Goal: Task Accomplishment & Management: Manage account settings

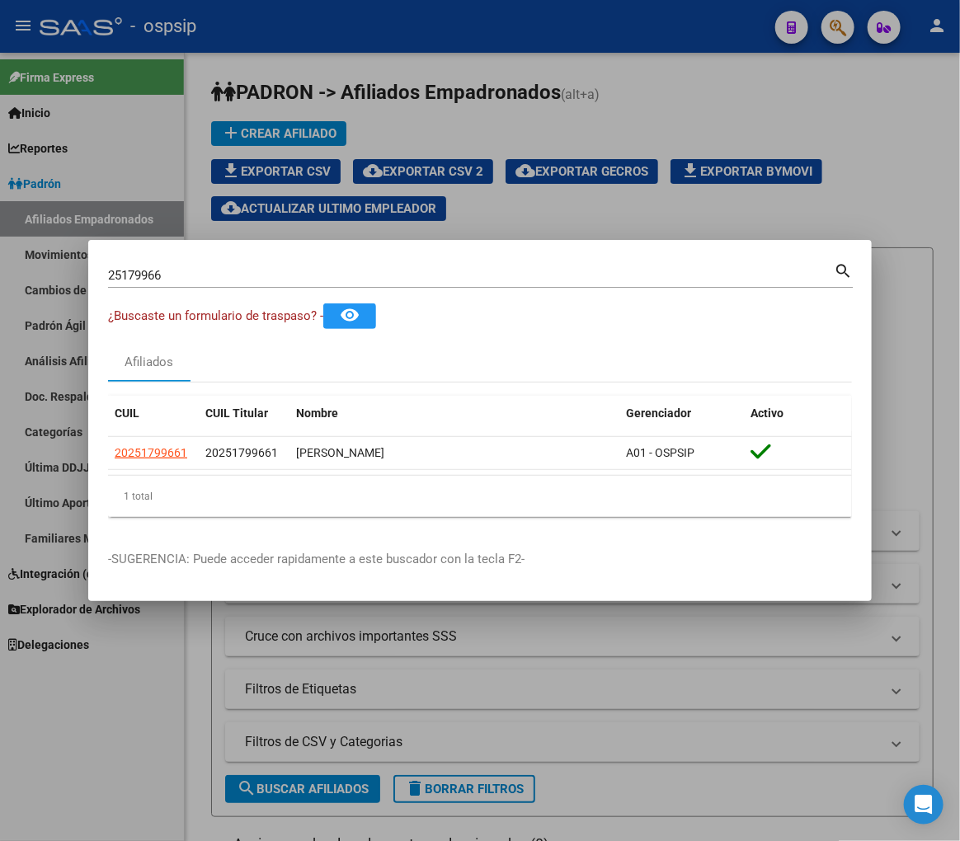
click at [657, 196] on div at bounding box center [480, 420] width 960 height 841
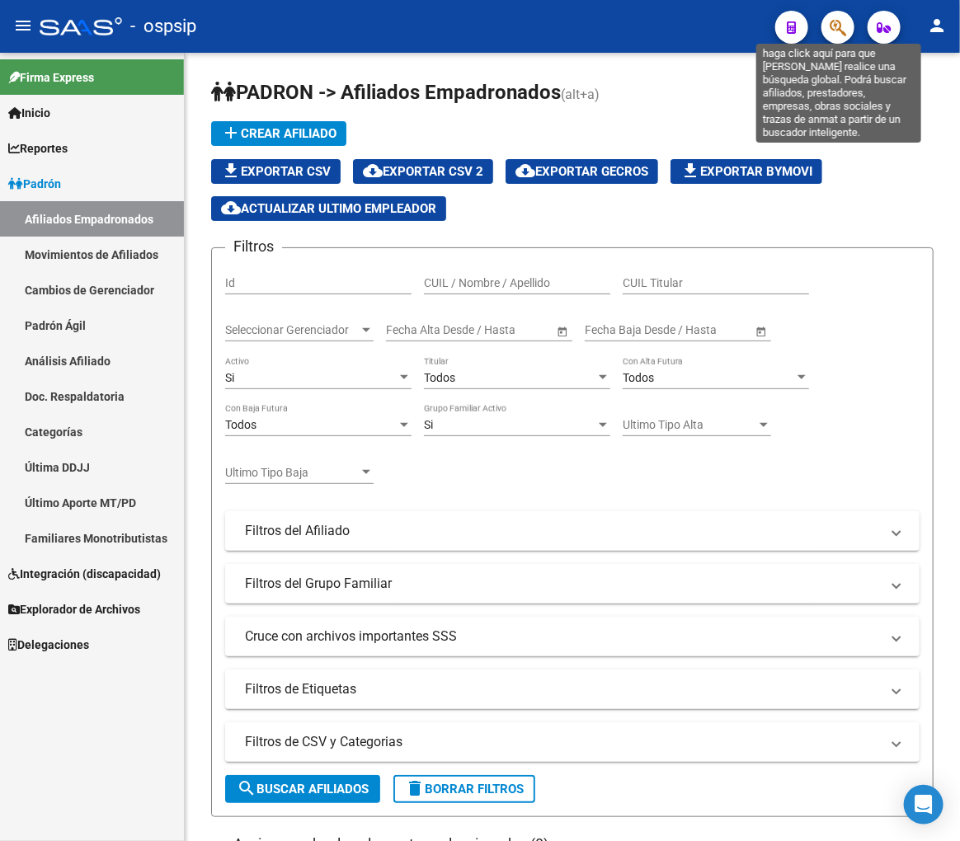
click at [834, 29] on icon "button" at bounding box center [838, 27] width 16 height 19
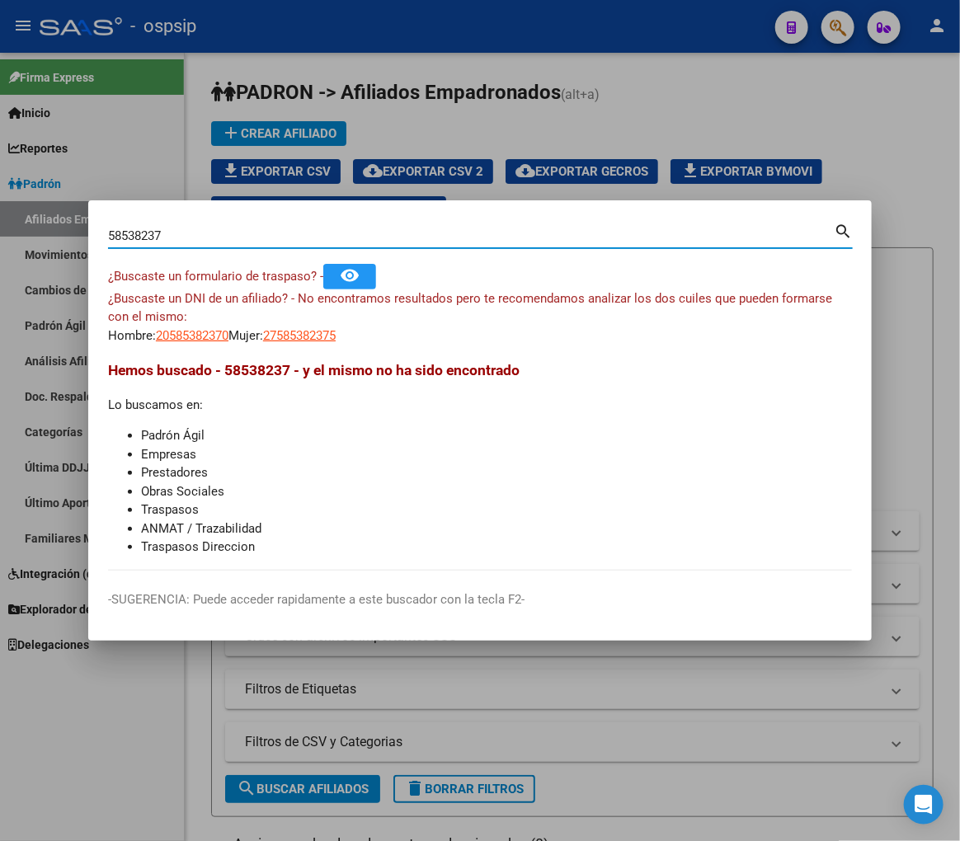
drag, startPoint x: 203, startPoint y: 235, endPoint x: 117, endPoint y: 233, distance: 85.8
click at [117, 233] on input "58538237" at bounding box center [471, 235] width 726 height 15
type input "58537237"
click at [177, 341] on span "20585372375" at bounding box center [192, 335] width 73 height 15
type textarea "20585372375"
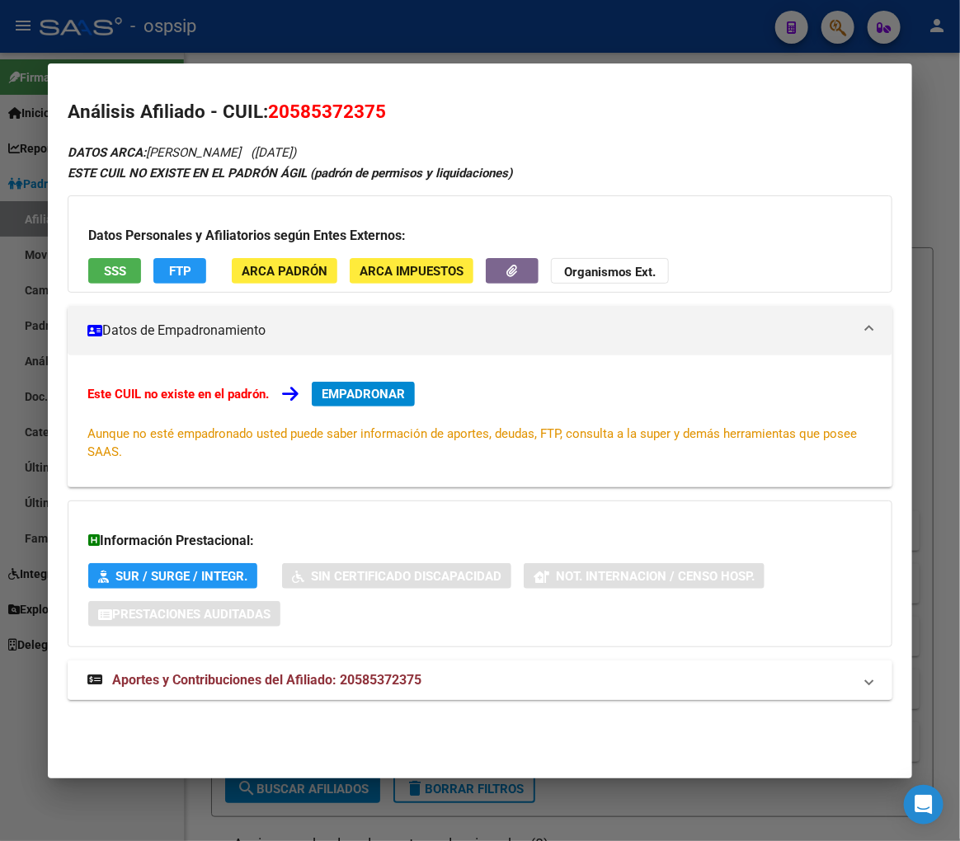
click at [558, 677] on mat-panel-title "Aportes y Contribuciones del Afiliado: 20585372375" at bounding box center [469, 680] width 765 height 20
click at [460, 36] on div at bounding box center [480, 420] width 960 height 841
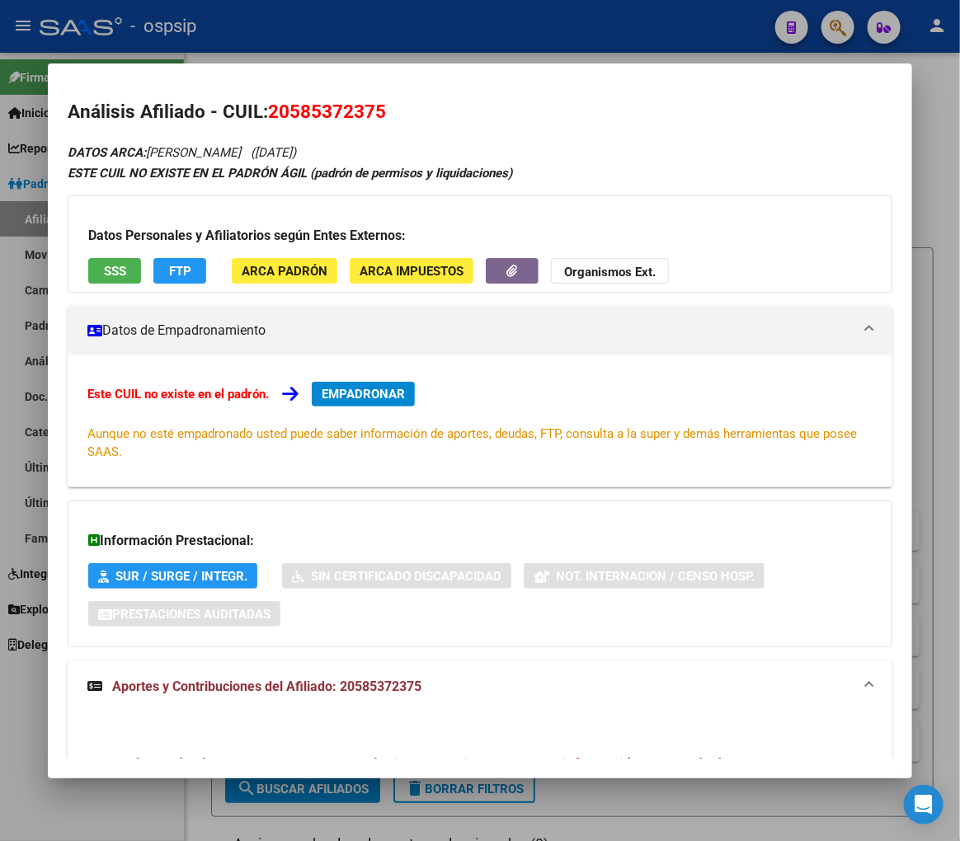
drag, startPoint x: 460, startPoint y: 36, endPoint x: 491, endPoint y: 42, distance: 31.1
click at [463, 37] on div at bounding box center [480, 420] width 960 height 841
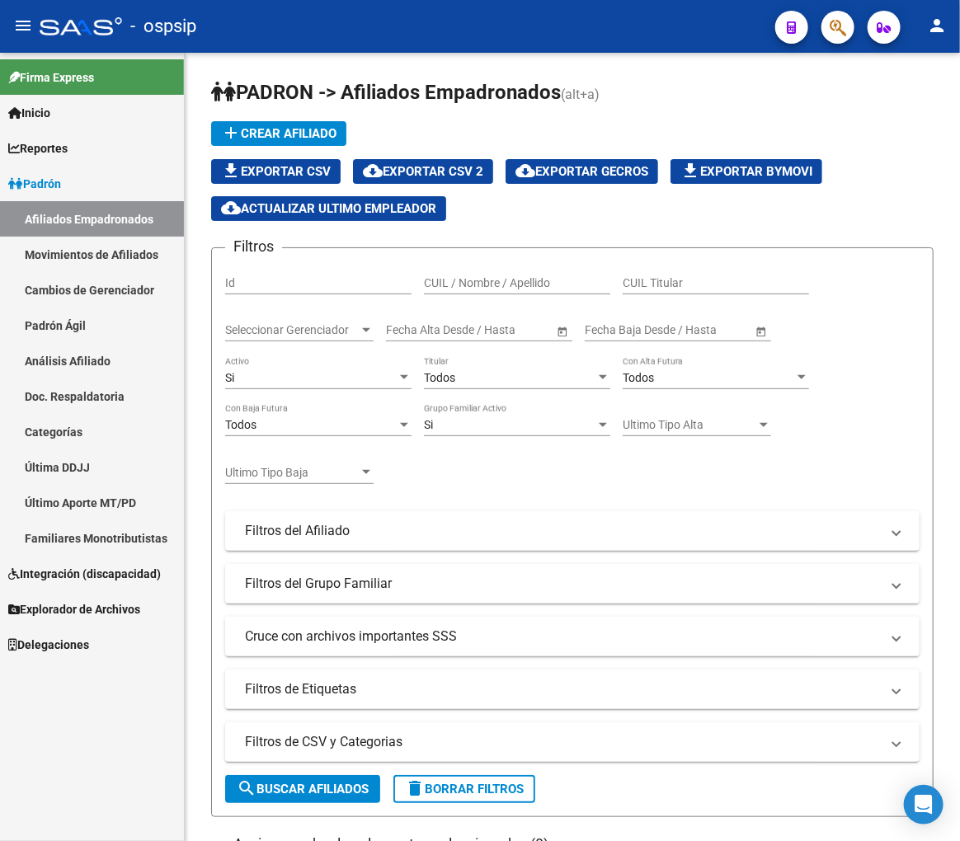
click at [818, 21] on div at bounding box center [831, 27] width 46 height 34
click at [851, 26] on button "button" at bounding box center [837, 27] width 33 height 33
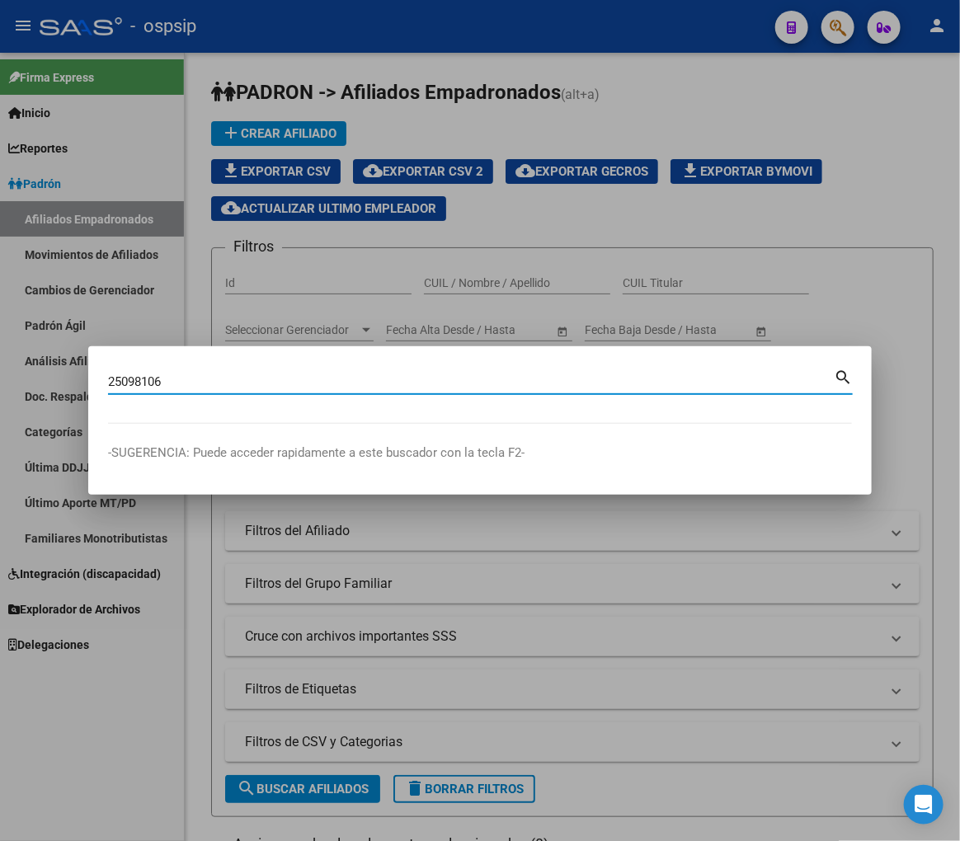
type input "25098106"
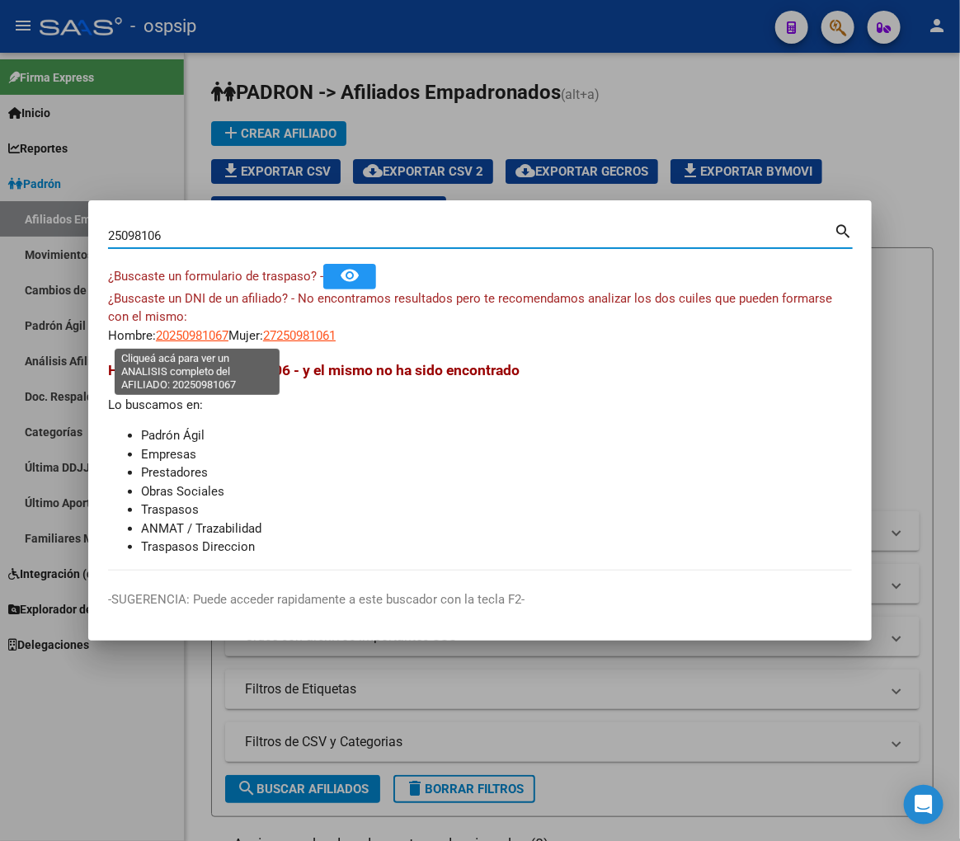
drag, startPoint x: 190, startPoint y: 330, endPoint x: 179, endPoint y: 335, distance: 11.8
click at [179, 335] on span "20250981067" at bounding box center [192, 335] width 73 height 15
type textarea "20250981067"
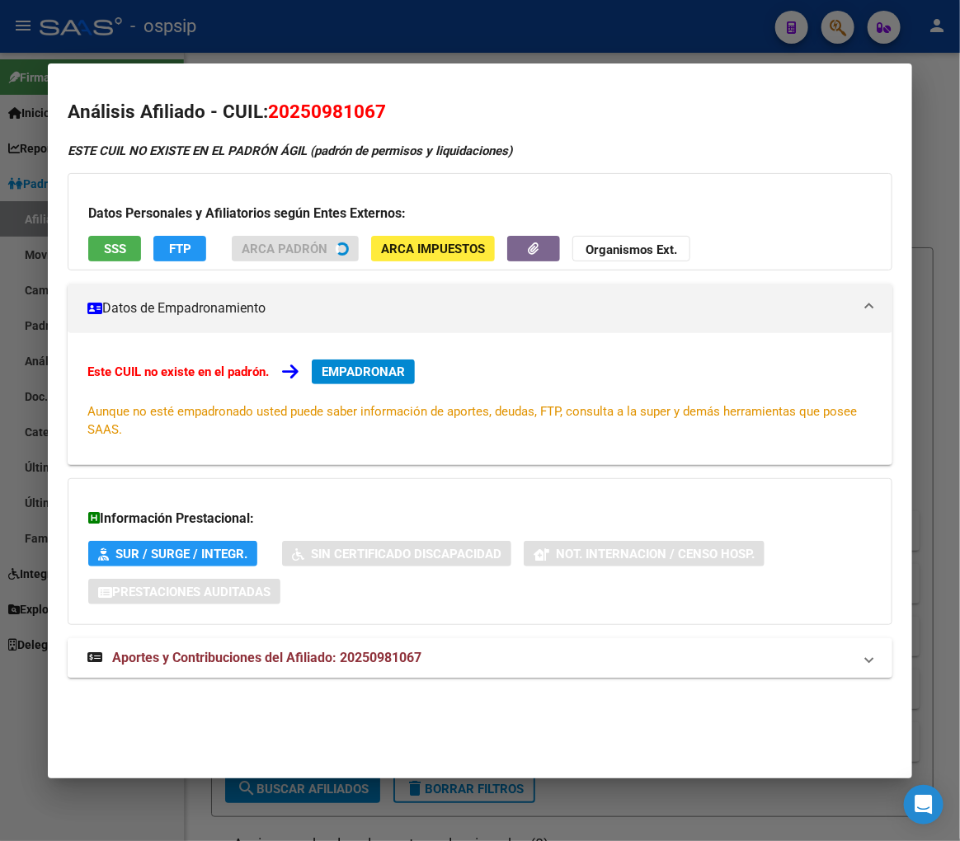
click at [571, 652] on div "ESTE CUIL NO EXISTE EN EL PADRÓN ÁGIL (padrón de permisos y liquidaciones) Dato…" at bounding box center [480, 419] width 825 height 555
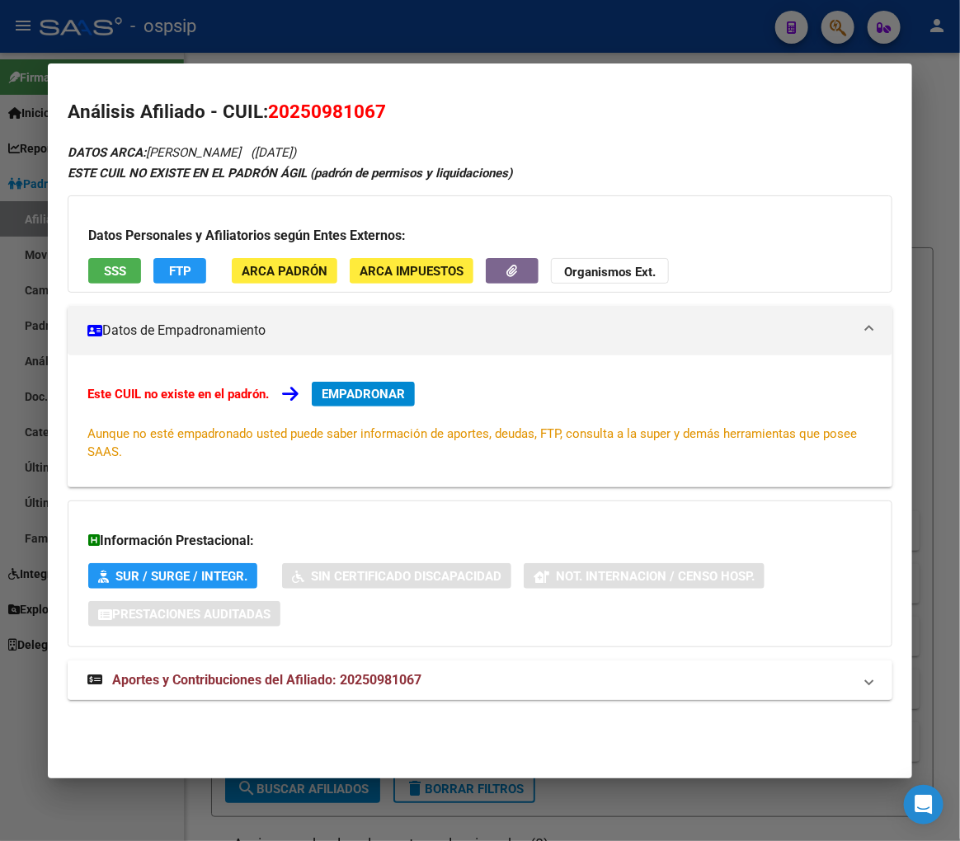
click at [599, 681] on mat-panel-title "Aportes y Contribuciones del Afiliado: 20250981067" at bounding box center [469, 680] width 765 height 20
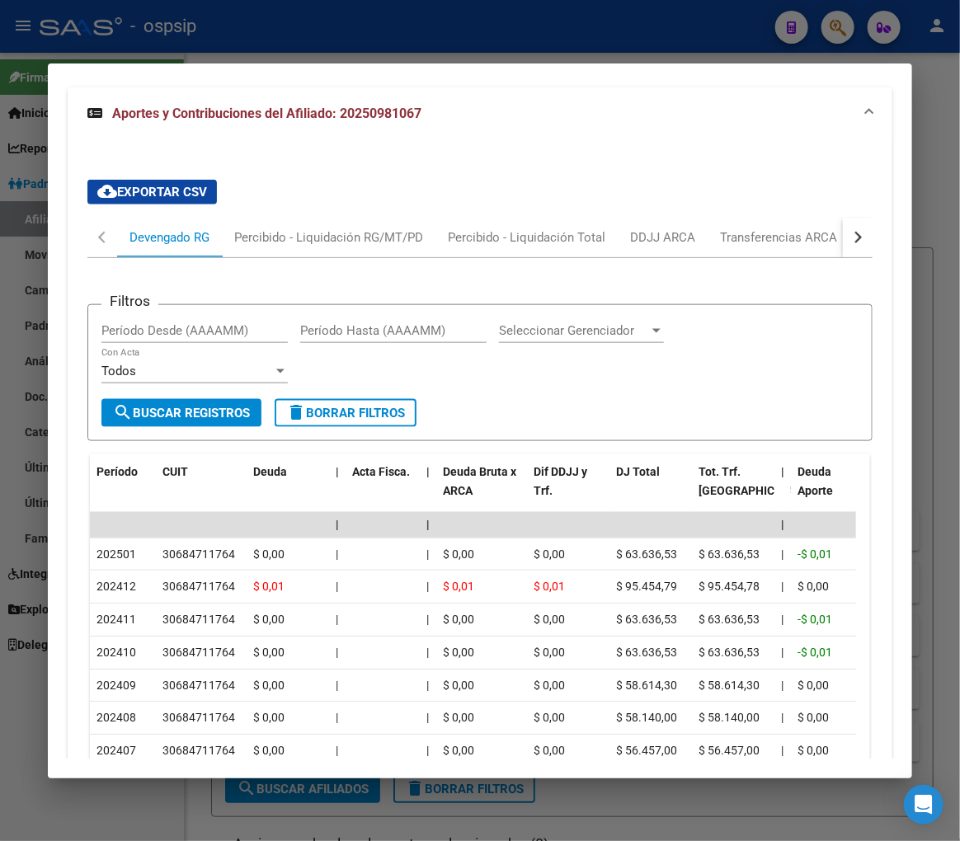
scroll to position [534, 0]
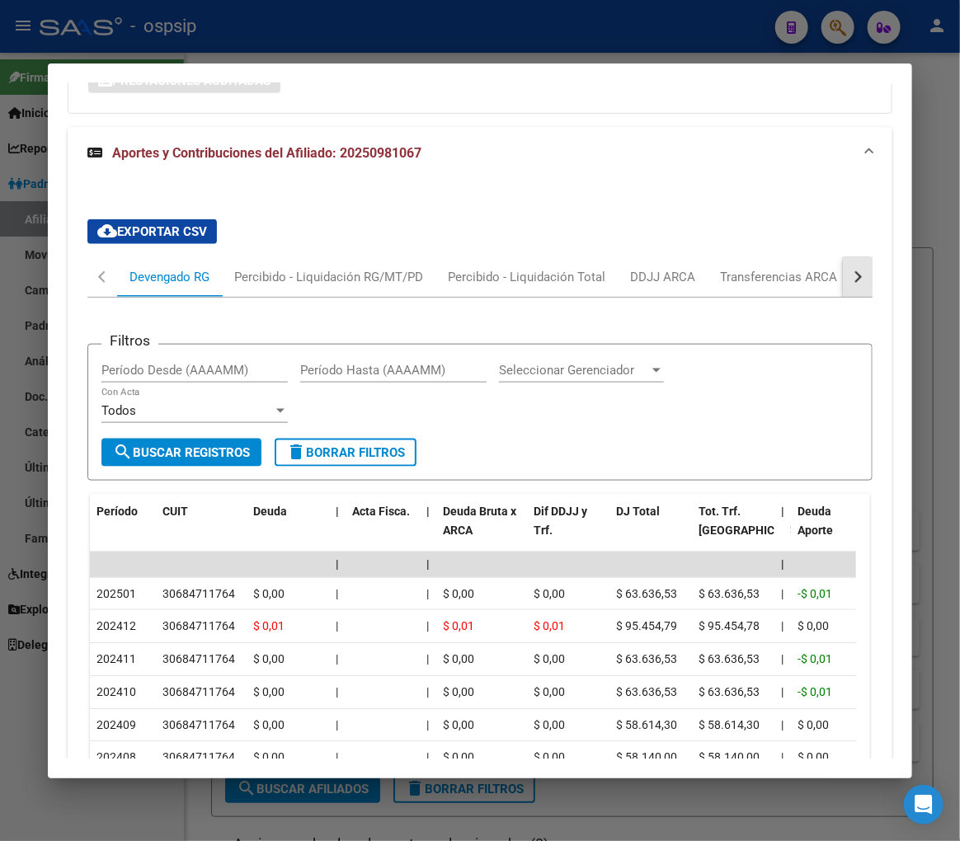
click at [844, 280] on button "button" at bounding box center [858, 277] width 30 height 40
click at [820, 279] on mat-tab-header "Devengado RG Percibido - Liquidación RG/MT/PD Percibido - Liquidación Total DDJ…" at bounding box center [479, 277] width 785 height 40
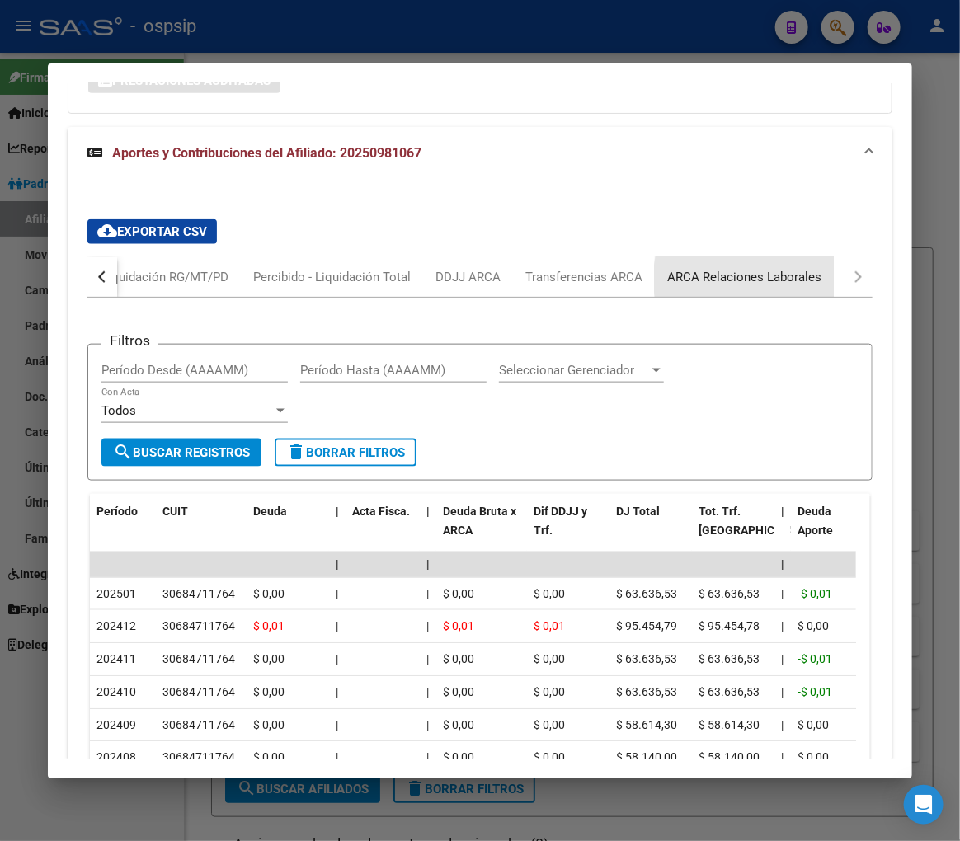
drag, startPoint x: 784, startPoint y: 279, endPoint x: 946, endPoint y: 353, distance: 177.9
click at [782, 279] on div "ARCA Relaciones Laborales" at bounding box center [744, 277] width 154 height 18
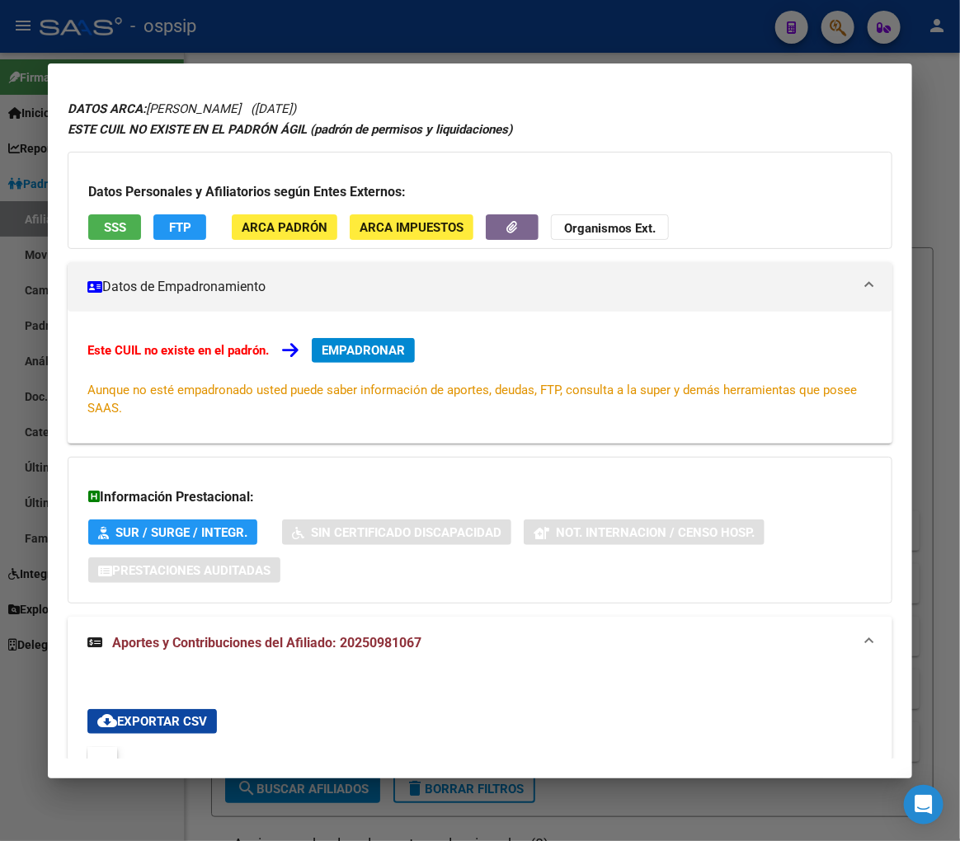
scroll to position [0, 0]
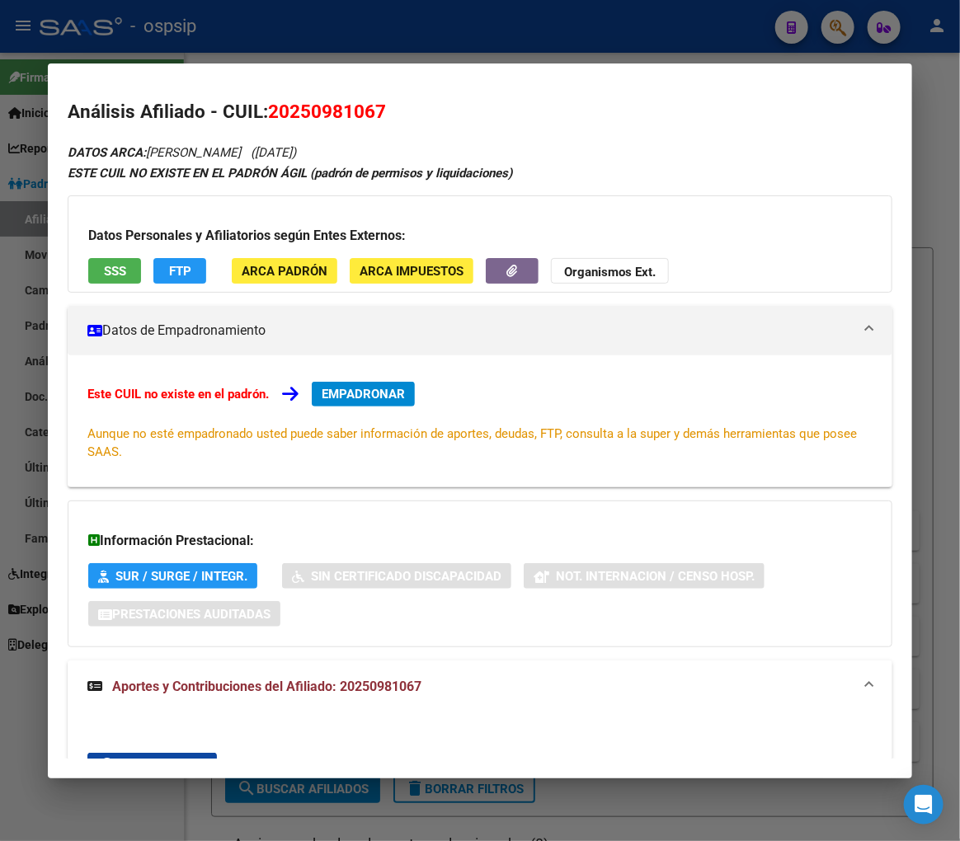
click at [432, 33] on div at bounding box center [480, 420] width 960 height 841
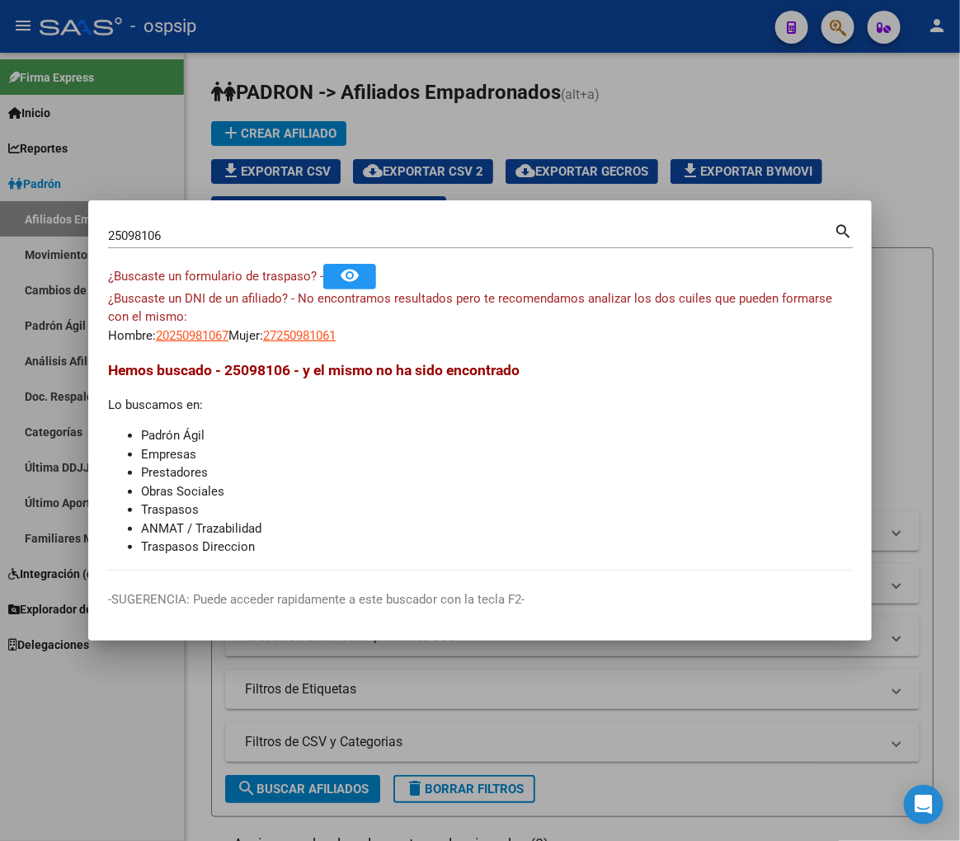
click at [330, 45] on div at bounding box center [480, 420] width 960 height 841
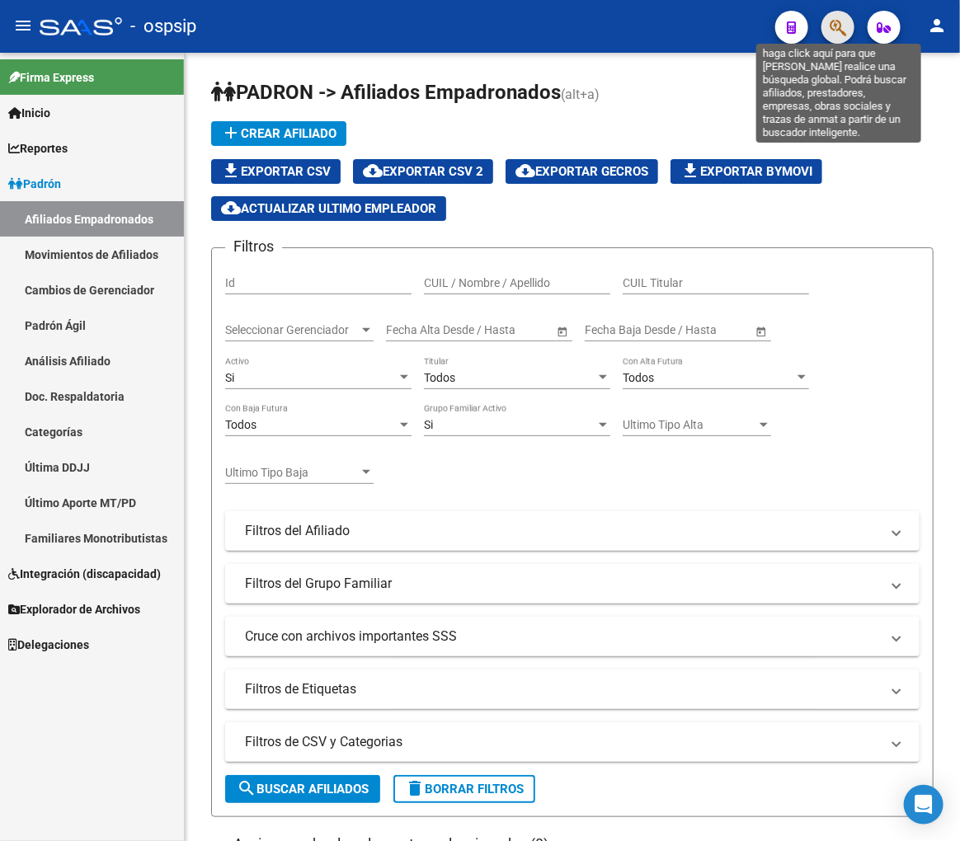
click at [835, 26] on icon "button" at bounding box center [838, 27] width 16 height 19
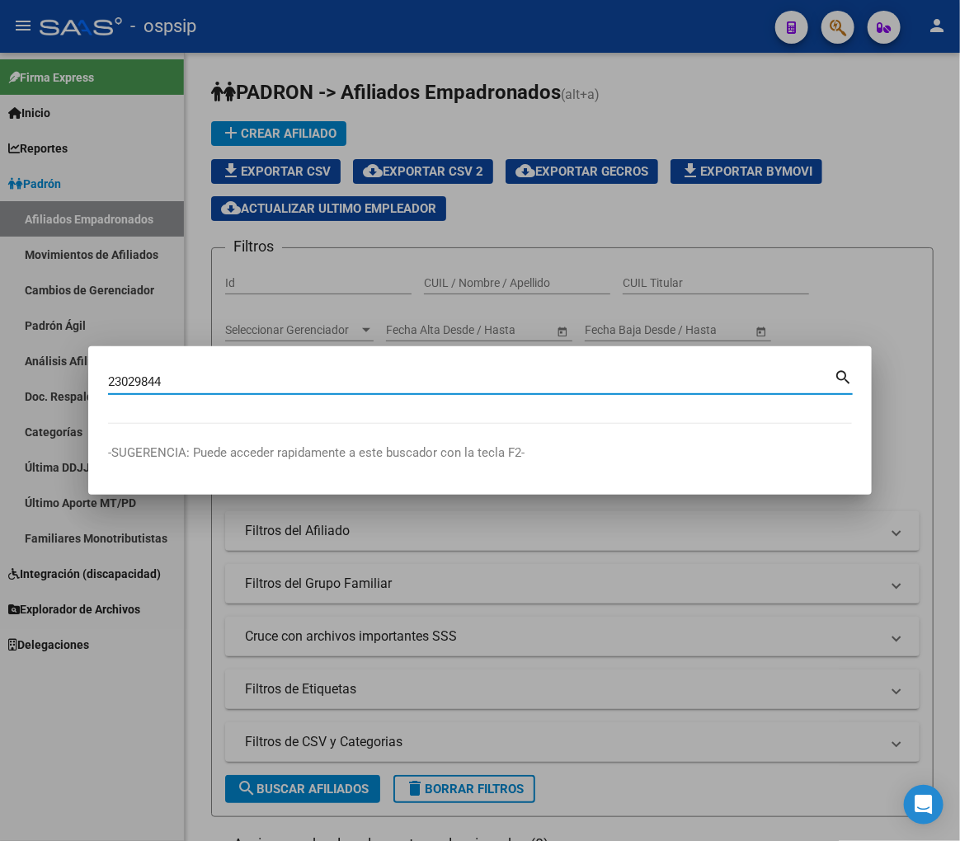
type input "23029844"
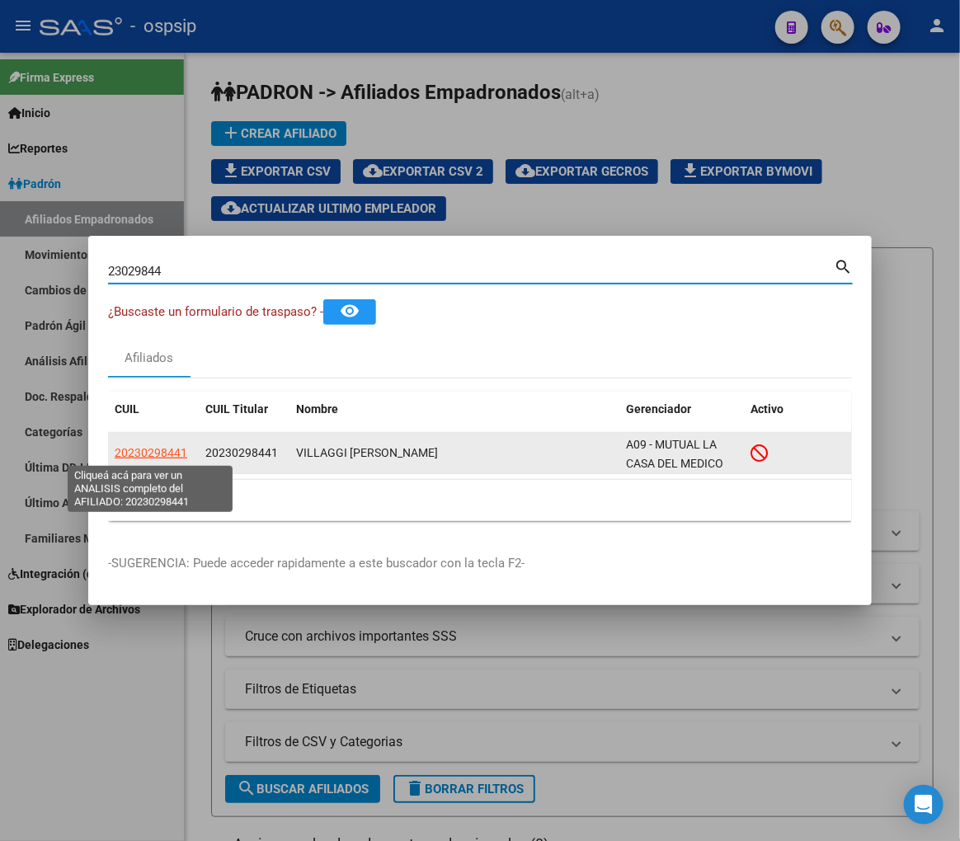
click at [143, 458] on span "20230298441" at bounding box center [151, 452] width 73 height 13
type textarea "20230298441"
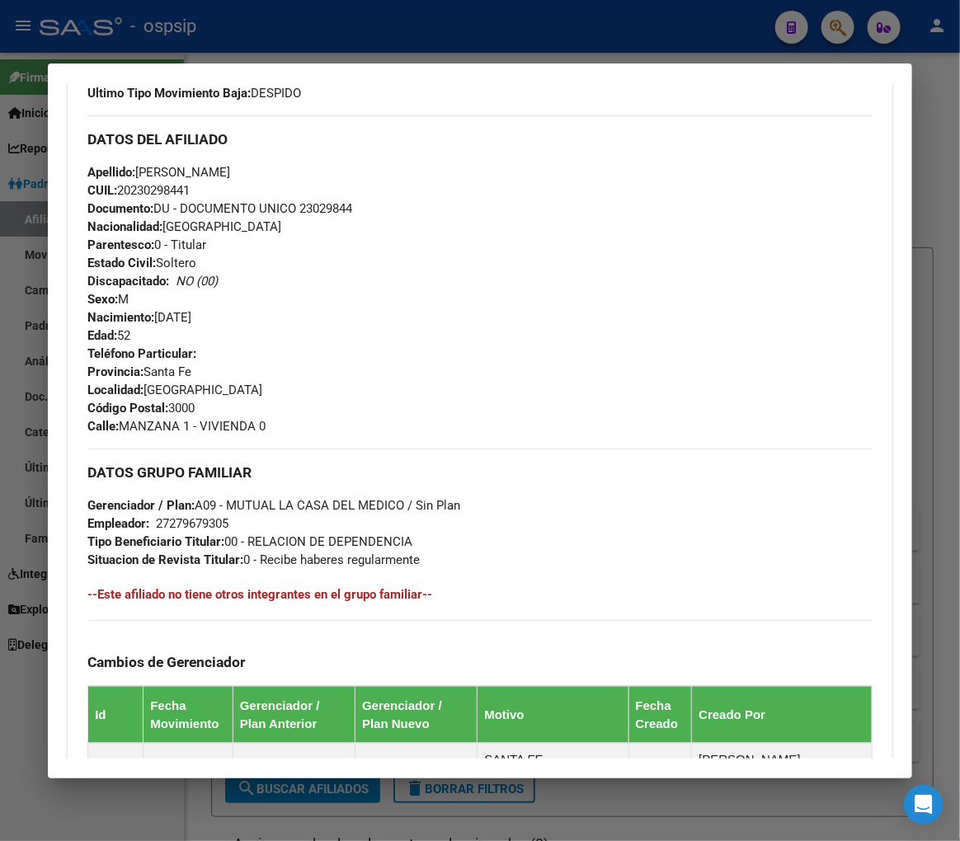
scroll to position [549, 0]
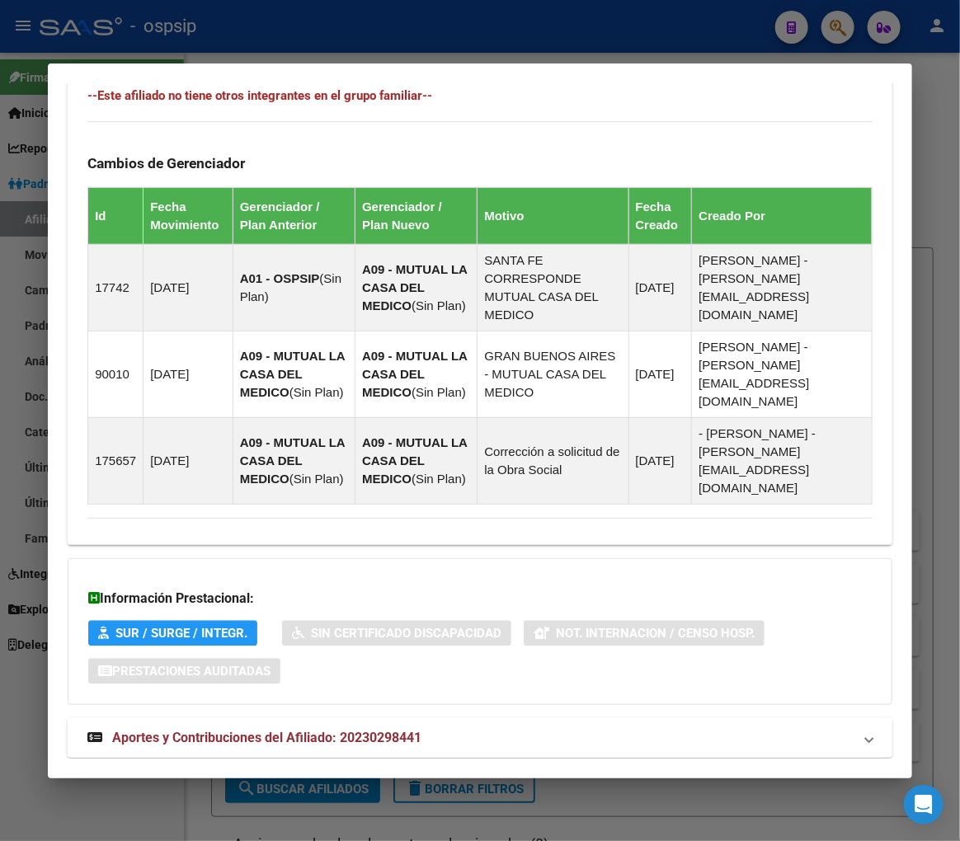
click at [636, 728] on mat-panel-title "Aportes y Contribuciones del Afiliado: 20230298441" at bounding box center [469, 738] width 765 height 20
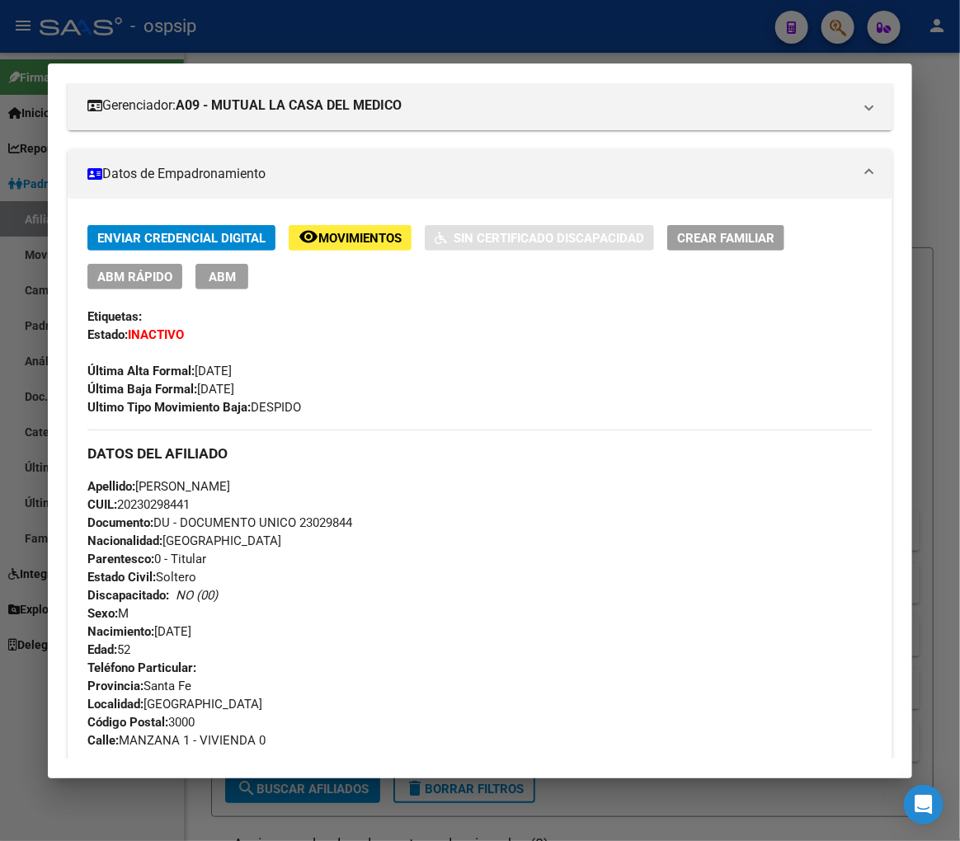
scroll to position [103, 0]
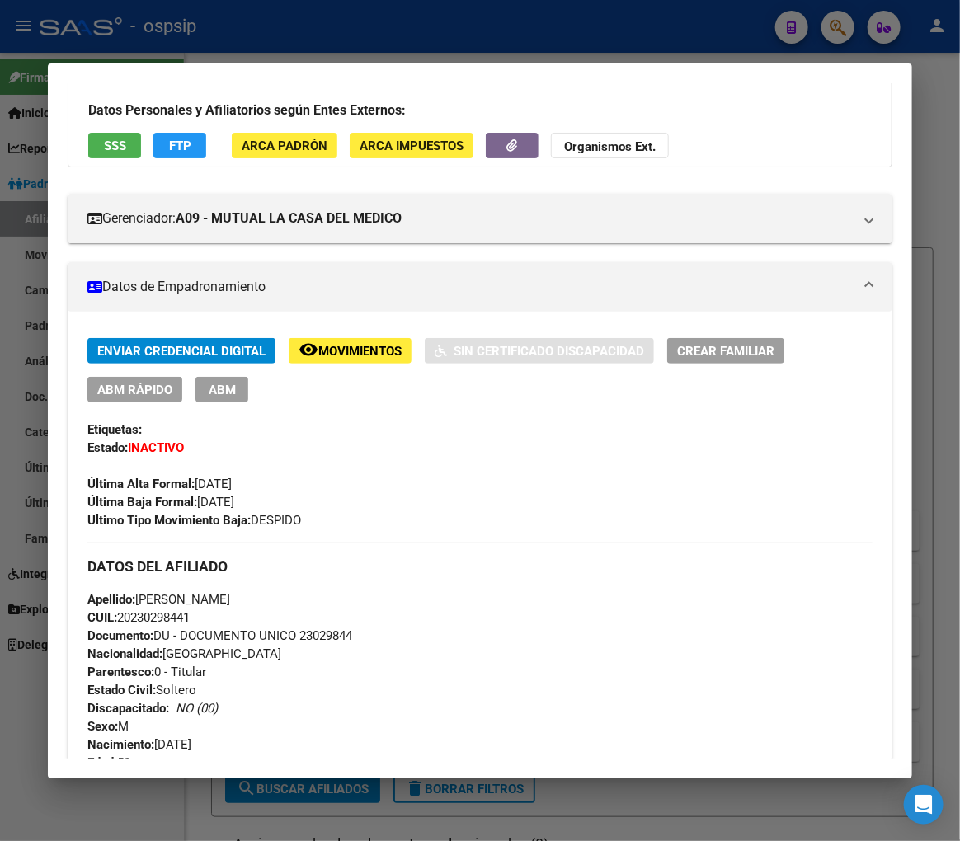
click at [439, 33] on div at bounding box center [480, 420] width 960 height 841
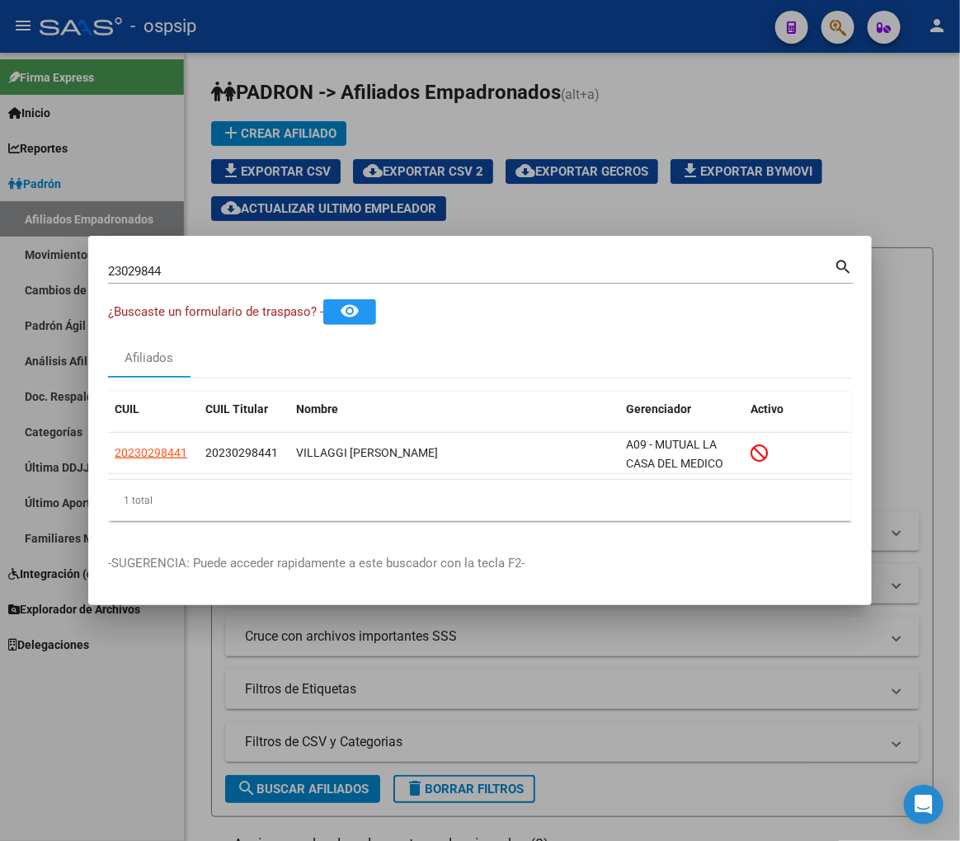
click at [439, 31] on div at bounding box center [480, 420] width 960 height 841
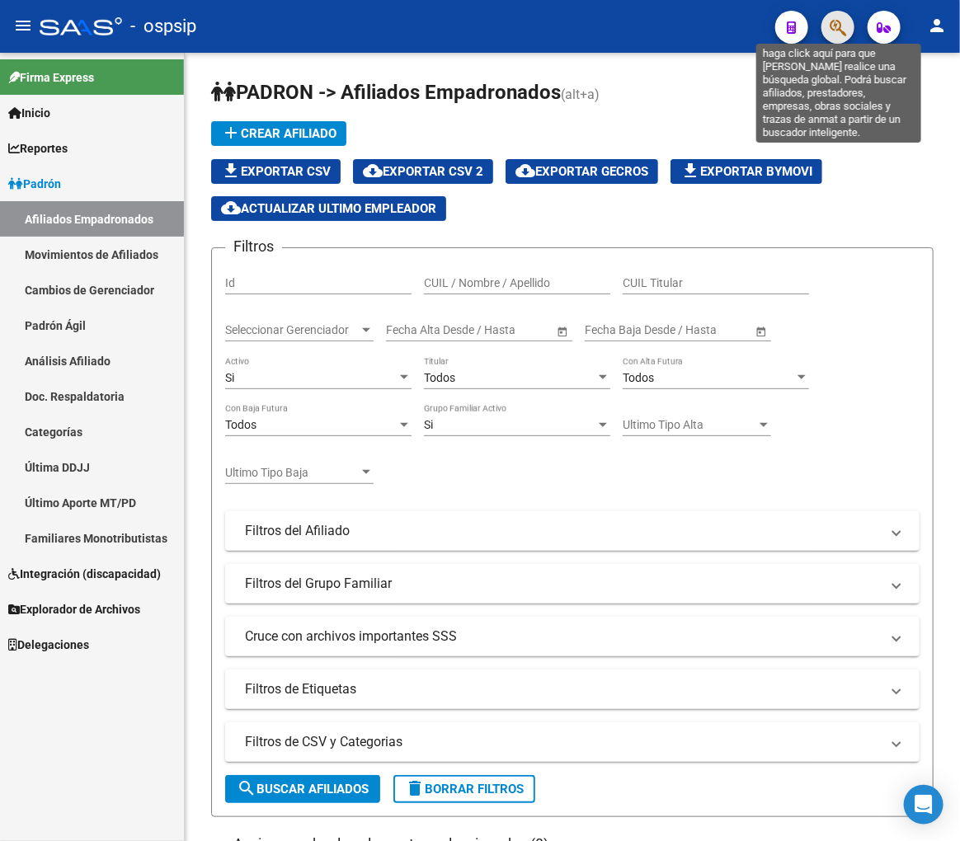
click at [833, 27] on icon "button" at bounding box center [838, 27] width 16 height 19
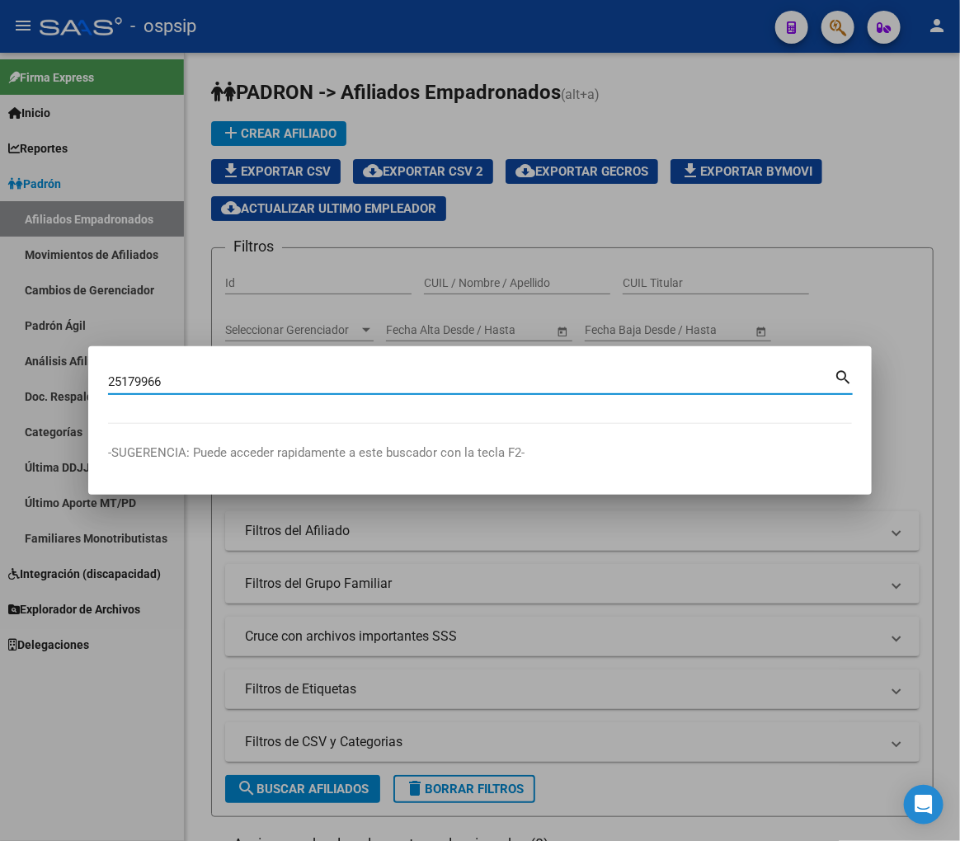
type input "25179966"
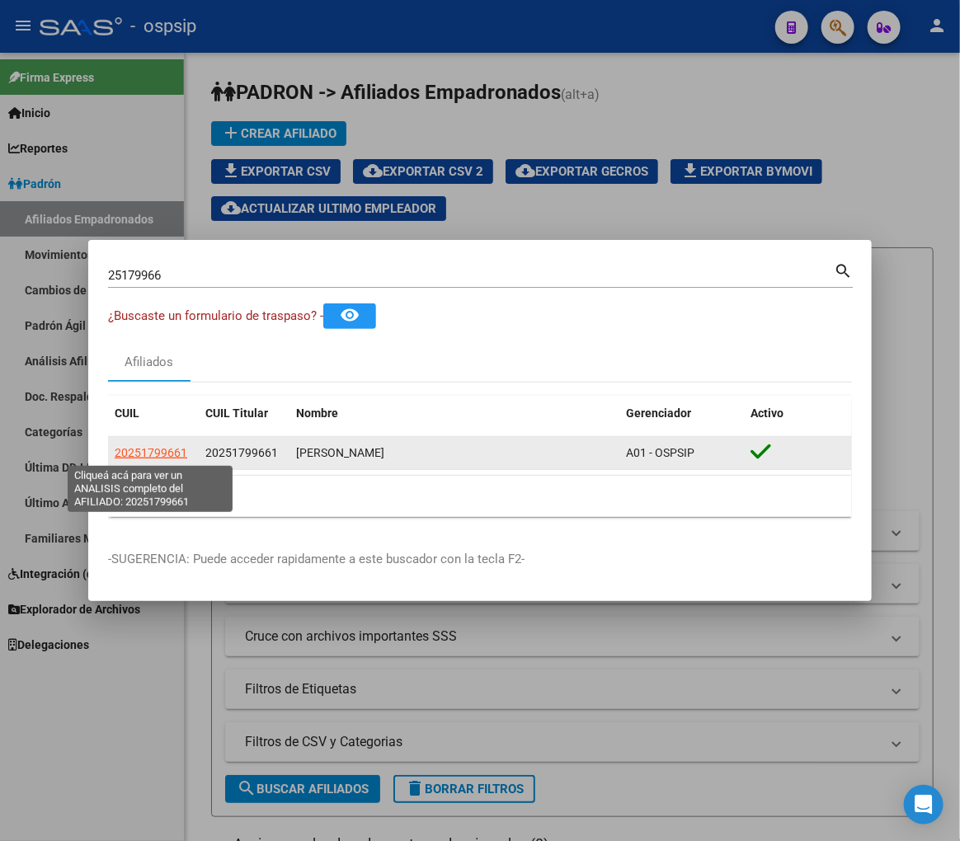
click at [149, 457] on span "20251799661" at bounding box center [151, 452] width 73 height 13
type textarea "20251799661"
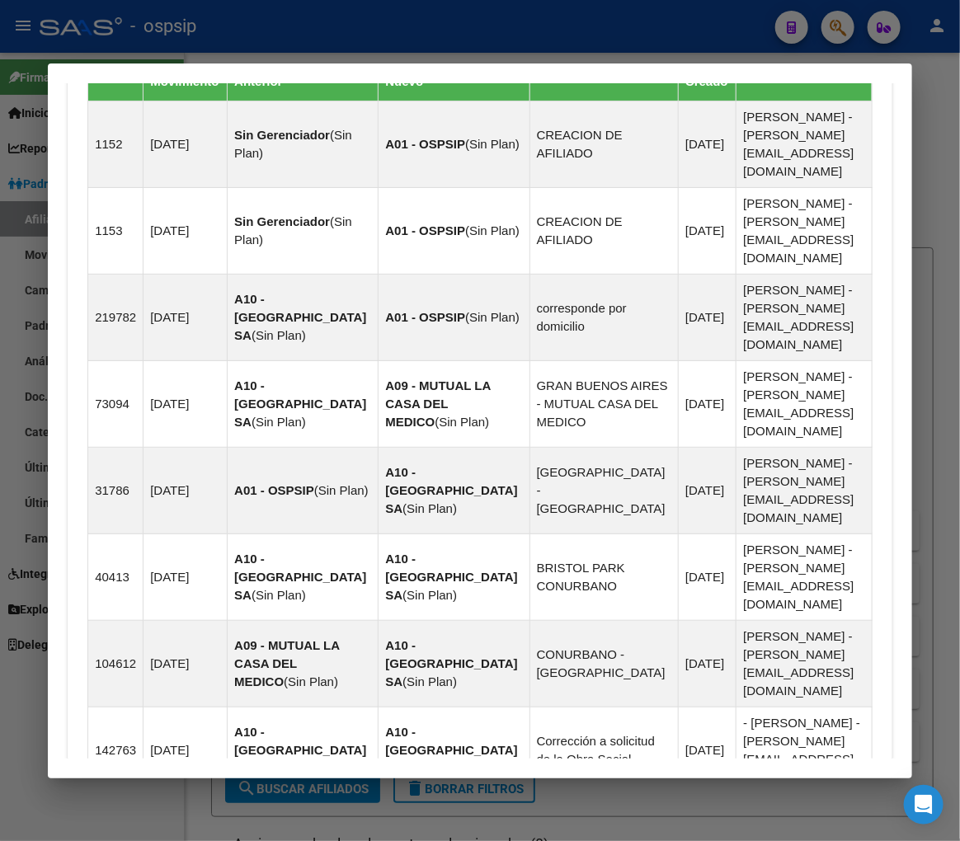
scroll to position [1446, 0]
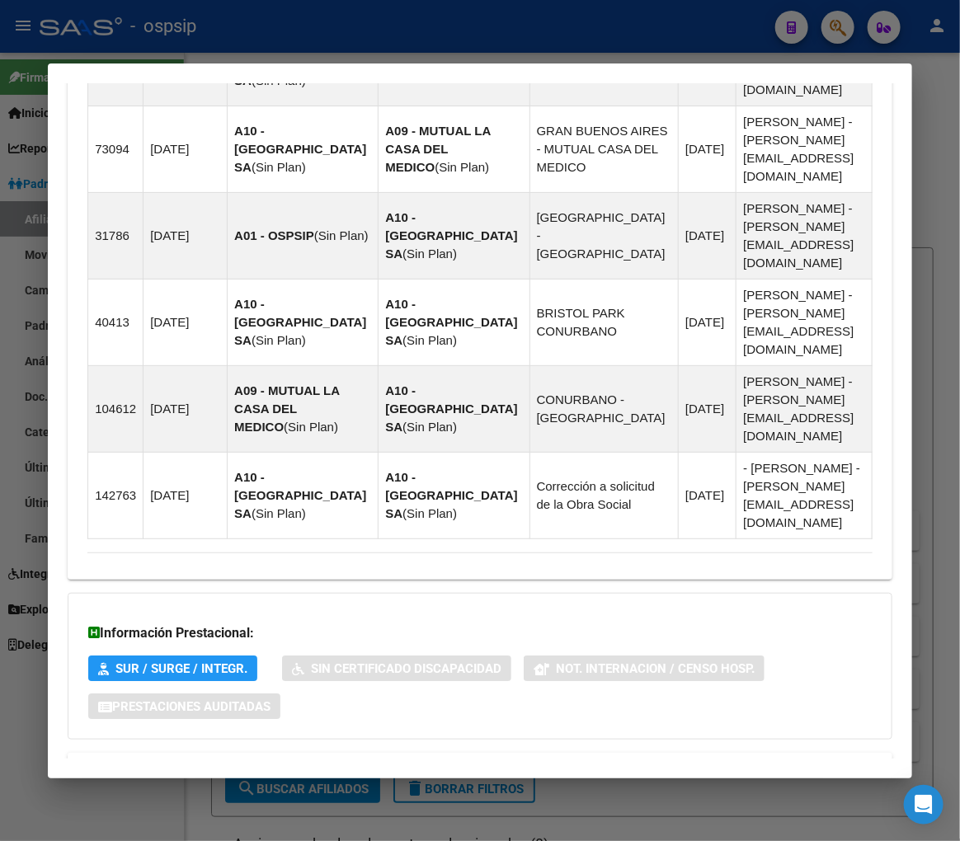
scroll to position [1894, 0]
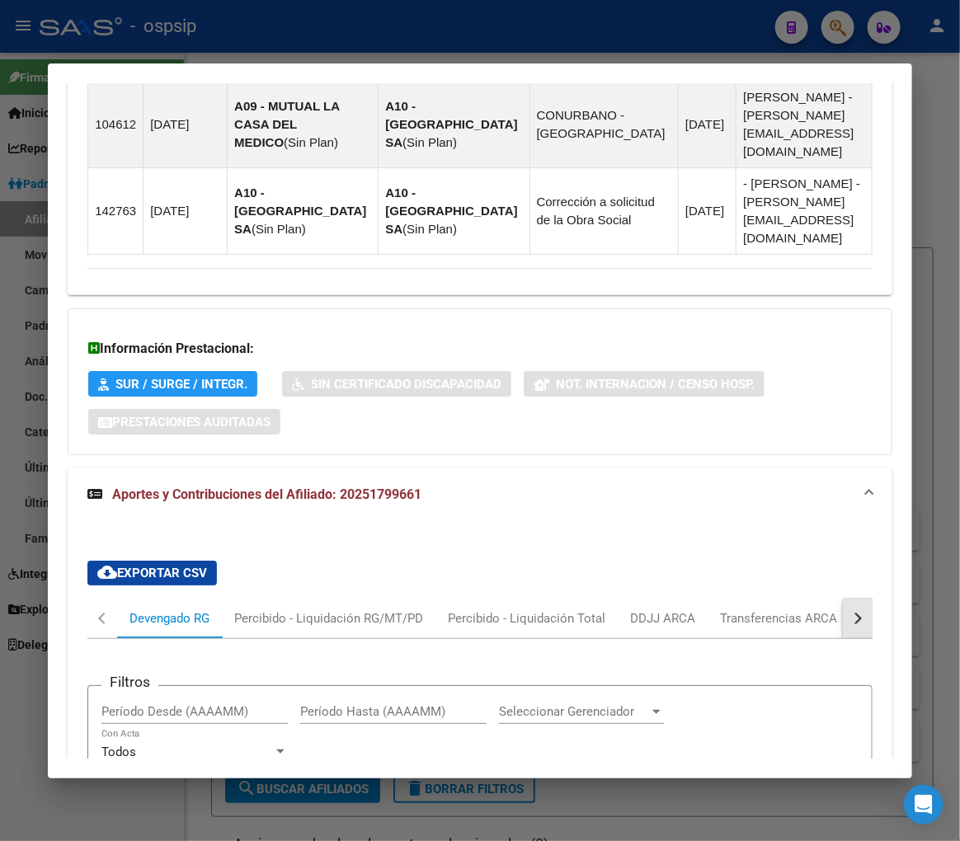
click at [854, 599] on button "button" at bounding box center [858, 619] width 30 height 40
click at [751, 599] on div "ARCA Relaciones Laborales" at bounding box center [745, 619] width 179 height 40
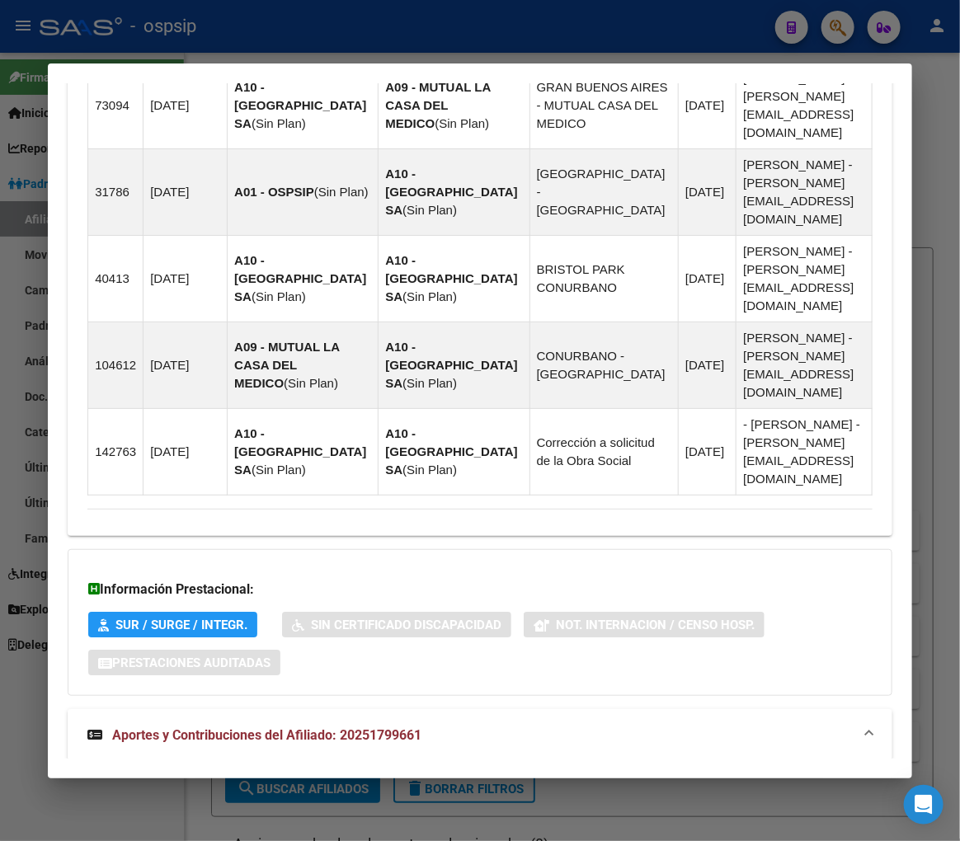
scroll to position [1785, 0]
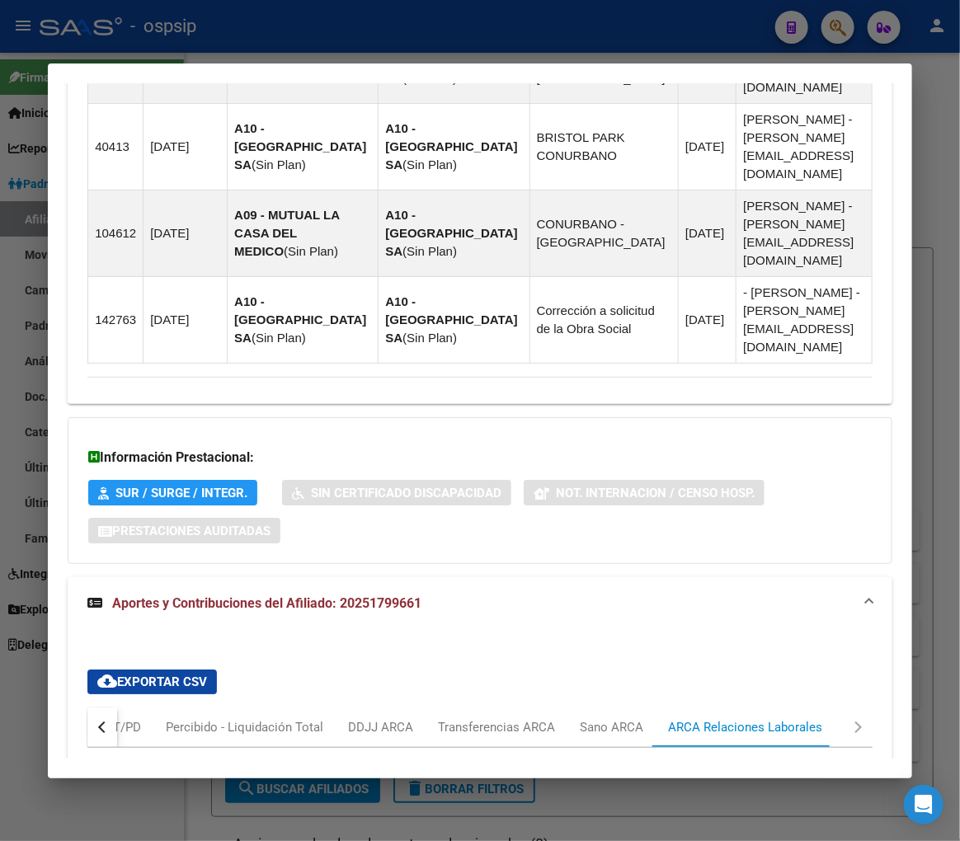
click at [103, 708] on button "button" at bounding box center [102, 728] width 30 height 40
click at [177, 718] on div "Devengado RG" at bounding box center [169, 727] width 80 height 18
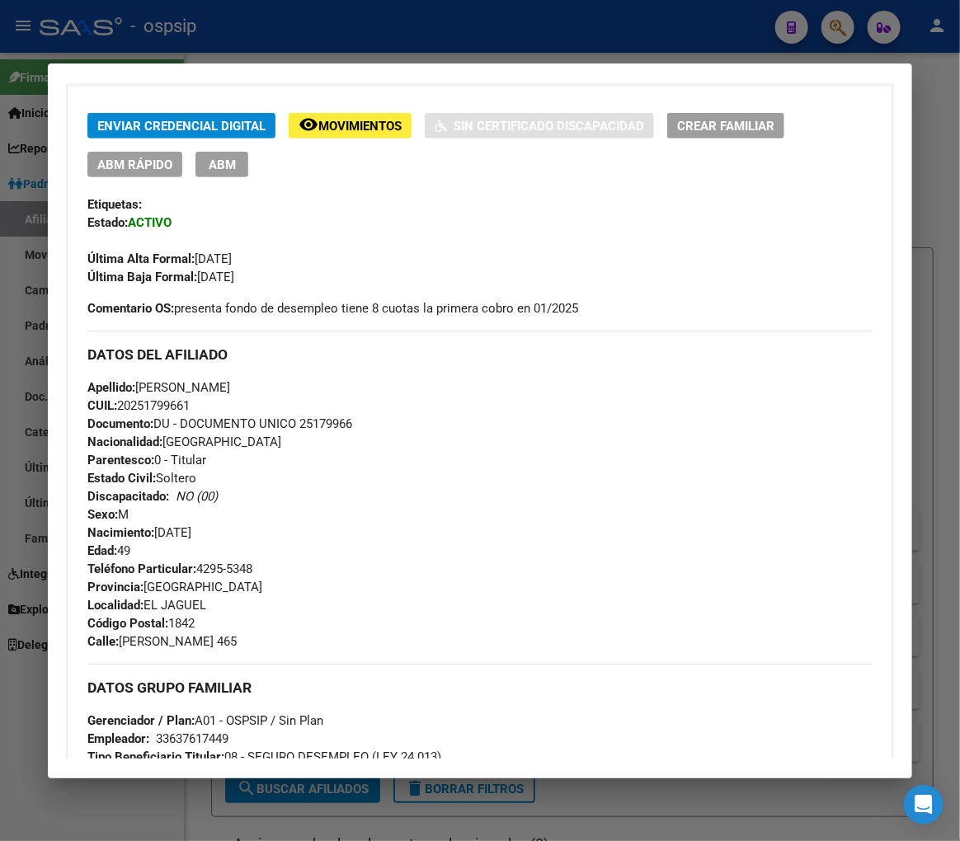
scroll to position [228, 0]
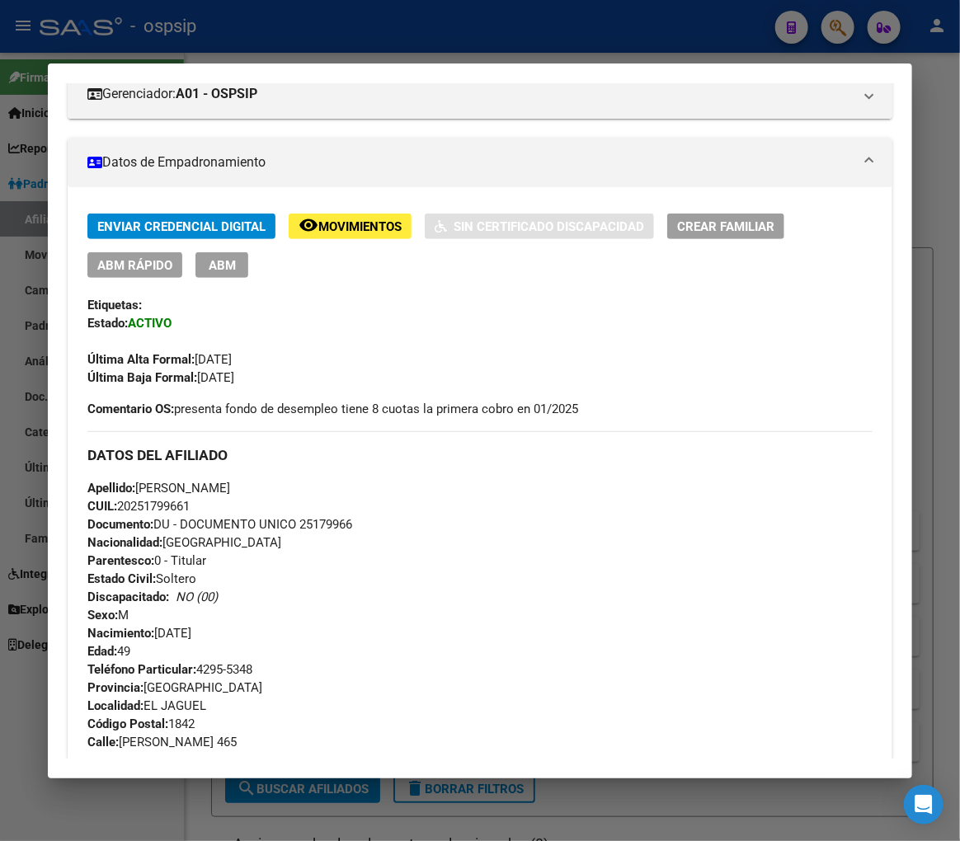
click at [225, 262] on span "ABM" at bounding box center [222, 265] width 27 height 15
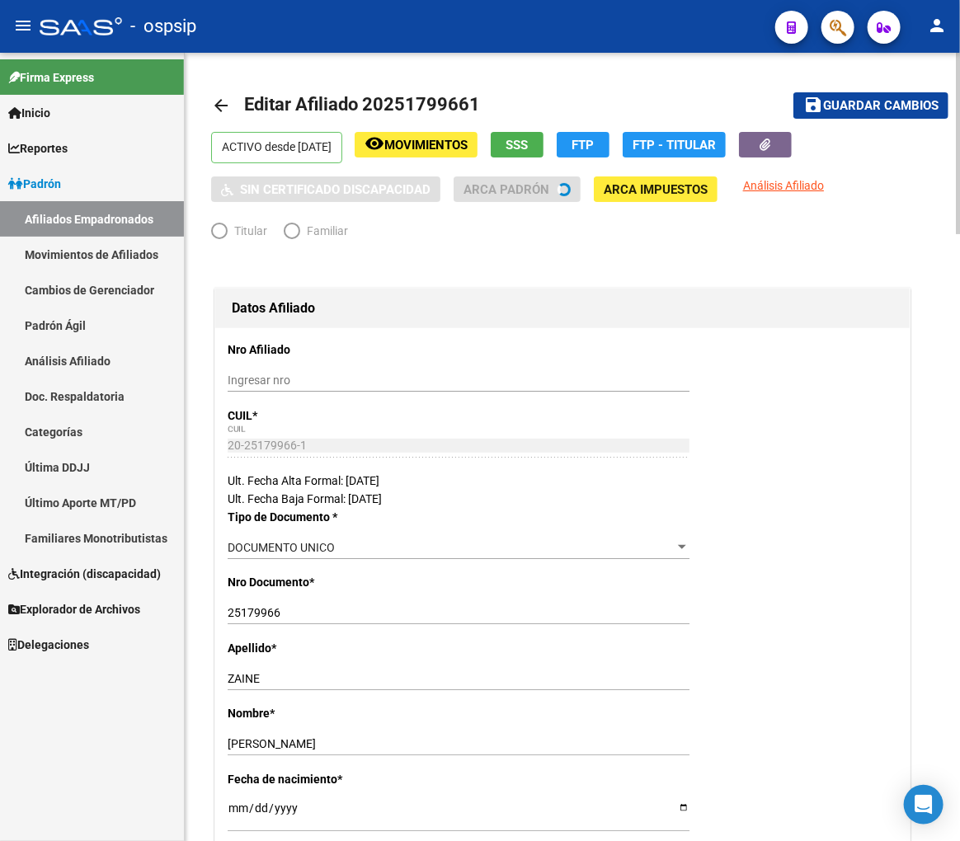
radio input "true"
type input "33-63761744-9"
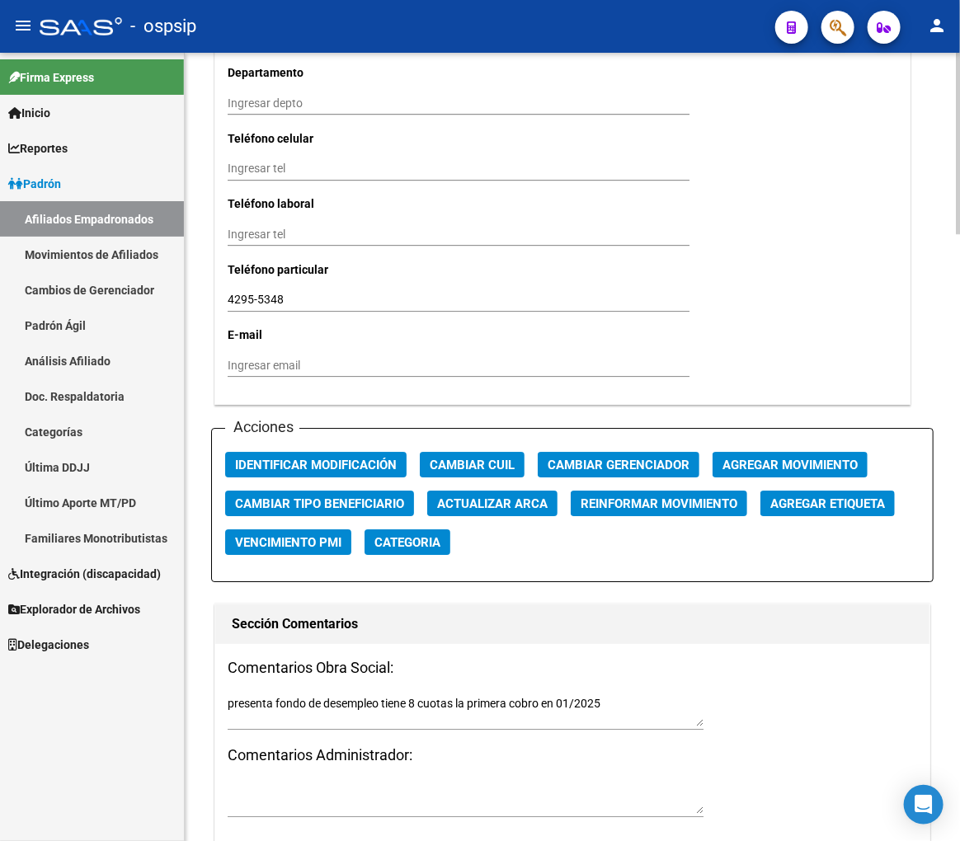
scroll to position [2016, 0]
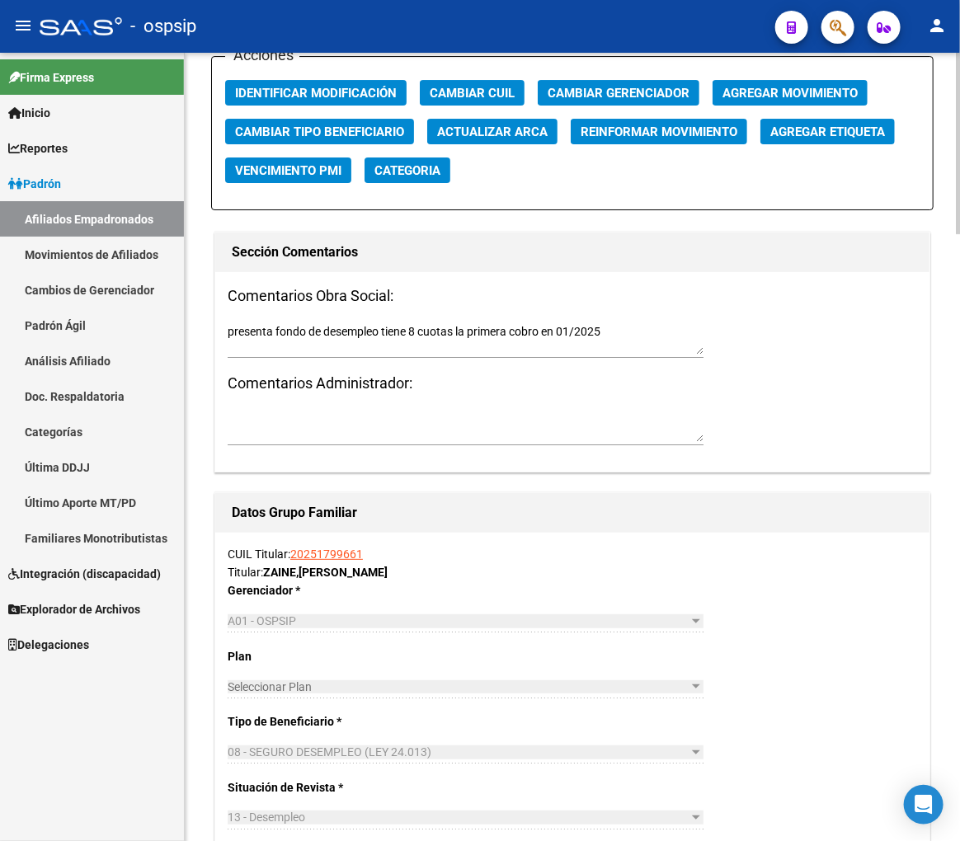
click at [739, 97] on span "Agregar Movimiento" at bounding box center [789, 93] width 135 height 15
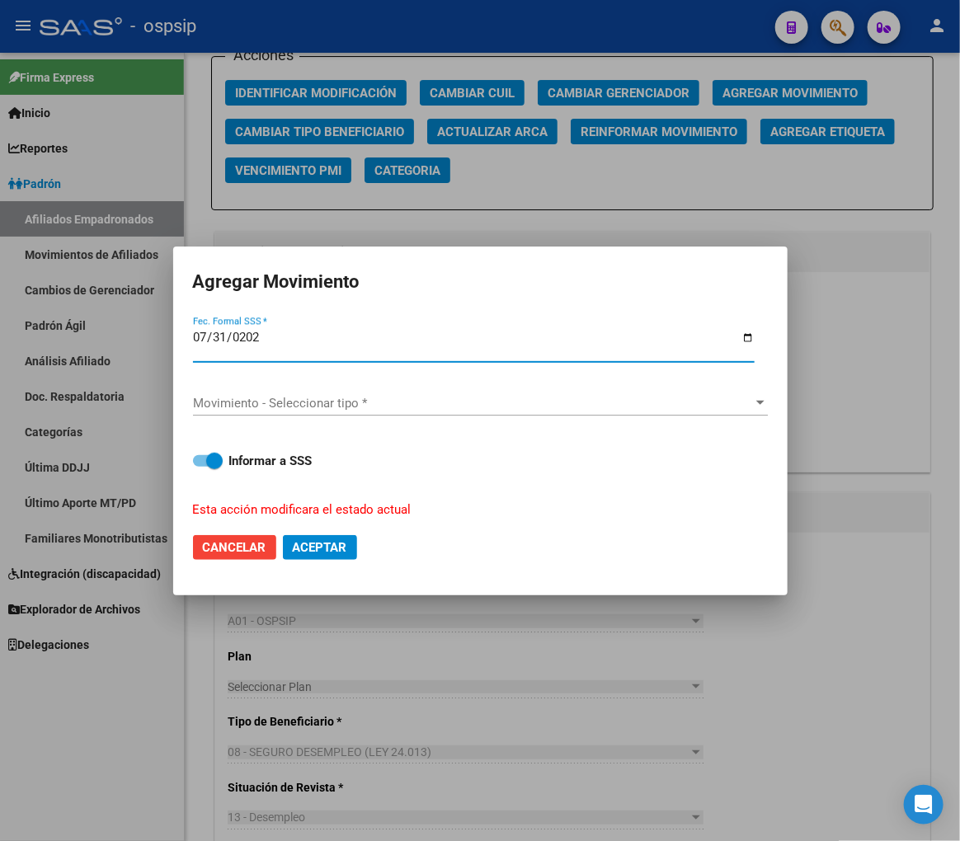
type input "2025-07-31"
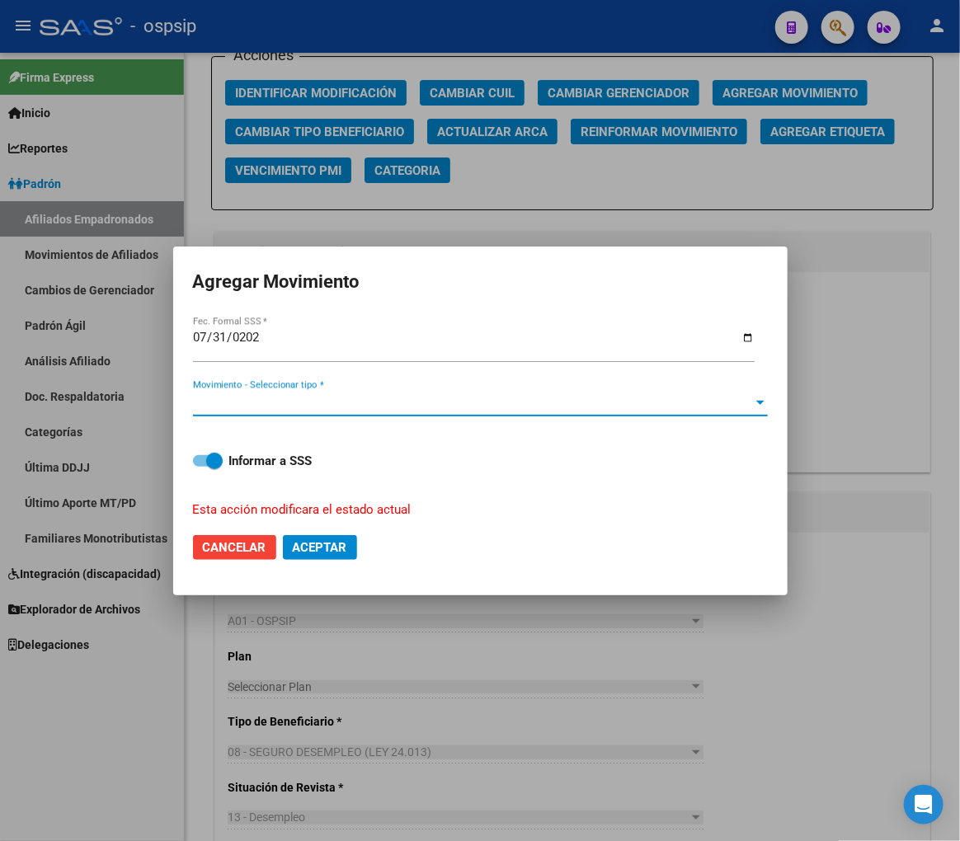
click at [363, 408] on span "Movimiento - Seleccionar tipo *" at bounding box center [473, 403] width 560 height 15
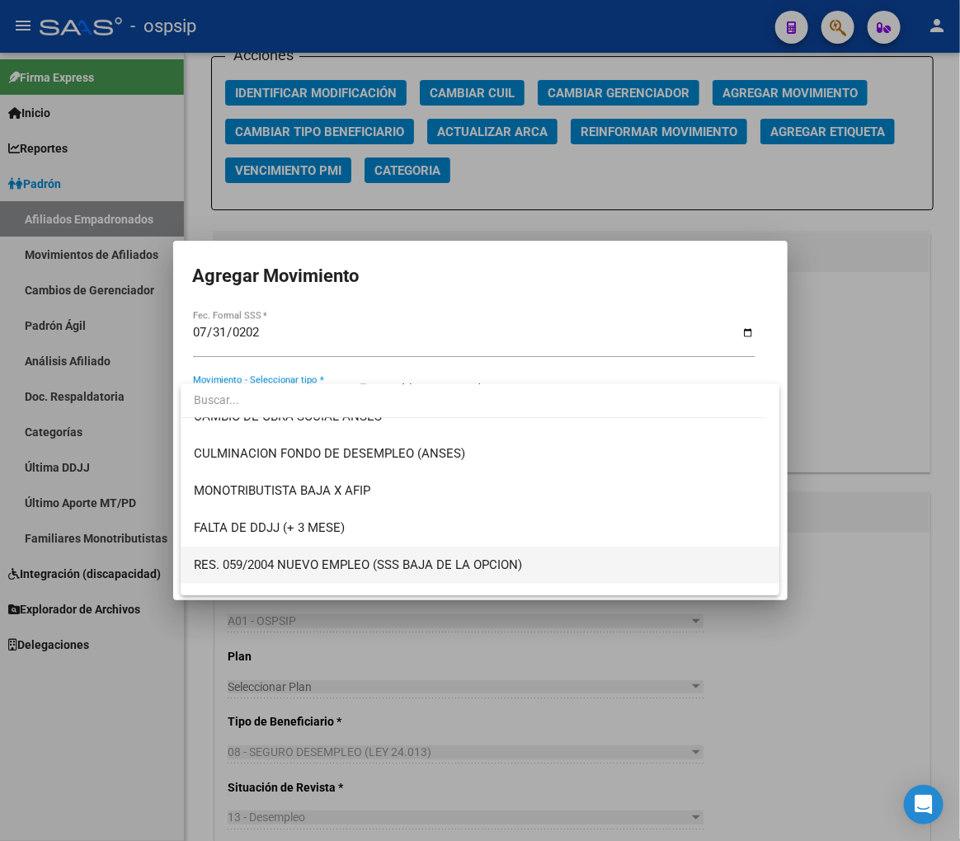
scroll to position [366, 0]
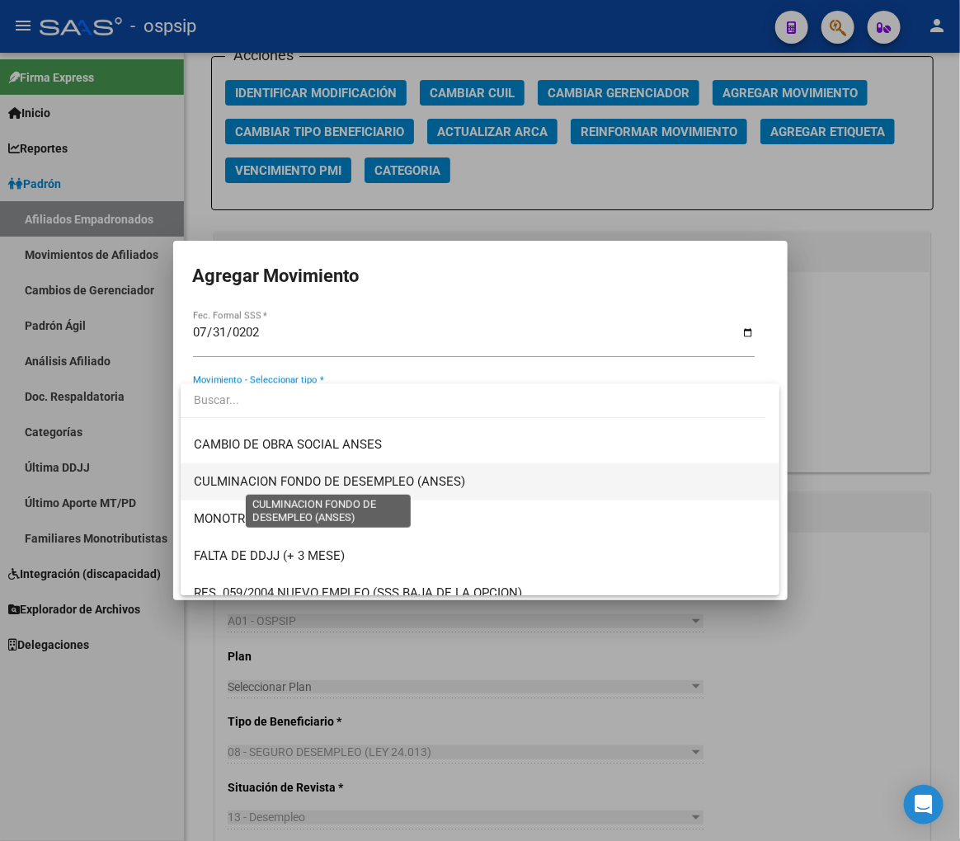
click at [401, 483] on span "CULMINACION FONDO DE DESEMPLEO (ANSES)" at bounding box center [329, 481] width 271 height 15
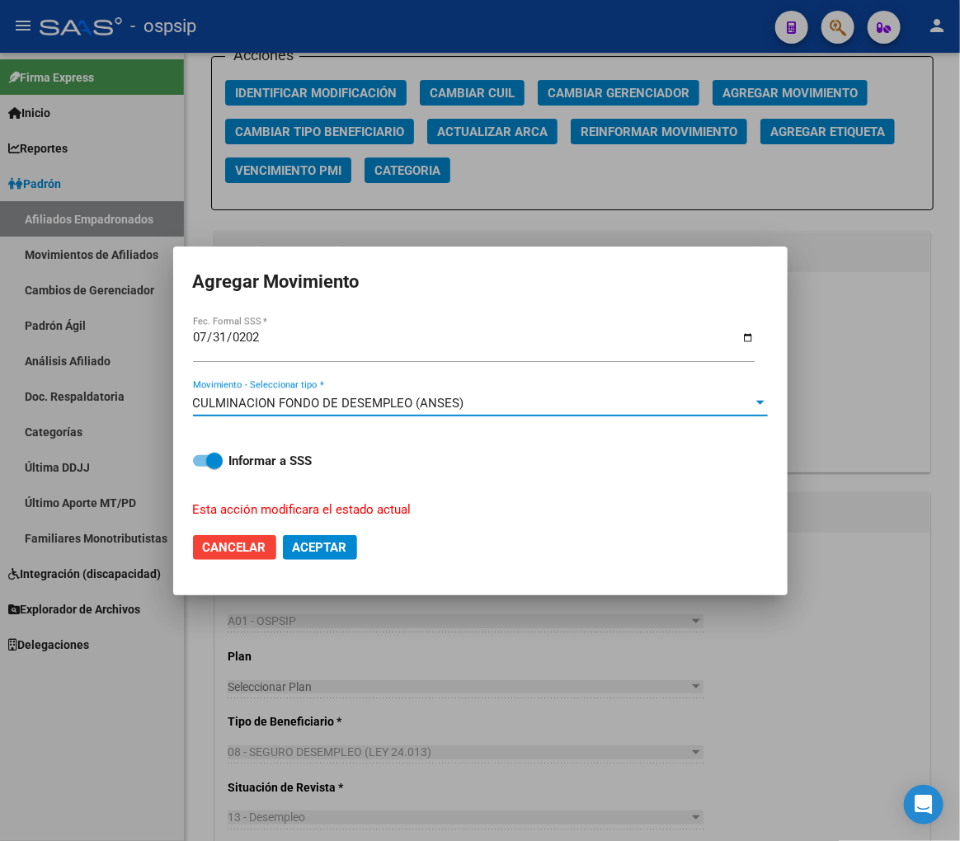
click at [324, 542] on span "Aceptar" at bounding box center [320, 547] width 54 height 15
checkbox input "false"
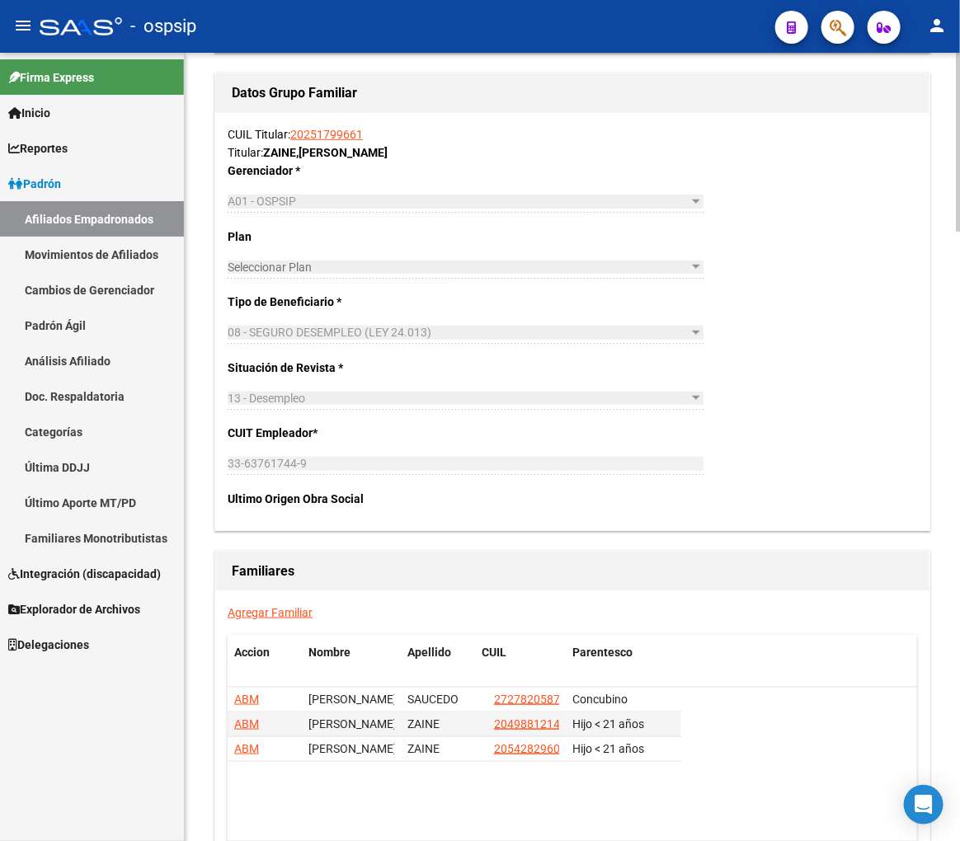
scroll to position [2680, 0]
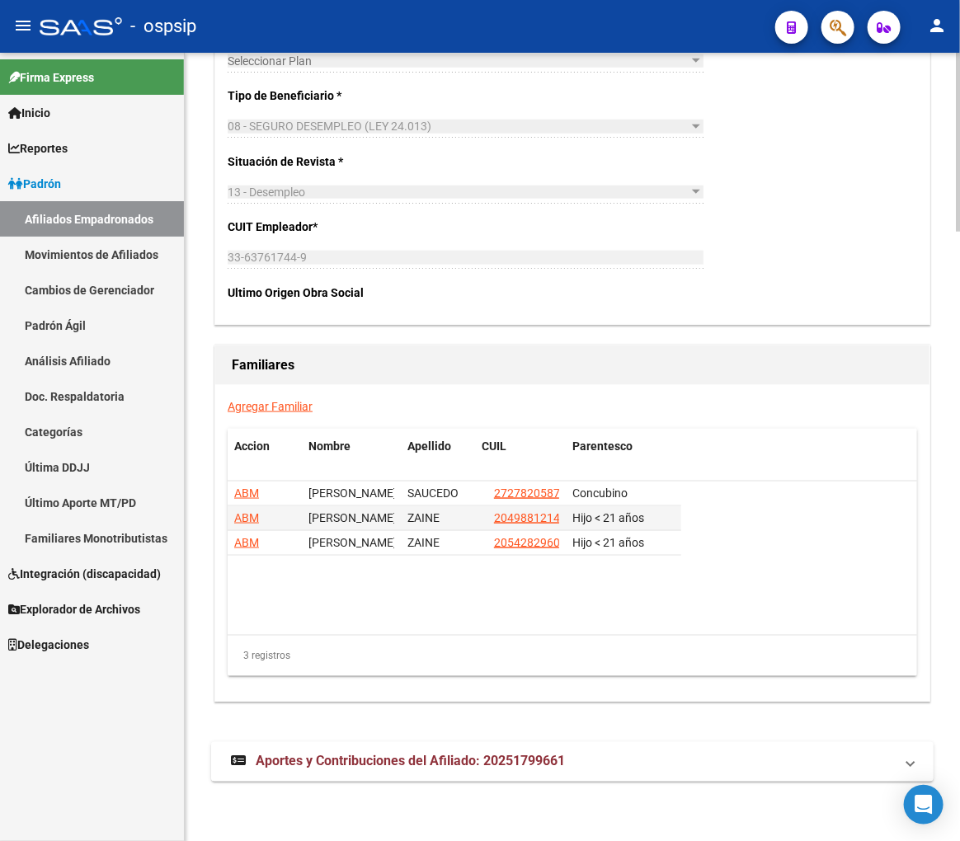
click at [764, 772] on mat-expansion-panel-header "Aportes y Contribuciones del Afiliado: 20251799661" at bounding box center [572, 762] width 722 height 40
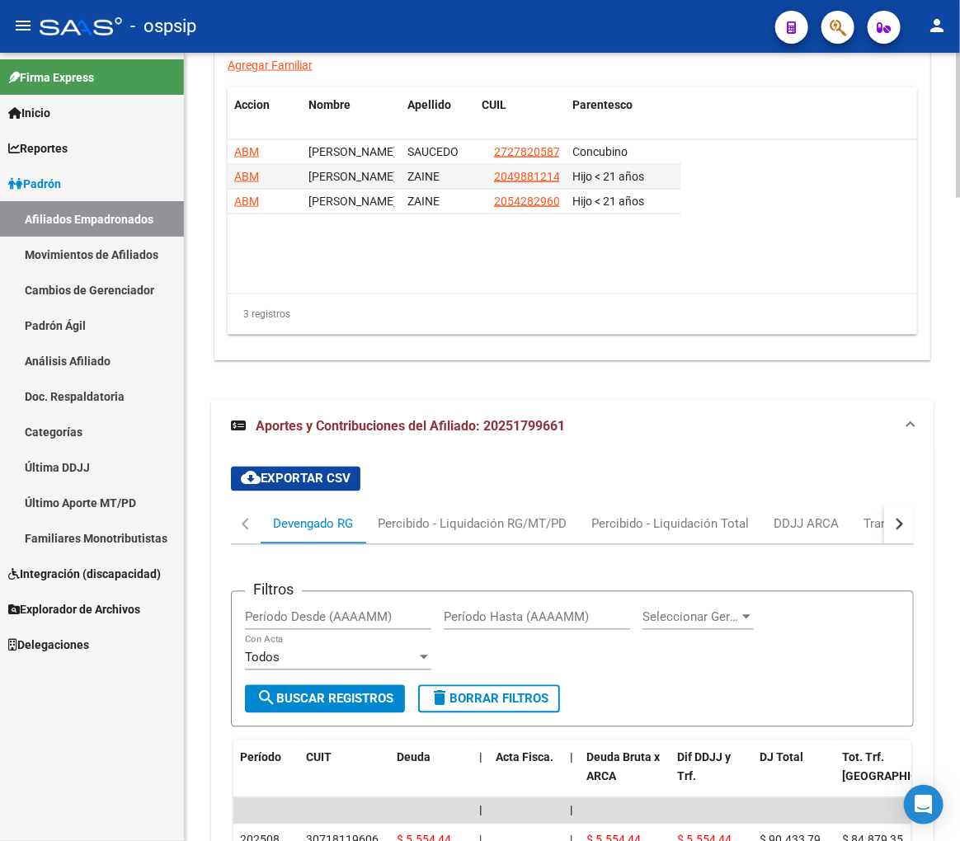
scroll to position [3321, 0]
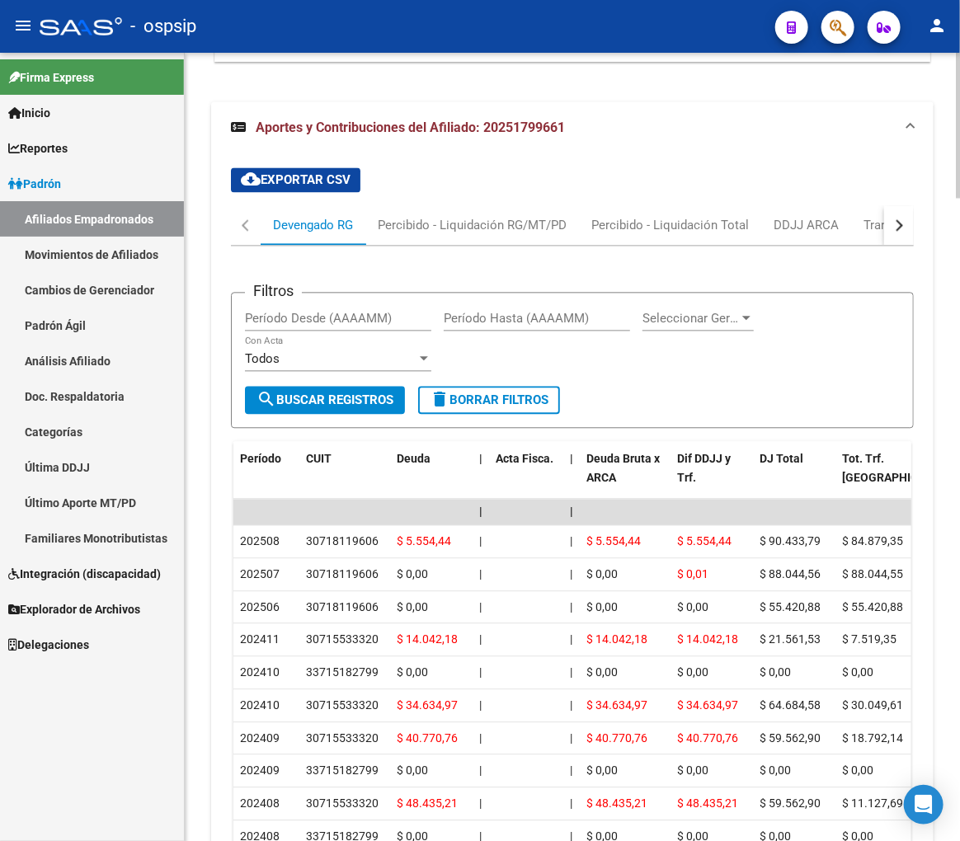
click at [900, 232] on button "button" at bounding box center [899, 225] width 30 height 40
click at [858, 227] on mat-tab-header "Devengado RG Percibido - Liquidación RG/MT/PD Percibido - Liquidación Total DDJ…" at bounding box center [572, 225] width 683 height 40
click at [858, 227] on div "ARCA Relaciones Laborales" at bounding box center [800, 225] width 154 height 18
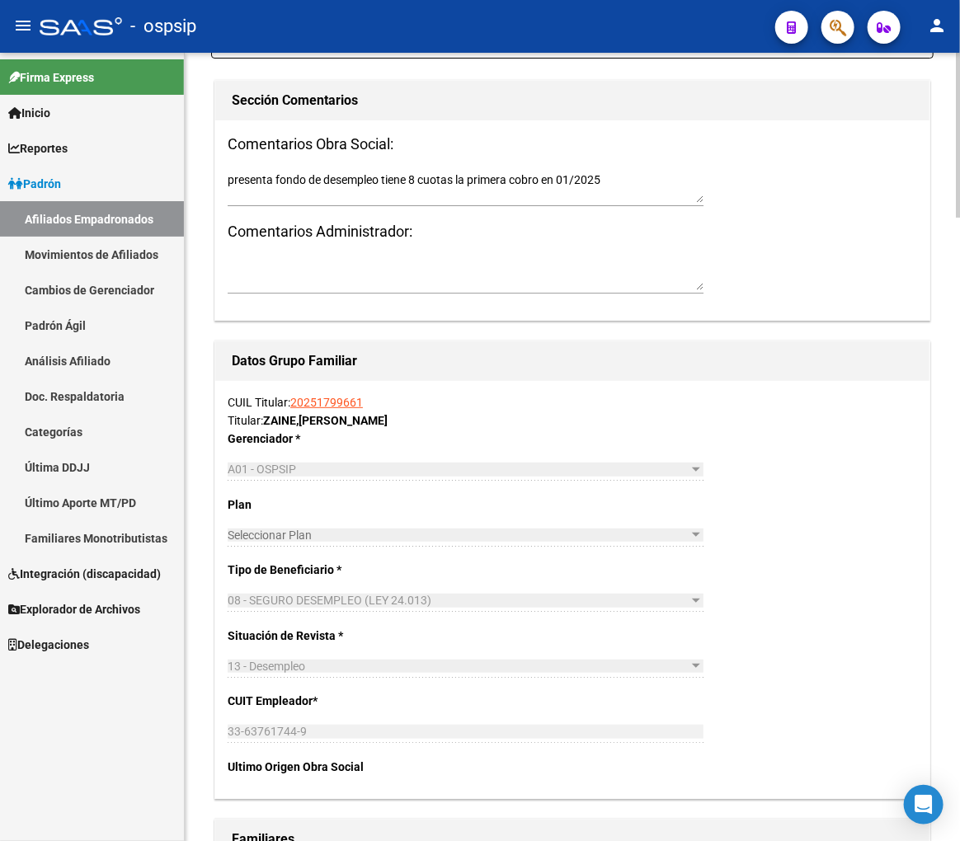
scroll to position [1880, 0]
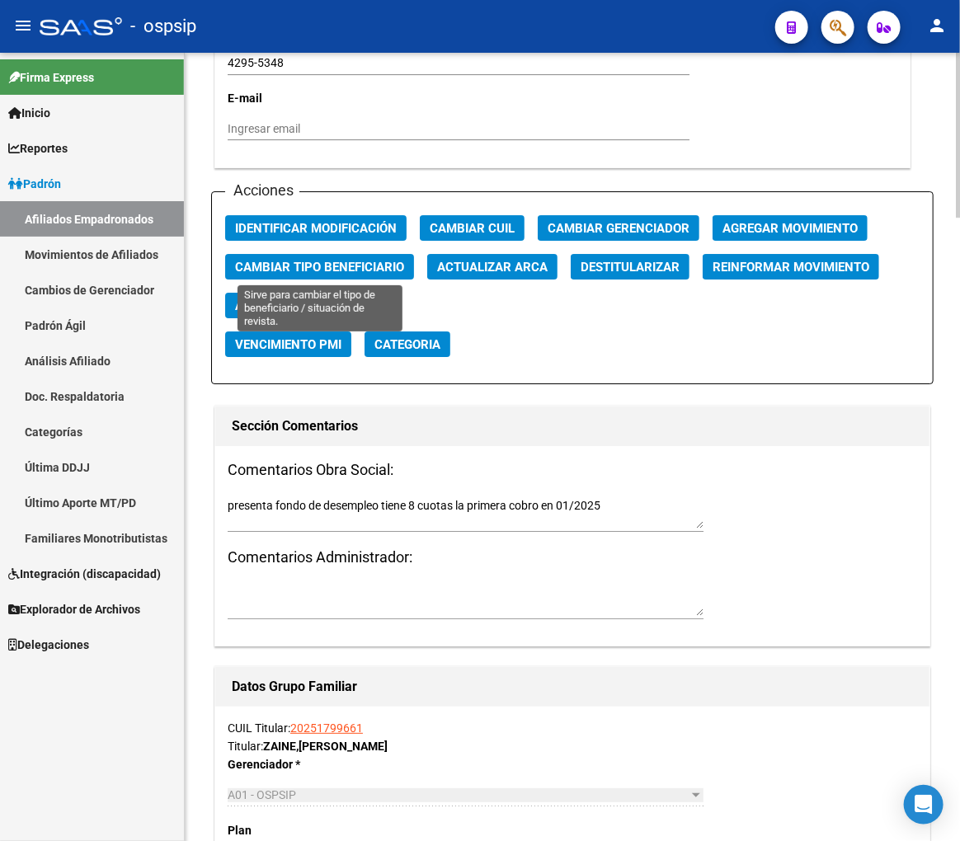
click at [347, 273] on span "Cambiar Tipo Beneficiario" at bounding box center [319, 267] width 169 height 15
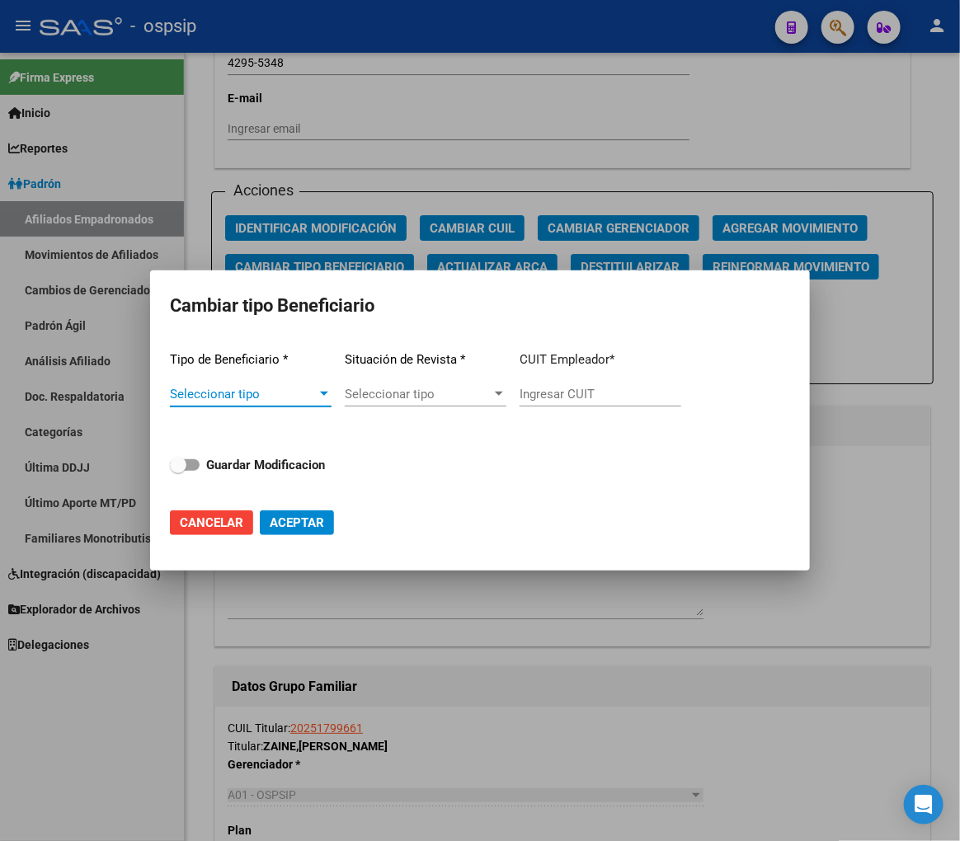
click at [283, 398] on span "Seleccionar tipo" at bounding box center [243, 394] width 147 height 15
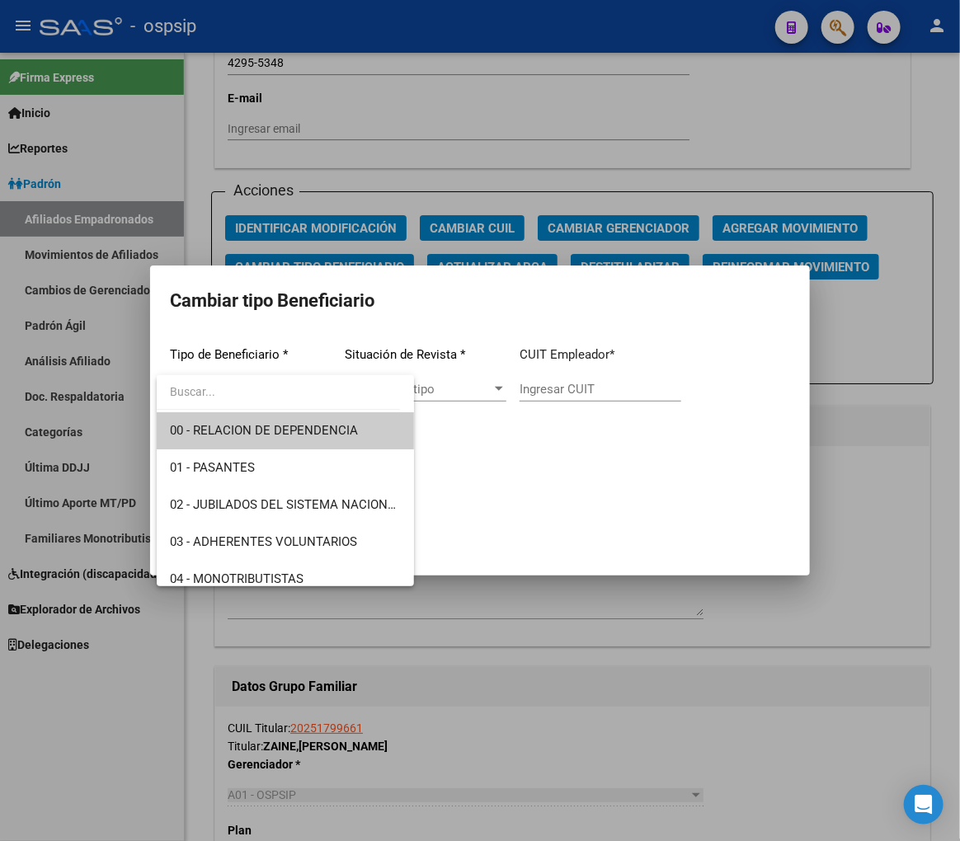
click at [906, 623] on div at bounding box center [480, 420] width 960 height 841
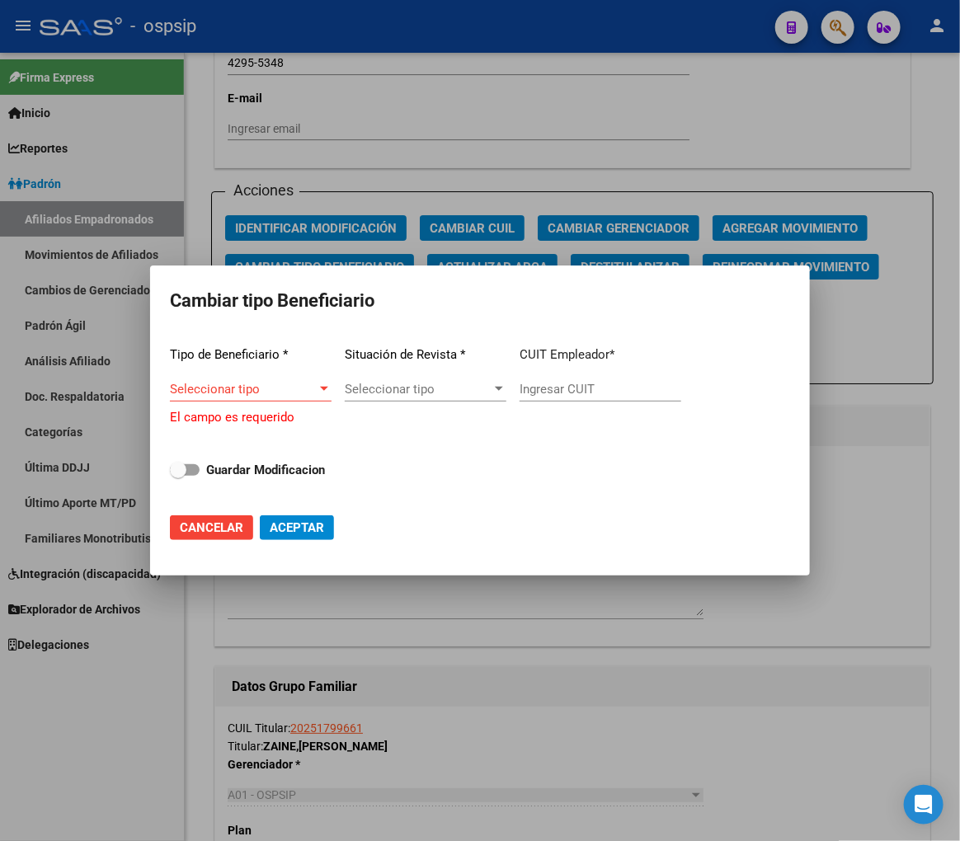
click at [840, 233] on div at bounding box center [480, 420] width 960 height 841
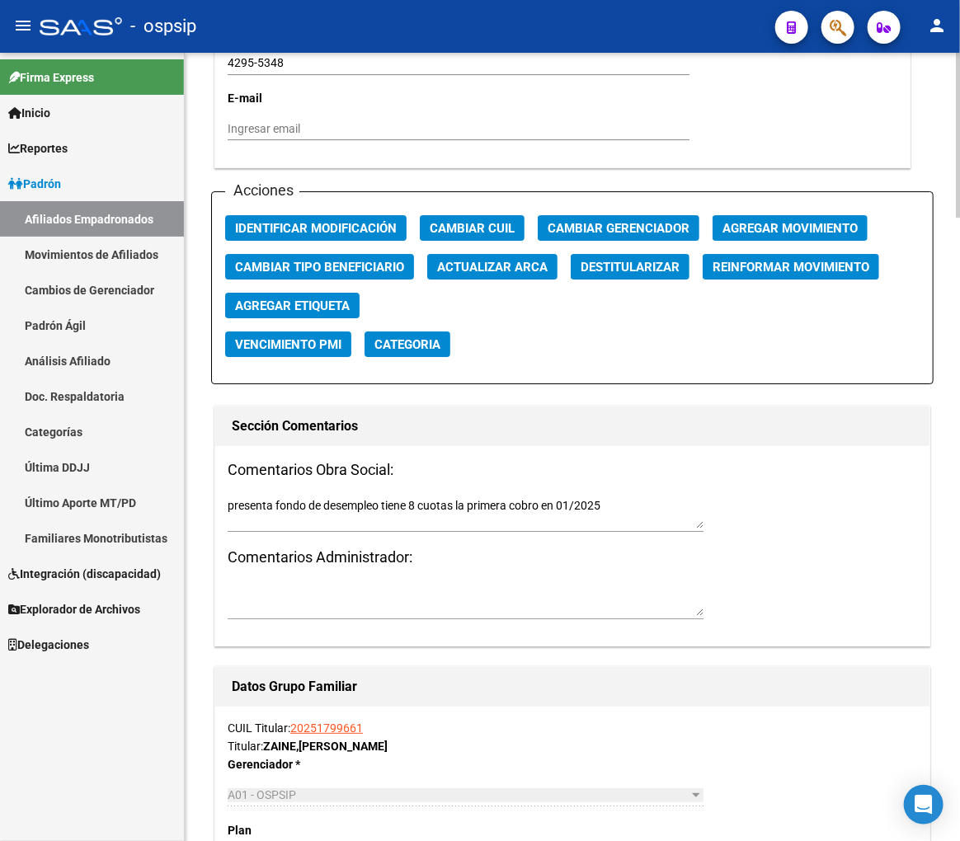
click at [818, 236] on button "Agregar Movimiento" at bounding box center [790, 228] width 155 height 26
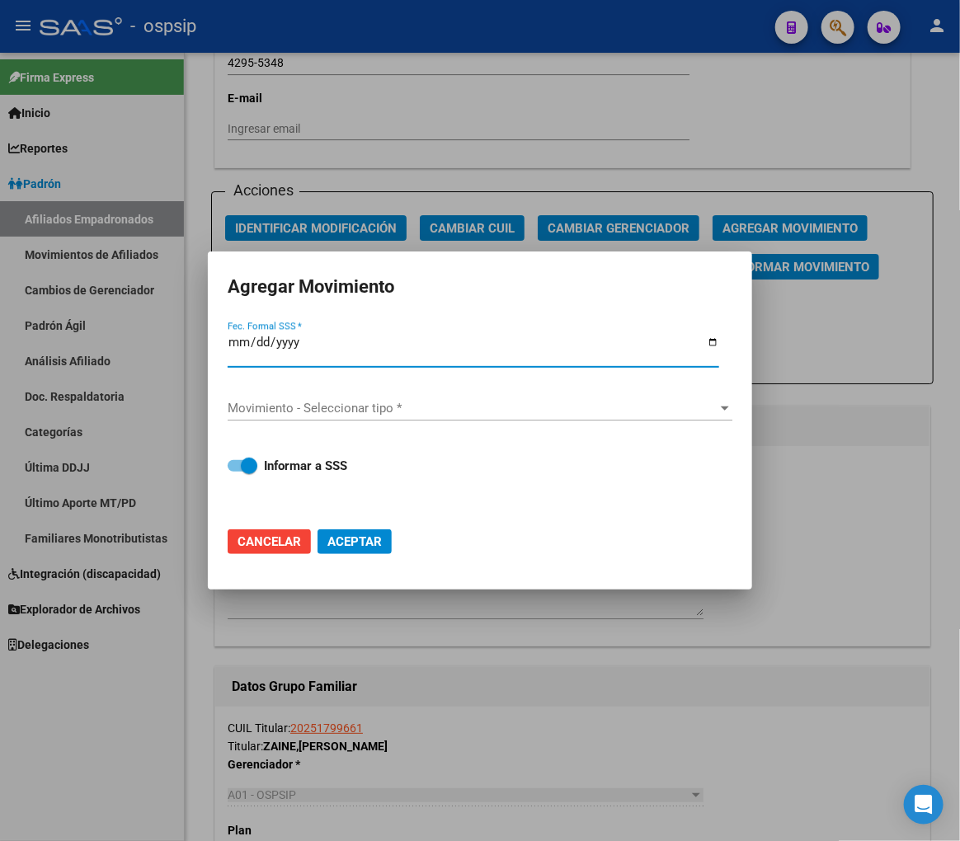
type input "0002-06-13"
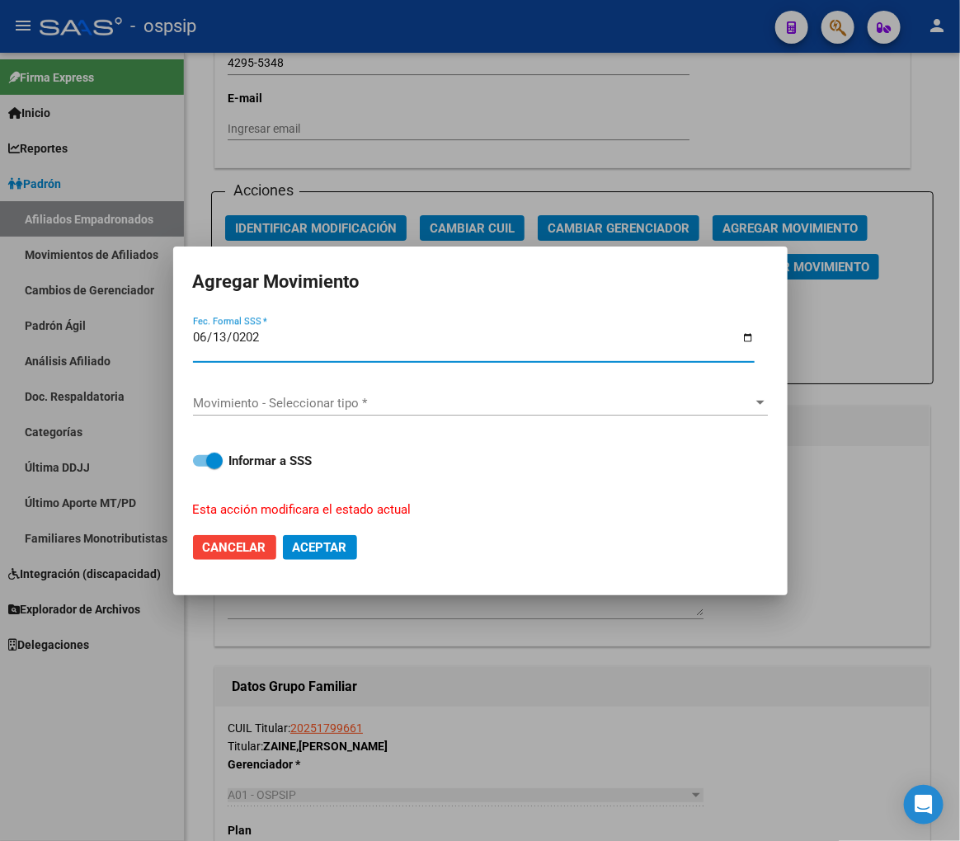
type input "2025-06-13"
click at [564, 412] on div "Movimiento - Seleccionar tipo * Movimiento - Seleccionar tipo *" at bounding box center [480, 403] width 575 height 25
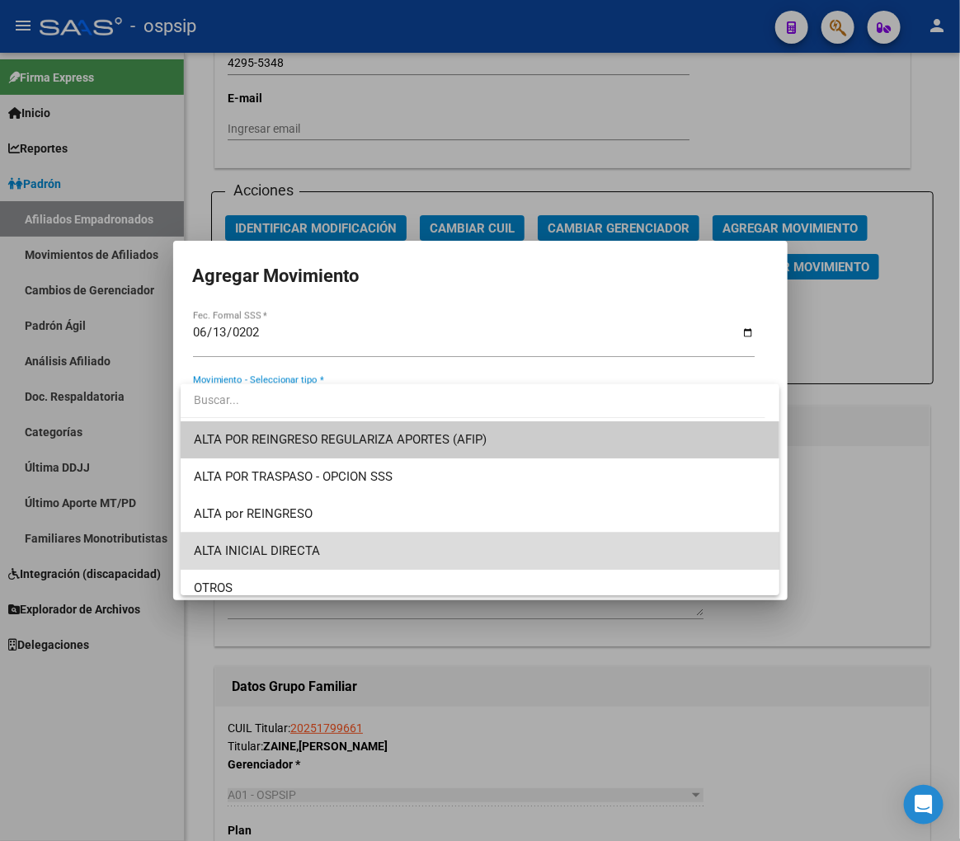
click at [499, 565] on span "ALTA INICIAL DIRECTA" at bounding box center [480, 551] width 572 height 37
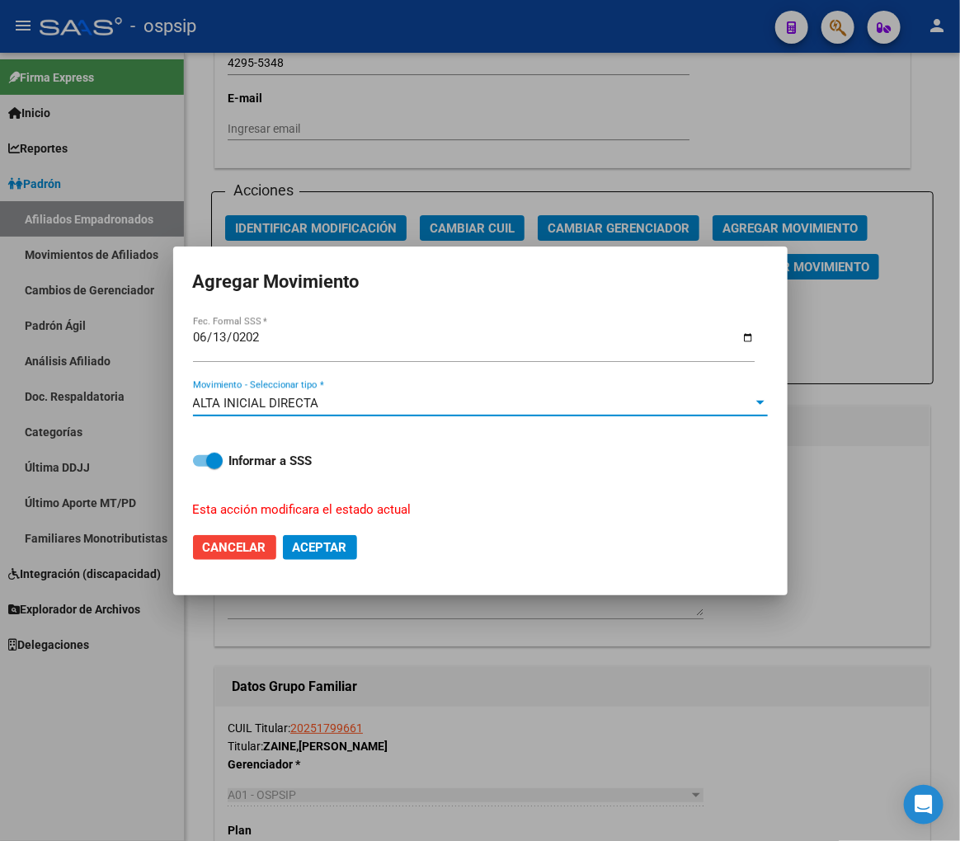
click at [349, 549] on button "Aceptar" at bounding box center [320, 547] width 74 height 25
checkbox input "false"
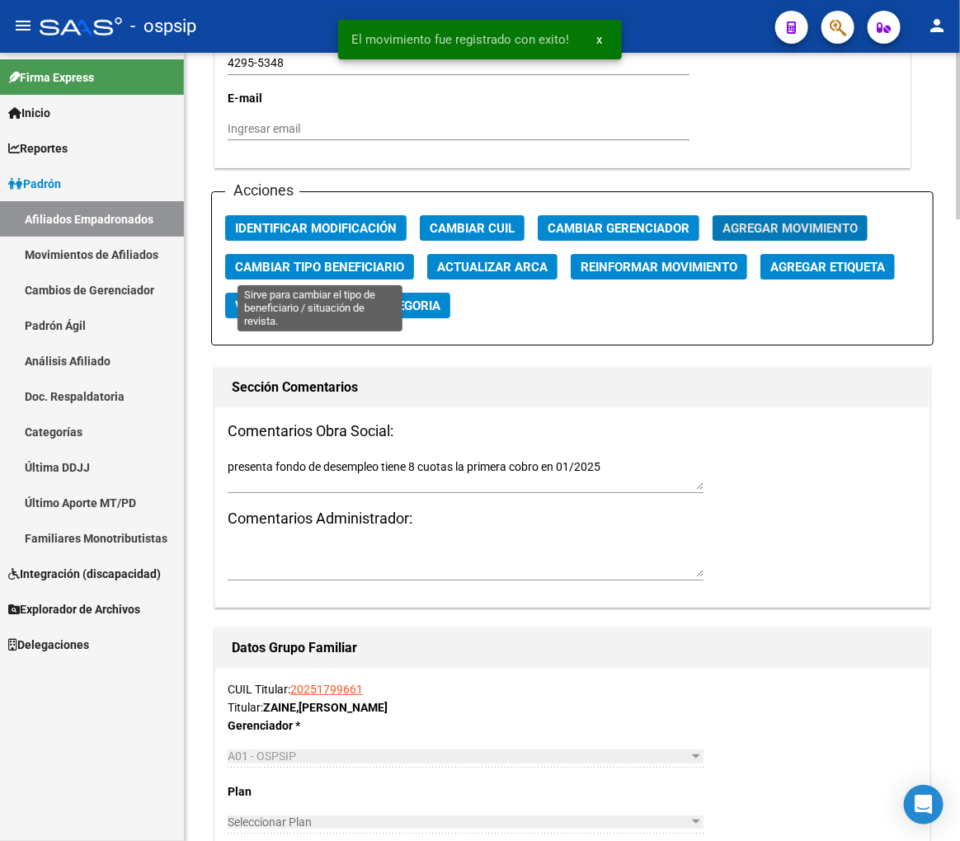
click at [317, 270] on span "Cambiar Tipo Beneficiario" at bounding box center [319, 267] width 169 height 15
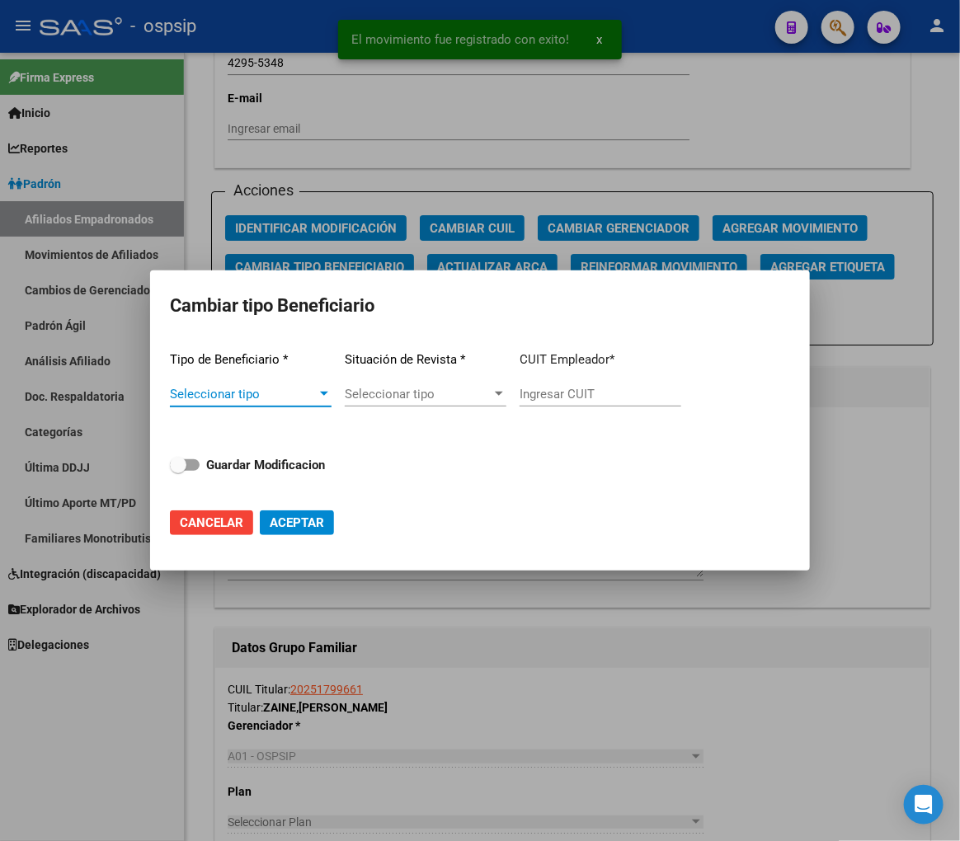
click at [294, 397] on span "Seleccionar tipo" at bounding box center [243, 394] width 147 height 15
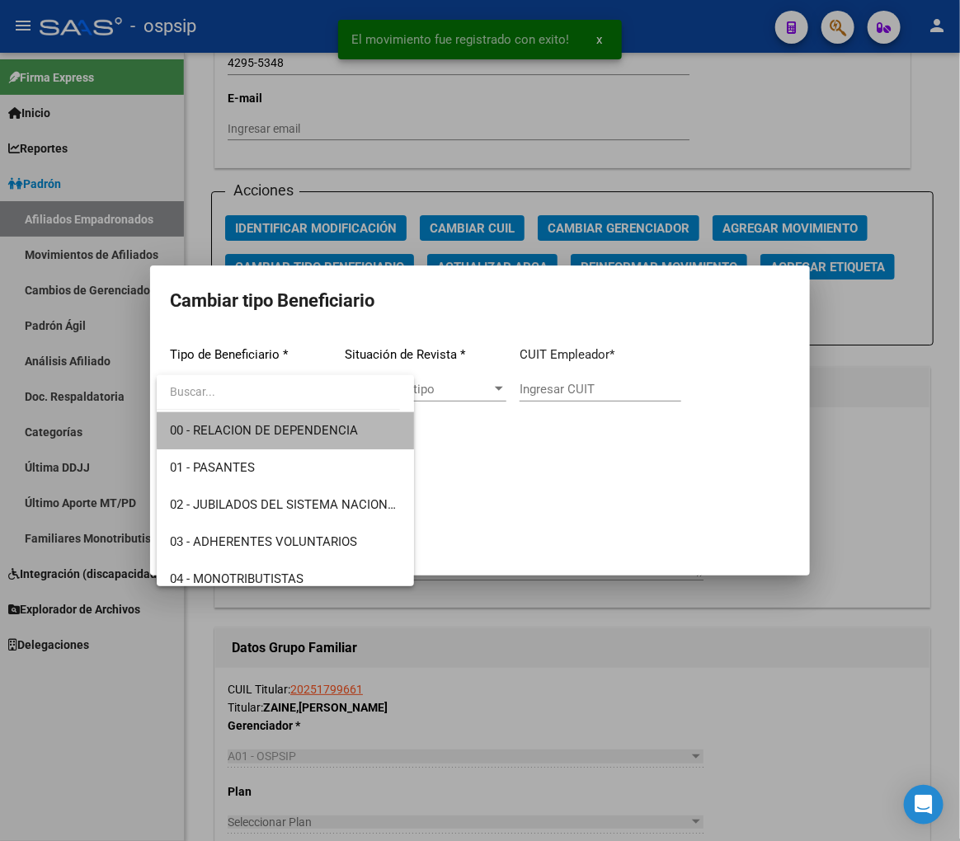
click at [299, 421] on span "00 - RELACION DE DEPENDENCIA" at bounding box center [285, 430] width 231 height 37
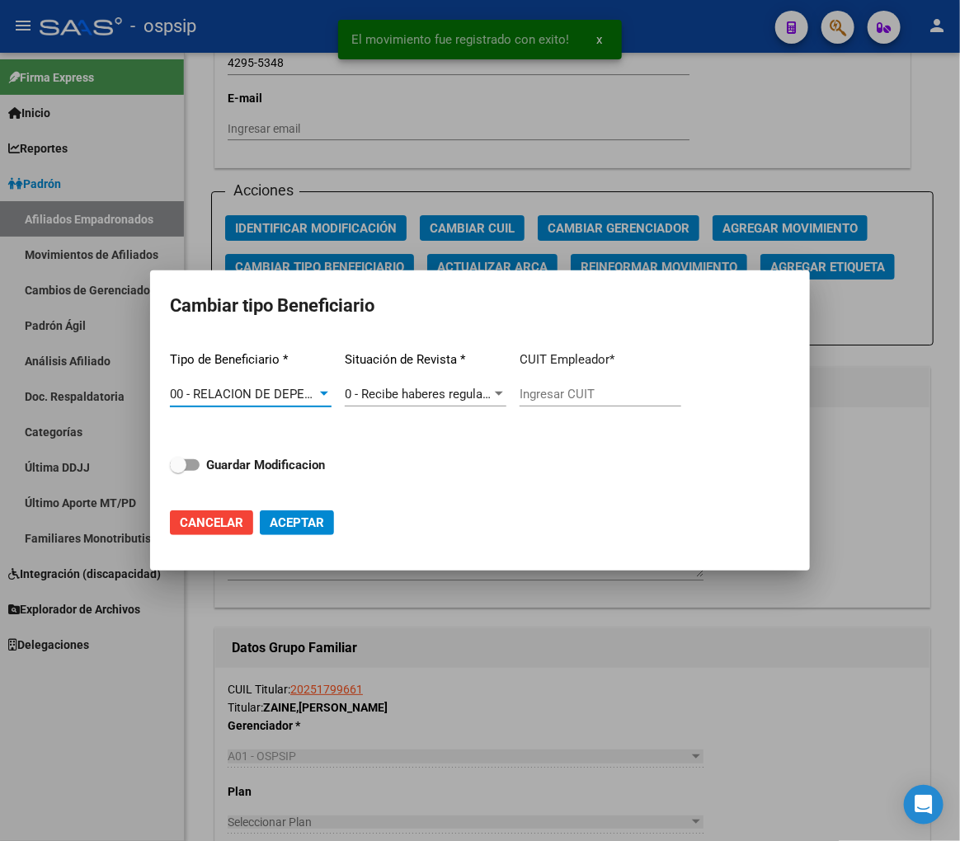
type input "30-71811960-6"
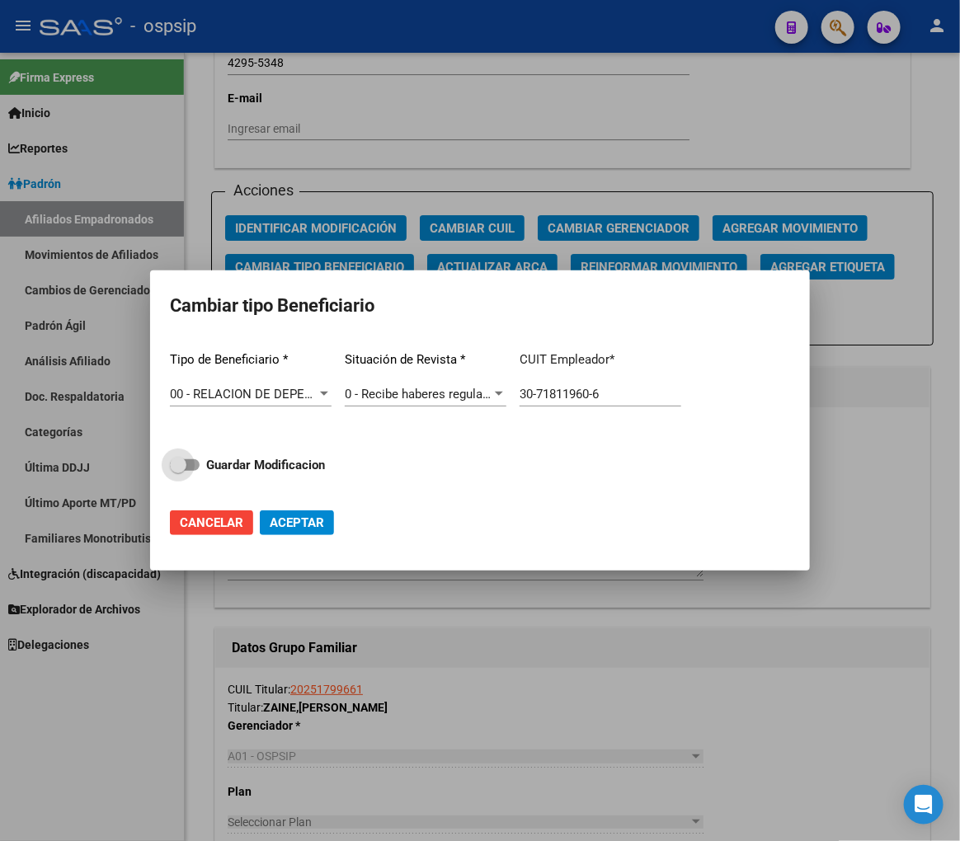
click at [220, 467] on strong "Guardar Modificacion" at bounding box center [265, 465] width 119 height 15
click at [178, 471] on input "Guardar Modificacion" at bounding box center [177, 471] width 1 height 1
checkbox input "true"
click at [300, 520] on span "Aceptar" at bounding box center [297, 522] width 54 height 15
type input "30-71811960-6"
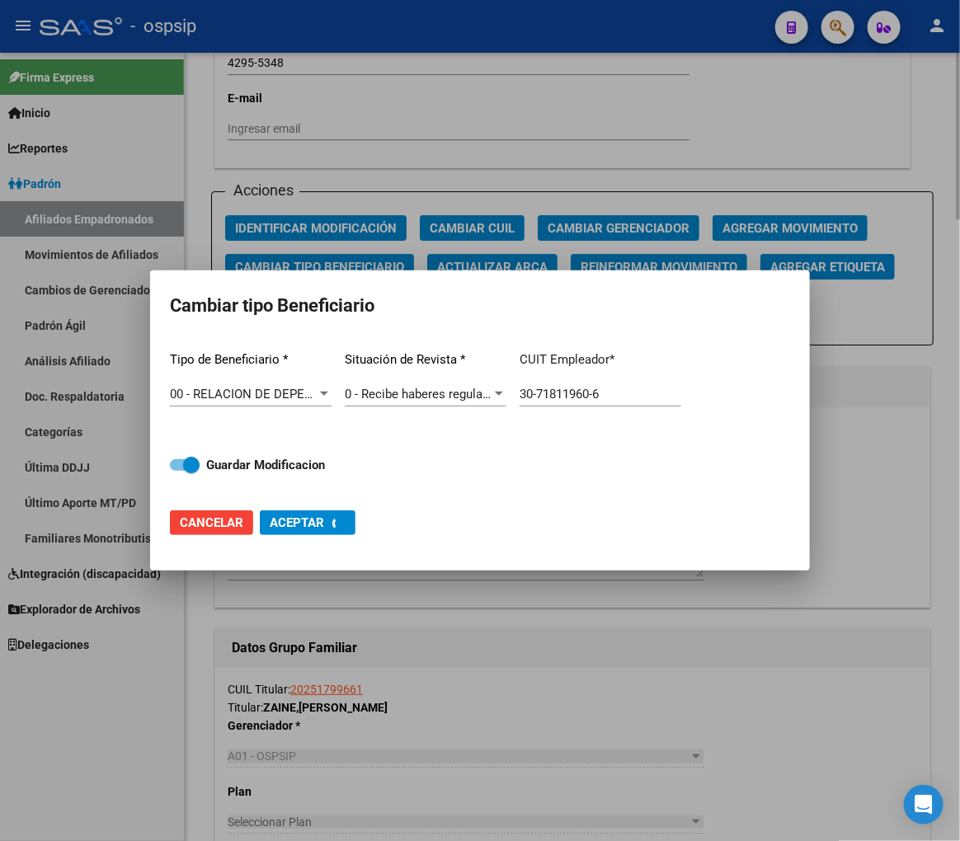
checkbox input "false"
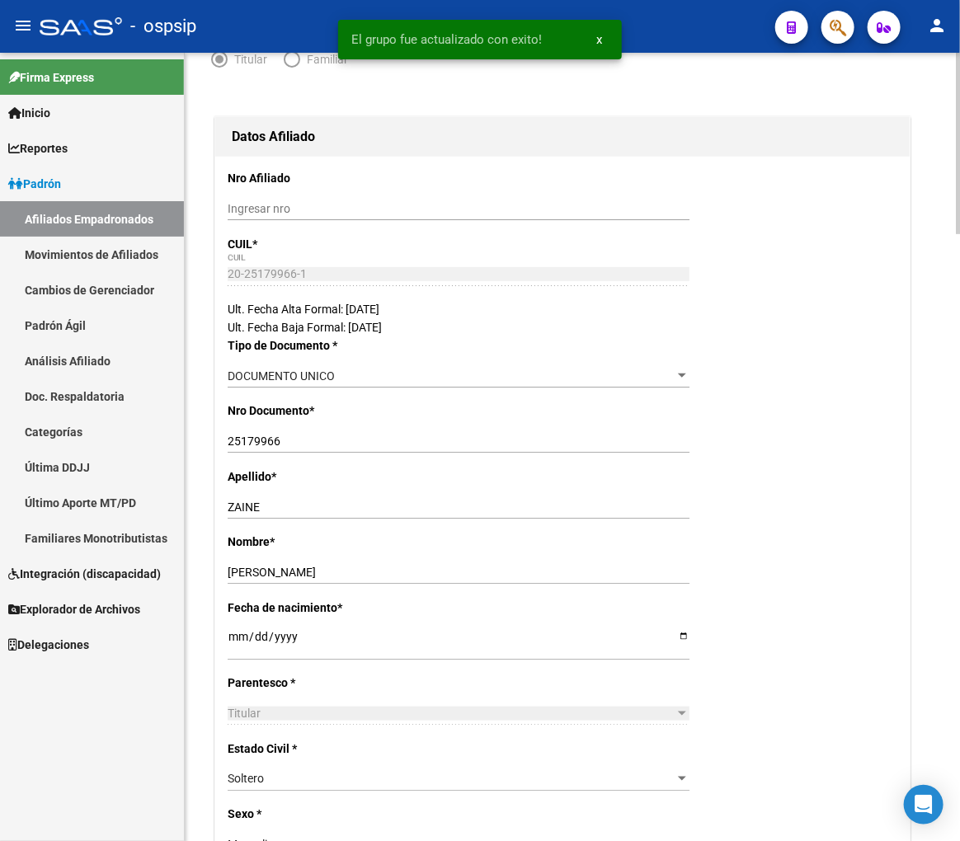
scroll to position [0, 0]
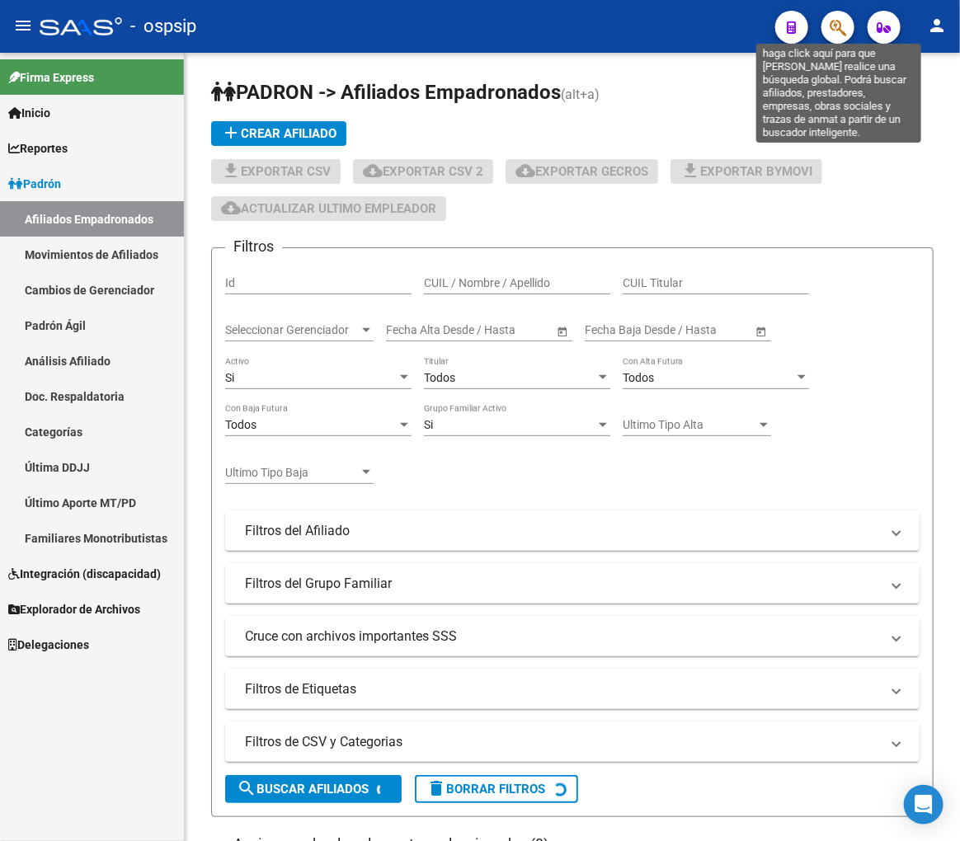
click at [830, 26] on icon "button" at bounding box center [838, 27] width 16 height 19
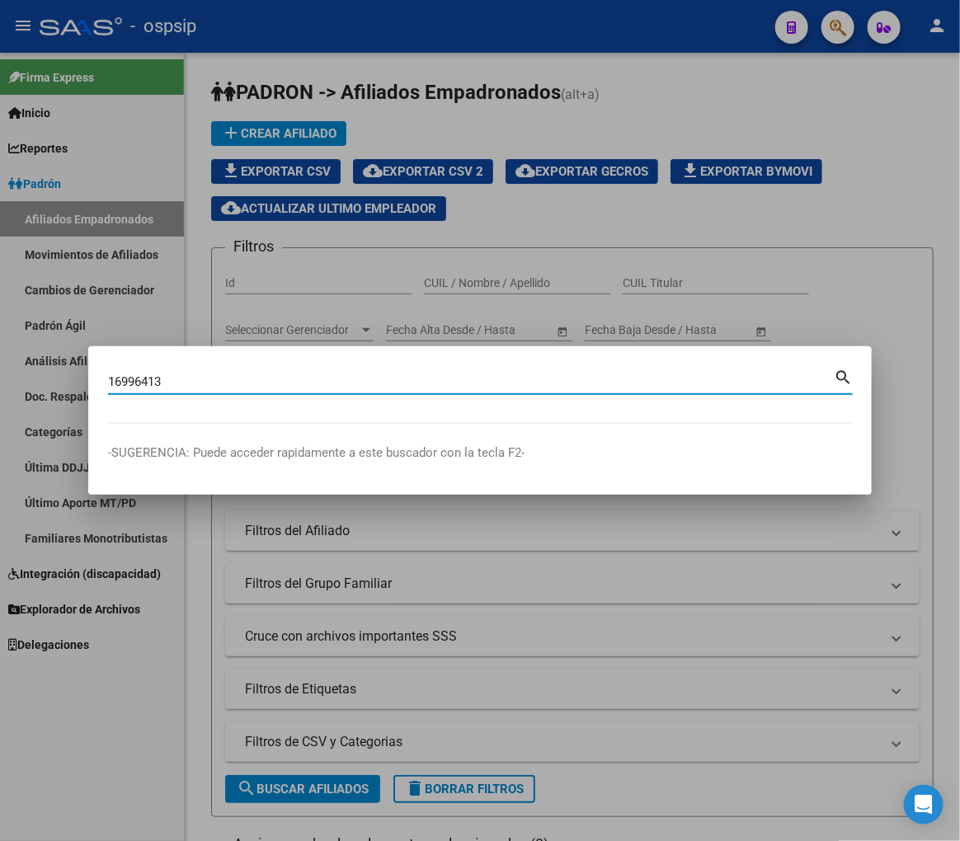
type input "16996413"
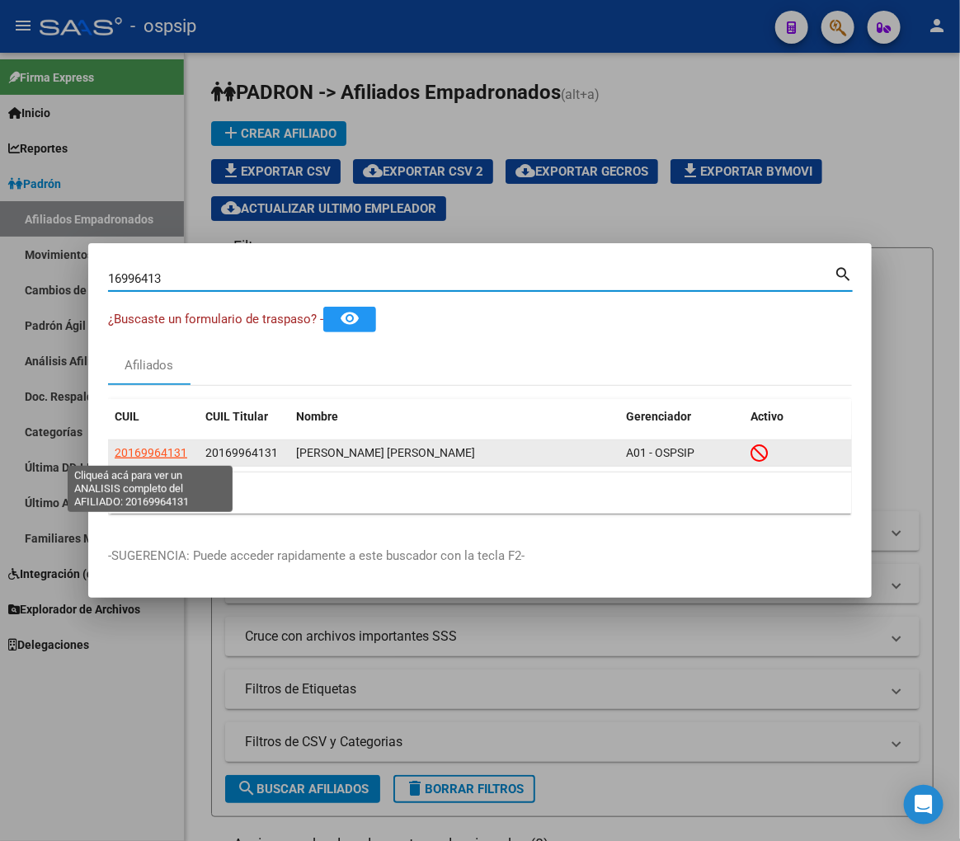
click at [141, 450] on span "20169964131" at bounding box center [151, 452] width 73 height 13
type textarea "20169964131"
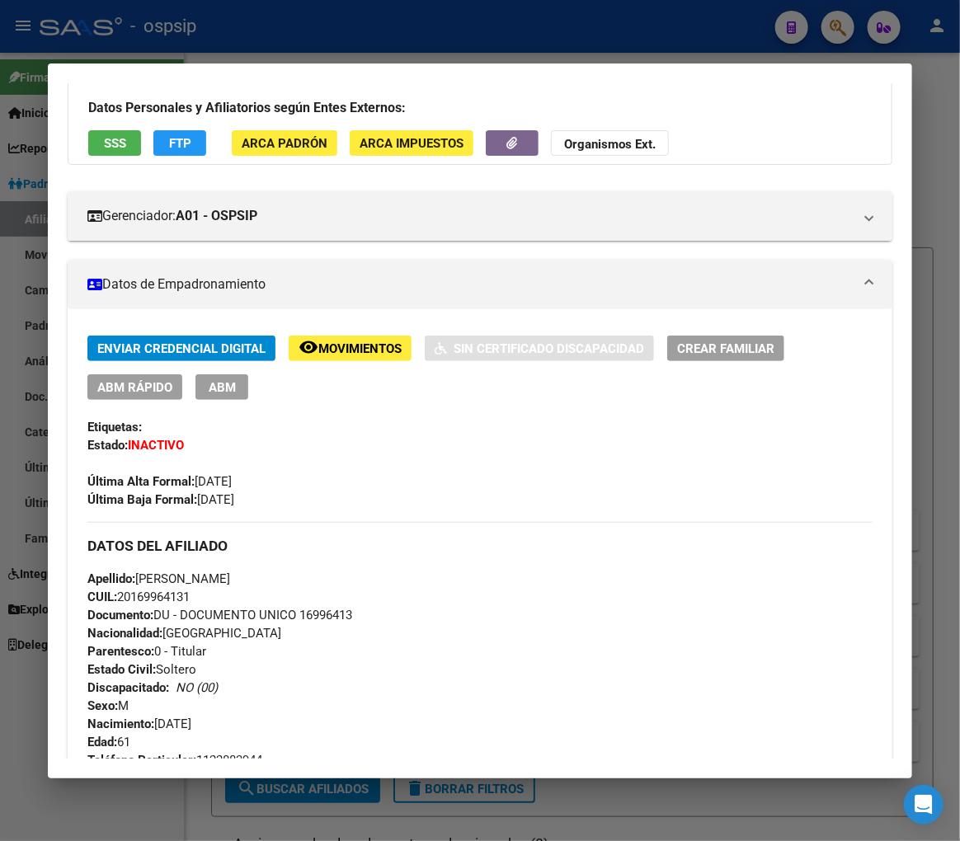
scroll to position [458, 0]
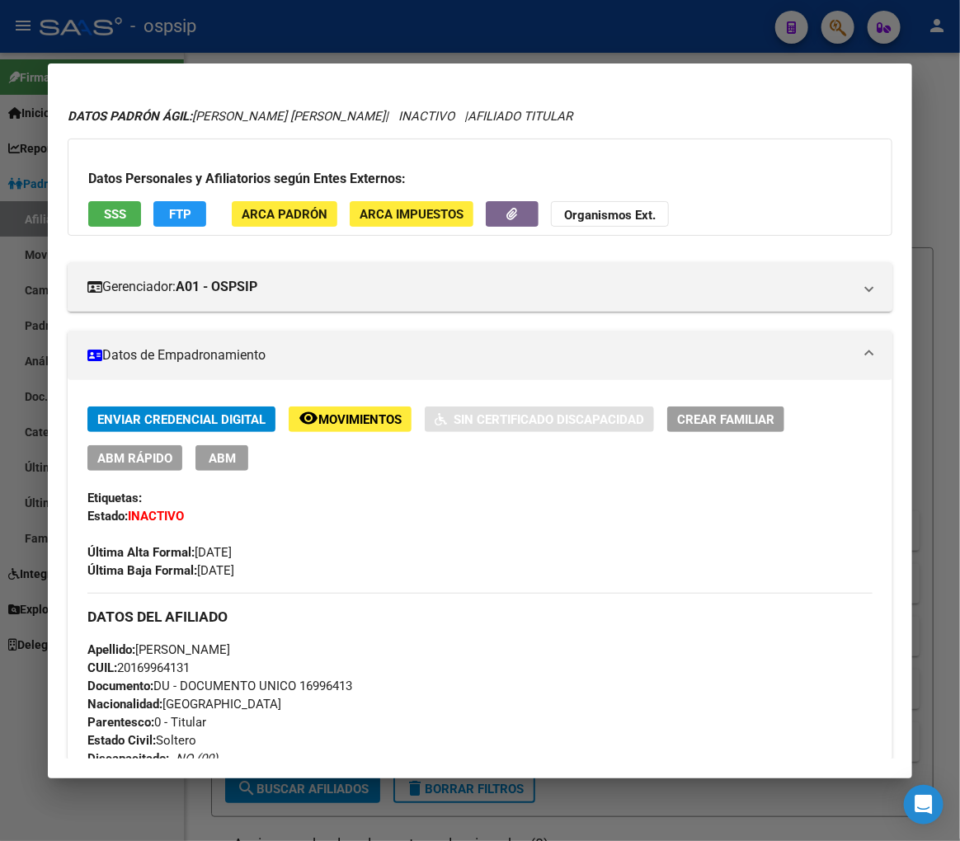
scroll to position [33, 0]
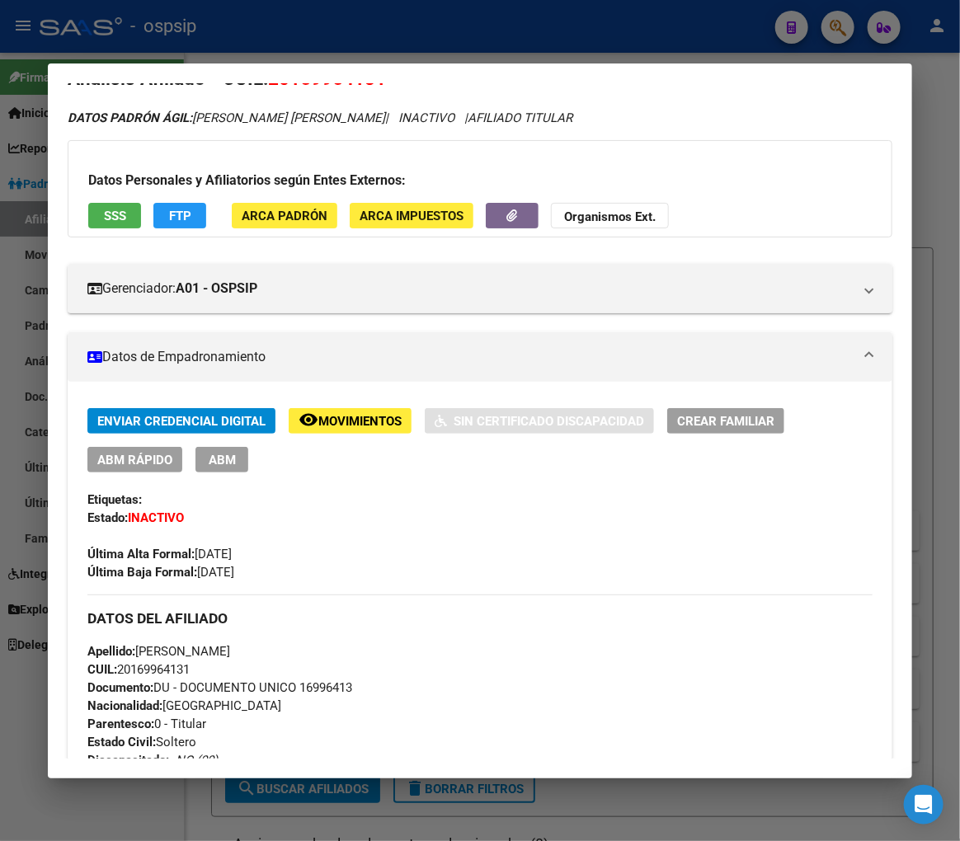
click at [402, 43] on div at bounding box center [480, 420] width 960 height 841
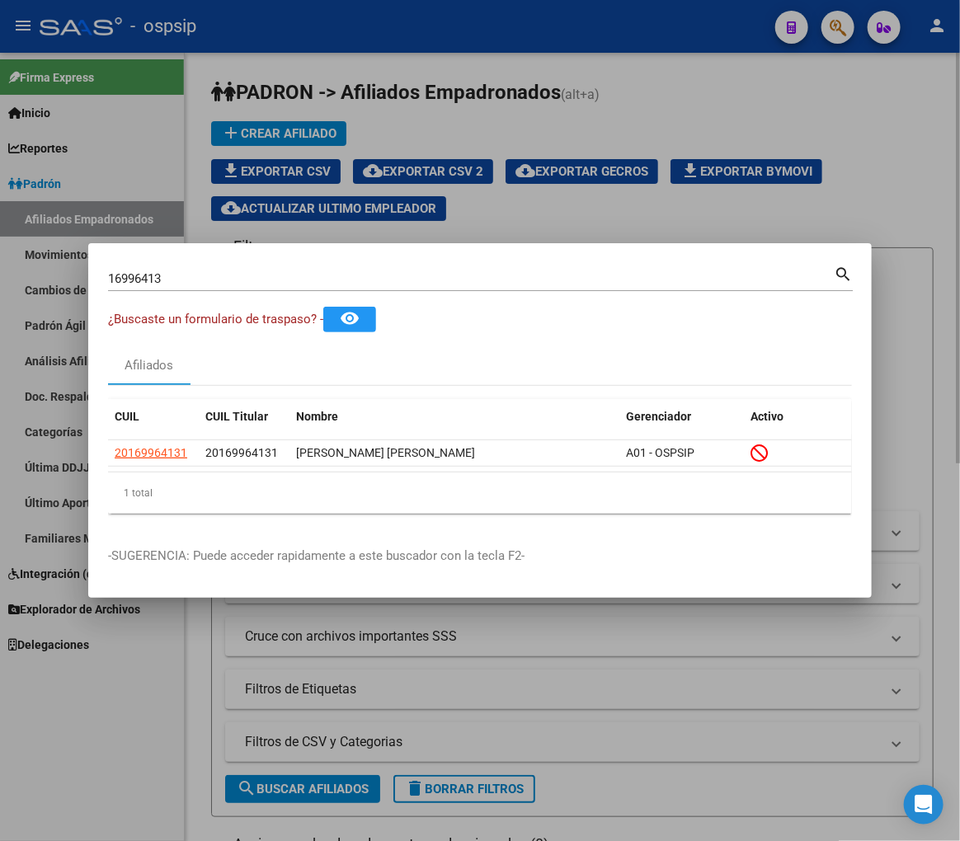
drag, startPoint x: 770, startPoint y: 92, endPoint x: 839, endPoint y: 88, distance: 68.6
click at [793, 106] on div at bounding box center [480, 420] width 960 height 841
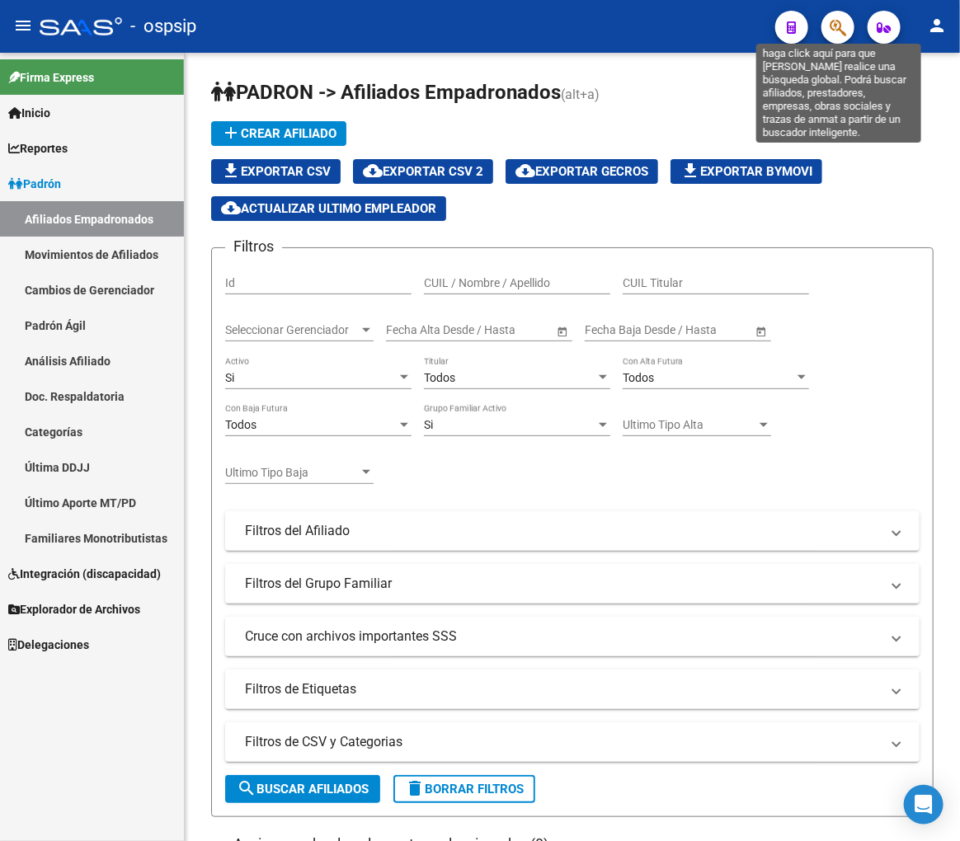
click at [842, 28] on icon "button" at bounding box center [838, 27] width 16 height 19
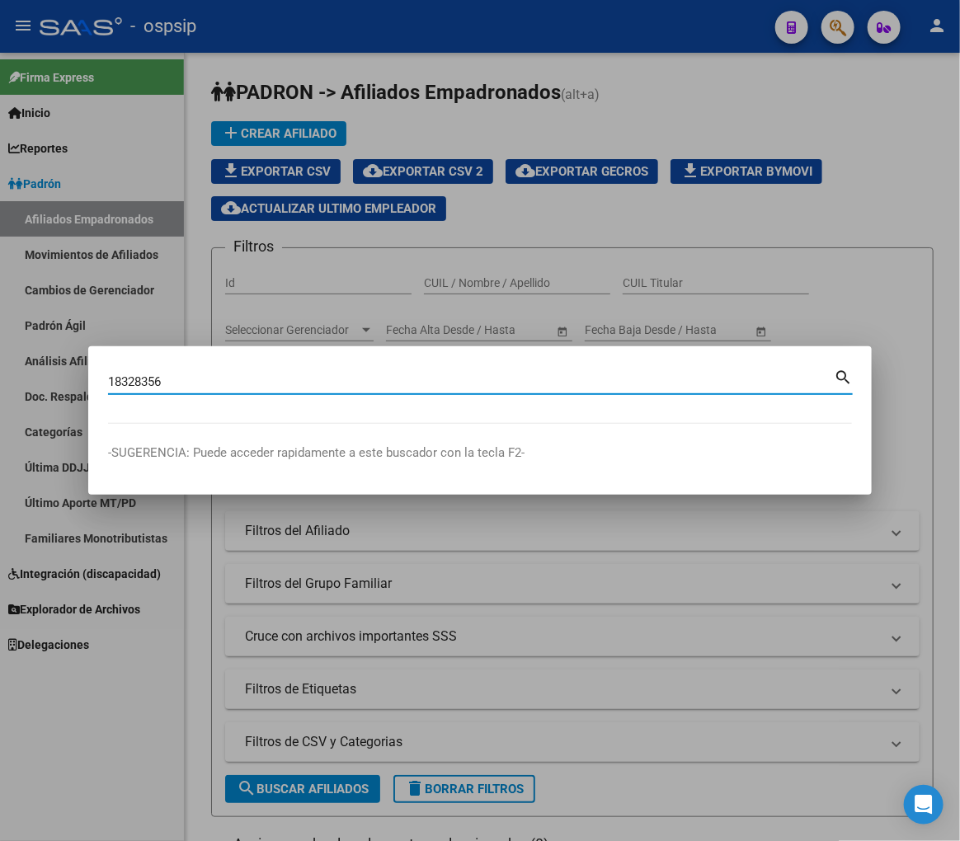
type input "18328356"
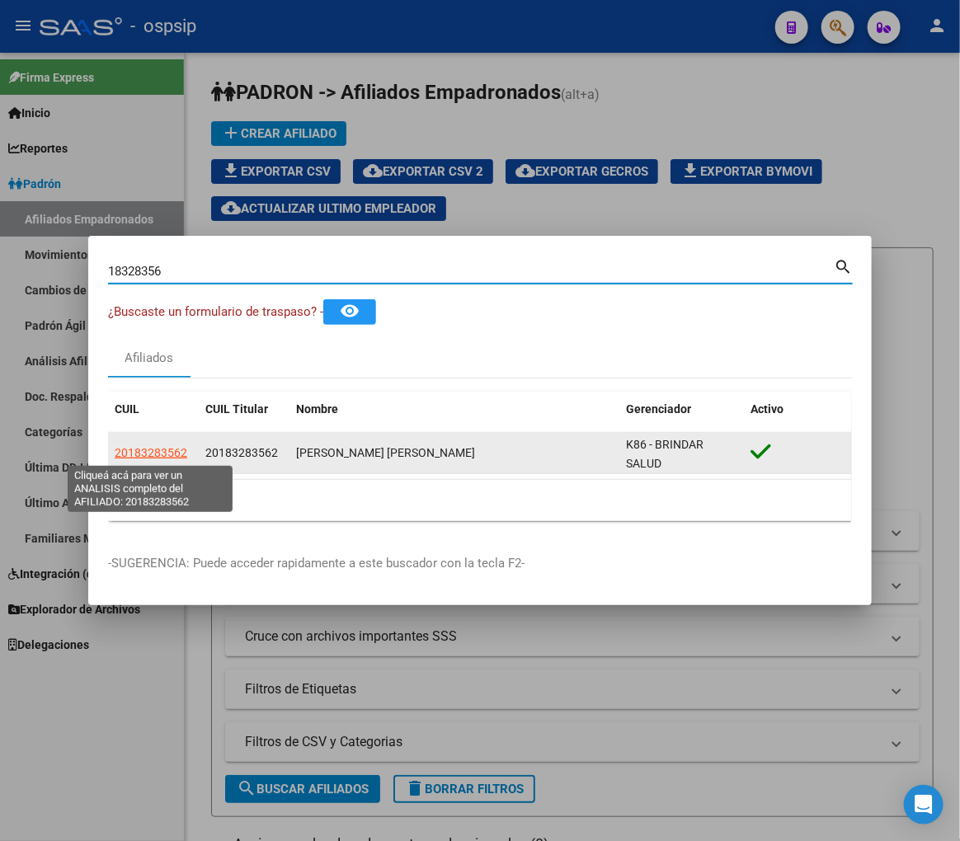
click at [149, 452] on span "20183283562" at bounding box center [151, 452] width 73 height 13
type textarea "20183283562"
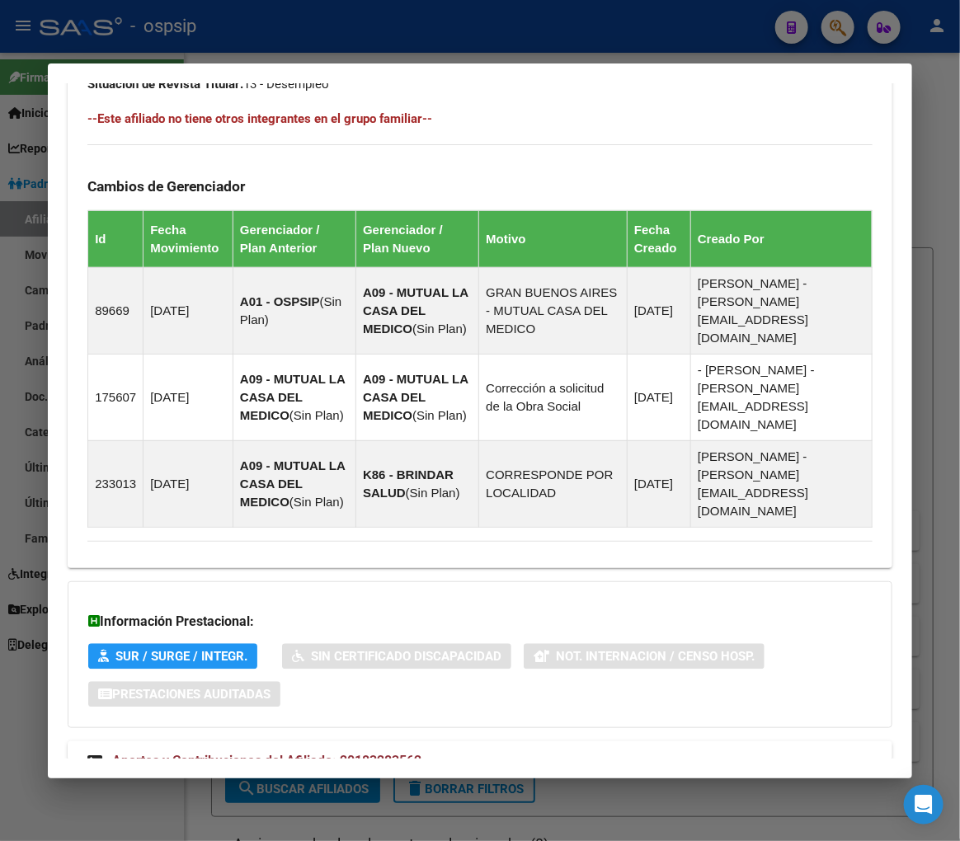
scroll to position [1042, 0]
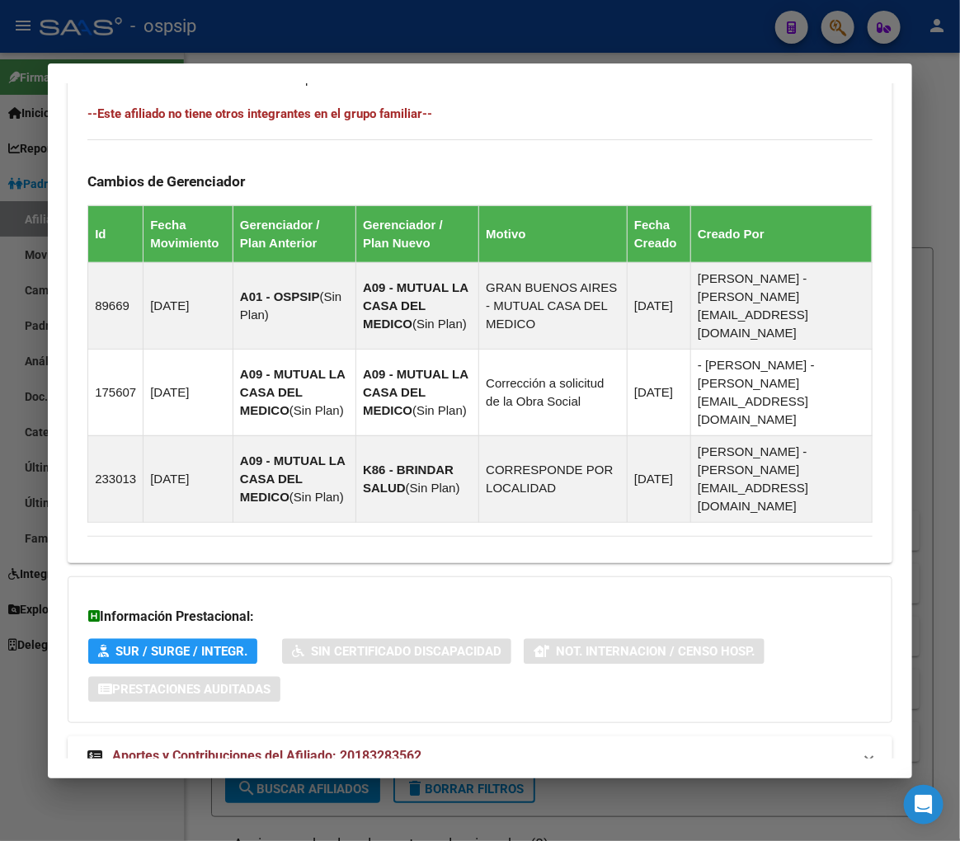
click at [513, 736] on mat-expansion-panel-header "Aportes y Contribuciones del Afiliado: 20183283562" at bounding box center [480, 756] width 825 height 40
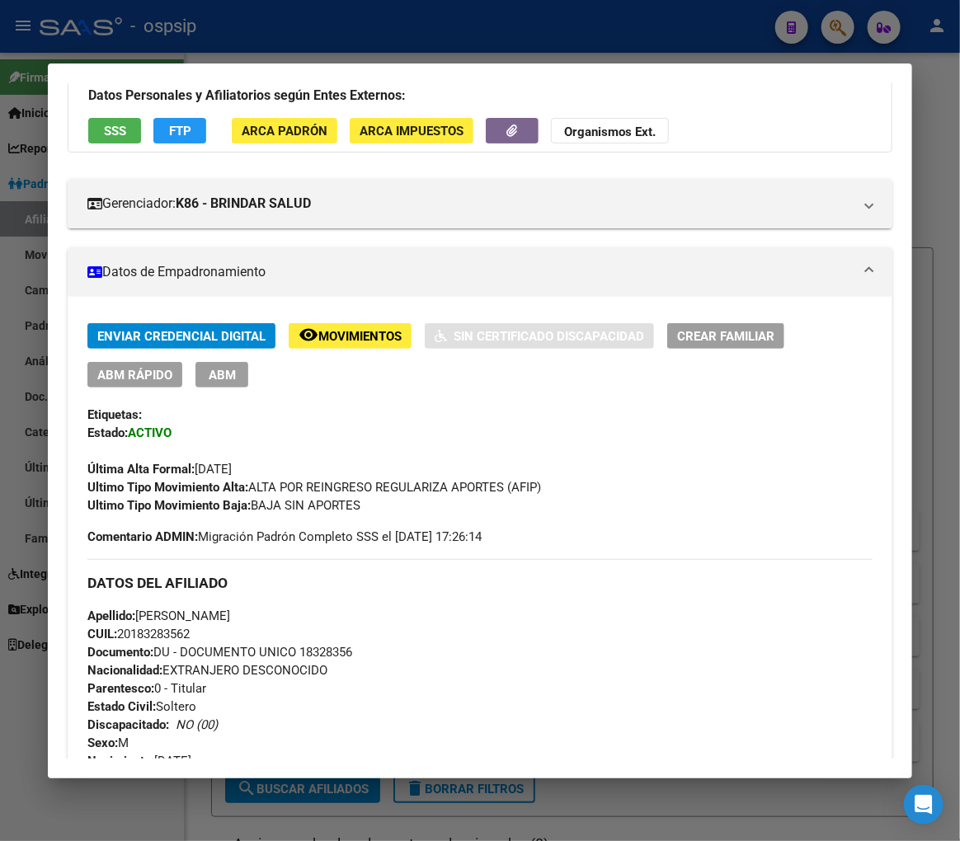
scroll to position [116, 0]
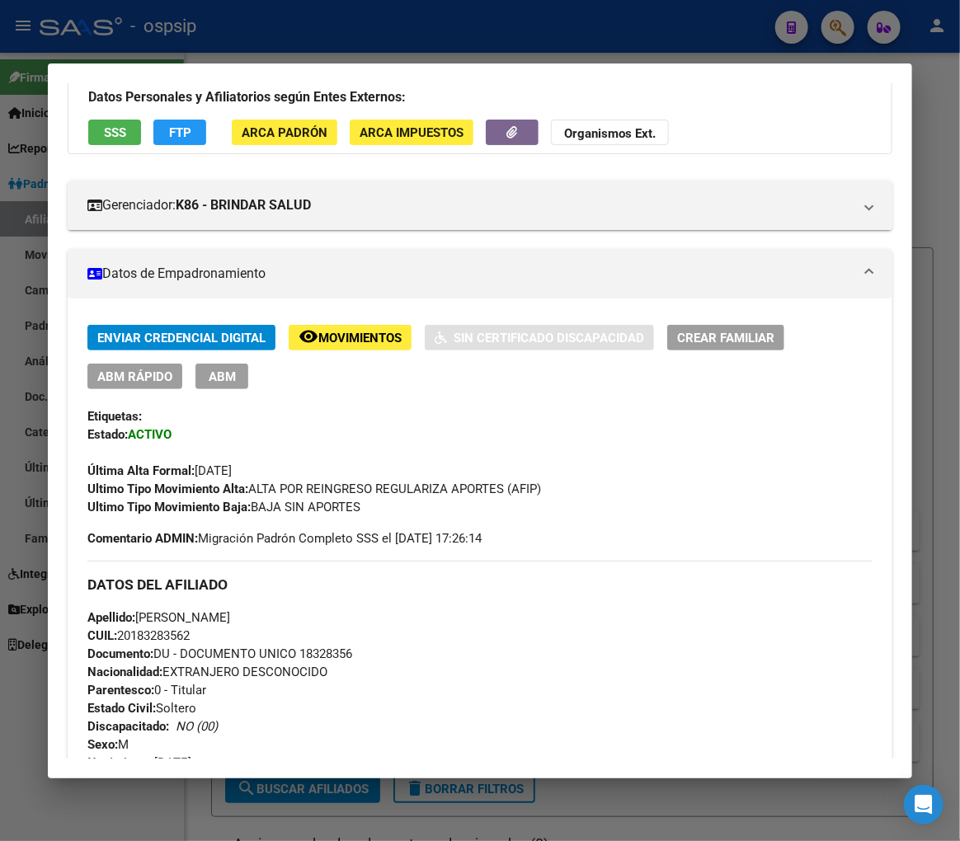
drag, startPoint x: 322, startPoint y: 27, endPoint x: 308, endPoint y: 37, distance: 16.5
click at [309, 37] on div at bounding box center [480, 420] width 960 height 841
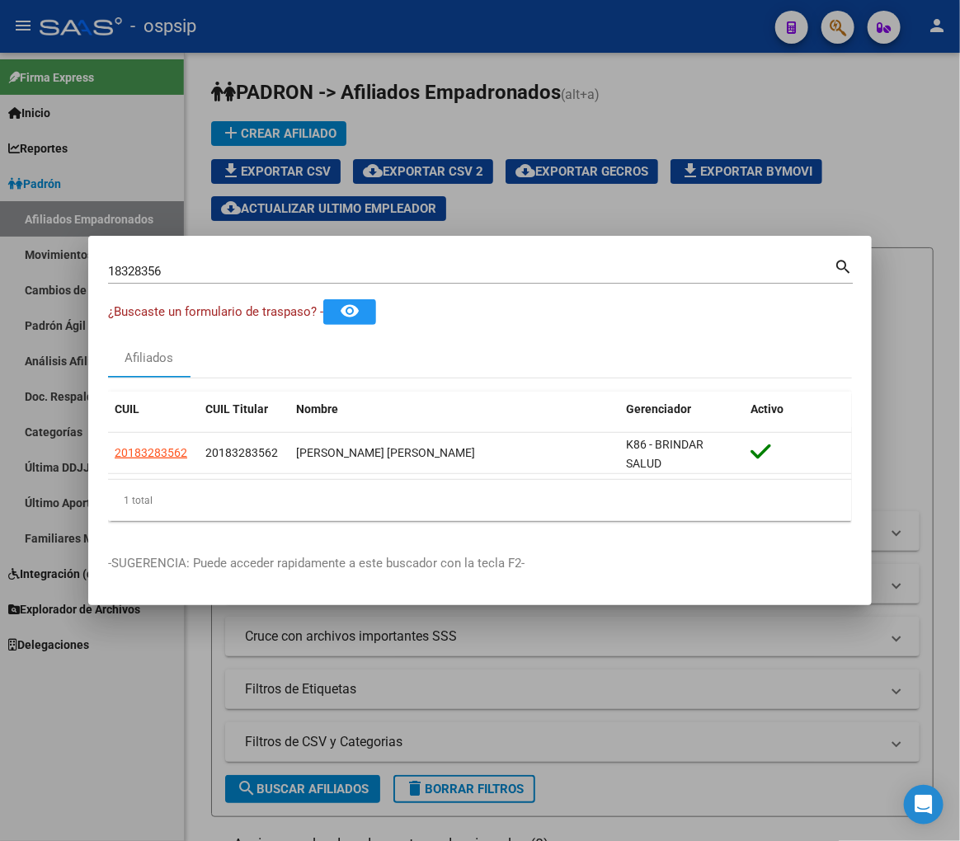
click at [310, 41] on div at bounding box center [480, 420] width 960 height 841
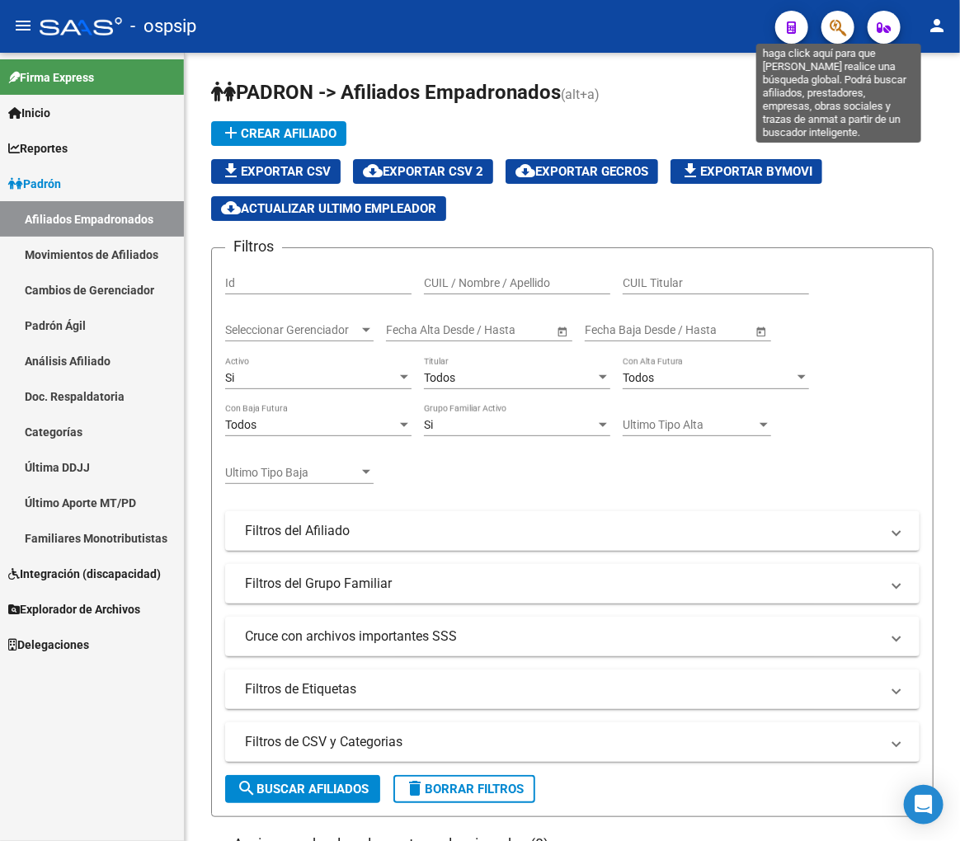
click at [846, 25] on icon "button" at bounding box center [838, 27] width 16 height 19
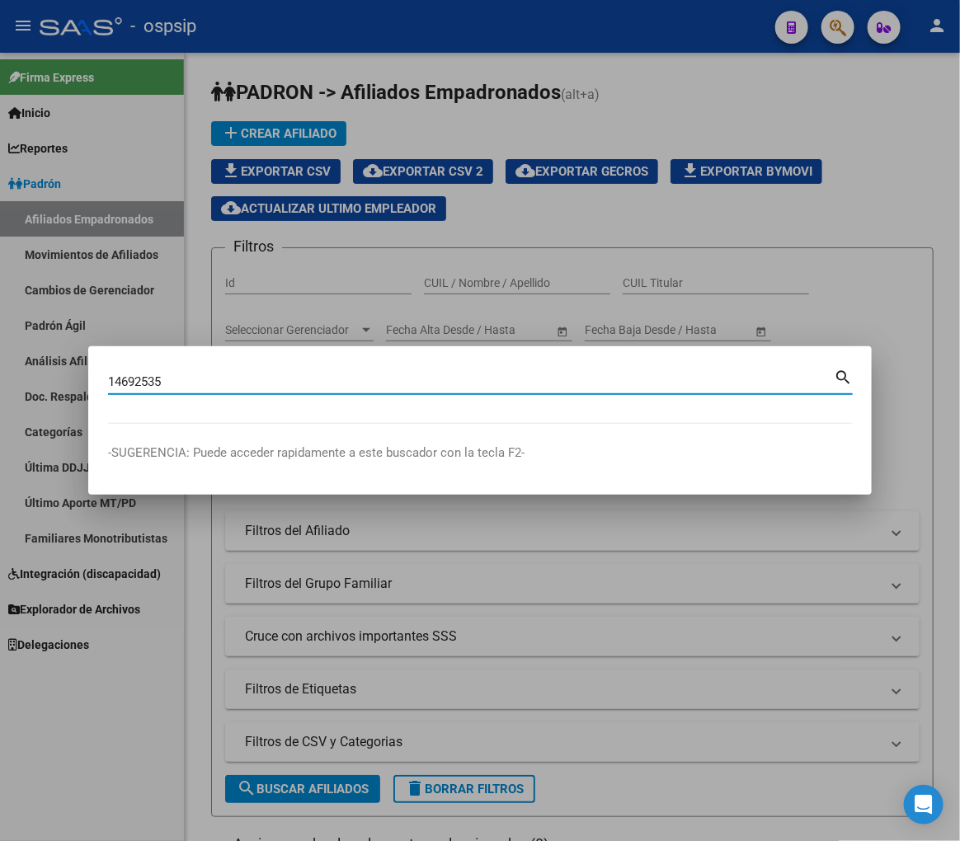
type input "14692535"
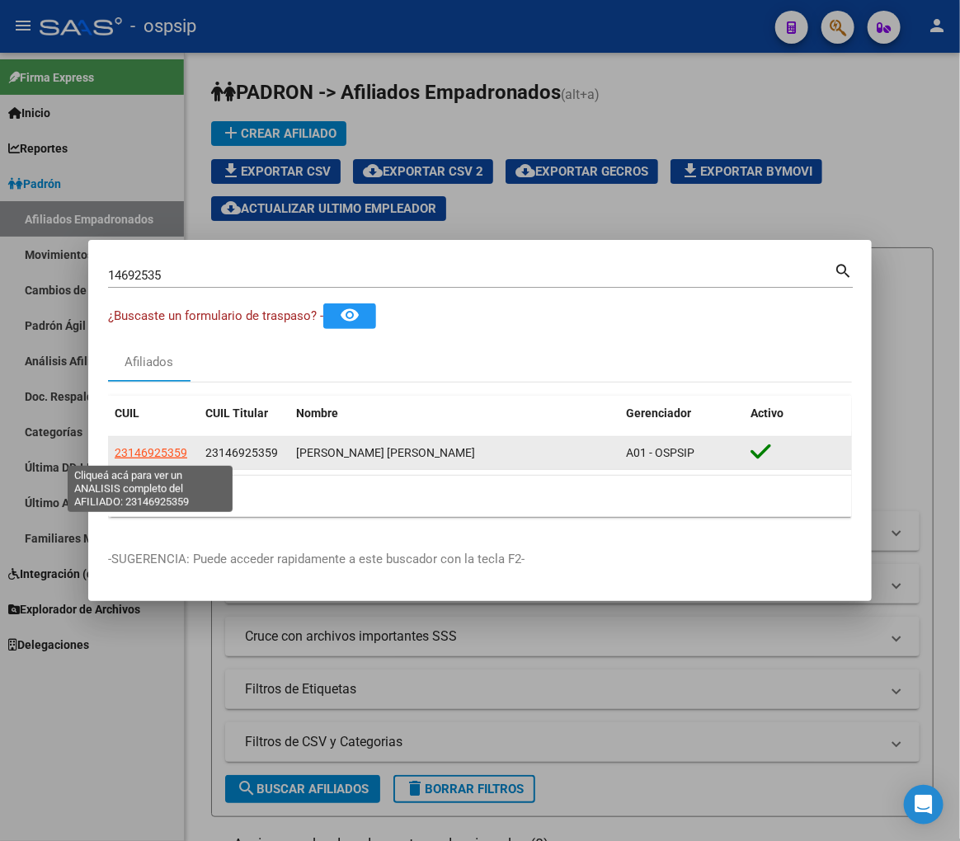
click at [162, 450] on span "23146925359" at bounding box center [151, 452] width 73 height 13
type textarea "23146925359"
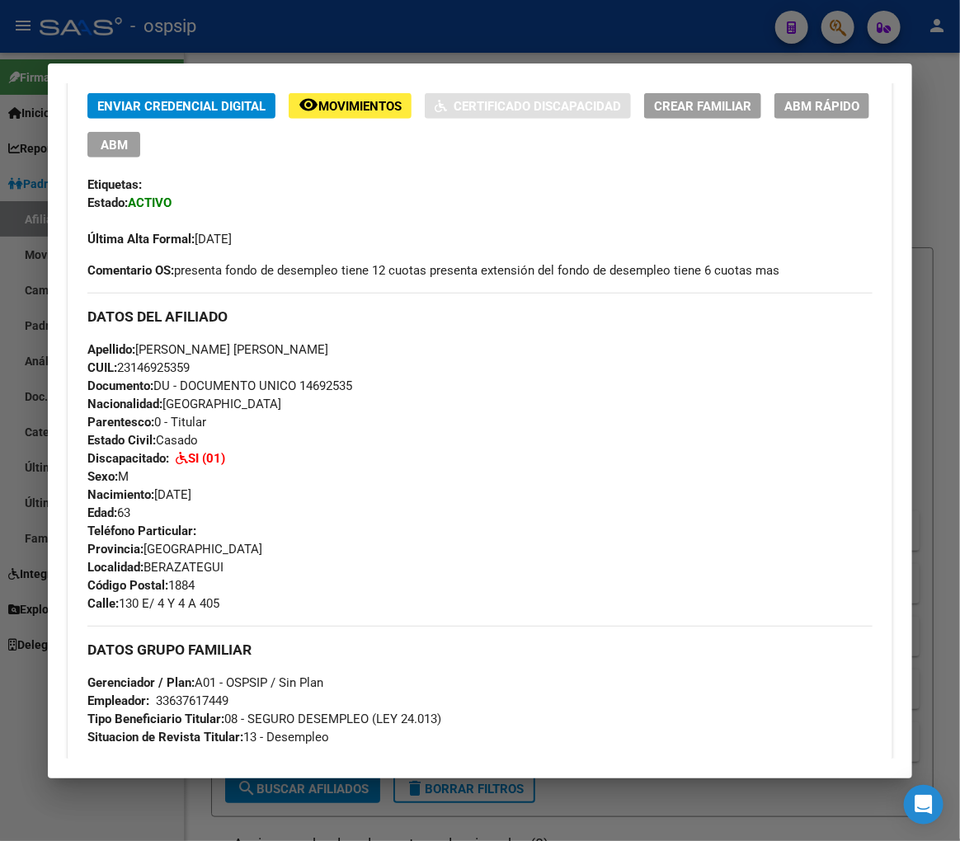
scroll to position [366, 0]
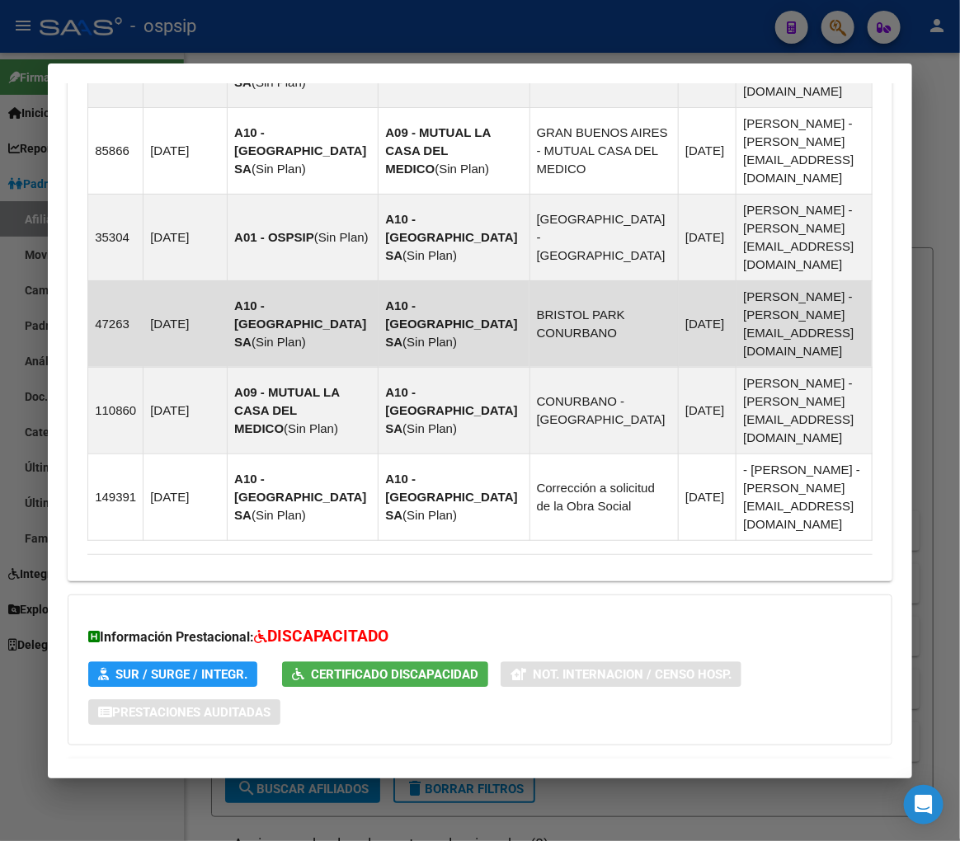
scroll to position [1023, 0]
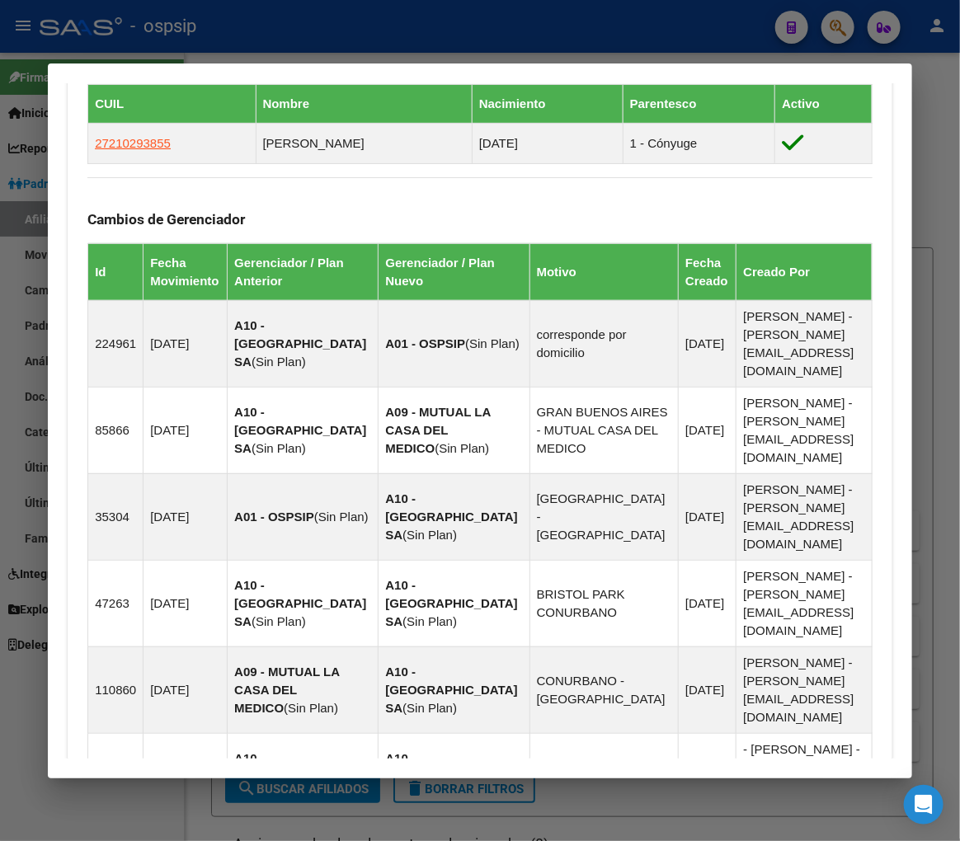
click at [290, 42] on div at bounding box center [480, 420] width 960 height 841
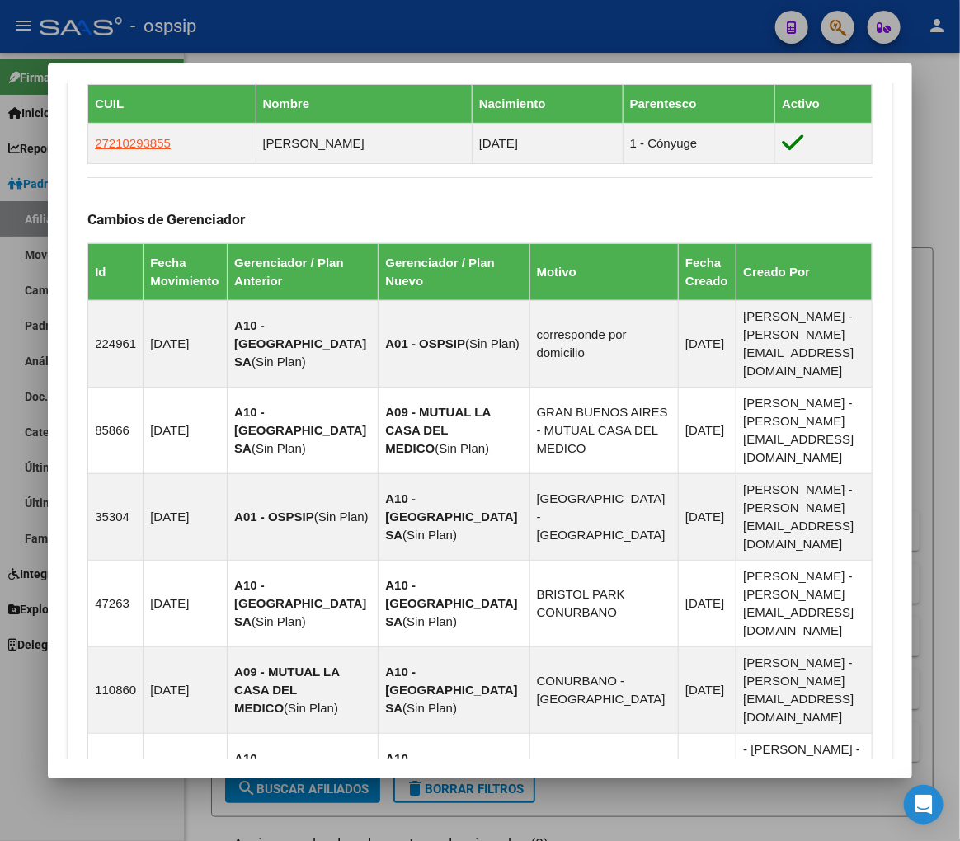
drag, startPoint x: 290, startPoint y: 42, endPoint x: 704, endPoint y: 137, distance: 424.7
click at [292, 45] on div at bounding box center [480, 420] width 960 height 841
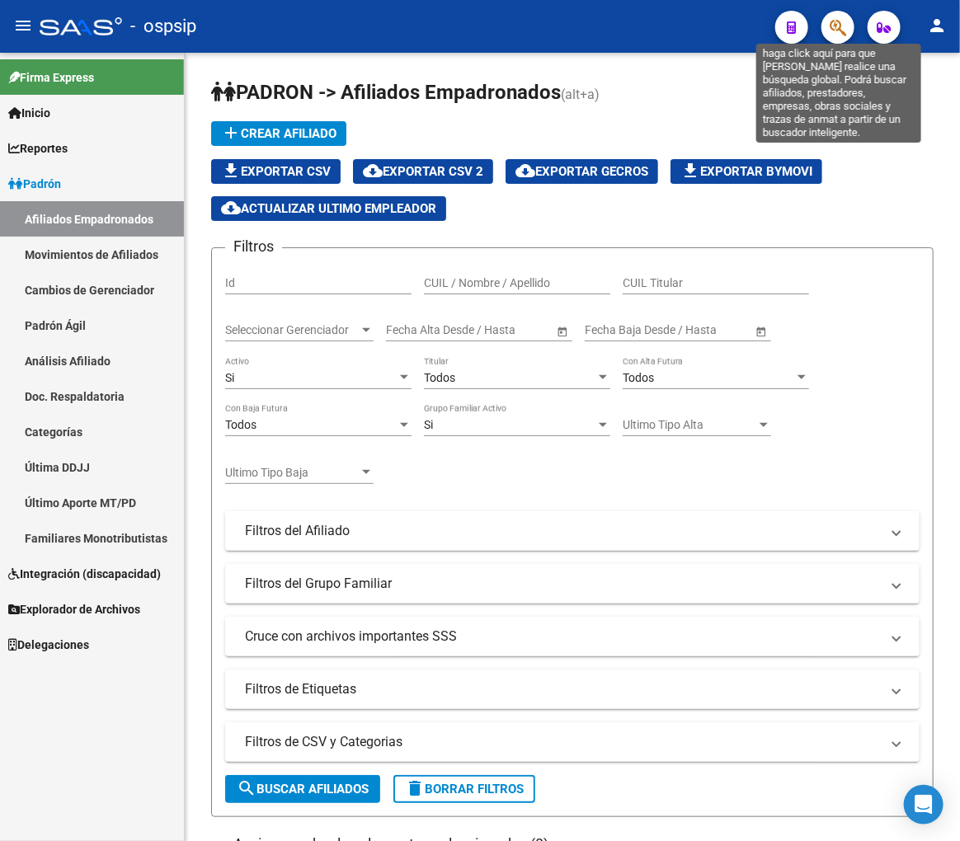
click at [830, 26] on icon "button" at bounding box center [838, 27] width 16 height 19
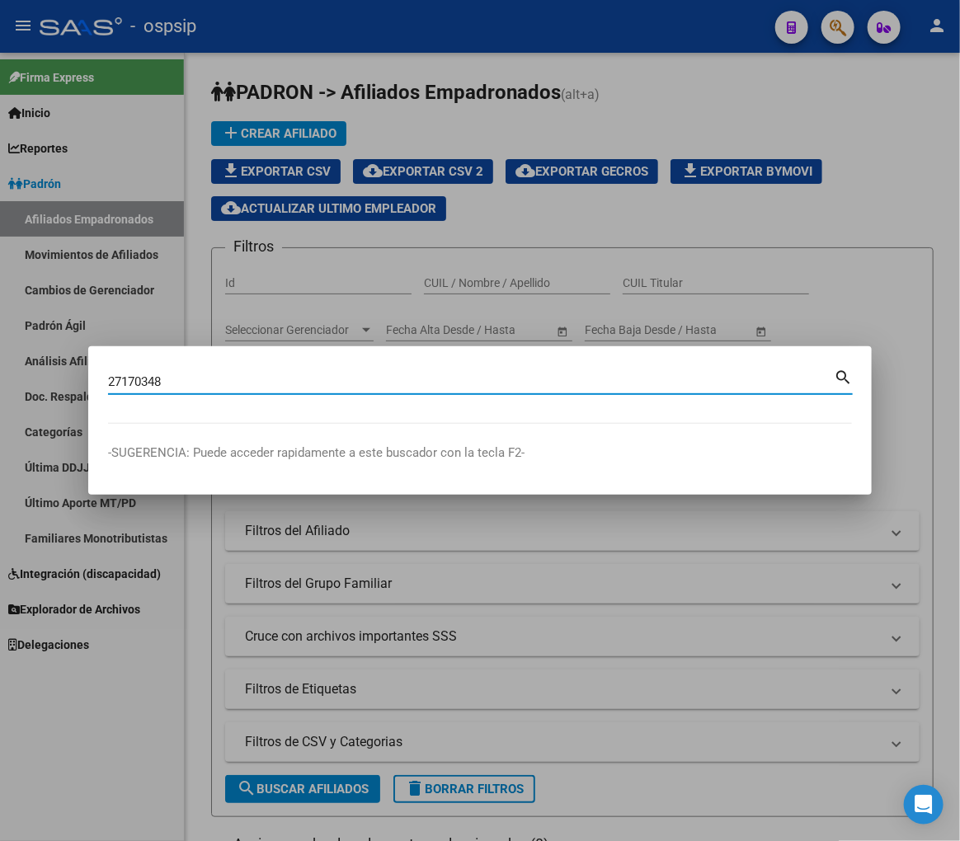
type input "27170348"
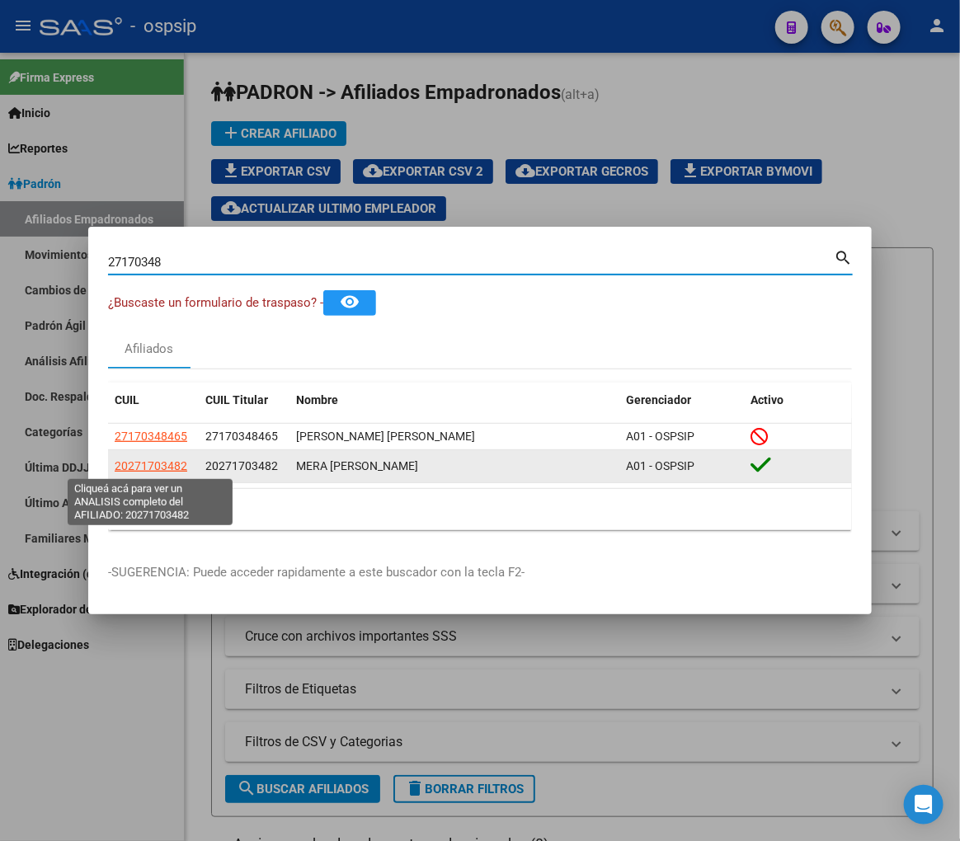
click at [151, 460] on span "20271703482" at bounding box center [151, 465] width 73 height 13
type textarea "20271703482"
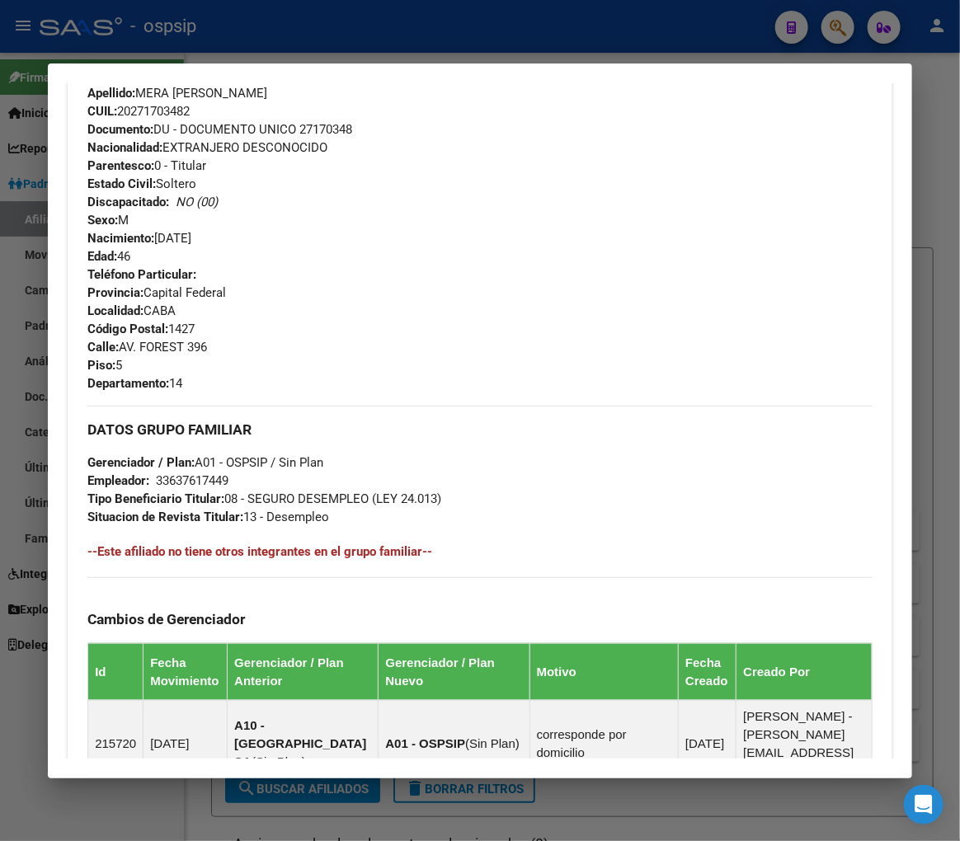
scroll to position [1180, 0]
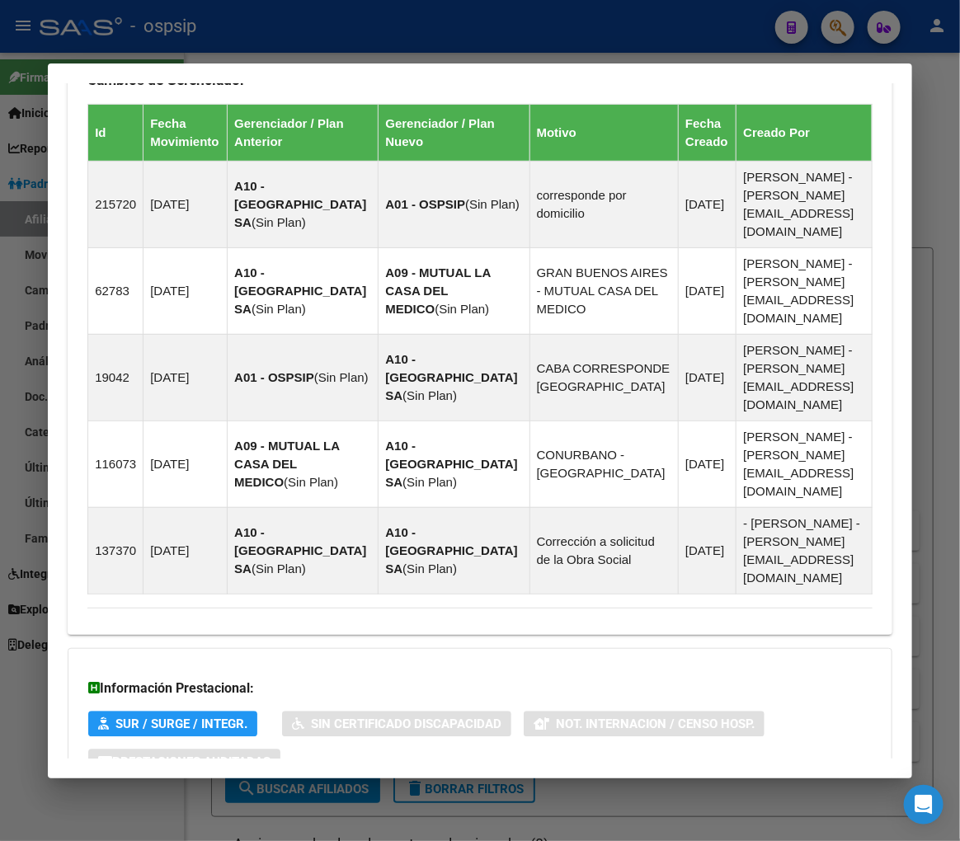
drag, startPoint x: 555, startPoint y: 691, endPoint x: 584, endPoint y: 666, distance: 38.0
click at [556, 818] on mat-panel-title "Aportes y Contribuciones del Afiliado: 20271703482" at bounding box center [469, 828] width 765 height 20
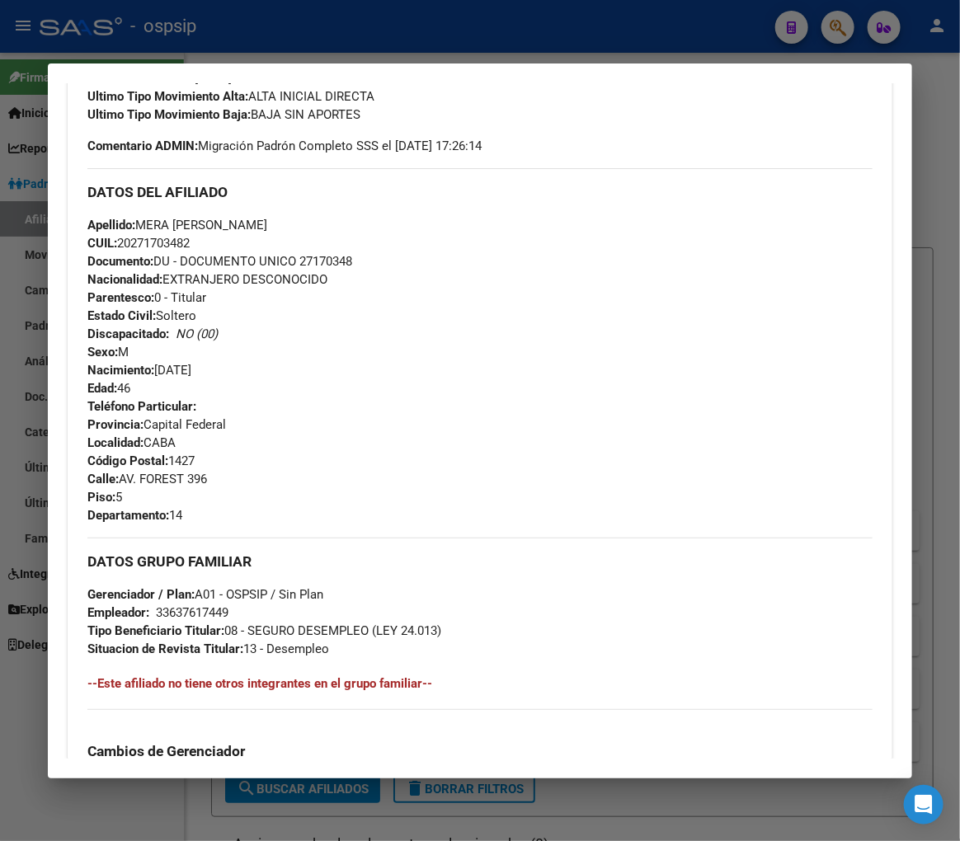
scroll to position [162, 0]
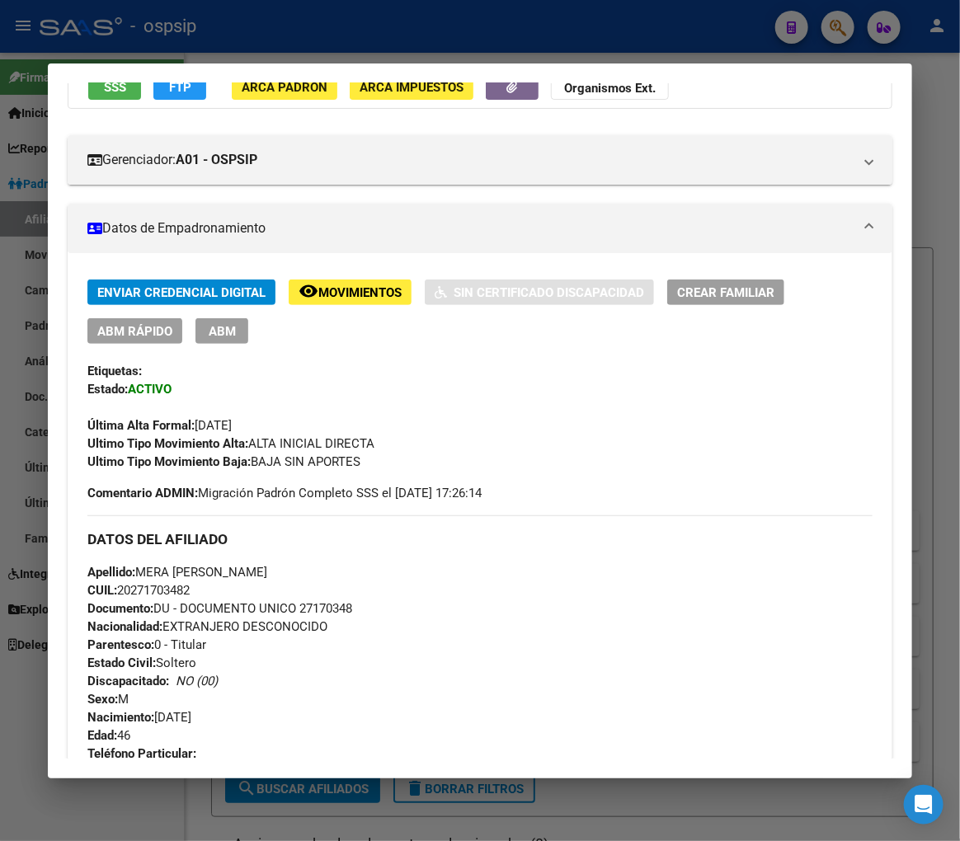
click at [331, 33] on div at bounding box center [480, 420] width 960 height 841
click at [327, 31] on div at bounding box center [480, 420] width 960 height 841
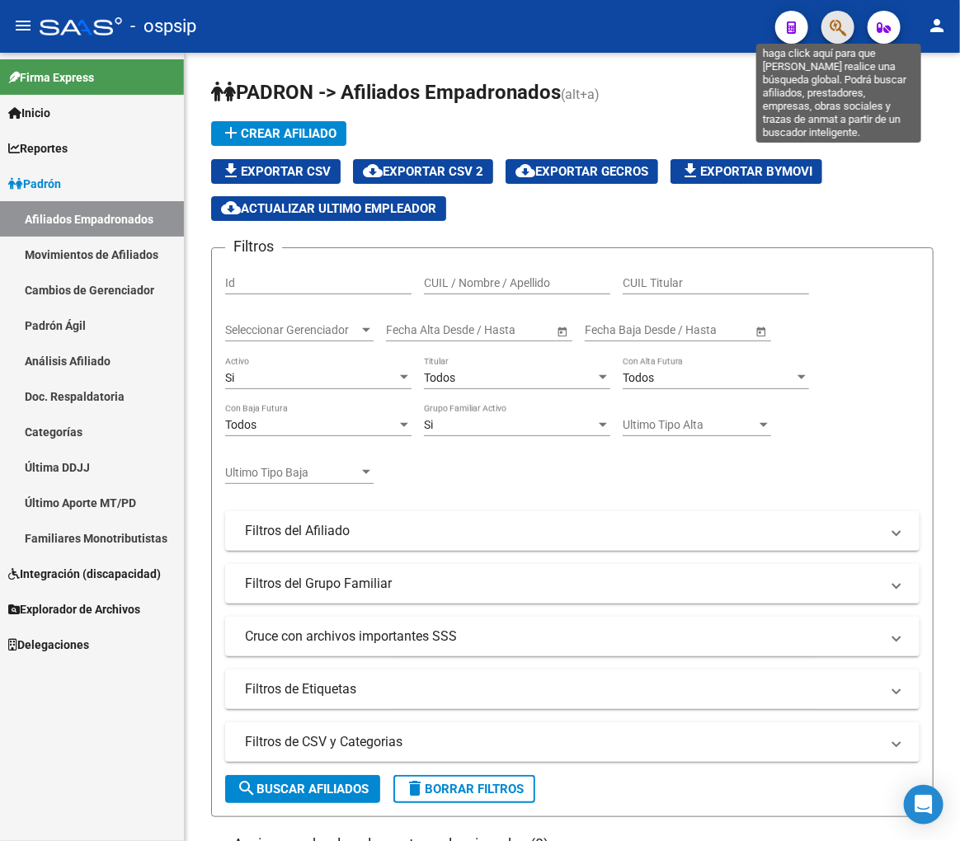
click at [831, 31] on icon "button" at bounding box center [838, 27] width 16 height 19
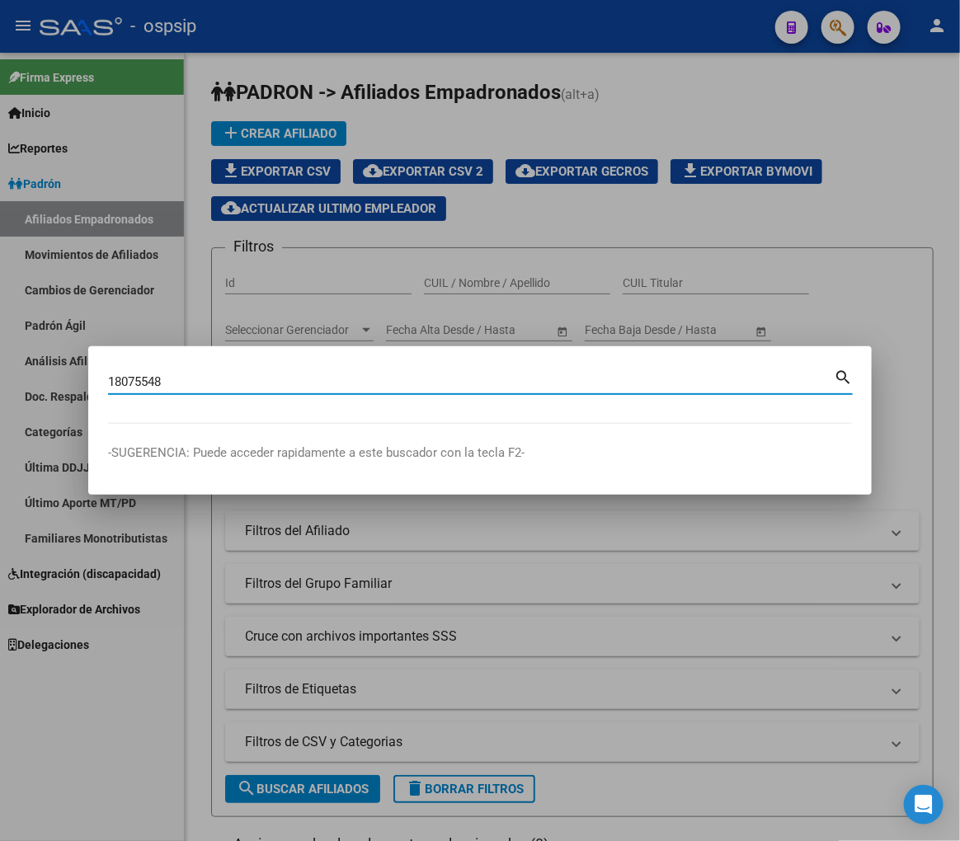
type input "18075548"
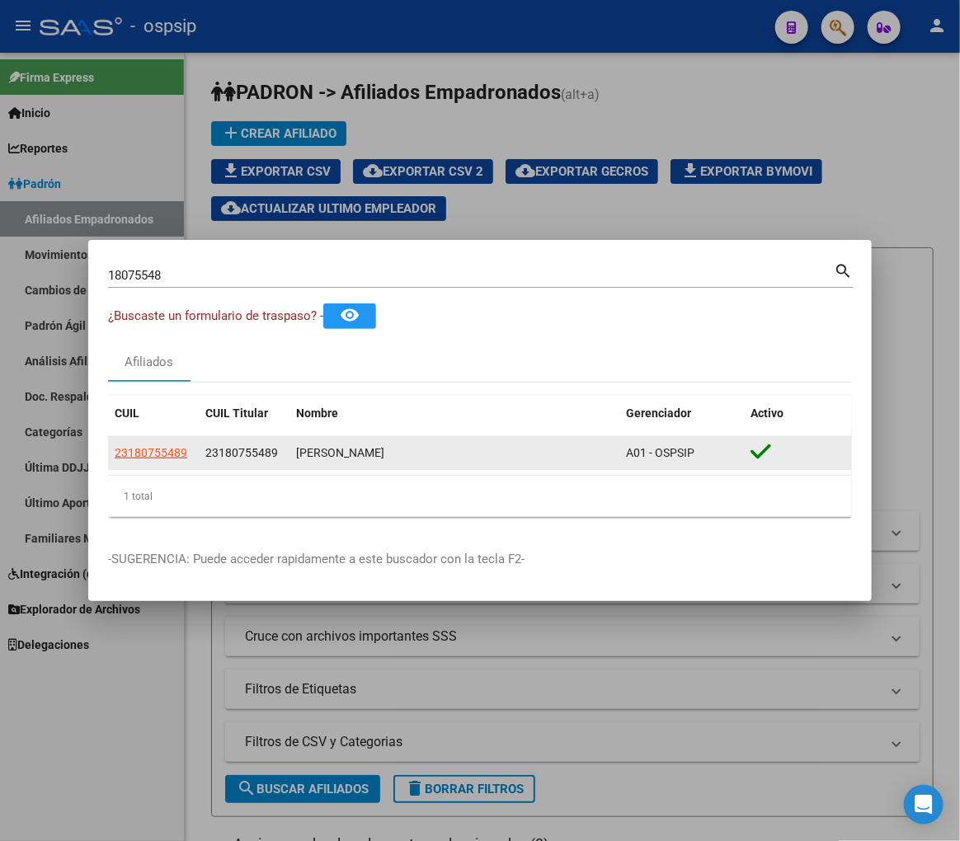
click at [148, 462] on app-link-go-to "23180755489" at bounding box center [151, 453] width 73 height 19
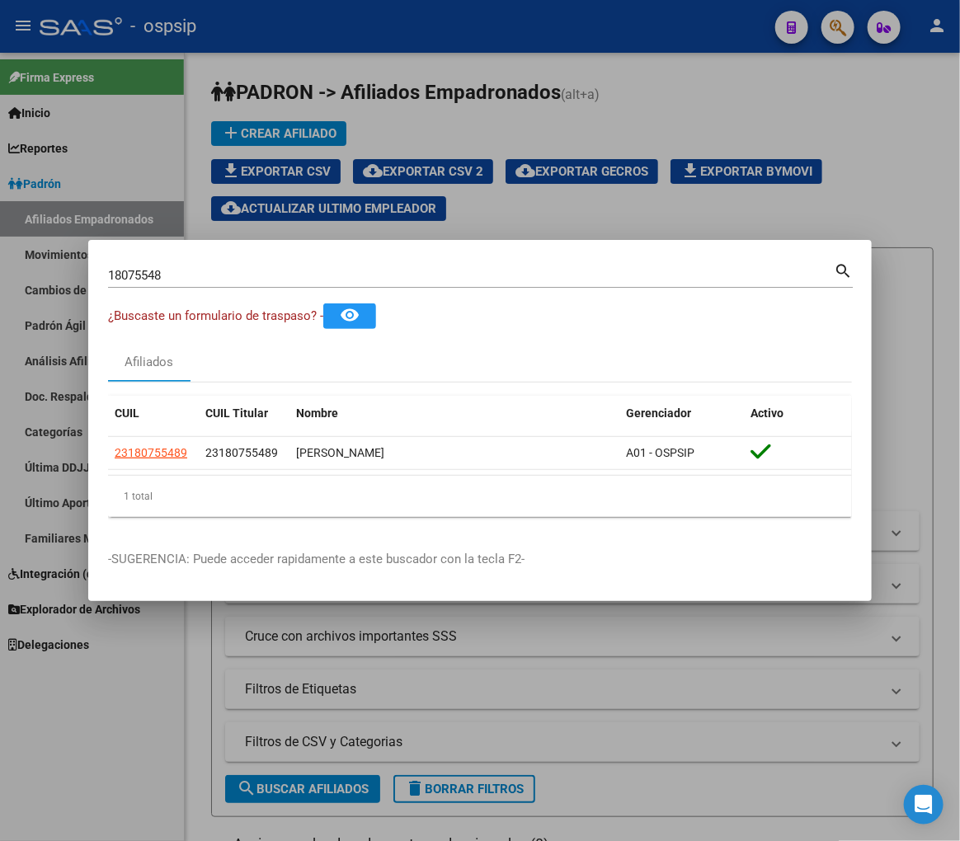
click at [153, 478] on div "1 total" at bounding box center [480, 496] width 744 height 41
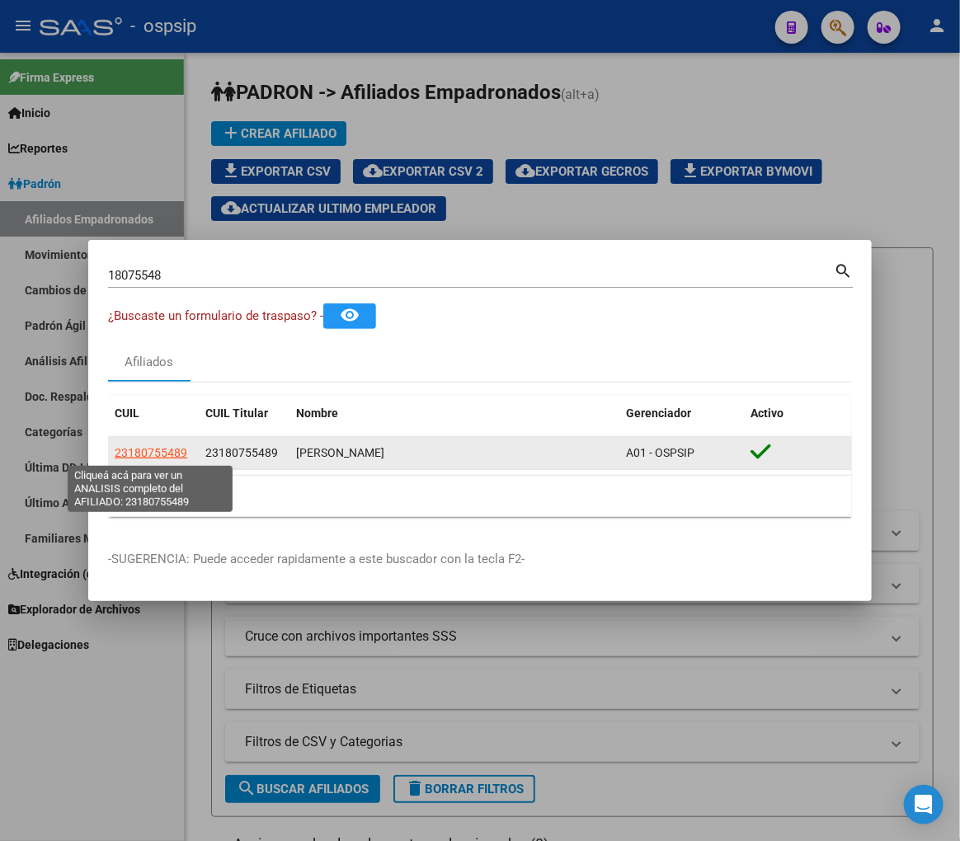
click at [151, 452] on span "23180755489" at bounding box center [151, 452] width 73 height 13
type textarea "23180755489"
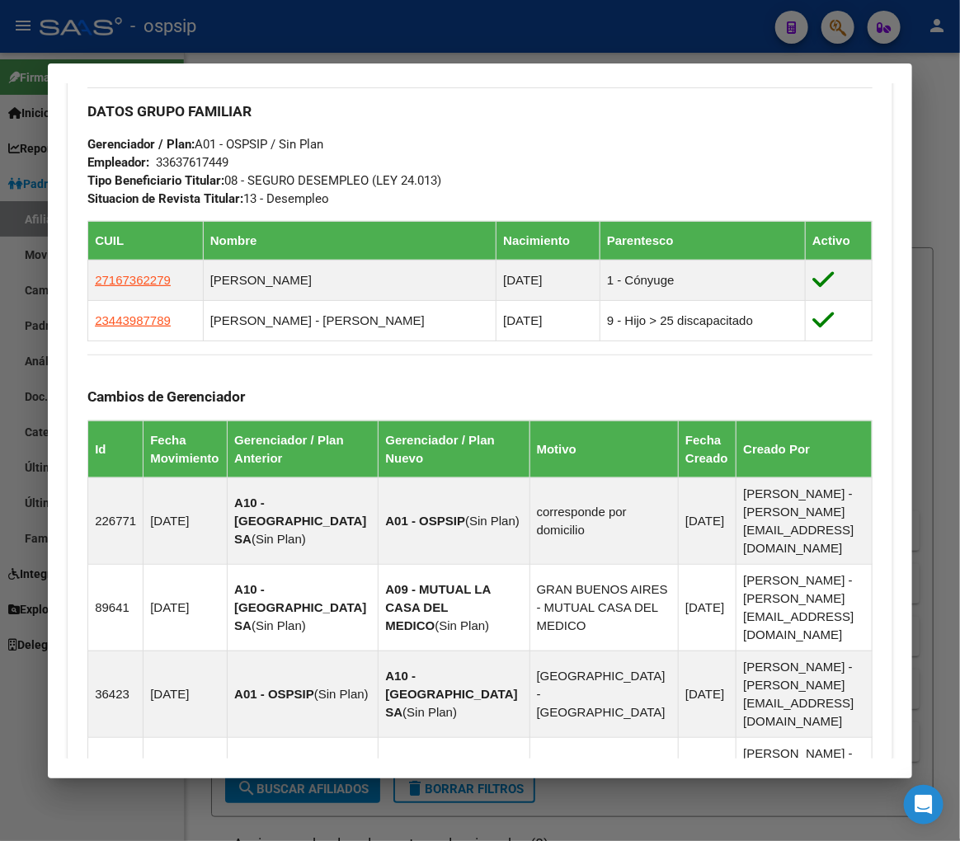
scroll to position [1277, 0]
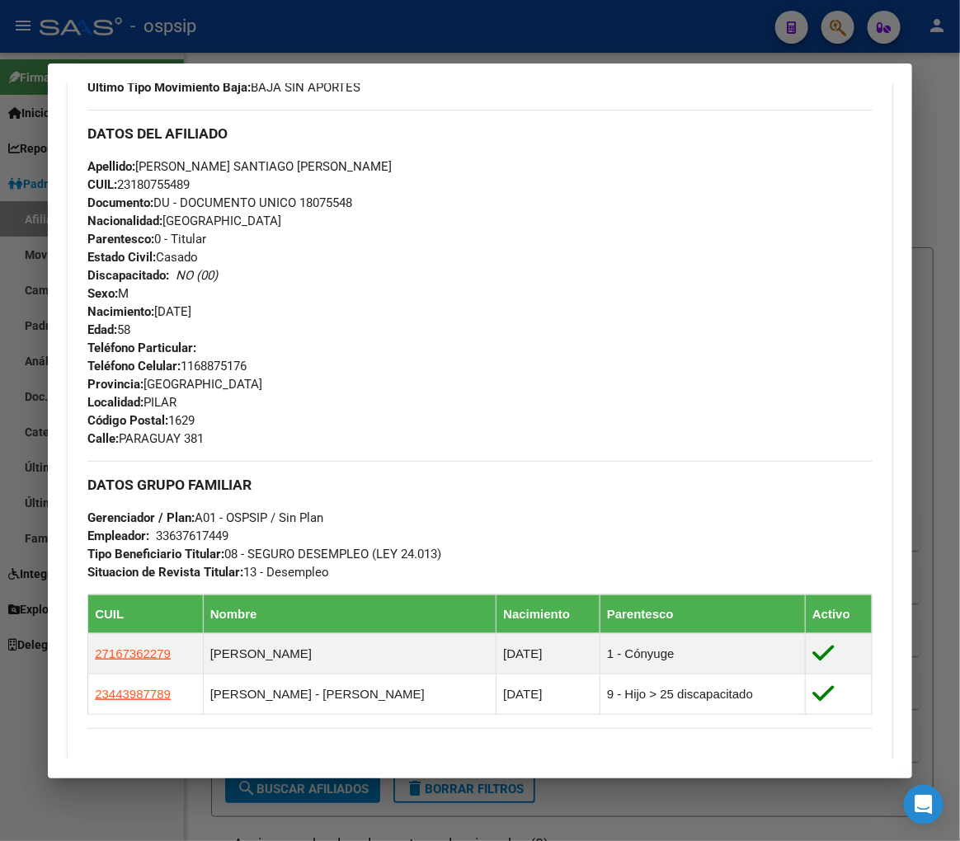
scroll to position [533, 0]
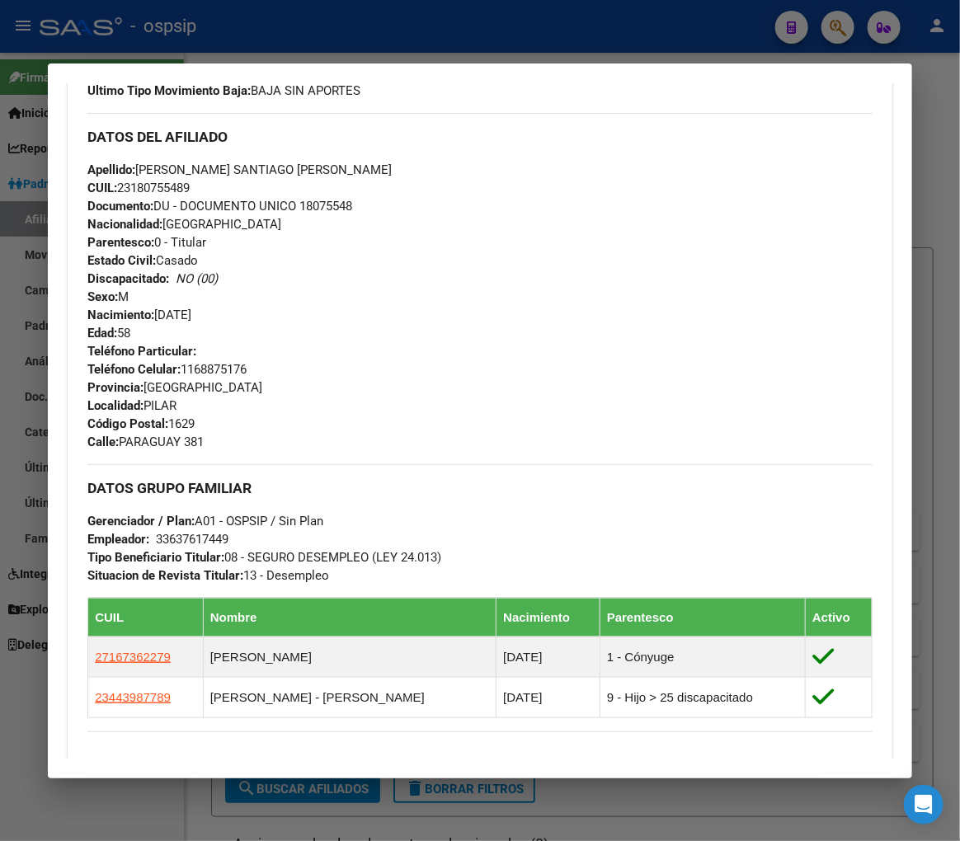
click at [376, 34] on div at bounding box center [480, 420] width 960 height 841
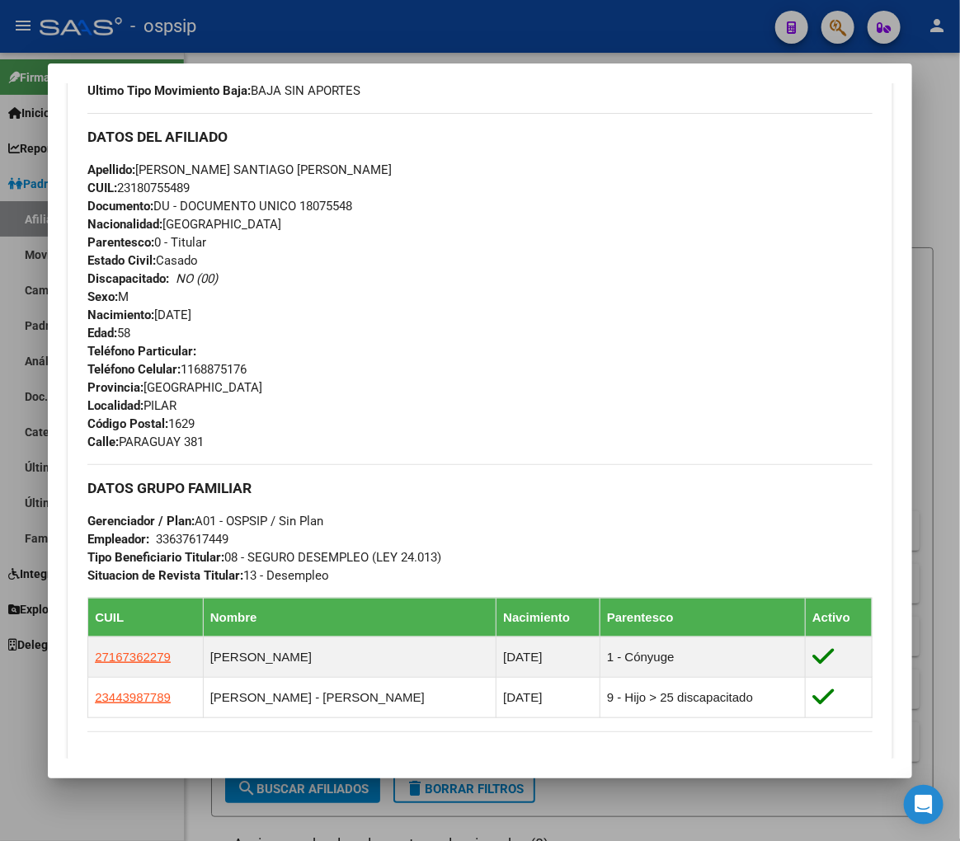
click at [379, 33] on div at bounding box center [480, 420] width 960 height 841
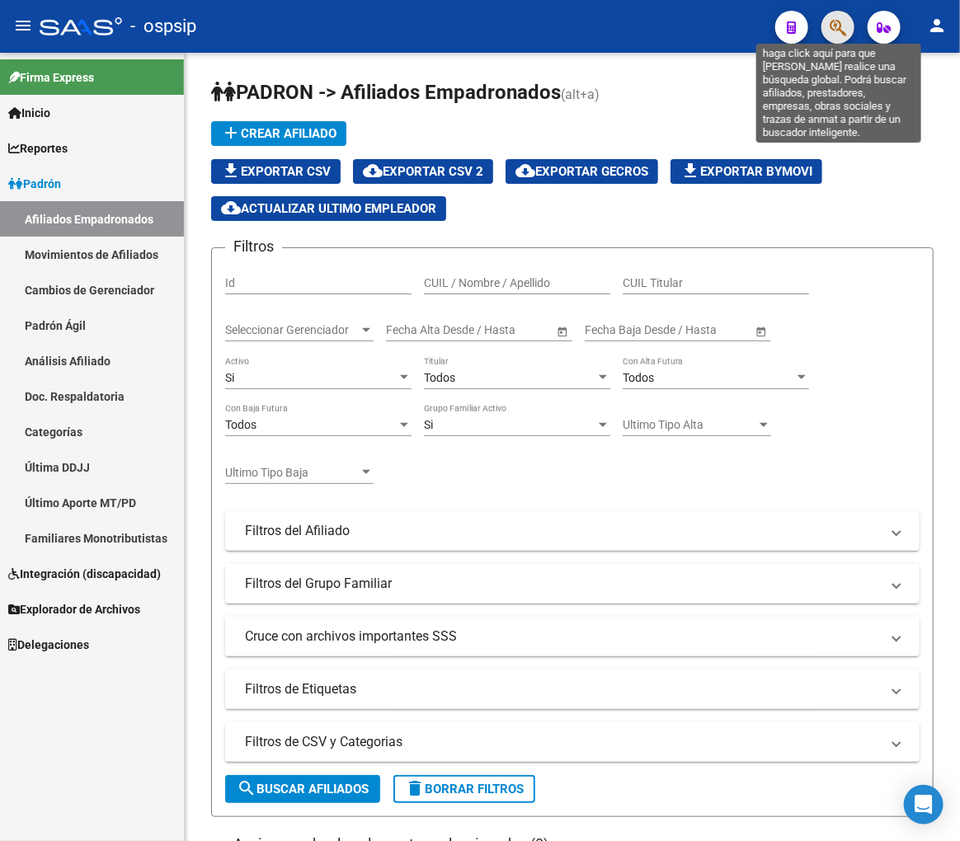
click at [840, 35] on icon "button" at bounding box center [838, 27] width 16 height 19
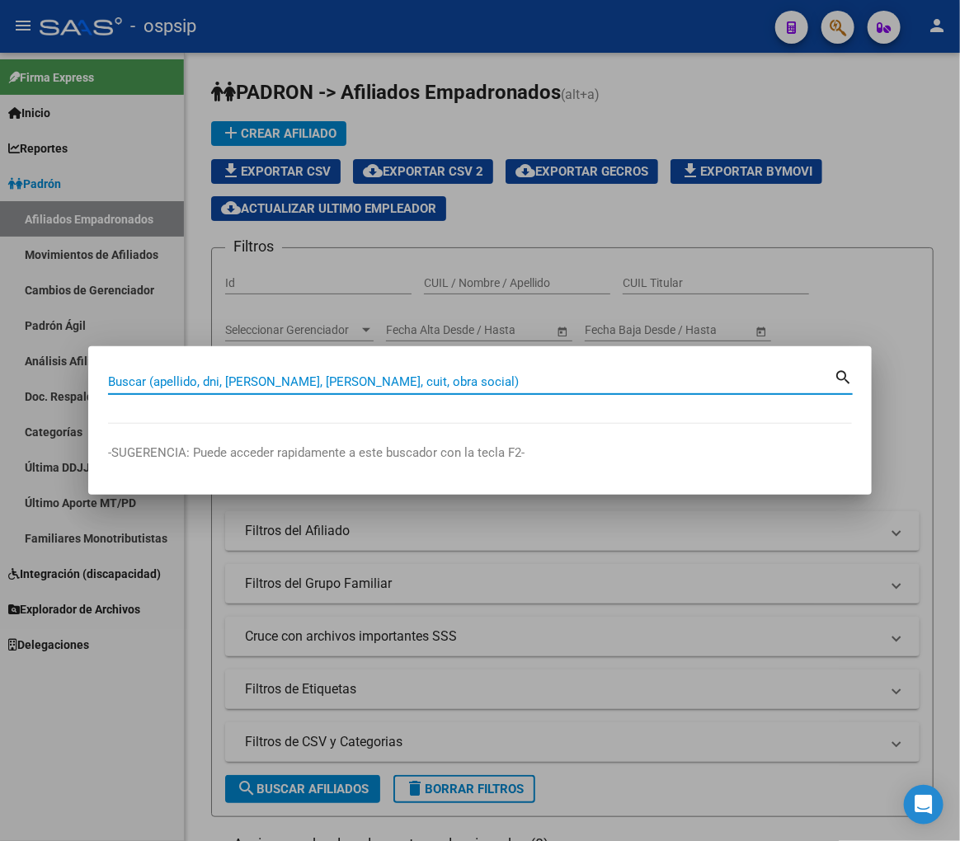
click at [297, 382] on input "Buscar (apellido, dni, cuil, nro traspaso, cuit, obra social)" at bounding box center [471, 381] width 726 height 15
type input "31265430"
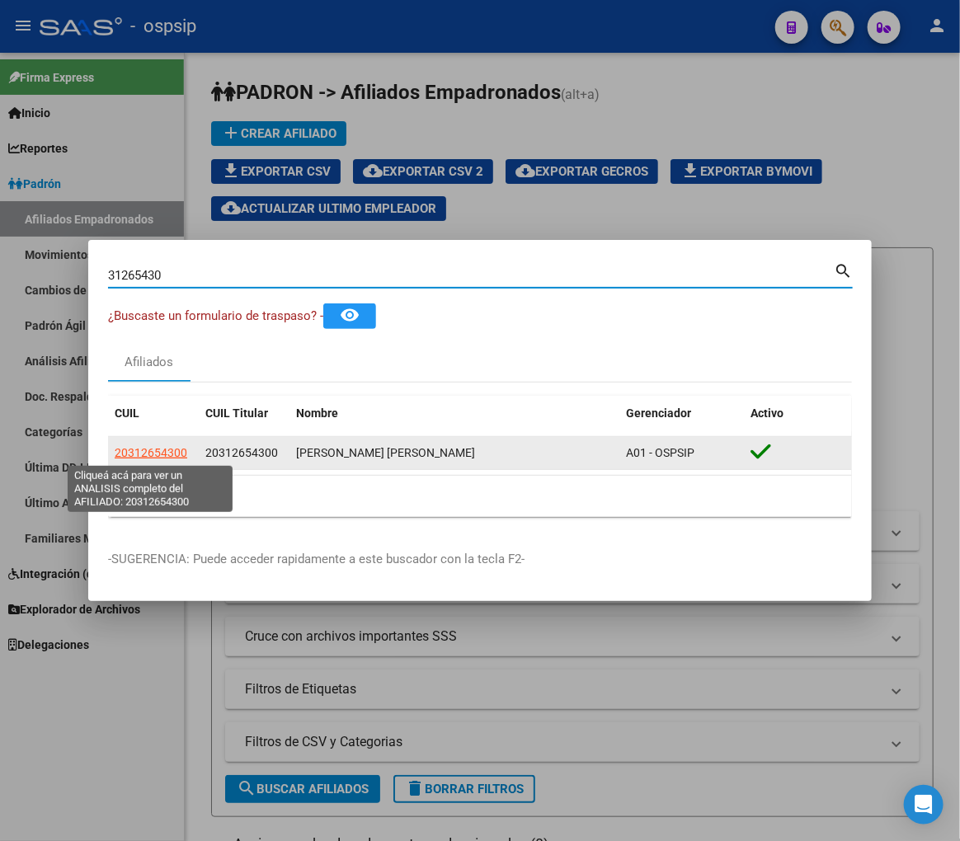
click at [168, 448] on span "20312654300" at bounding box center [151, 452] width 73 height 13
type textarea "20312654300"
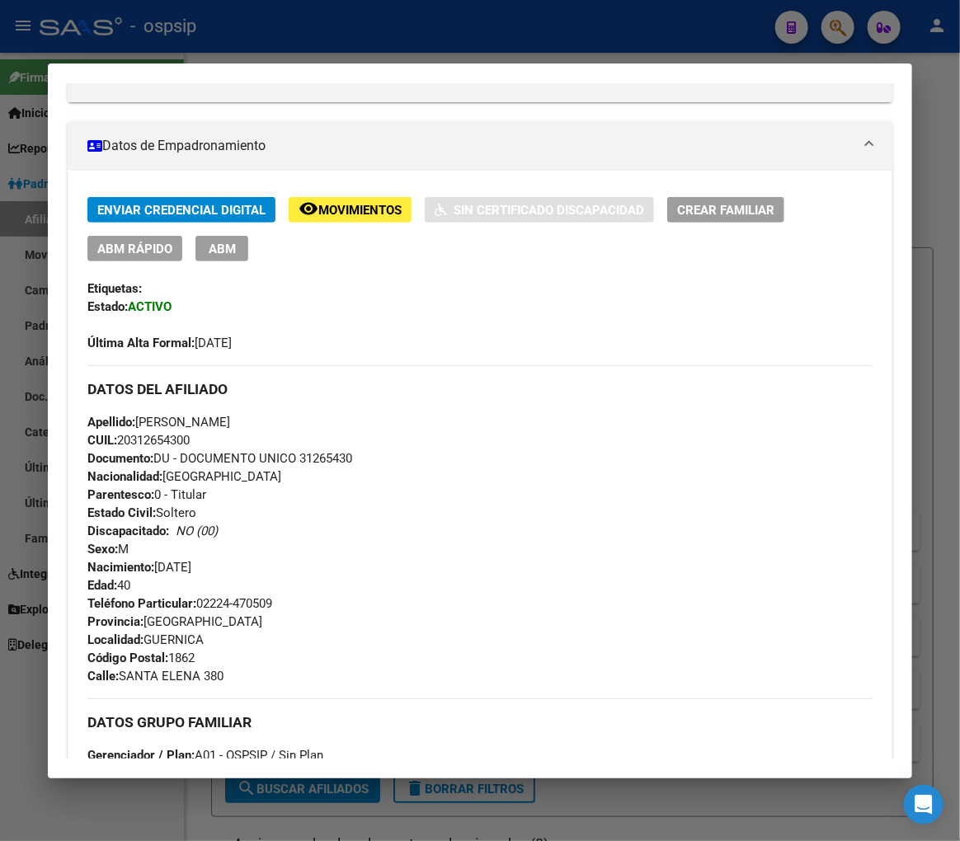
scroll to position [0, 0]
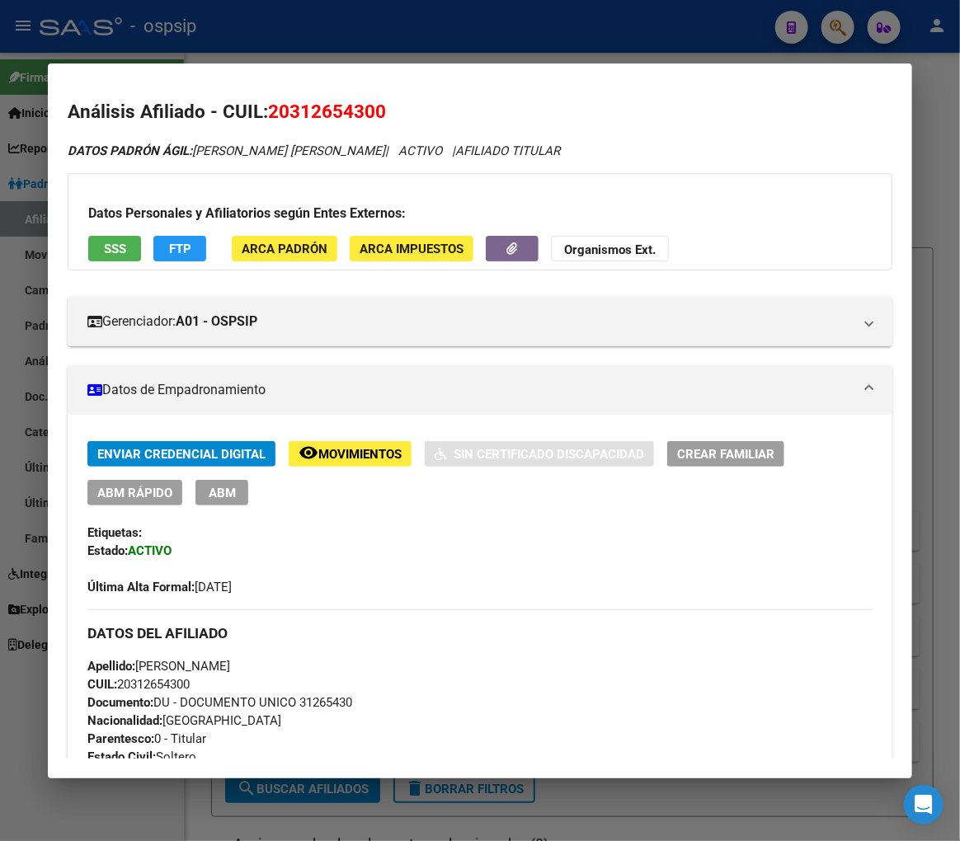
click at [369, 17] on div at bounding box center [480, 420] width 960 height 841
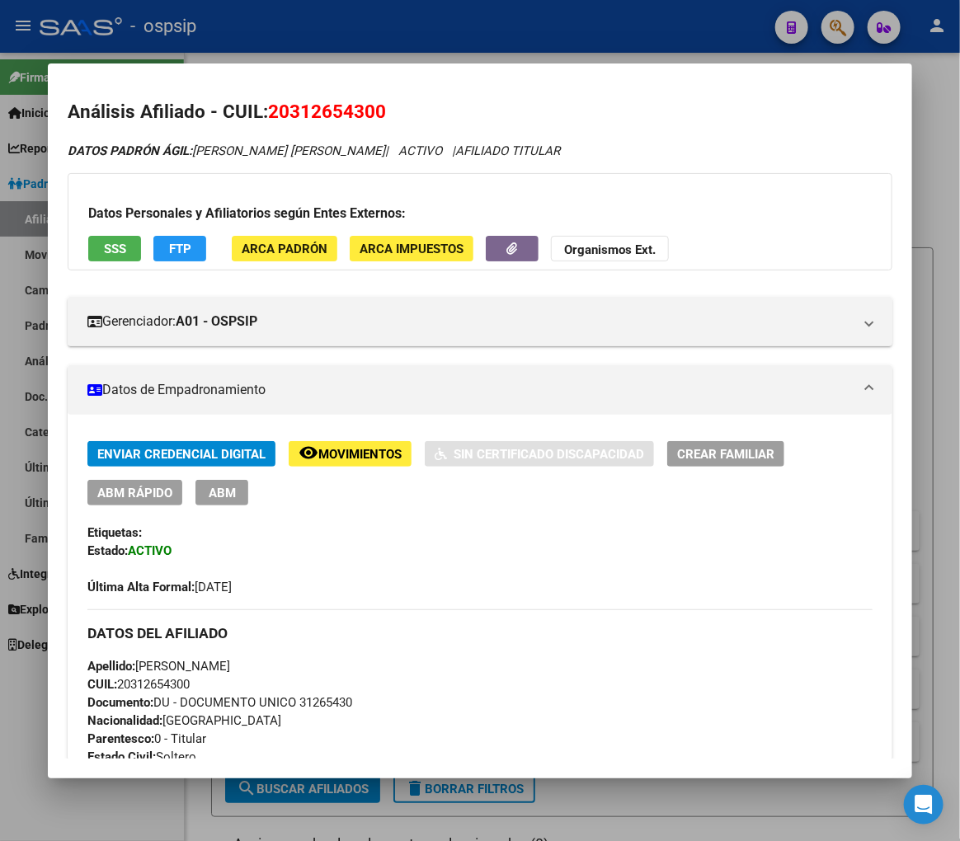
drag, startPoint x: 372, startPoint y: 17, endPoint x: 406, endPoint y: 45, distance: 43.9
click at [386, 34] on div at bounding box center [480, 420] width 960 height 841
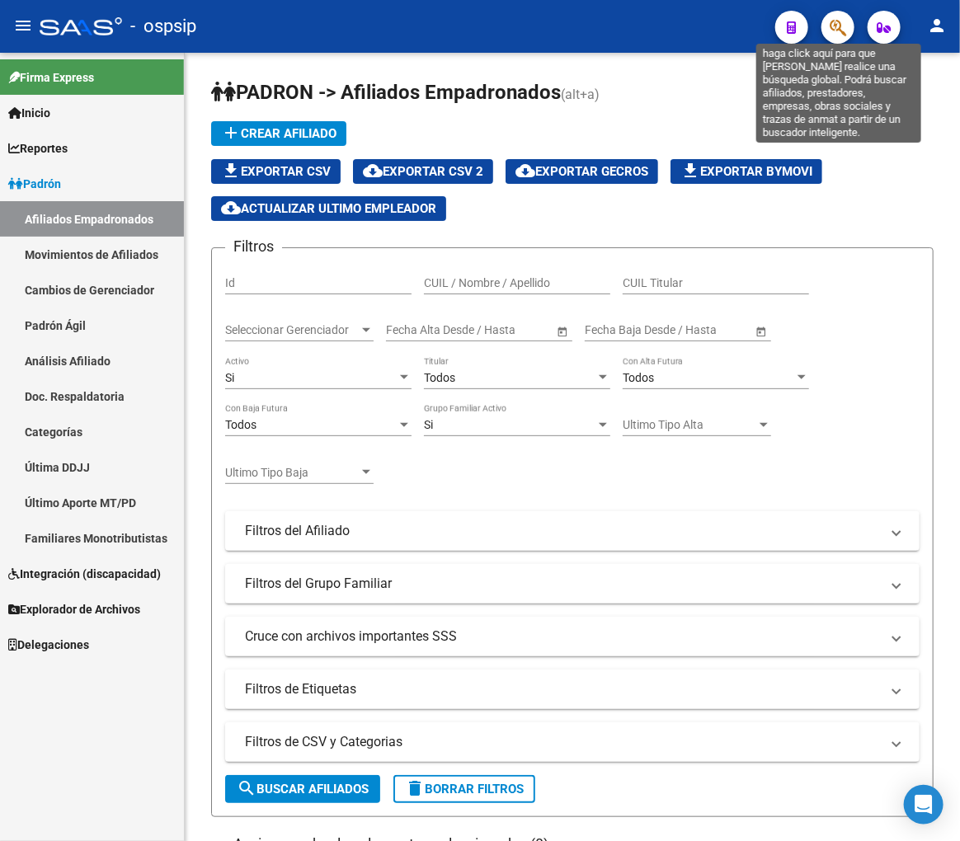
click at [839, 21] on icon "button" at bounding box center [838, 27] width 16 height 19
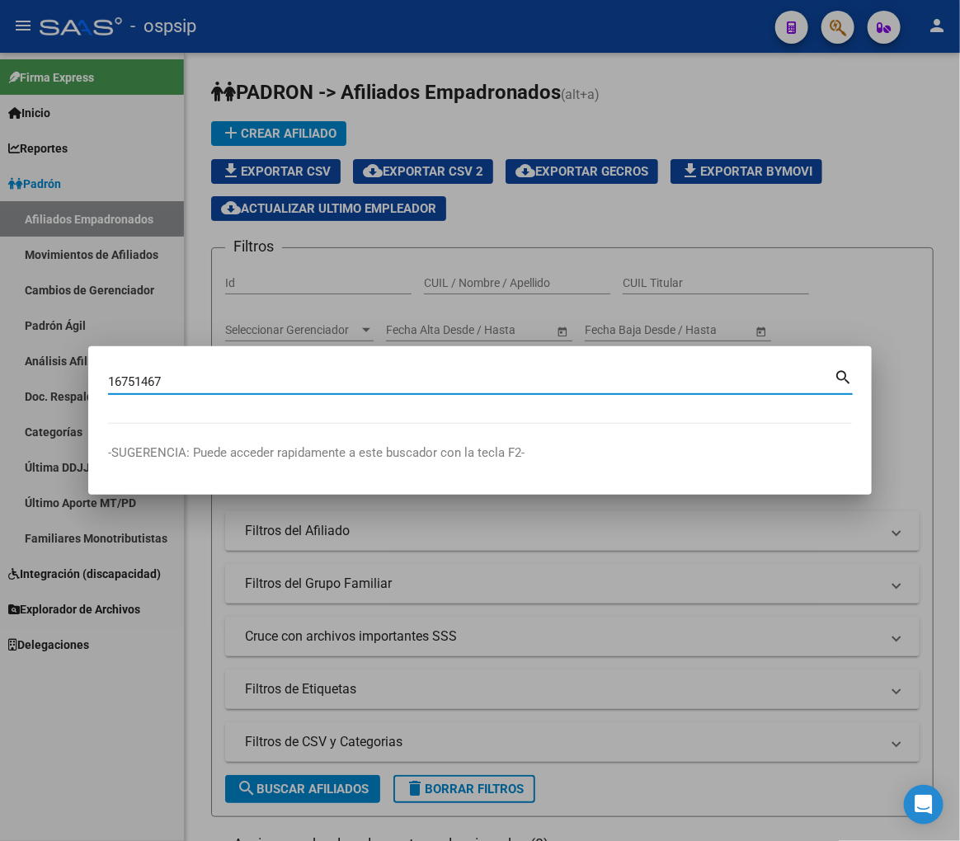
type input "16751467"
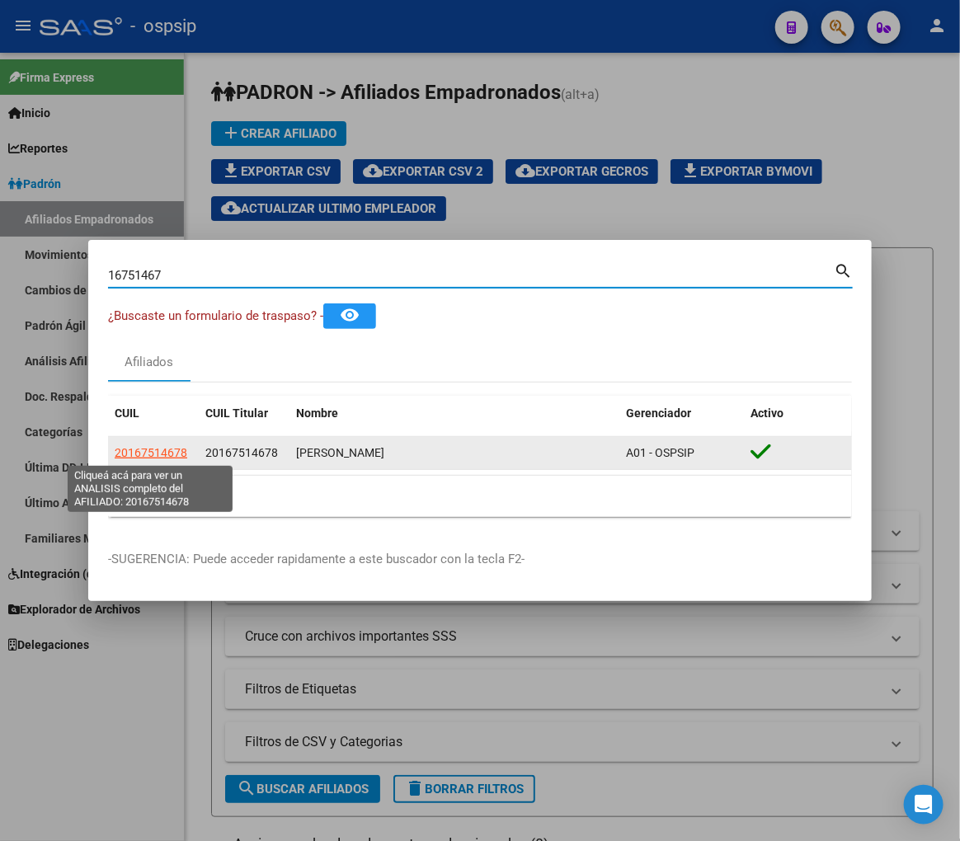
click at [166, 454] on span "20167514678" at bounding box center [151, 452] width 73 height 13
type textarea "20167514678"
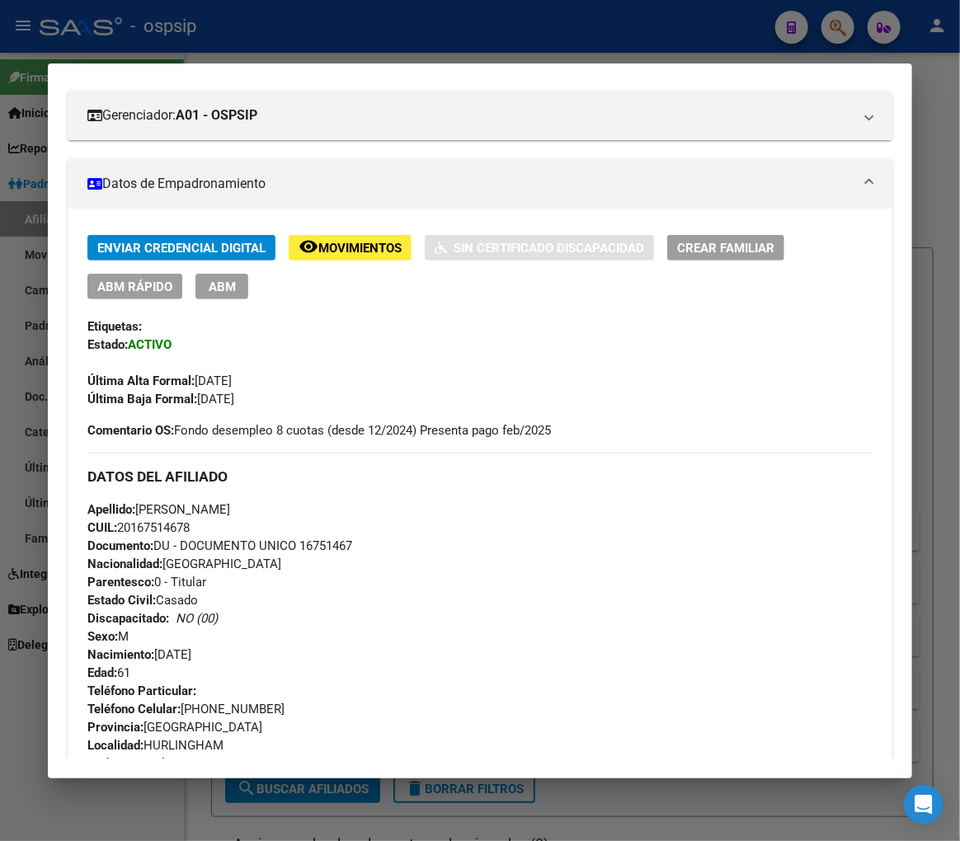
scroll to position [183, 0]
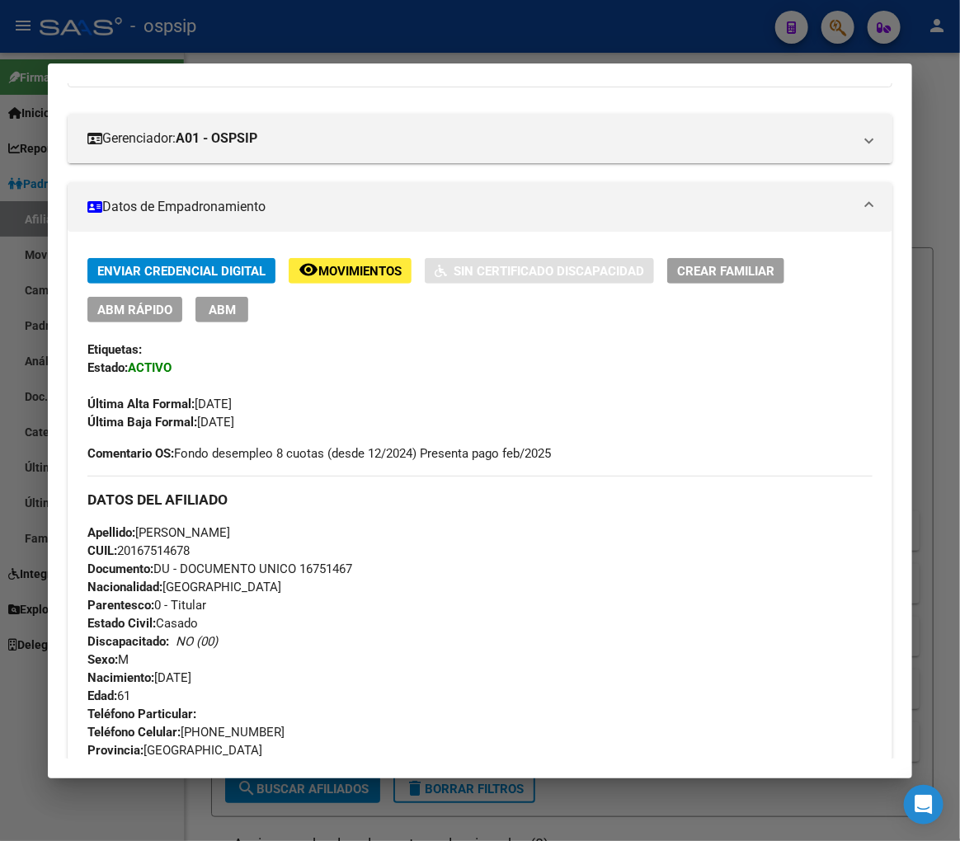
click at [475, 36] on div at bounding box center [480, 420] width 960 height 841
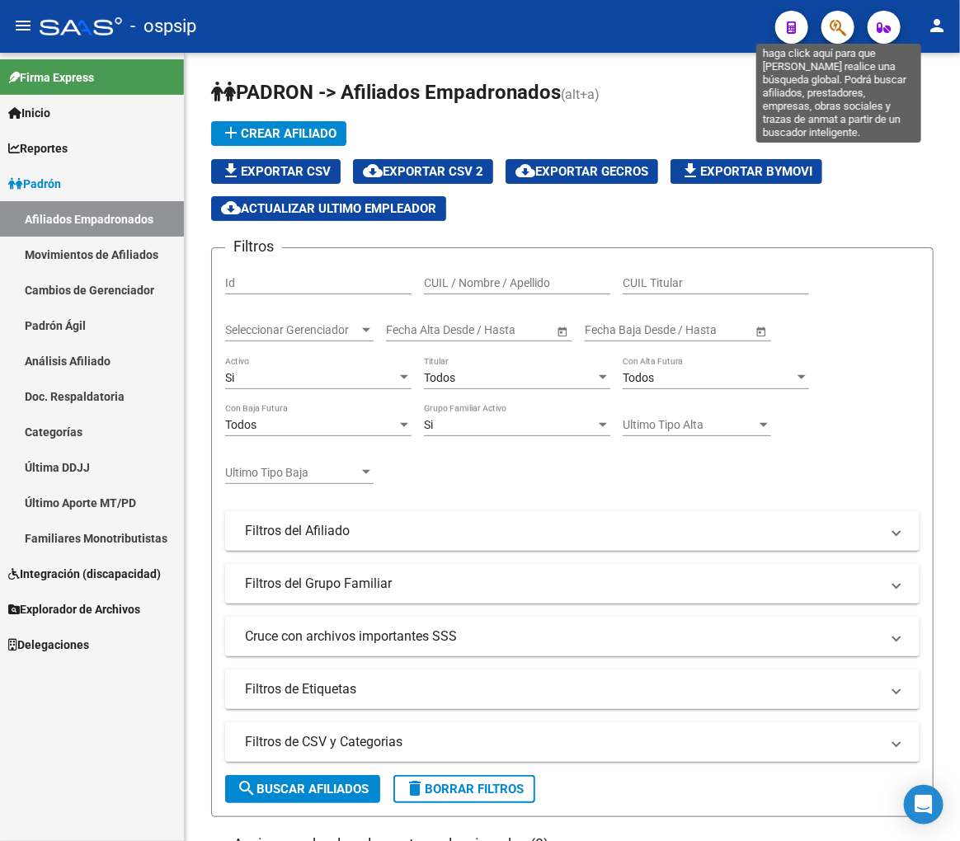
click at [842, 21] on icon "button" at bounding box center [838, 27] width 16 height 19
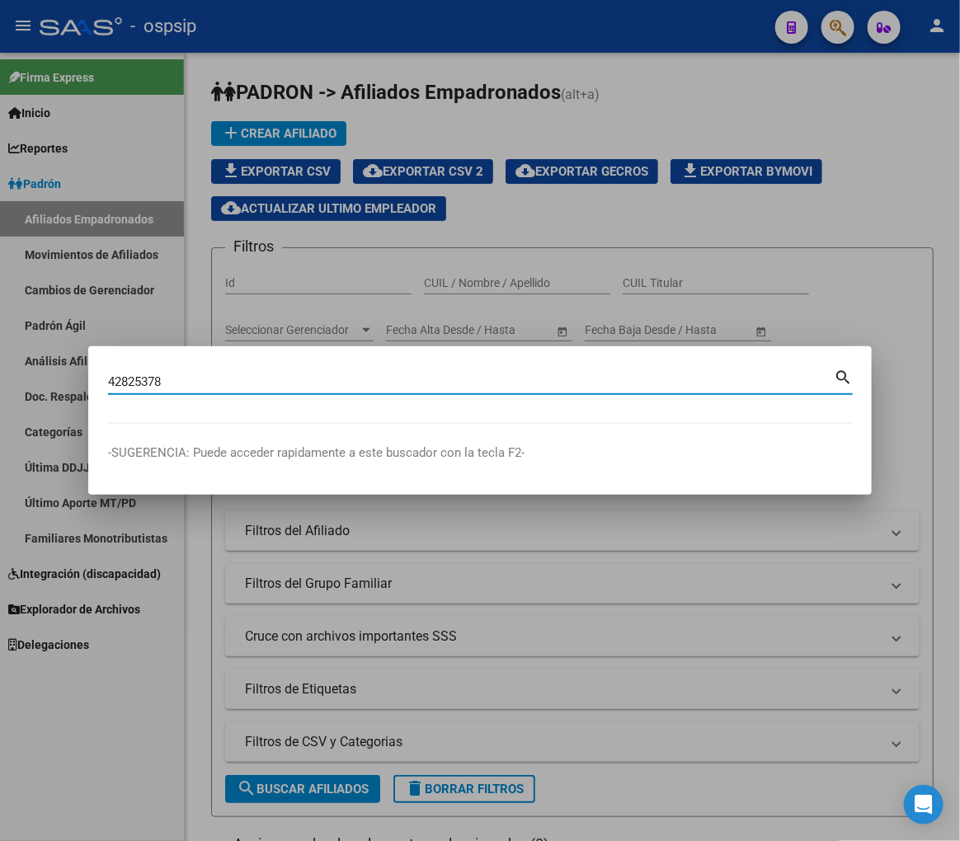
type input "42825378"
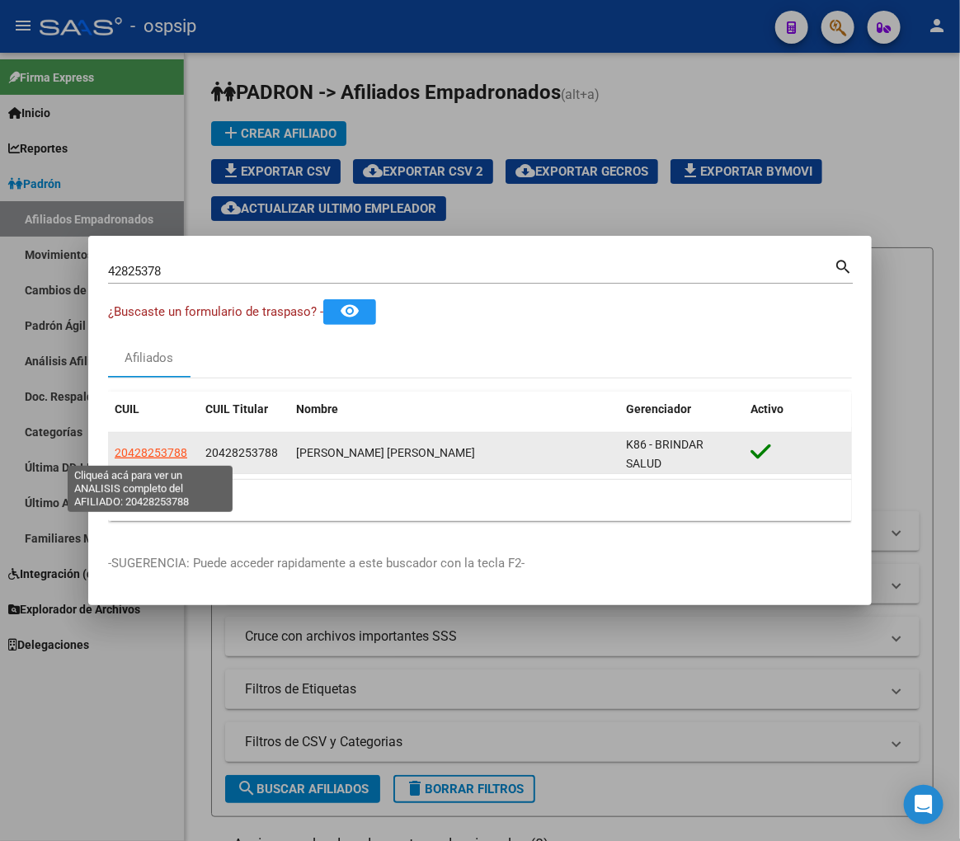
click at [149, 451] on span "20428253788" at bounding box center [151, 452] width 73 height 13
type textarea "20428253788"
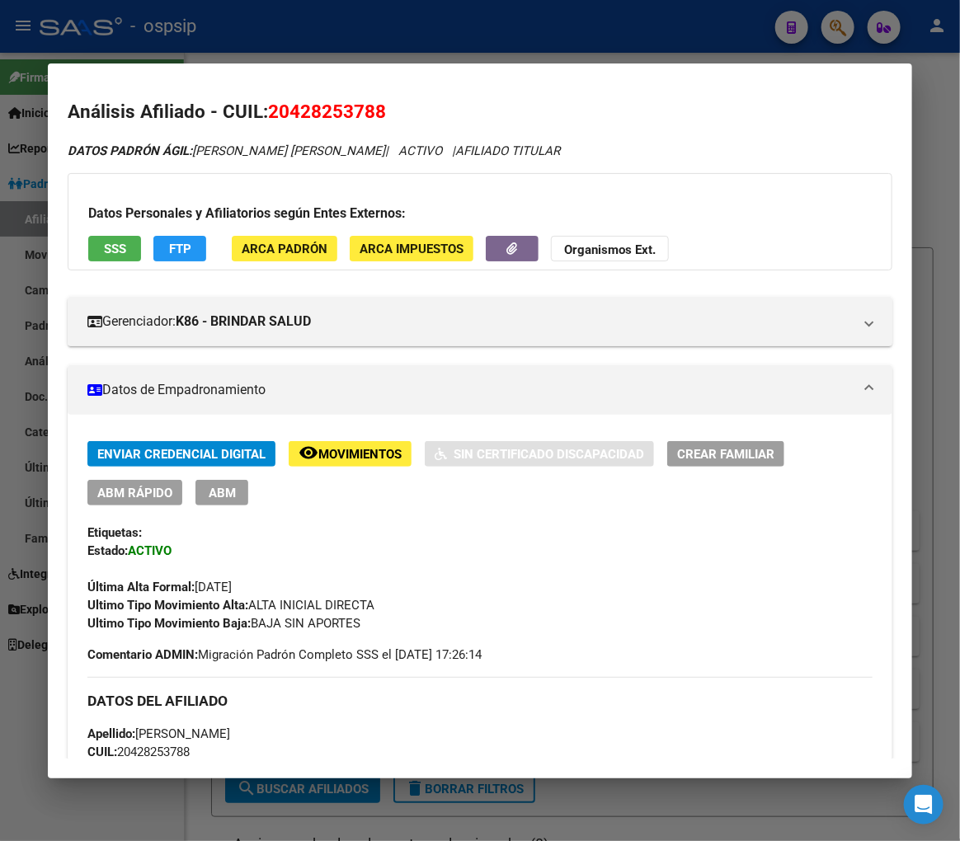
scroll to position [275, 0]
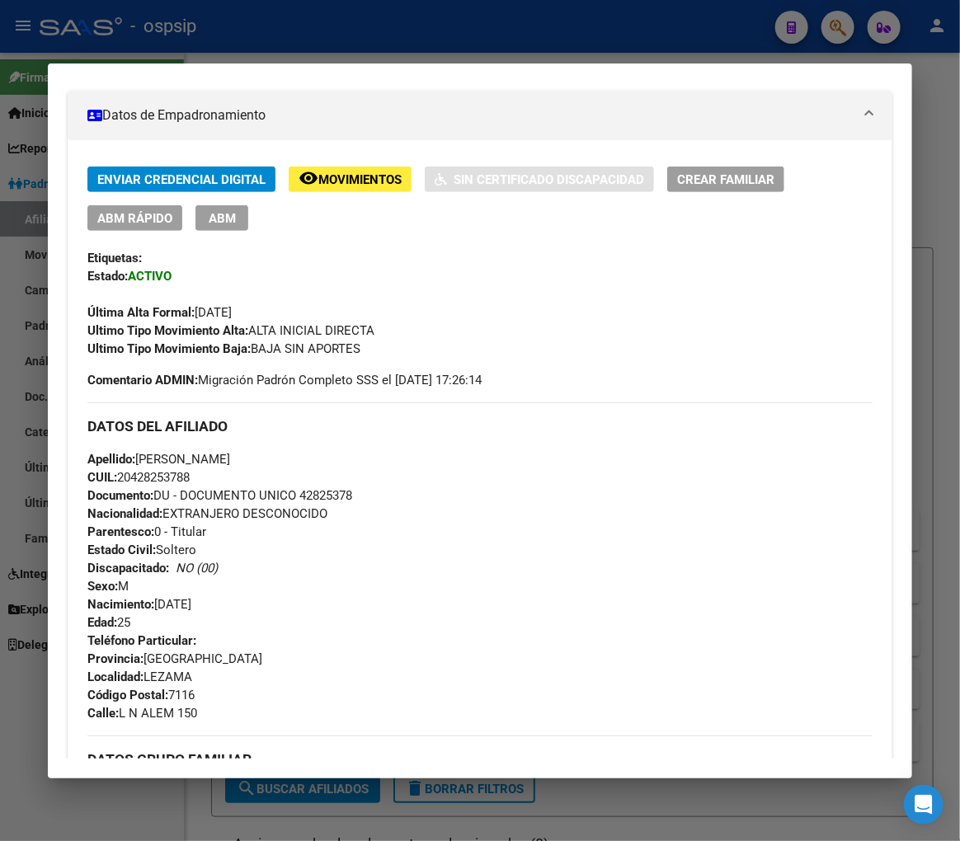
click at [426, 22] on div at bounding box center [480, 420] width 960 height 841
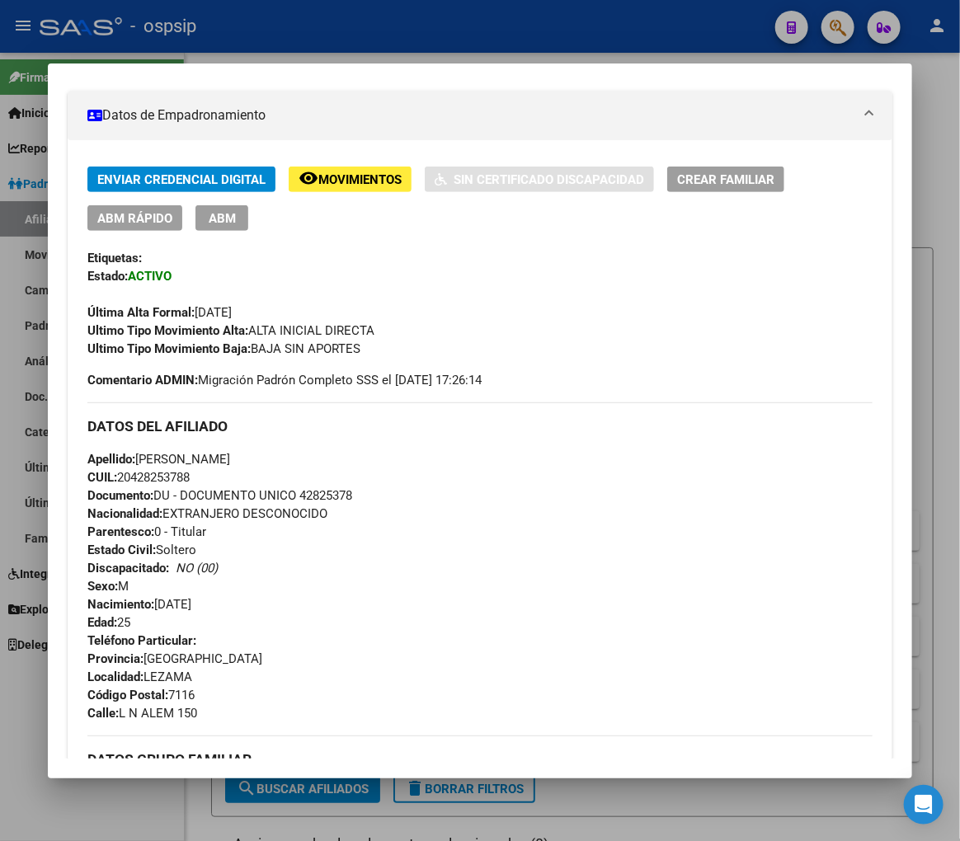
click at [430, 22] on div at bounding box center [480, 420] width 960 height 841
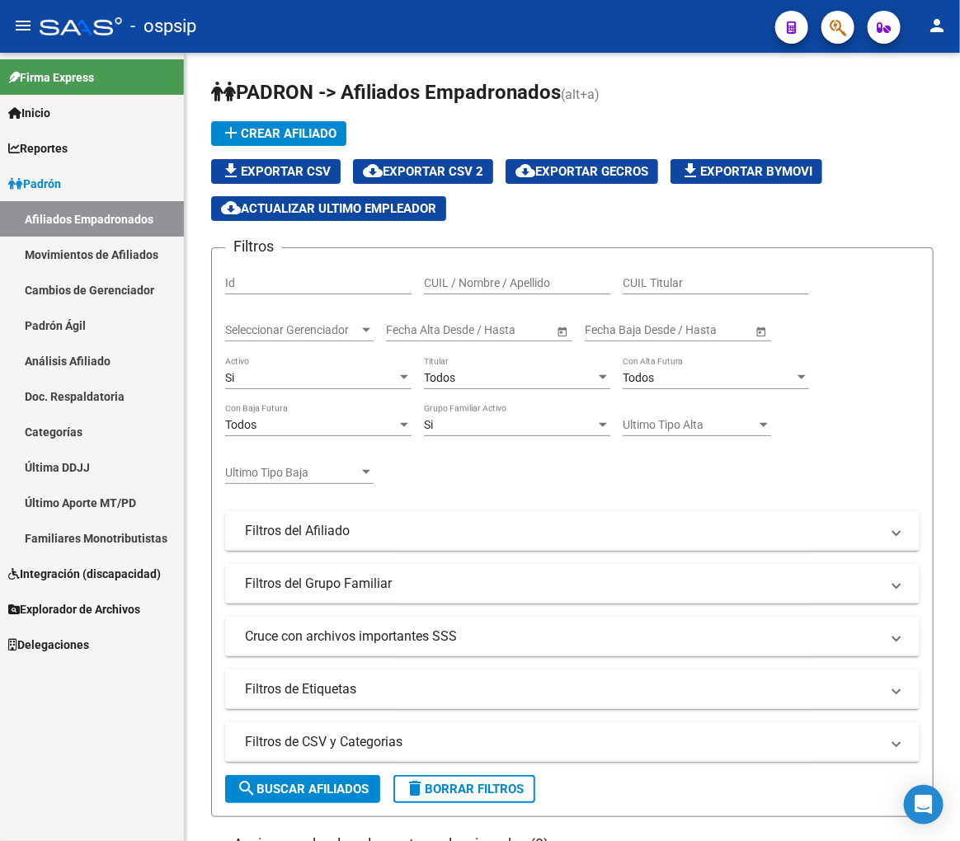
click at [823, 25] on button "button" at bounding box center [837, 27] width 33 height 33
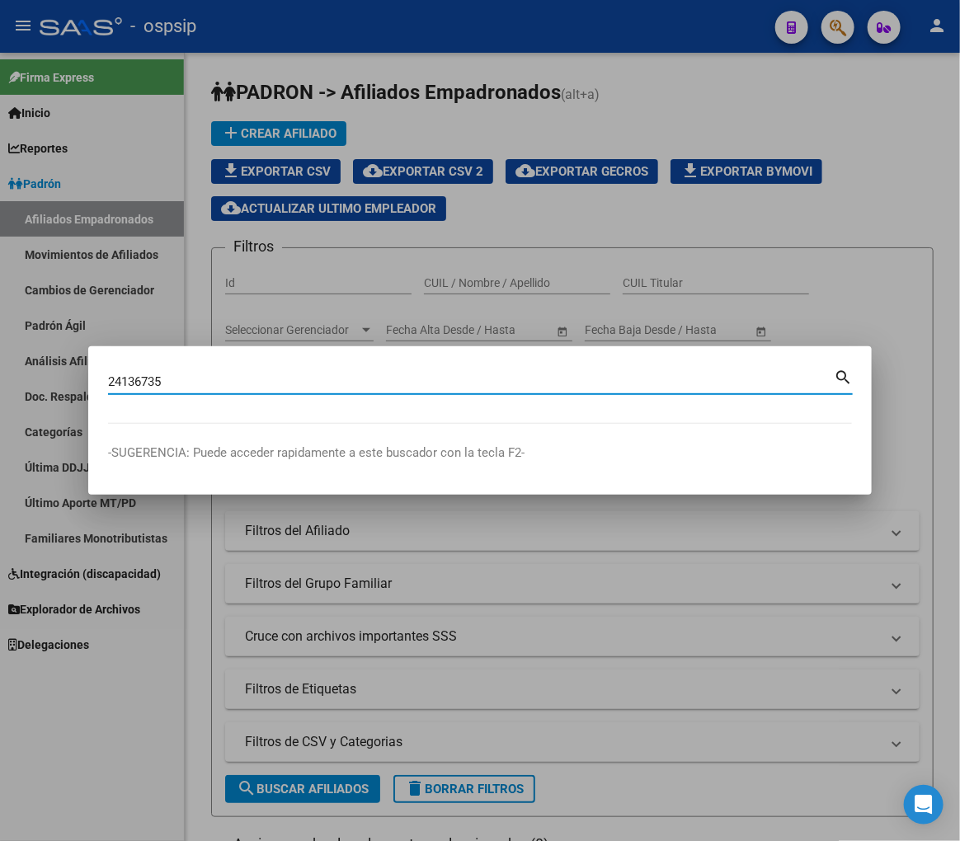
type input "24136735"
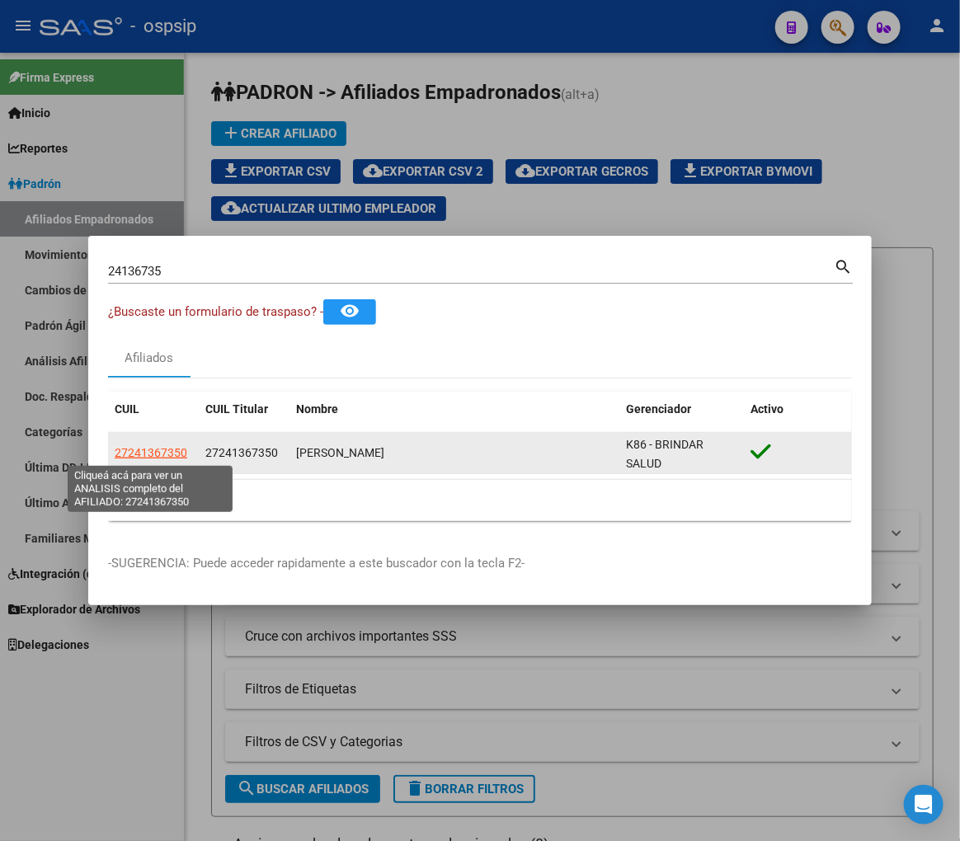
click at [143, 449] on span "27241367350" at bounding box center [151, 452] width 73 height 13
type textarea "27241367350"
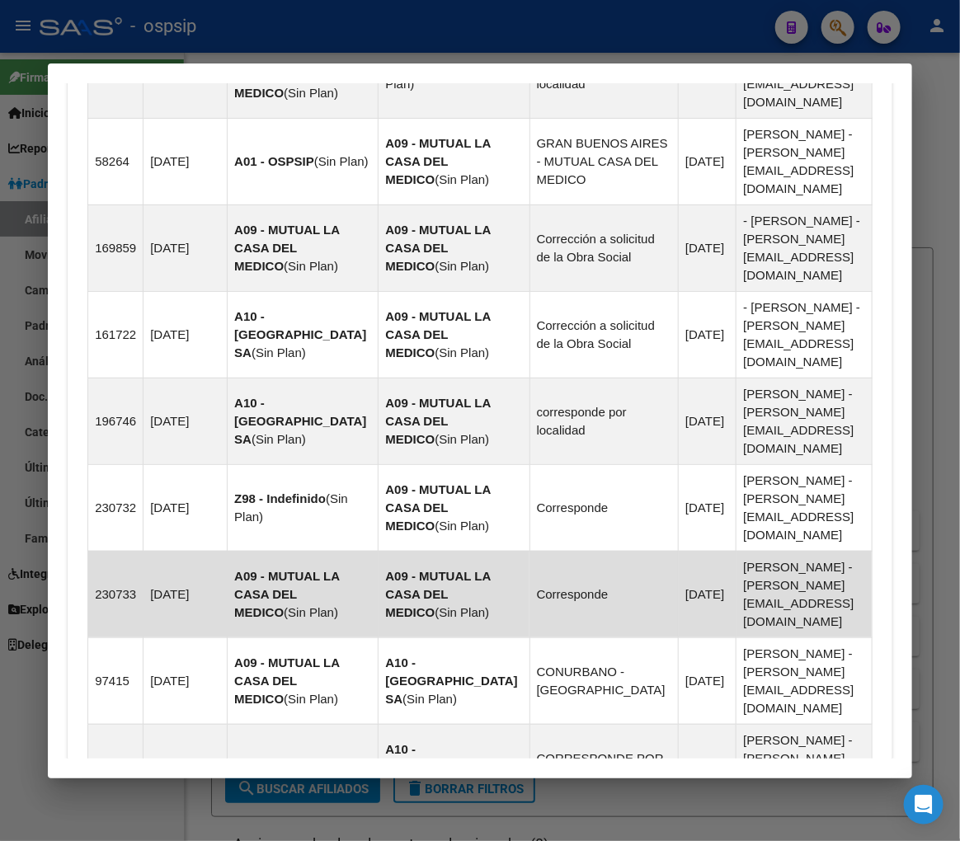
scroll to position [1696, 0]
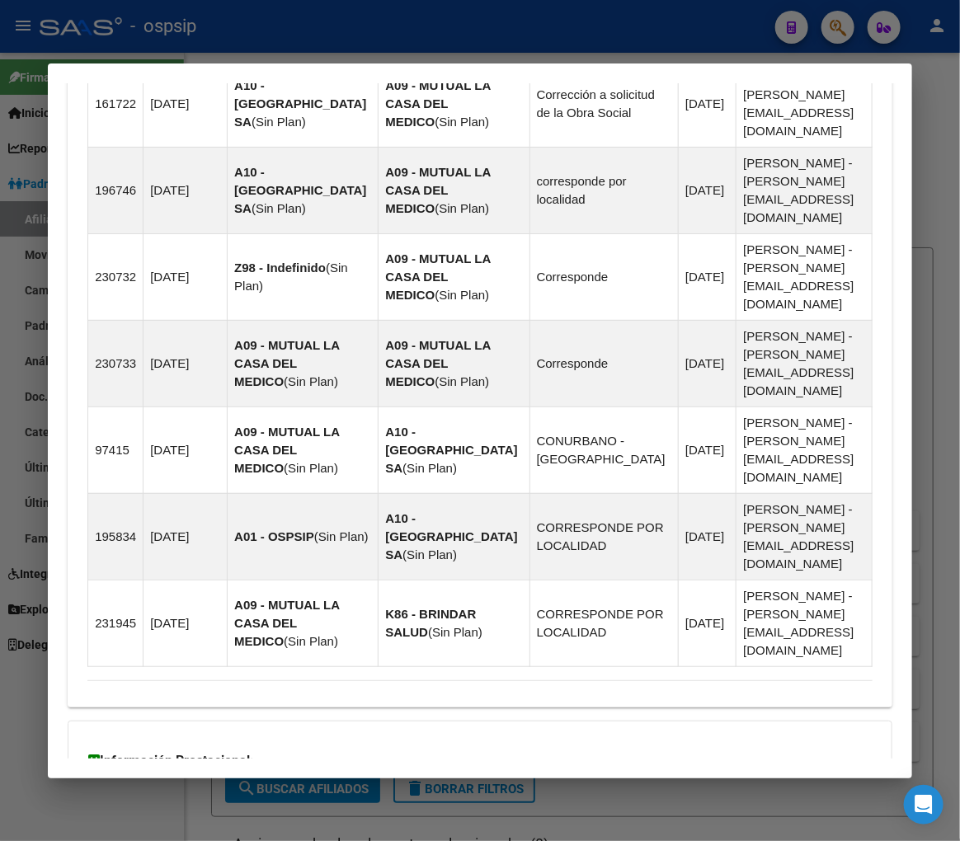
drag, startPoint x: 473, startPoint y: 693, endPoint x: 507, endPoint y: 643, distance: 60.4
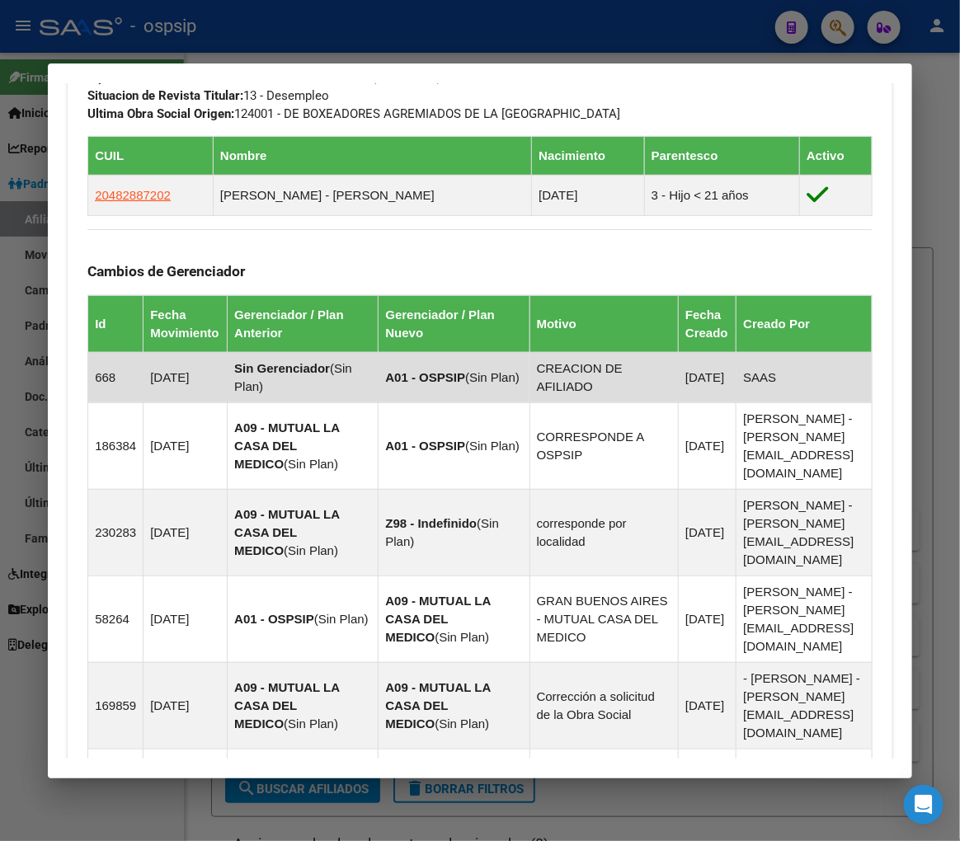
scroll to position [458, 0]
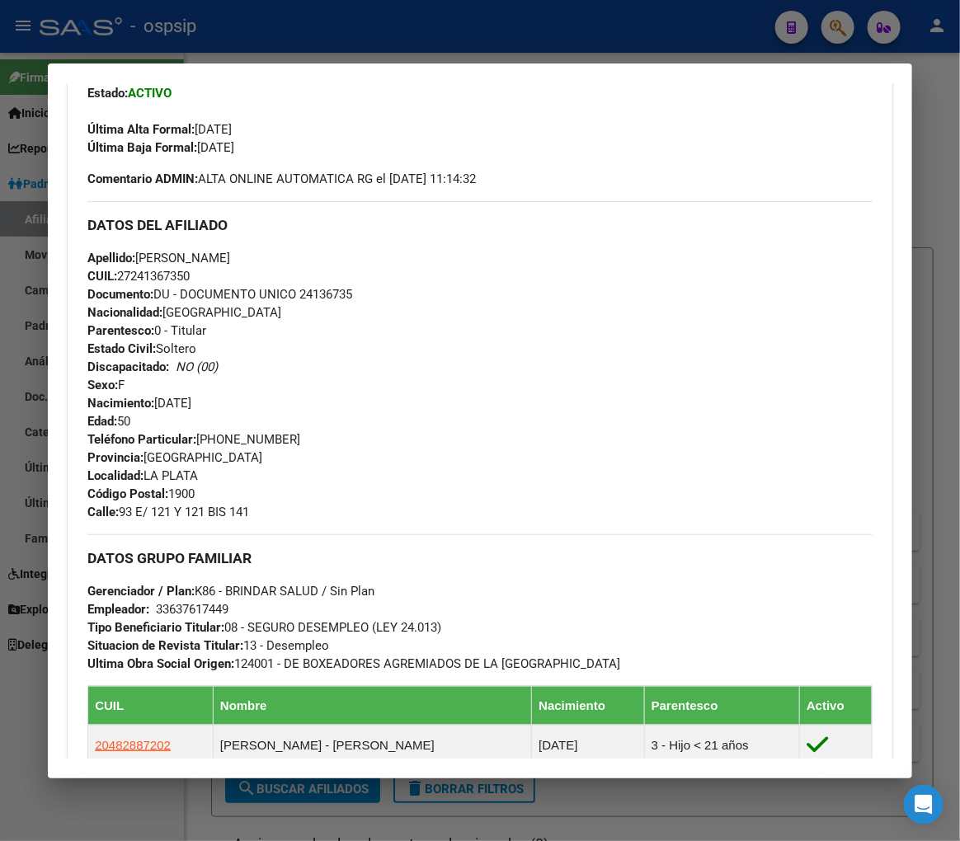
click at [297, 21] on div at bounding box center [480, 420] width 960 height 841
drag, startPoint x: 297, startPoint y: 21, endPoint x: 495, endPoint y: 92, distance: 210.5
click at [299, 21] on div at bounding box center [480, 420] width 960 height 841
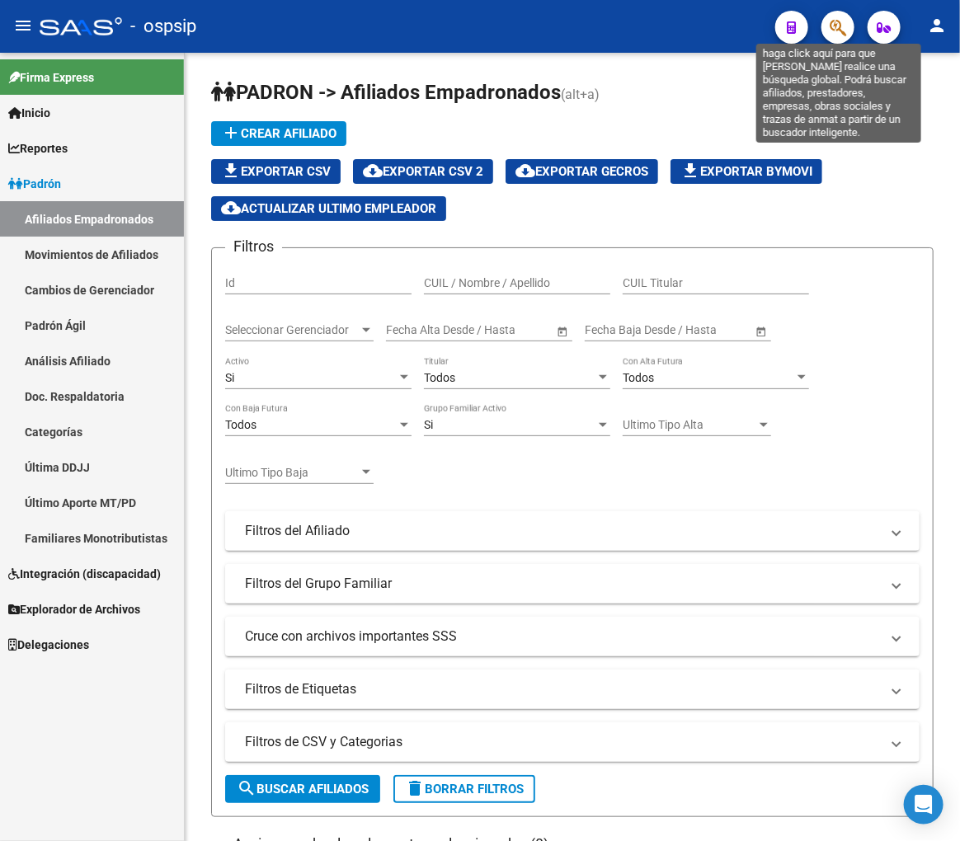
click at [830, 26] on icon "button" at bounding box center [838, 27] width 16 height 19
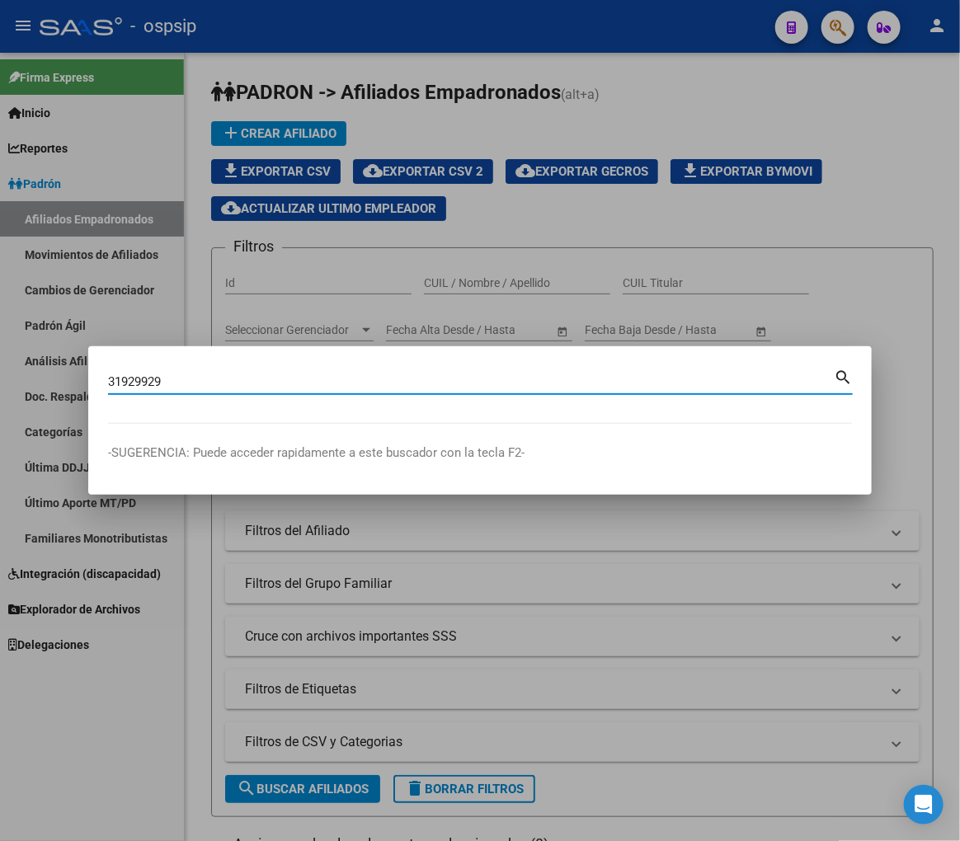
type input "31929929"
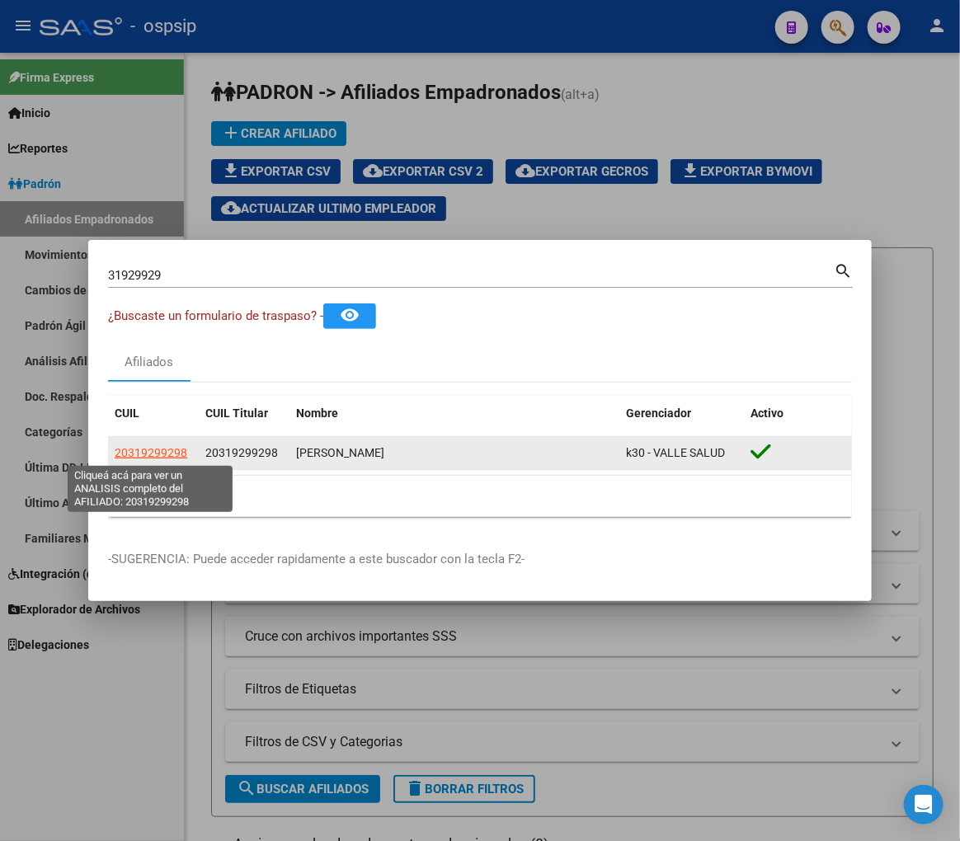
click at [171, 449] on span "20319299298" at bounding box center [151, 452] width 73 height 13
type textarea "20319299298"
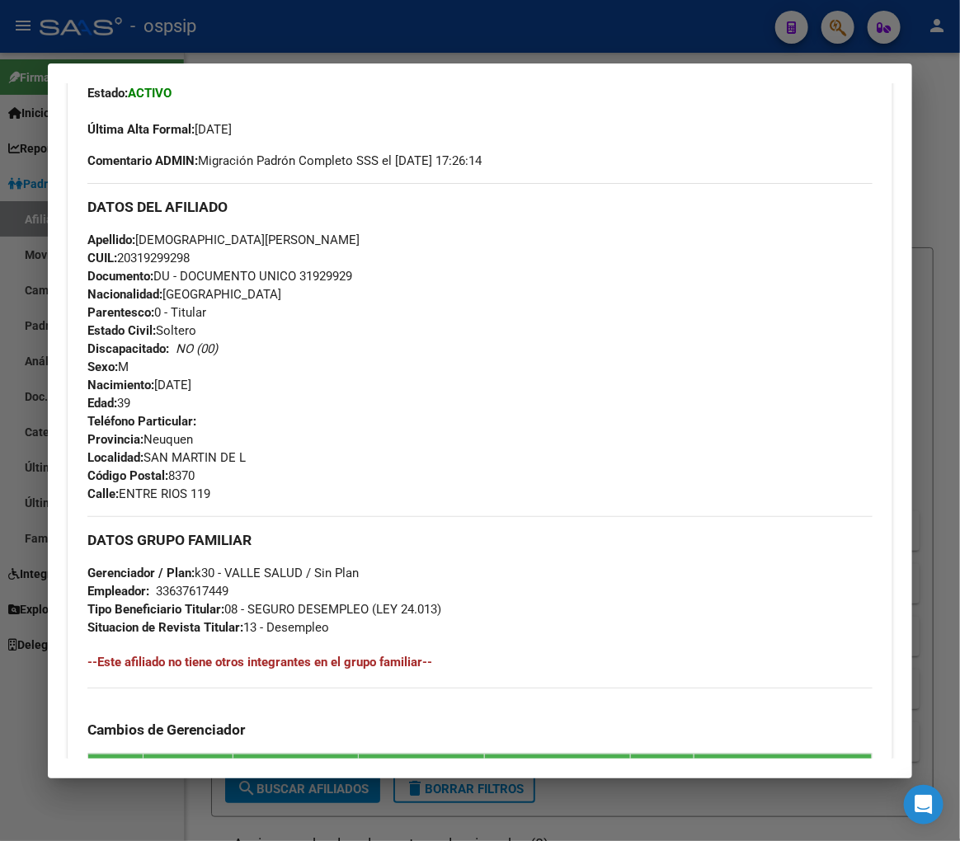
click at [335, 42] on div at bounding box center [480, 420] width 960 height 841
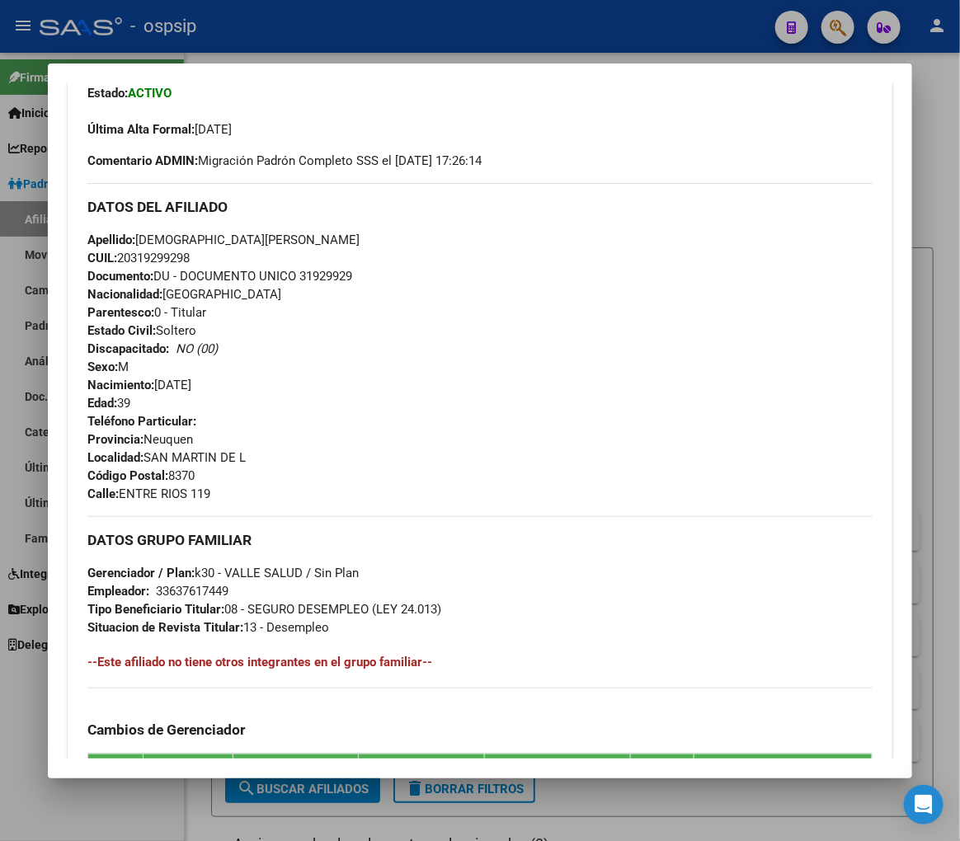
click at [339, 41] on div at bounding box center [480, 420] width 960 height 841
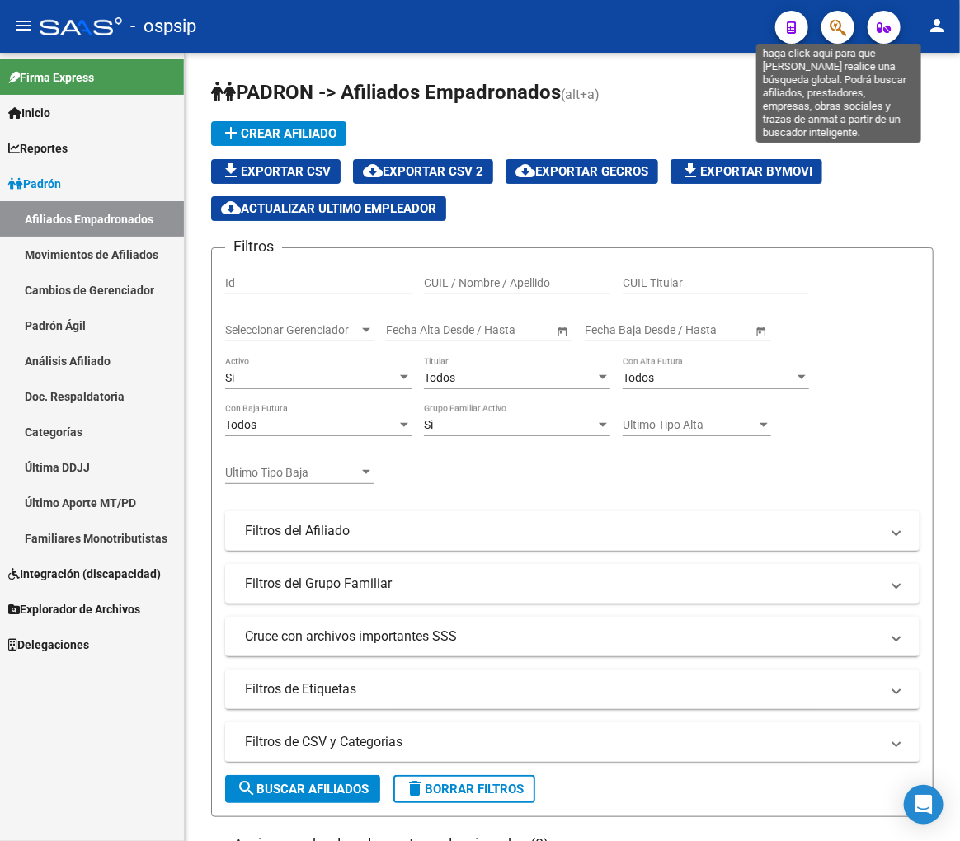
click at [834, 22] on icon "button" at bounding box center [838, 27] width 16 height 19
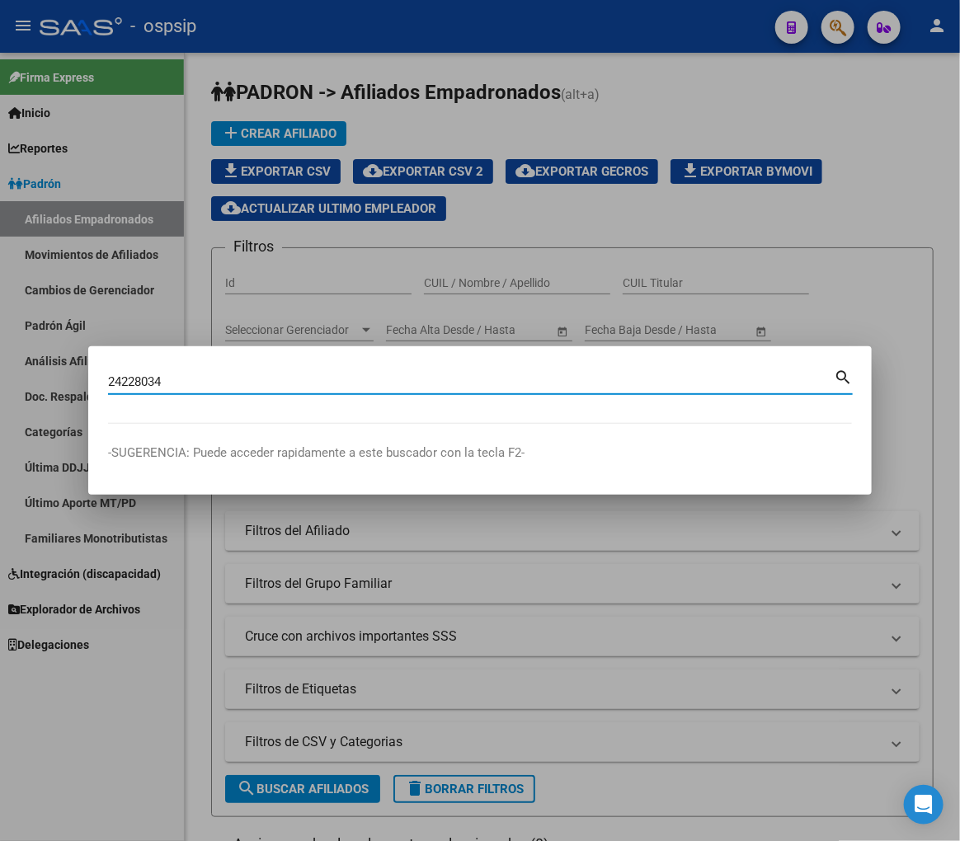
type input "24228034"
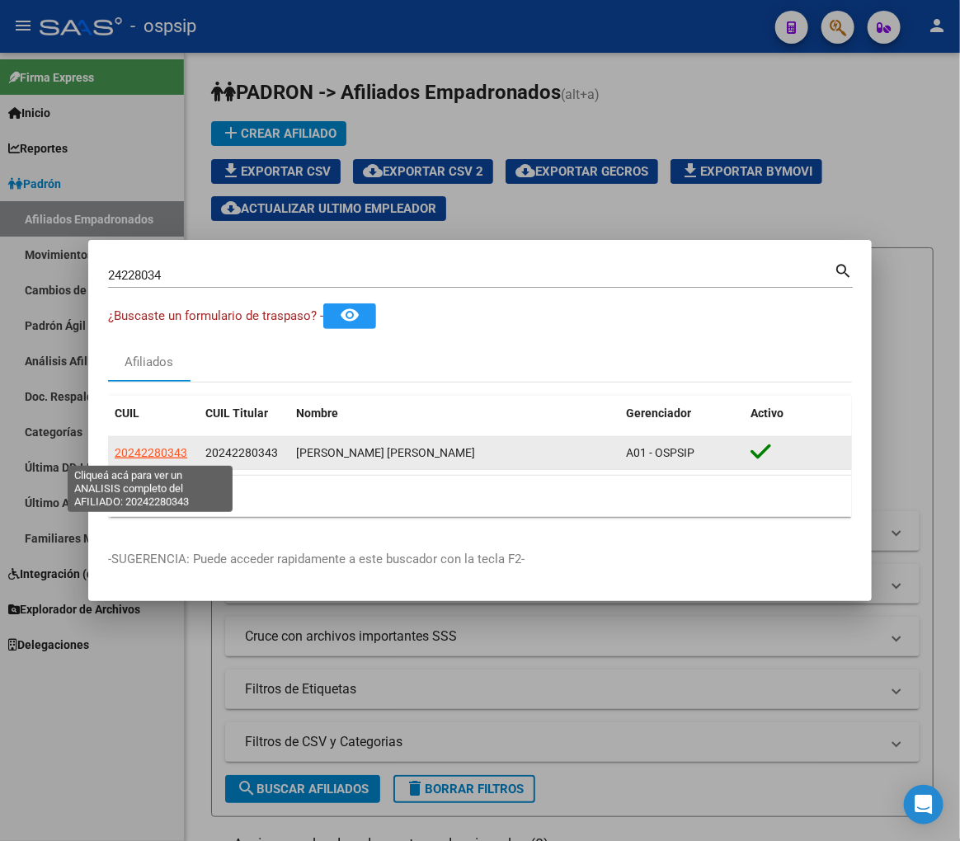
click at [155, 451] on span "20242280343" at bounding box center [151, 452] width 73 height 13
type textarea "20242280343"
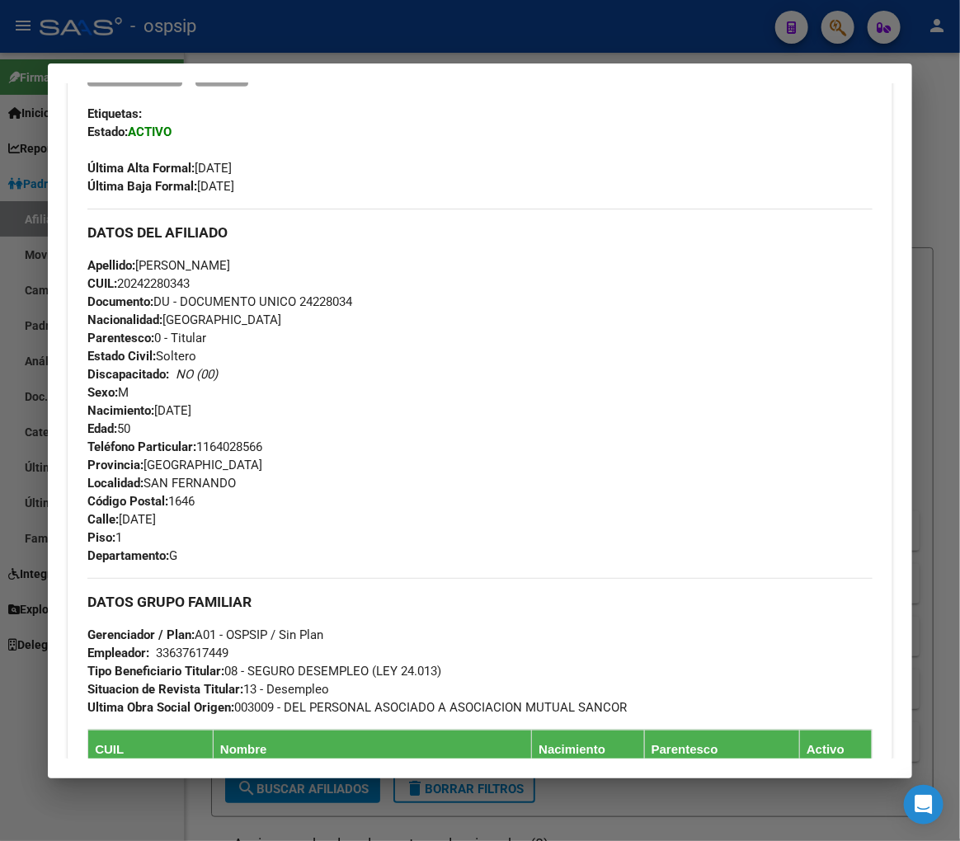
scroll to position [366, 0]
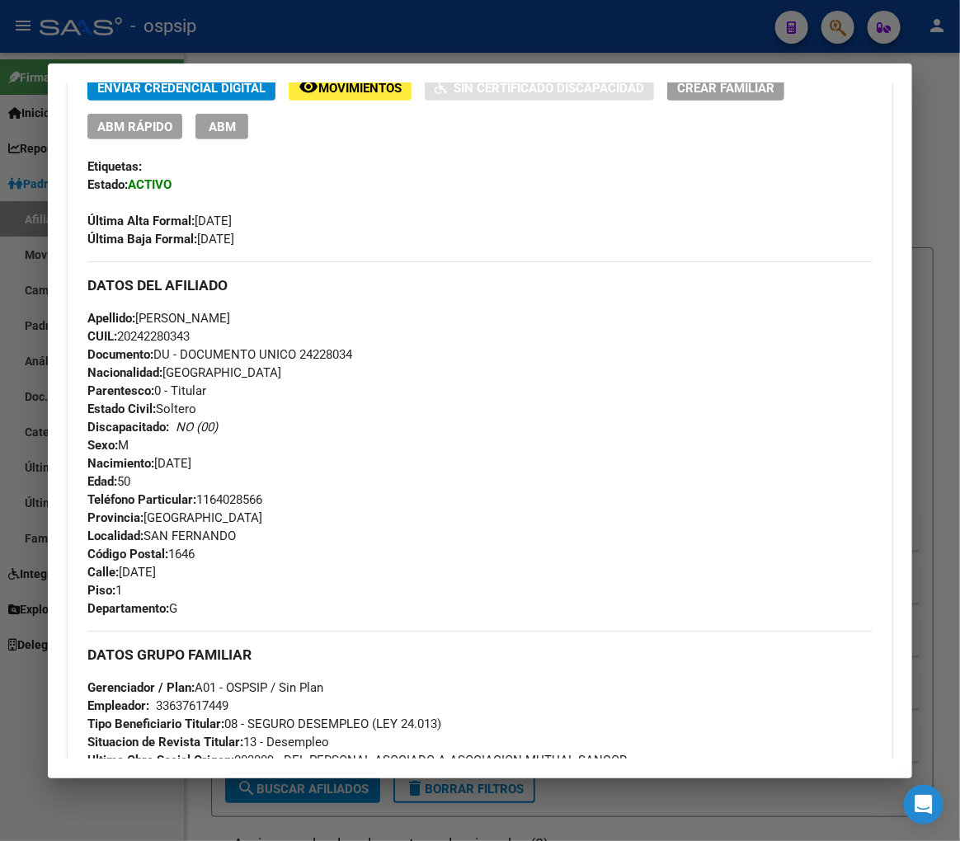
click at [272, 37] on div at bounding box center [480, 420] width 960 height 841
click at [275, 37] on div at bounding box center [480, 420] width 960 height 841
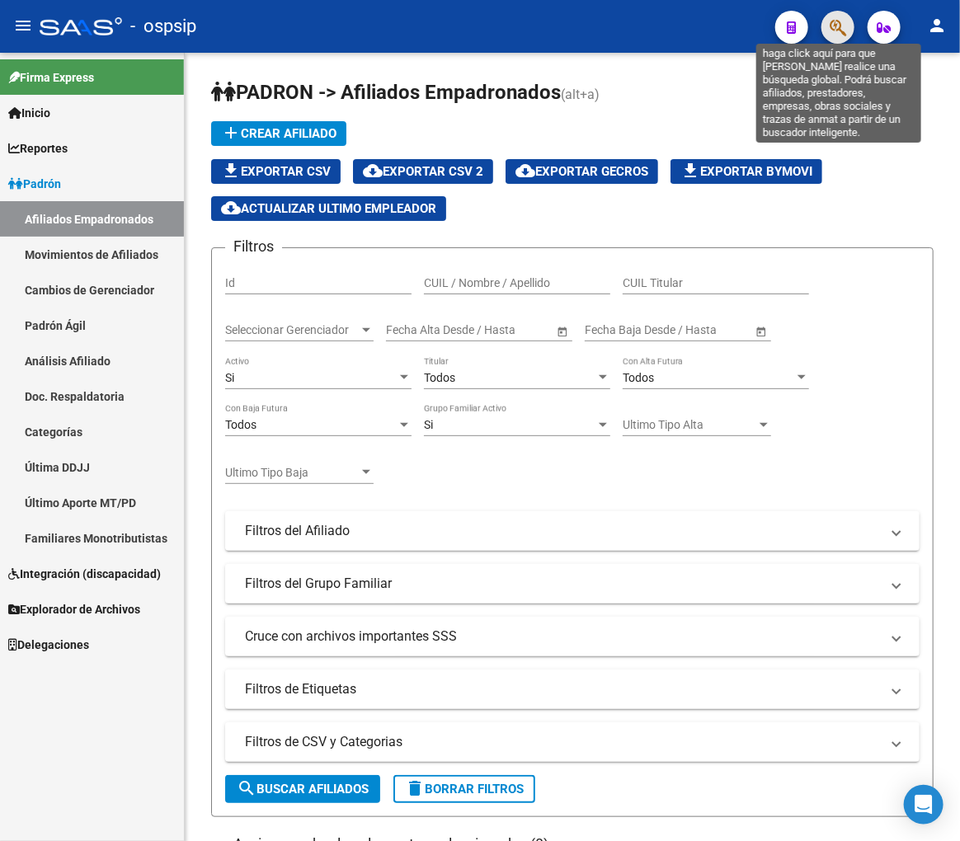
click at [844, 21] on icon "button" at bounding box center [838, 27] width 16 height 19
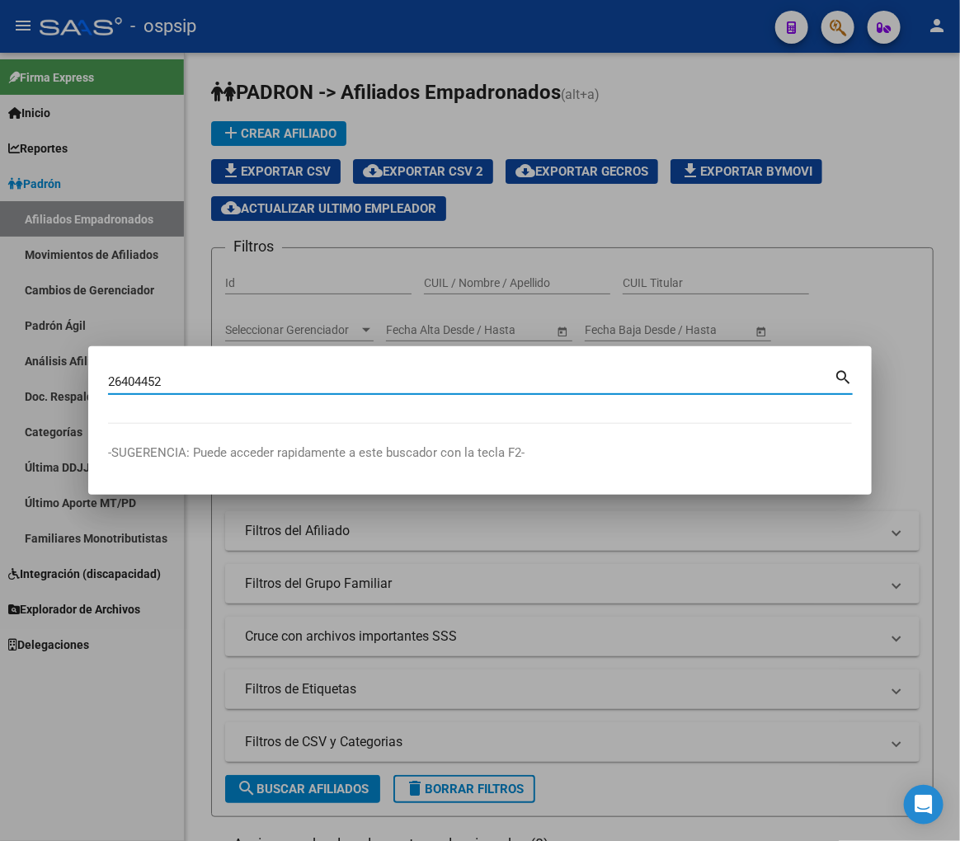
type input "26404452"
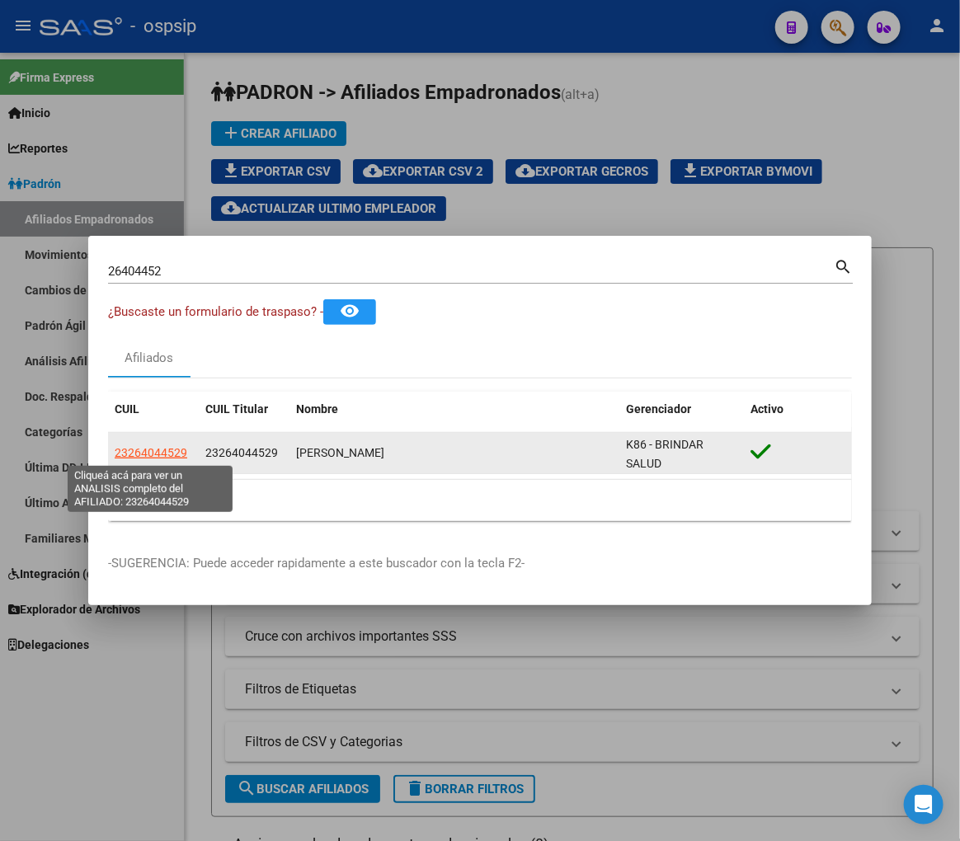
click at [168, 451] on span "23264044529" at bounding box center [151, 452] width 73 height 13
type textarea "23264044529"
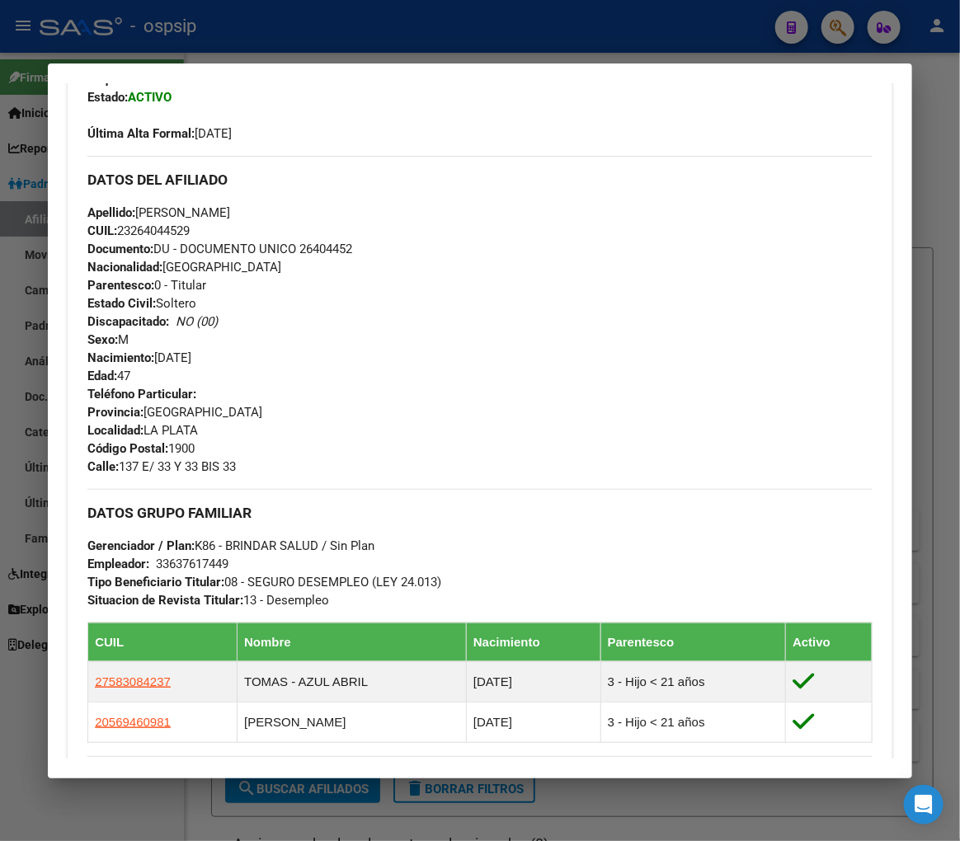
scroll to position [458, 0]
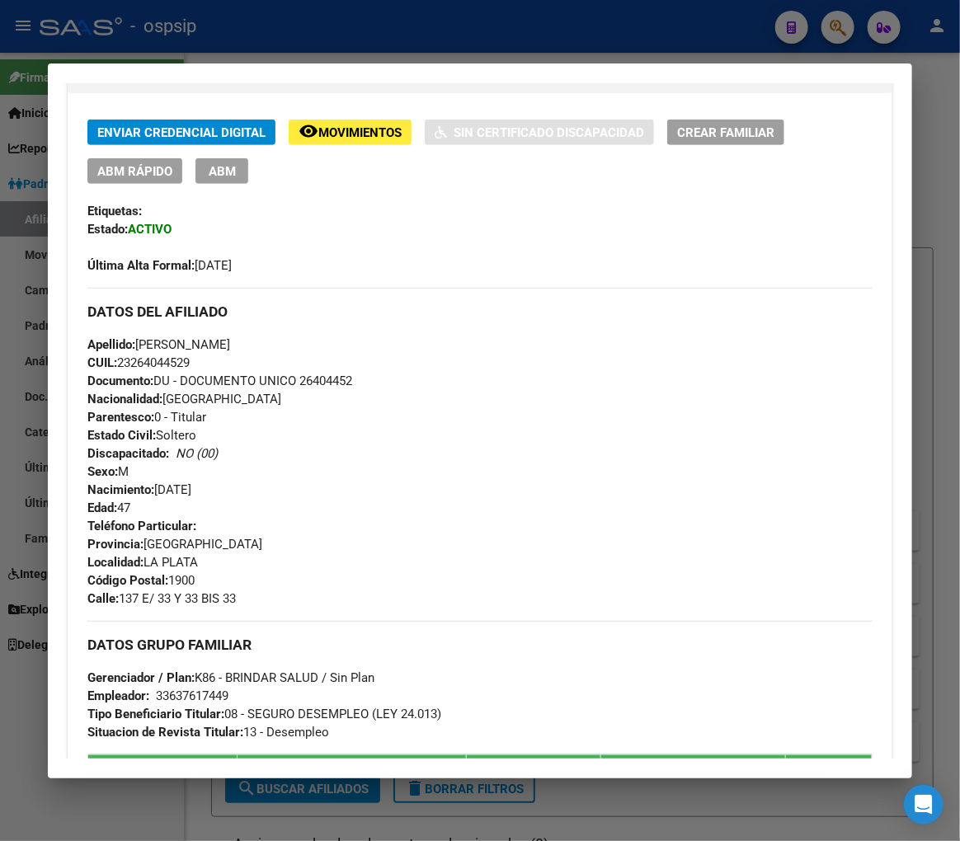
scroll to position [313, 0]
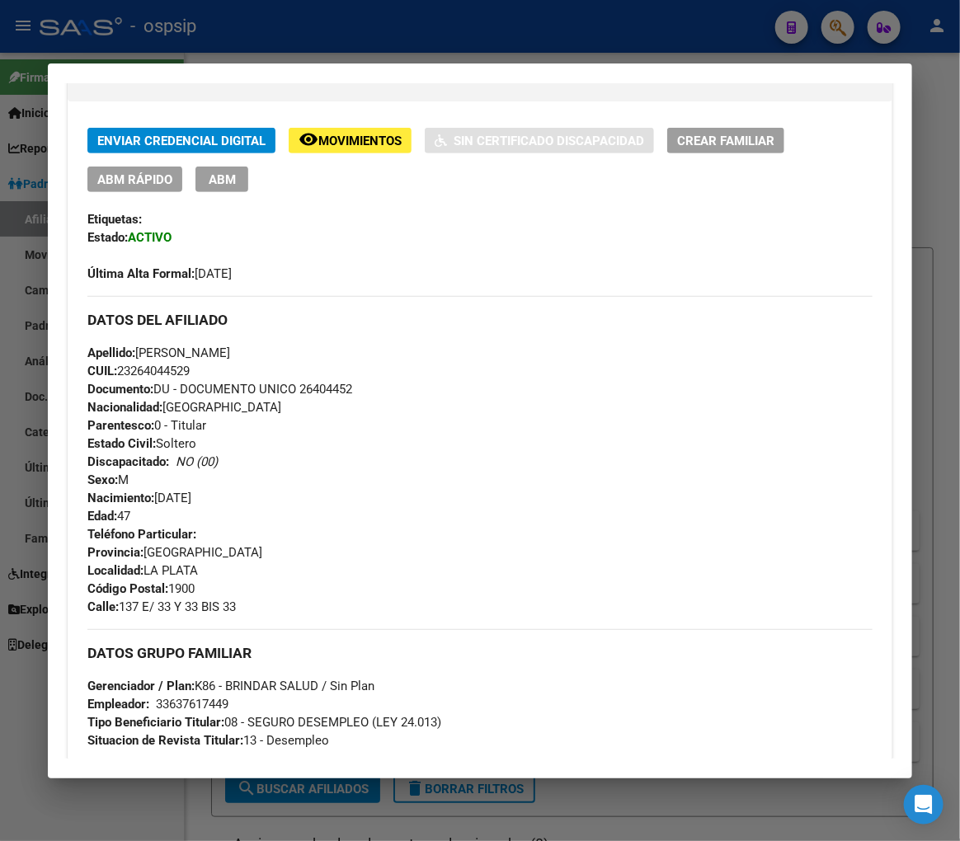
click at [286, 34] on div at bounding box center [480, 420] width 960 height 841
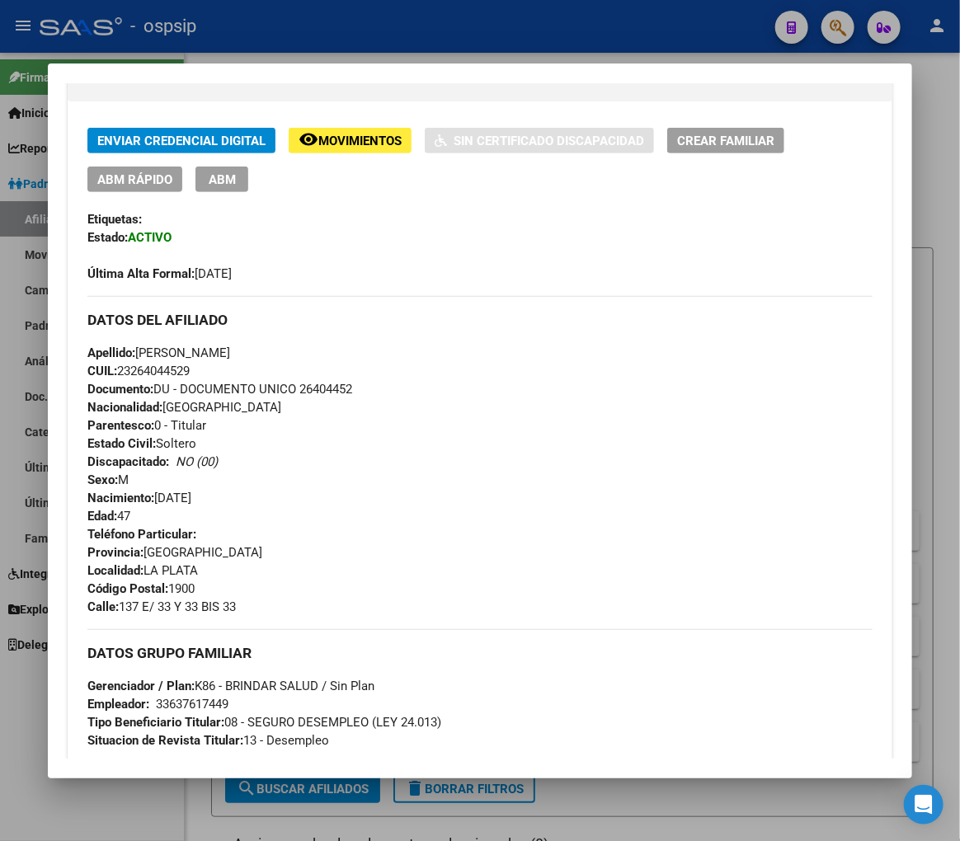
click at [291, 34] on div at bounding box center [480, 420] width 960 height 841
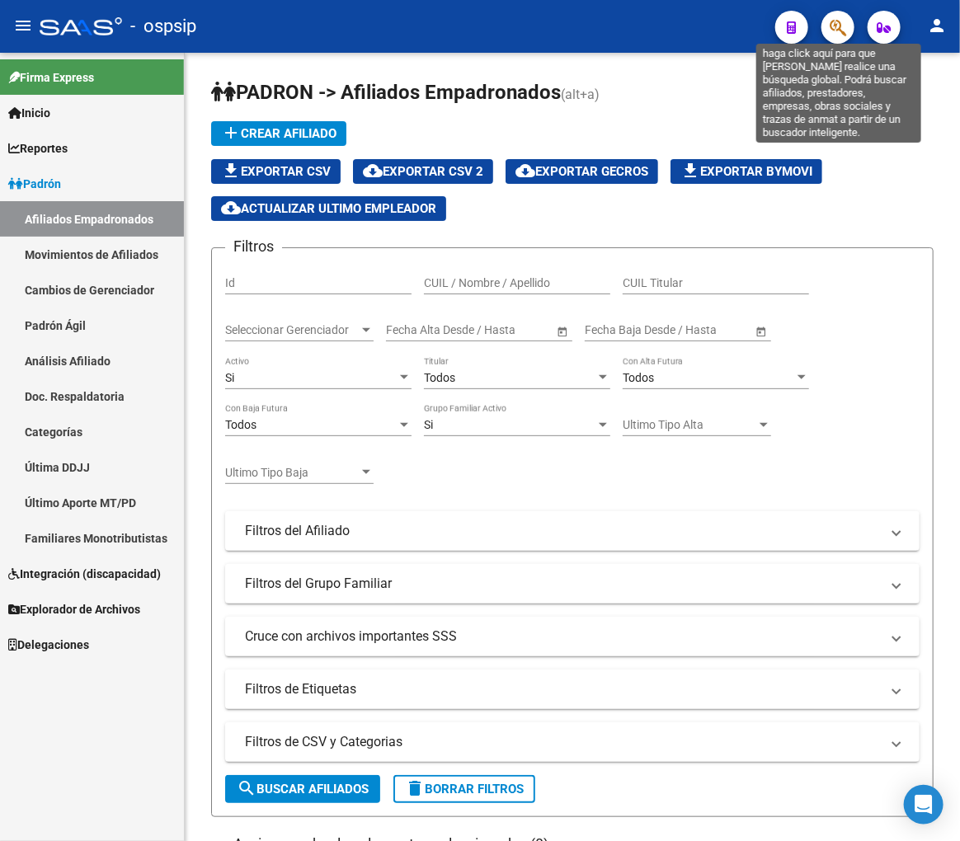
click at [845, 29] on icon "button" at bounding box center [838, 27] width 16 height 19
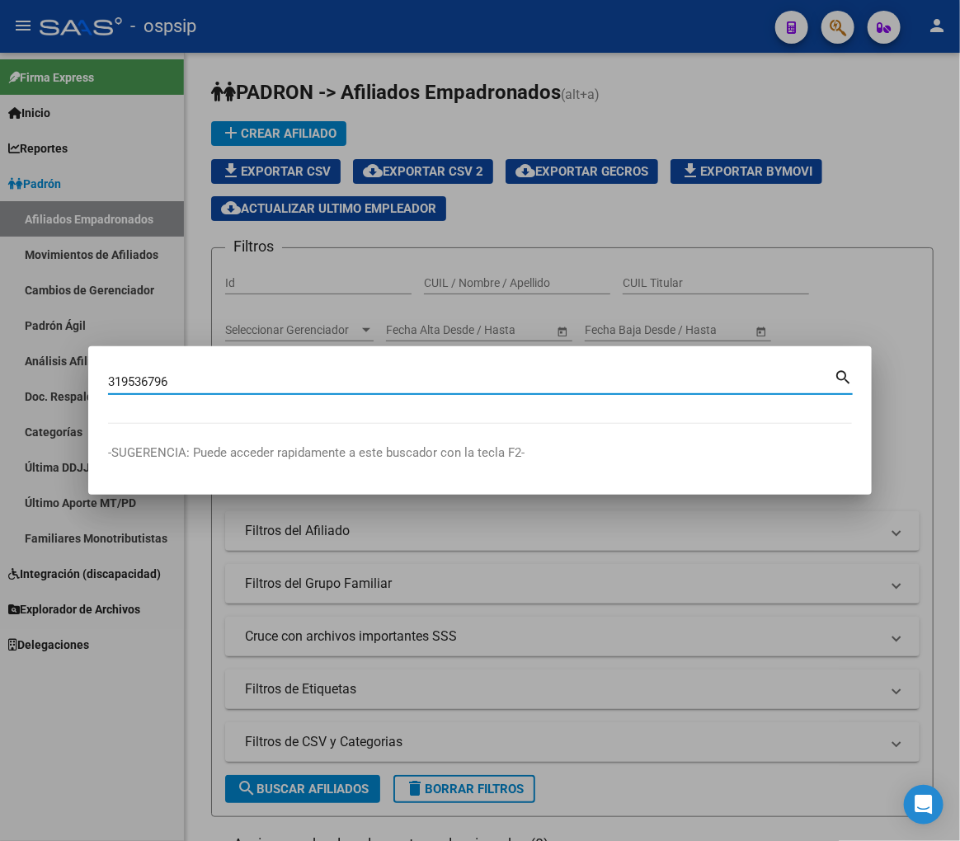
type input "319536796"
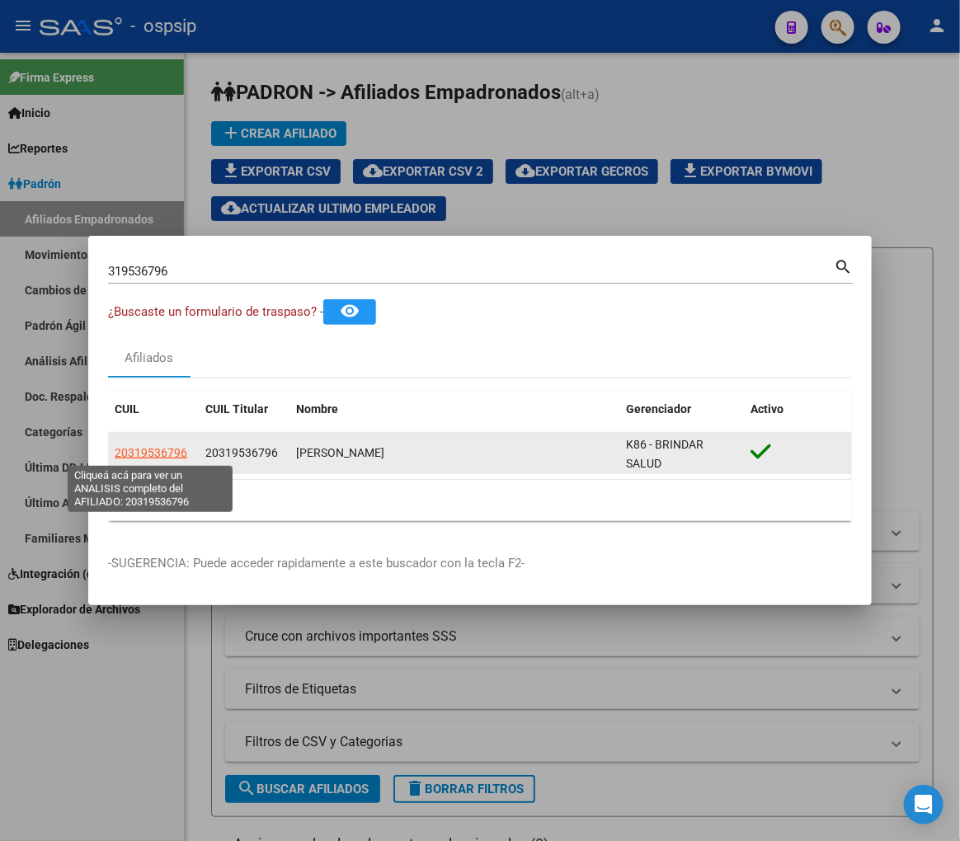
click at [162, 454] on span "20319536796" at bounding box center [151, 452] width 73 height 13
type textarea "20319536796"
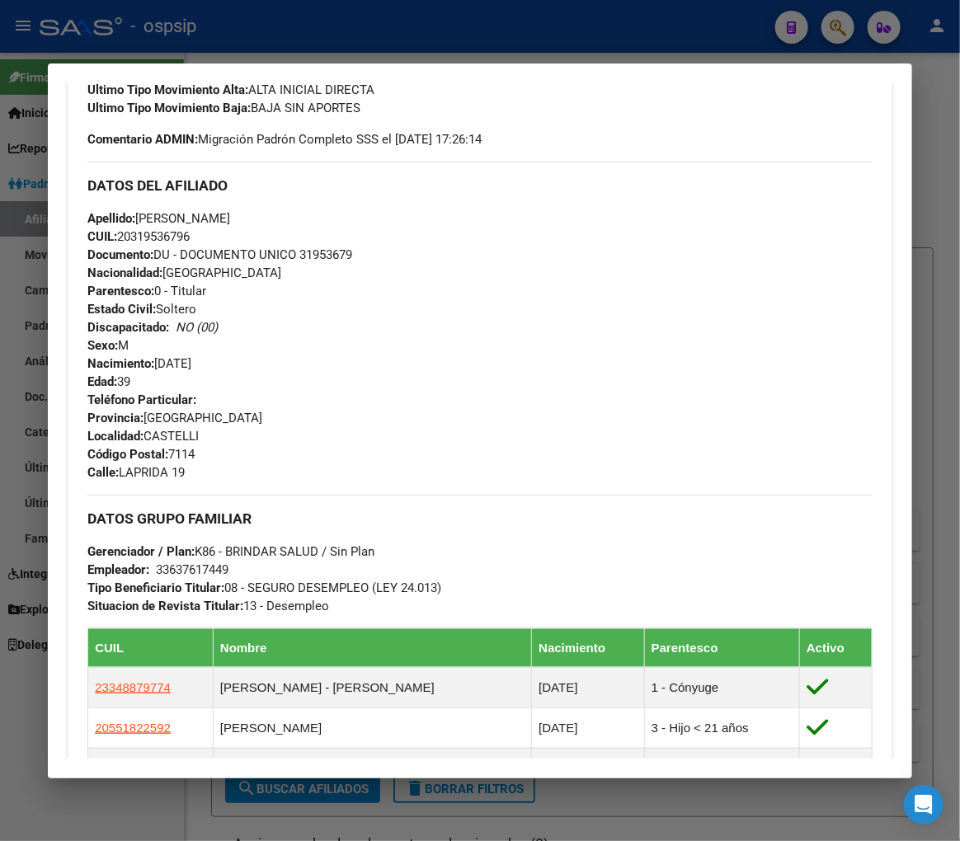
scroll to position [549, 0]
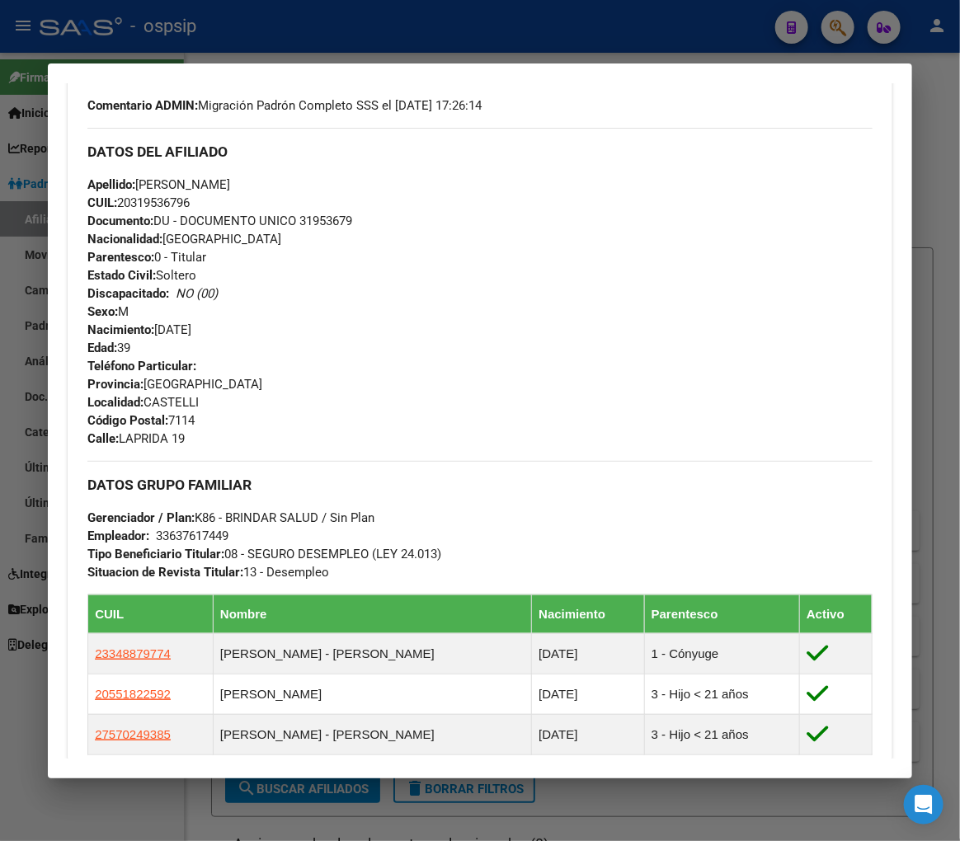
click at [248, 28] on div at bounding box center [480, 420] width 960 height 841
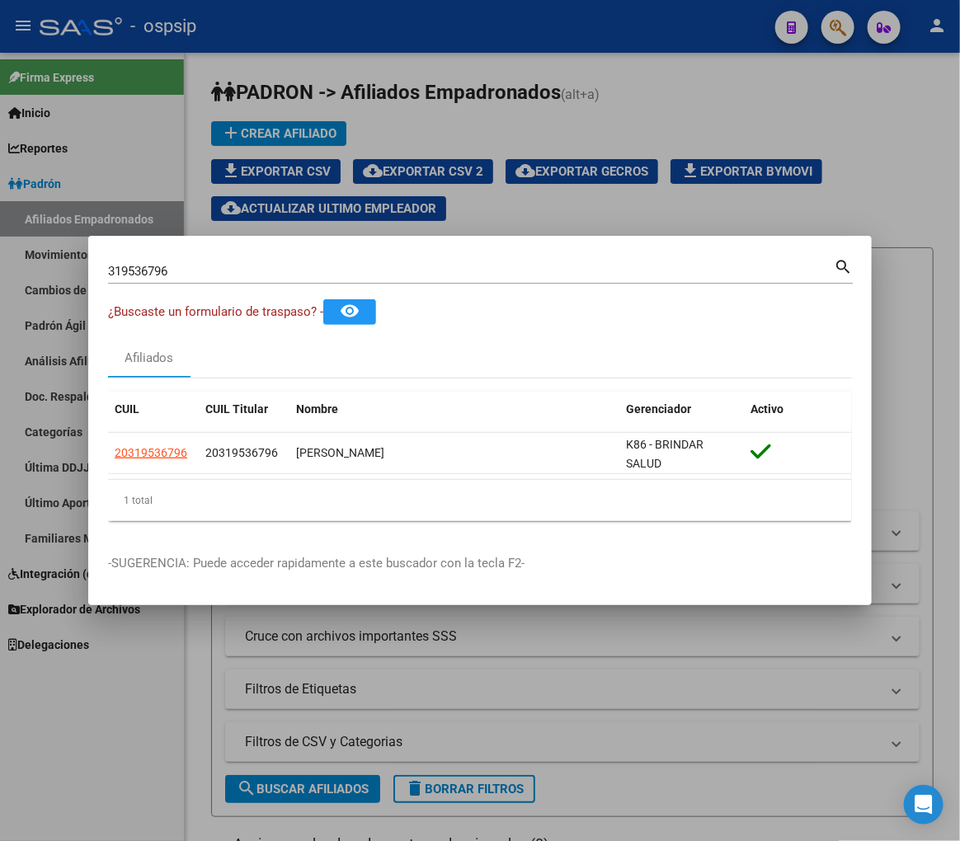
drag, startPoint x: 251, startPoint y: 28, endPoint x: 668, endPoint y: 135, distance: 430.8
click at [252, 30] on div at bounding box center [480, 420] width 960 height 841
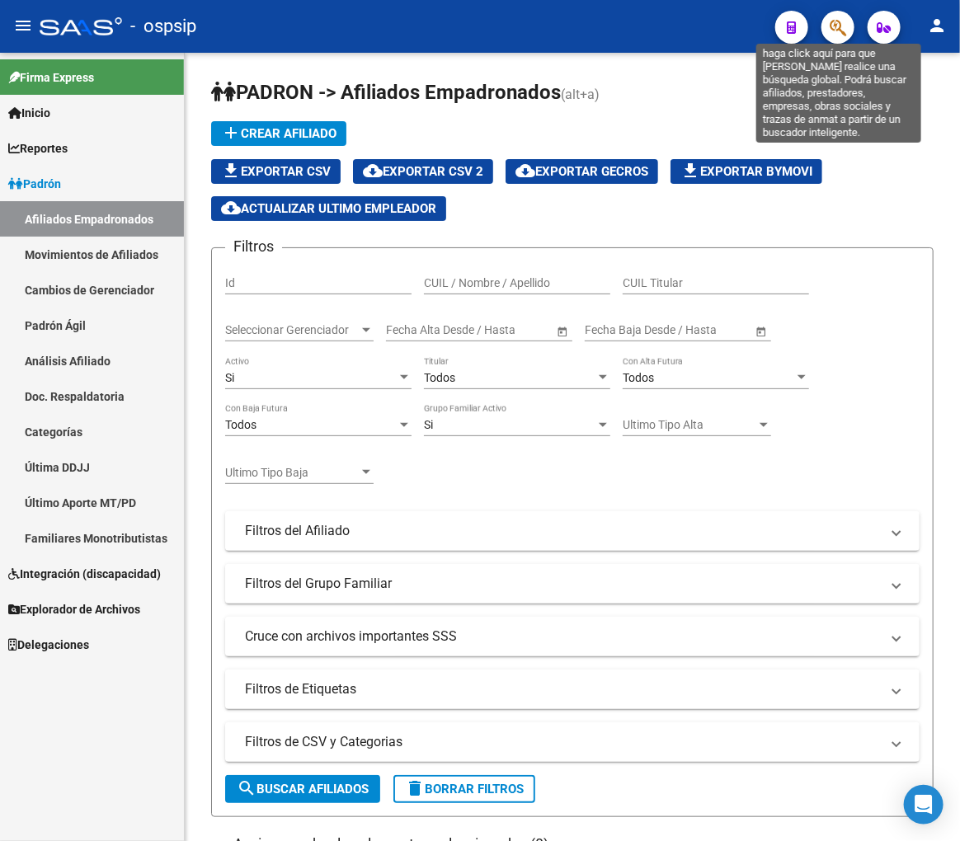
click at [837, 31] on icon "button" at bounding box center [838, 27] width 16 height 19
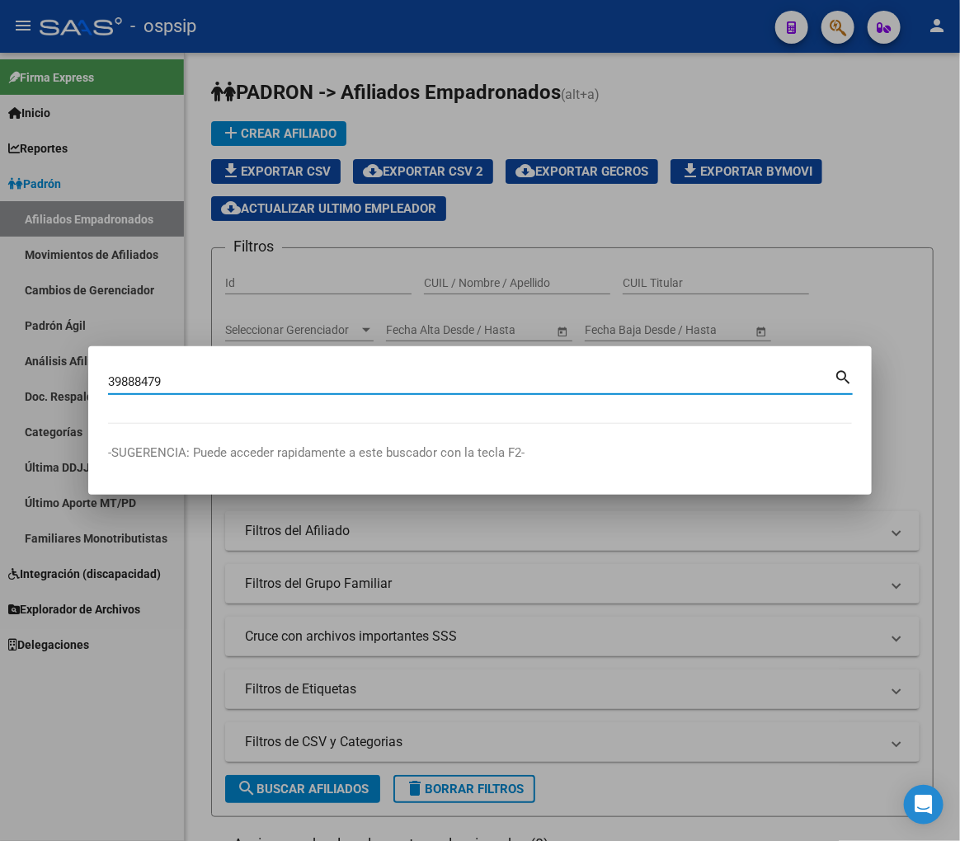
type input "39888479"
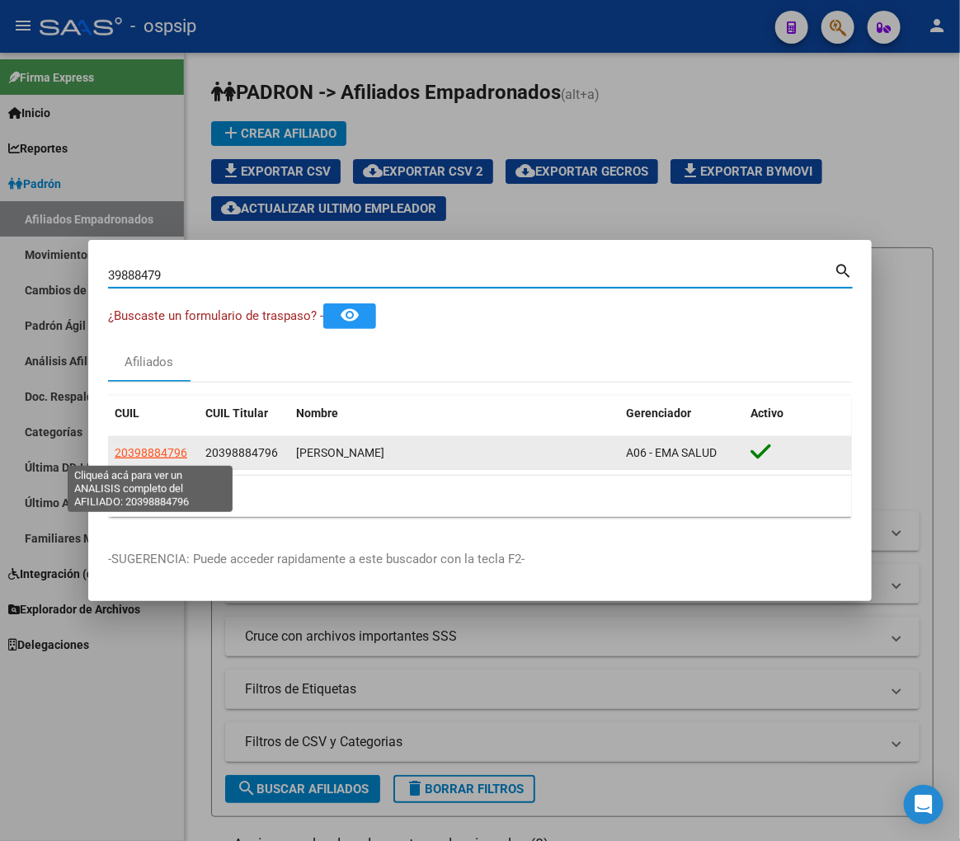
click at [174, 457] on span "20398884796" at bounding box center [151, 452] width 73 height 13
type textarea "20398884796"
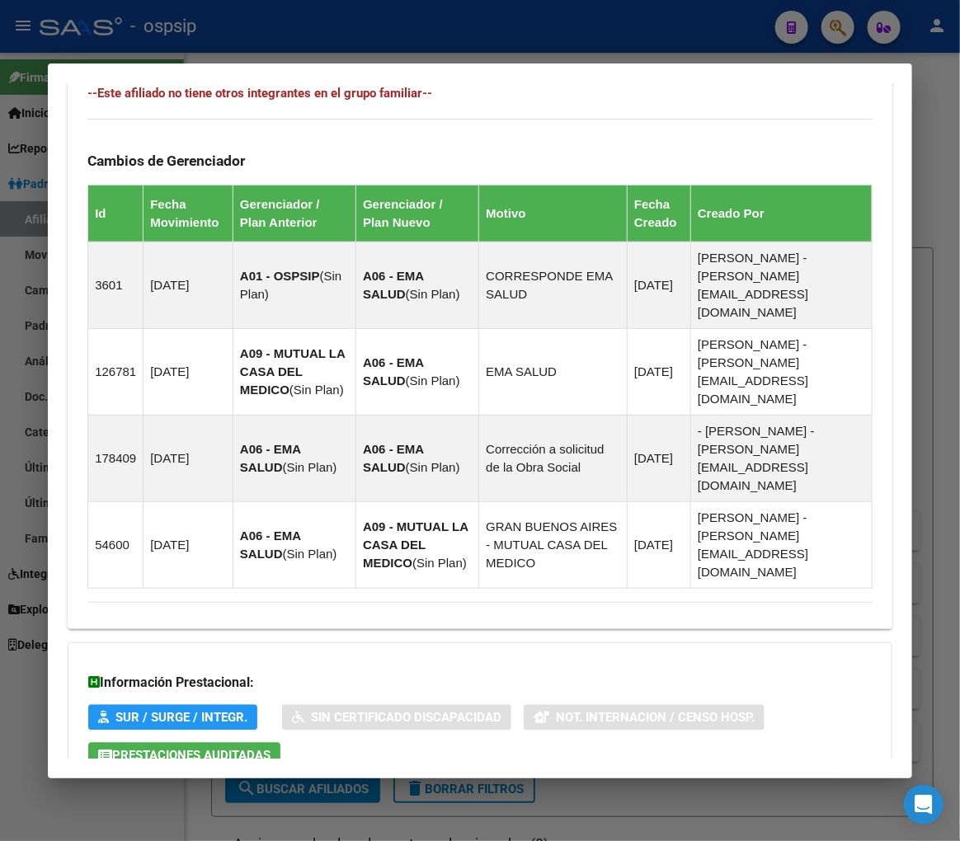
scroll to position [1098, 0]
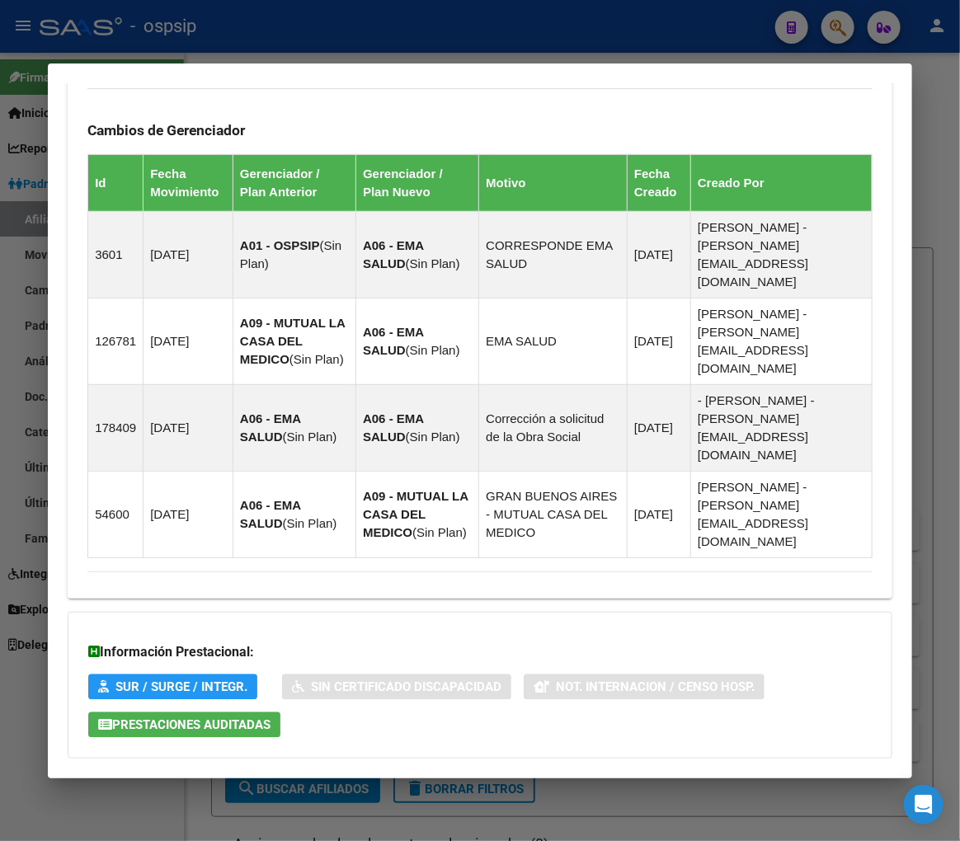
drag, startPoint x: 393, startPoint y: 686, endPoint x: 406, endPoint y: 686, distance: 13.2
click at [394, 772] on mat-expansion-panel-header "Aportes y Contribuciones del Afiliado: 20398884796" at bounding box center [480, 792] width 825 height 40
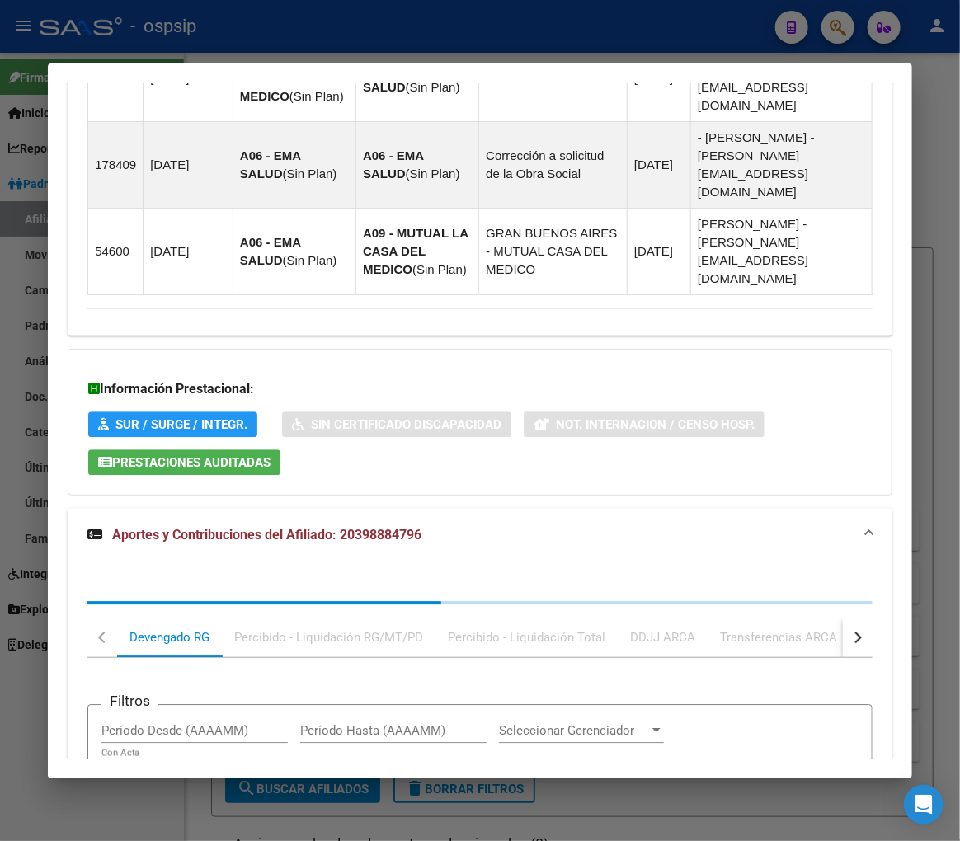
scroll to position [1546, 0]
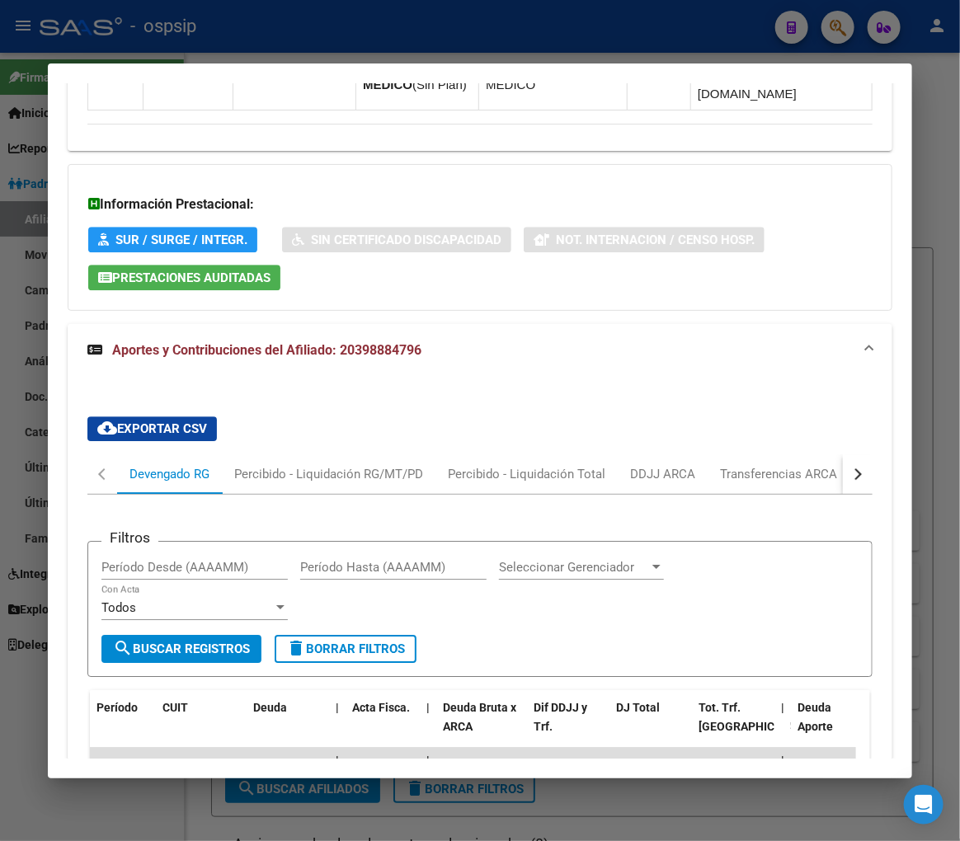
click at [849, 454] on button "button" at bounding box center [858, 474] width 30 height 40
click at [786, 454] on mat-tab-header "Devengado RG Percibido - Liquidación RG/MT/PD Percibido - Liquidación Total DDJ…" at bounding box center [479, 474] width 785 height 40
click at [745, 465] on div "ARCA Relaciones Laborales" at bounding box center [744, 474] width 154 height 18
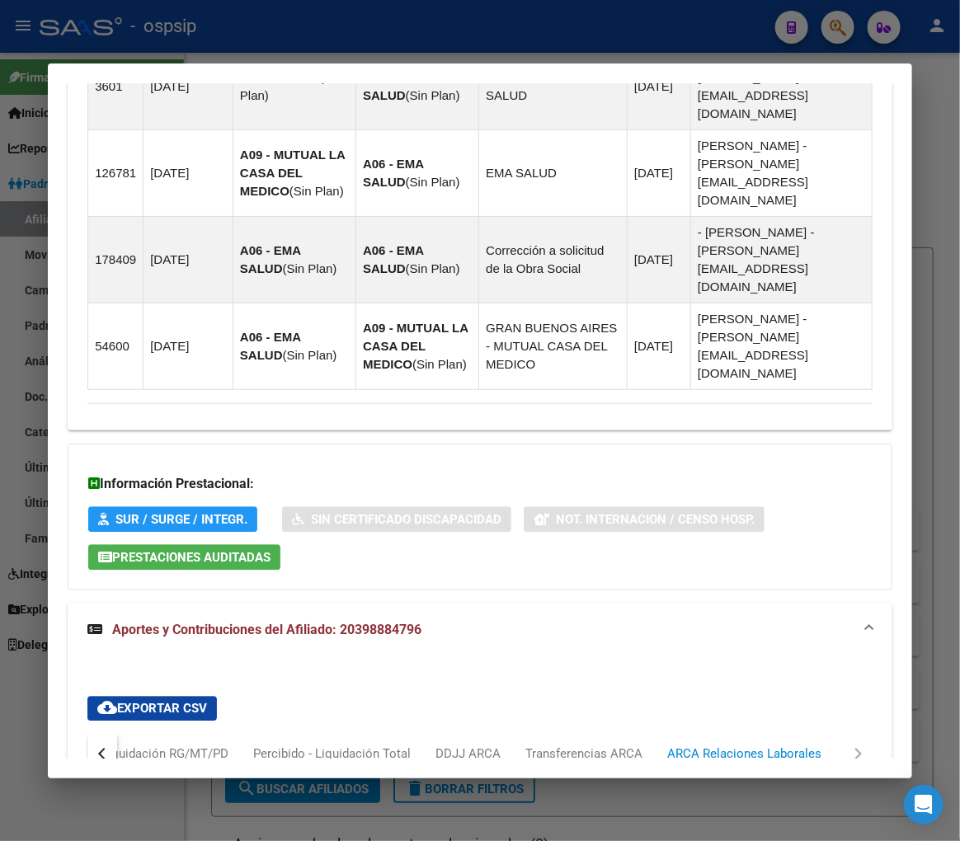
scroll to position [1455, 0]
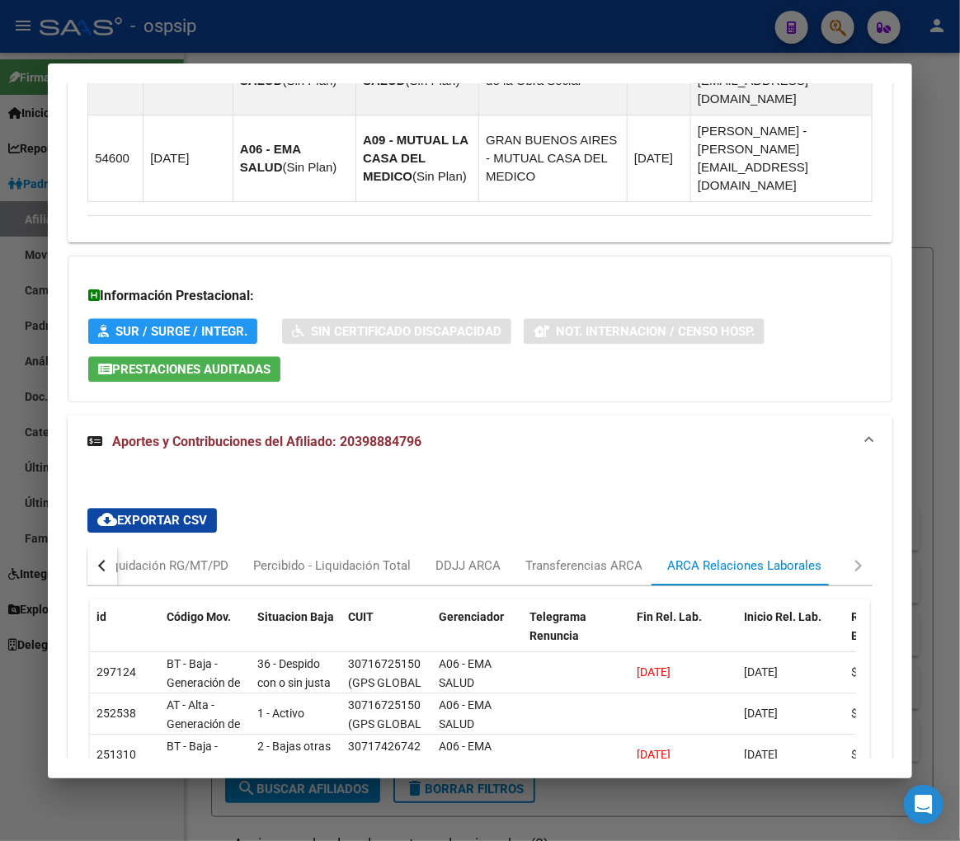
click at [108, 546] on button "button" at bounding box center [102, 566] width 30 height 40
click at [136, 546] on div "Devengado RG" at bounding box center [169, 566] width 105 height 40
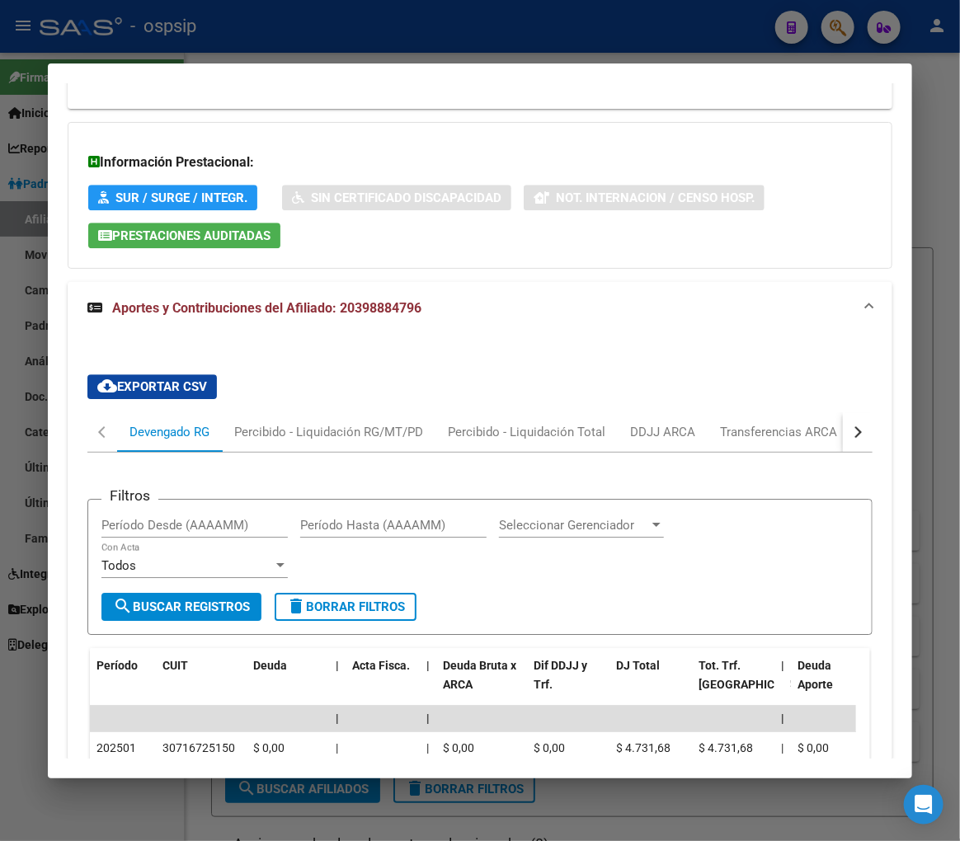
scroll to position [1578, 0]
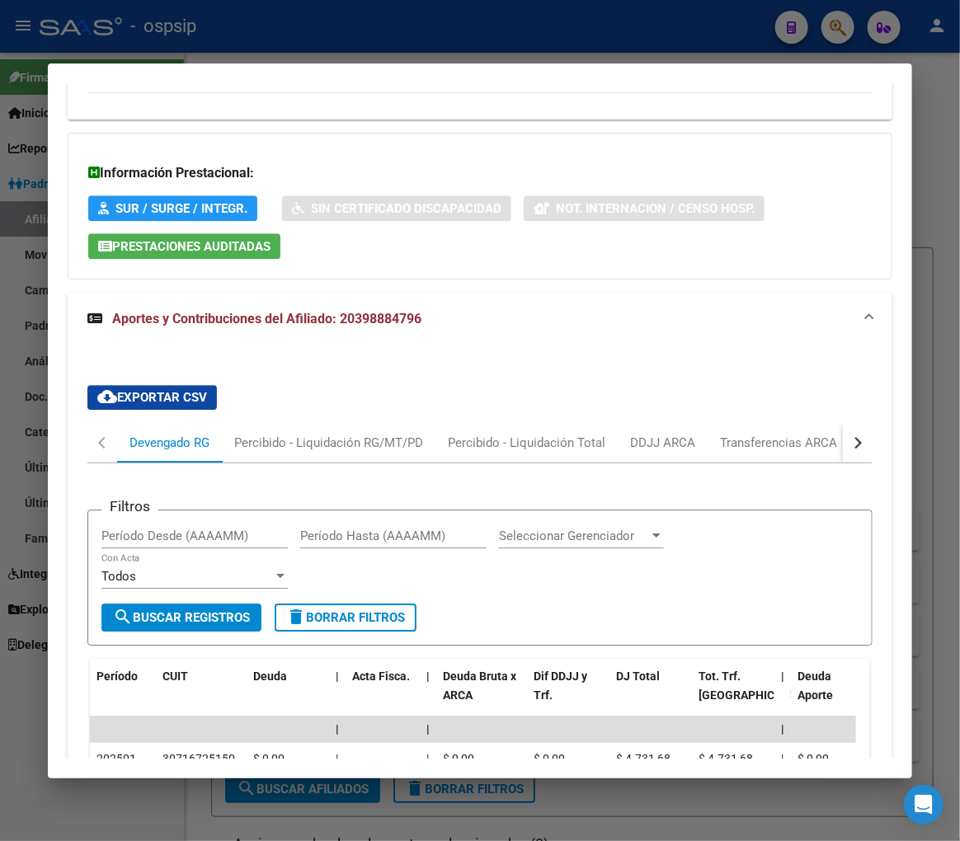
click at [850, 423] on button "button" at bounding box center [858, 443] width 30 height 40
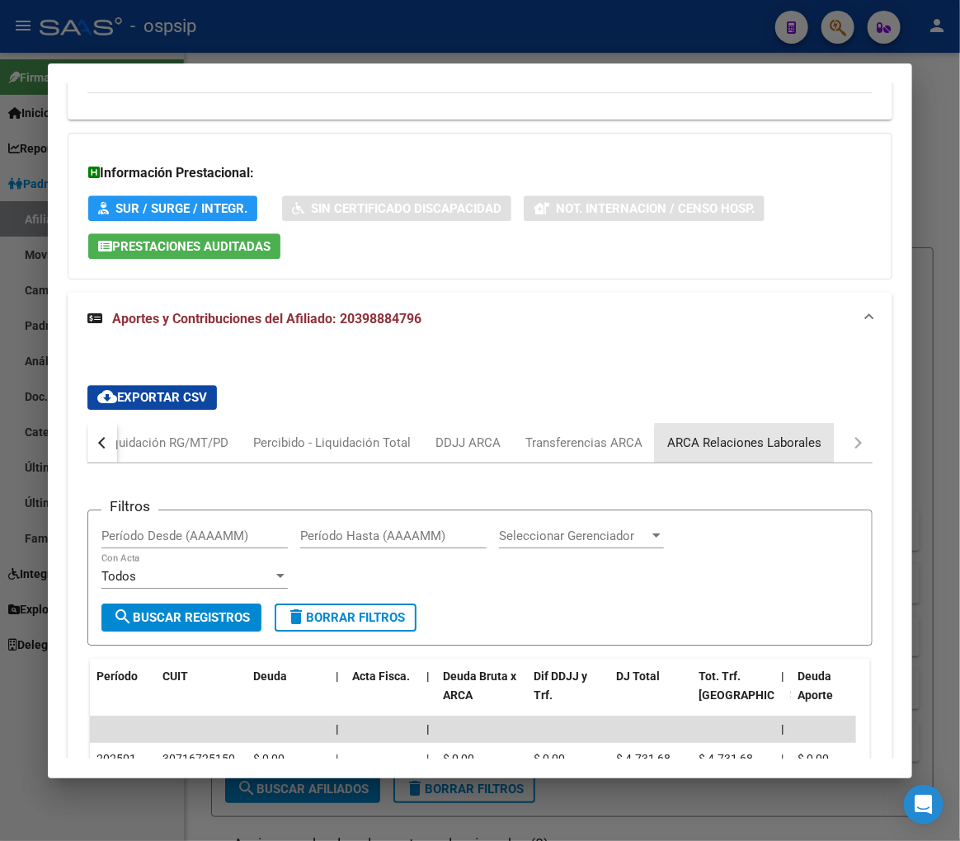
click at [790, 434] on div "ARCA Relaciones Laborales" at bounding box center [744, 443] width 154 height 18
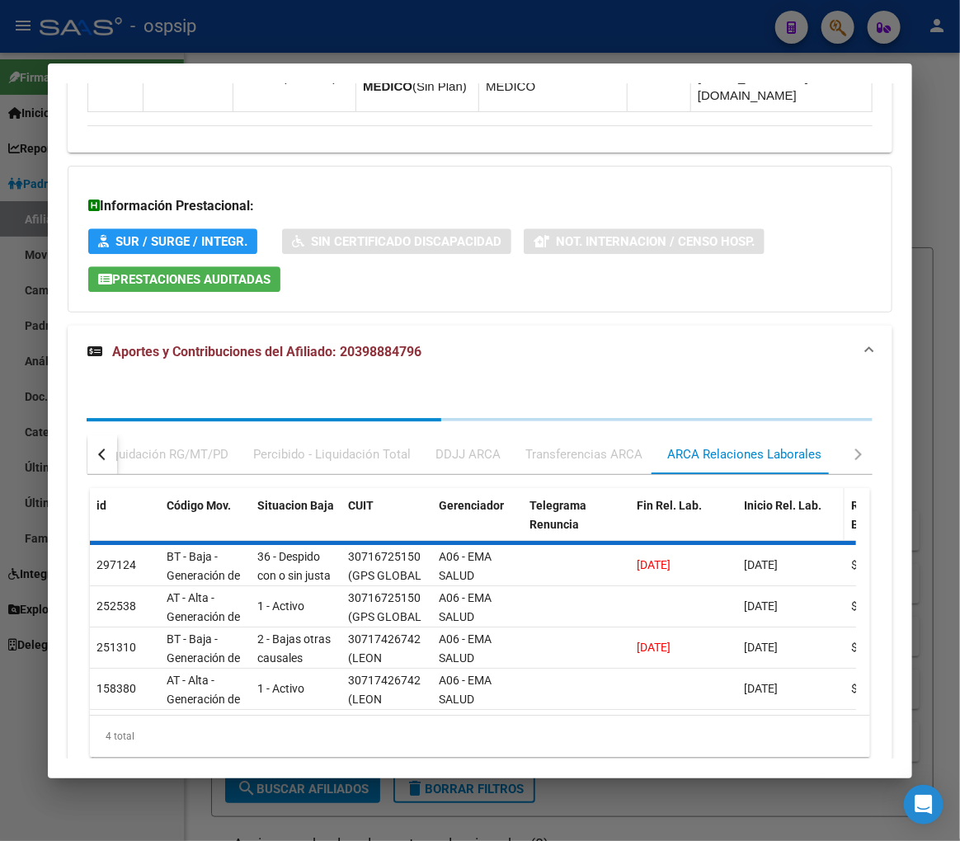
scroll to position [1562, 0]
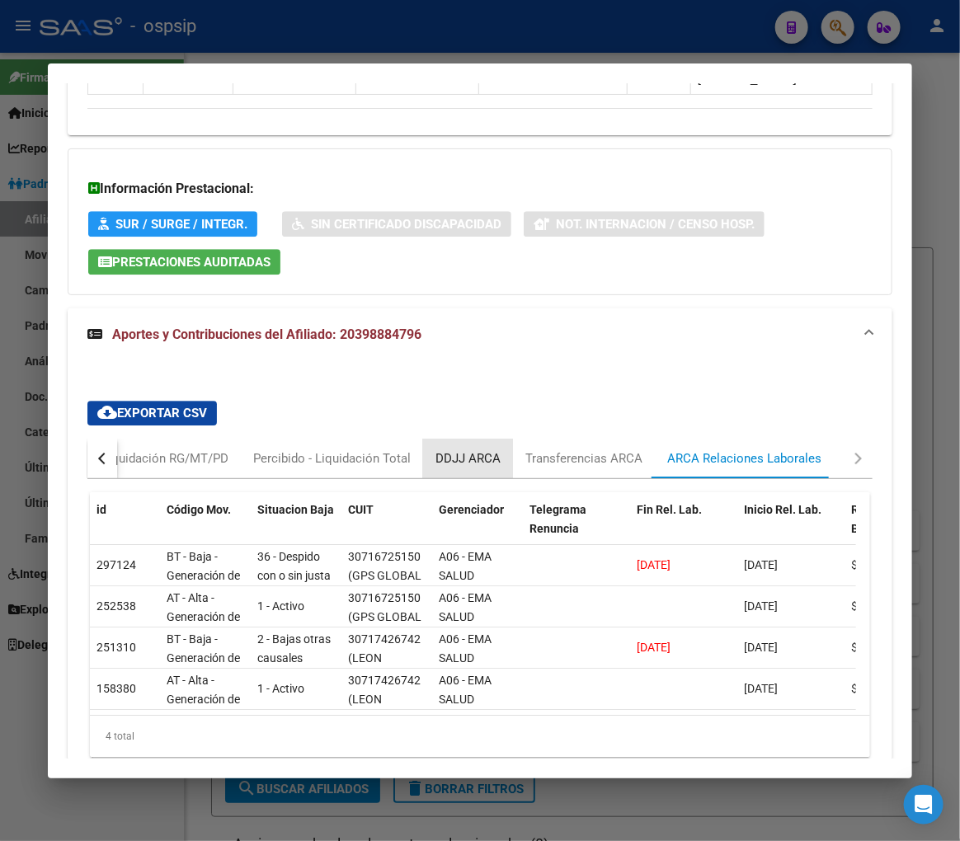
click at [449, 449] on div "DDJJ ARCA" at bounding box center [467, 458] width 65 height 18
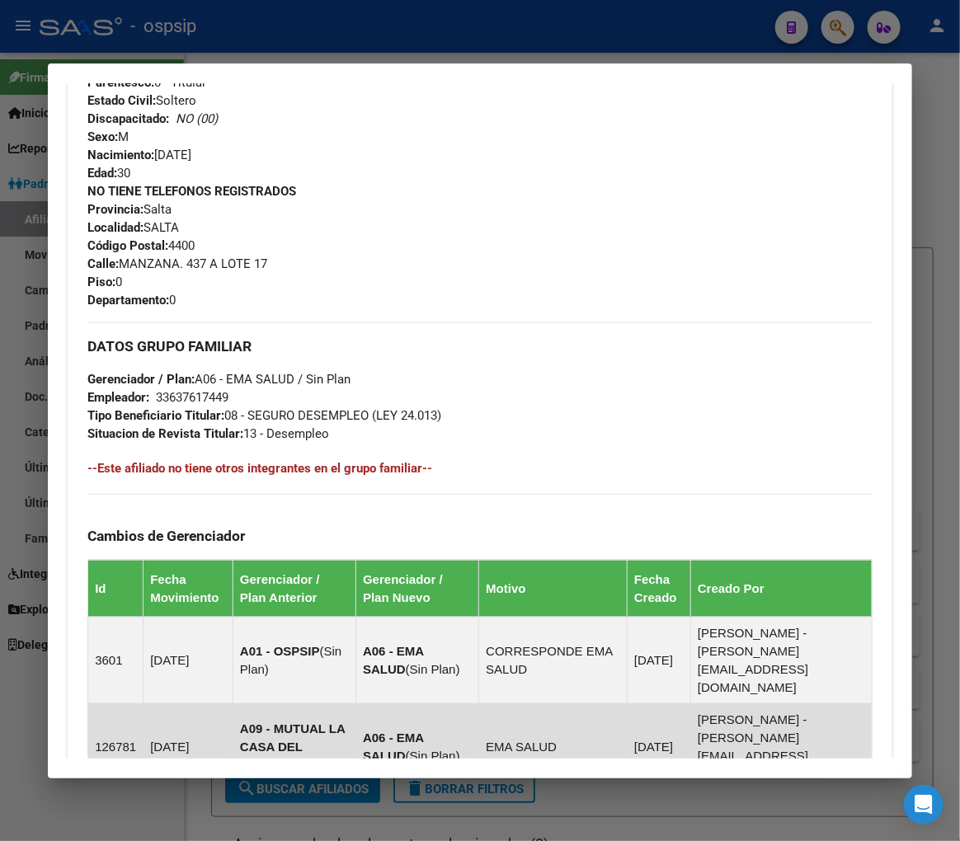
scroll to position [463, 0]
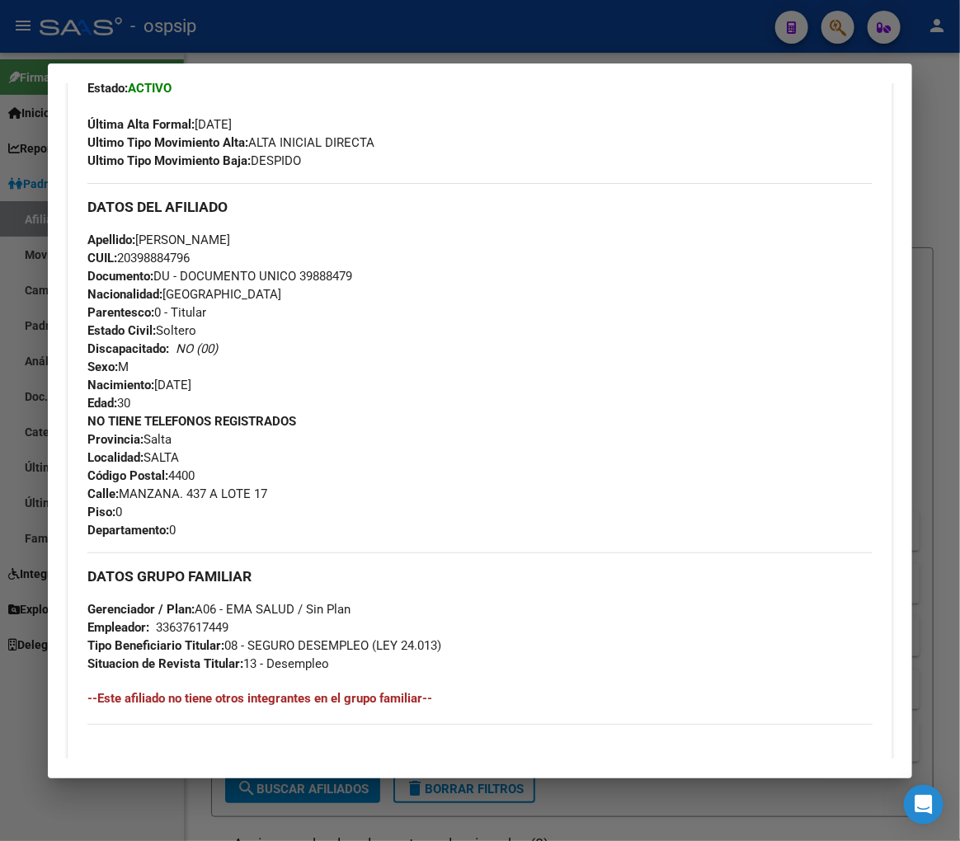
drag, startPoint x: 264, startPoint y: 64, endPoint x: 269, endPoint y: 54, distance: 10.3
click at [266, 60] on div "39888479 Buscar (apellido, dni, cuil, nro traspaso, cuit, obra social) search ¿…" at bounding box center [480, 420] width 960 height 841
drag, startPoint x: 270, startPoint y: 54, endPoint x: 308, endPoint y: 64, distance: 38.4
click at [273, 58] on div at bounding box center [480, 420] width 960 height 841
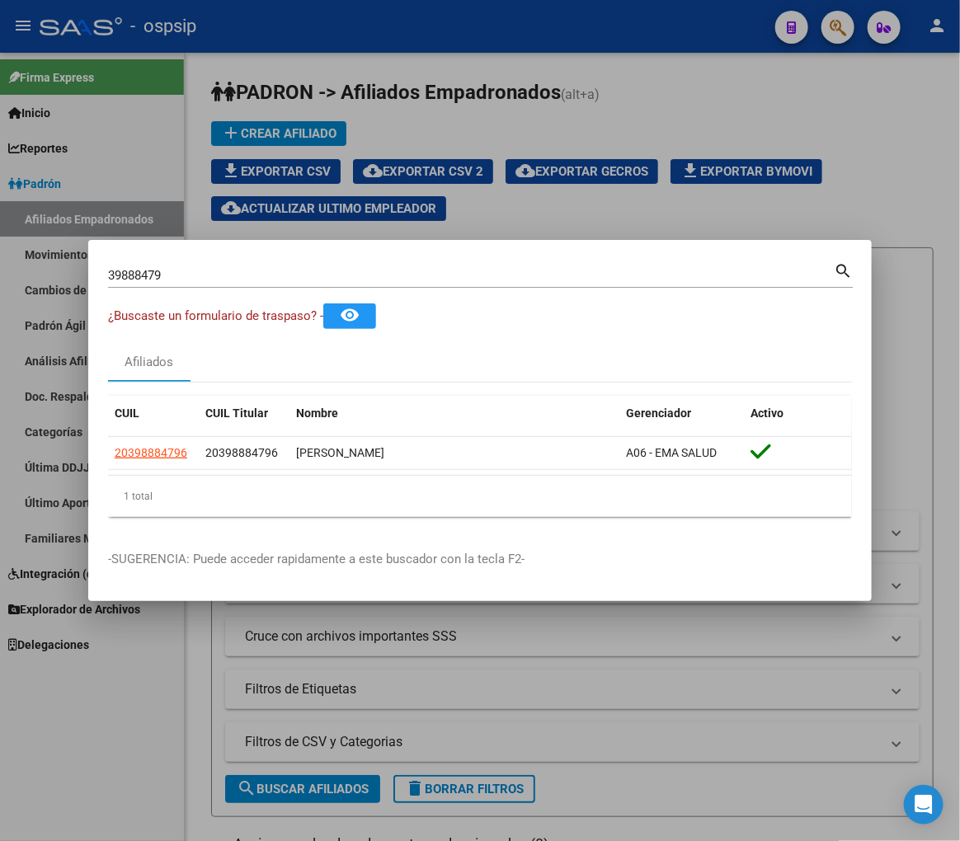
drag, startPoint x: 334, startPoint y: 55, endPoint x: 586, endPoint y: 70, distance: 252.8
click at [335, 55] on div at bounding box center [480, 420] width 960 height 841
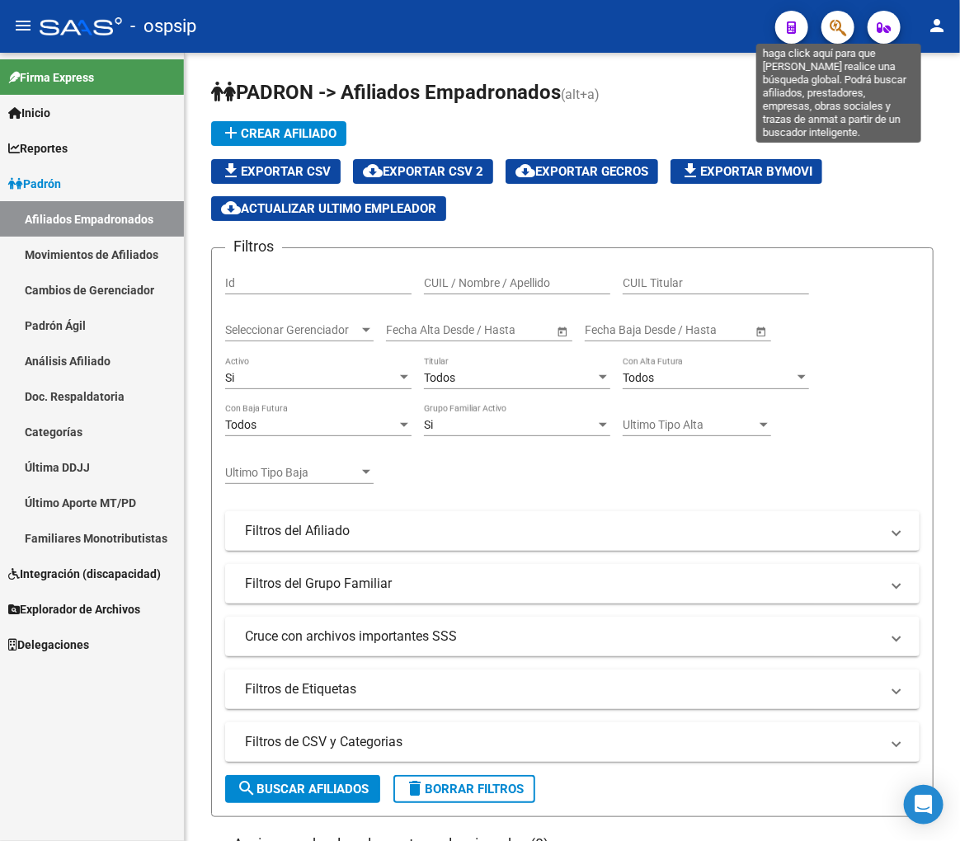
click at [838, 21] on icon "button" at bounding box center [838, 27] width 16 height 19
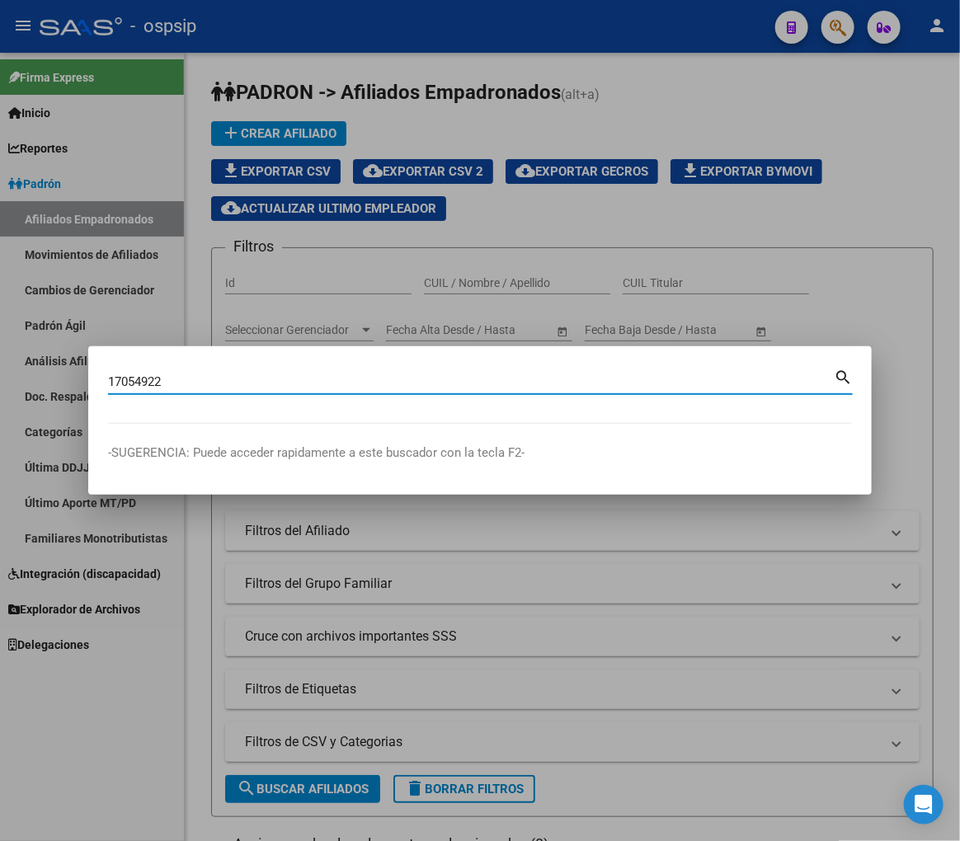
type input "17054922"
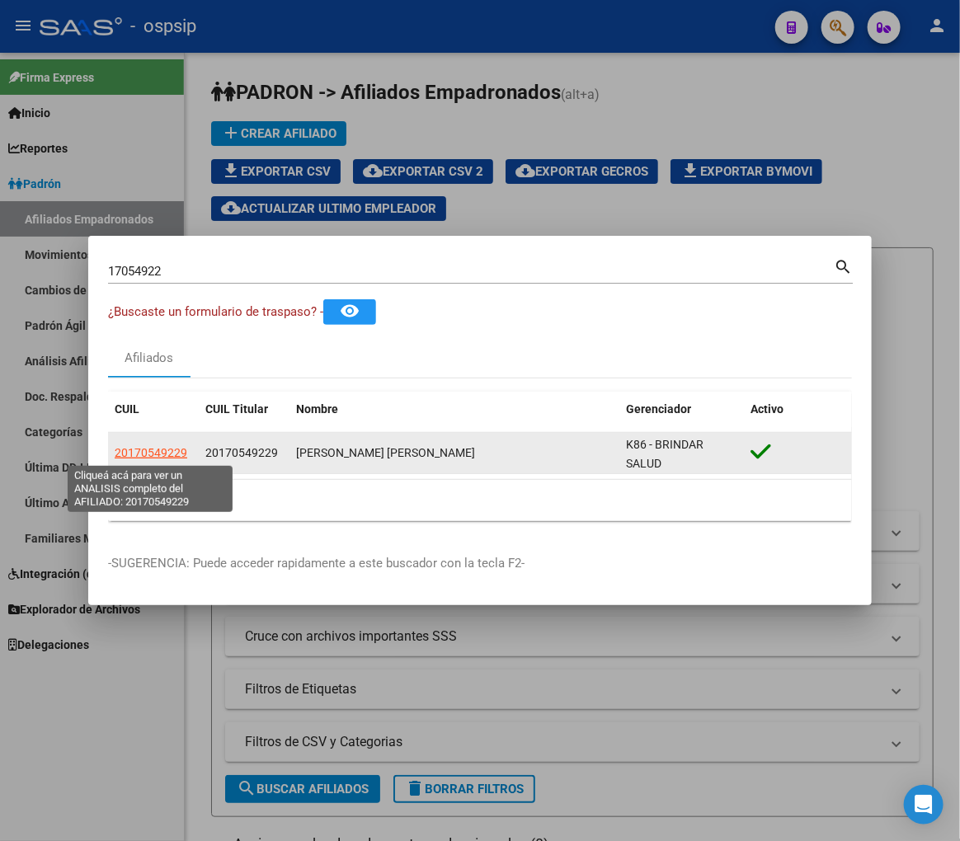
click at [172, 451] on span "20170549229" at bounding box center [151, 452] width 73 height 13
type textarea "20170549229"
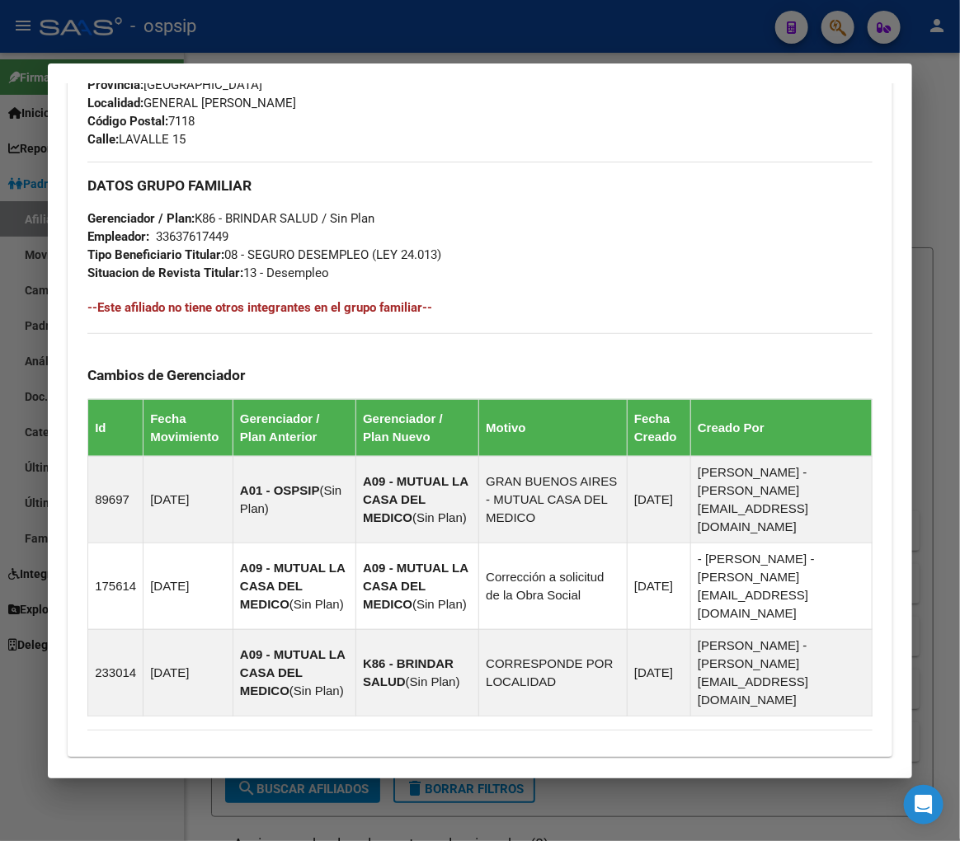
scroll to position [383, 0]
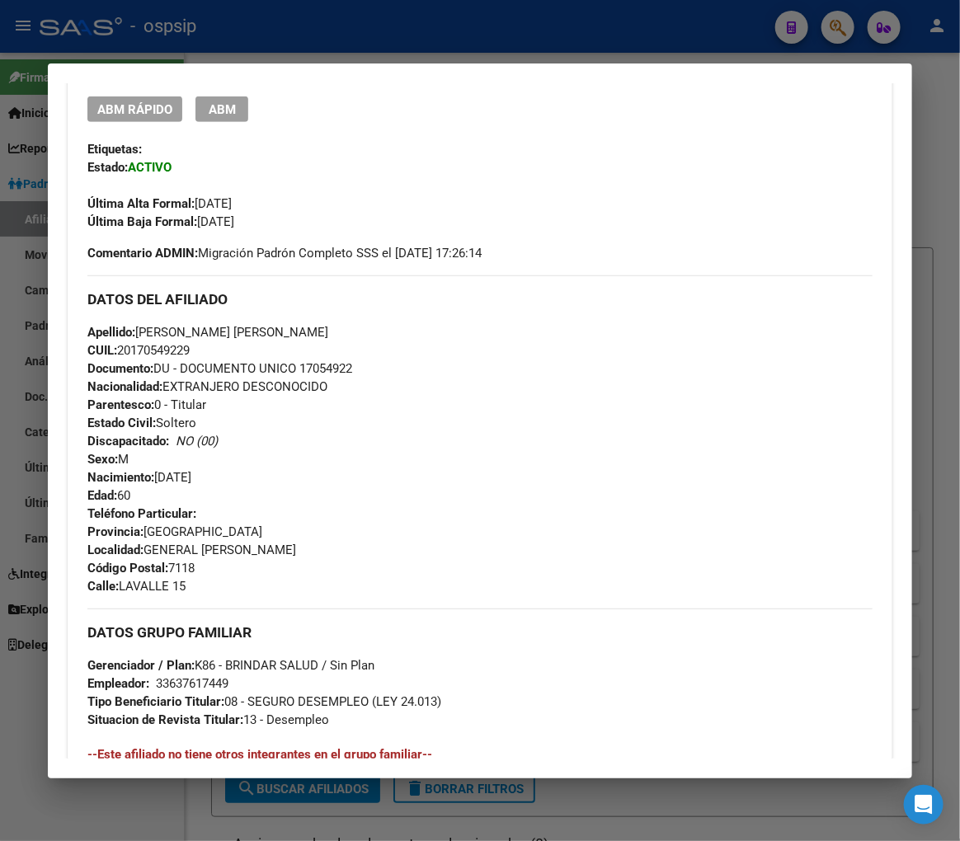
click at [299, 31] on div at bounding box center [480, 420] width 960 height 841
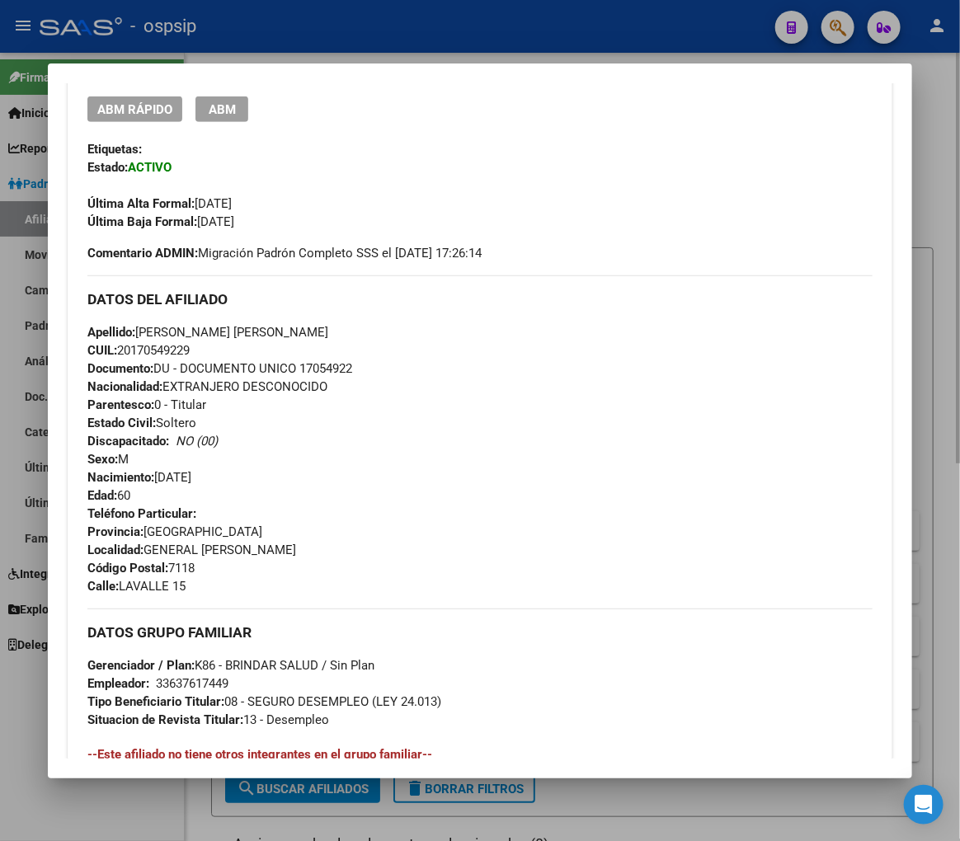
drag, startPoint x: 300, startPoint y: 31, endPoint x: 516, endPoint y: 167, distance: 255.3
click at [323, 81] on div at bounding box center [480, 420] width 960 height 841
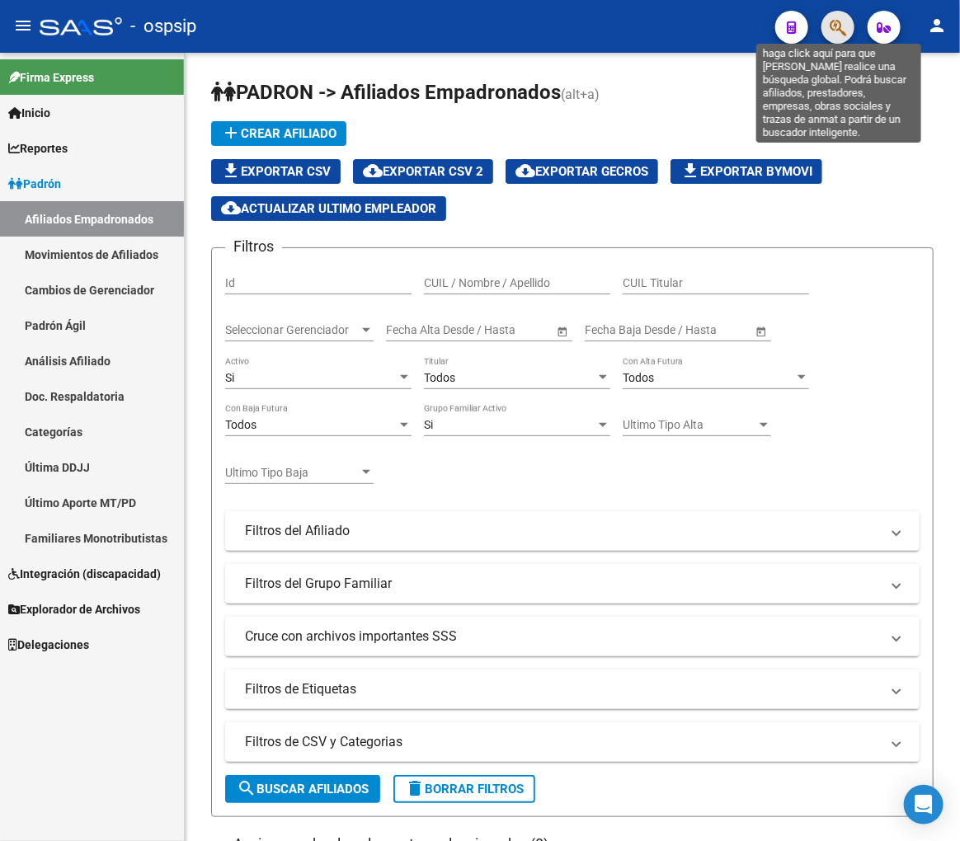
click at [833, 27] on icon "button" at bounding box center [838, 27] width 16 height 19
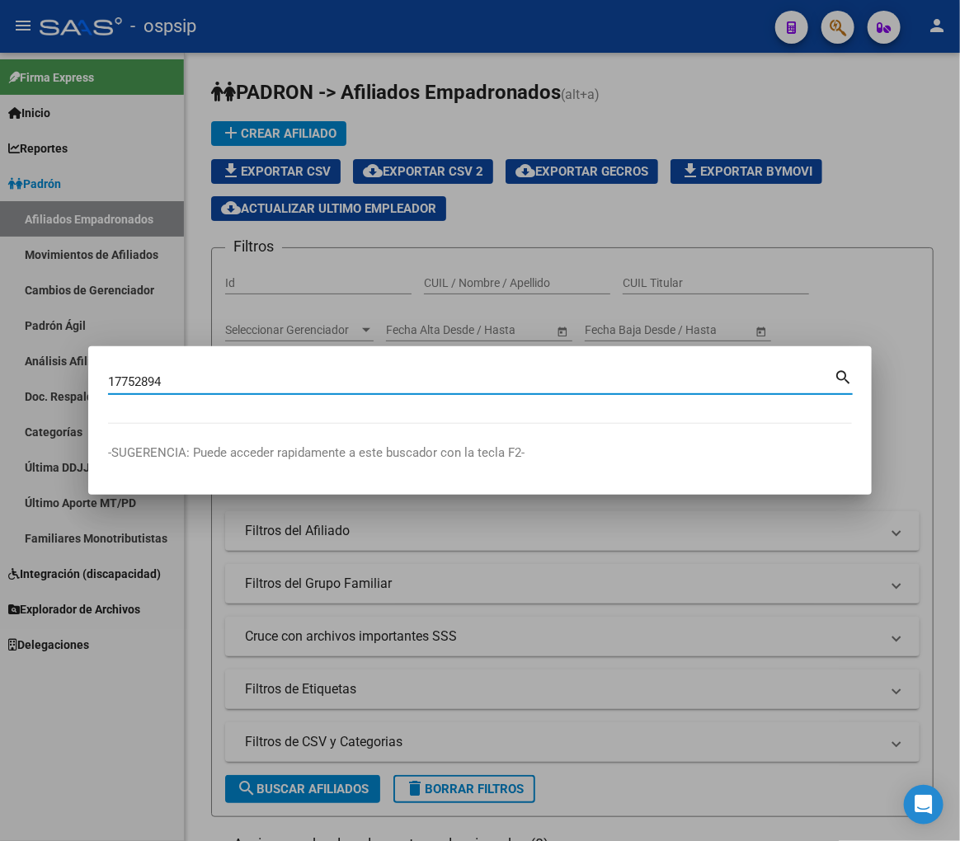
type input "17752894"
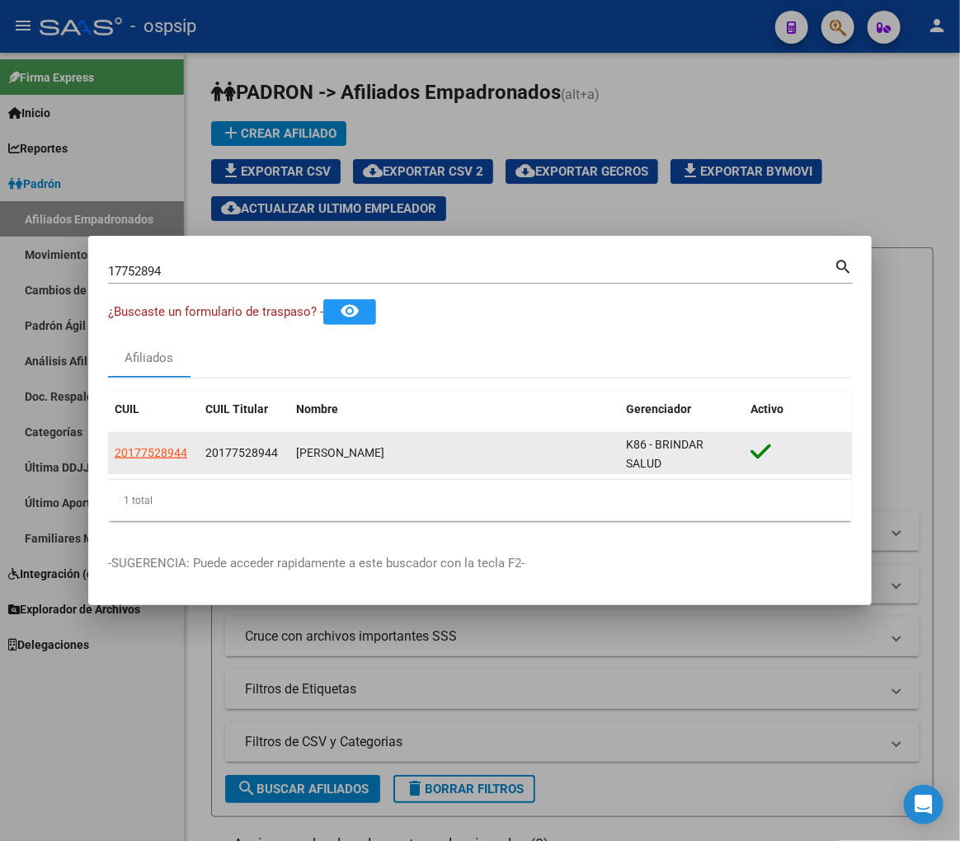
click at [157, 463] on datatable-body-cell "20177528944" at bounding box center [153, 453] width 91 height 40
click at [158, 451] on span "20177528944" at bounding box center [151, 452] width 73 height 13
type textarea "20177528944"
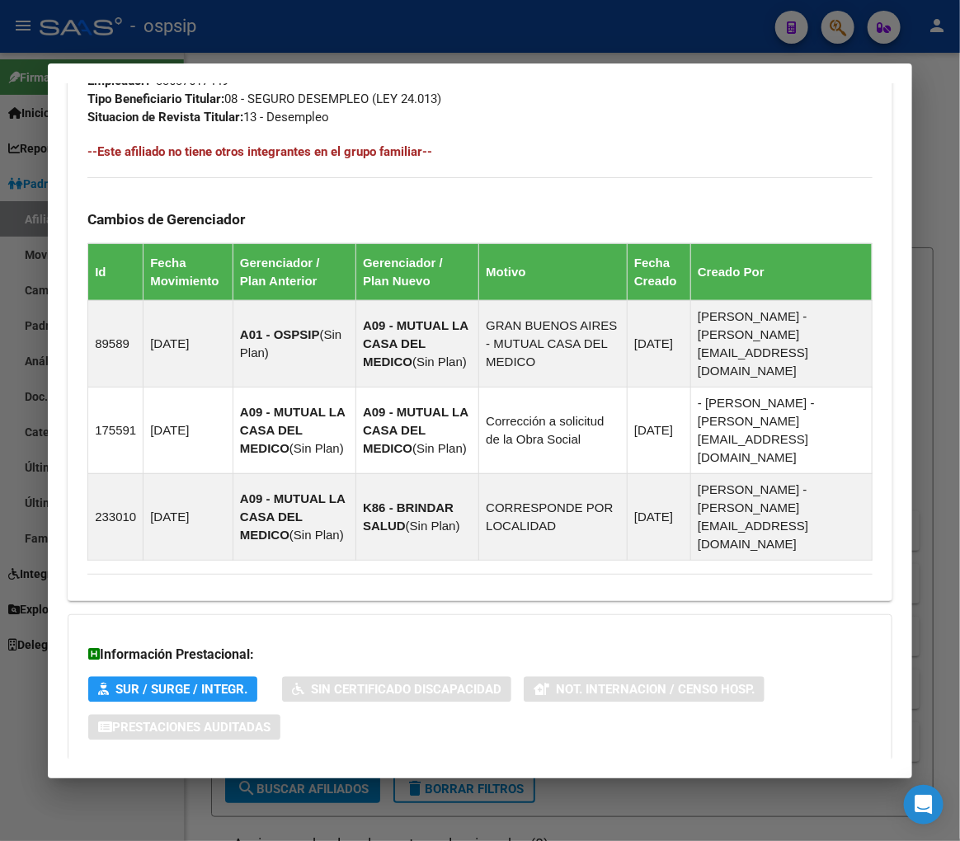
scroll to position [1008, 0]
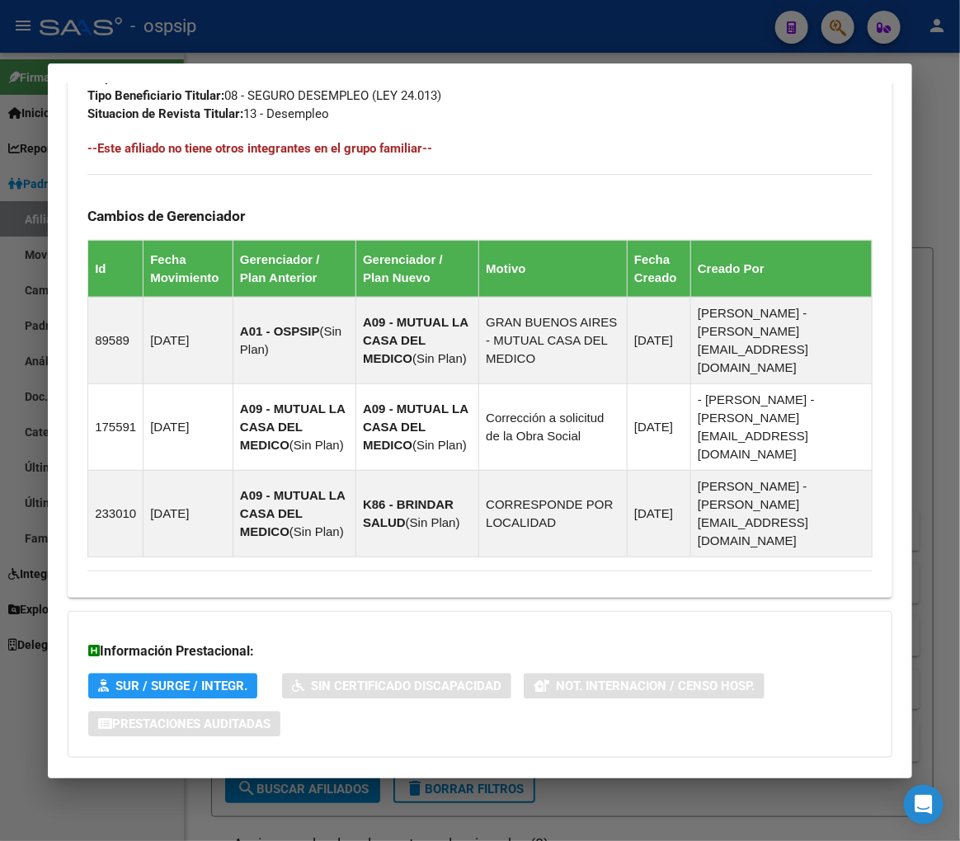
drag, startPoint x: 553, startPoint y: 744, endPoint x: 562, endPoint y: 696, distance: 48.8
click at [553, 781] on mat-panel-title "Aportes y Contribuciones del Afiliado: 20177528944" at bounding box center [469, 791] width 765 height 20
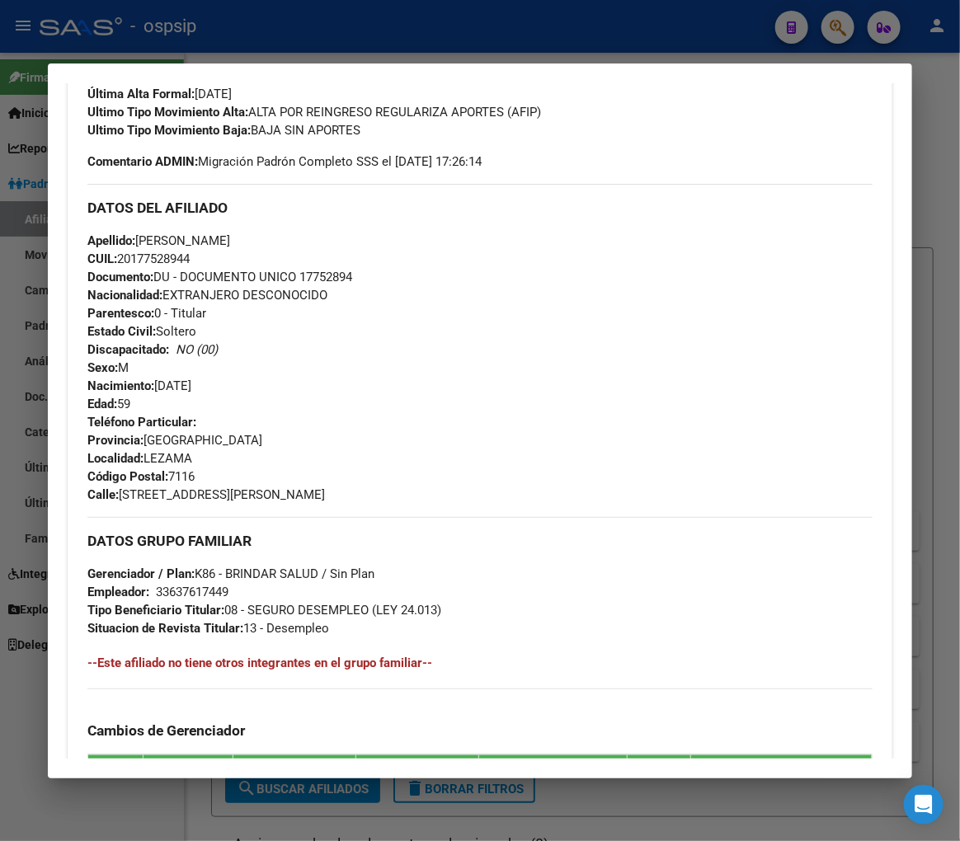
scroll to position [391, 0]
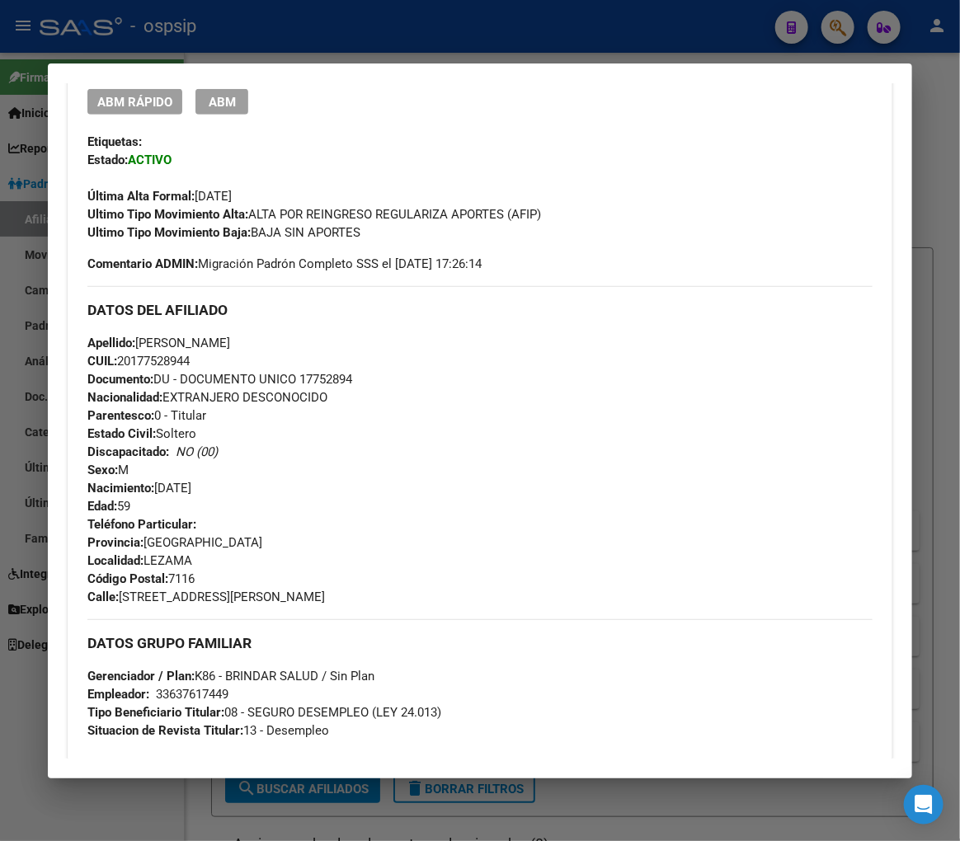
click at [342, 19] on div at bounding box center [480, 420] width 960 height 841
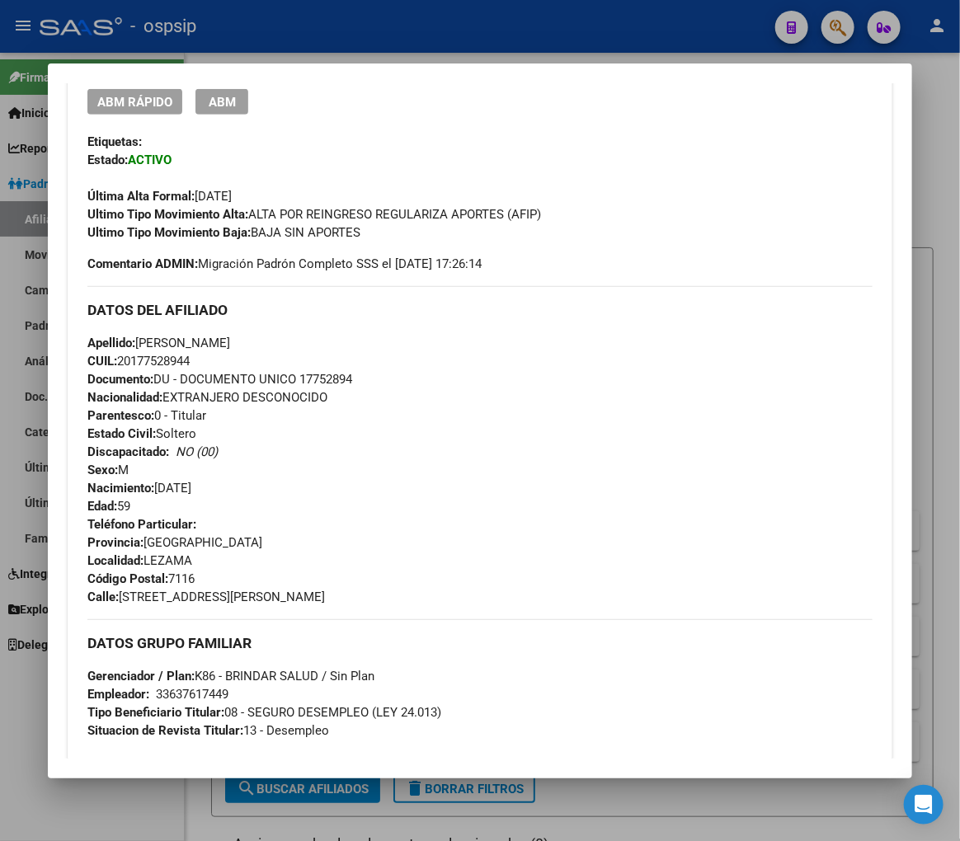
click at [345, 20] on div at bounding box center [480, 420] width 960 height 841
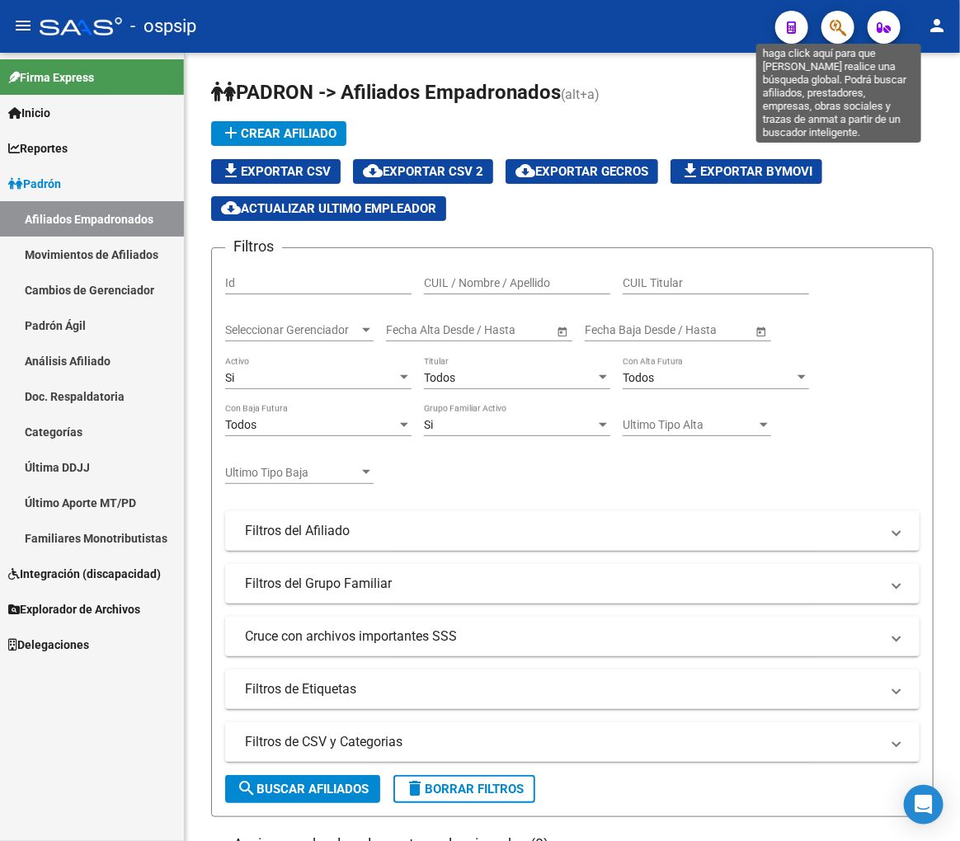
click at [841, 31] on icon "button" at bounding box center [838, 27] width 16 height 19
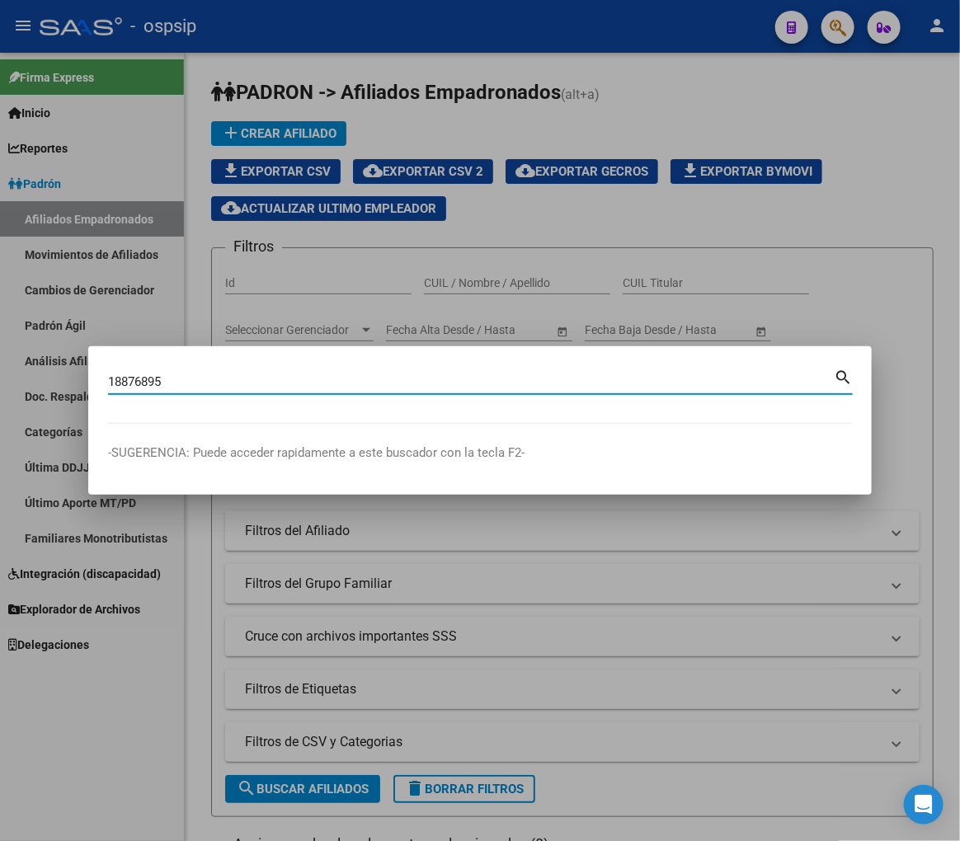
type input "18876895"
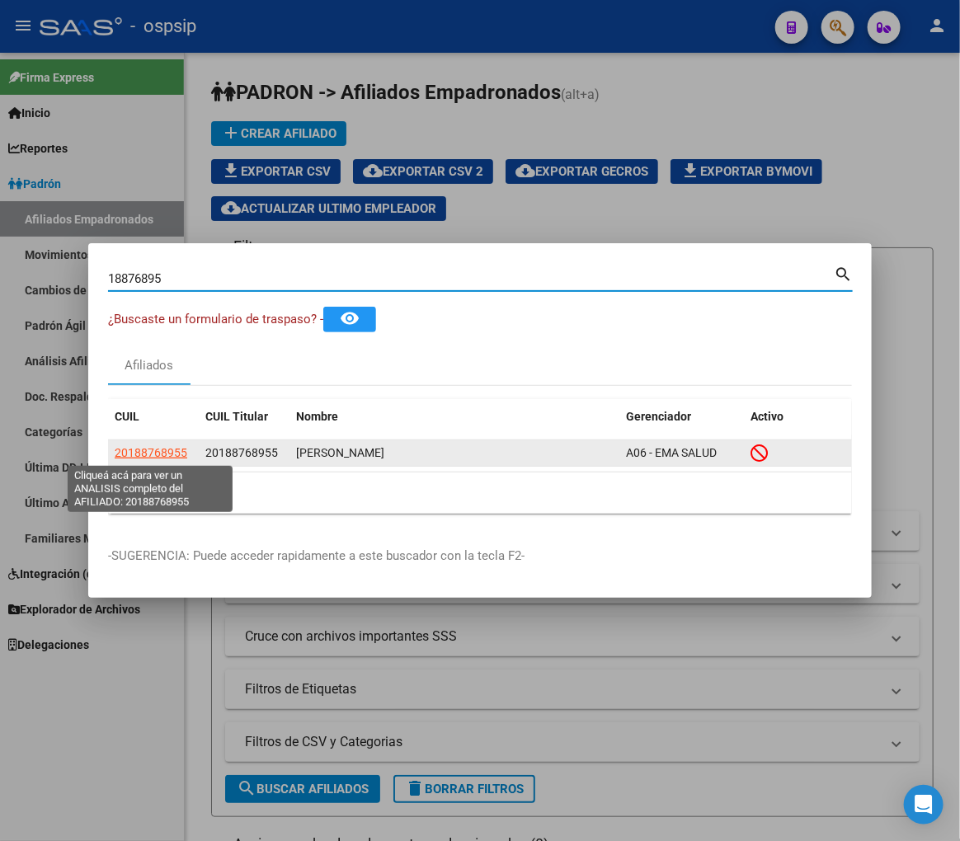
click at [153, 455] on span "20188768955" at bounding box center [151, 452] width 73 height 13
type textarea "20188768955"
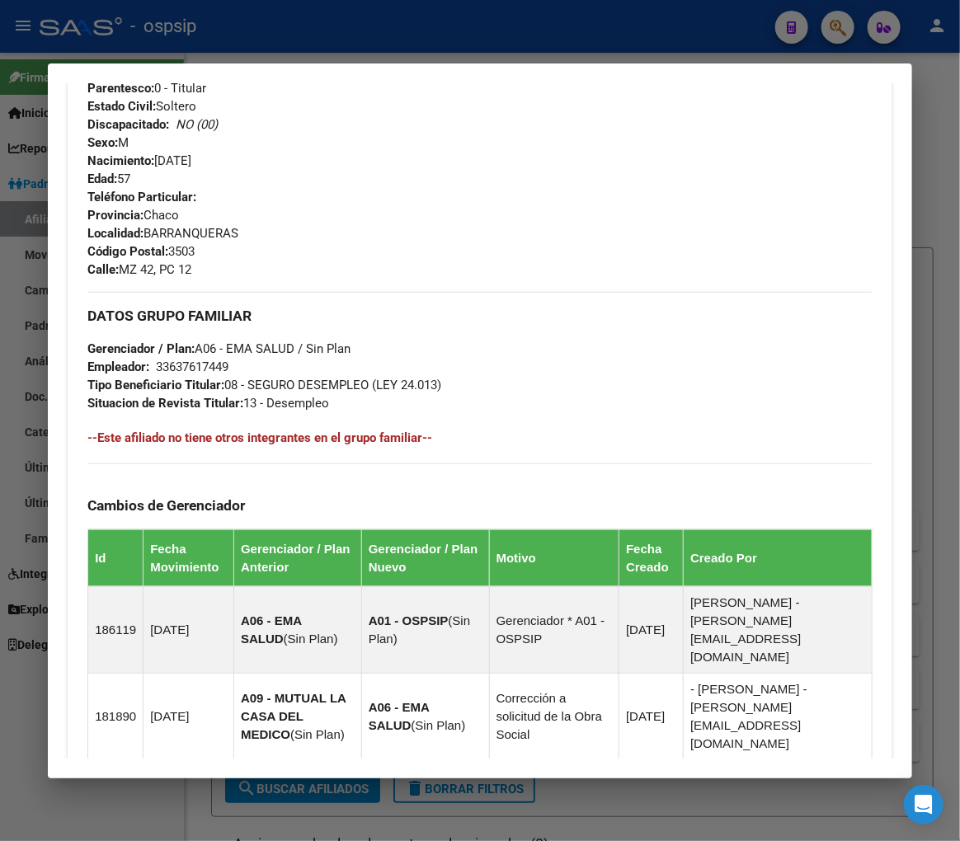
scroll to position [1043, 0]
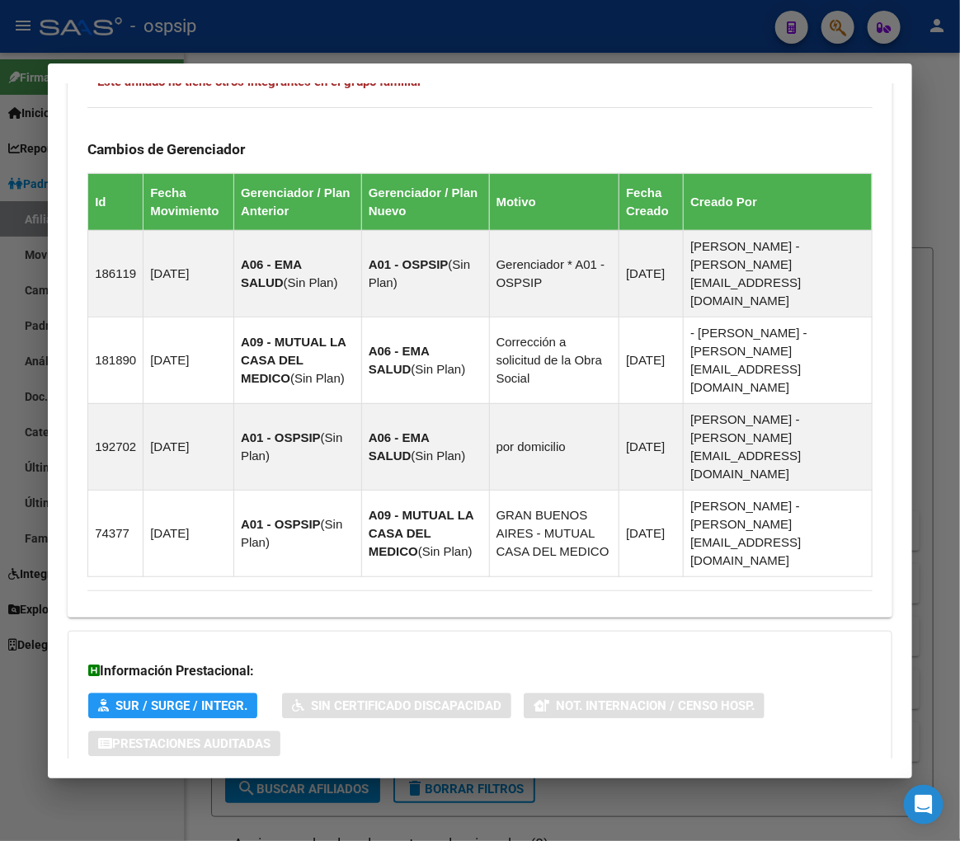
click at [539, 791] on mat-expansion-panel-header "Aportes y Contribuciones del Afiliado: 20188768955" at bounding box center [480, 811] width 825 height 40
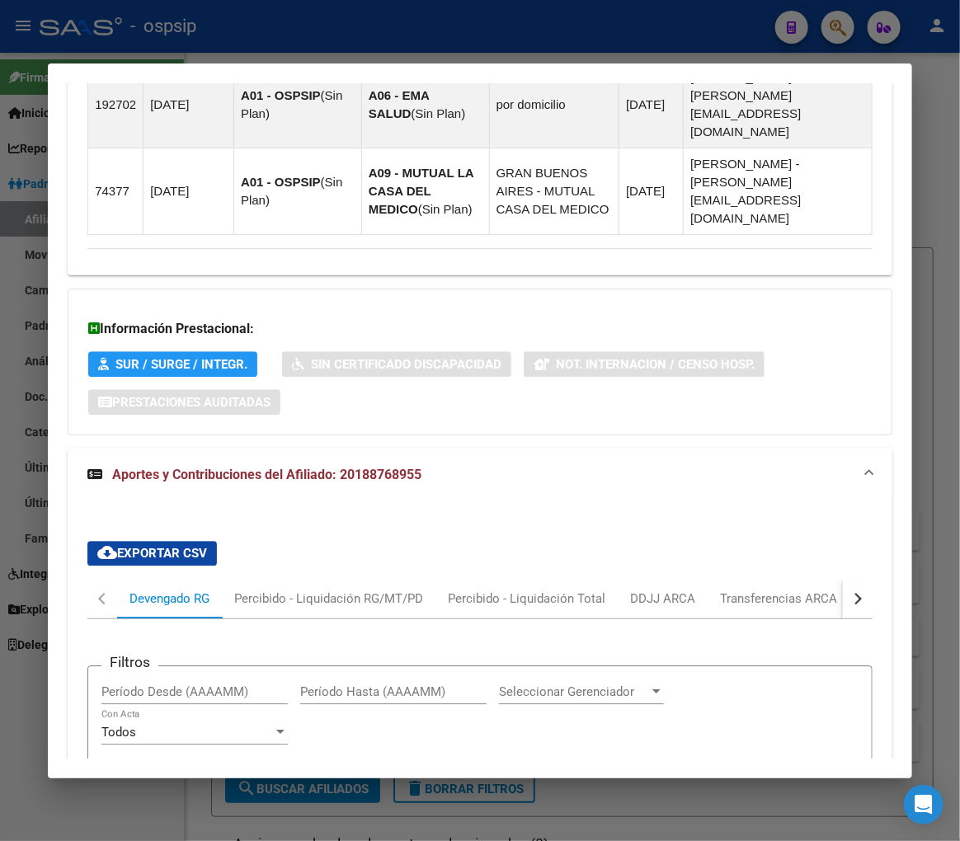
scroll to position [1491, 0]
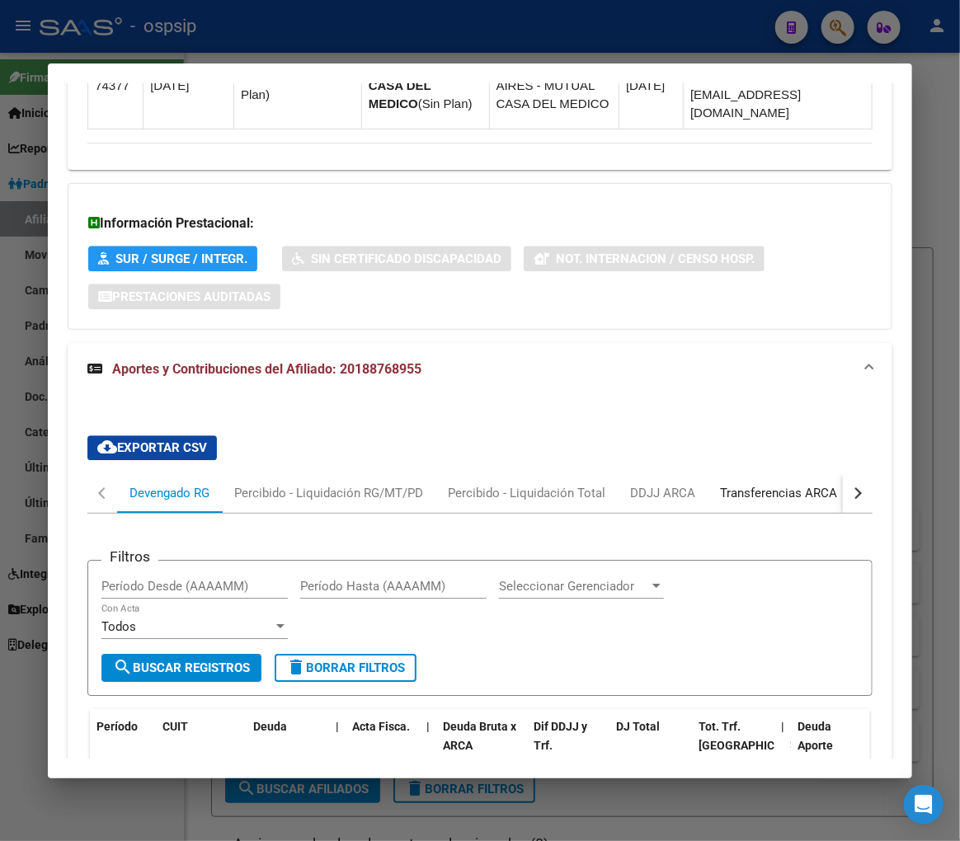
drag, startPoint x: 828, startPoint y: 381, endPoint x: 854, endPoint y: 384, distance: 25.8
click at [848, 473] on mat-tab-header "Devengado RG Percibido - Liquidación RG/MT/PD Percibido - Liquidación Total DDJ…" at bounding box center [479, 493] width 785 height 40
click at [854, 473] on button "button" at bounding box center [858, 493] width 30 height 40
click at [795, 484] on div "ARCA Relaciones Laborales" at bounding box center [745, 493] width 154 height 18
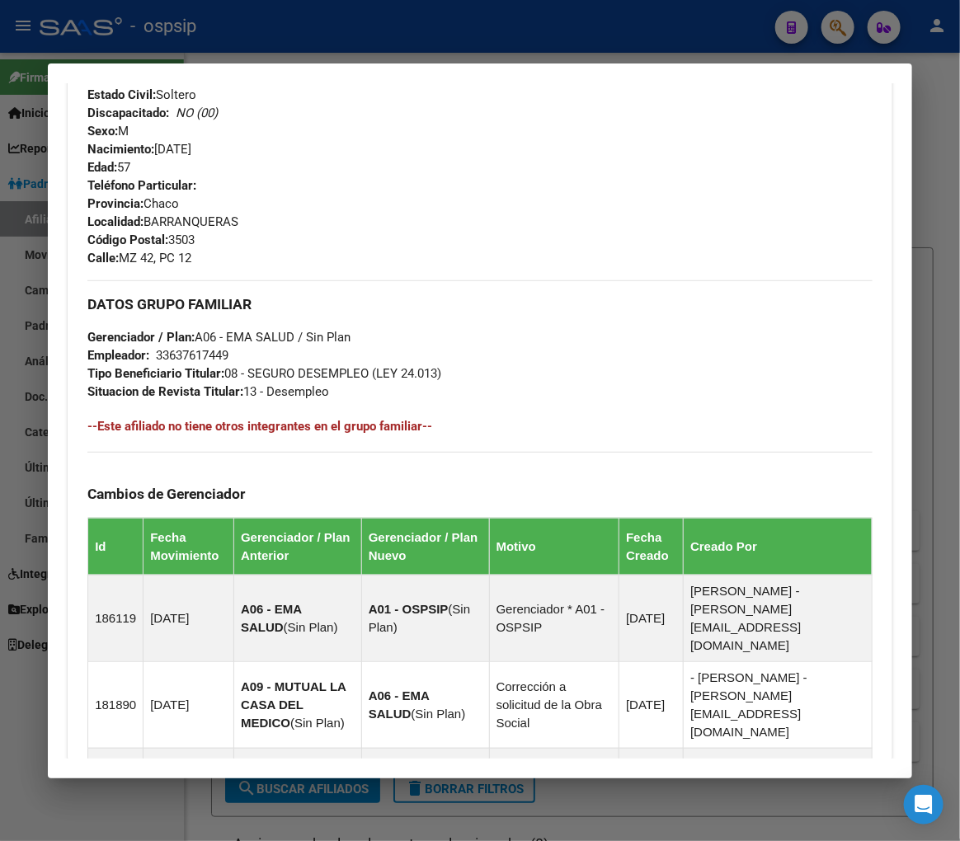
scroll to position [233, 0]
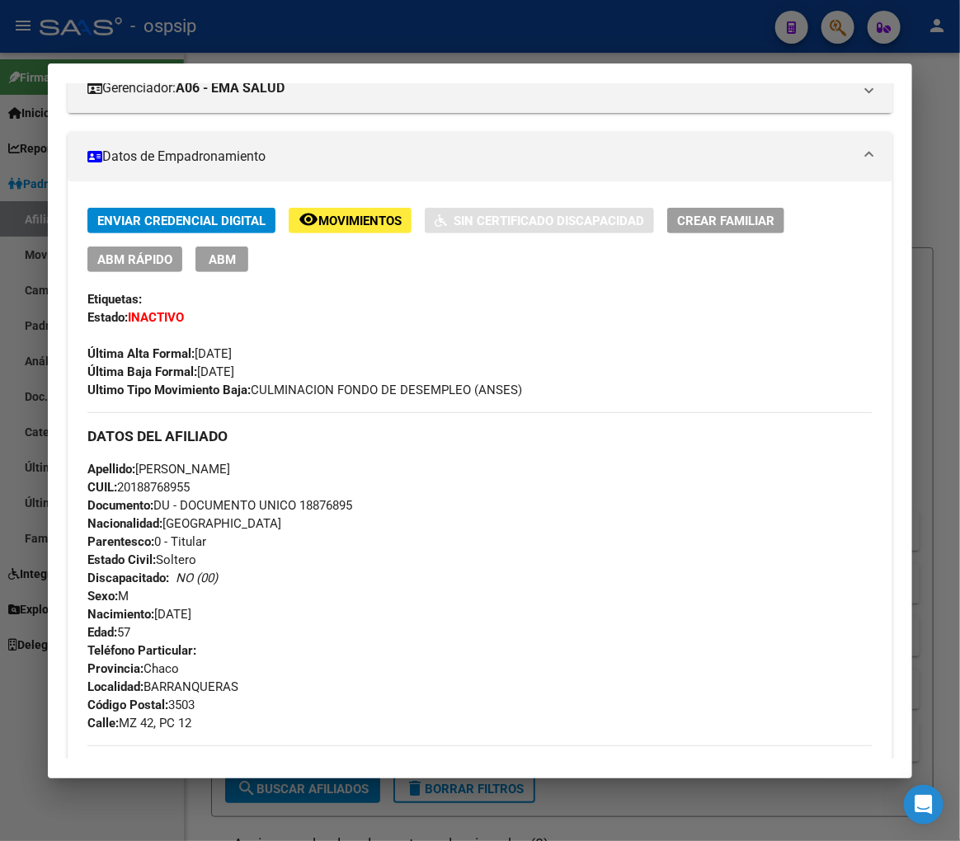
click at [539, 579] on div "Apellido: SERGIO HECTOR GONZALEZ CUIL: 20188768955 Documento: DU - DOCUMENTO UN…" at bounding box center [479, 550] width 785 height 181
click at [356, 228] on button "remove_red_eye Movimientos" at bounding box center [350, 221] width 123 height 26
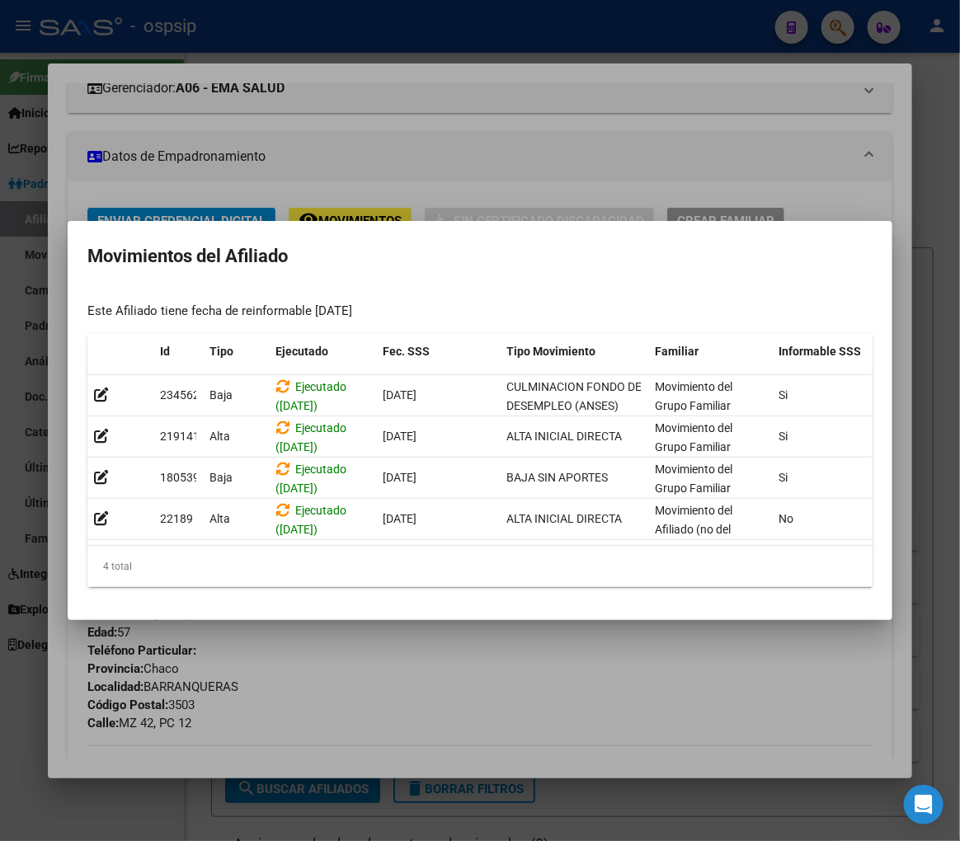
scroll to position [0, 270]
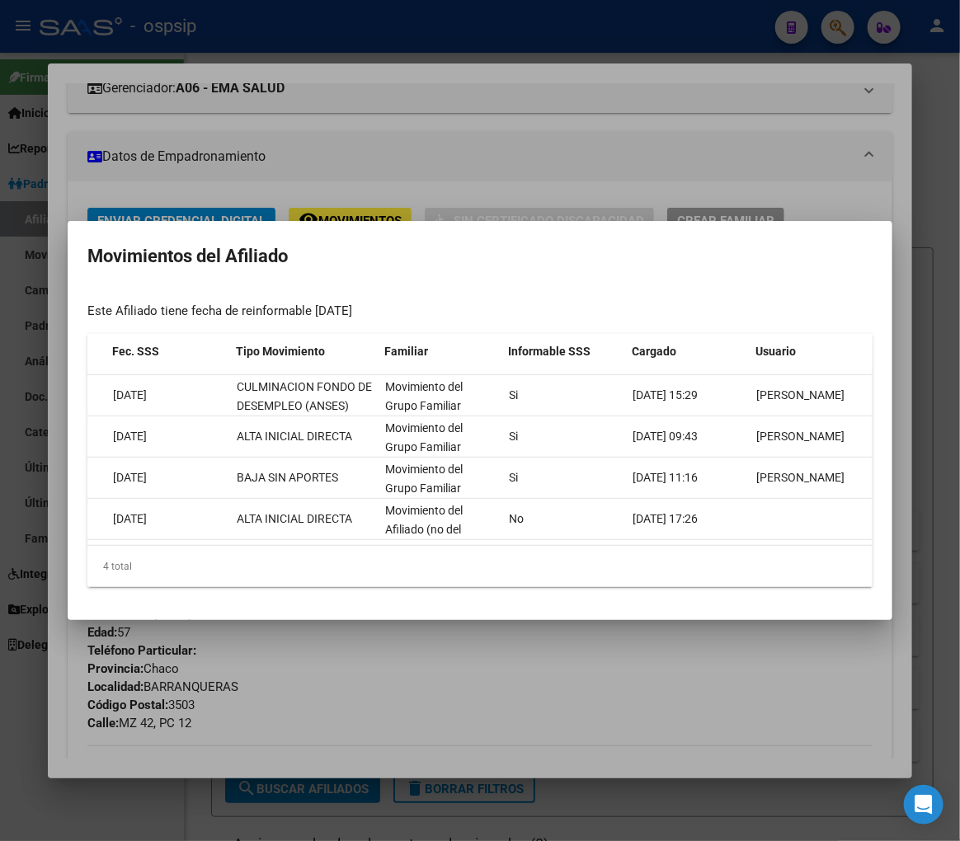
click at [669, 731] on div at bounding box center [480, 420] width 960 height 841
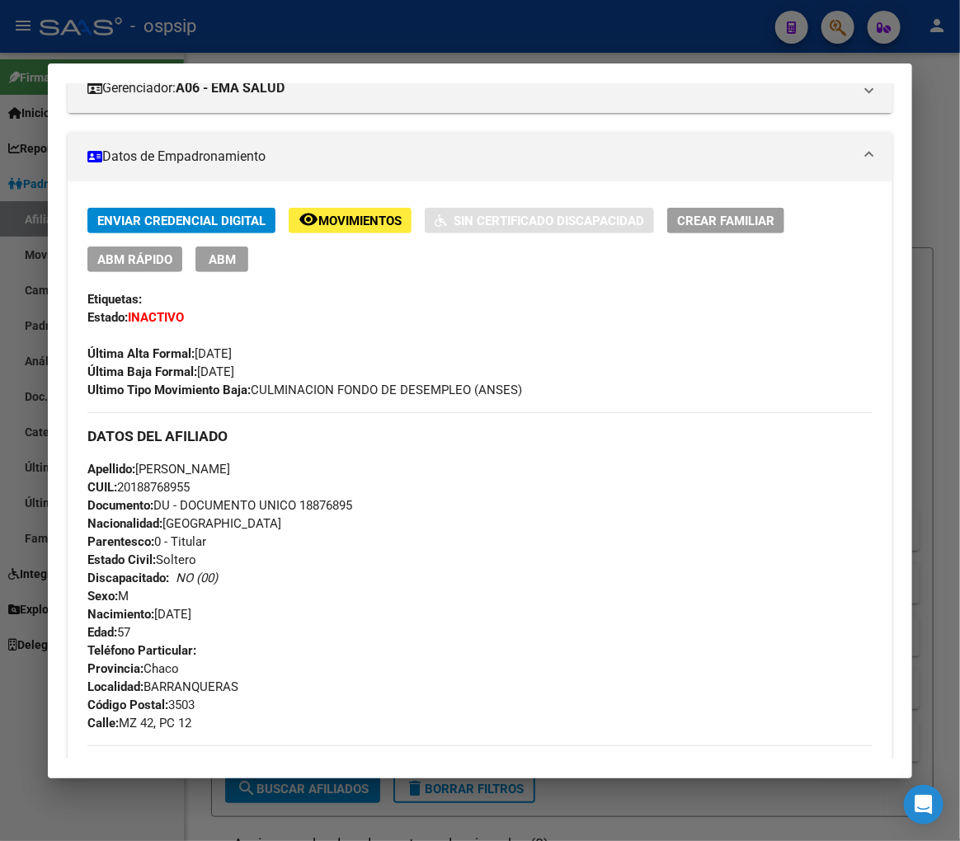
click at [333, 43] on div at bounding box center [480, 420] width 960 height 841
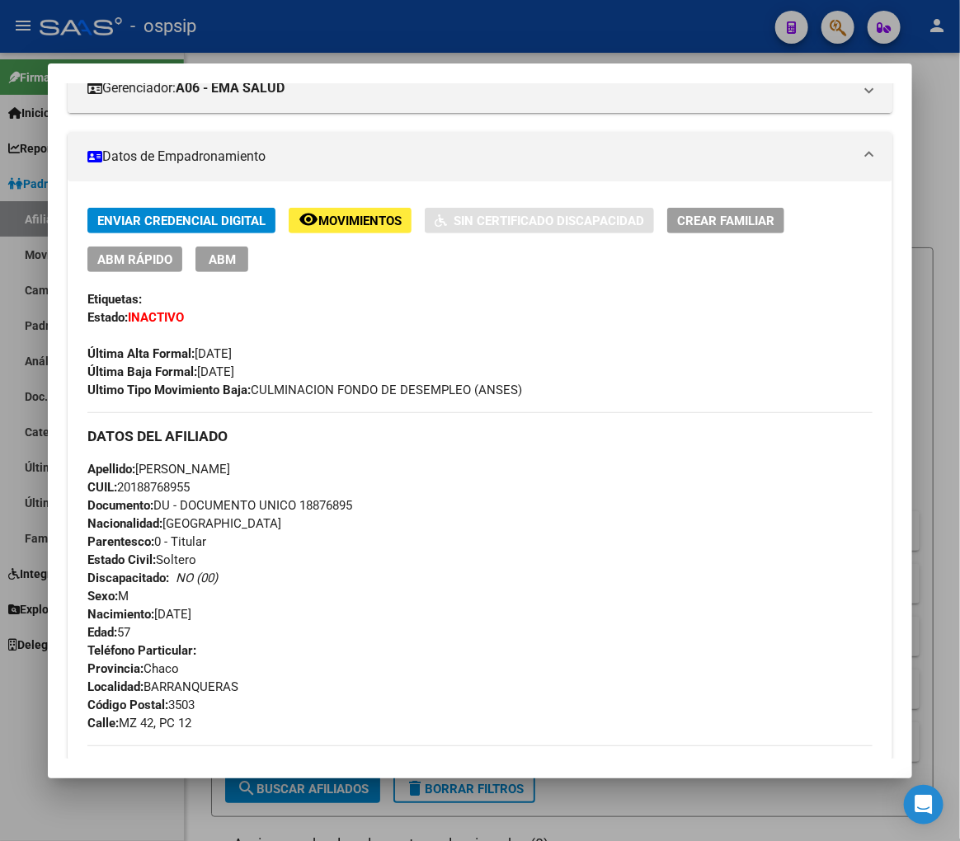
click at [333, 43] on div at bounding box center [480, 420] width 960 height 841
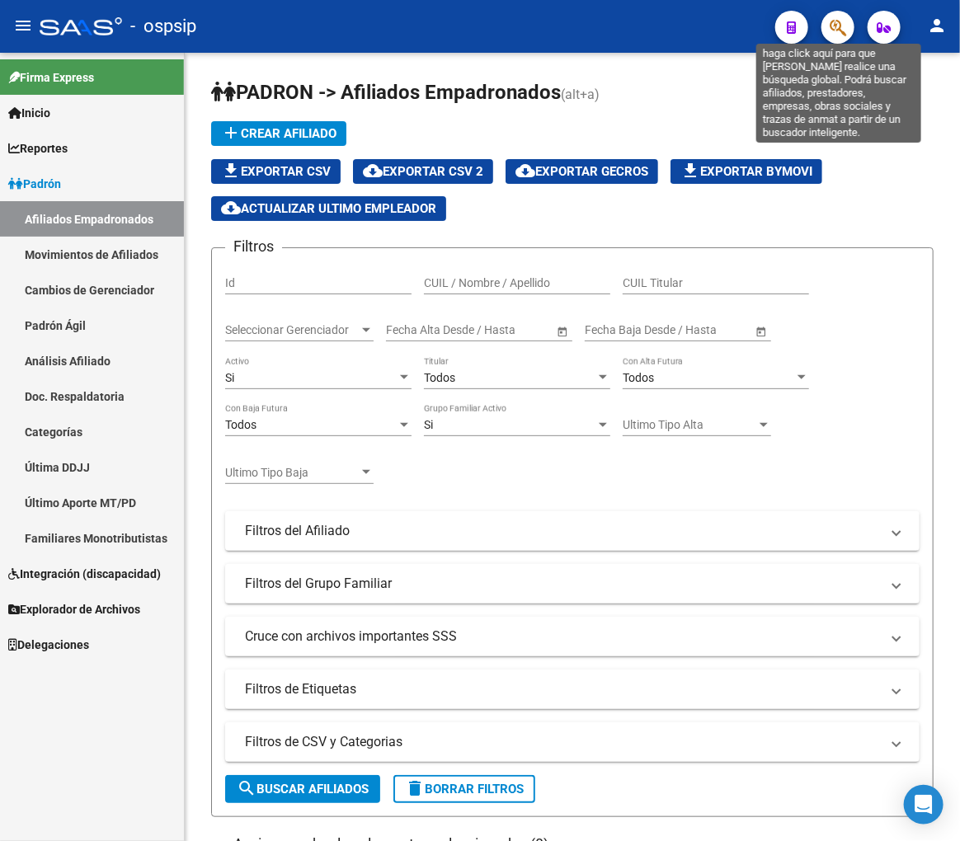
click at [837, 31] on icon "button" at bounding box center [838, 27] width 16 height 19
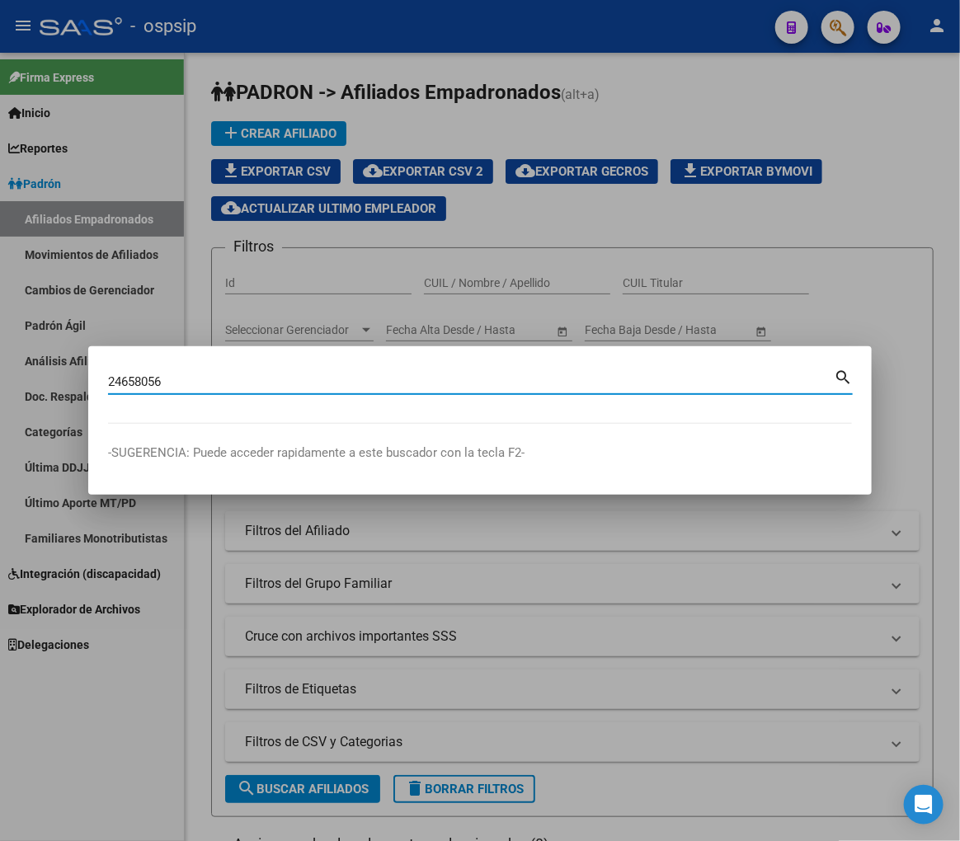
type input "24658056"
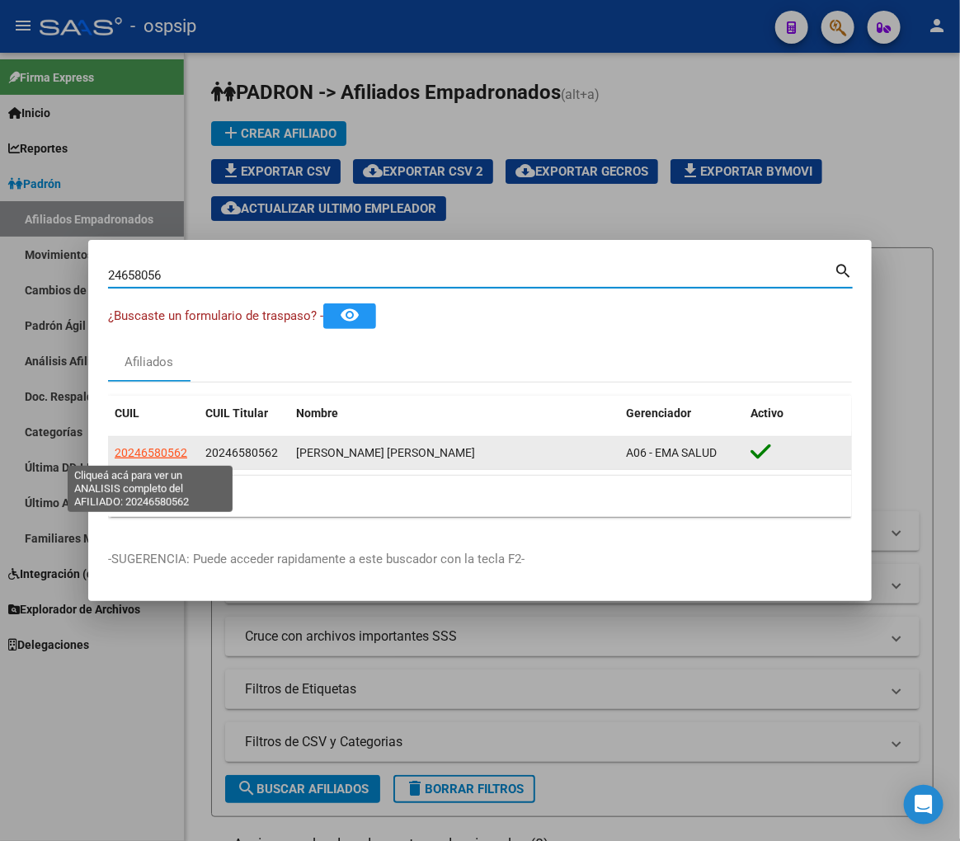
click at [163, 449] on span "20246580562" at bounding box center [151, 452] width 73 height 13
type textarea "20246580562"
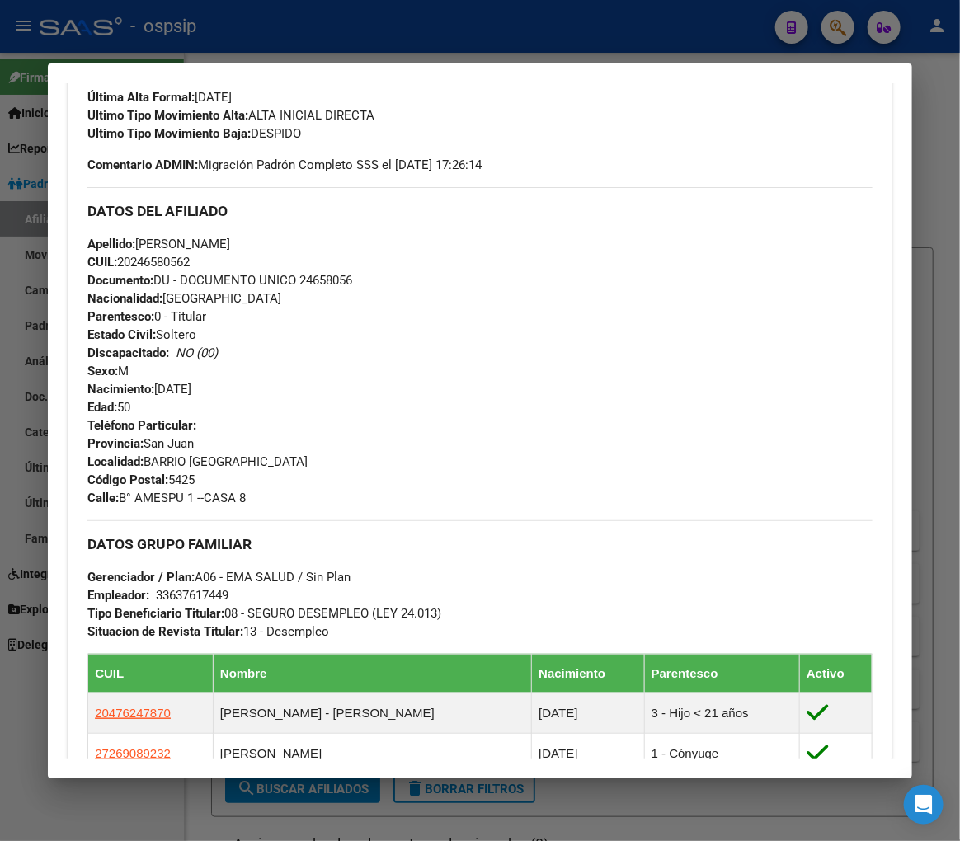
scroll to position [458, 0]
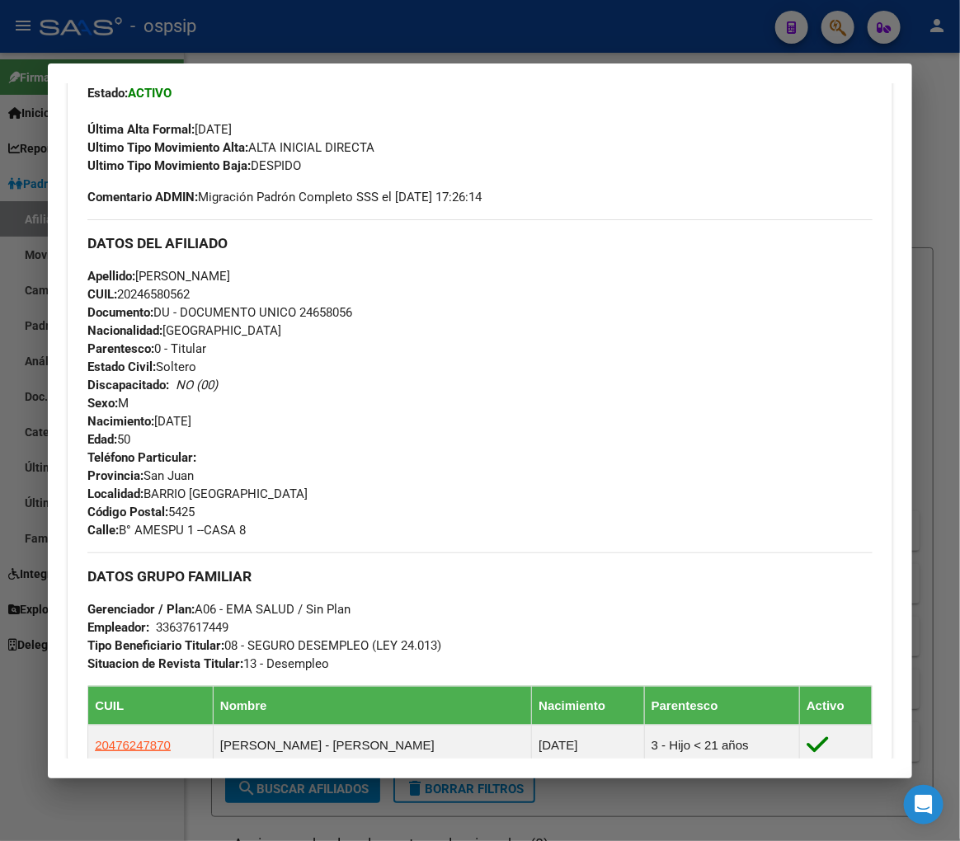
click at [496, 31] on div at bounding box center [480, 420] width 960 height 841
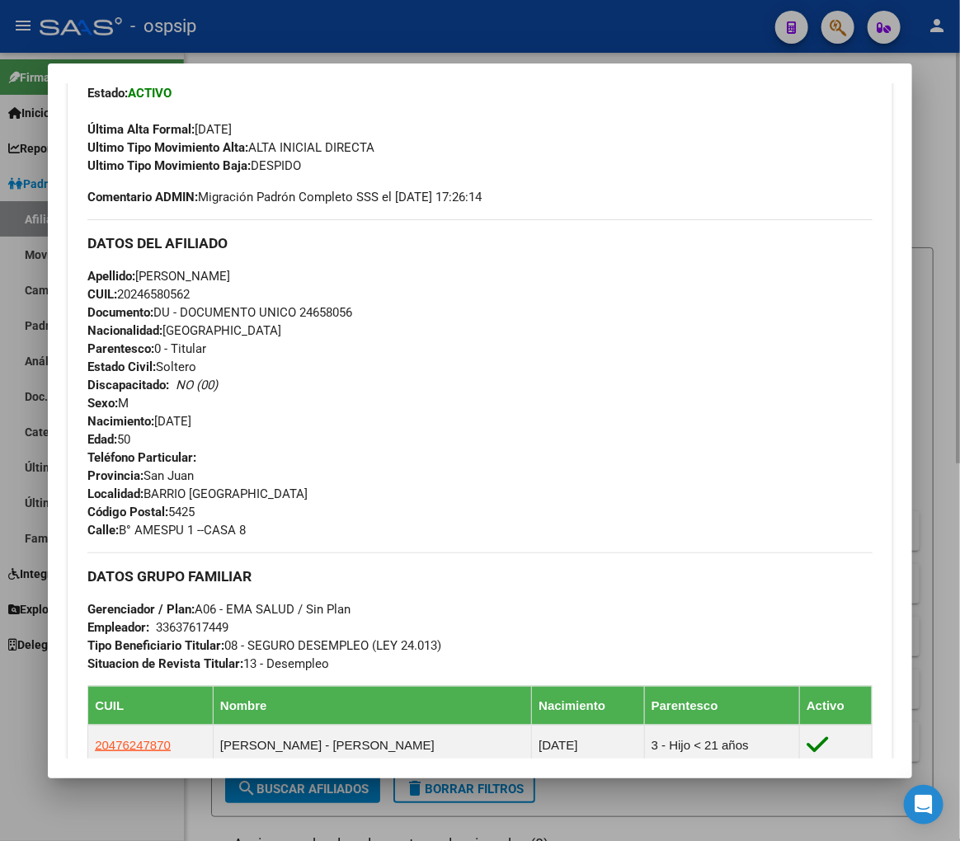
drag, startPoint x: 496, startPoint y: 31, endPoint x: 543, endPoint y: 64, distance: 57.4
click at [496, 31] on div at bounding box center [480, 420] width 960 height 841
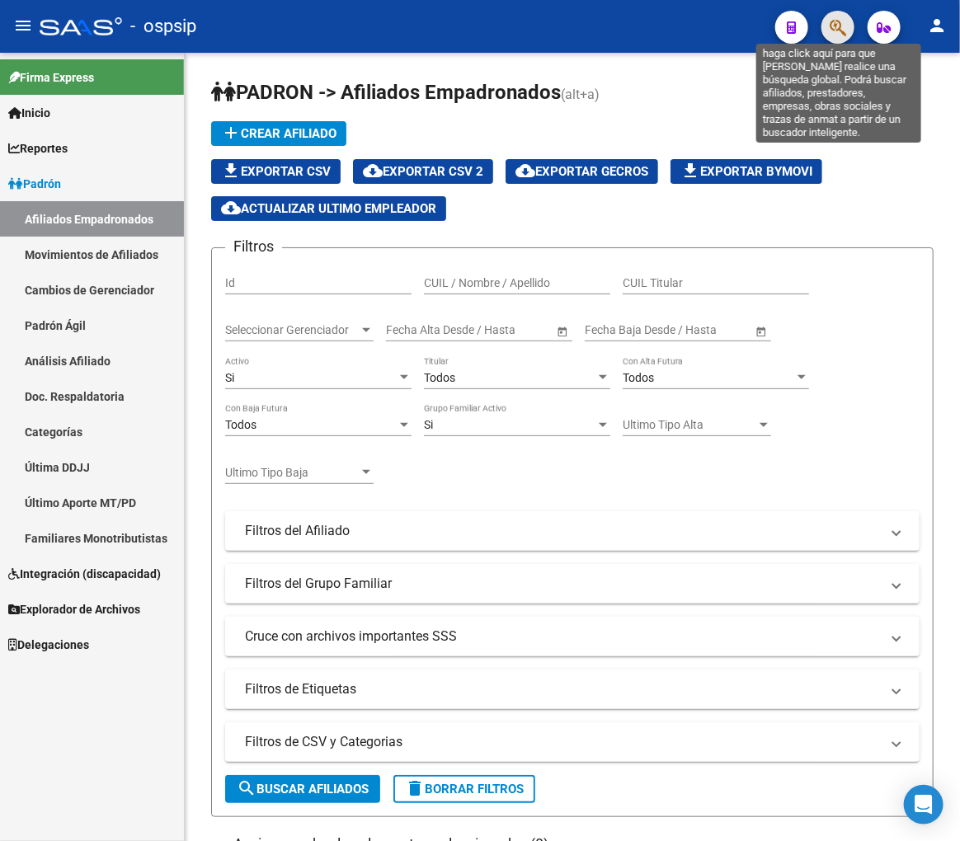
click at [830, 31] on button "button" at bounding box center [837, 27] width 33 height 33
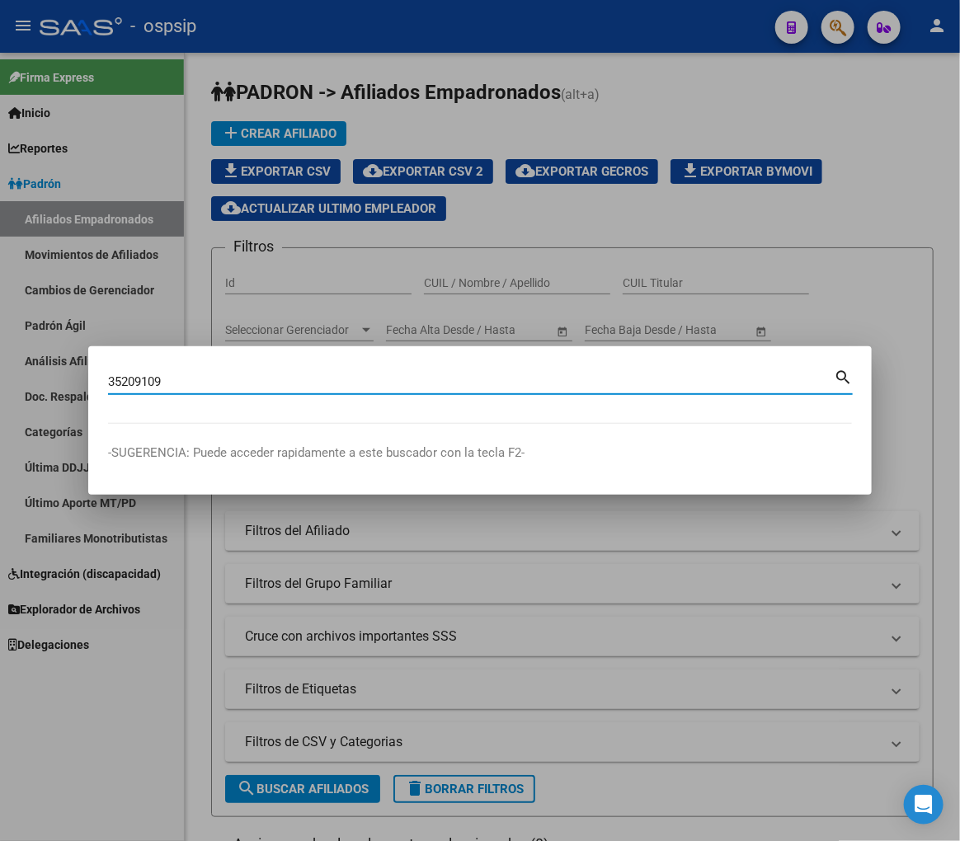
type input "35209109"
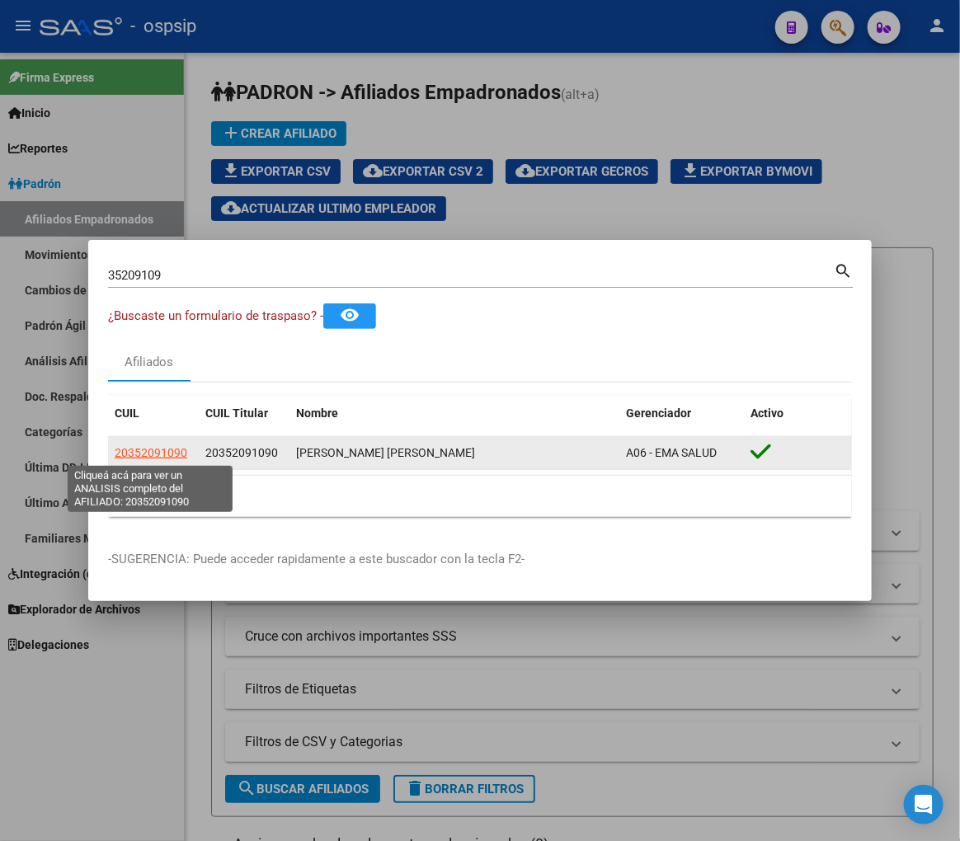
click at [151, 447] on span "20352091090" at bounding box center [151, 452] width 73 height 13
type textarea "20352091090"
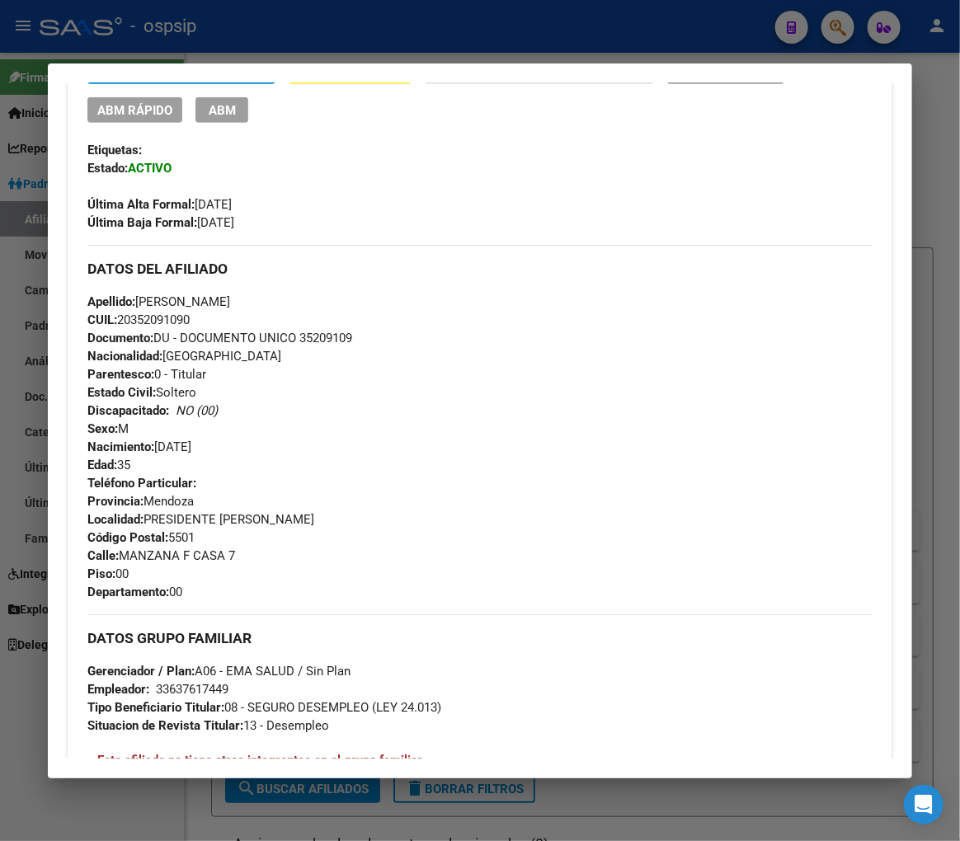
scroll to position [92, 0]
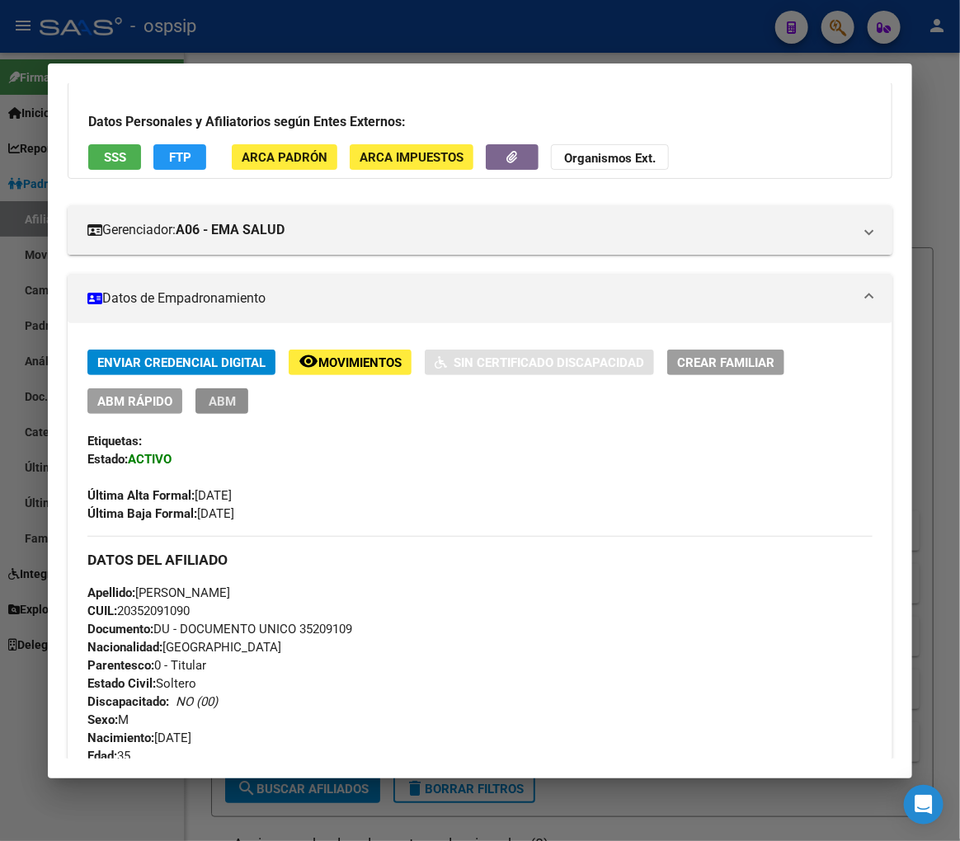
click at [228, 404] on span "ABM" at bounding box center [222, 401] width 27 height 15
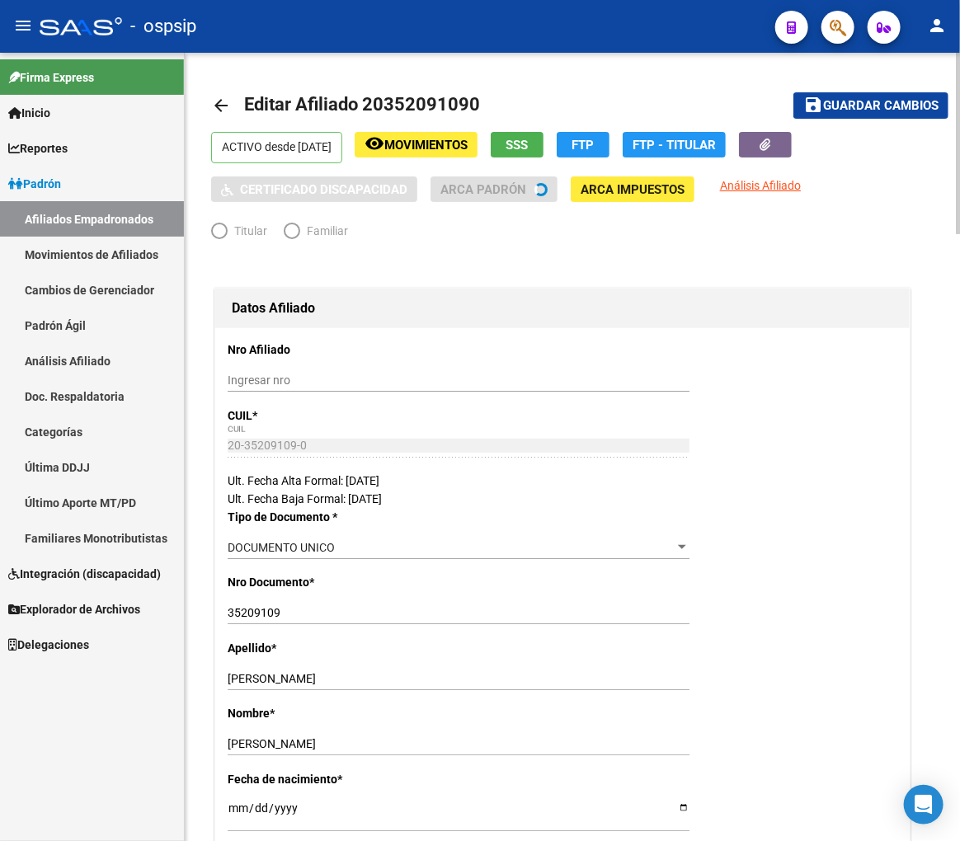
radio input "true"
type input "33-63761744-9"
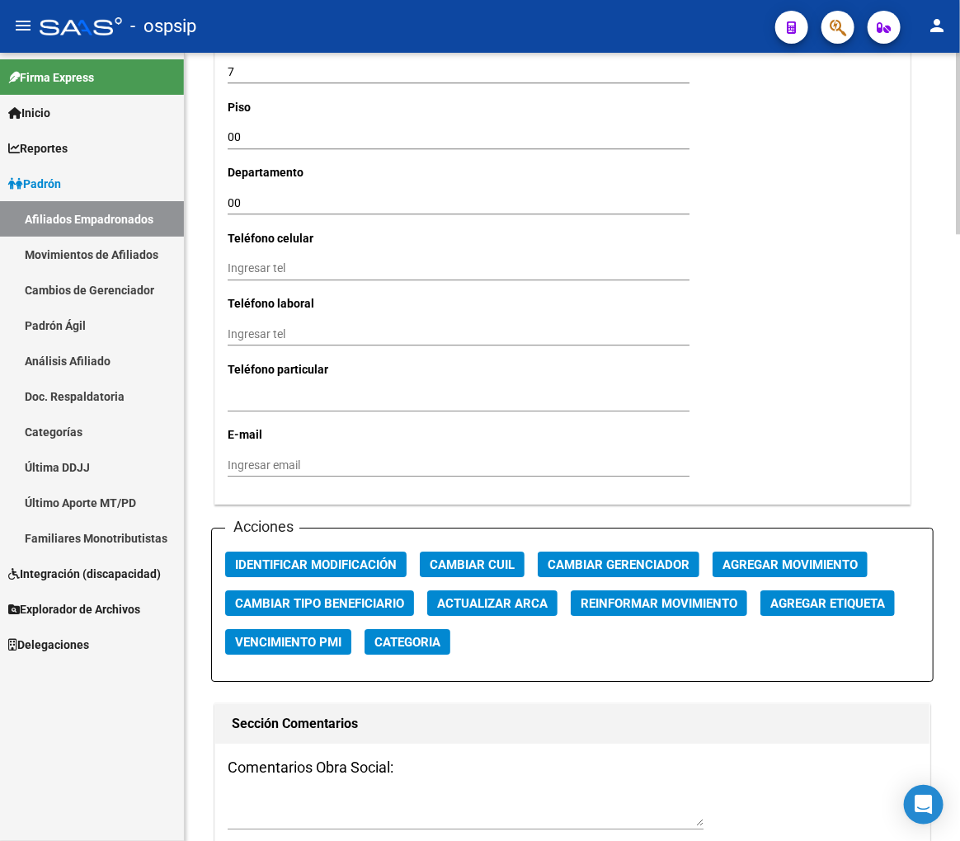
scroll to position [1741, 0]
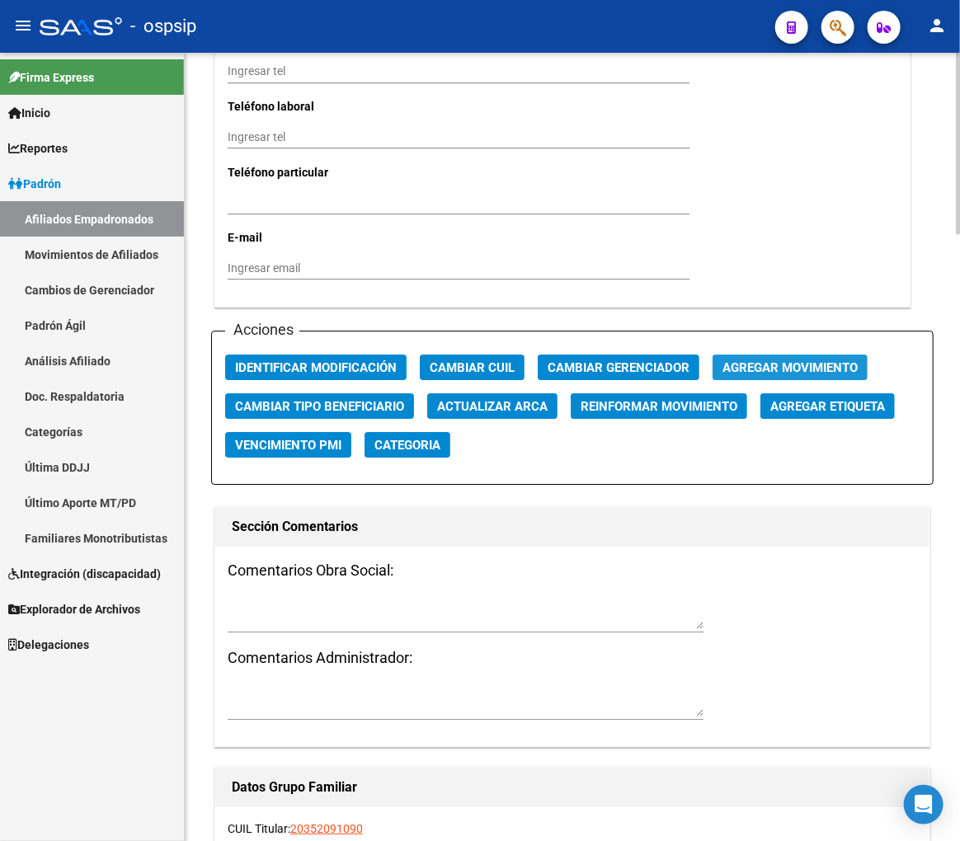
click at [752, 360] on span "Agregar Movimiento" at bounding box center [789, 367] width 135 height 15
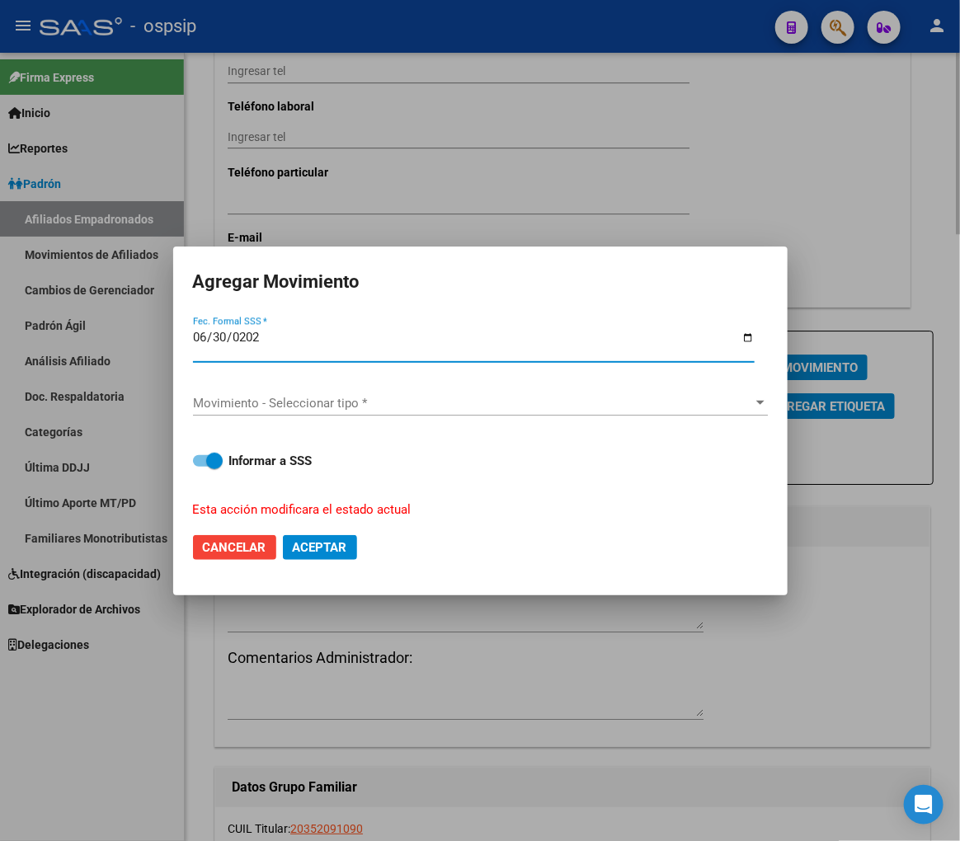
type input "2025-06-30"
click at [400, 410] on div "Movimiento - Seleccionar tipo * Movimiento - Seleccionar tipo *" at bounding box center [480, 403] width 575 height 25
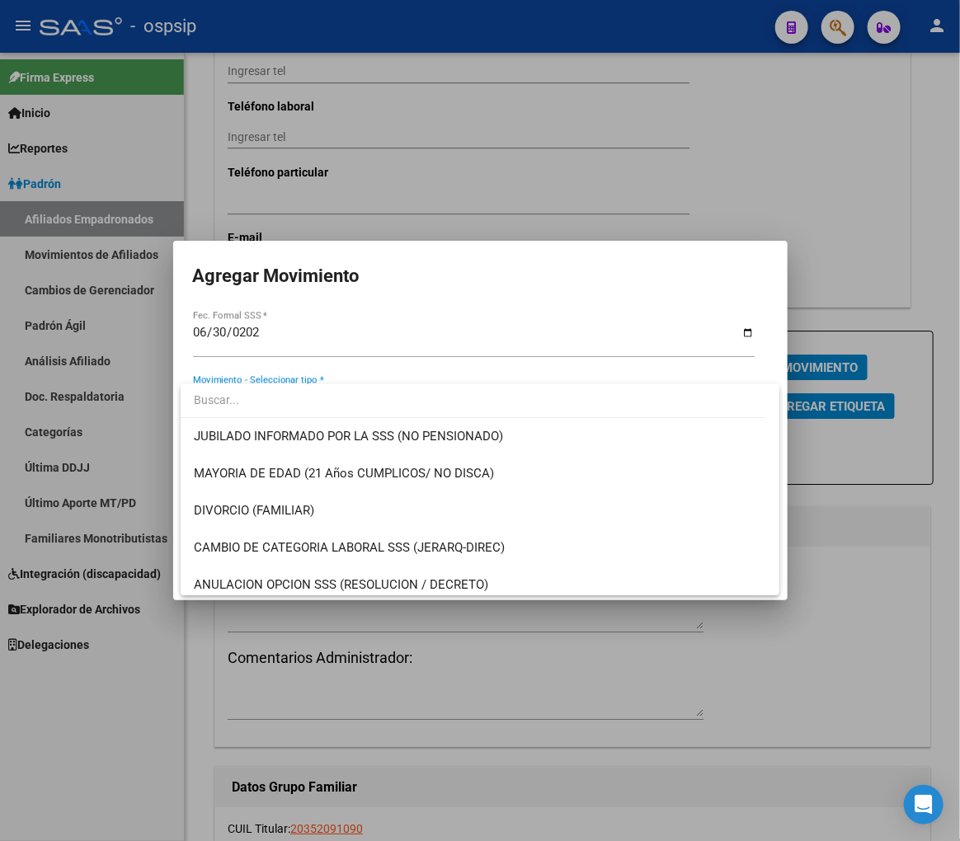
scroll to position [366, 0]
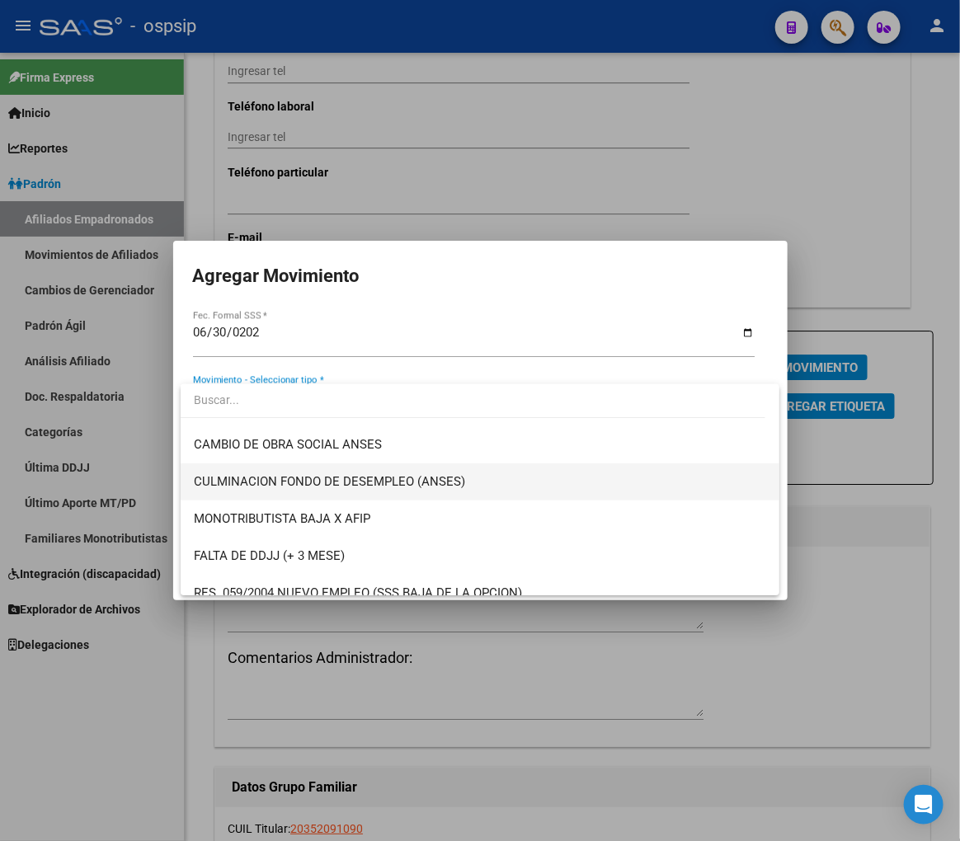
click at [470, 493] on span "CULMINACION FONDO DE DESEMPLEO (ANSES)" at bounding box center [480, 481] width 572 height 37
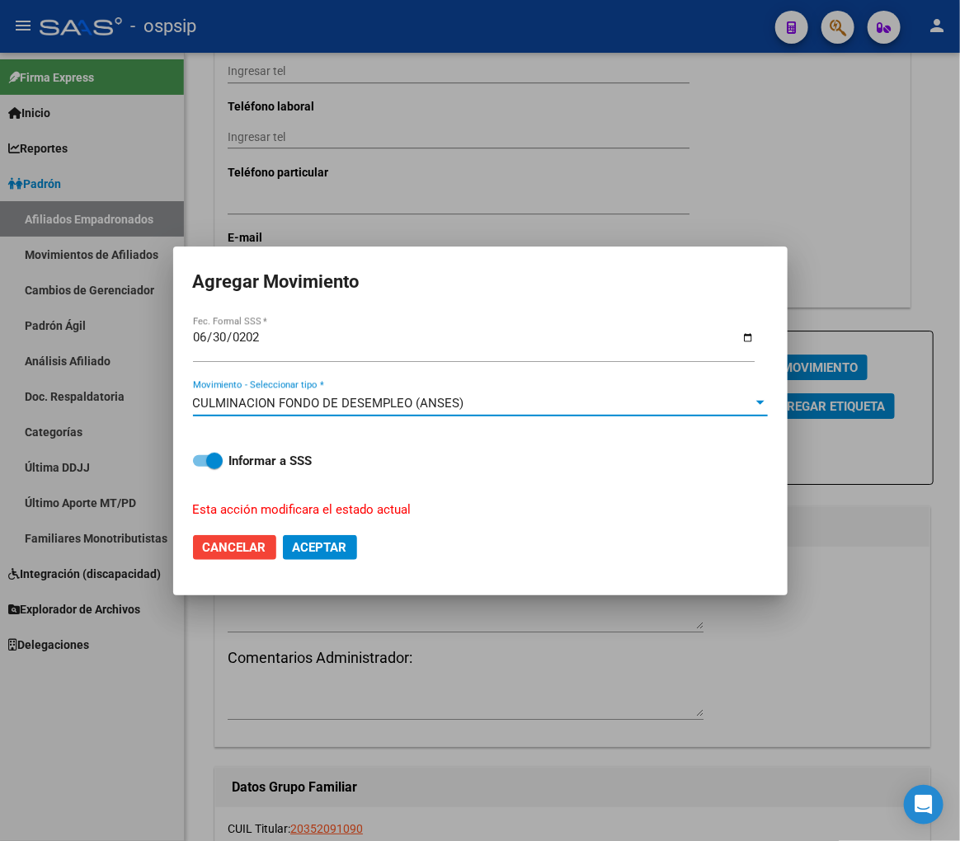
click at [331, 553] on span "Aceptar" at bounding box center [320, 547] width 54 height 15
checkbox input "false"
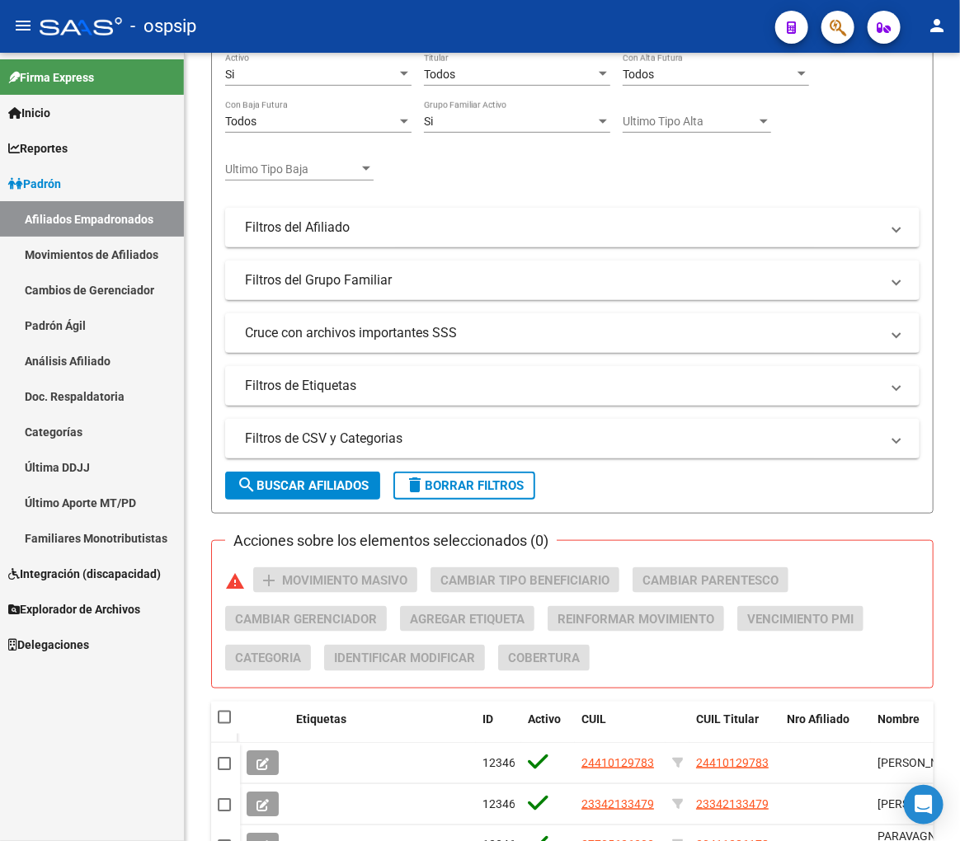
scroll to position [726, 0]
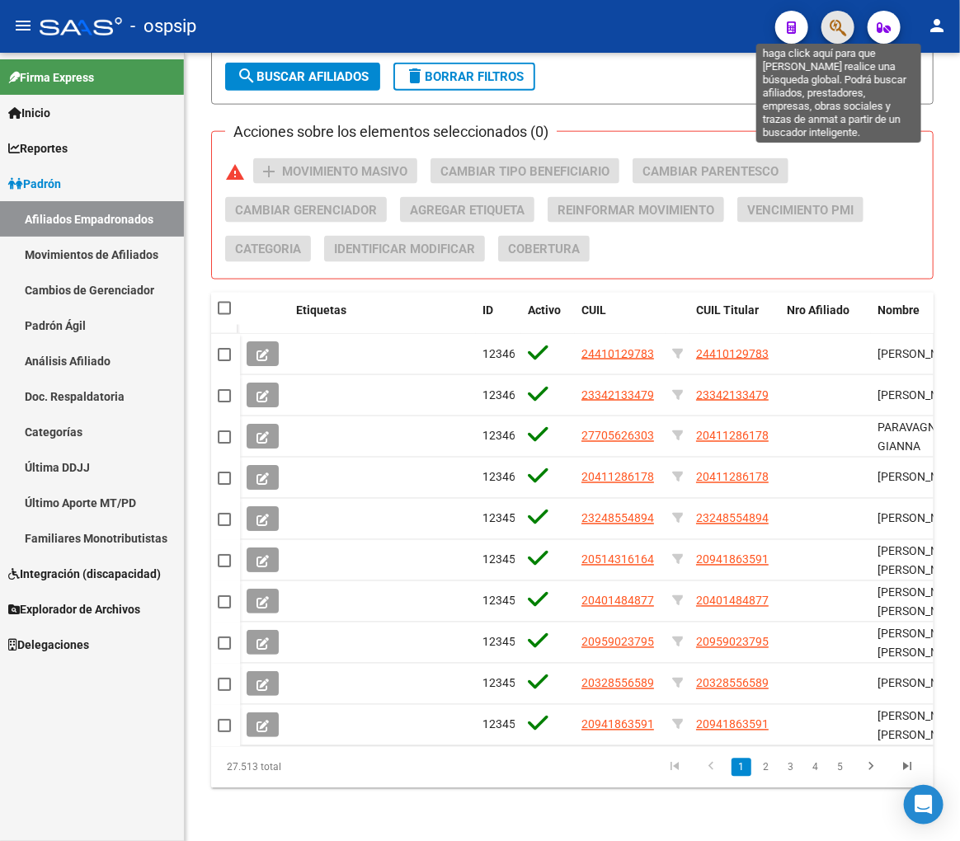
click at [837, 21] on icon "button" at bounding box center [838, 27] width 16 height 19
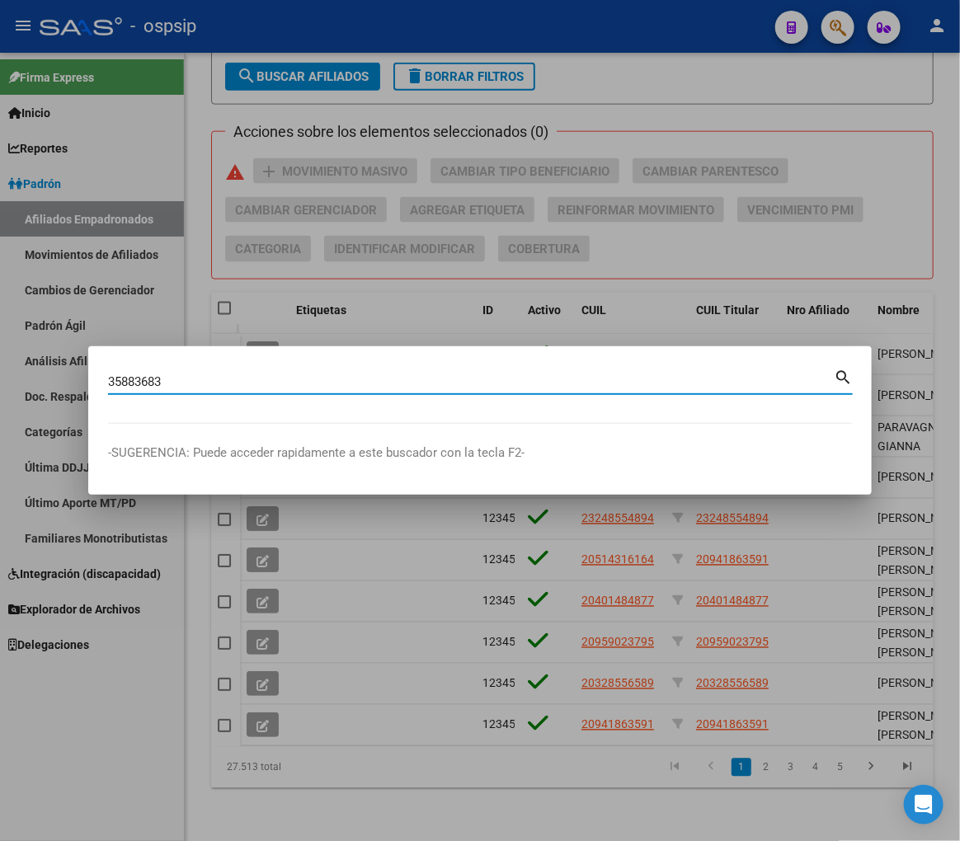
type input "35883683"
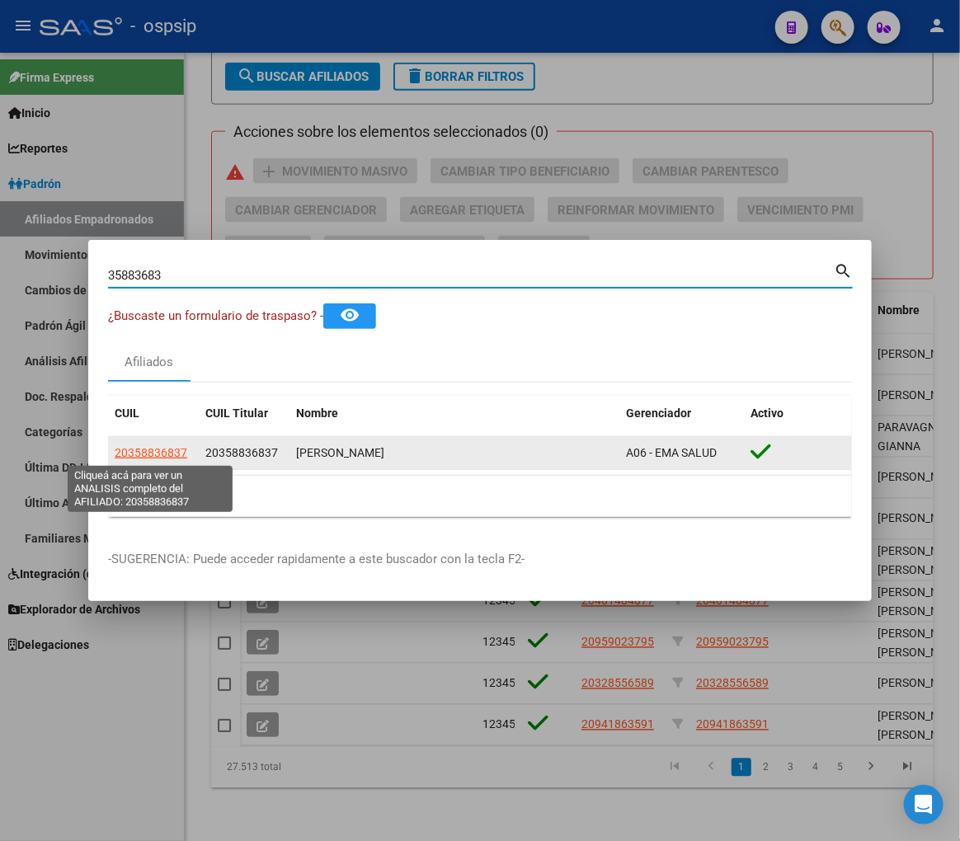
click at [167, 451] on span "20358836837" at bounding box center [151, 452] width 73 height 13
type textarea "20358836837"
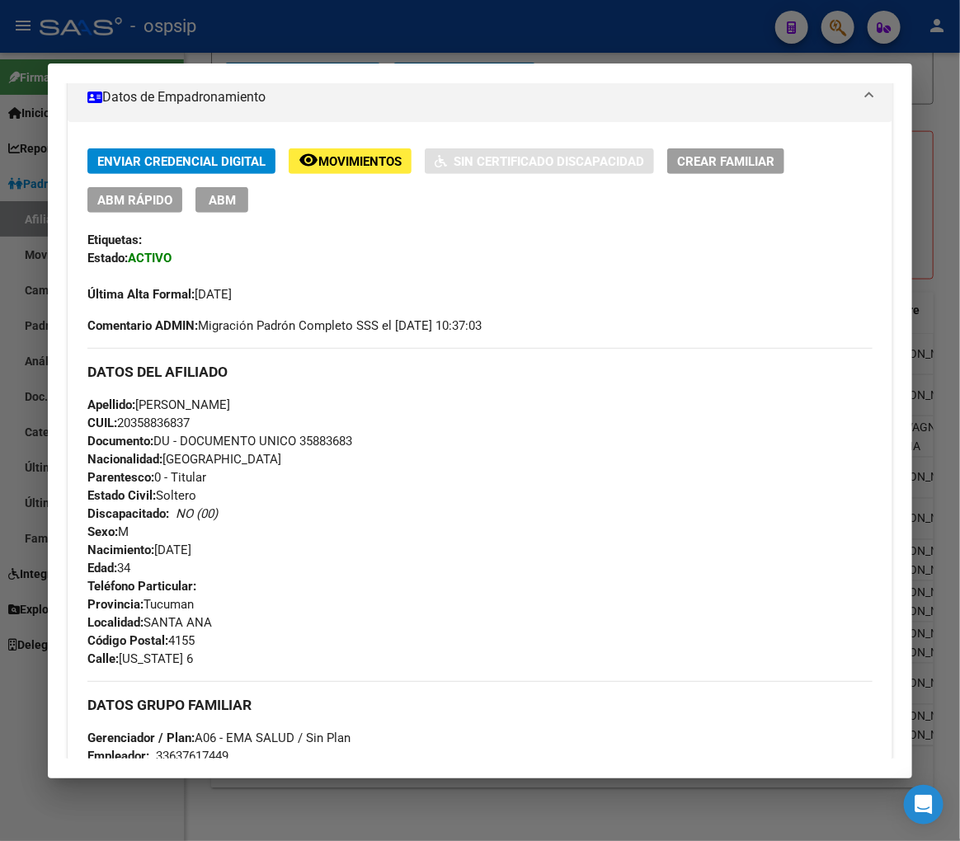
scroll to position [0, 0]
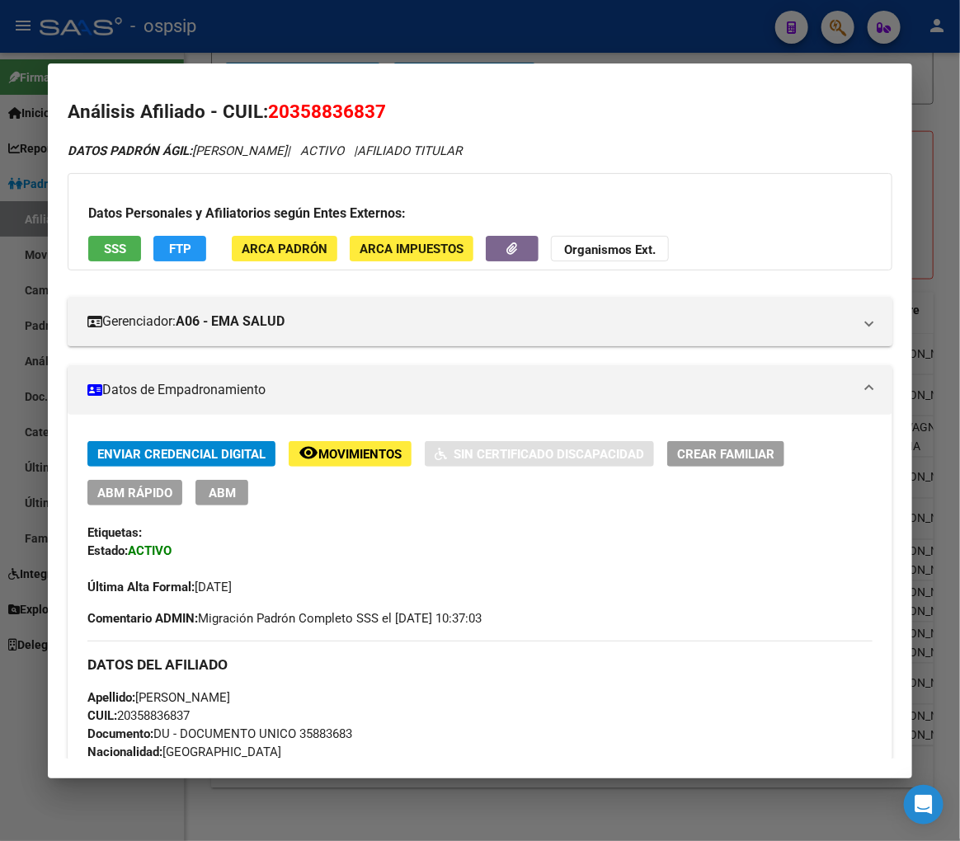
click at [206, 26] on div at bounding box center [480, 420] width 960 height 841
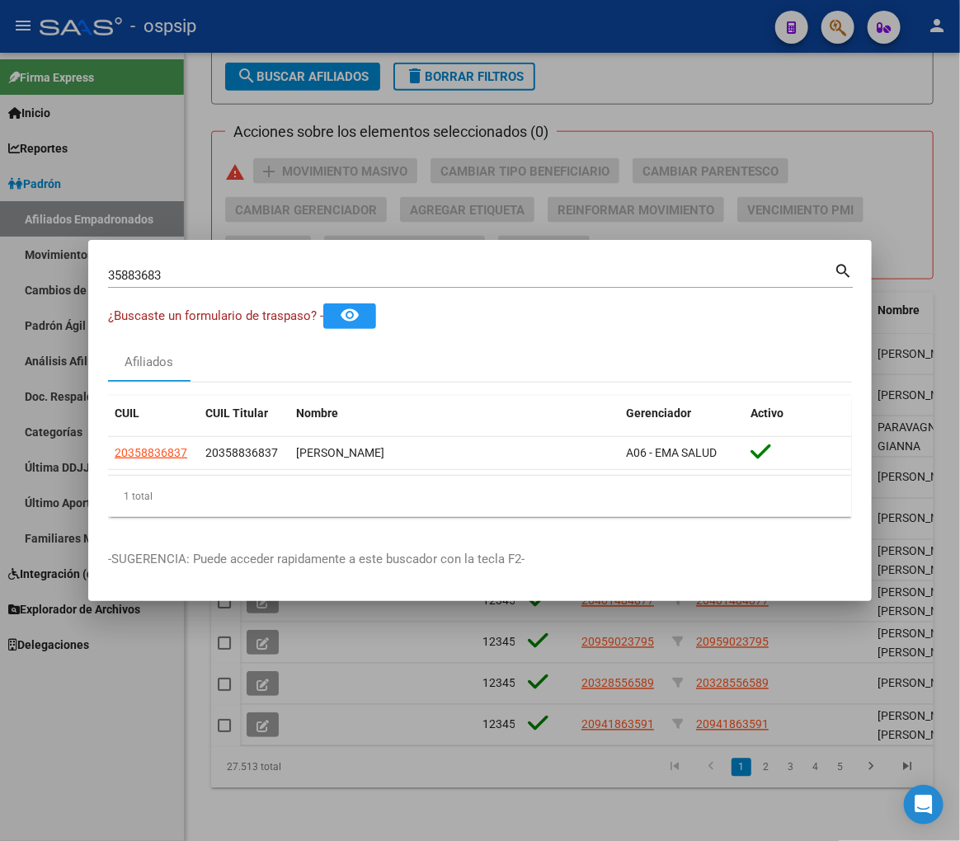
click at [206, 26] on div at bounding box center [480, 420] width 960 height 841
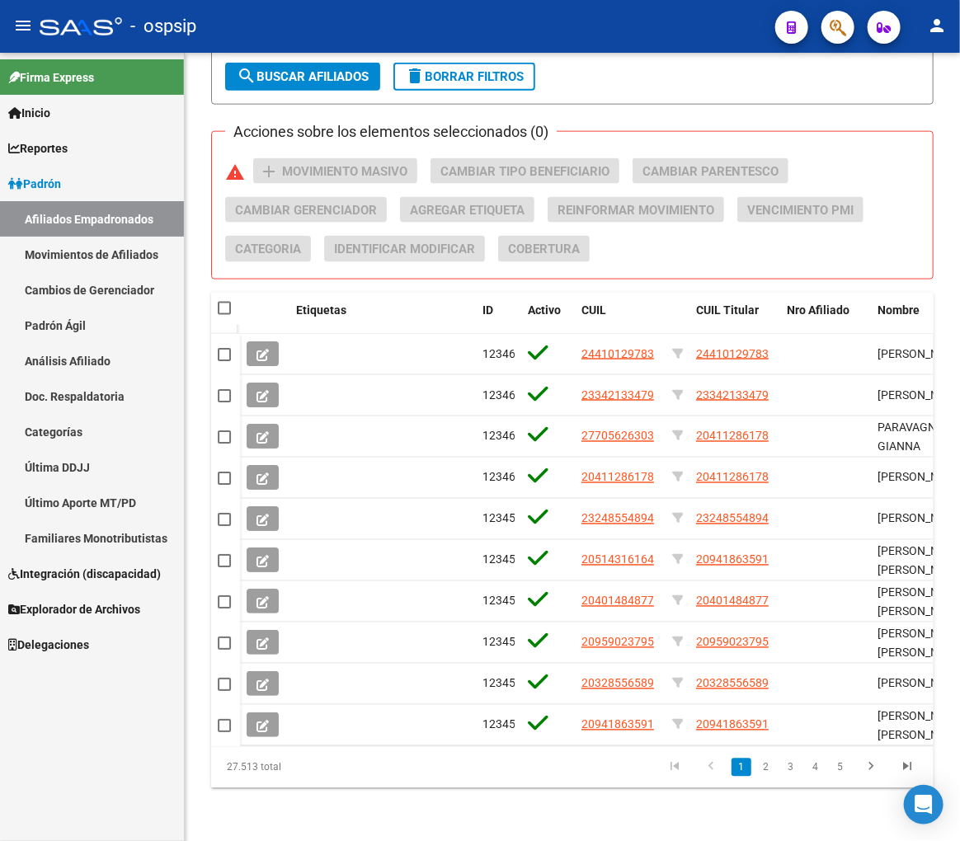
click at [847, 28] on button "button" at bounding box center [837, 27] width 33 height 33
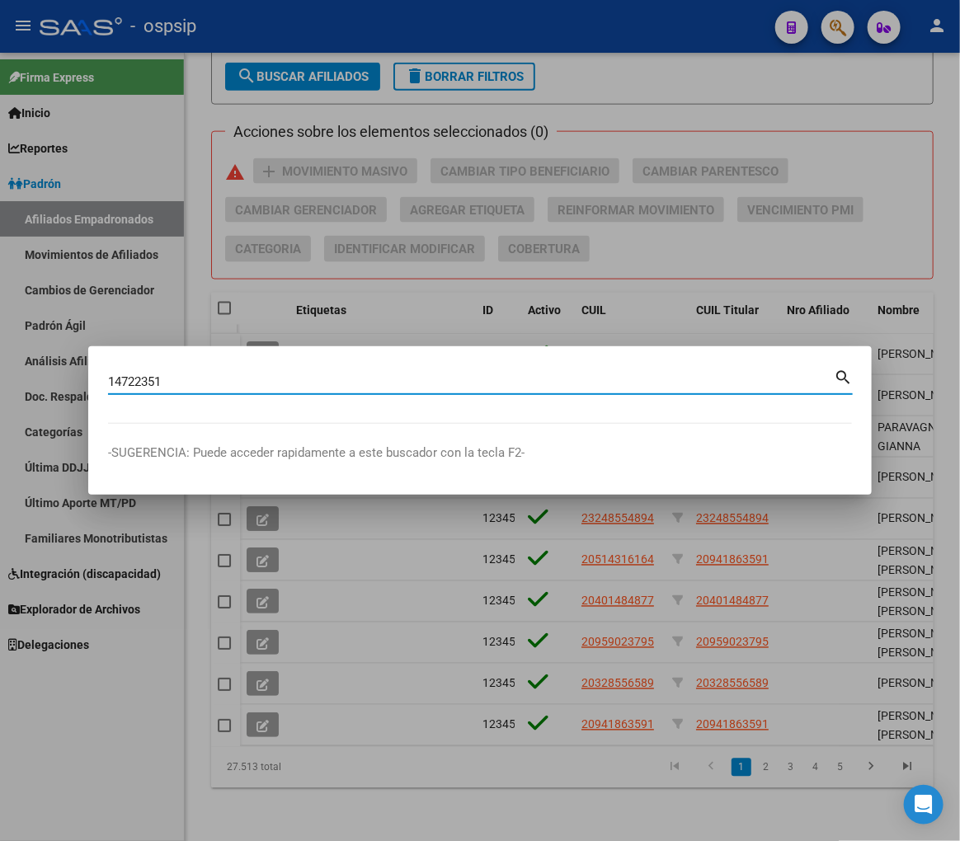
type input "14722351"
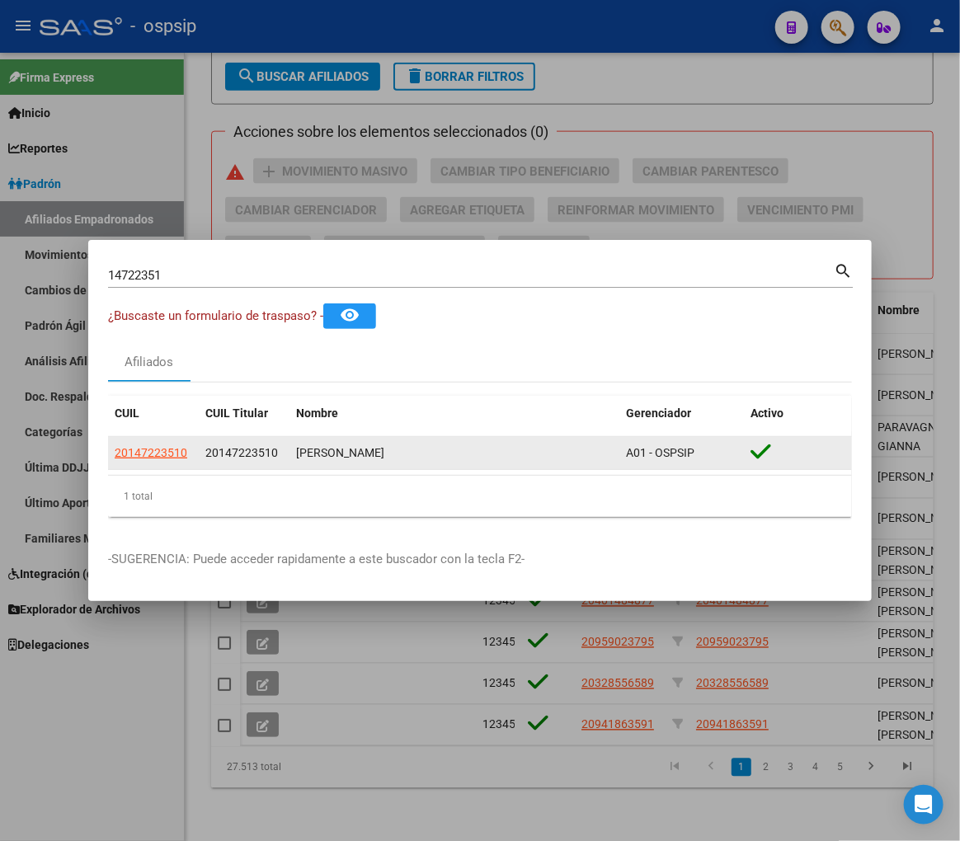
click at [158, 459] on app-link-go-to "20147223510" at bounding box center [151, 453] width 73 height 19
click at [159, 449] on span "20147223510" at bounding box center [151, 452] width 73 height 13
type textarea "20147223510"
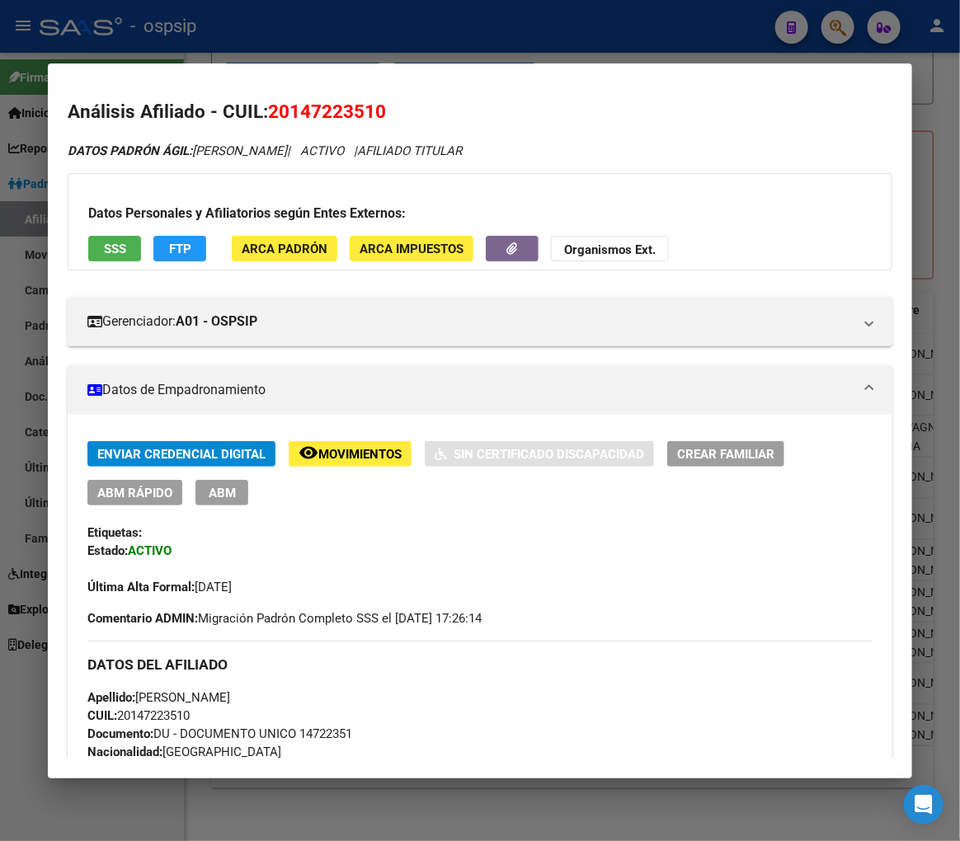
scroll to position [549, 0]
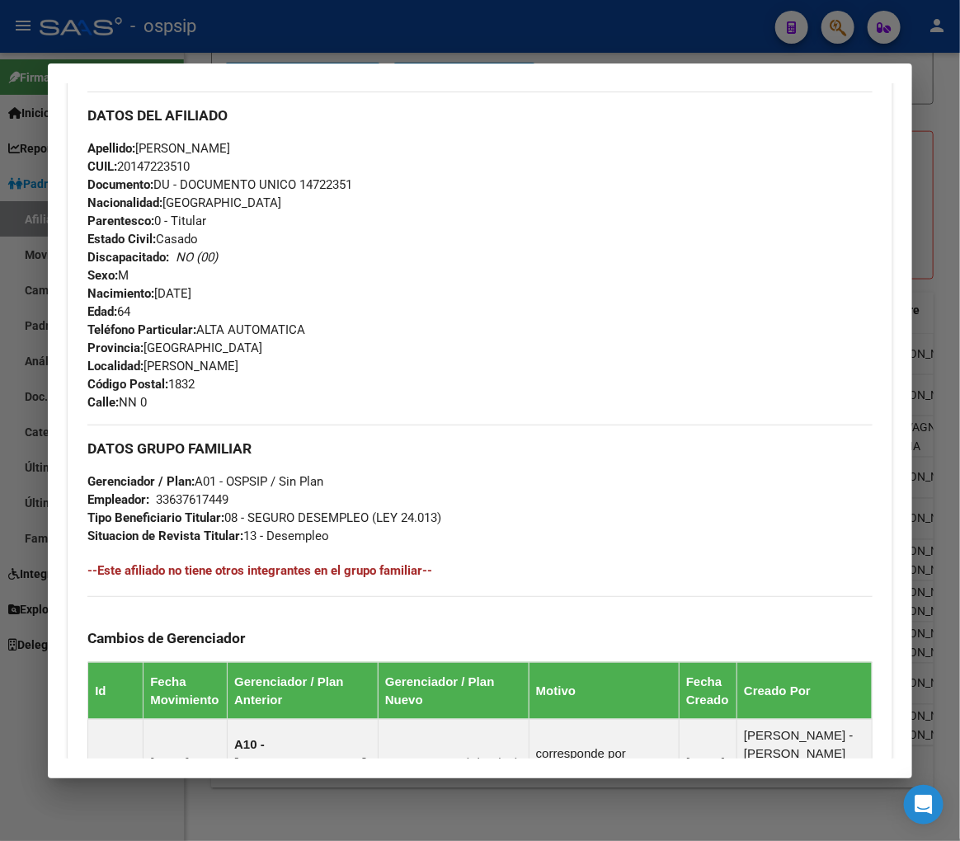
click at [392, 47] on div at bounding box center [480, 420] width 960 height 841
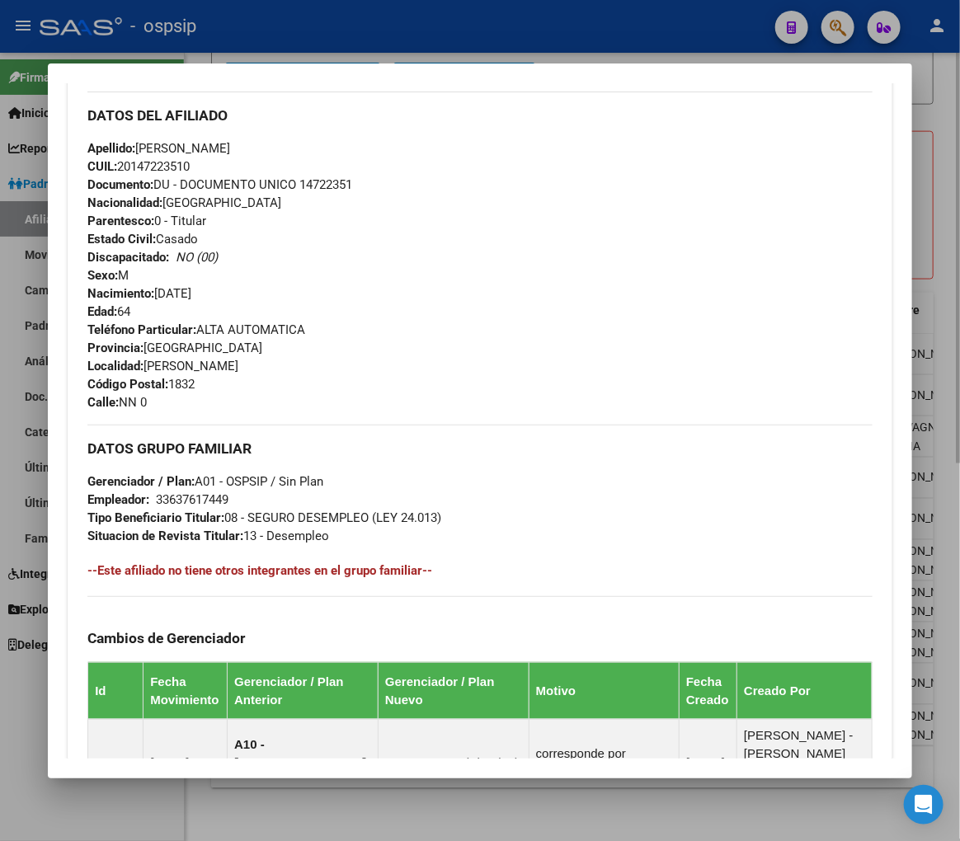
drag, startPoint x: 398, startPoint y: 45, endPoint x: 556, endPoint y: 79, distance: 161.3
click at [399, 45] on div at bounding box center [480, 420] width 960 height 841
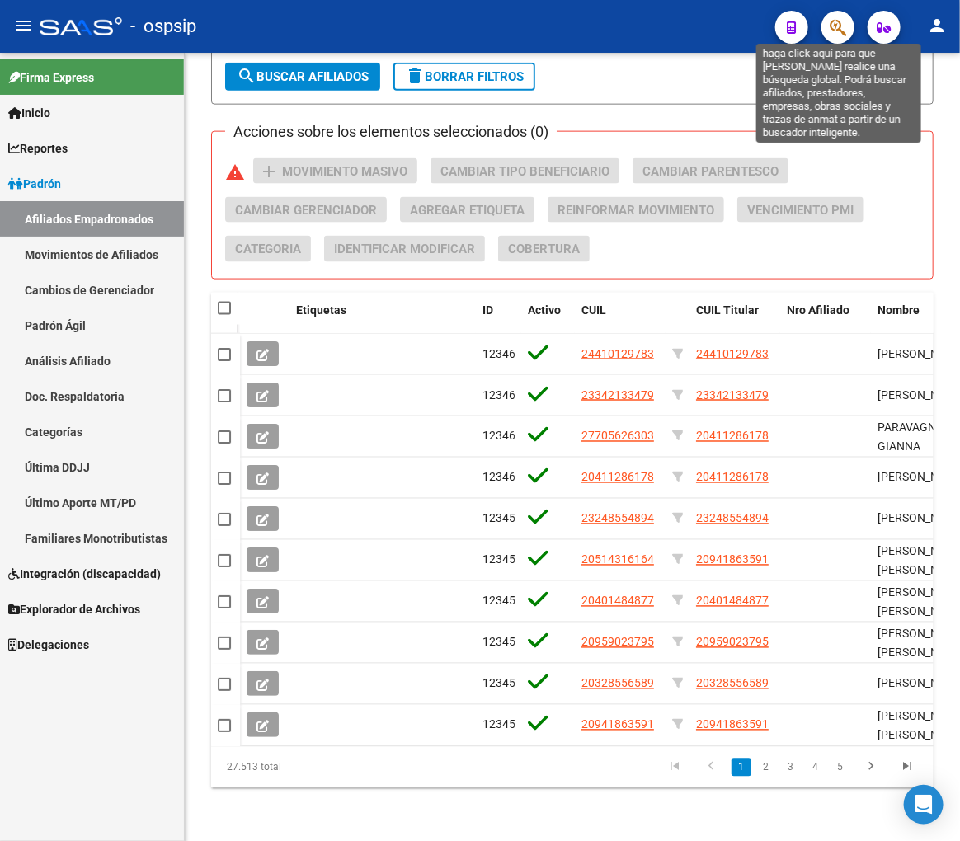
click at [837, 21] on icon "button" at bounding box center [838, 27] width 16 height 19
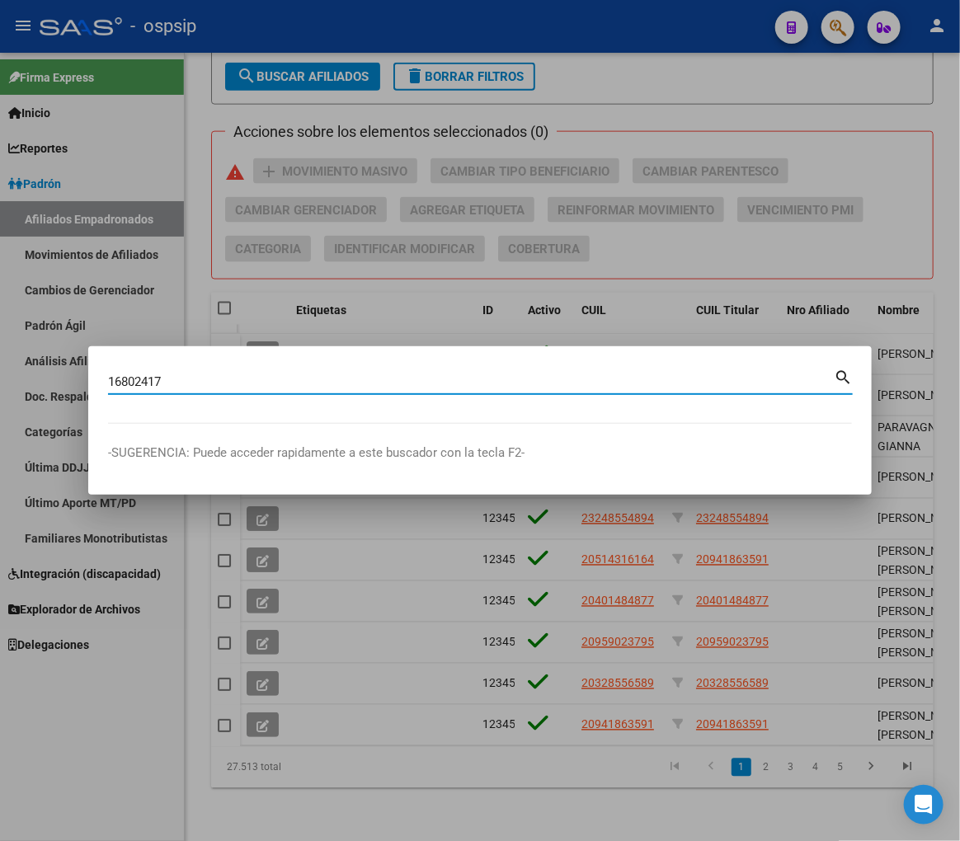
type input "16802417"
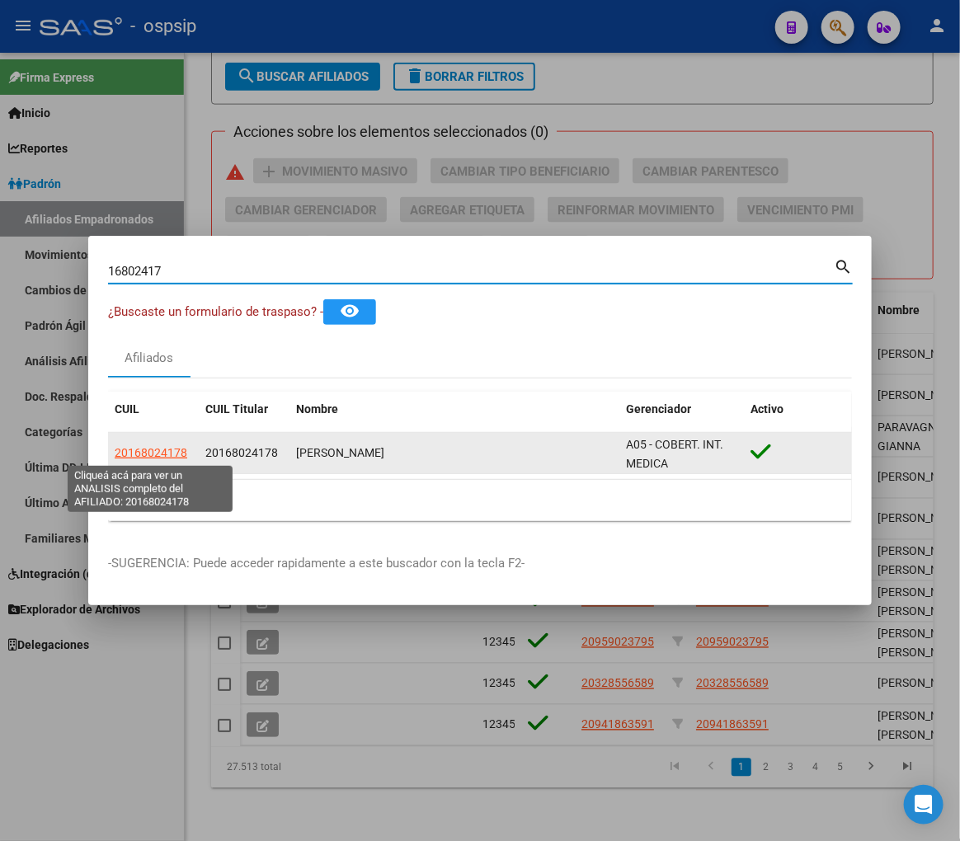
click at [150, 455] on span "20168024178" at bounding box center [151, 452] width 73 height 13
type textarea "20168024178"
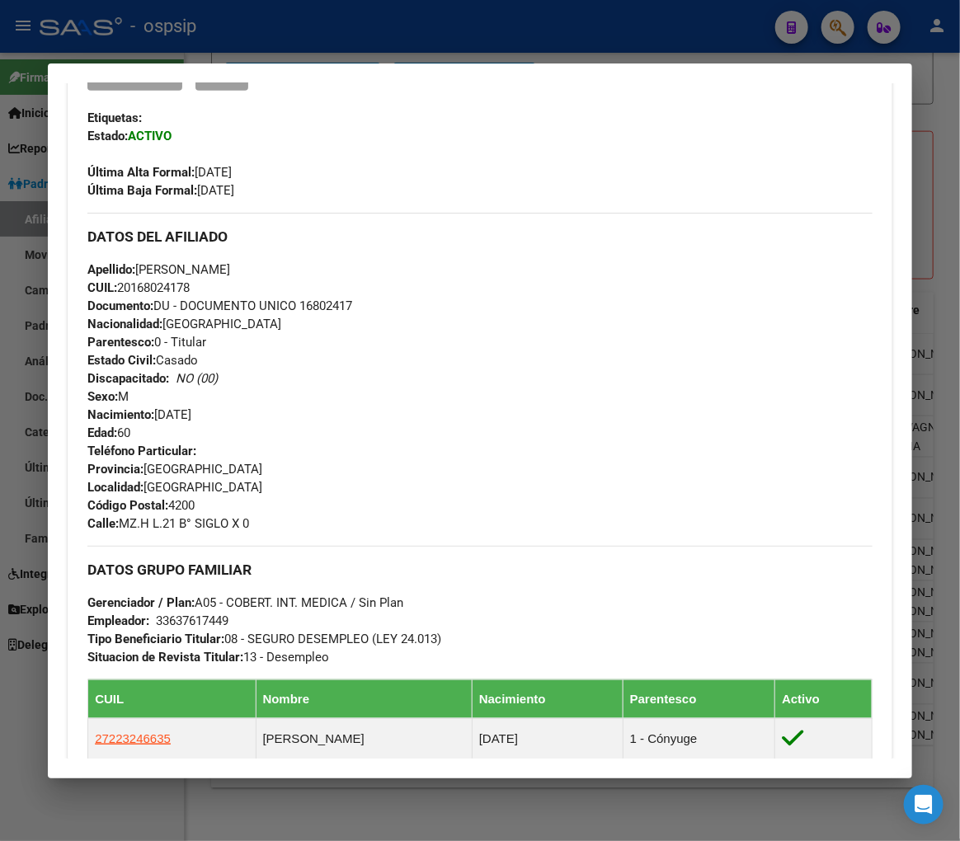
scroll to position [407, 0]
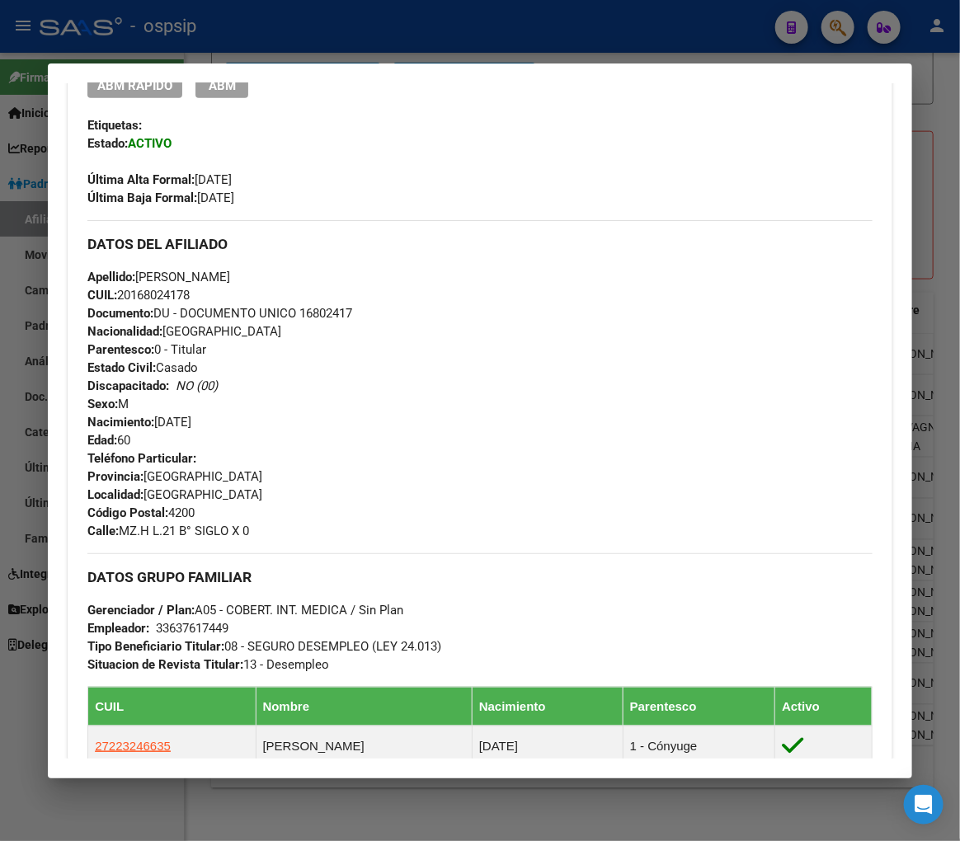
drag, startPoint x: 120, startPoint y: 23, endPoint x: 253, endPoint y: 137, distance: 174.9
click at [120, 23] on div at bounding box center [480, 420] width 960 height 841
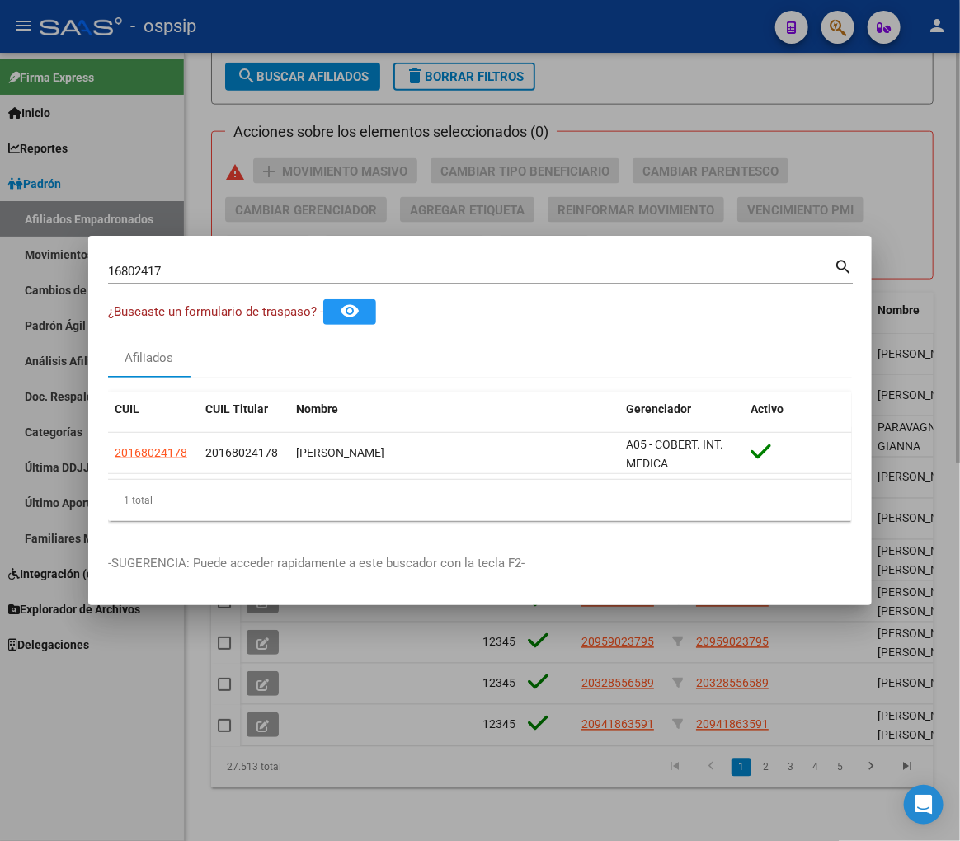
drag, startPoint x: 704, startPoint y: 96, endPoint x: 828, endPoint y: 75, distance: 125.5
click at [744, 94] on div at bounding box center [480, 420] width 960 height 841
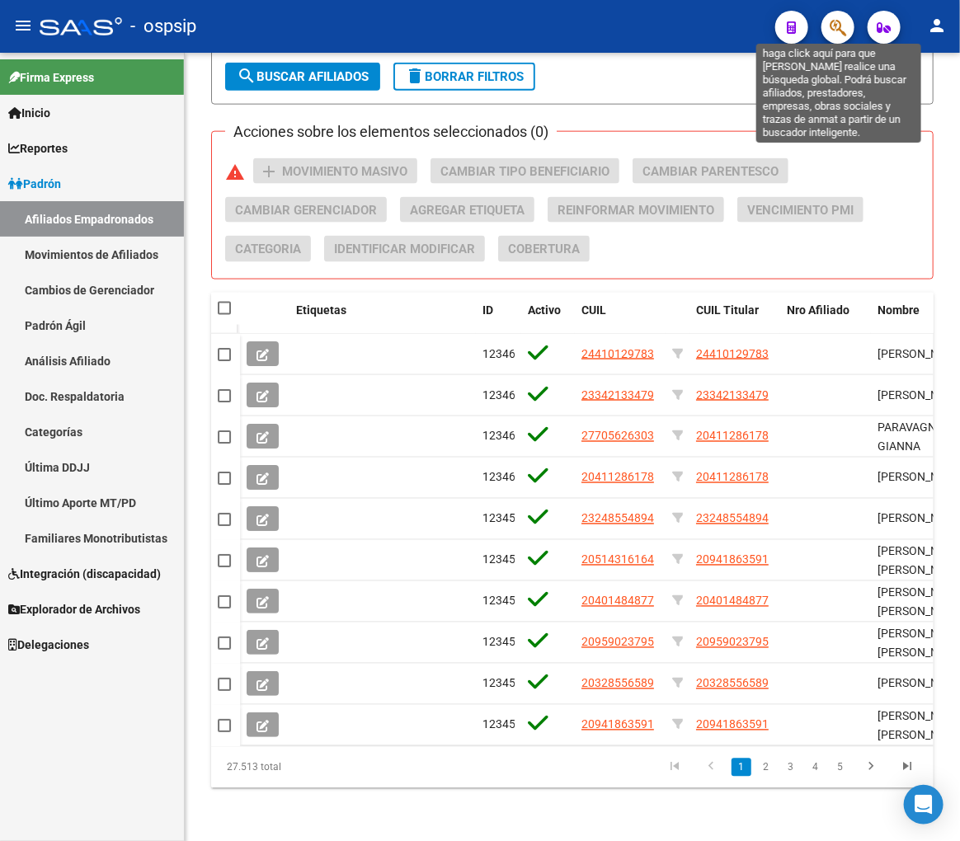
click at [837, 30] on icon "button" at bounding box center [838, 27] width 16 height 19
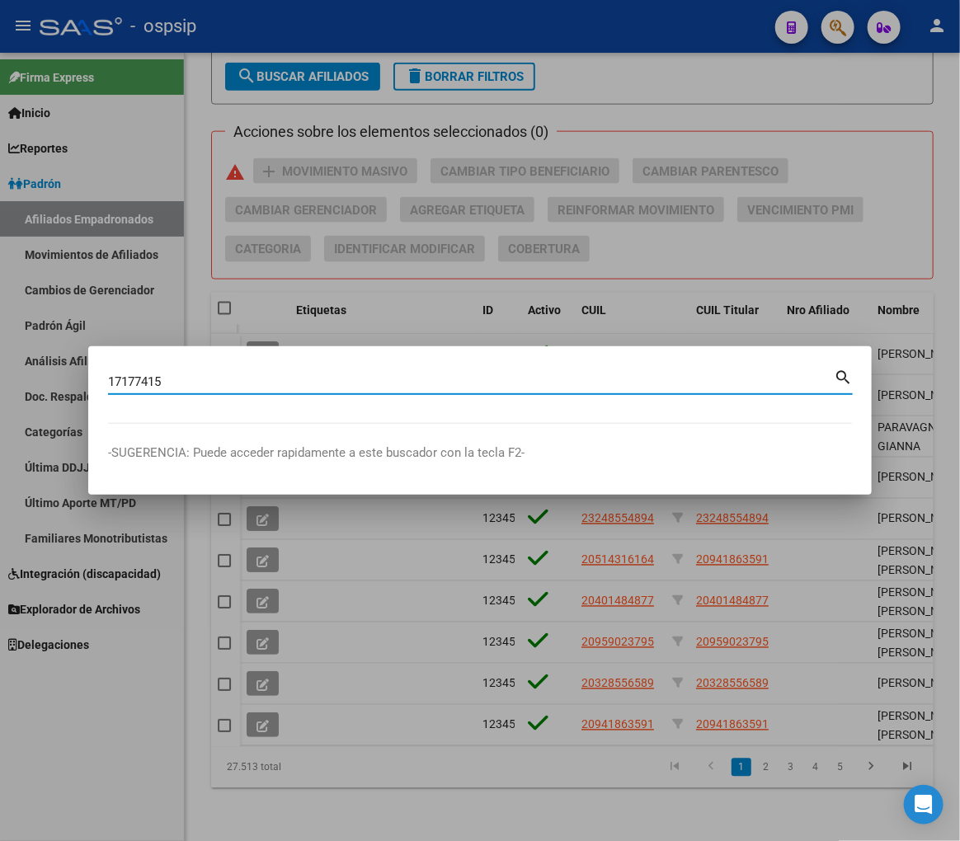
type input "17177415"
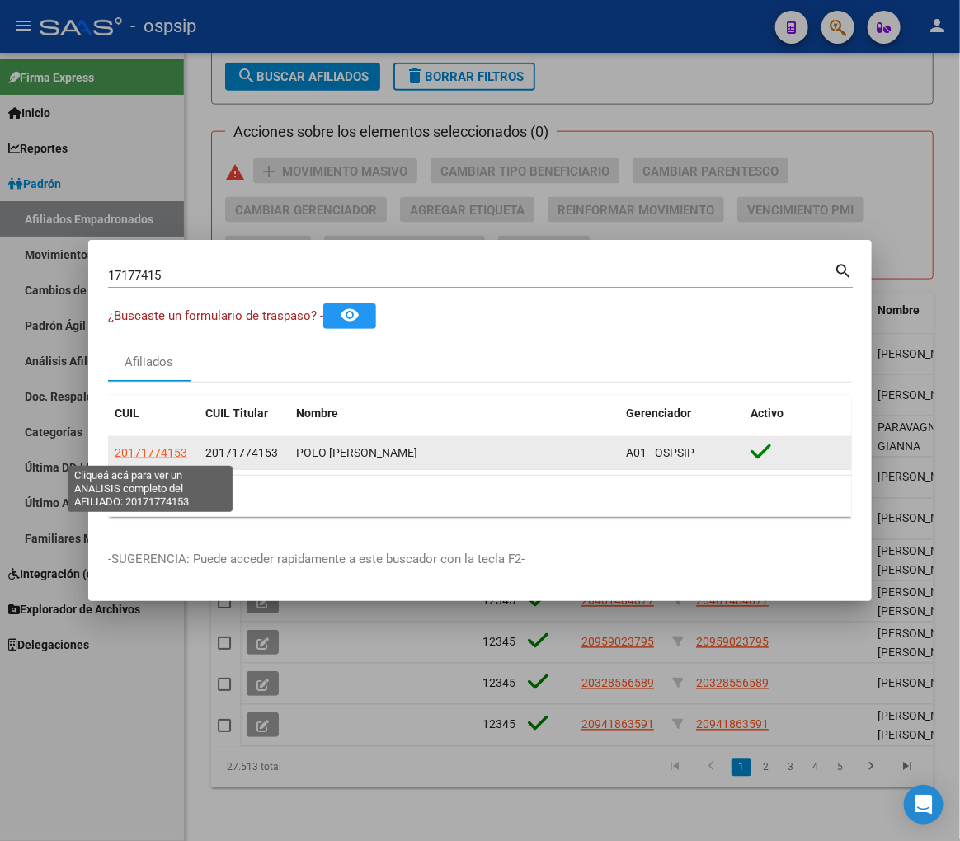
click at [153, 451] on span "20171774153" at bounding box center [151, 452] width 73 height 13
type textarea "20171774153"
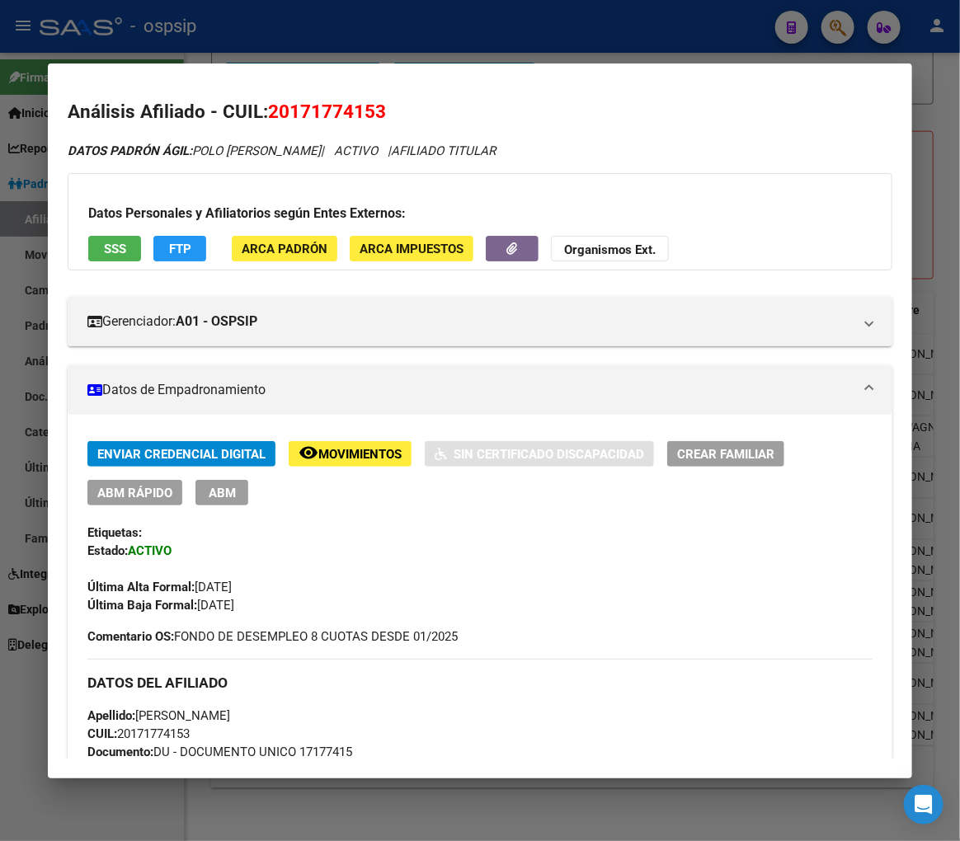
scroll to position [366, 0]
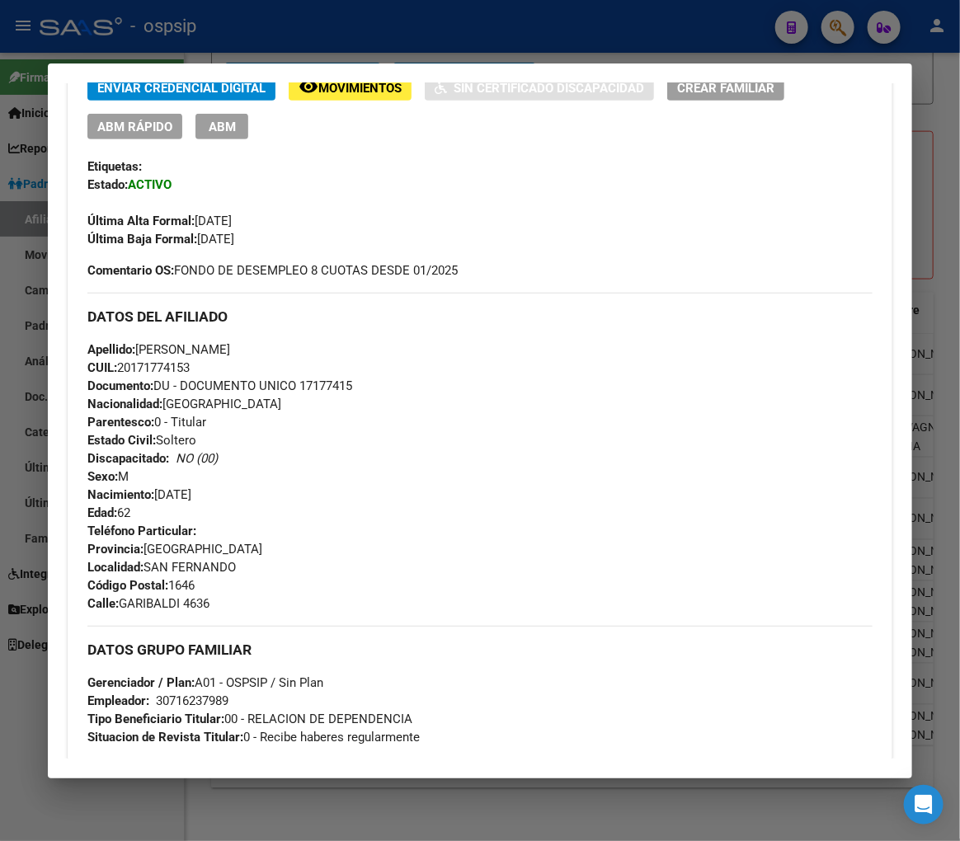
click at [241, 31] on div at bounding box center [480, 420] width 960 height 841
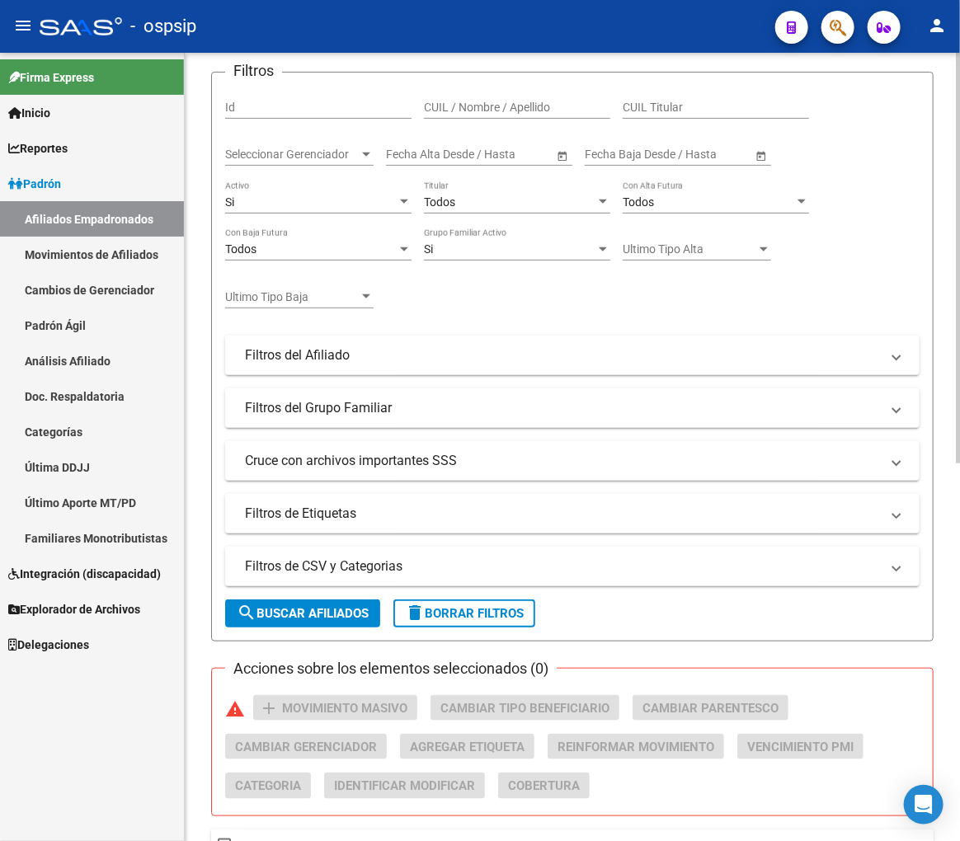
scroll to position [0, 0]
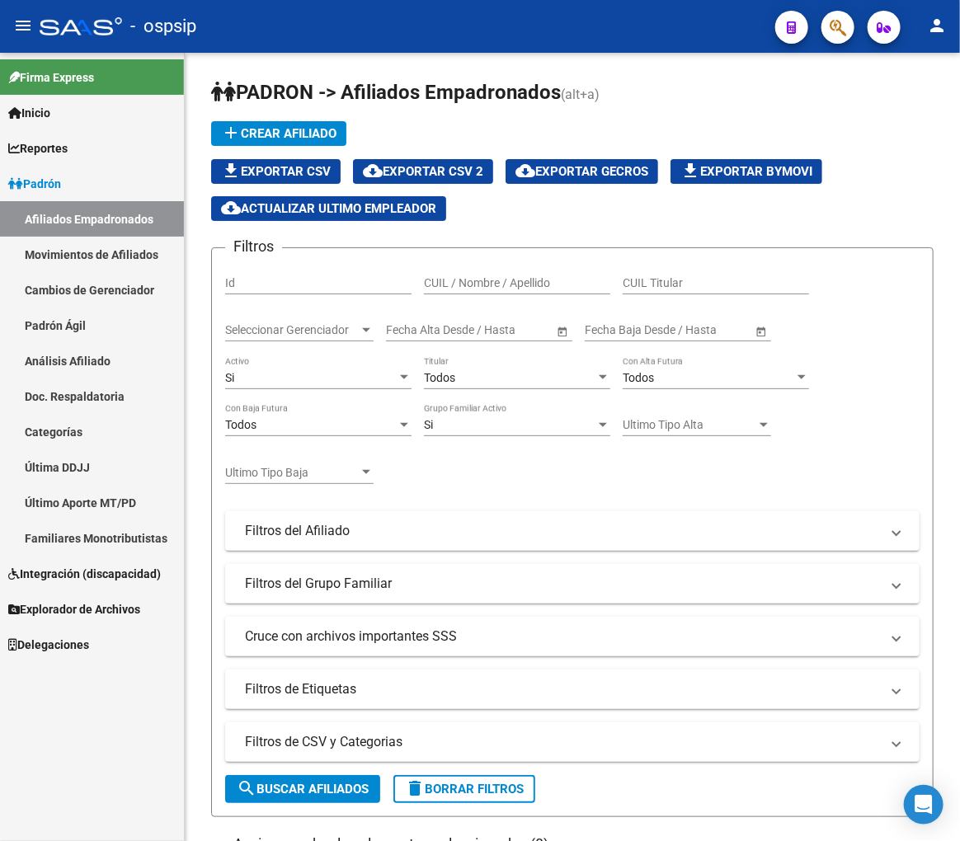
click at [848, 21] on button "button" at bounding box center [837, 27] width 33 height 33
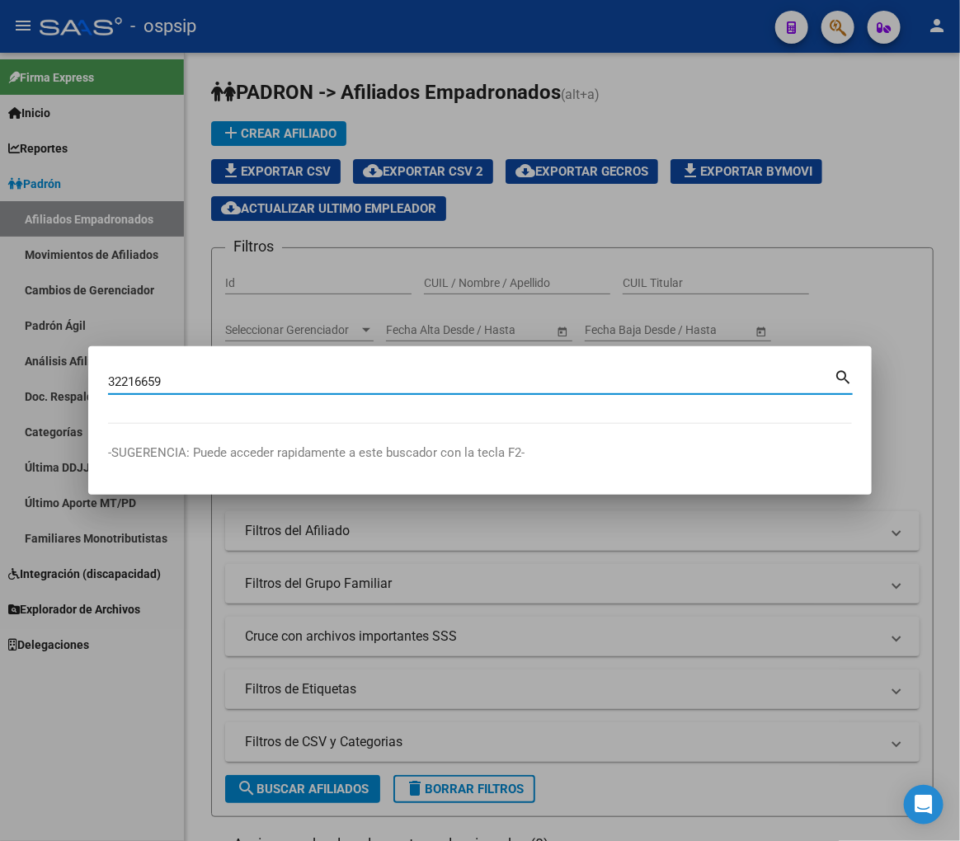
type input "32216659"
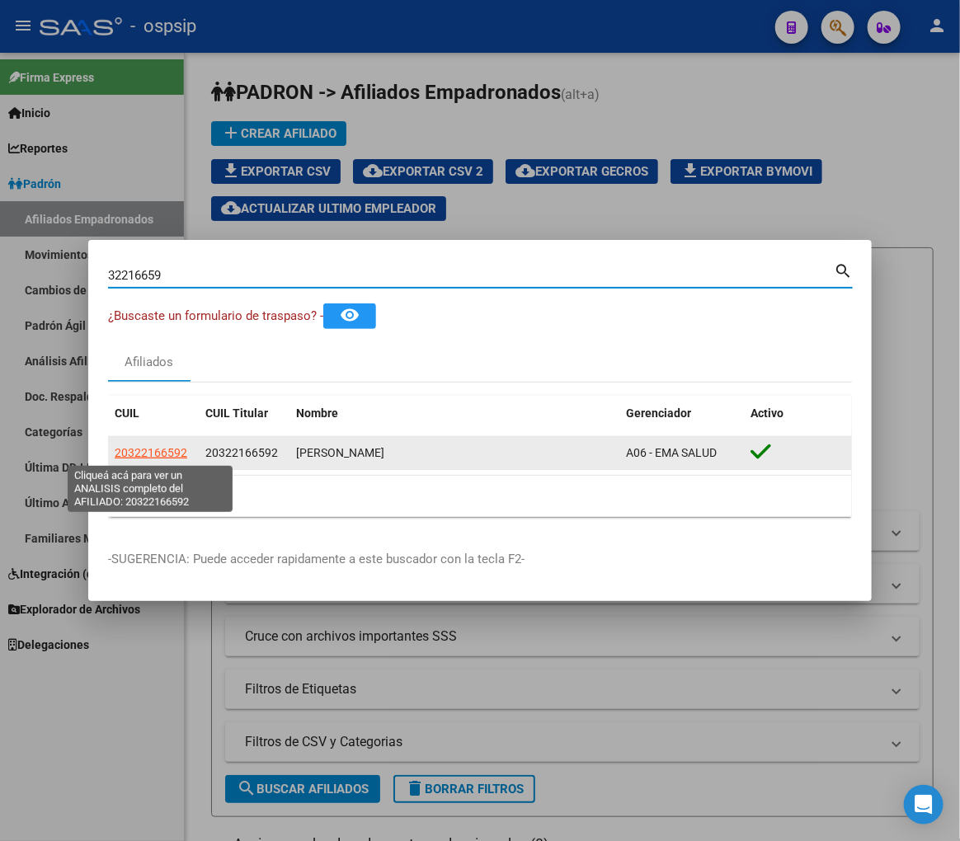
click at [152, 457] on span "20322166592" at bounding box center [151, 452] width 73 height 13
type textarea "20322166592"
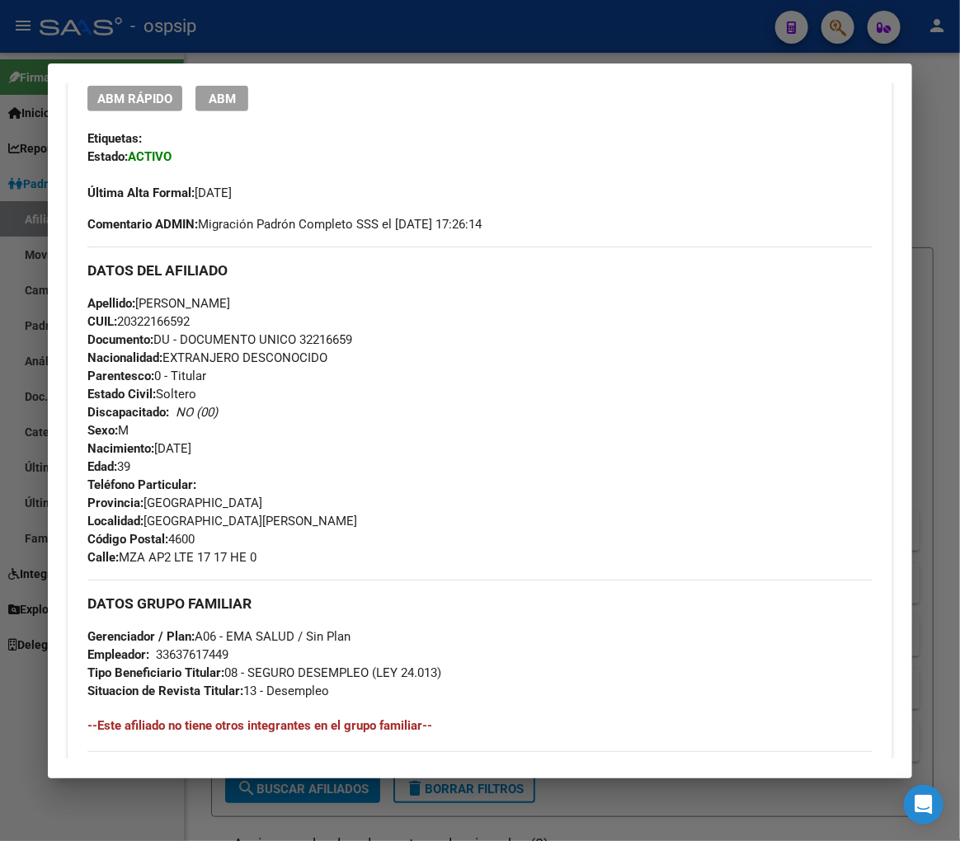
scroll to position [549, 0]
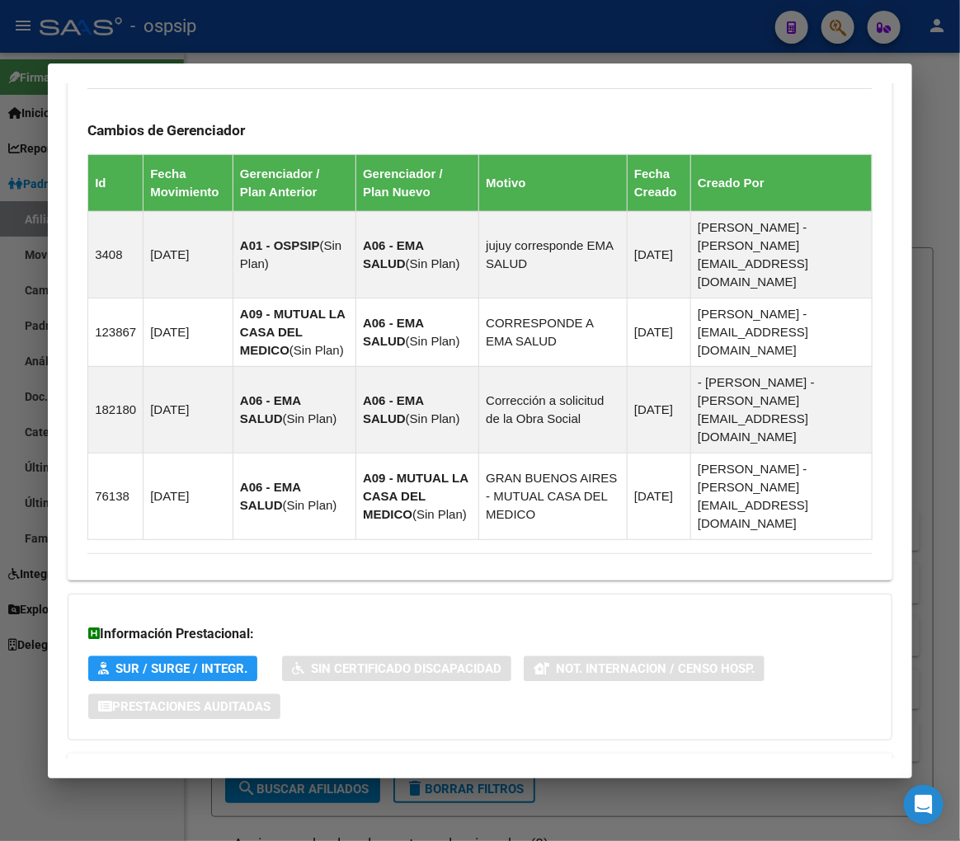
click at [599, 764] on mat-panel-title "Aportes y Contribuciones del Afiliado: 20322166592" at bounding box center [469, 774] width 765 height 20
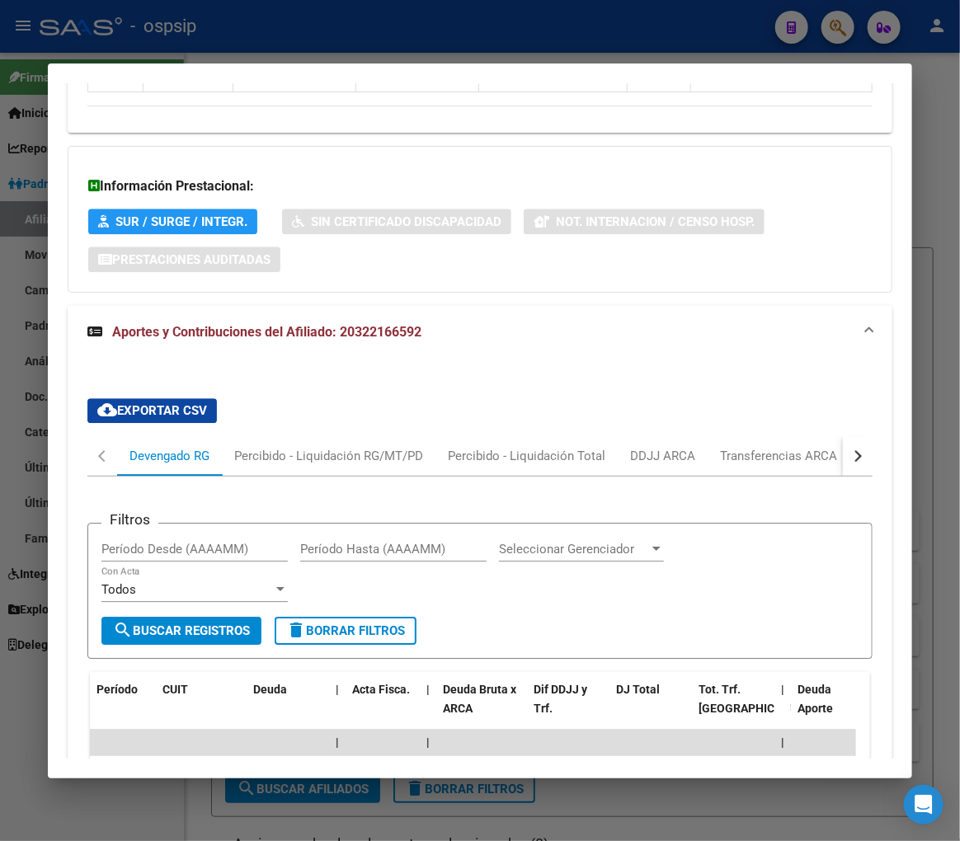
scroll to position [1688, 0]
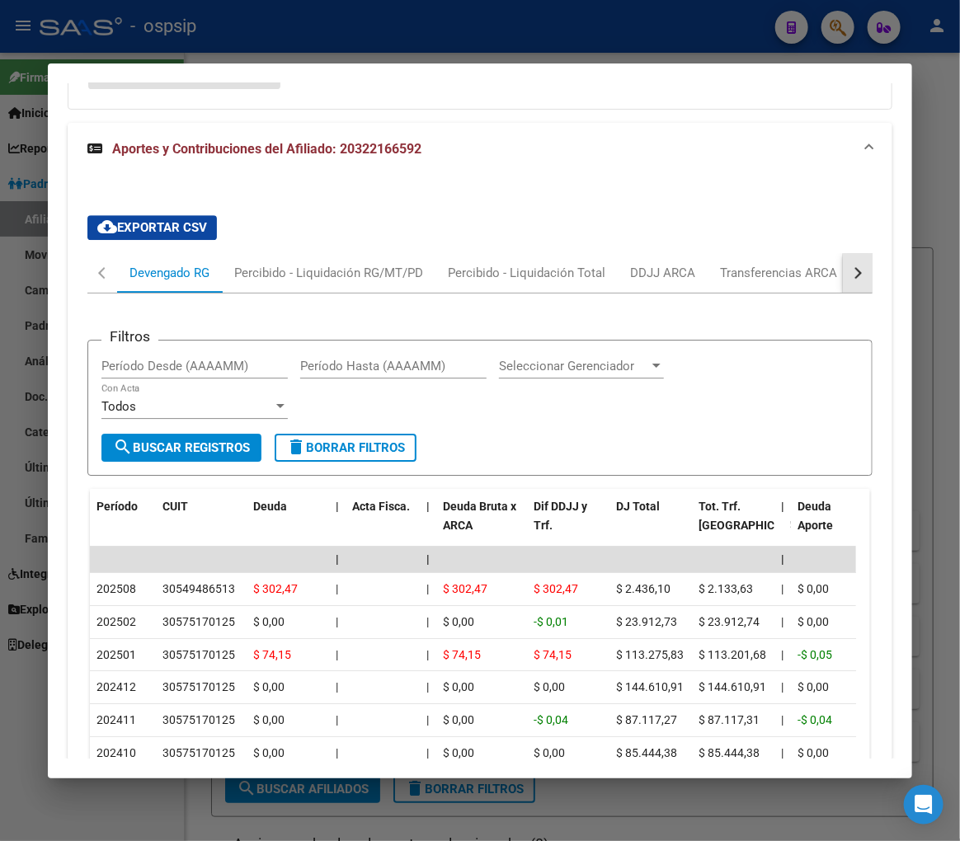
click at [854, 253] on button "button" at bounding box center [858, 273] width 30 height 40
click at [716, 253] on mat-tab-header "Devengado RG Percibido - Liquidación RG/MT/PD Percibido - Liquidación Total DDJ…" at bounding box center [479, 273] width 785 height 40
click at [686, 264] on div "ARCA Relaciones Laborales" at bounding box center [744, 273] width 154 height 18
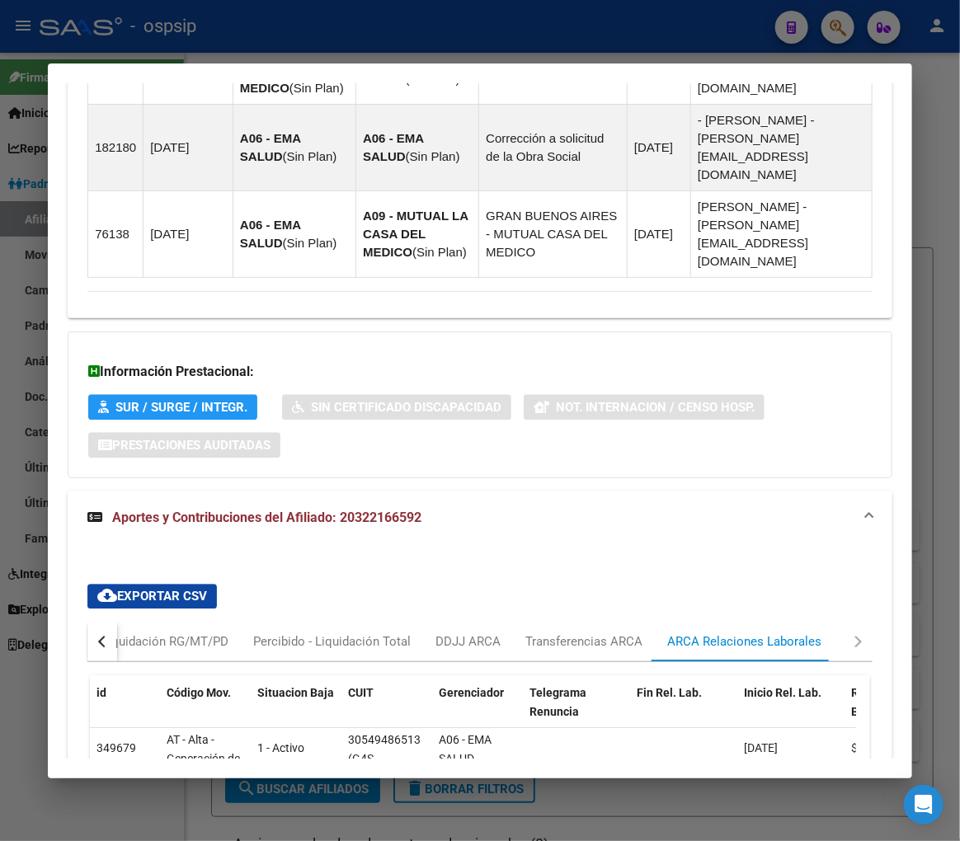
scroll to position [1521, 0]
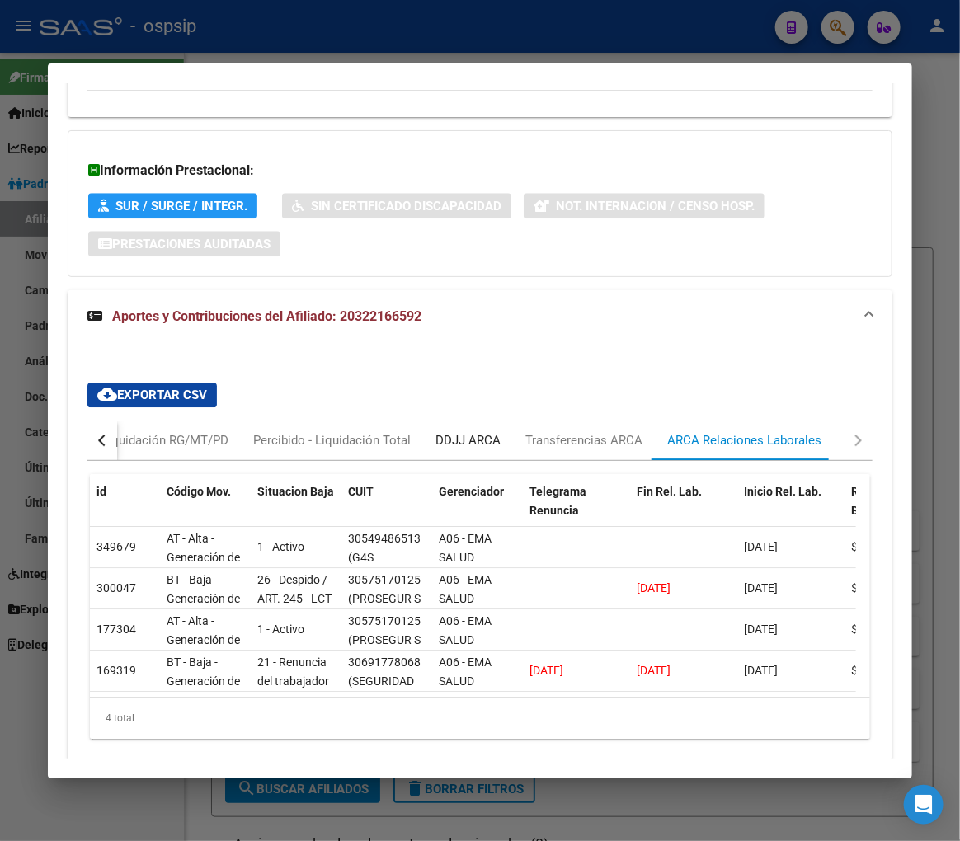
click at [482, 431] on div "DDJJ ARCA" at bounding box center [467, 440] width 65 height 18
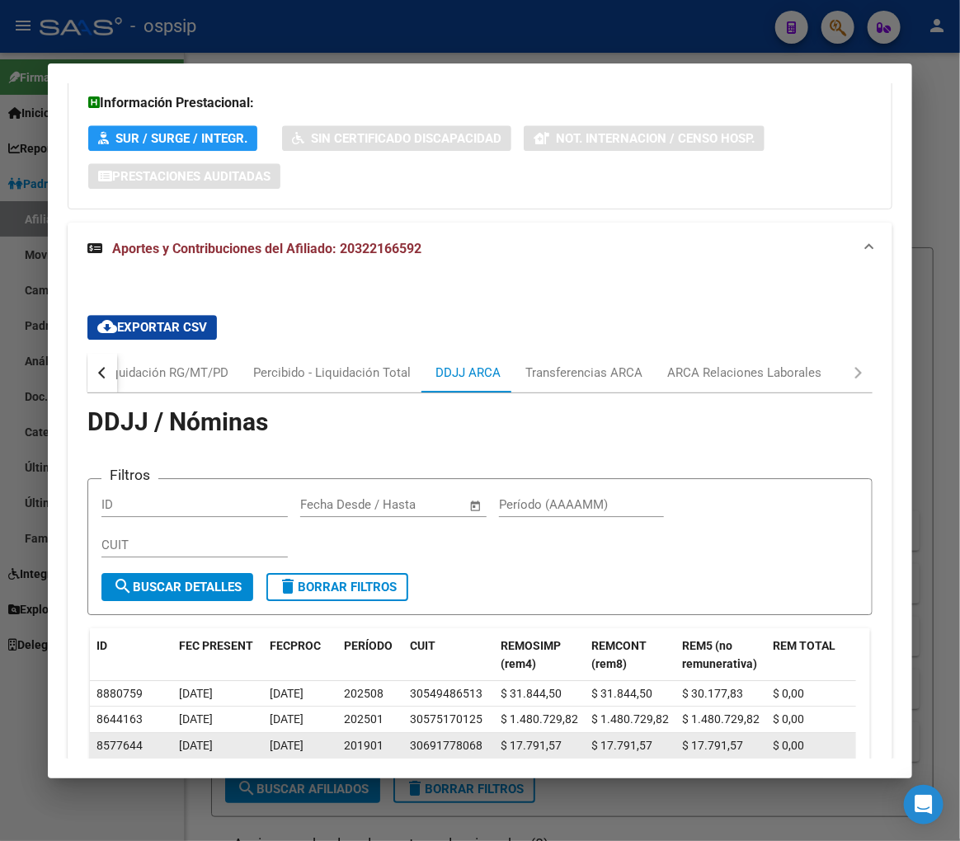
scroll to position [1612, 0]
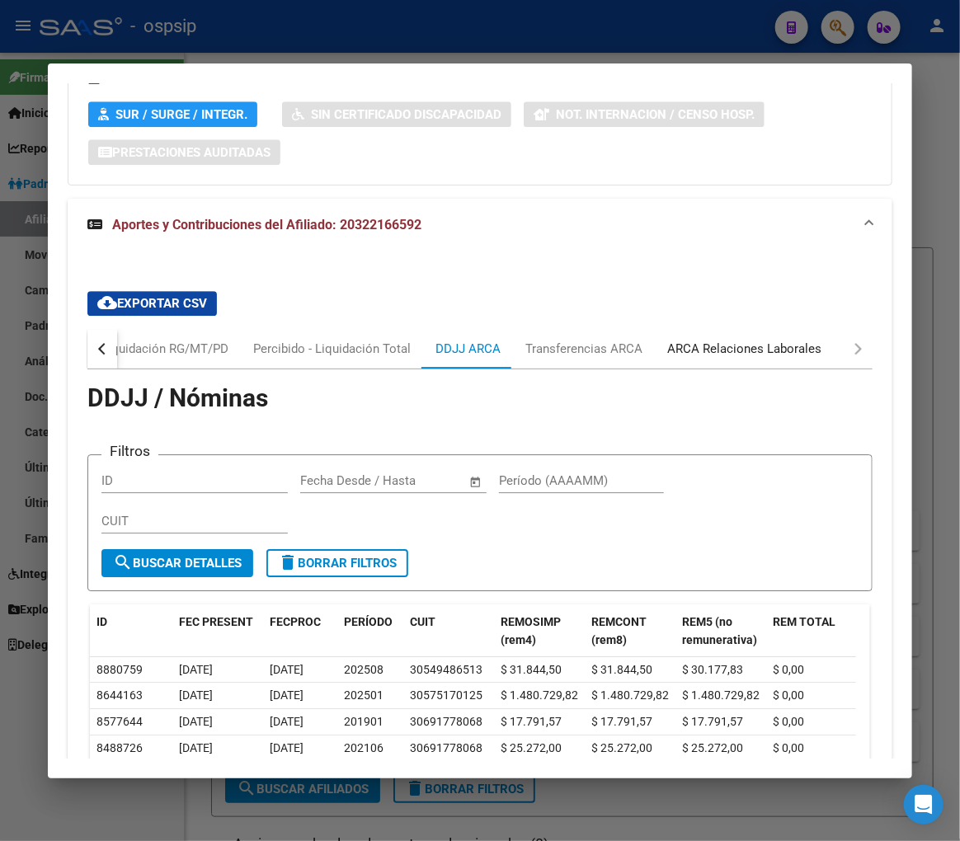
click at [762, 329] on div "ARCA Relaciones Laborales" at bounding box center [744, 349] width 179 height 40
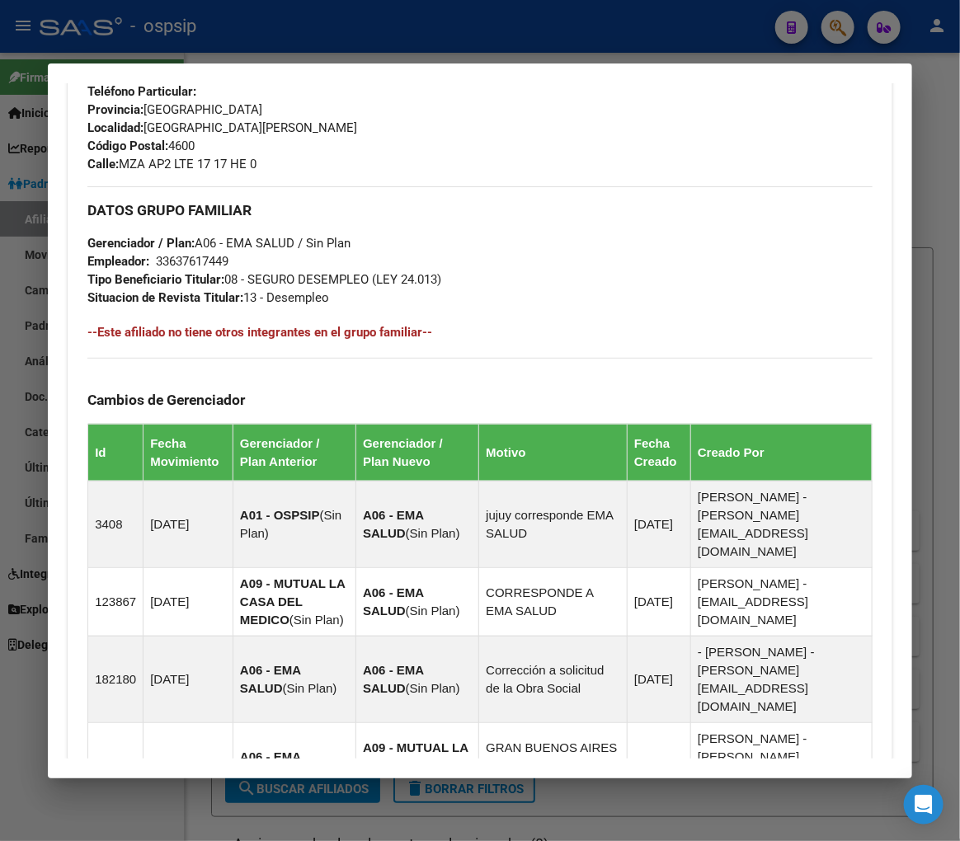
scroll to position [238, 0]
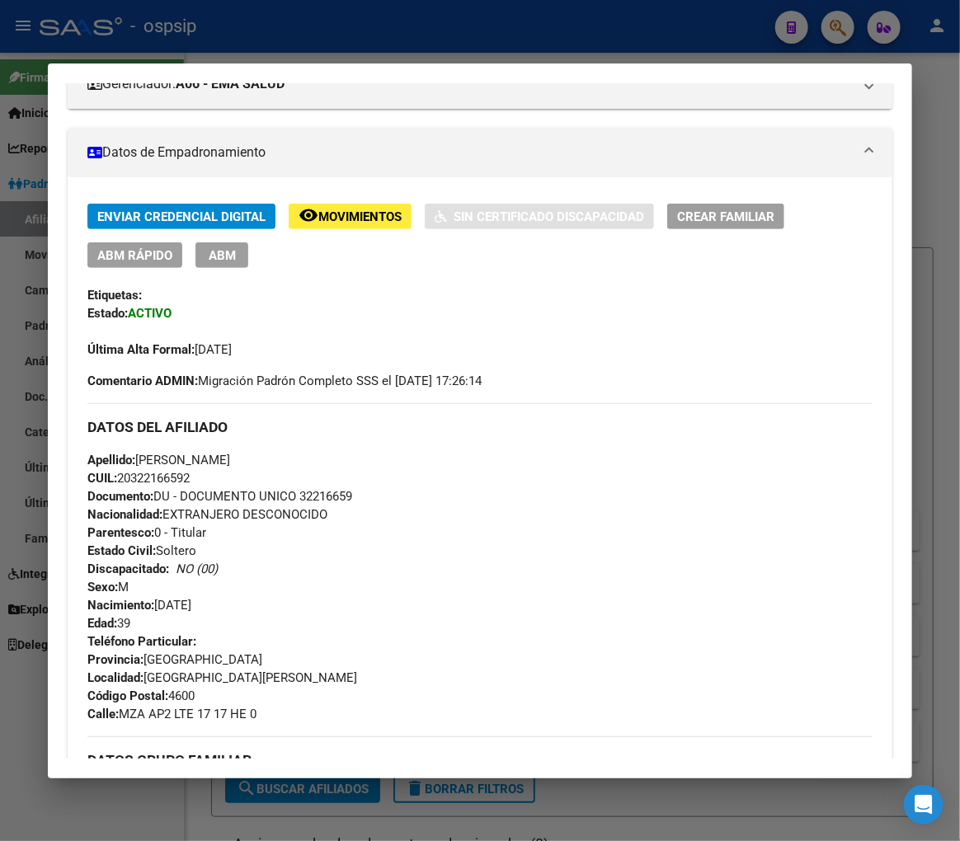
click at [220, 262] on button "ABM" at bounding box center [221, 255] width 53 height 26
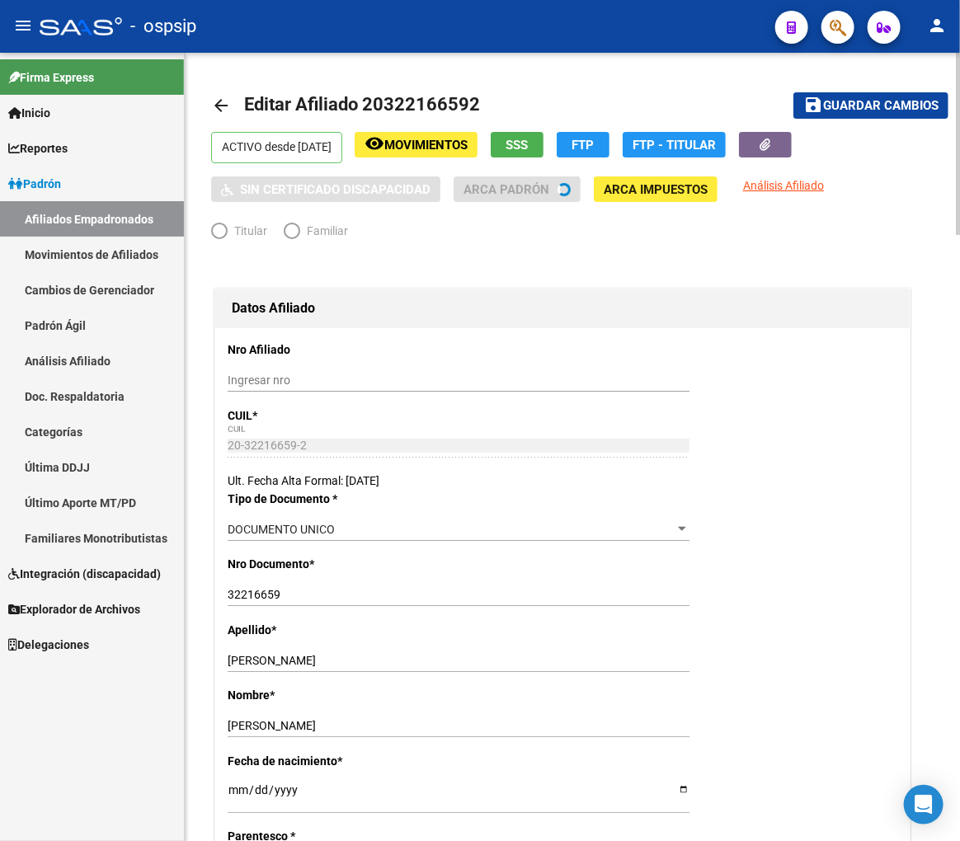
radio input "true"
type input "33-63761744-9"
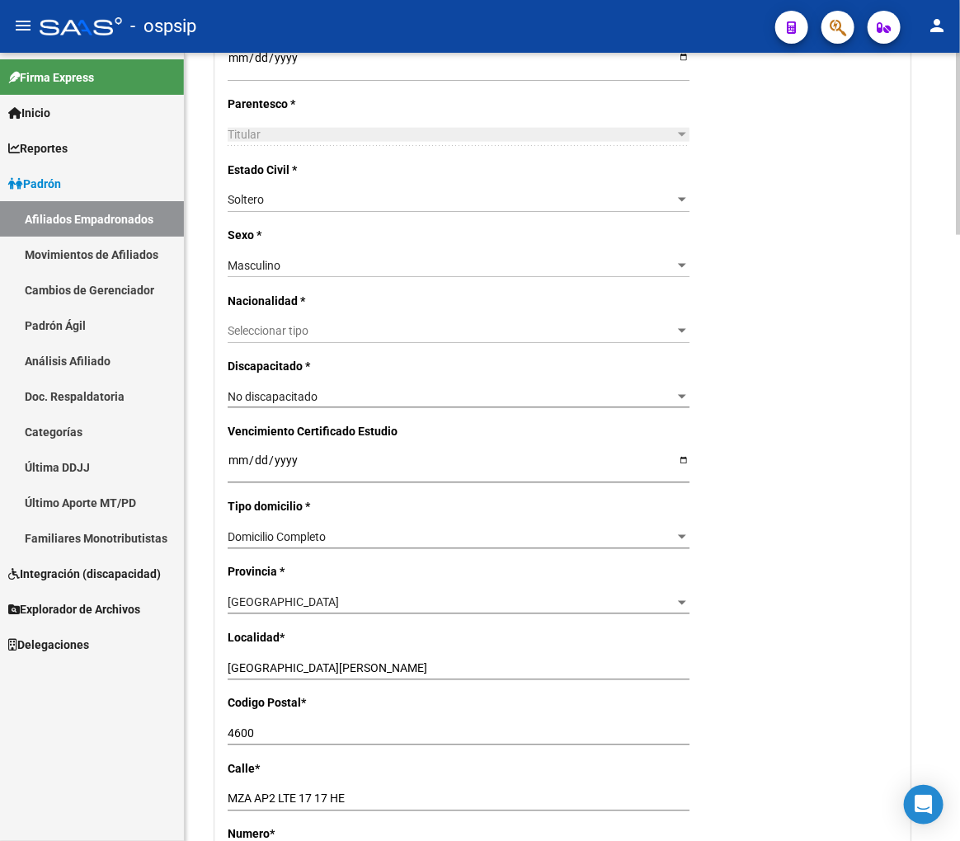
scroll to position [1374, 0]
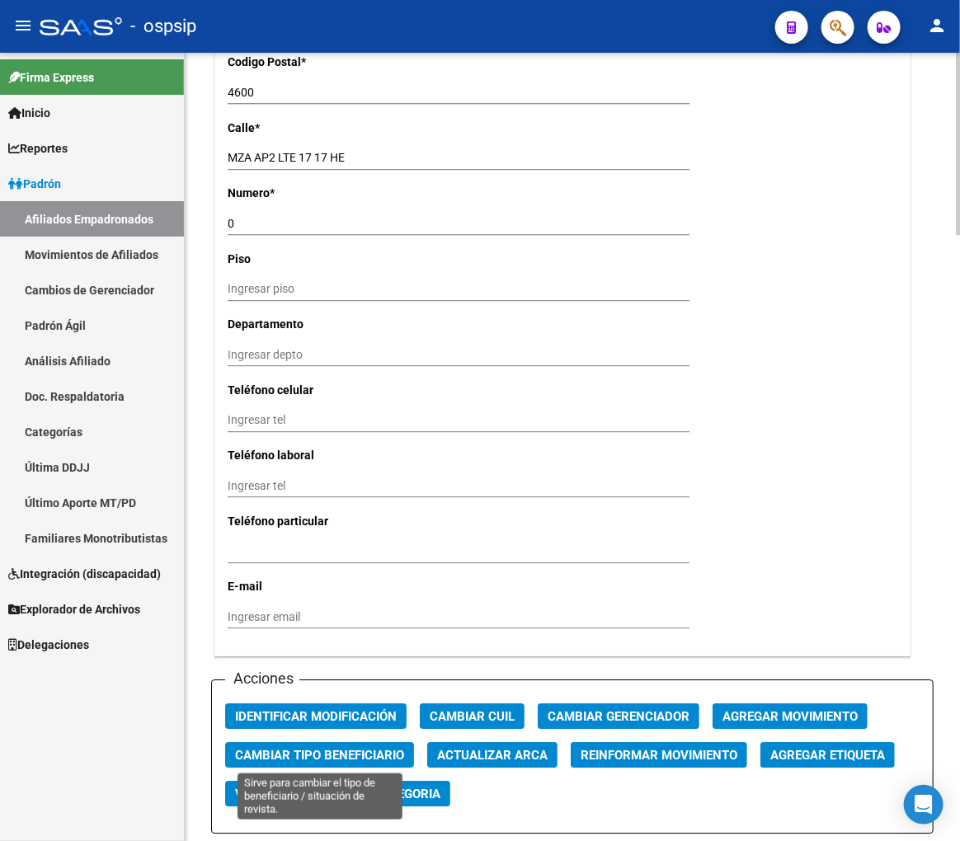
click at [272, 750] on span "Cambiar Tipo Beneficiario" at bounding box center [319, 755] width 169 height 15
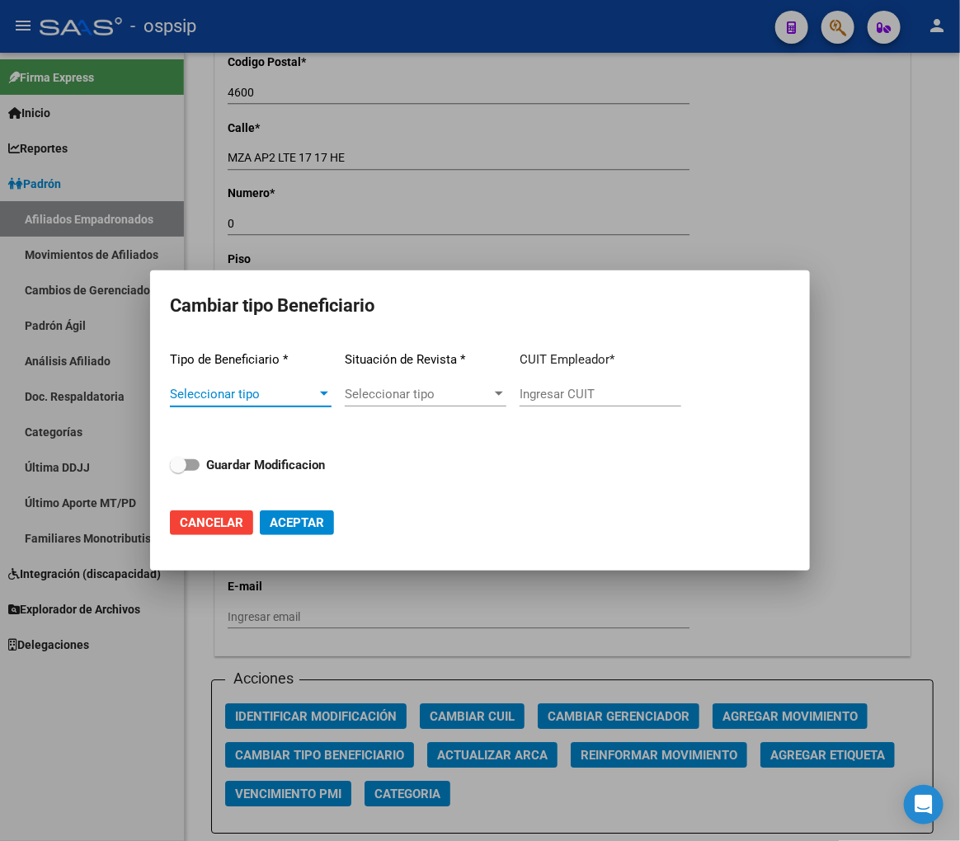
drag, startPoint x: 794, startPoint y: 621, endPoint x: 816, endPoint y: 663, distance: 47.6
click at [794, 622] on div at bounding box center [480, 420] width 960 height 841
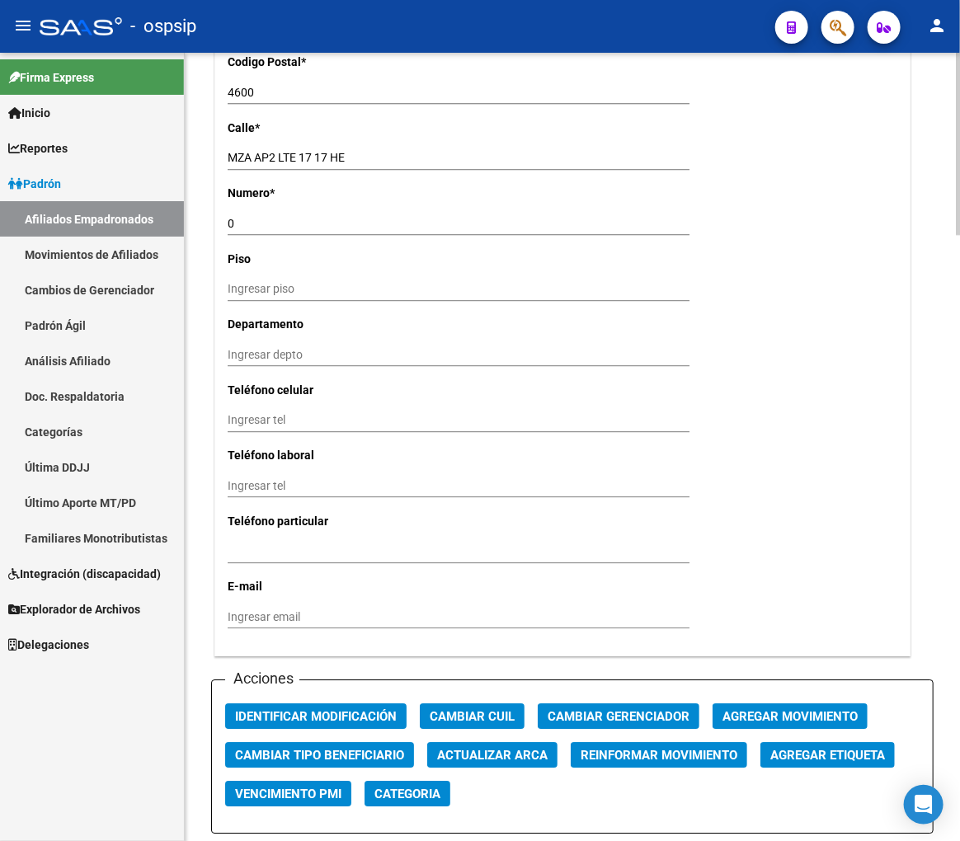
click at [812, 714] on span "Agregar Movimiento" at bounding box center [789, 716] width 135 height 15
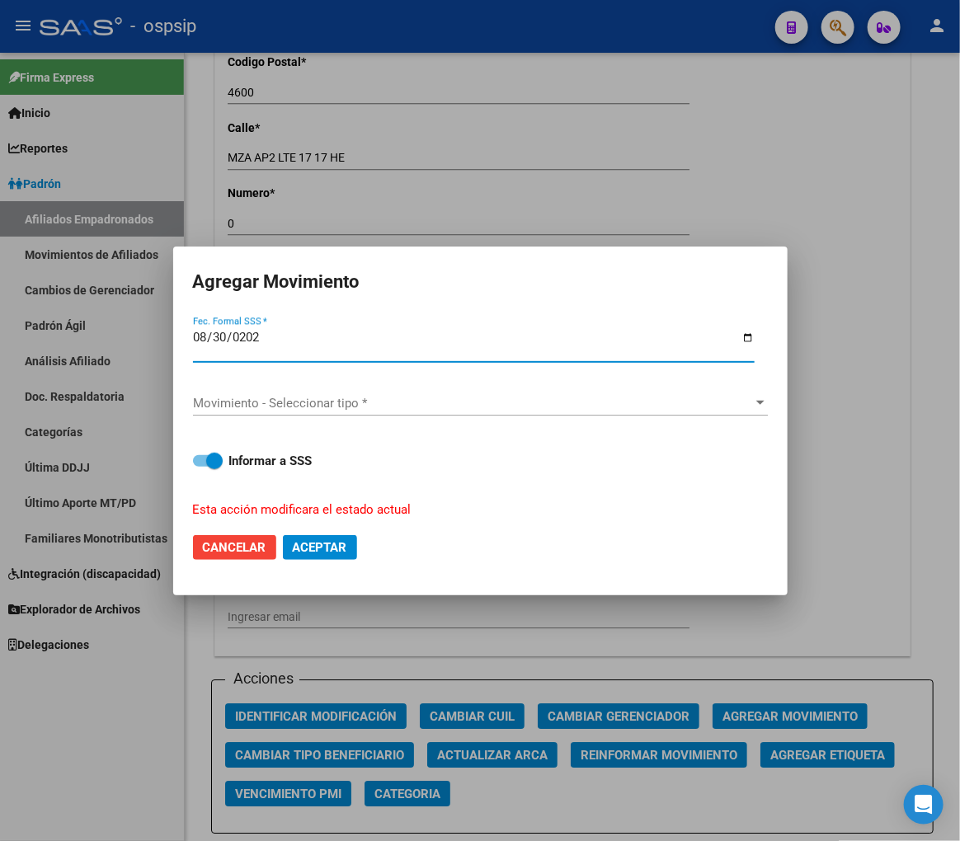
type input "2025-08-30"
click at [386, 402] on span "Movimiento - Seleccionar tipo *" at bounding box center [473, 403] width 560 height 15
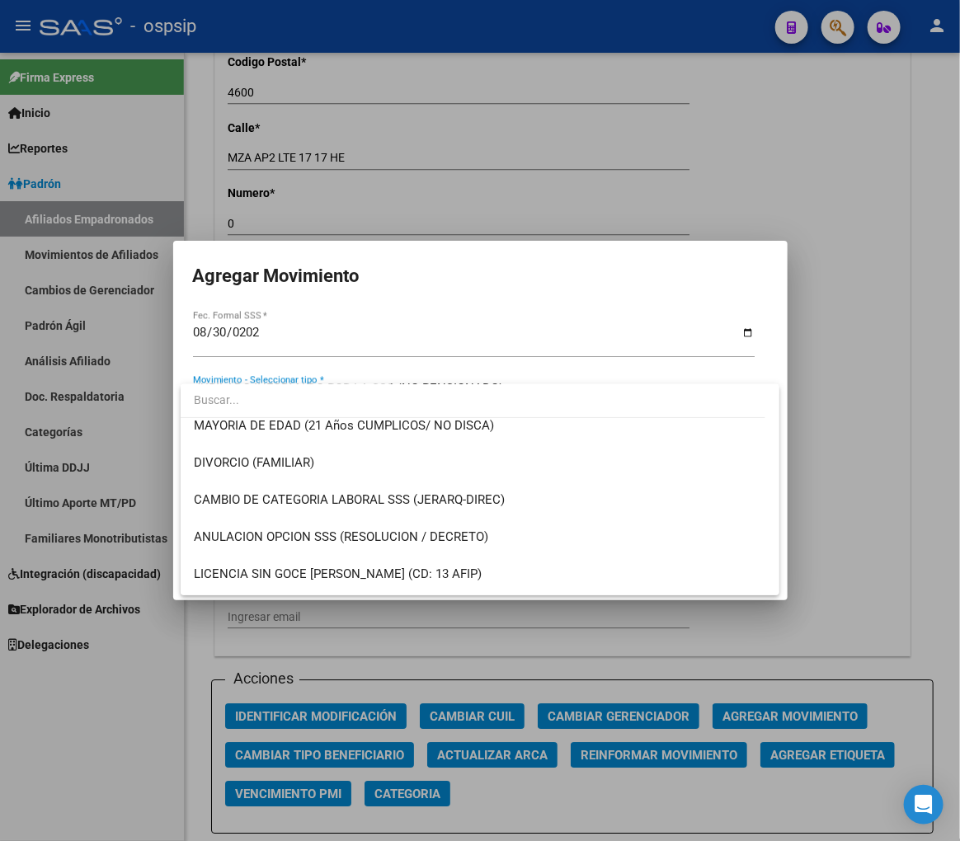
scroll to position [366, 0]
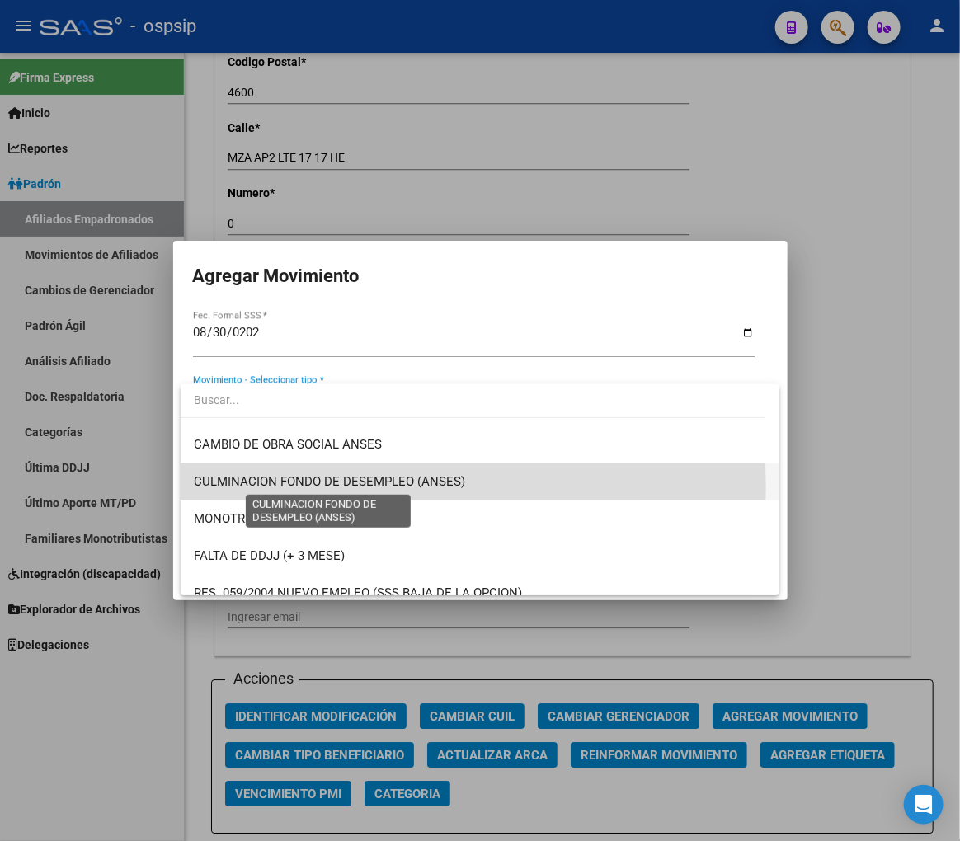
click at [385, 487] on span "CULMINACION FONDO DE DESEMPLEO (ANSES)" at bounding box center [329, 481] width 271 height 15
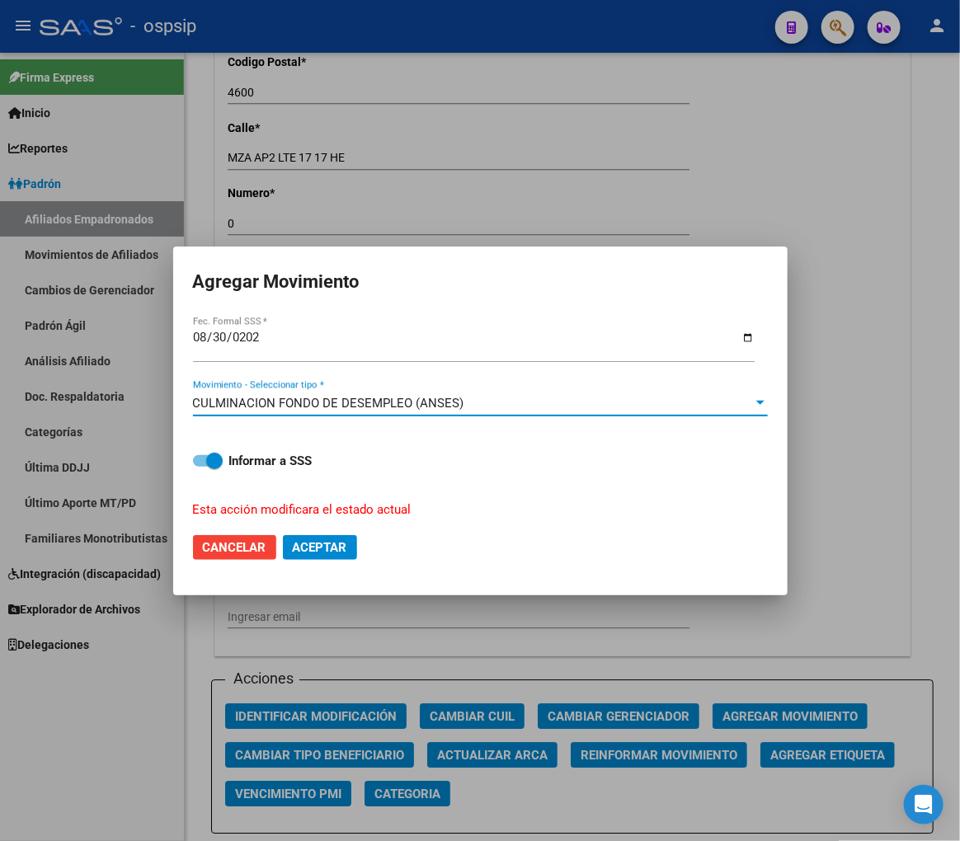
click at [348, 544] on button "Aceptar" at bounding box center [320, 547] width 74 height 25
checkbox input "false"
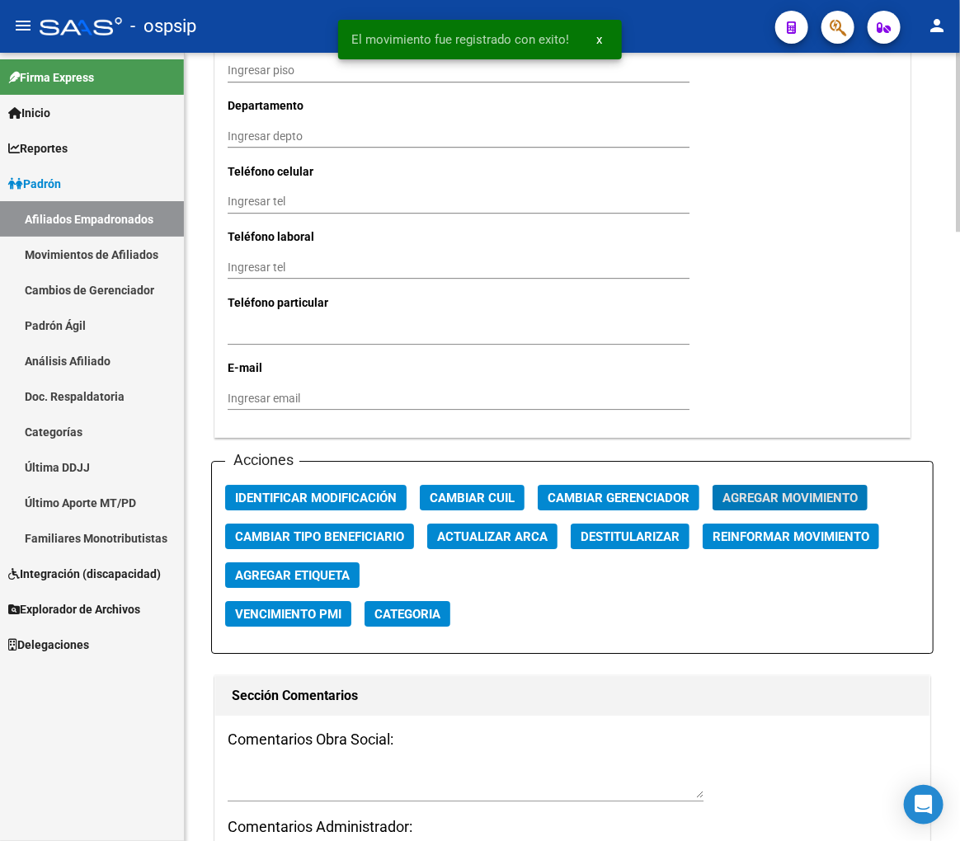
scroll to position [1649, 0]
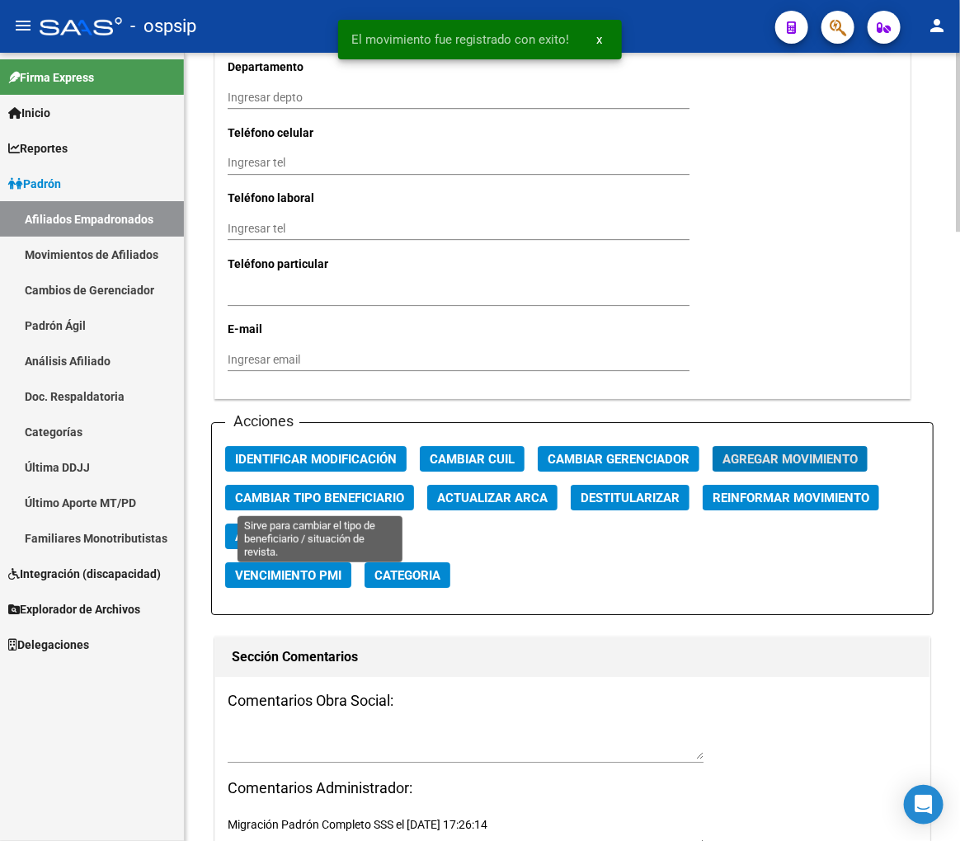
click at [356, 490] on span "Cambiar Tipo Beneficiario" at bounding box center [319, 497] width 169 height 15
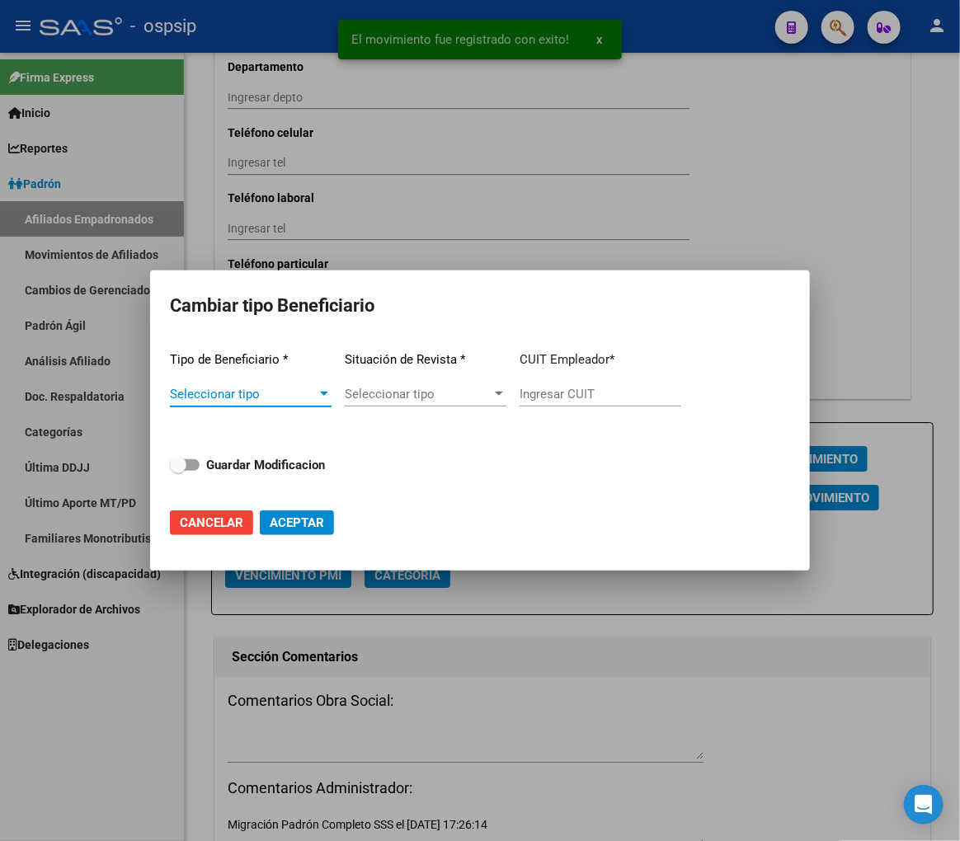
click at [266, 399] on span "Seleccionar tipo" at bounding box center [243, 394] width 147 height 15
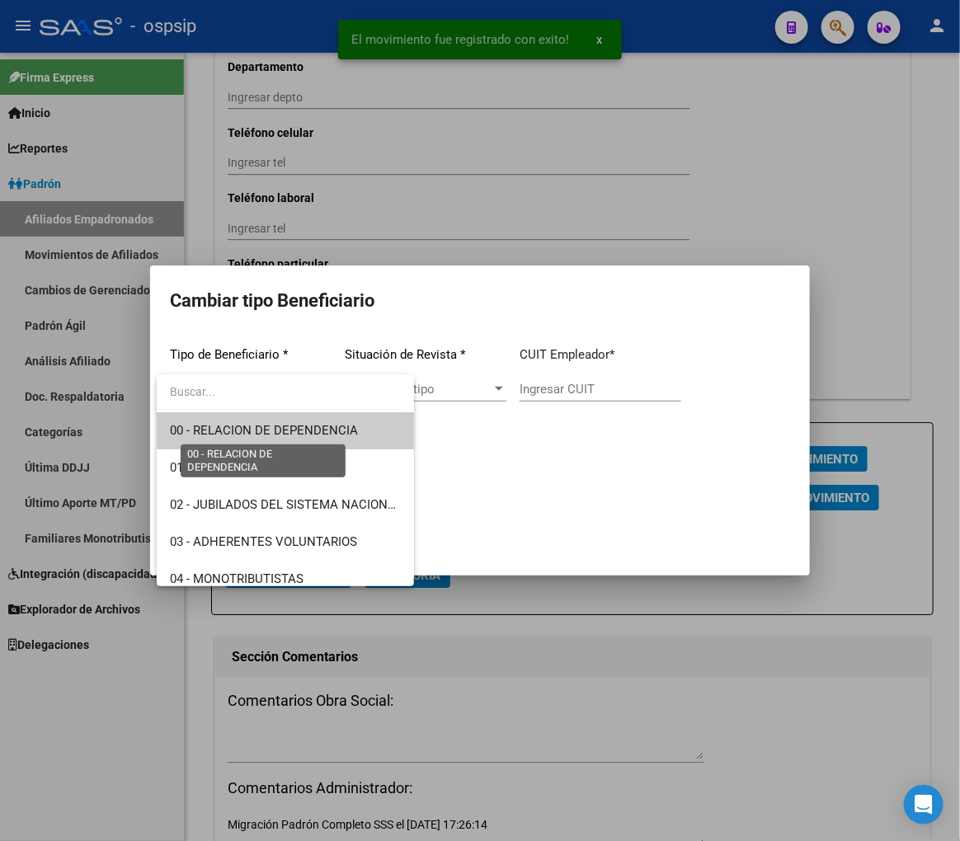
click at [276, 430] on span "00 - RELACION DE DEPENDENCIA" at bounding box center [264, 430] width 188 height 15
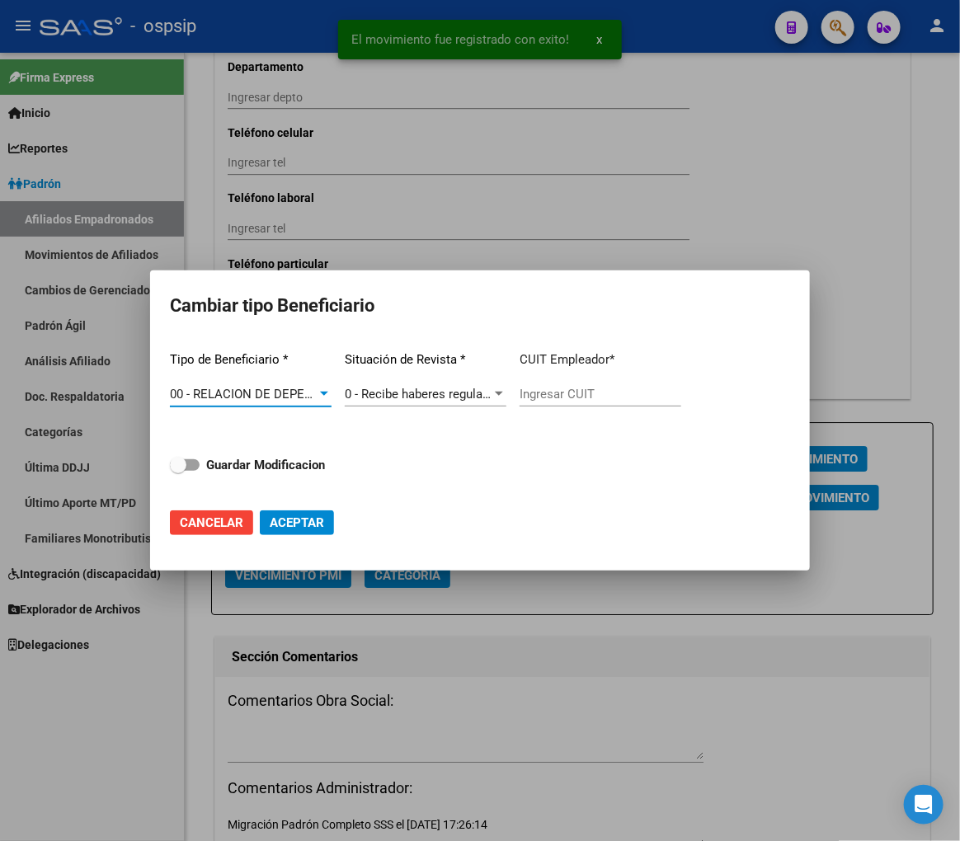
type input "30-54948651-3"
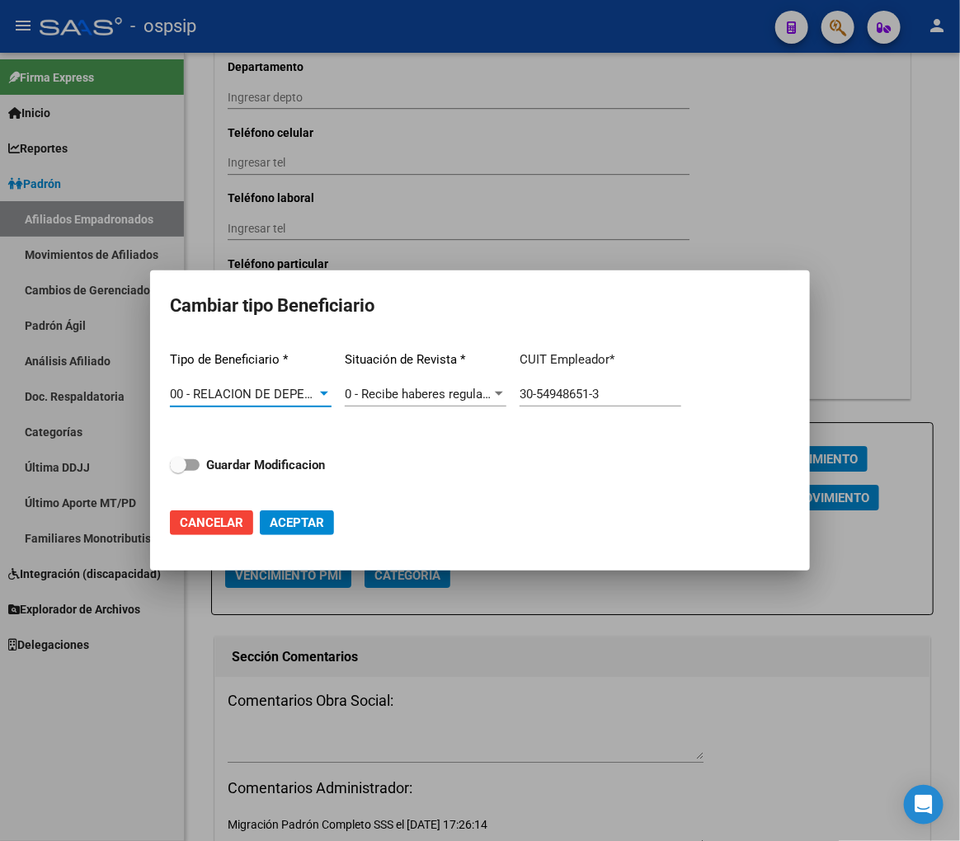
click at [628, 399] on input "30-54948651-3" at bounding box center [601, 394] width 162 height 15
drag, startPoint x: 680, startPoint y: 604, endPoint x: 689, endPoint y: 633, distance: 31.3
click at [680, 606] on div at bounding box center [480, 420] width 960 height 841
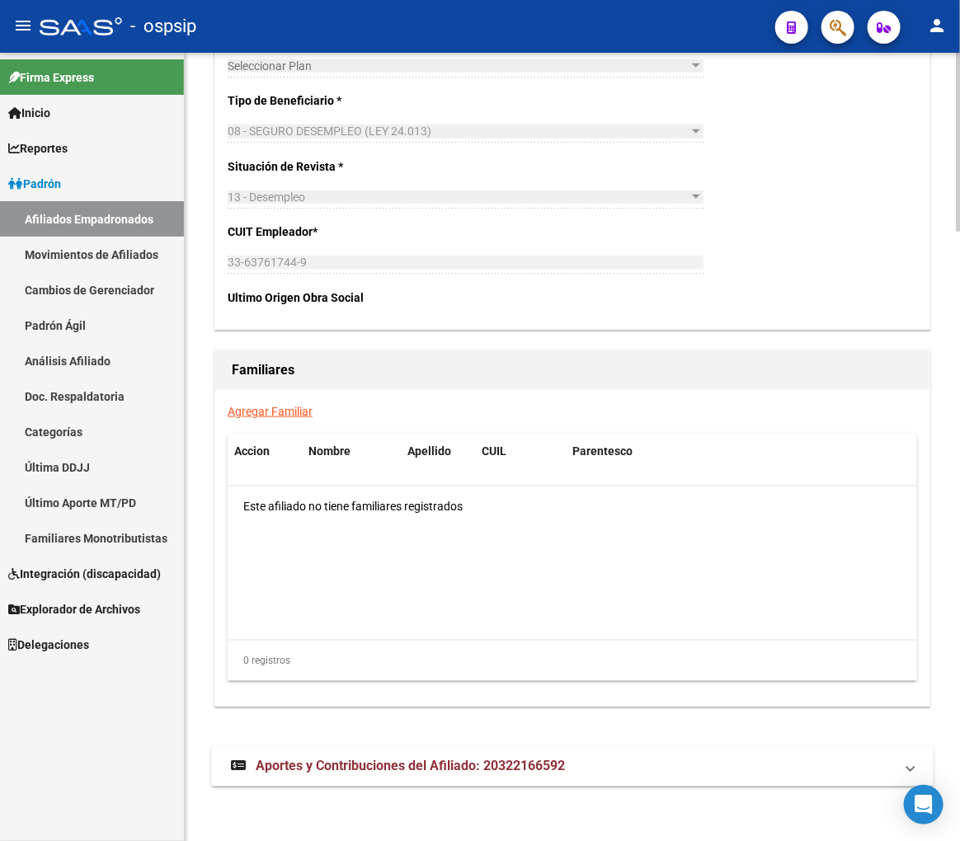
scroll to position [2680, 0]
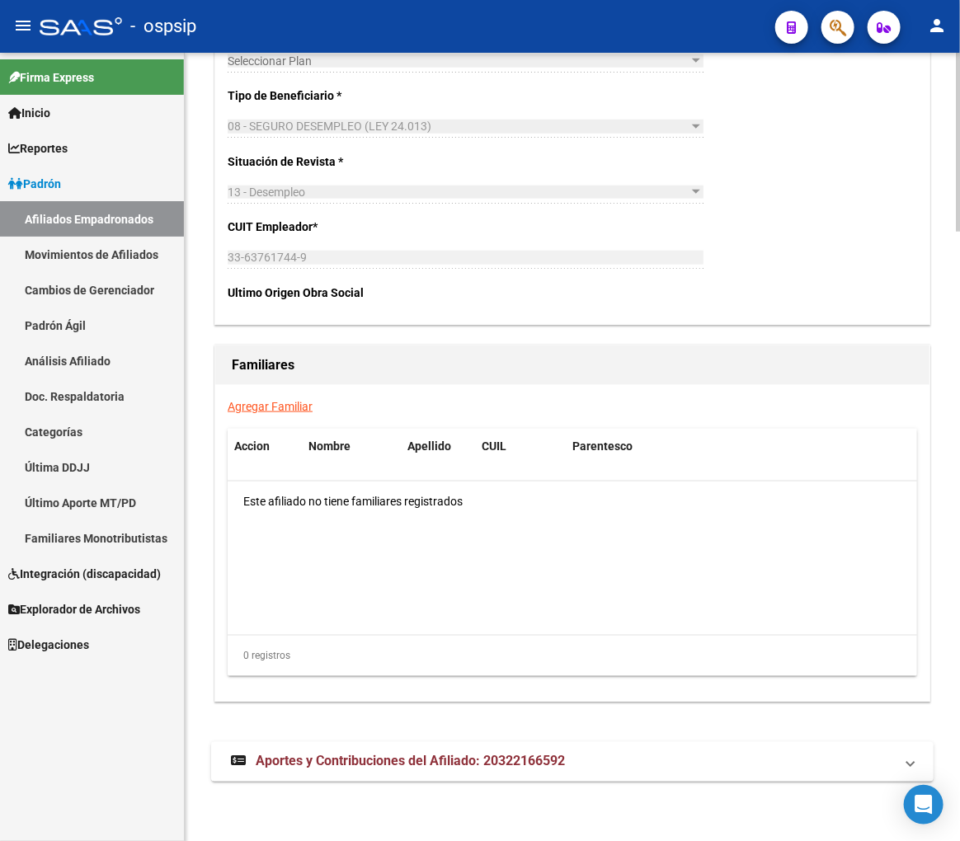
click at [676, 768] on mat-expansion-panel-header "Aportes y Contribuciones del Afiliado: 20322166592" at bounding box center [572, 762] width 722 height 40
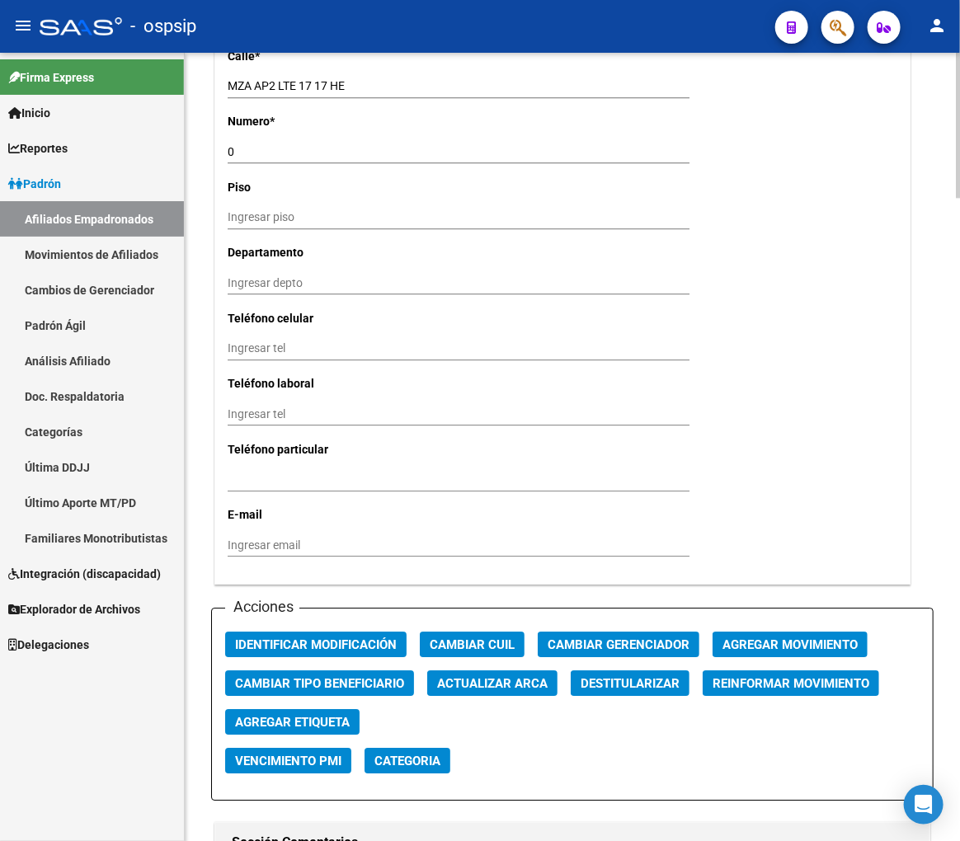
scroll to position [1454, 0]
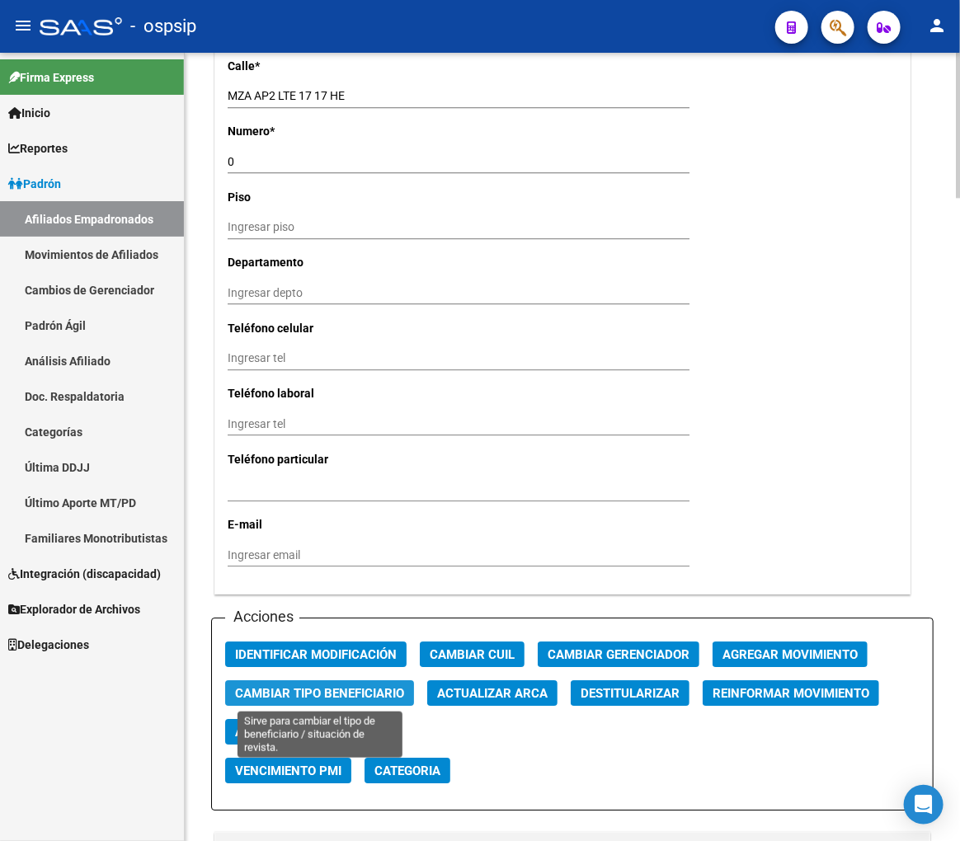
click at [347, 694] on span "Cambiar Tipo Beneficiario" at bounding box center [319, 693] width 169 height 15
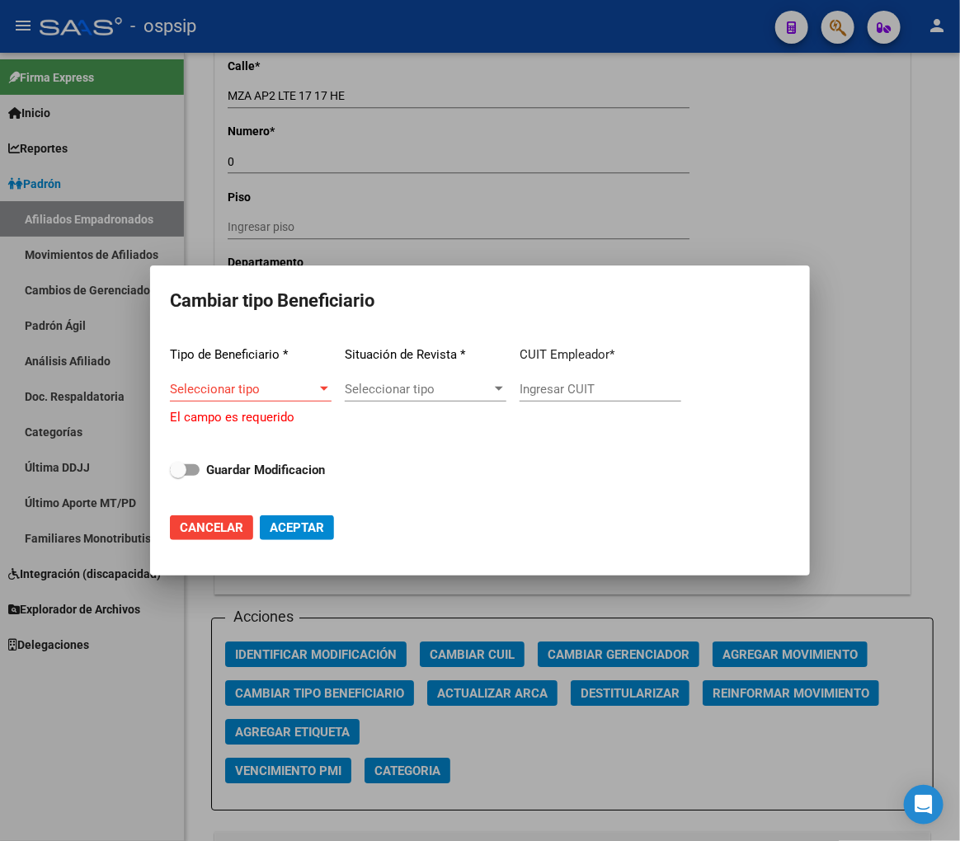
click at [313, 402] on div "Seleccionar tipo Seleccionar tipo" at bounding box center [251, 397] width 162 height 40
click at [293, 386] on span "Seleccionar tipo" at bounding box center [243, 389] width 147 height 15
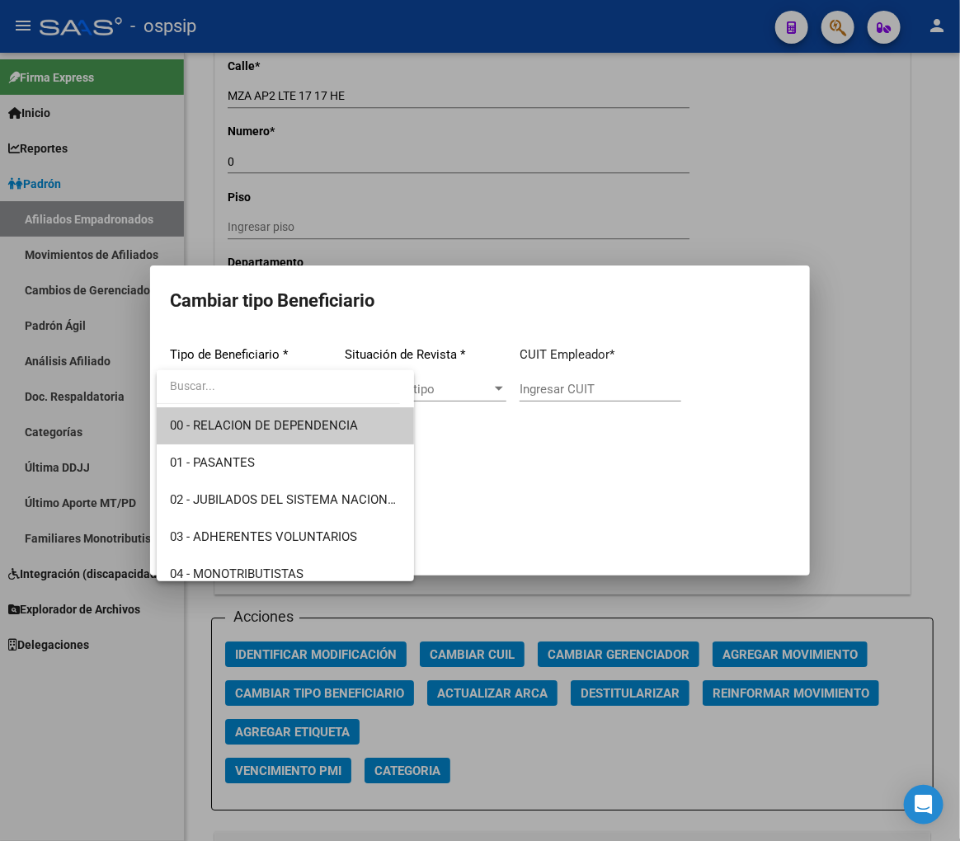
click at [316, 434] on span "00 - RELACION DE DEPENDENCIA" at bounding box center [285, 425] width 231 height 37
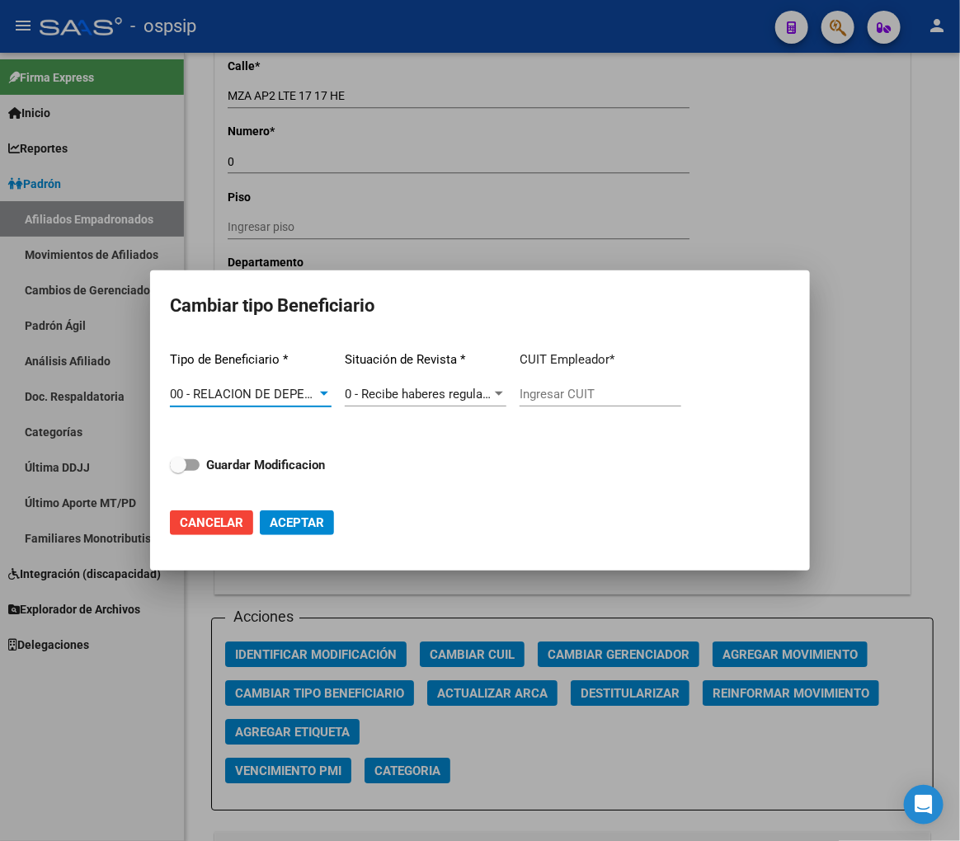
type input "30-54948651-3"
click at [300, 460] on strong "Guardar Modificacion" at bounding box center [265, 465] width 119 height 15
click at [178, 471] on input "Guardar Modificacion" at bounding box center [177, 471] width 1 height 1
checkbox input "true"
click at [326, 525] on button "Aceptar" at bounding box center [297, 522] width 74 height 25
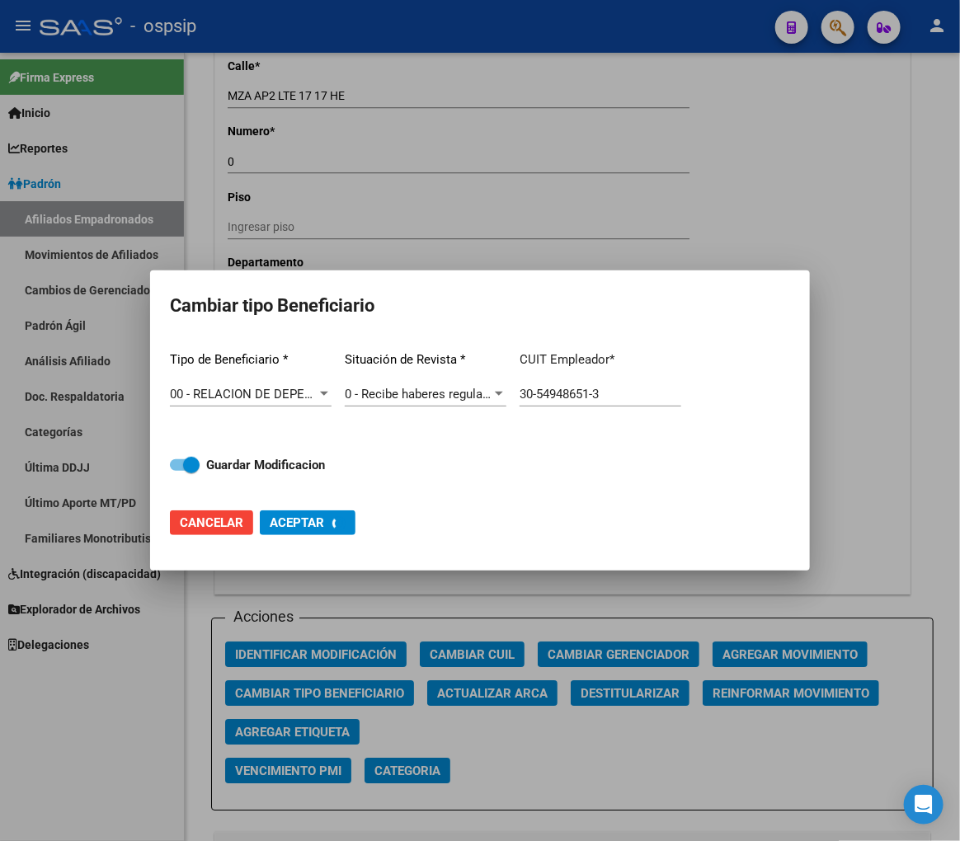
type input "30-54948651-3"
checkbox input "false"
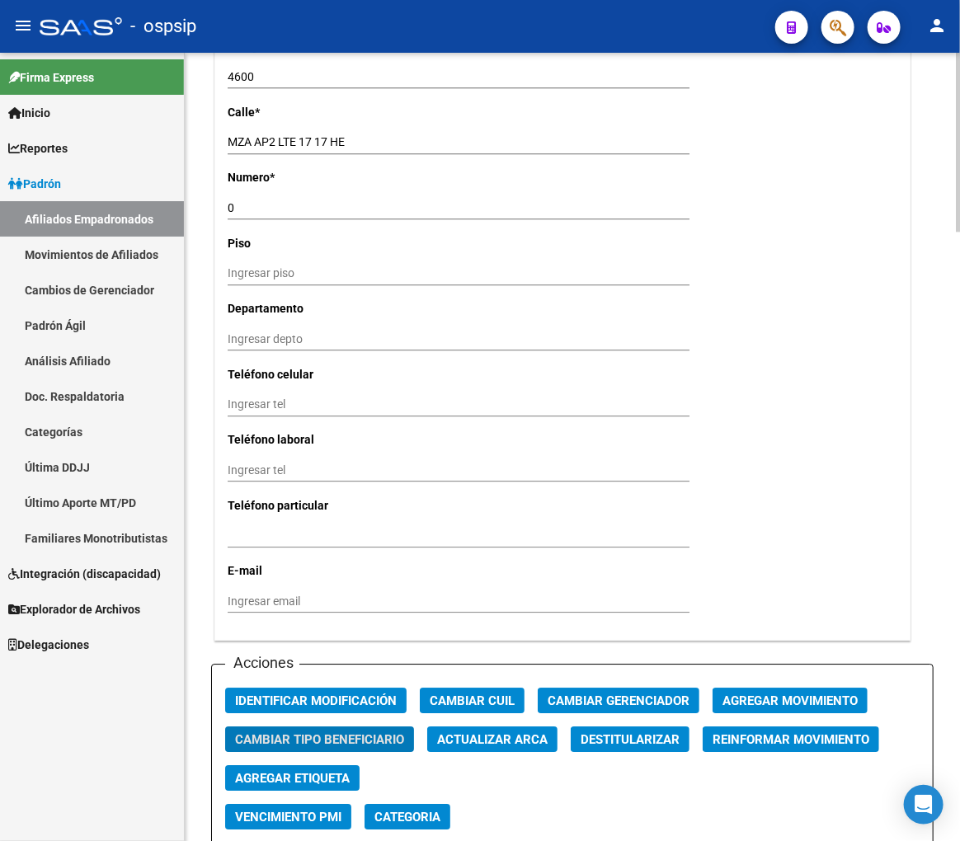
scroll to position [1649, 0]
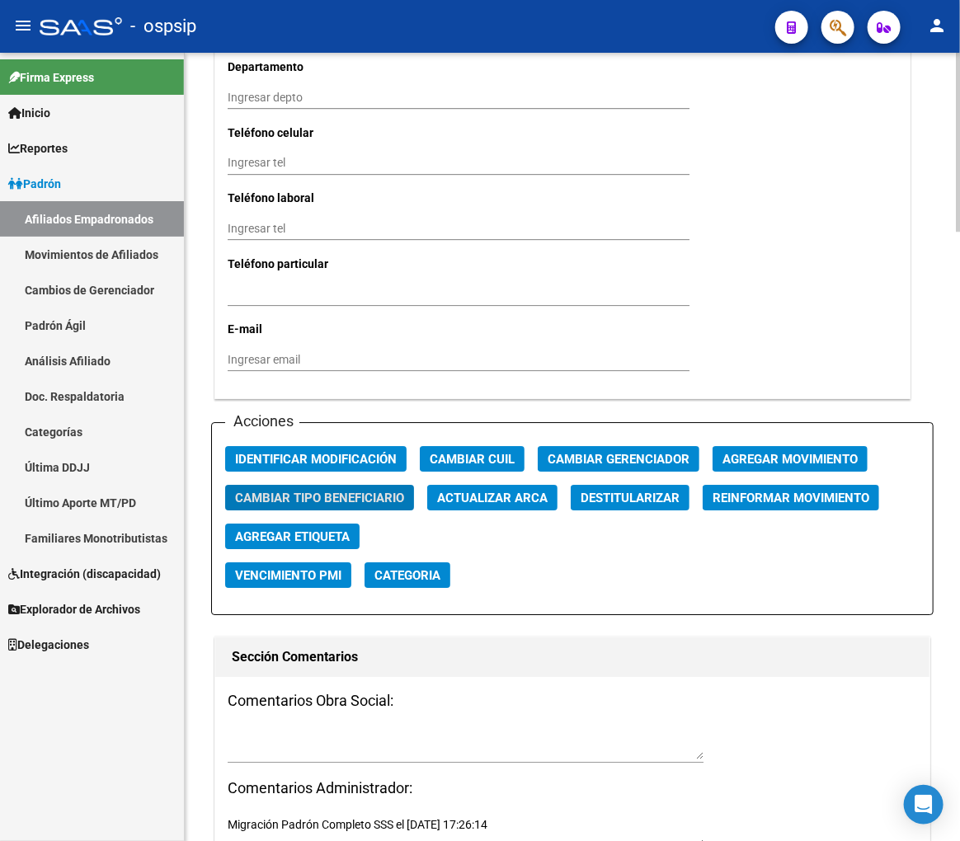
click at [788, 455] on span "Agregar Movimiento" at bounding box center [789, 459] width 135 height 15
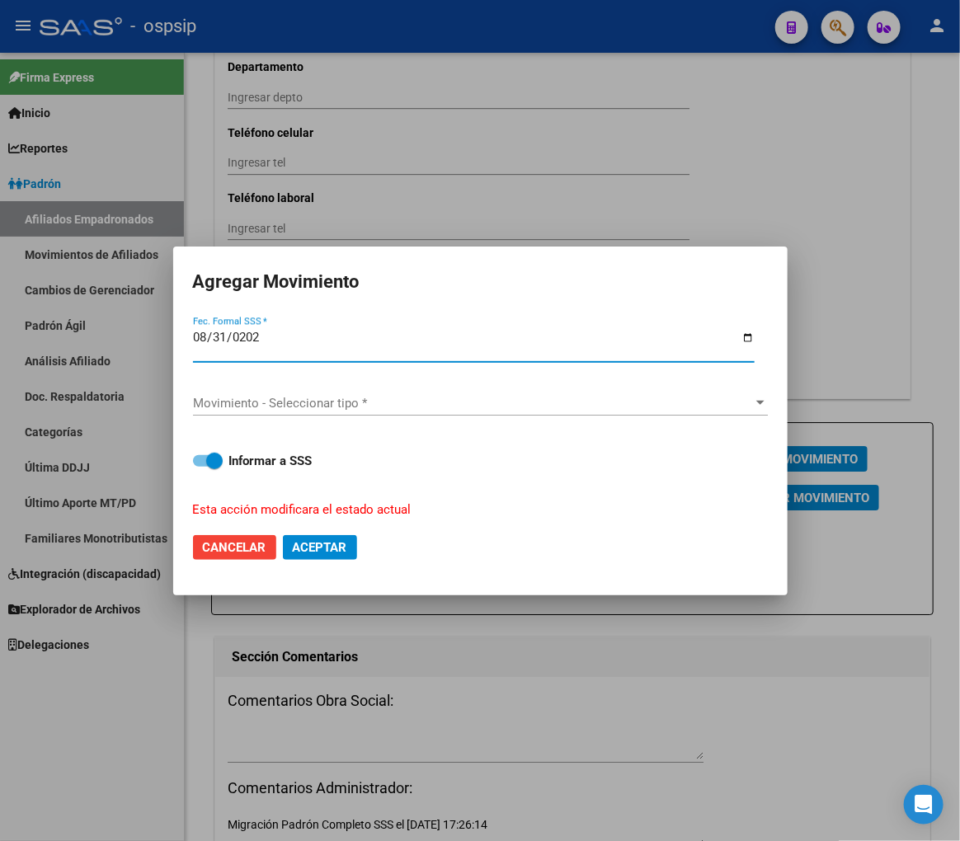
type input "2025-08-31"
click at [367, 396] on span "Movimiento - Seleccionar tipo *" at bounding box center [473, 403] width 560 height 15
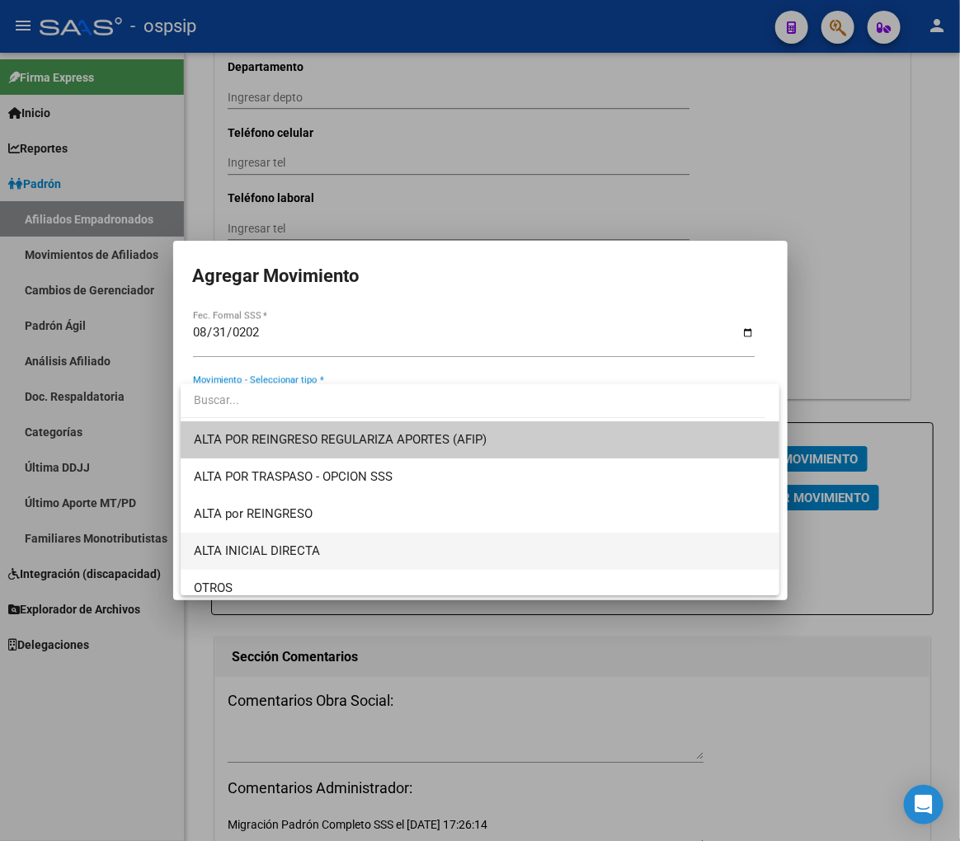
click at [332, 544] on span "ALTA INICIAL DIRECTA" at bounding box center [480, 551] width 572 height 37
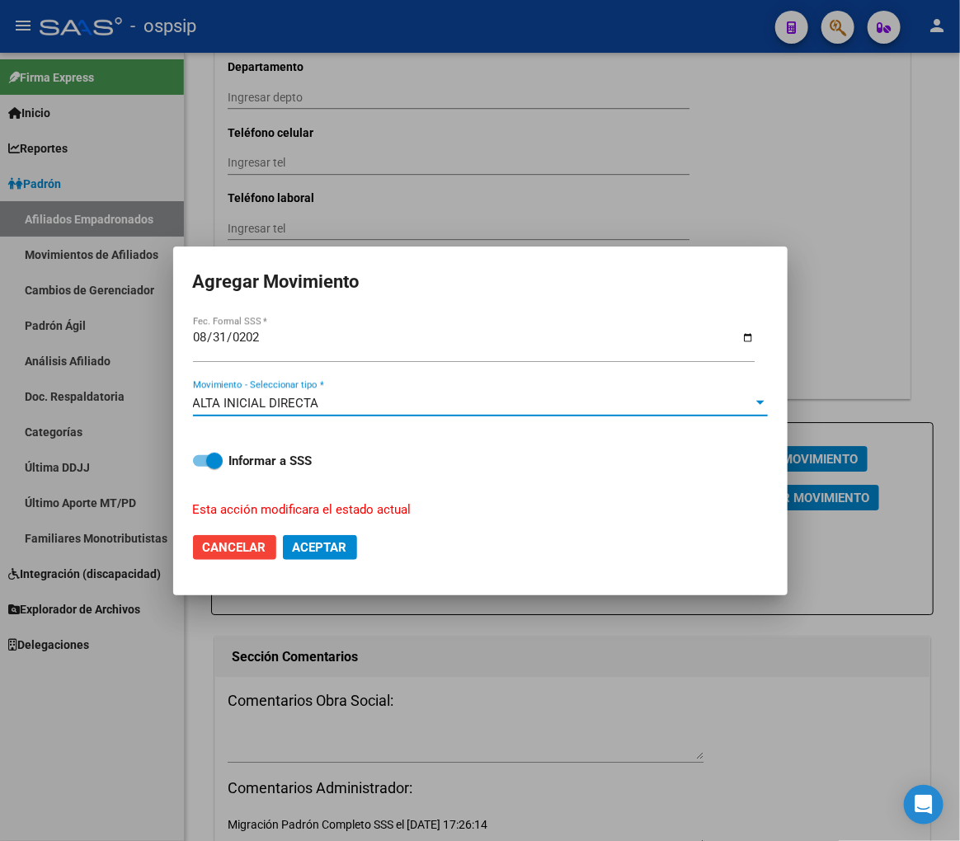
click at [332, 550] on span "Aceptar" at bounding box center [320, 547] width 54 height 15
checkbox input "false"
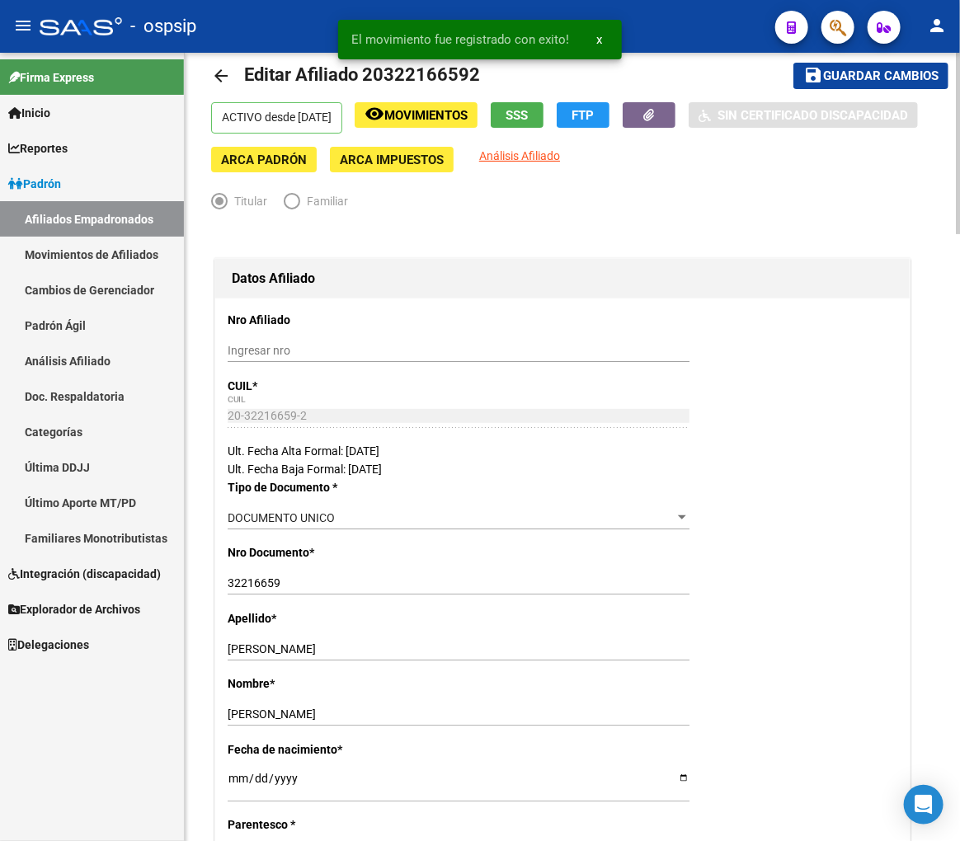
scroll to position [0, 0]
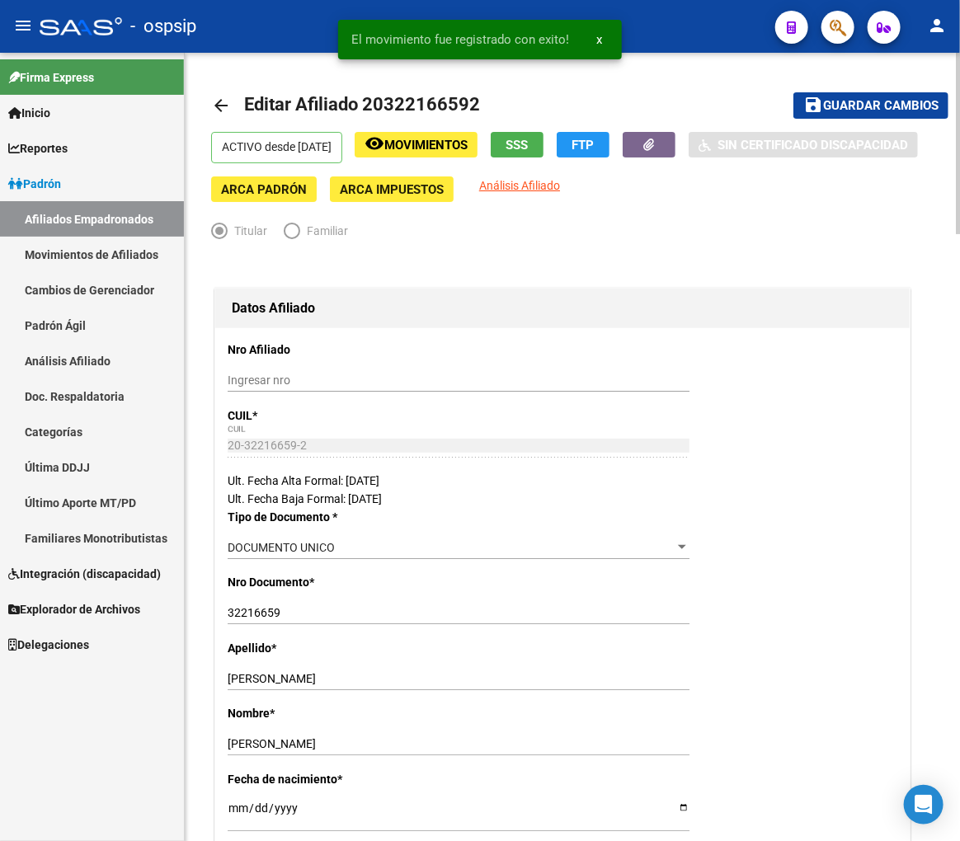
click at [854, 105] on span "Guardar cambios" at bounding box center [880, 106] width 115 height 15
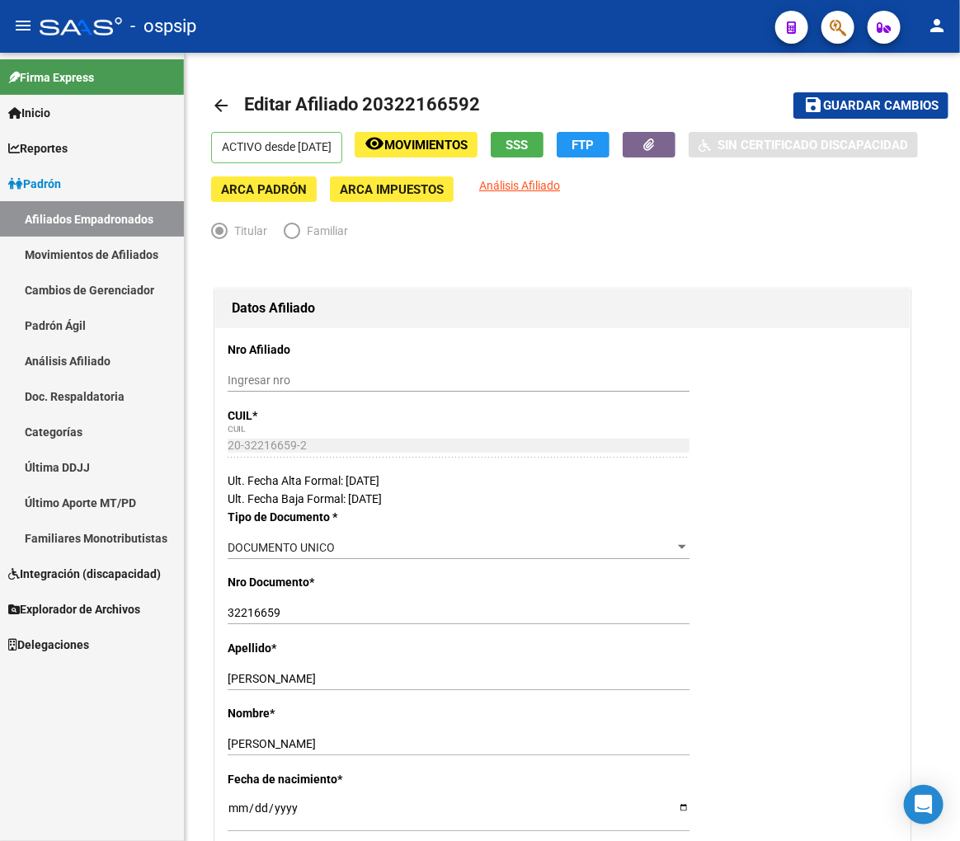
click at [417, 31] on div "- ospsip" at bounding box center [401, 26] width 722 height 36
click at [421, 31] on div "- ospsip" at bounding box center [401, 26] width 722 height 36
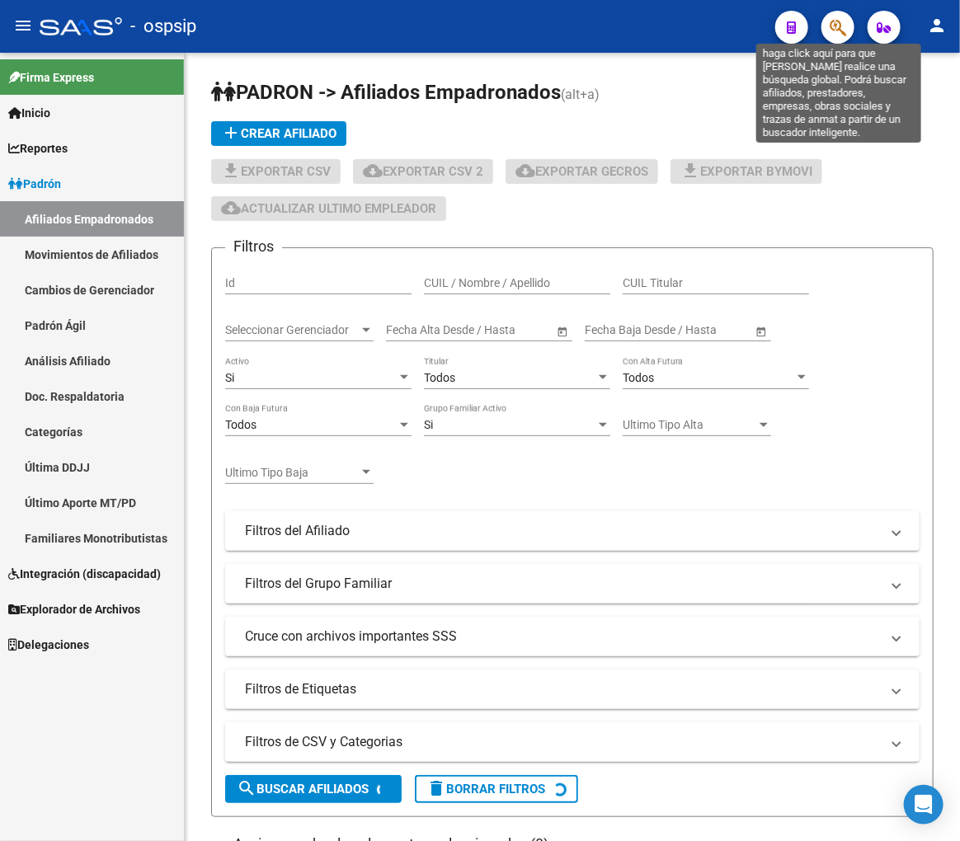
click at [837, 34] on icon "button" at bounding box center [838, 27] width 16 height 19
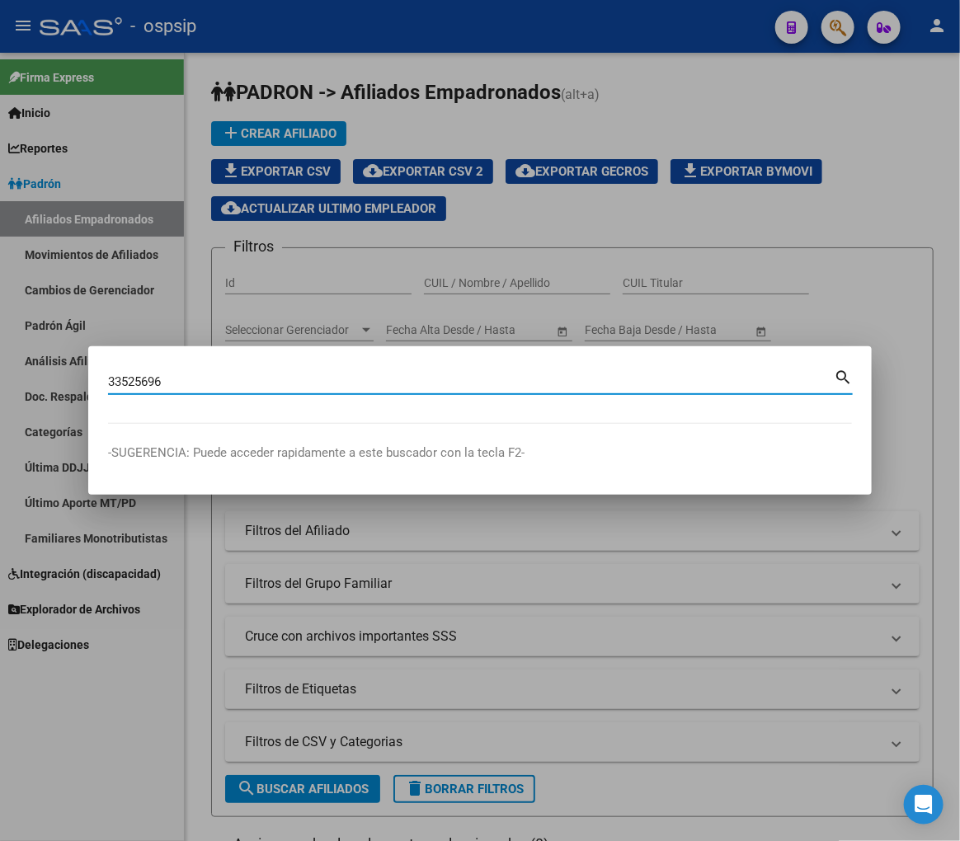
type input "33525696"
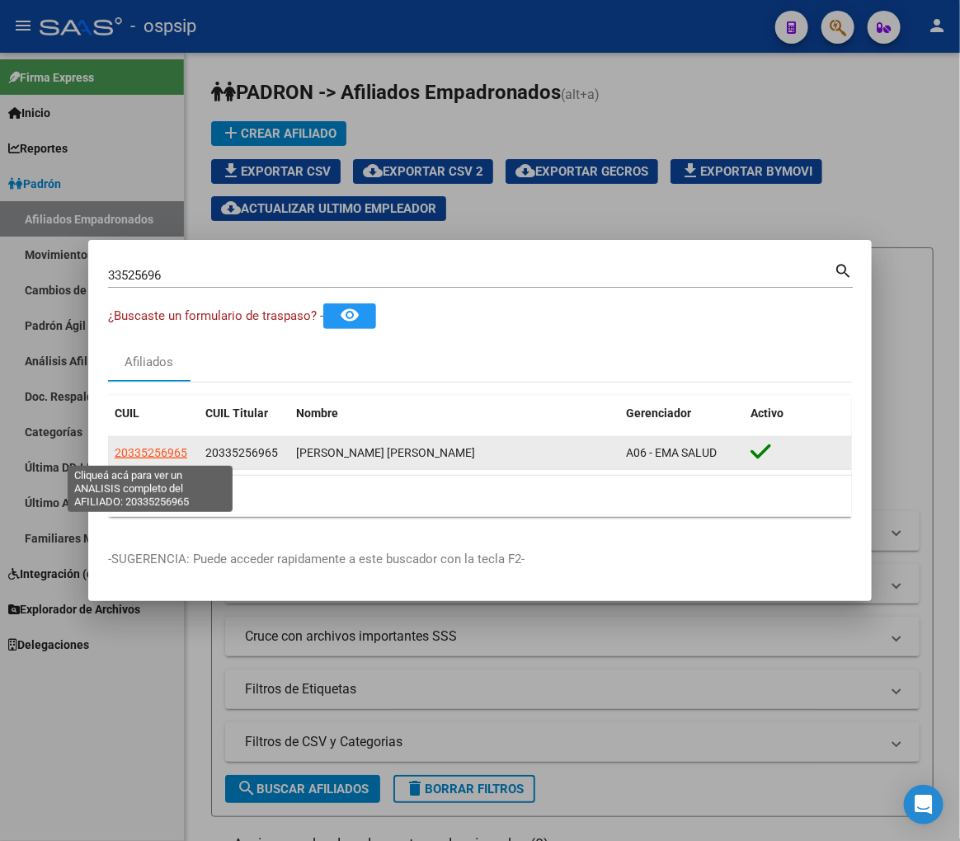
click at [176, 449] on span "20335256965" at bounding box center [151, 452] width 73 height 13
type textarea "20335256965"
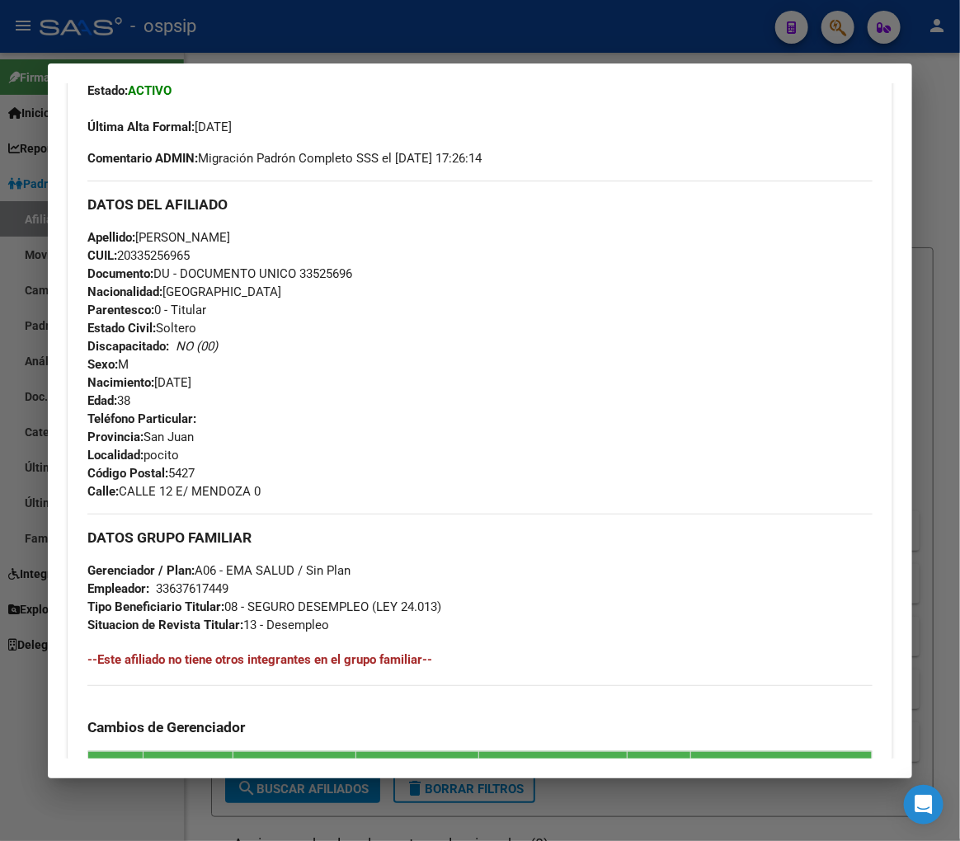
scroll to position [549, 0]
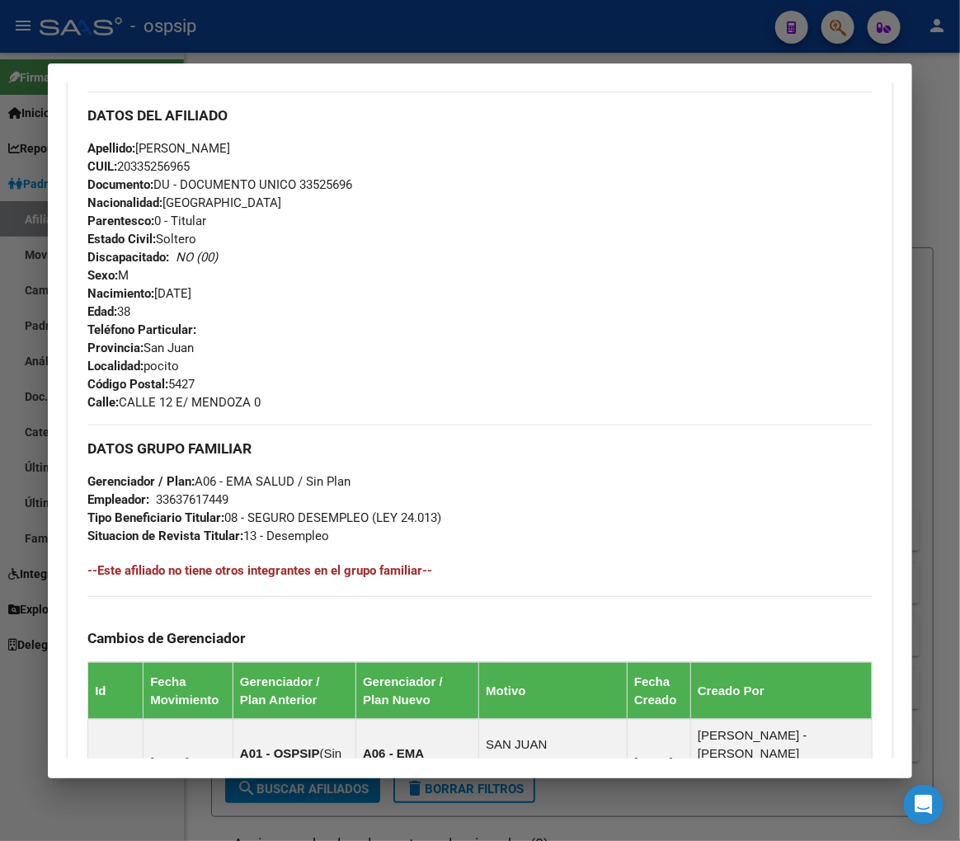
click at [562, 41] on div at bounding box center [480, 420] width 960 height 841
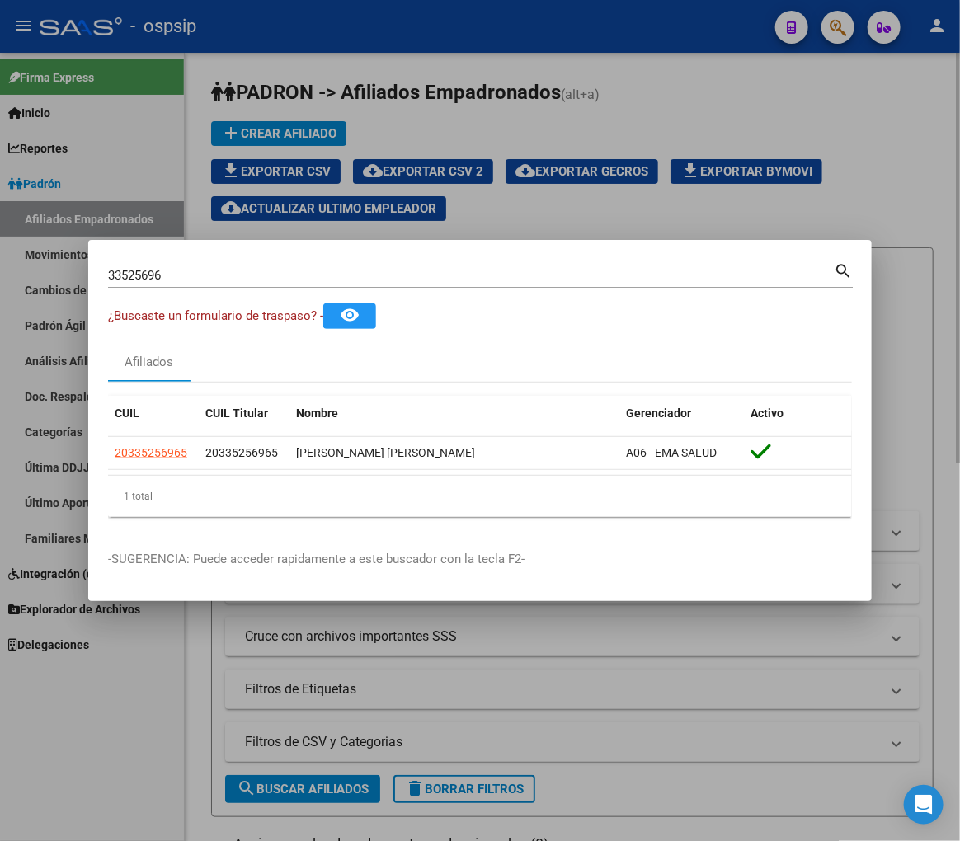
drag, startPoint x: 562, startPoint y: 41, endPoint x: 706, endPoint y: 108, distance: 159.0
click at [561, 42] on div at bounding box center [480, 420] width 960 height 841
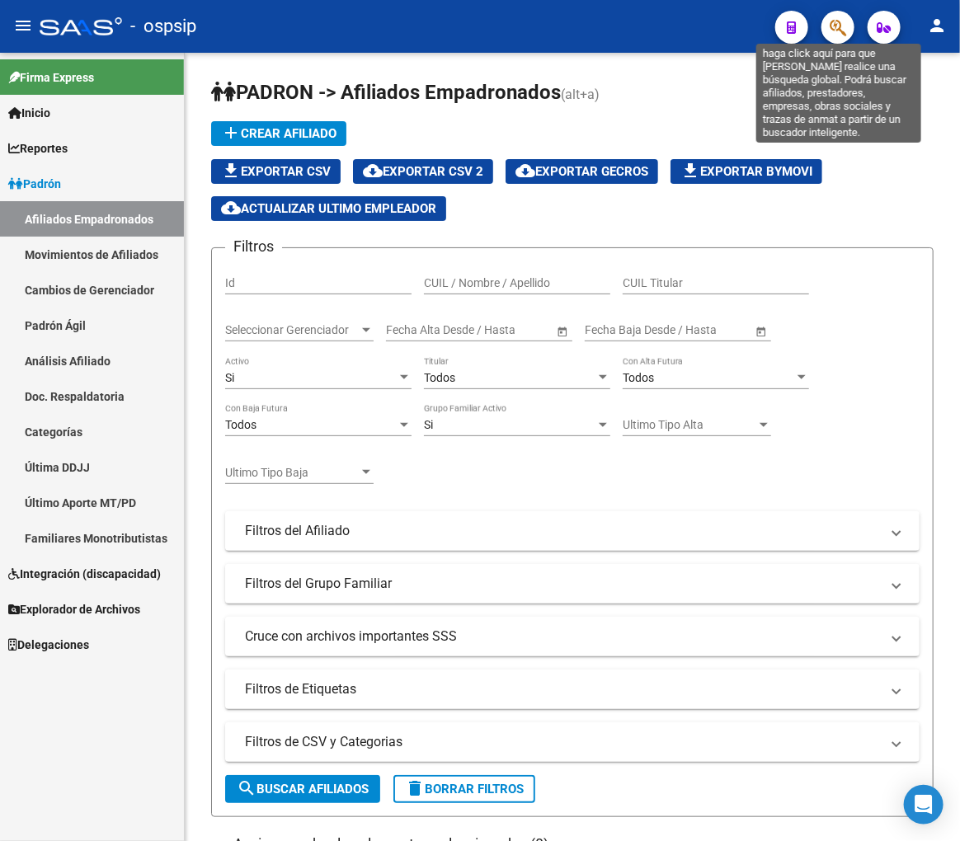
click at [841, 18] on icon "button" at bounding box center [838, 27] width 16 height 19
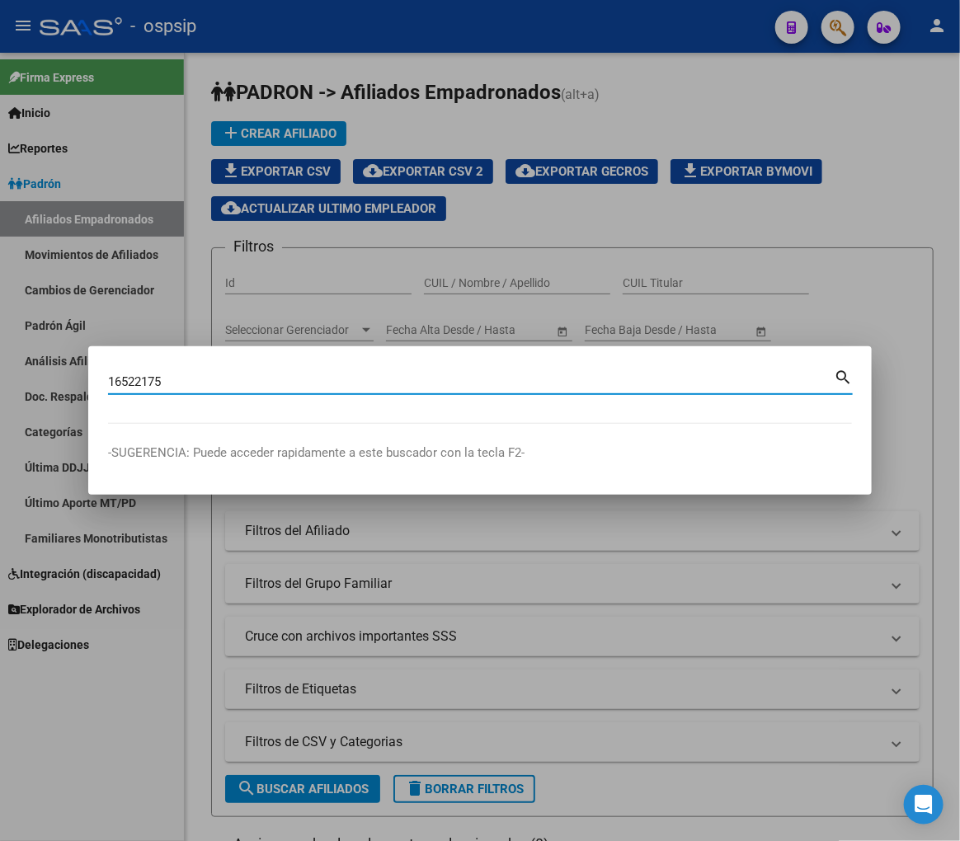
type input "16522175"
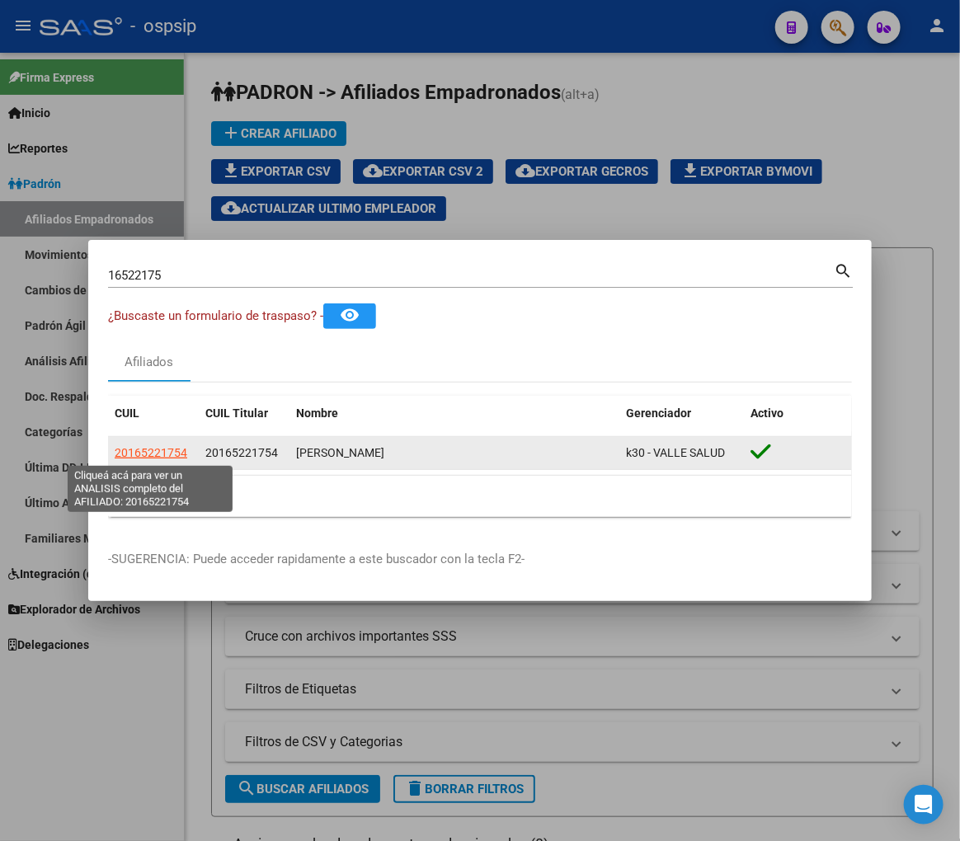
click at [147, 446] on span "20165221754" at bounding box center [151, 452] width 73 height 13
type textarea "20165221754"
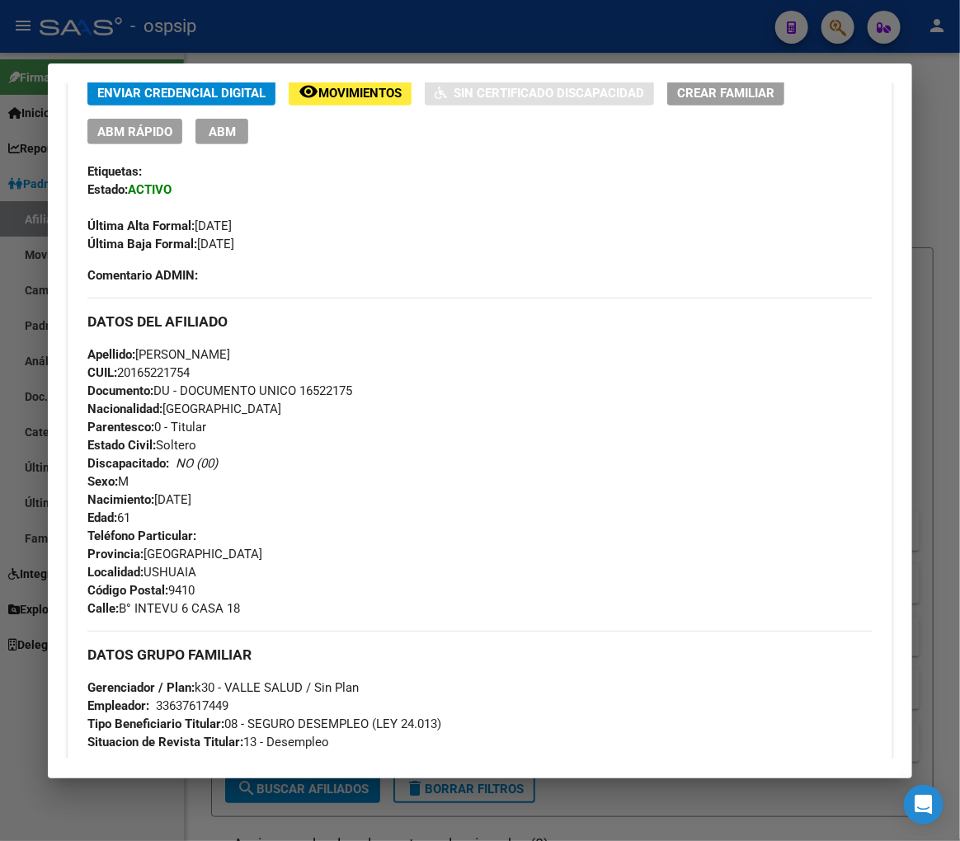
scroll to position [183, 0]
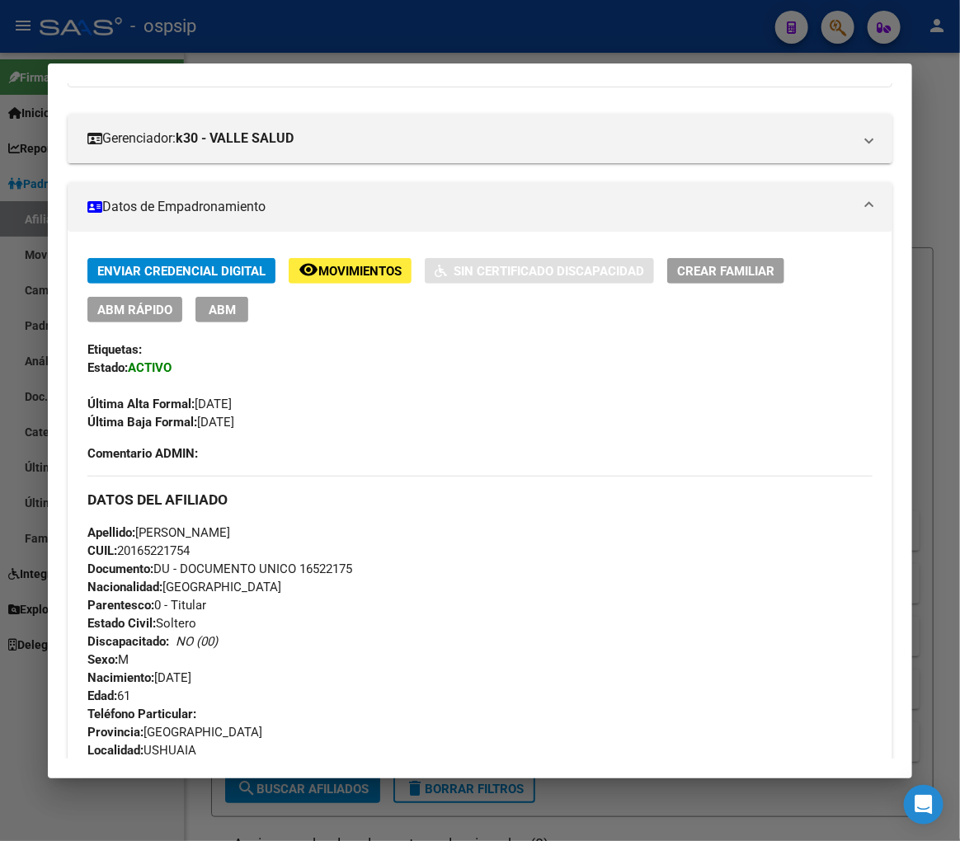
click at [223, 319] on button "ABM" at bounding box center [221, 310] width 53 height 26
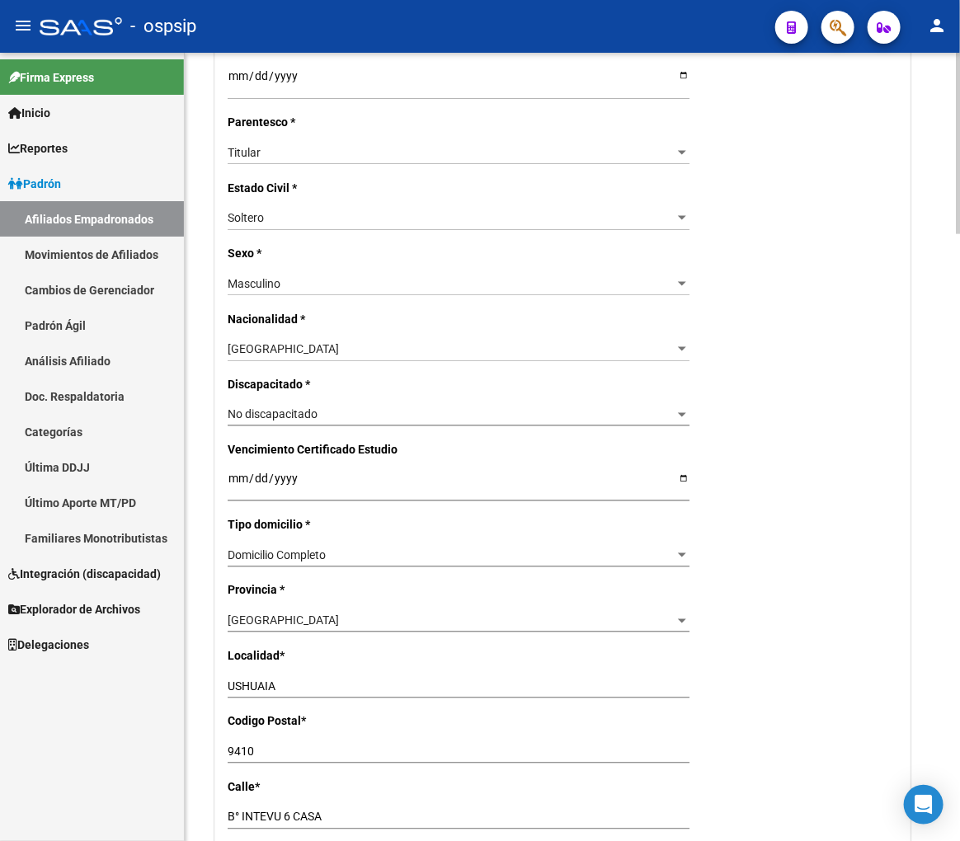
radio input "true"
type input "33-63761744-9"
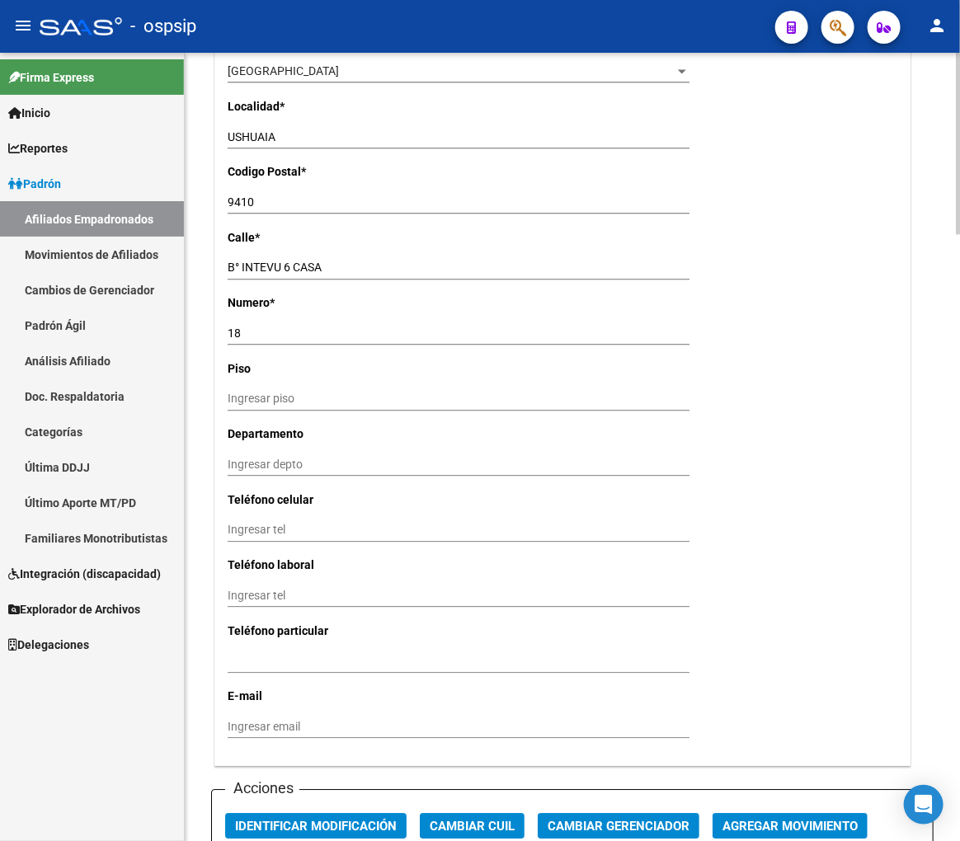
scroll to position [1832, 0]
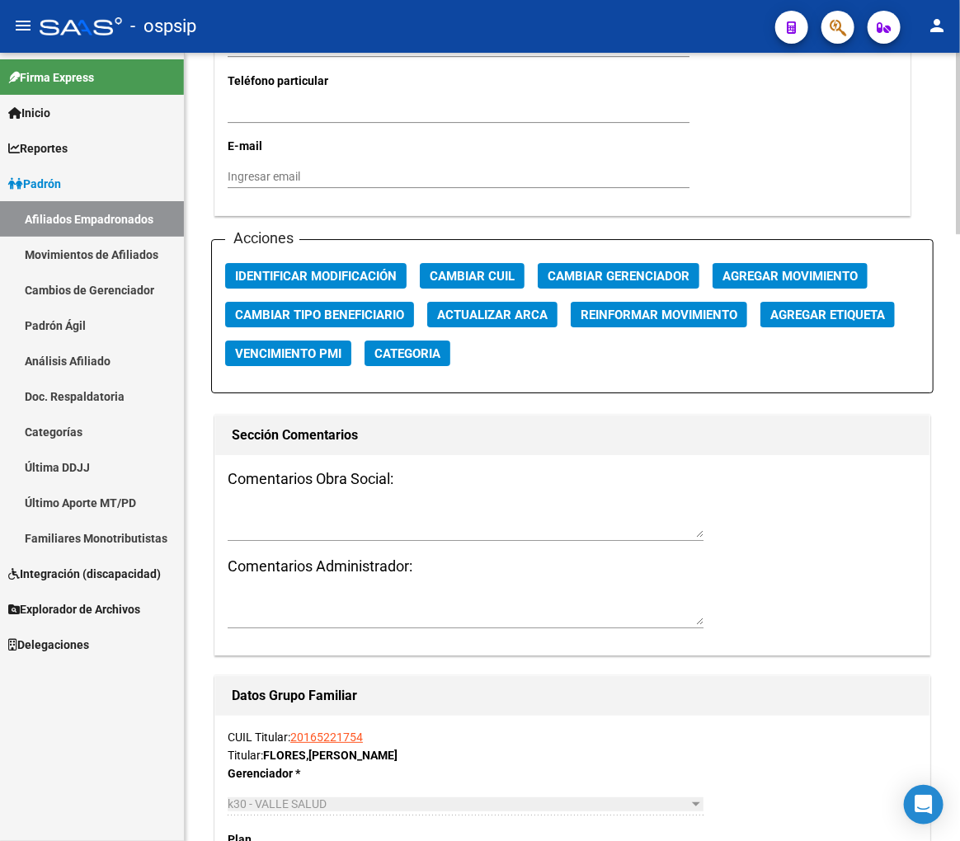
click at [802, 275] on span "Agregar Movimiento" at bounding box center [789, 276] width 135 height 15
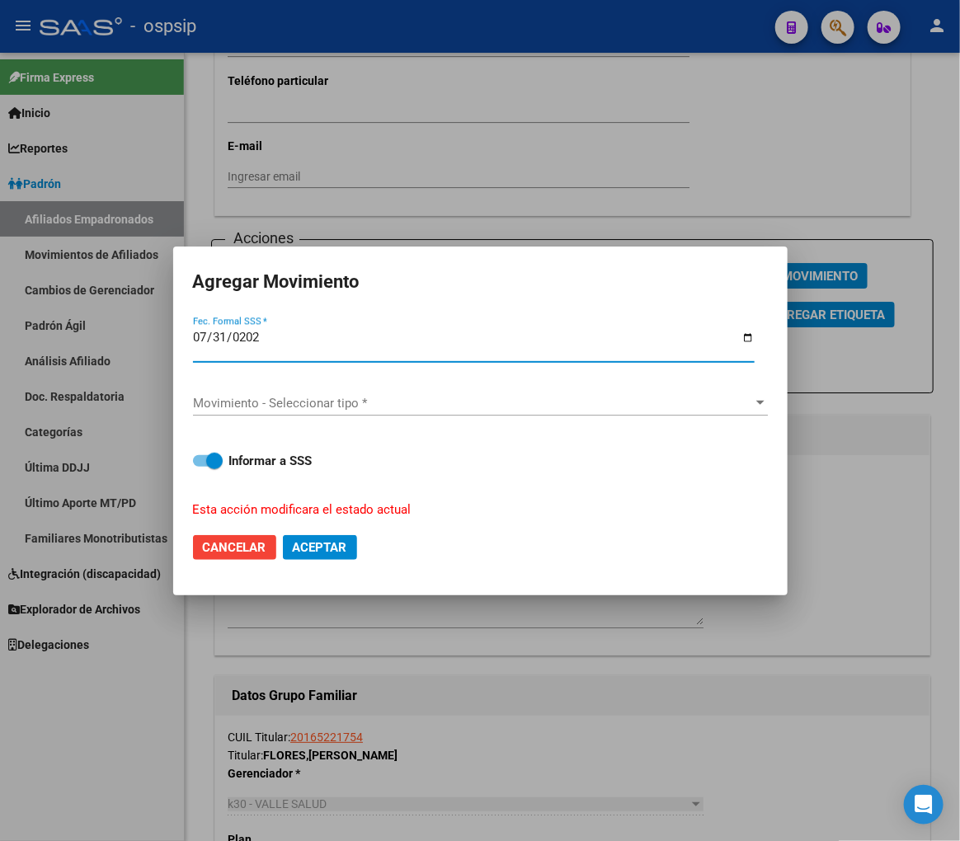
type input "2025-07-31"
click at [479, 414] on div "Movimiento - Seleccionar tipo * Movimiento - Seleccionar tipo *" at bounding box center [480, 411] width 575 height 40
click at [482, 410] on div "Movimiento - Seleccionar tipo * Movimiento - Seleccionar tipo *" at bounding box center [480, 403] width 575 height 25
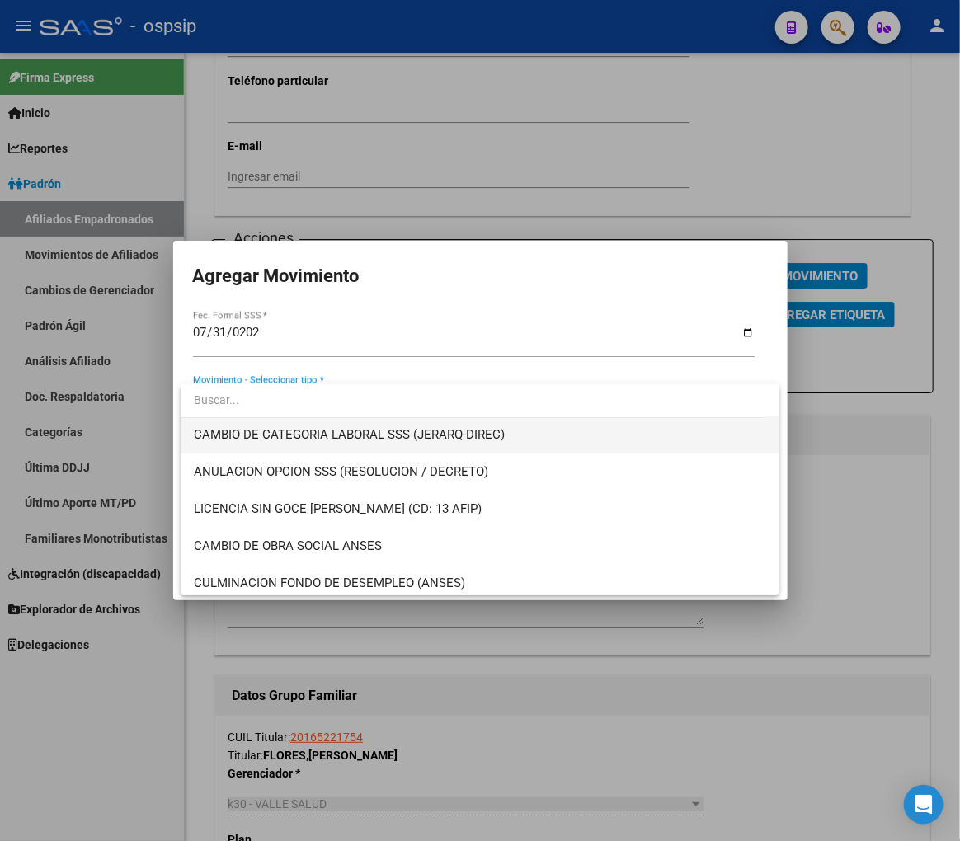
scroll to position [275, 0]
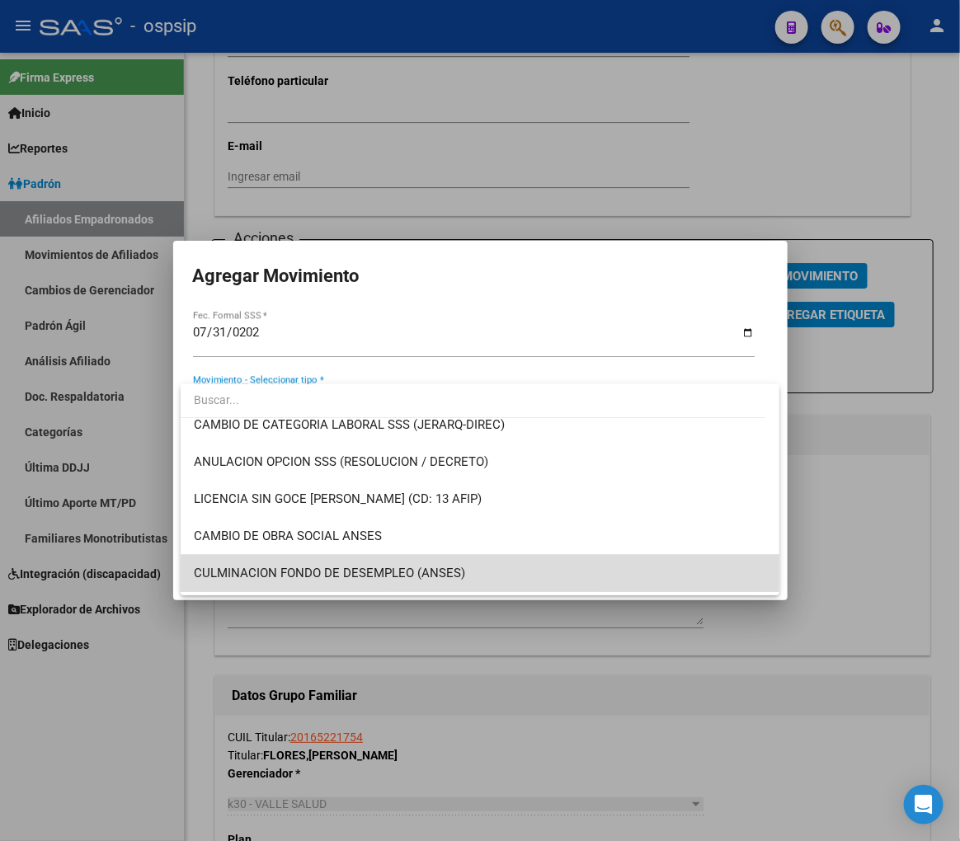
click at [483, 579] on span "CULMINACION FONDO DE DESEMPLEO (ANSES)" at bounding box center [480, 573] width 572 height 37
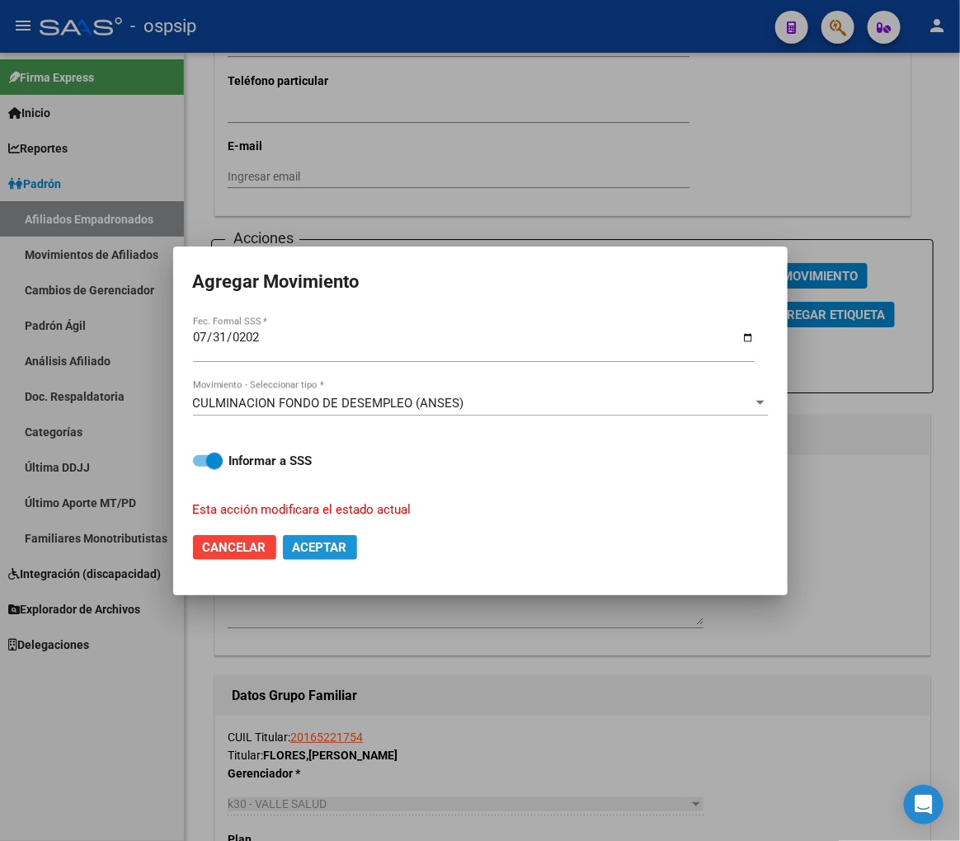
drag, startPoint x: 330, startPoint y: 551, endPoint x: 233, endPoint y: 394, distance: 184.0
click at [330, 550] on span "Aceptar" at bounding box center [320, 547] width 54 height 15
checkbox input "false"
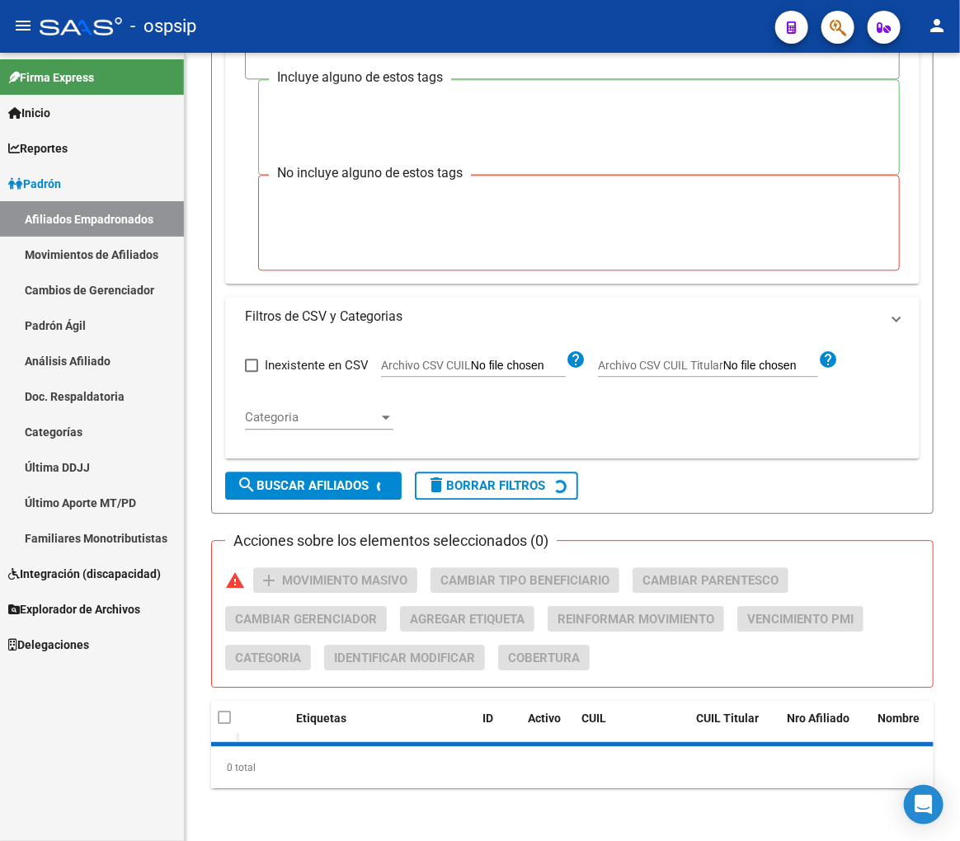
scroll to position [303, 0]
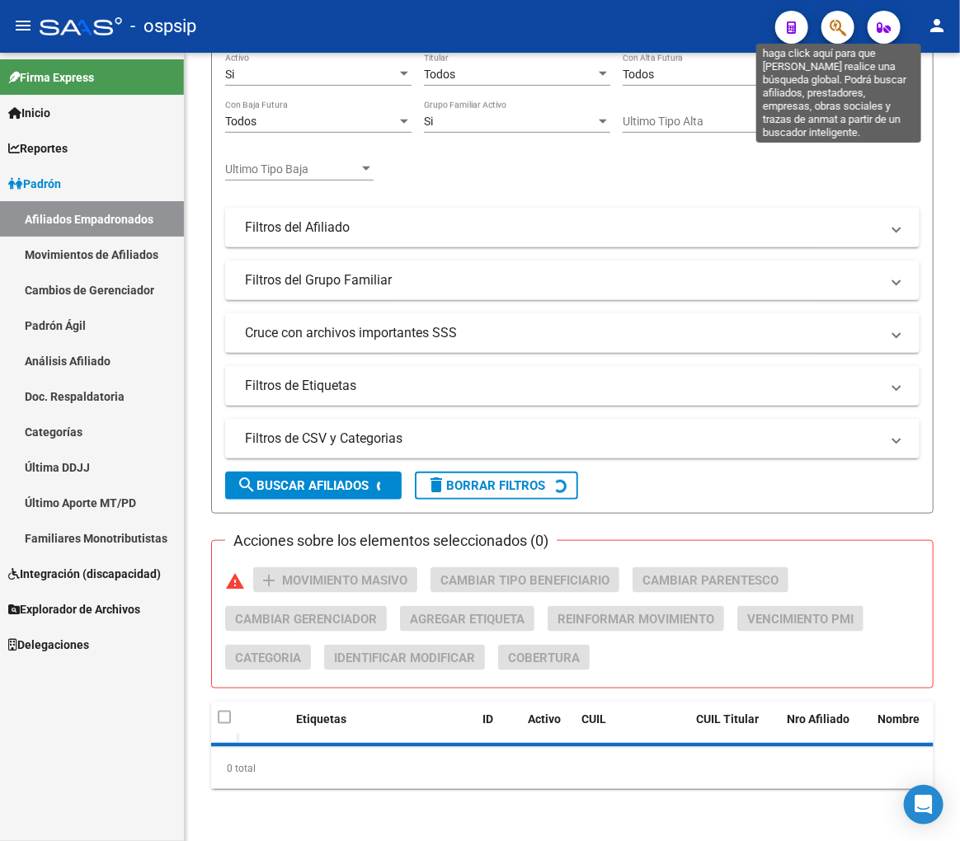
click at [847, 25] on button "button" at bounding box center [837, 27] width 33 height 33
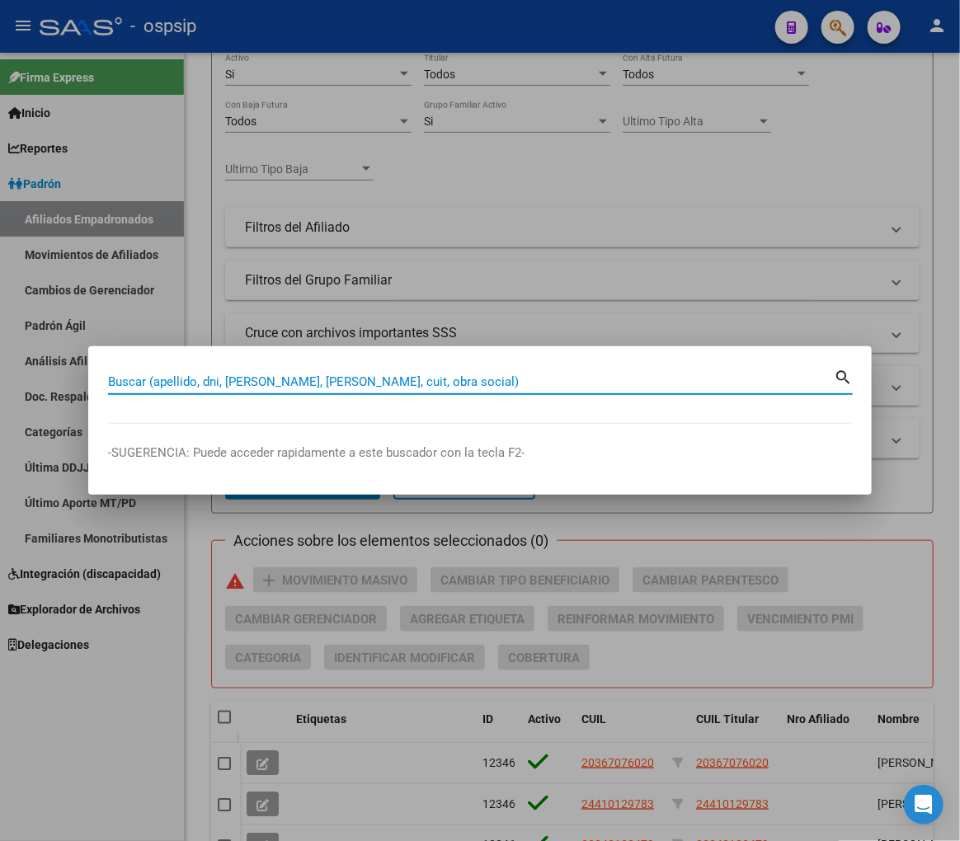
scroll to position [726, 0]
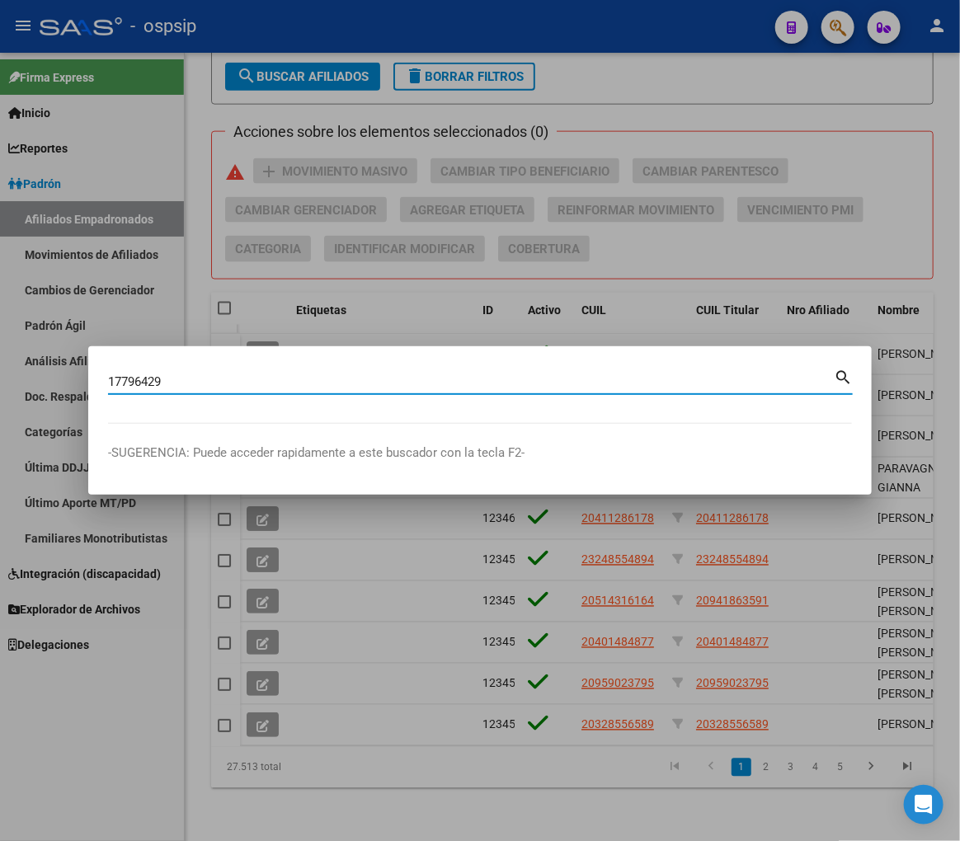
type input "17796429"
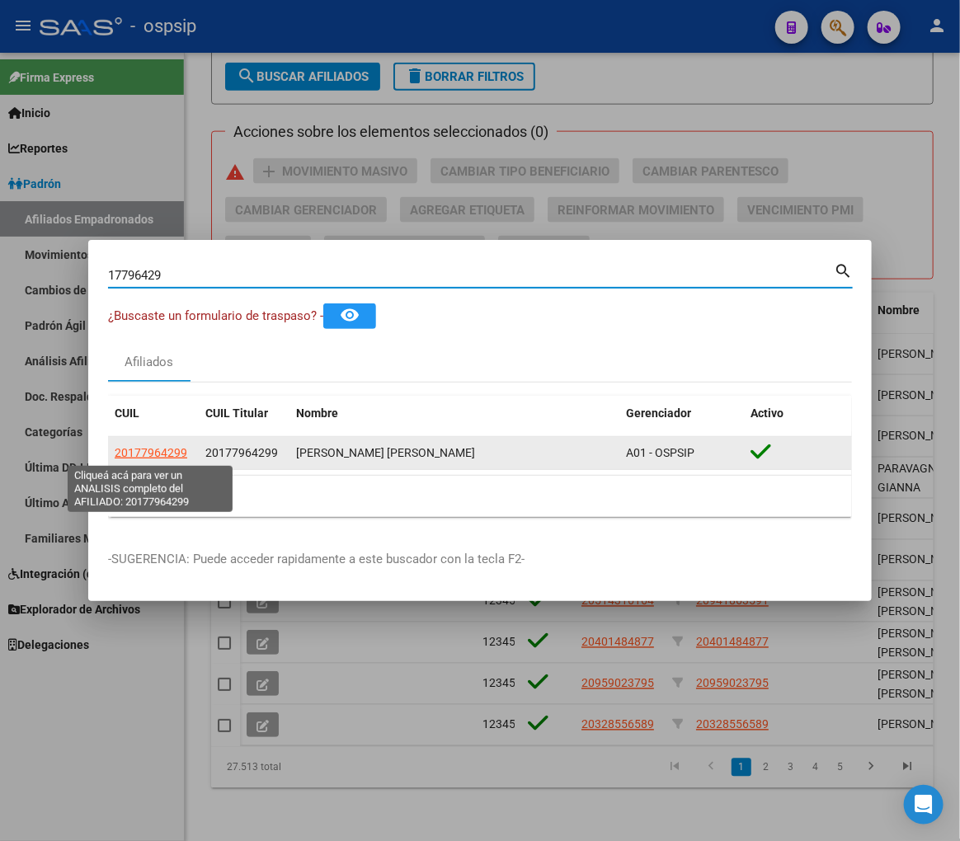
click at [165, 451] on span "20177964299" at bounding box center [151, 452] width 73 height 13
type textarea "20177964299"
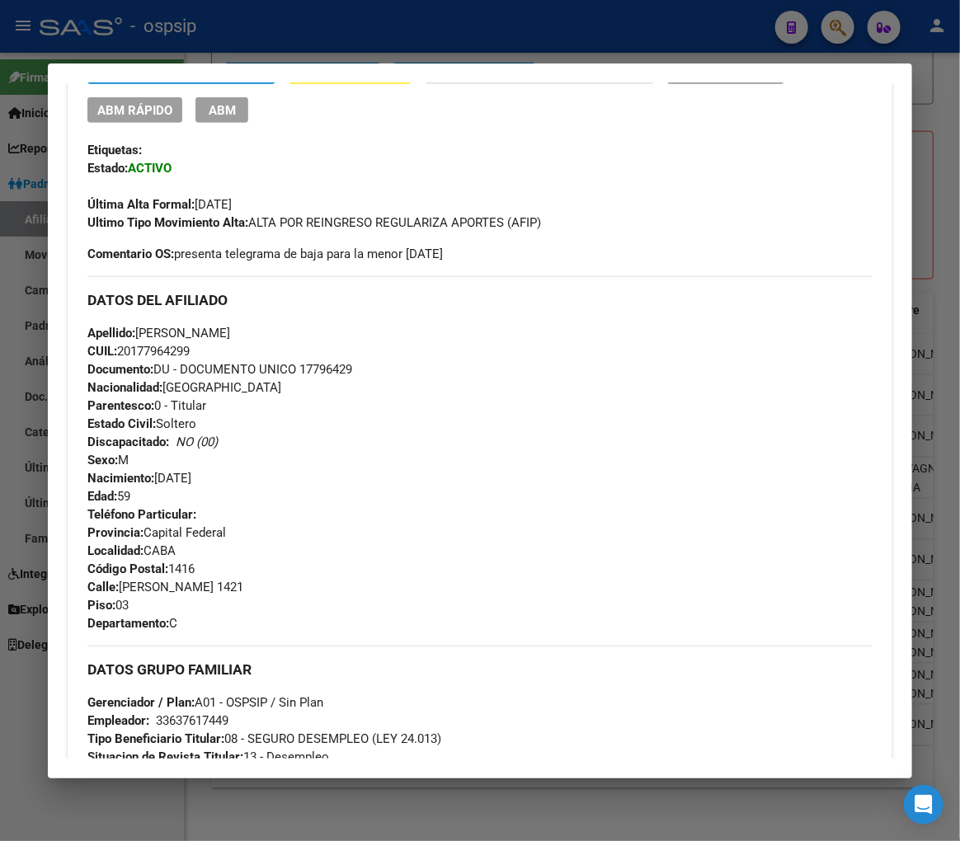
scroll to position [366, 0]
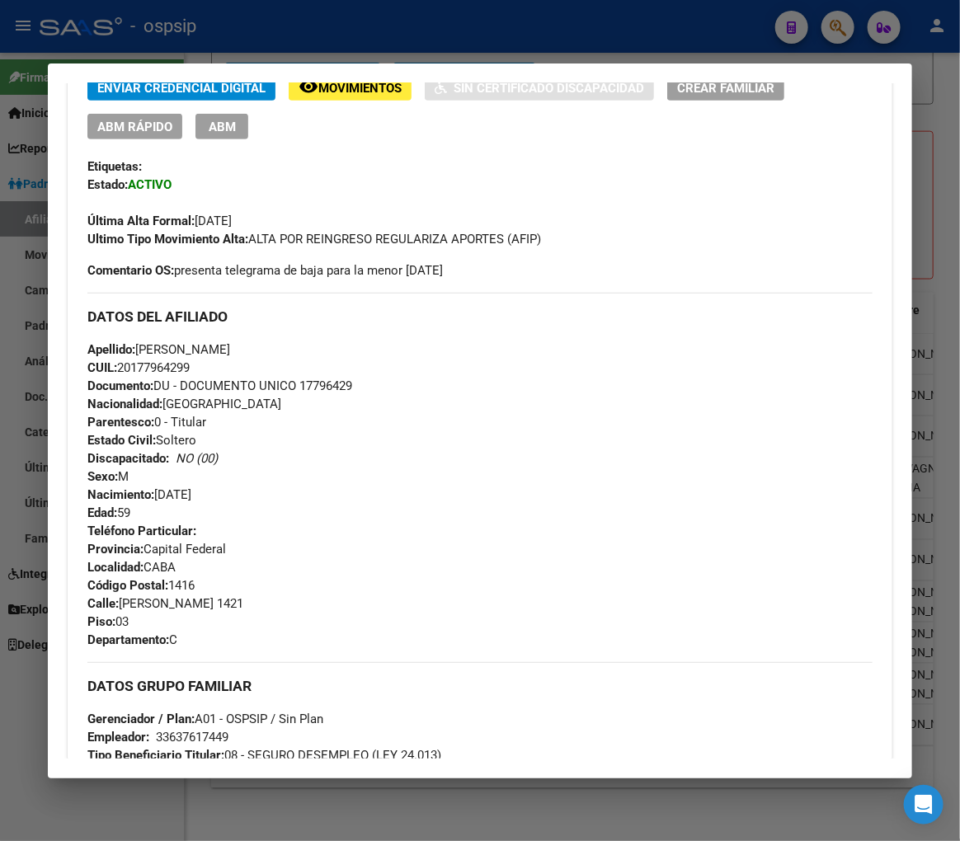
click at [358, 22] on div at bounding box center [480, 420] width 960 height 841
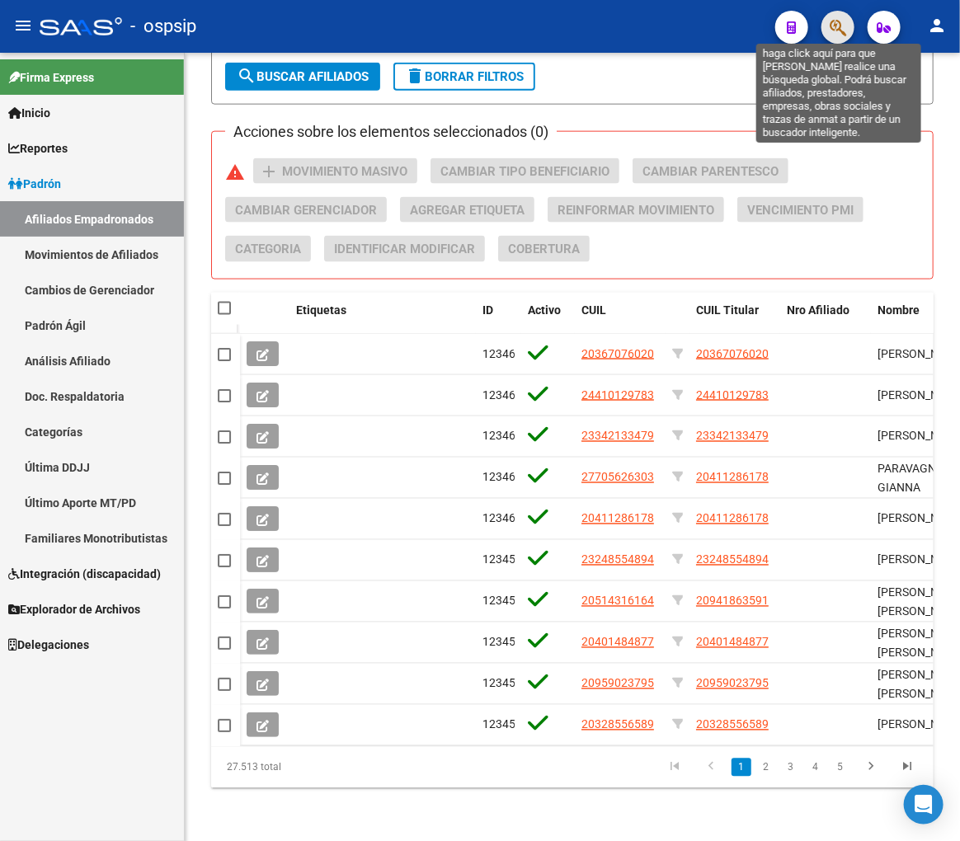
click at [836, 26] on icon "button" at bounding box center [838, 27] width 16 height 19
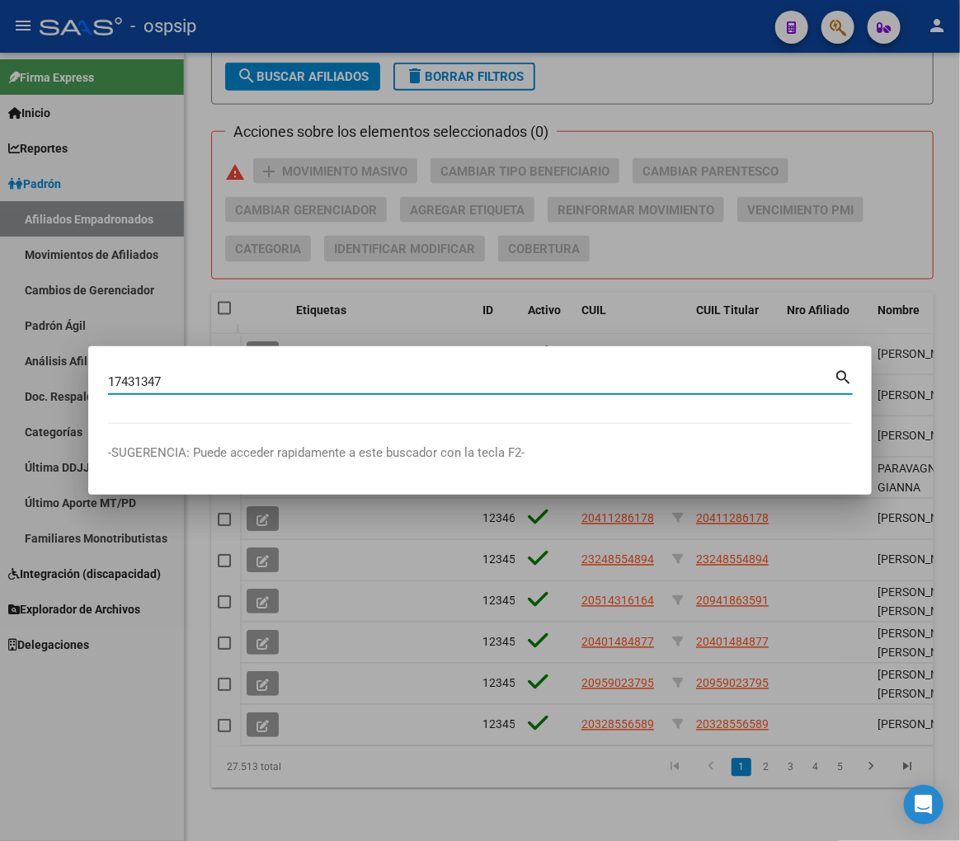
type input "17431347"
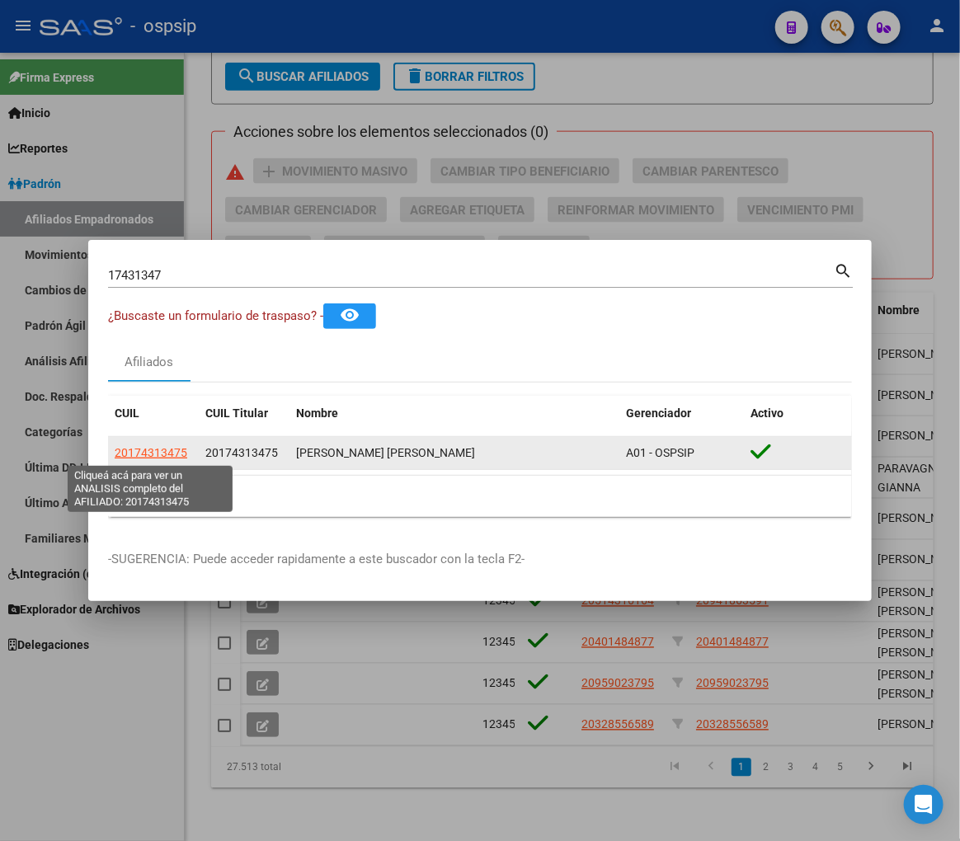
click at [148, 452] on span "20174313475" at bounding box center [151, 452] width 73 height 13
type textarea "20174313475"
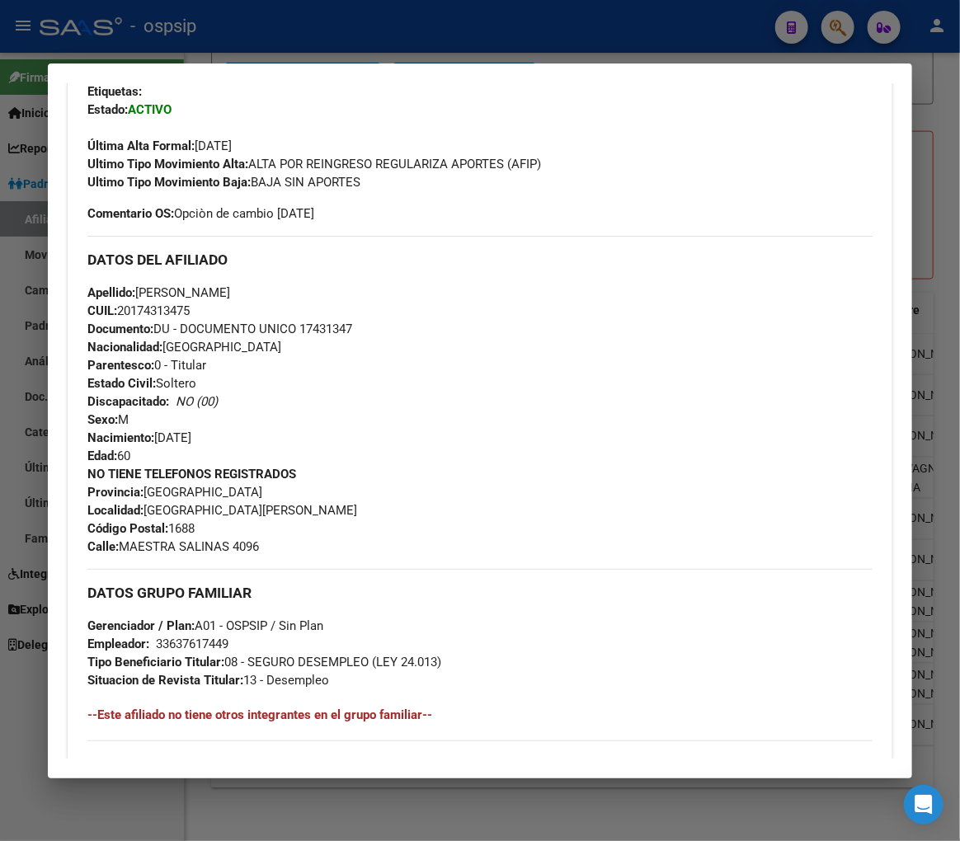
scroll to position [458, 0]
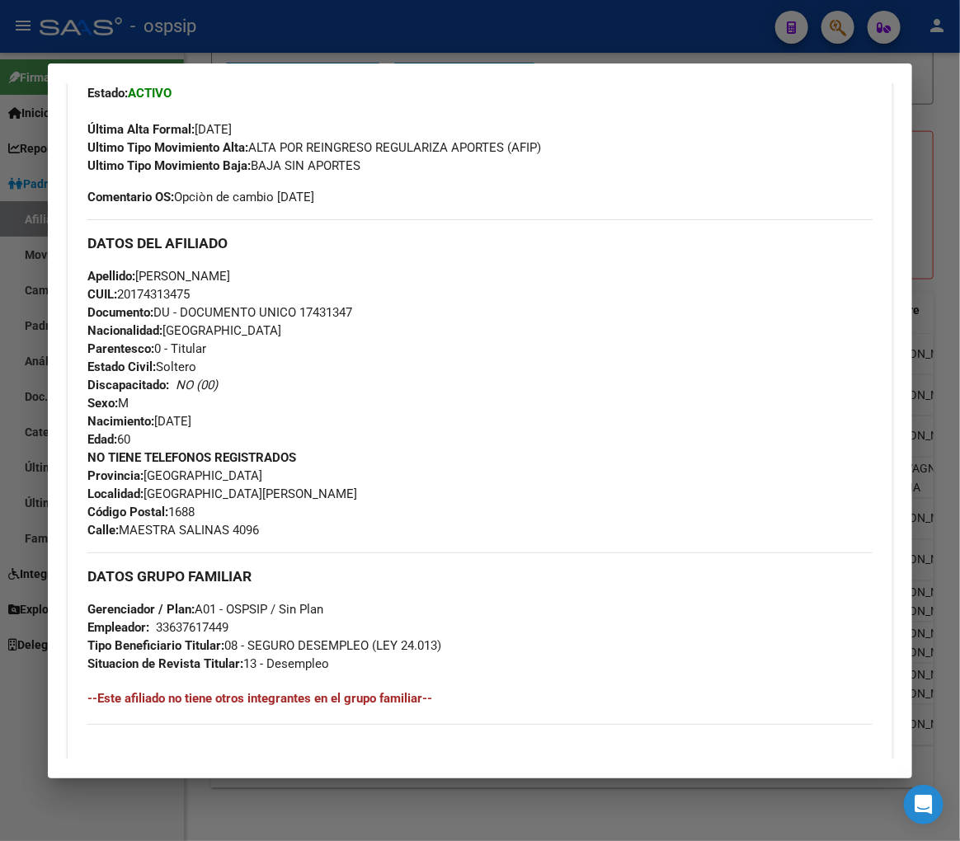
click at [285, 49] on div at bounding box center [480, 420] width 960 height 841
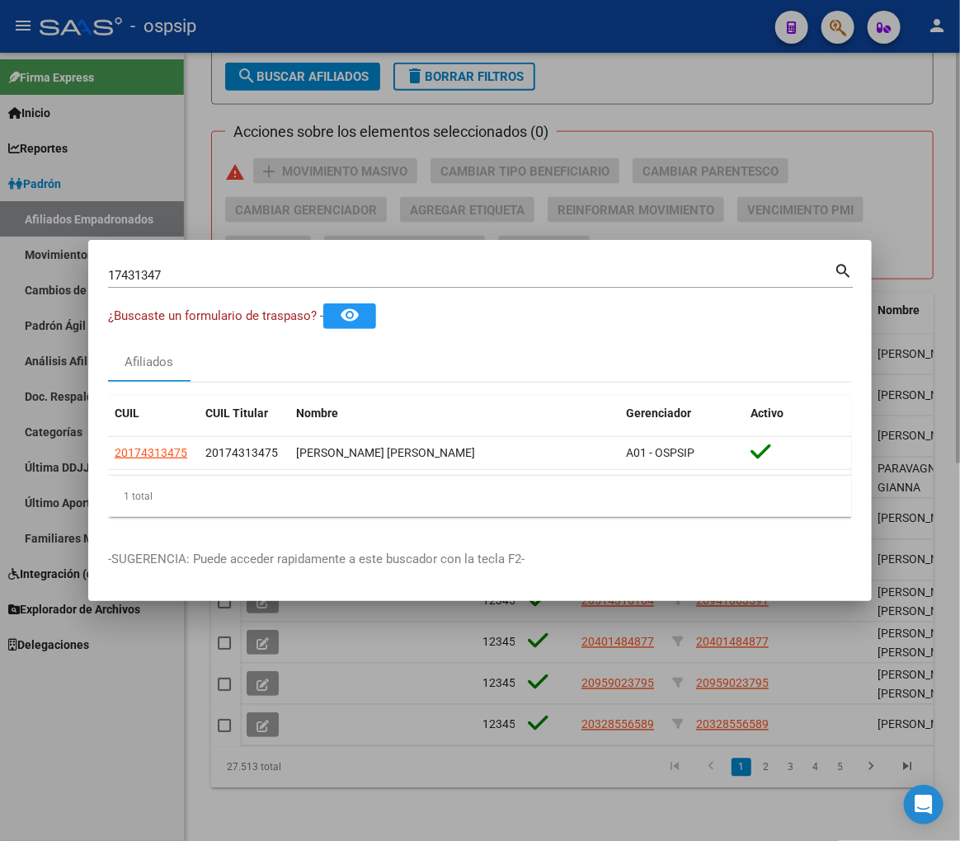
drag, startPoint x: 289, startPoint y: 47, endPoint x: 684, endPoint y: 93, distance: 398.5
click at [292, 49] on div at bounding box center [480, 420] width 960 height 841
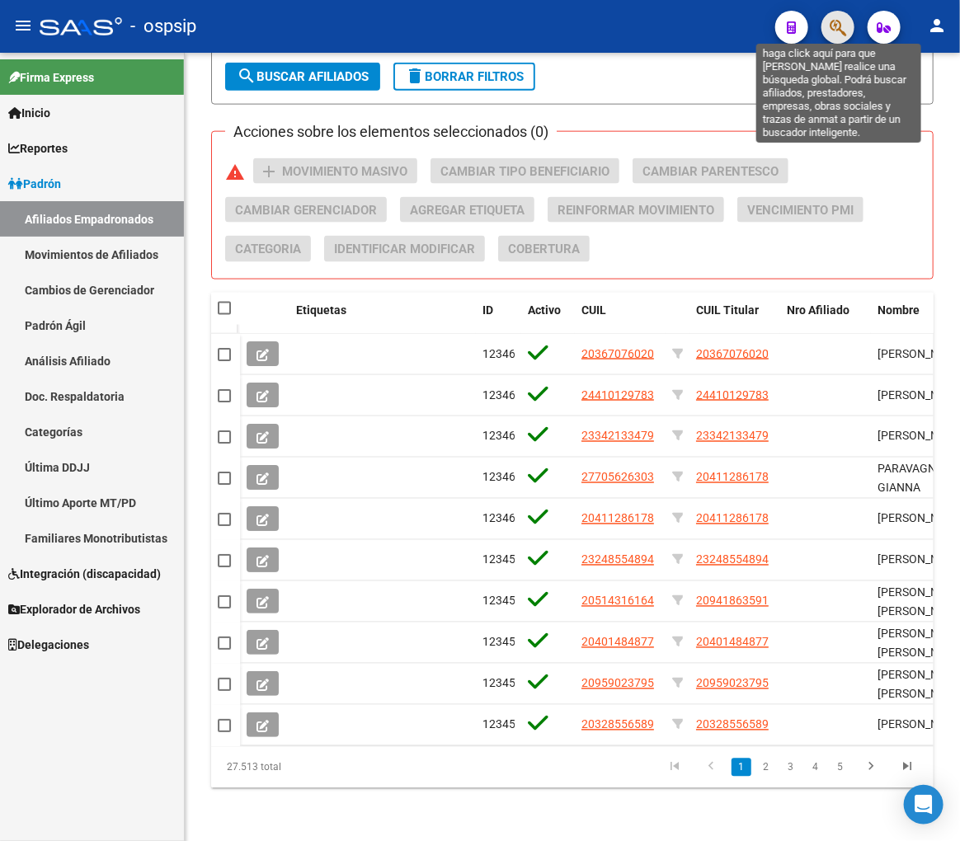
click at [838, 21] on icon "button" at bounding box center [838, 27] width 16 height 19
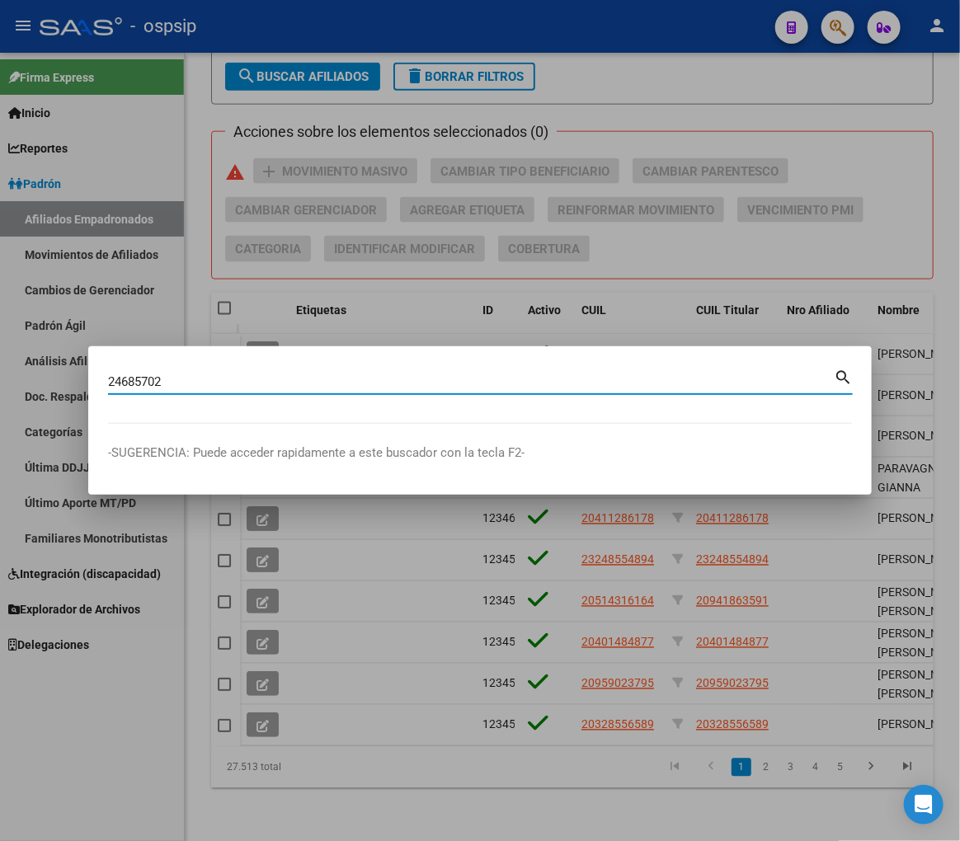
type input "24685702"
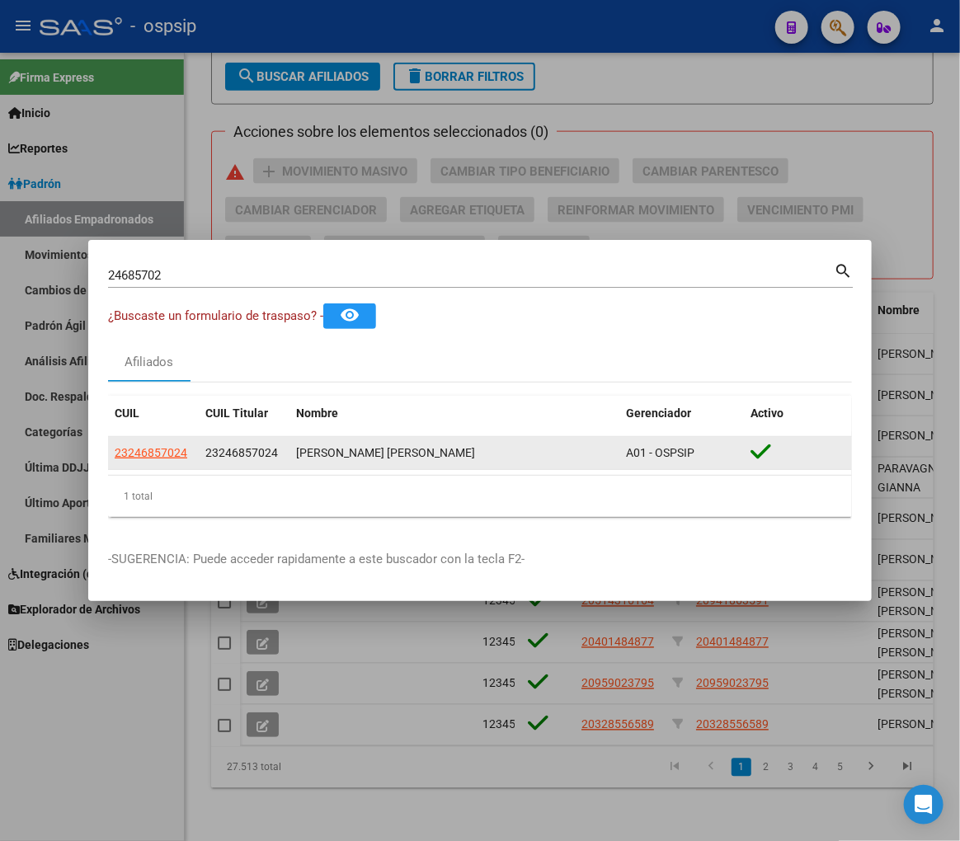
click at [153, 460] on app-link-go-to "23246857024" at bounding box center [151, 453] width 73 height 19
click at [142, 448] on span "23246857024" at bounding box center [151, 452] width 73 height 13
type textarea "23246857024"
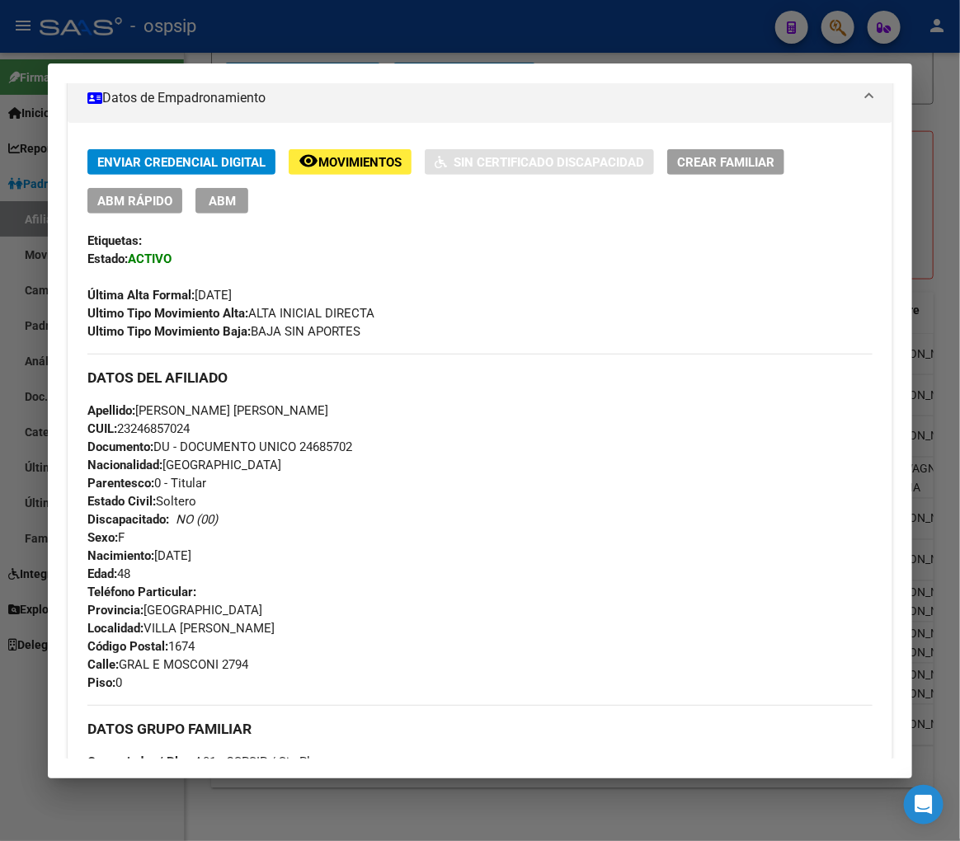
scroll to position [275, 0]
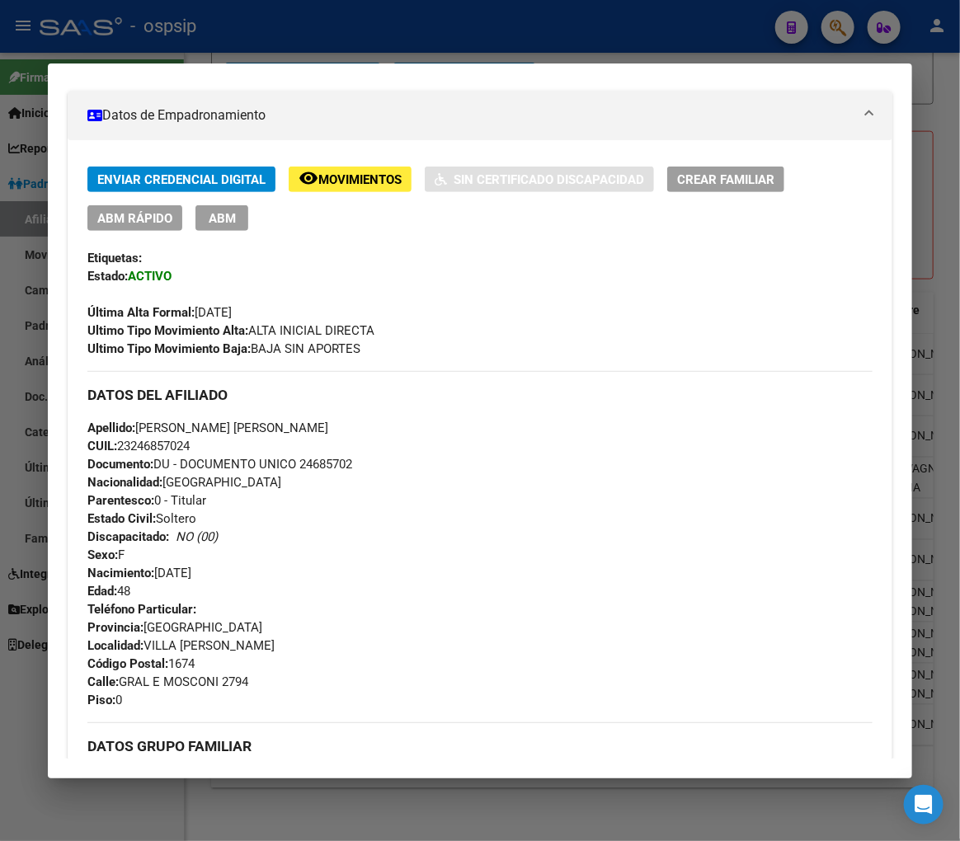
click at [239, 225] on button "ABM" at bounding box center [221, 218] width 53 height 26
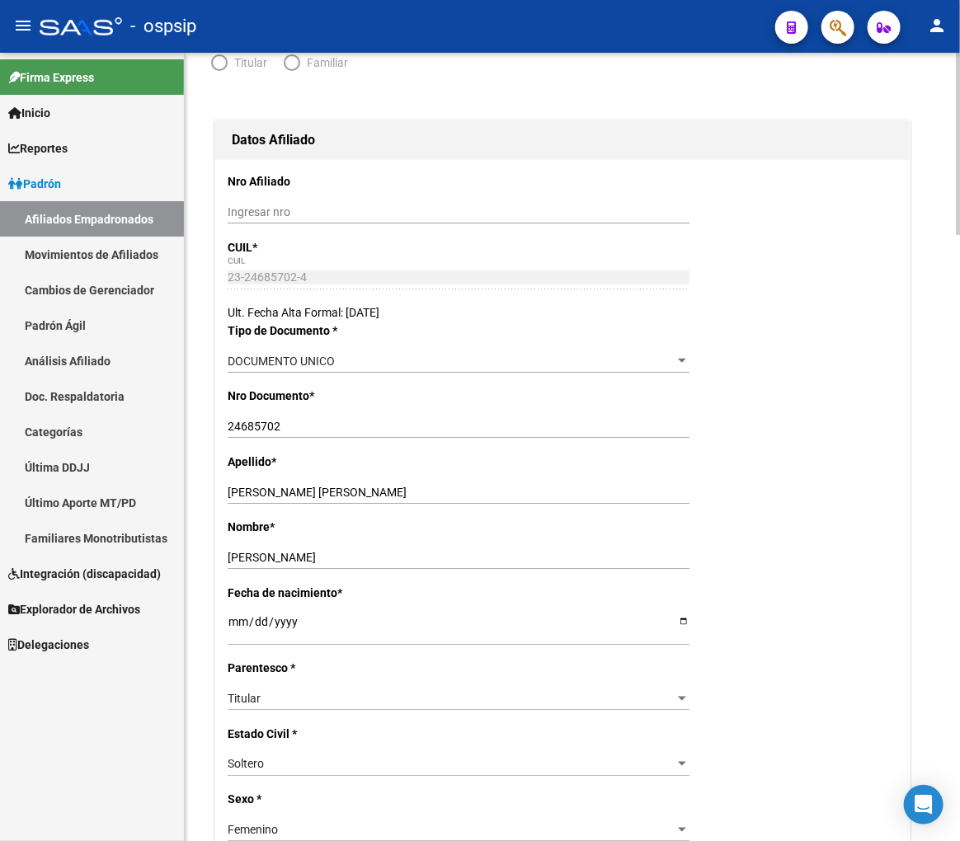
radio input "true"
type input "33-63761744-9"
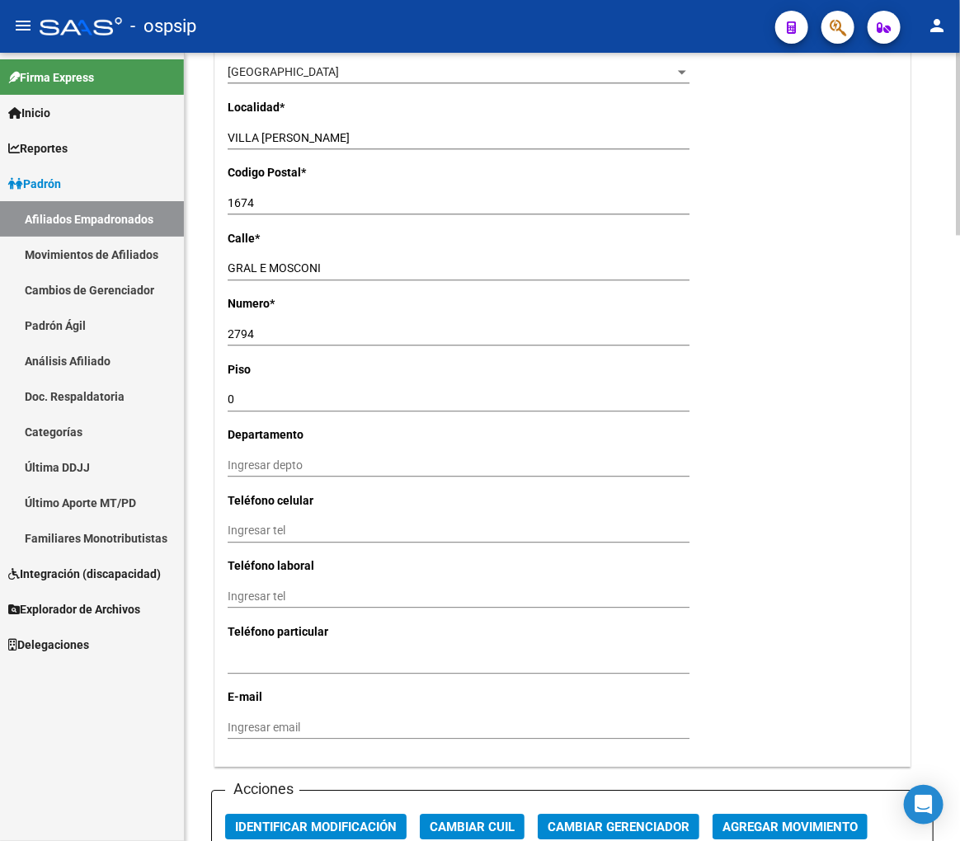
scroll to position [1649, 0]
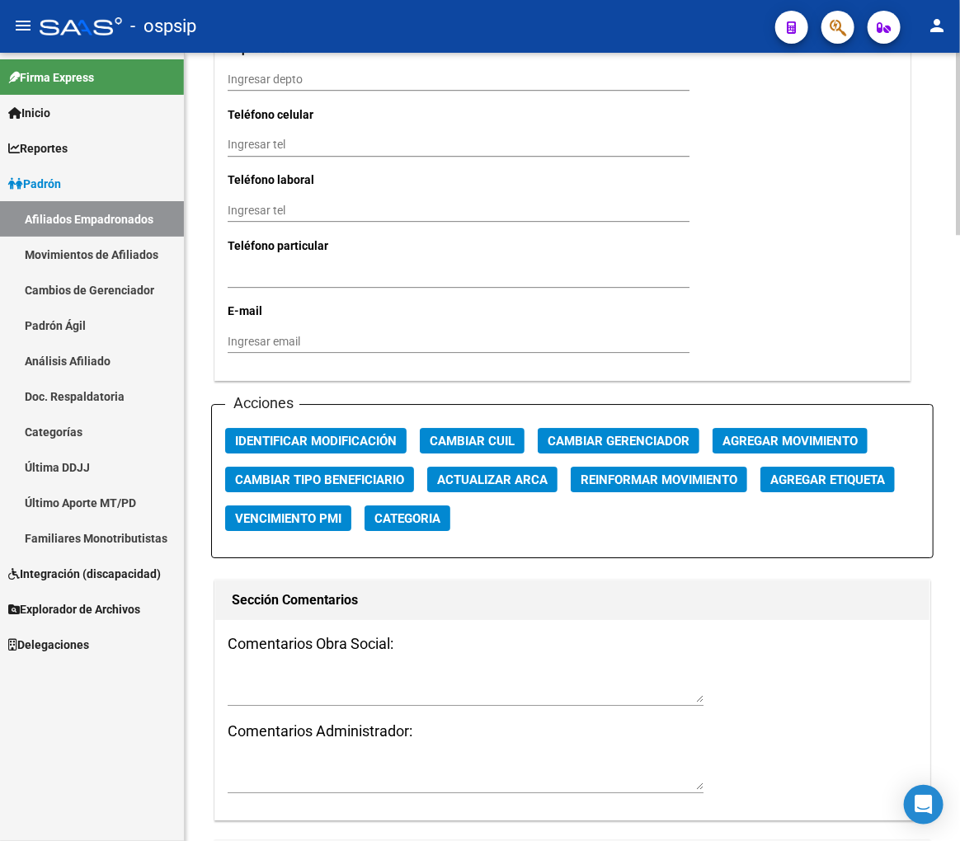
click at [736, 434] on span "Agregar Movimiento" at bounding box center [789, 441] width 135 height 15
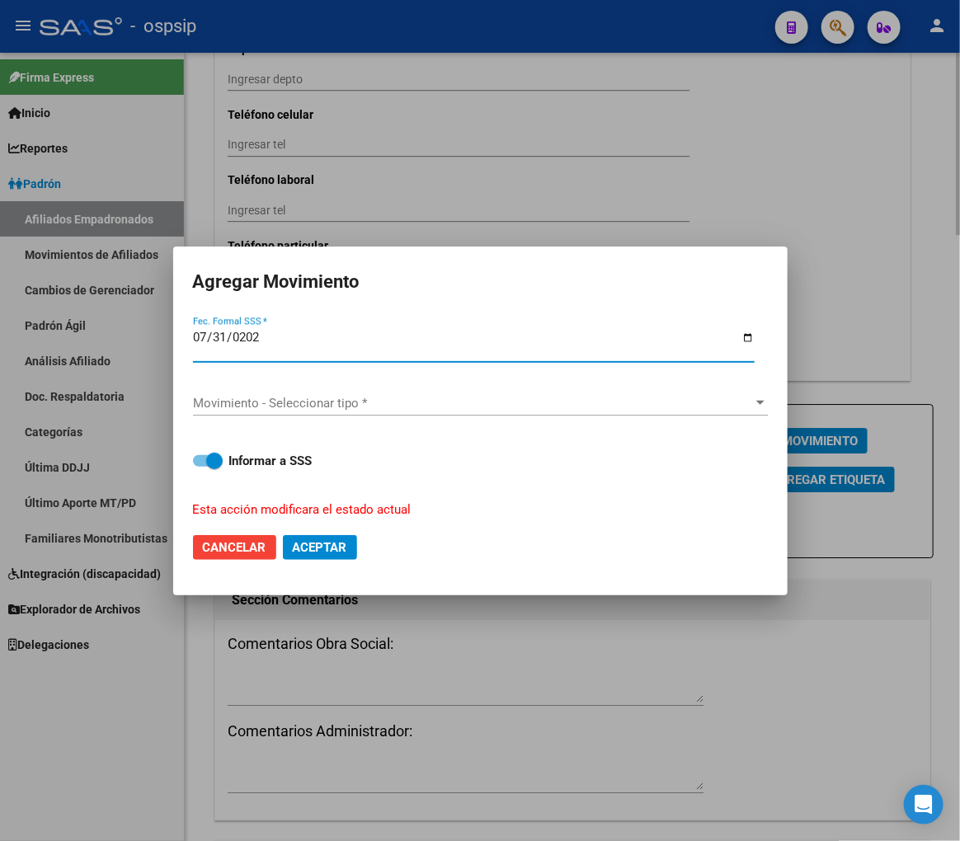
type input "2025-07-31"
click at [637, 391] on div "Movimiento - Seleccionar tipo * Movimiento - Seleccionar tipo *" at bounding box center [480, 403] width 575 height 25
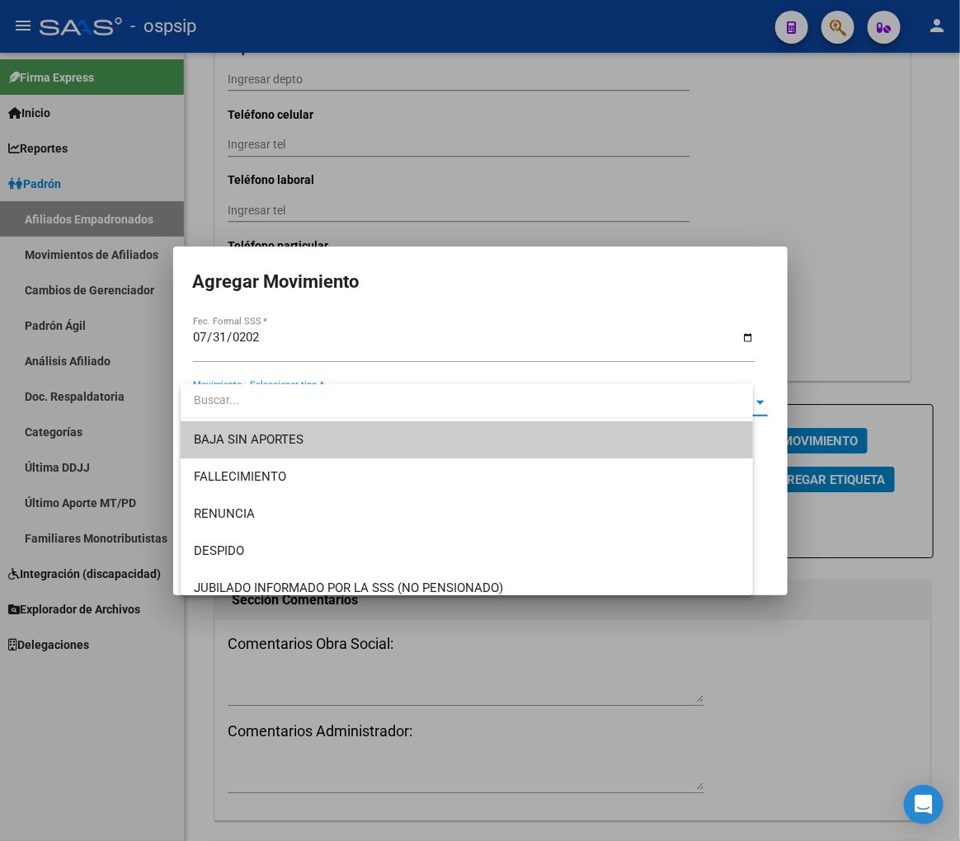
click at [640, 401] on input "dropdown search" at bounding box center [467, 400] width 572 height 35
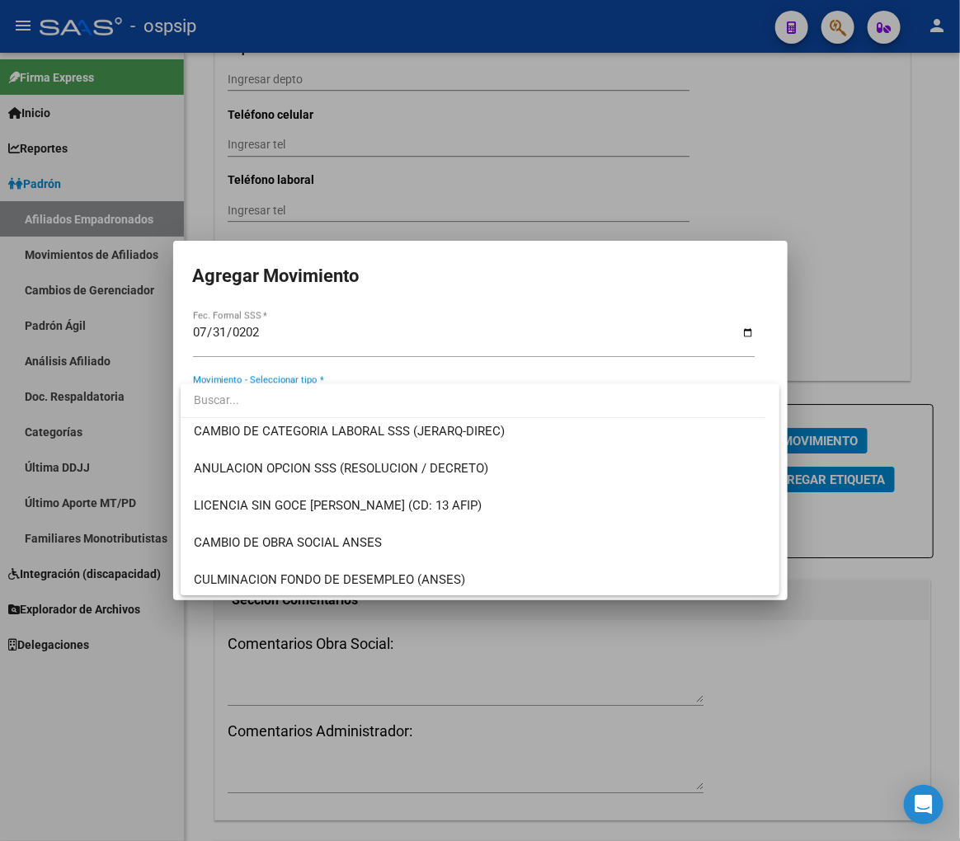
scroll to position [275, 0]
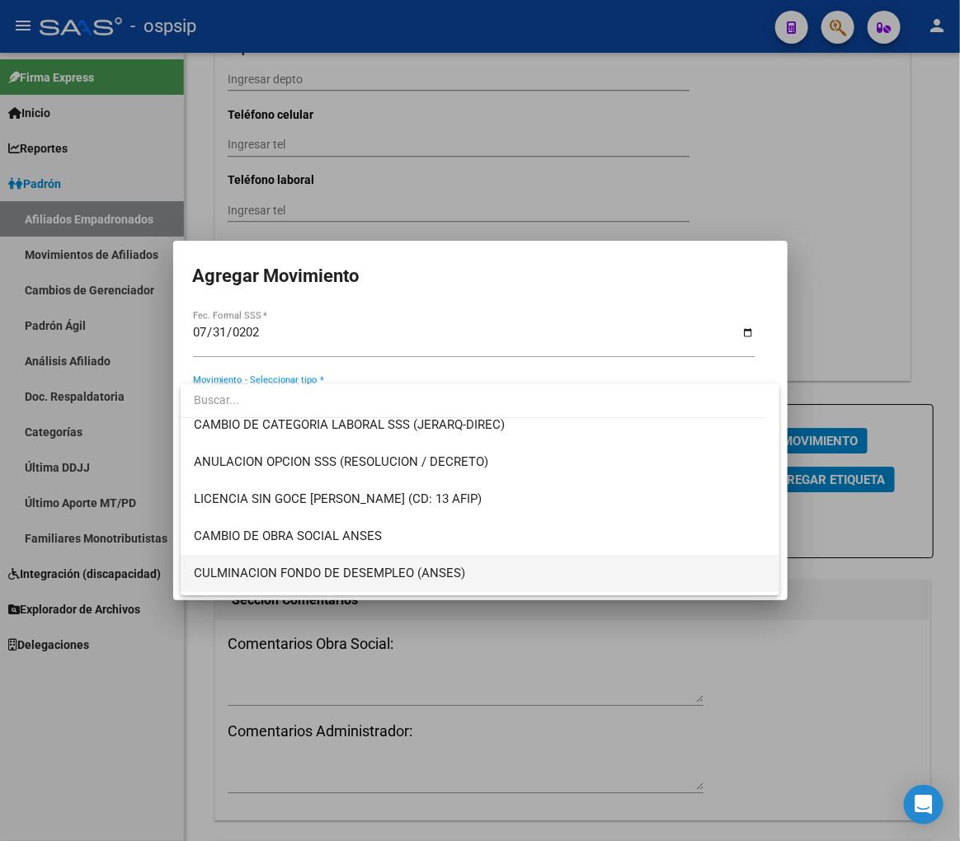
click at [590, 571] on span "CULMINACION FONDO DE DESEMPLEO (ANSES)" at bounding box center [480, 573] width 572 height 37
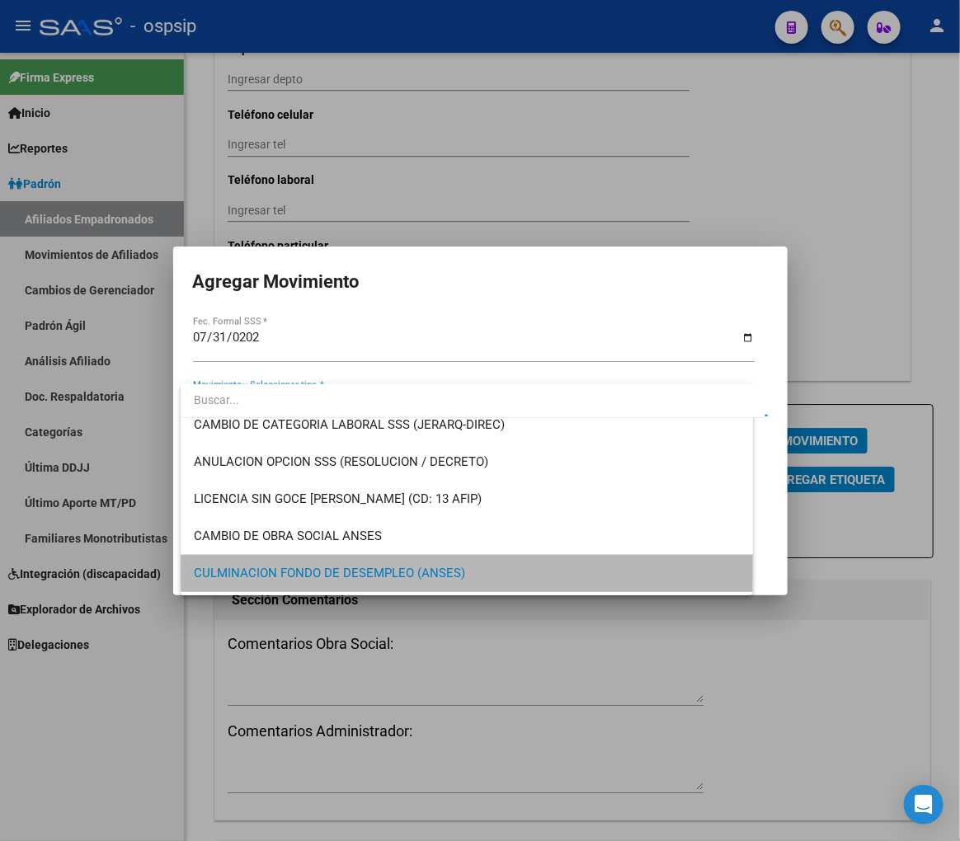
scroll to position [268, 0]
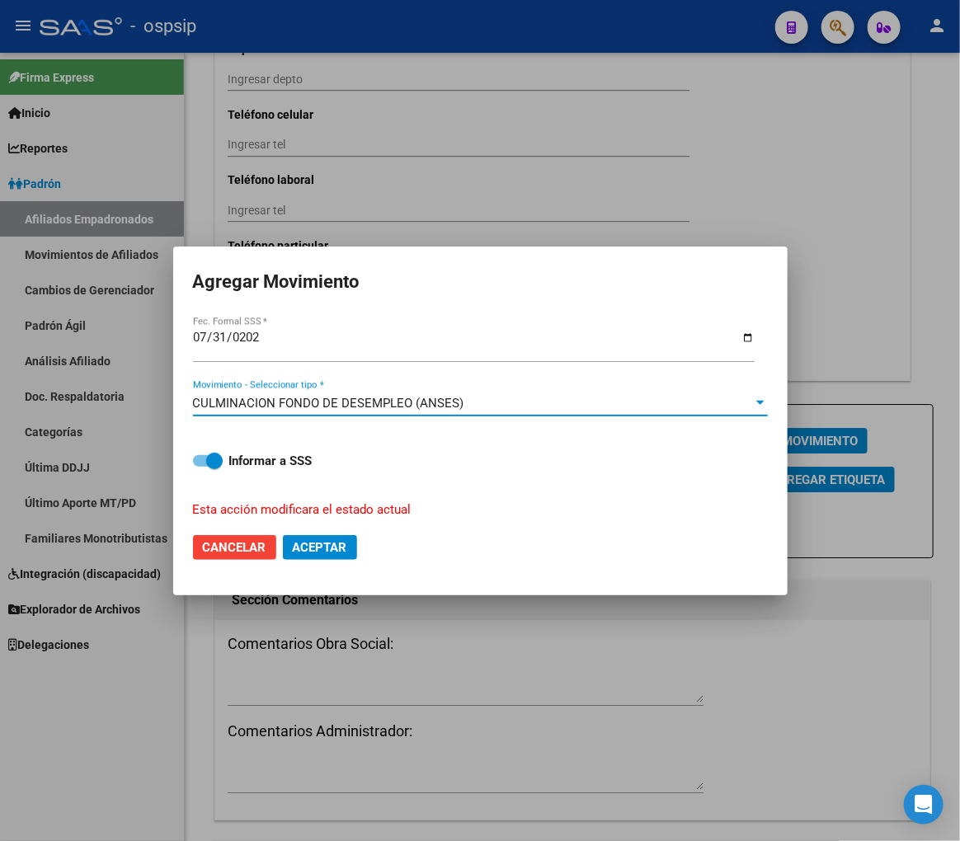
click at [334, 551] on span "Aceptar" at bounding box center [320, 547] width 54 height 15
checkbox input "false"
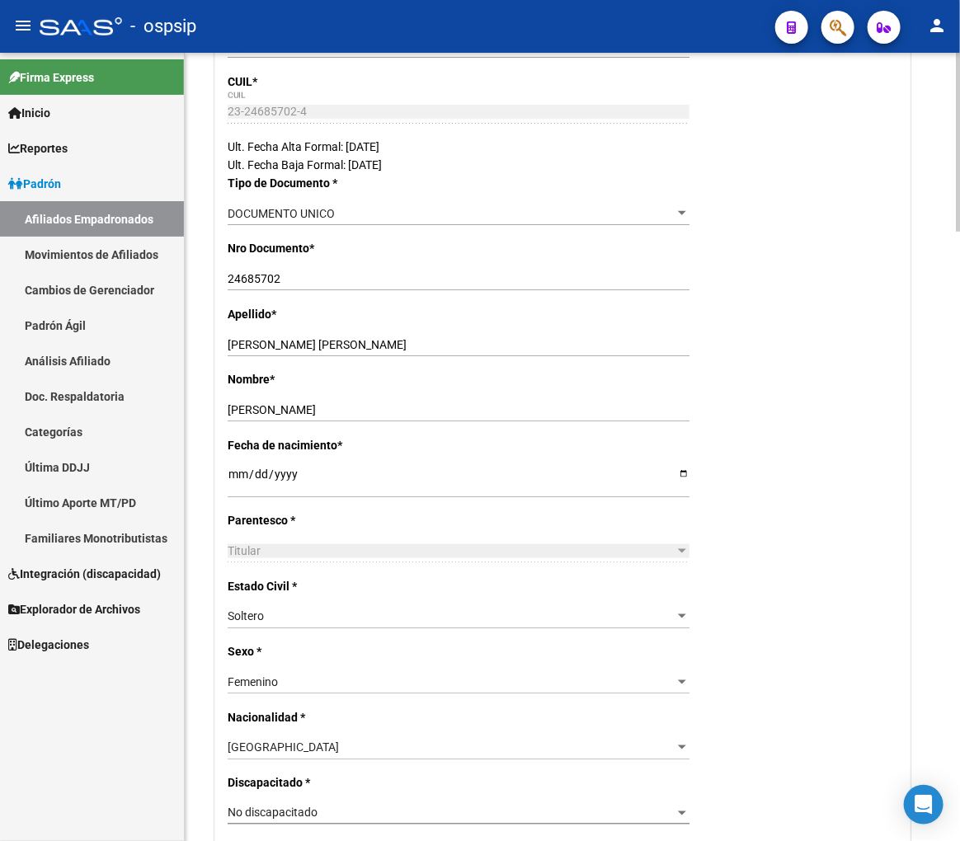
scroll to position [0, 0]
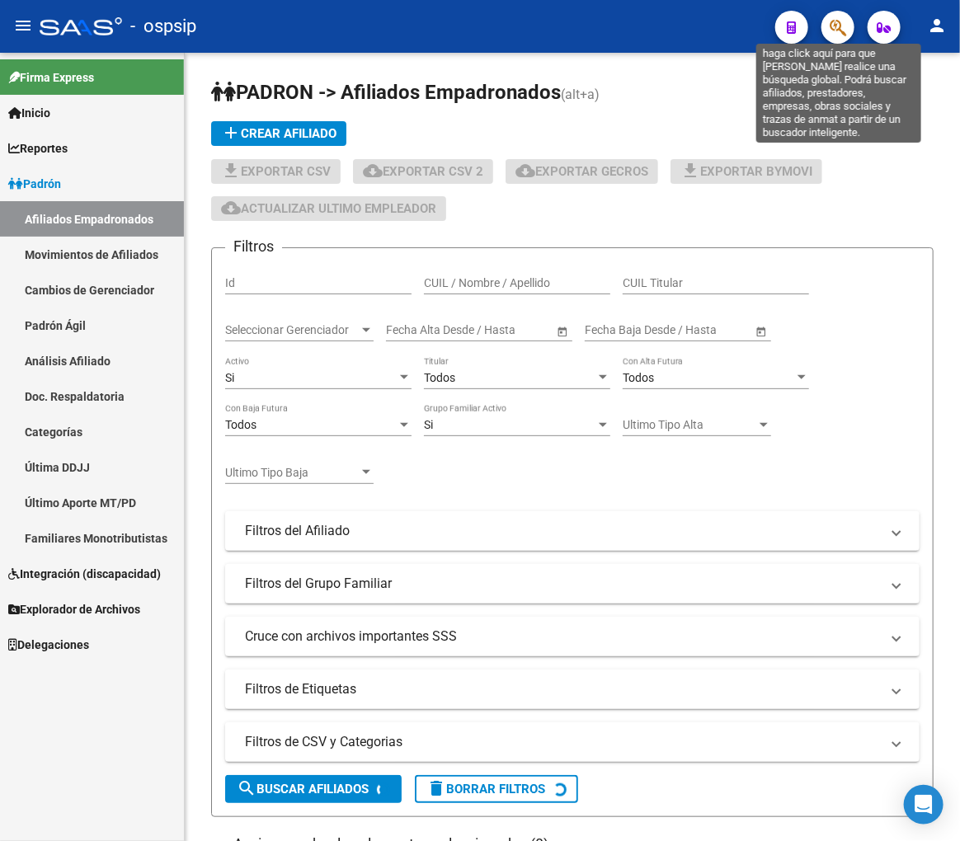
click at [834, 21] on icon "button" at bounding box center [838, 27] width 16 height 19
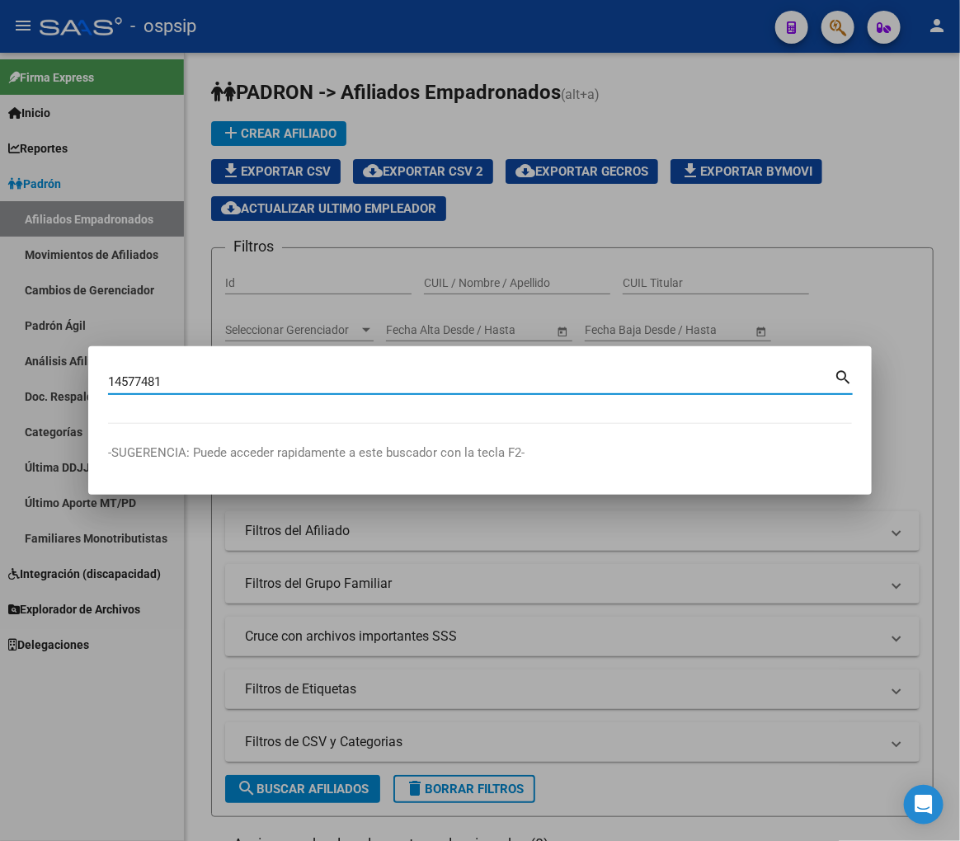
type input "14577481"
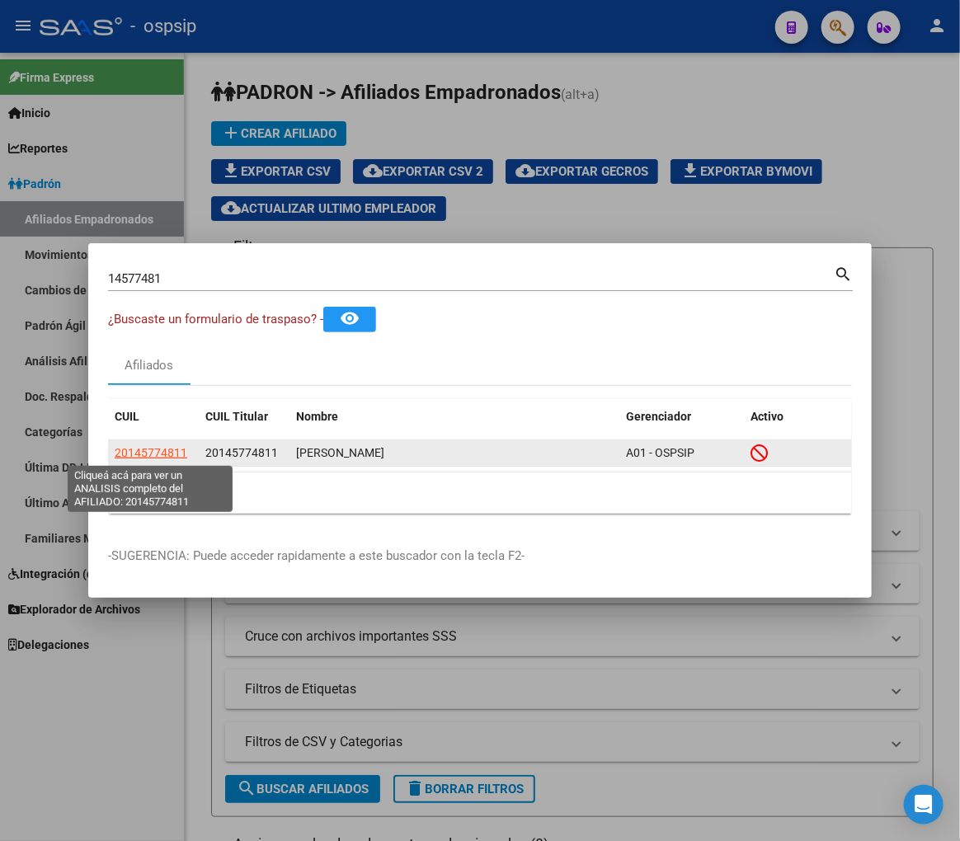
click at [153, 458] on span "20145774811" at bounding box center [151, 452] width 73 height 13
type textarea "20145774811"
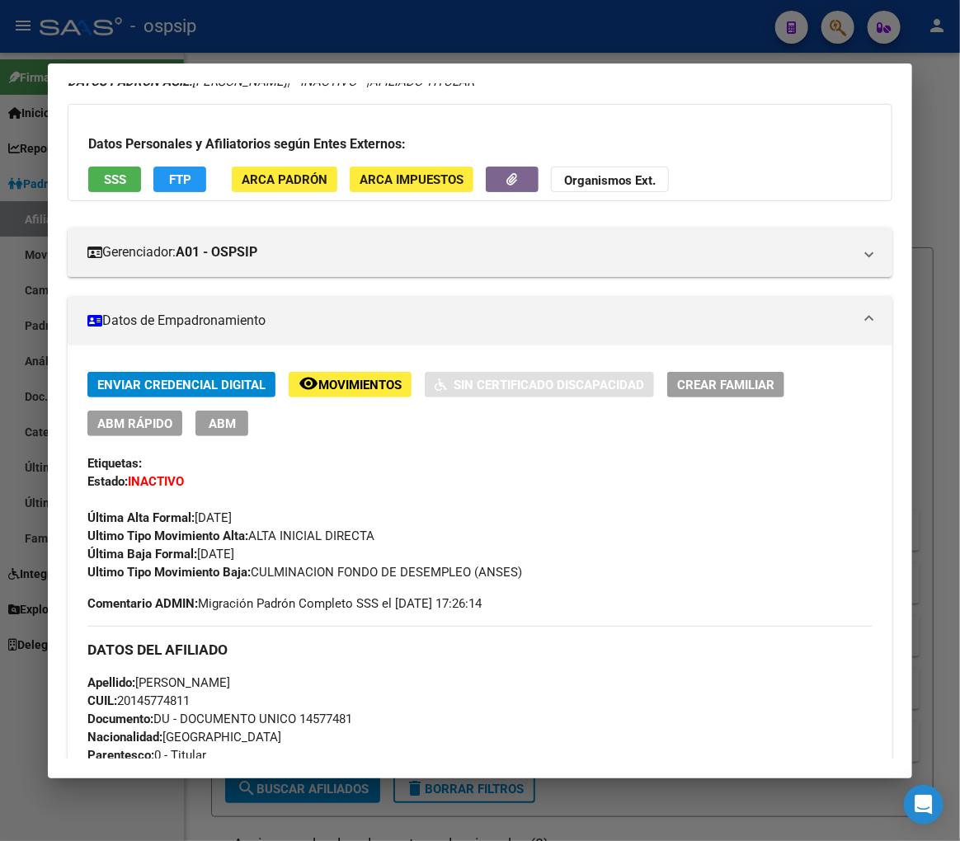
scroll to position [275, 0]
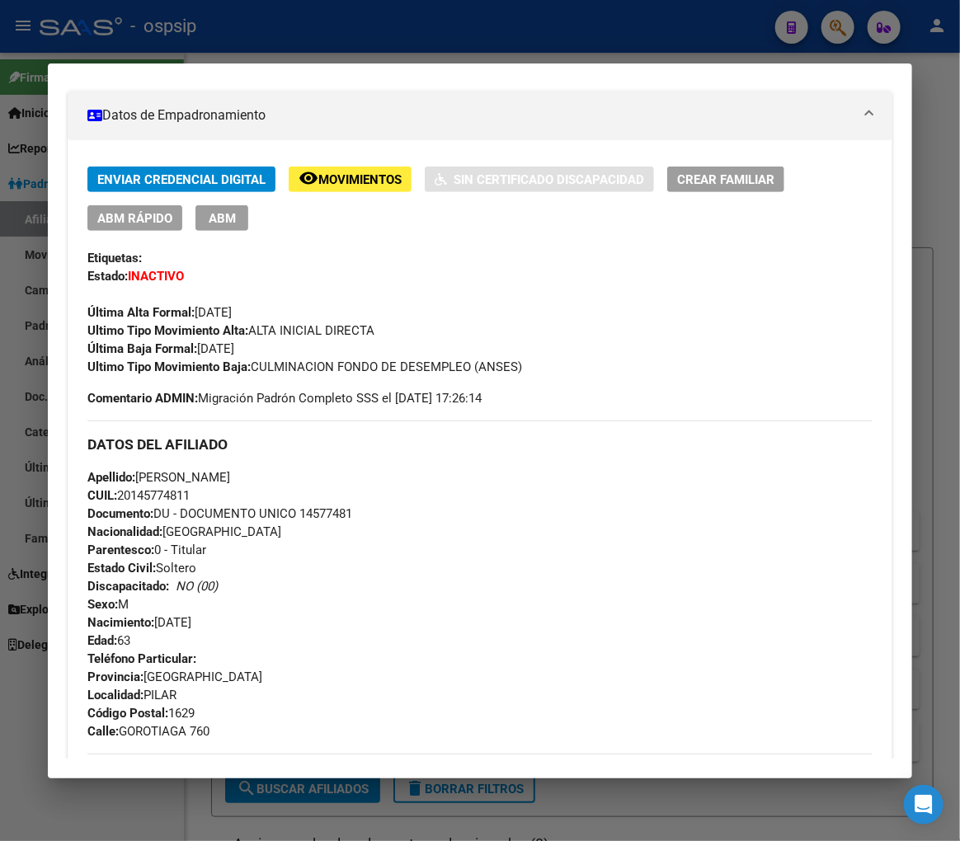
click at [388, 44] on div at bounding box center [480, 420] width 960 height 841
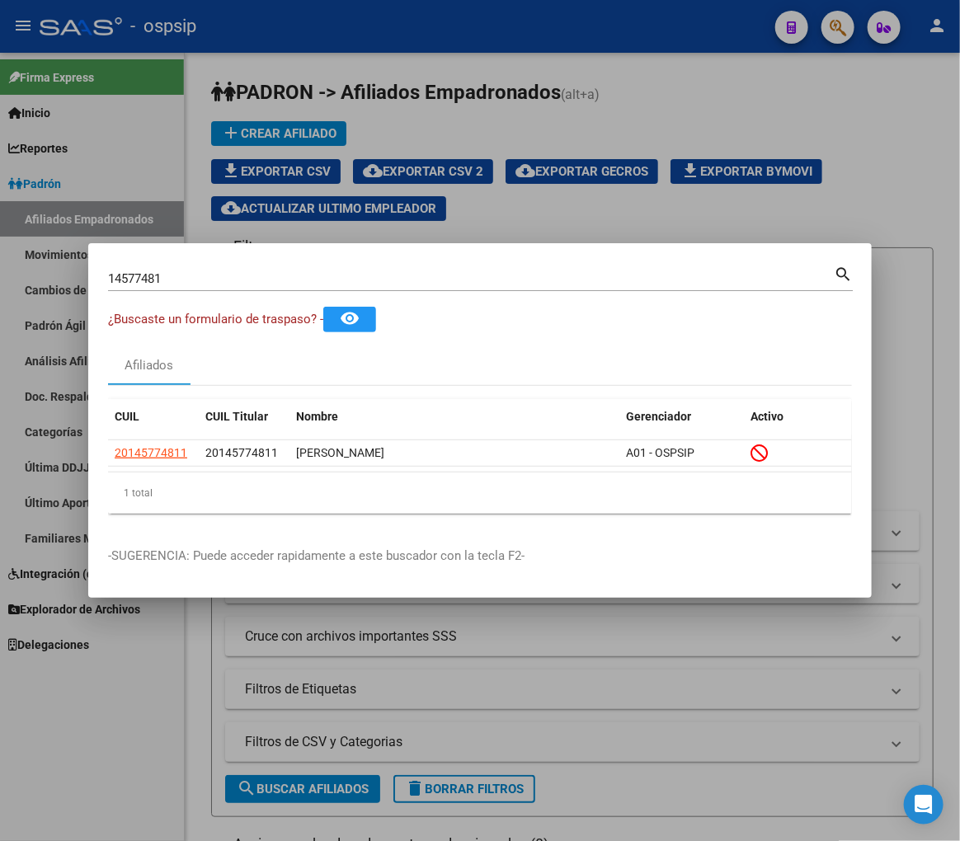
click at [390, 43] on div at bounding box center [480, 420] width 960 height 841
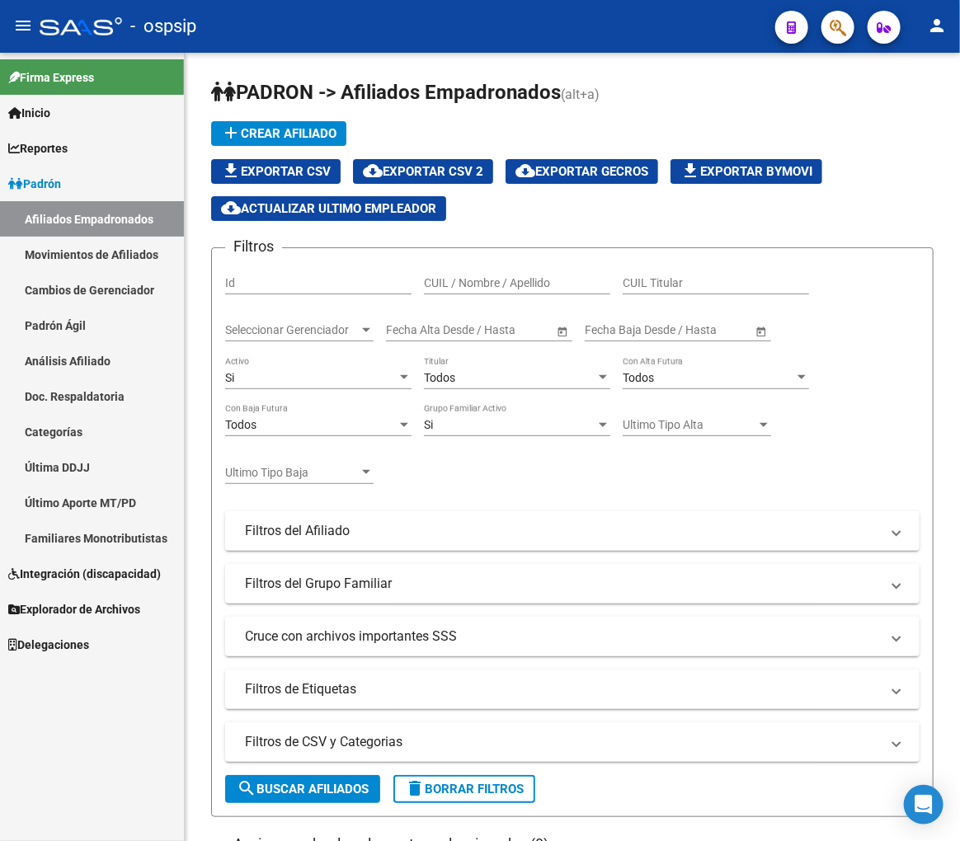
click at [842, 26] on icon "button" at bounding box center [838, 27] width 16 height 19
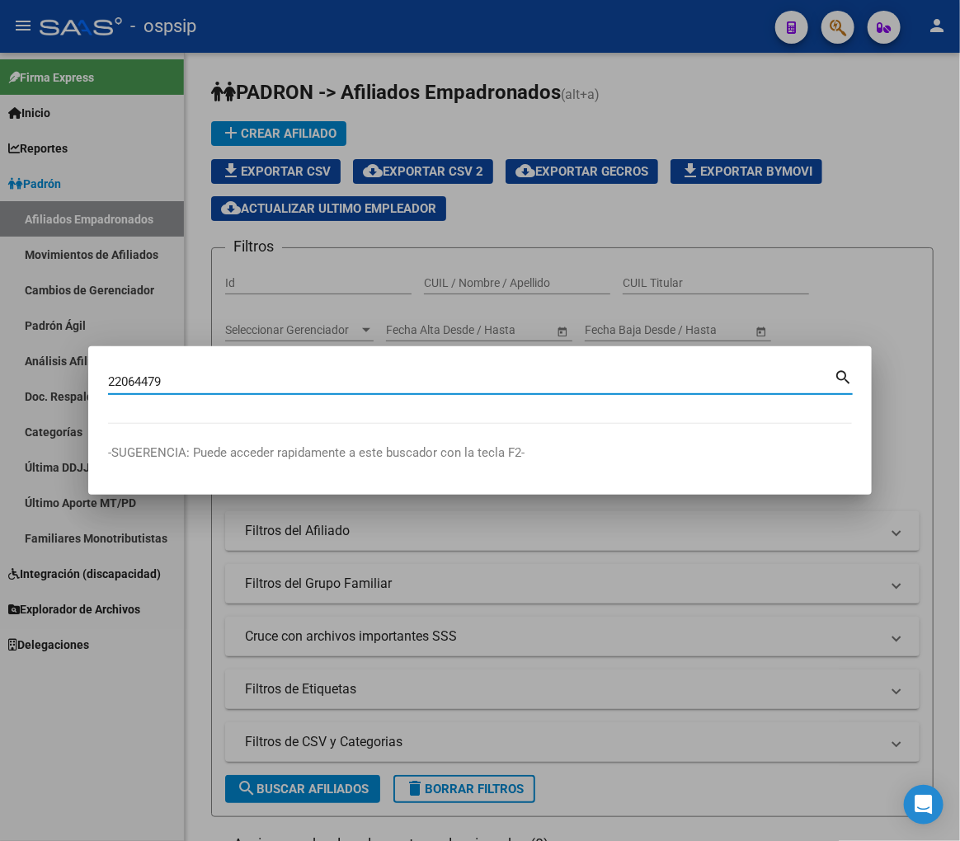
type input "22064479"
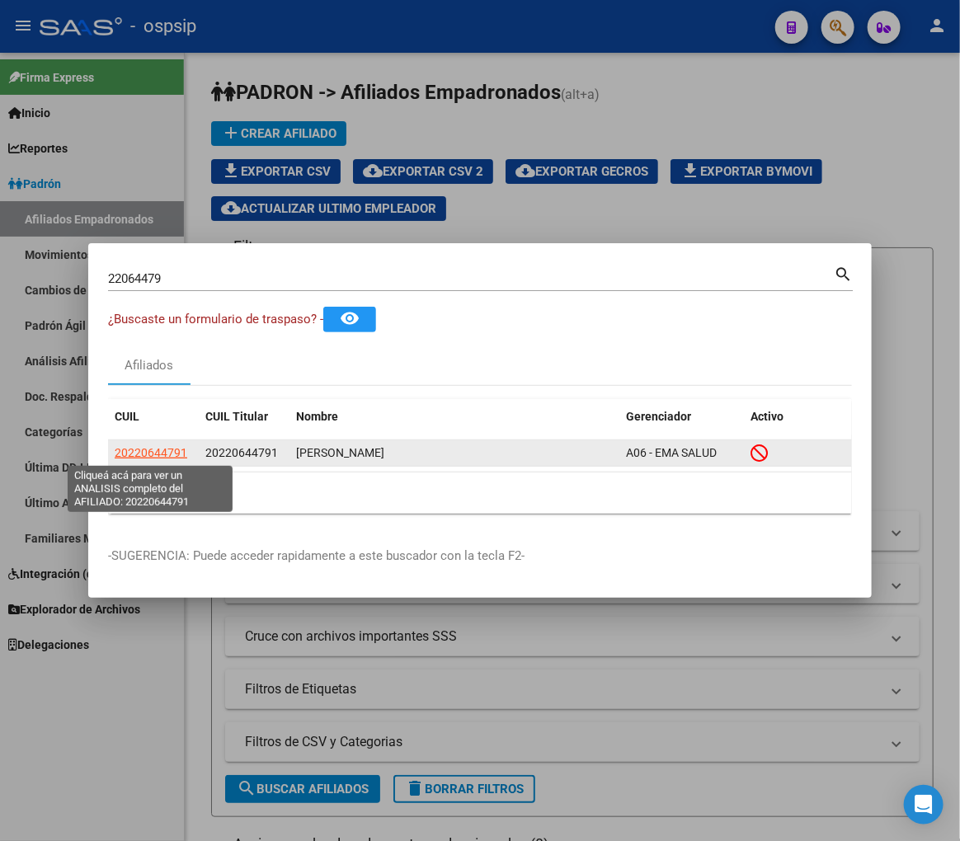
click at [153, 452] on span "20220644791" at bounding box center [151, 452] width 73 height 13
type textarea "20220644791"
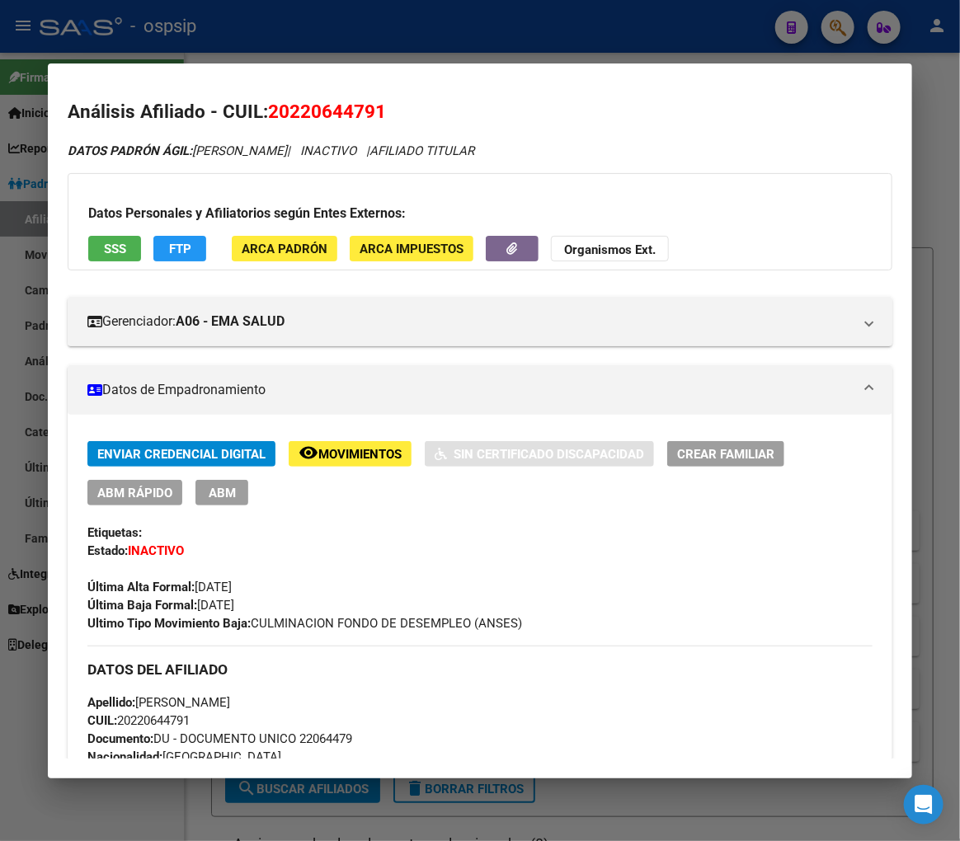
click at [349, 59] on div at bounding box center [480, 420] width 960 height 841
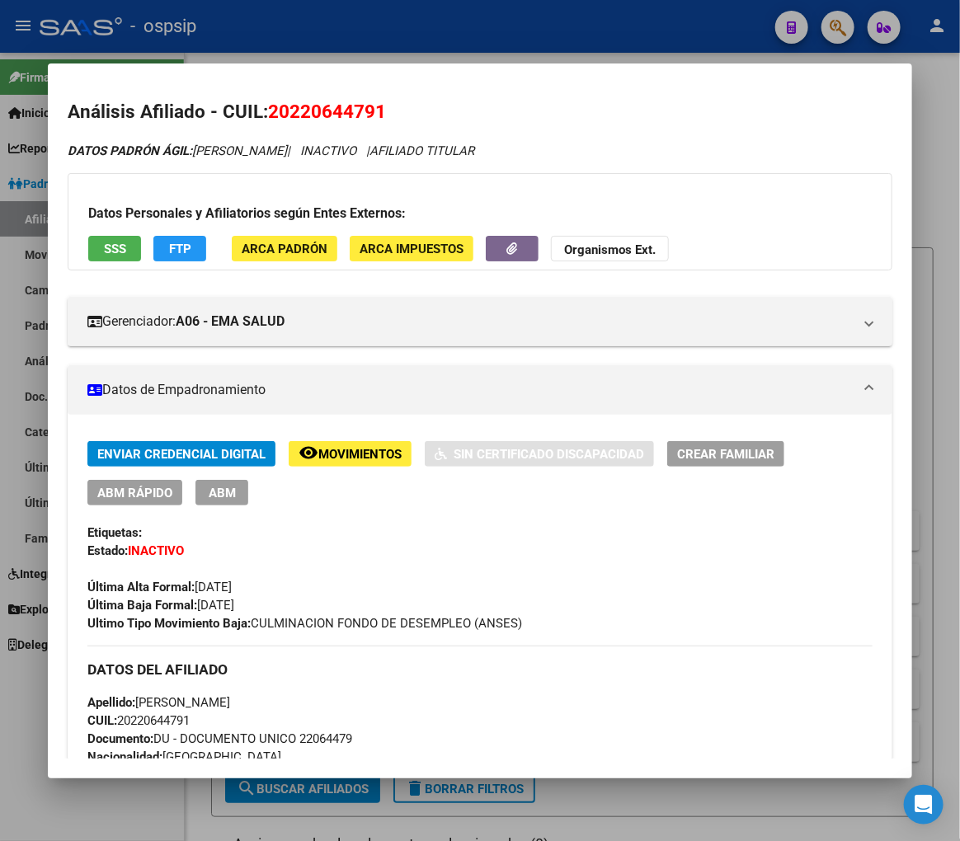
click at [350, 59] on div at bounding box center [480, 420] width 960 height 841
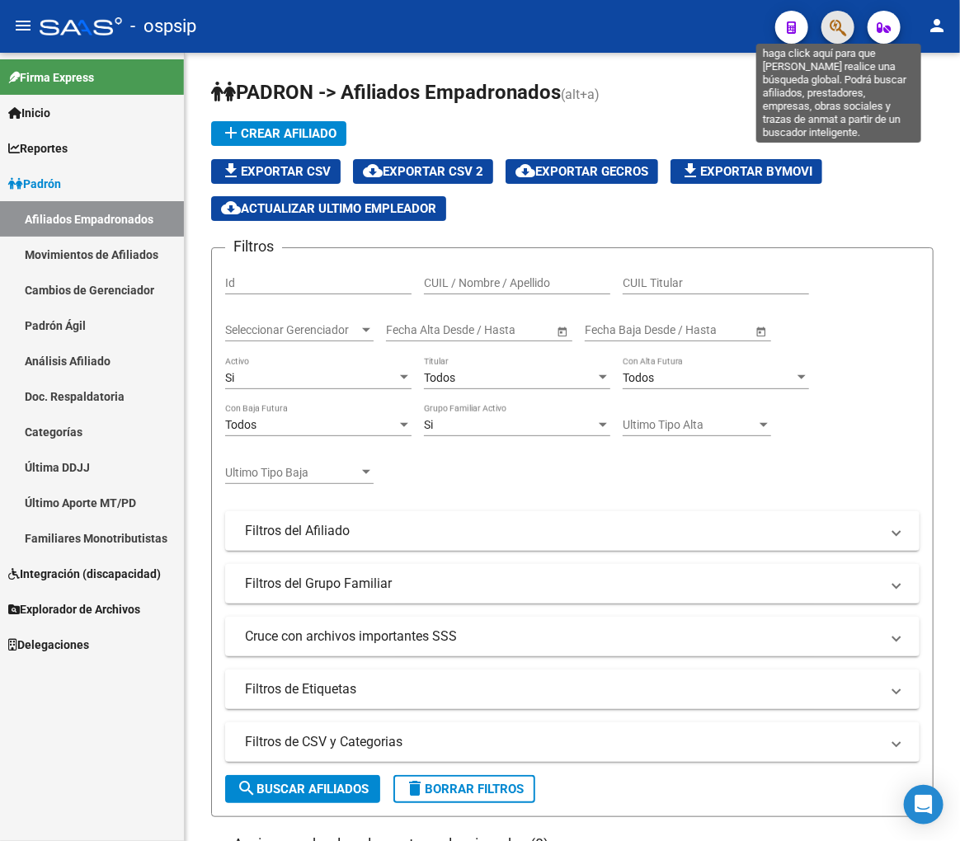
click at [839, 26] on icon "button" at bounding box center [838, 27] width 16 height 19
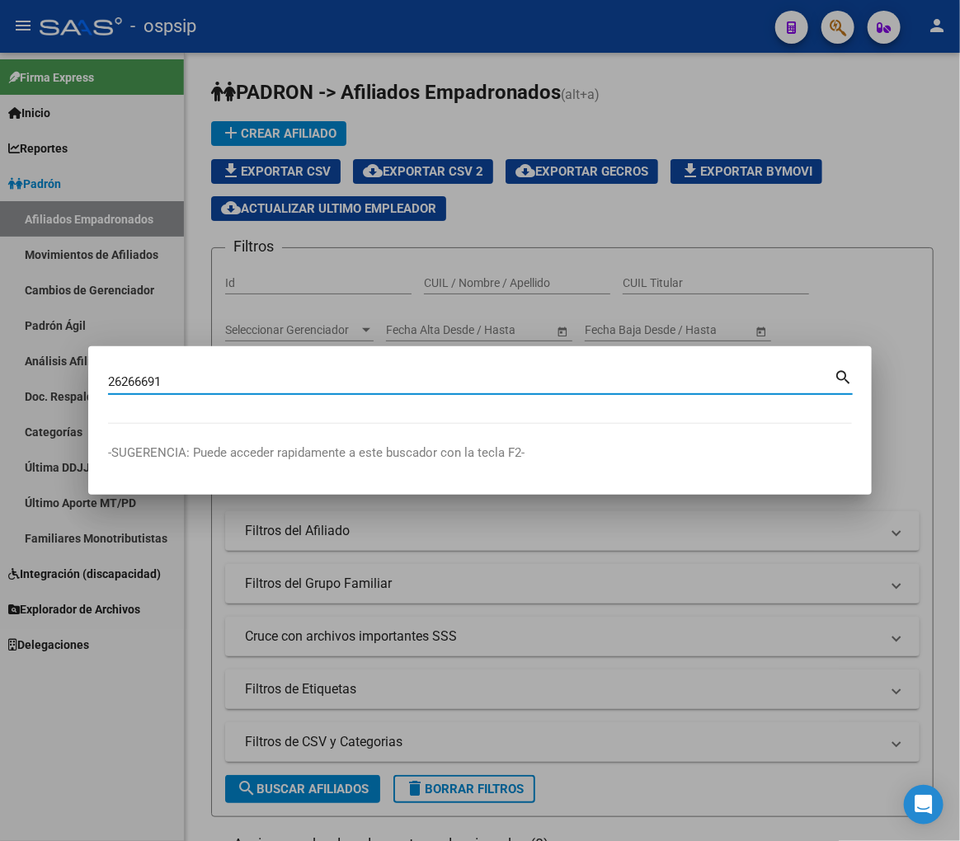
type input "26266691"
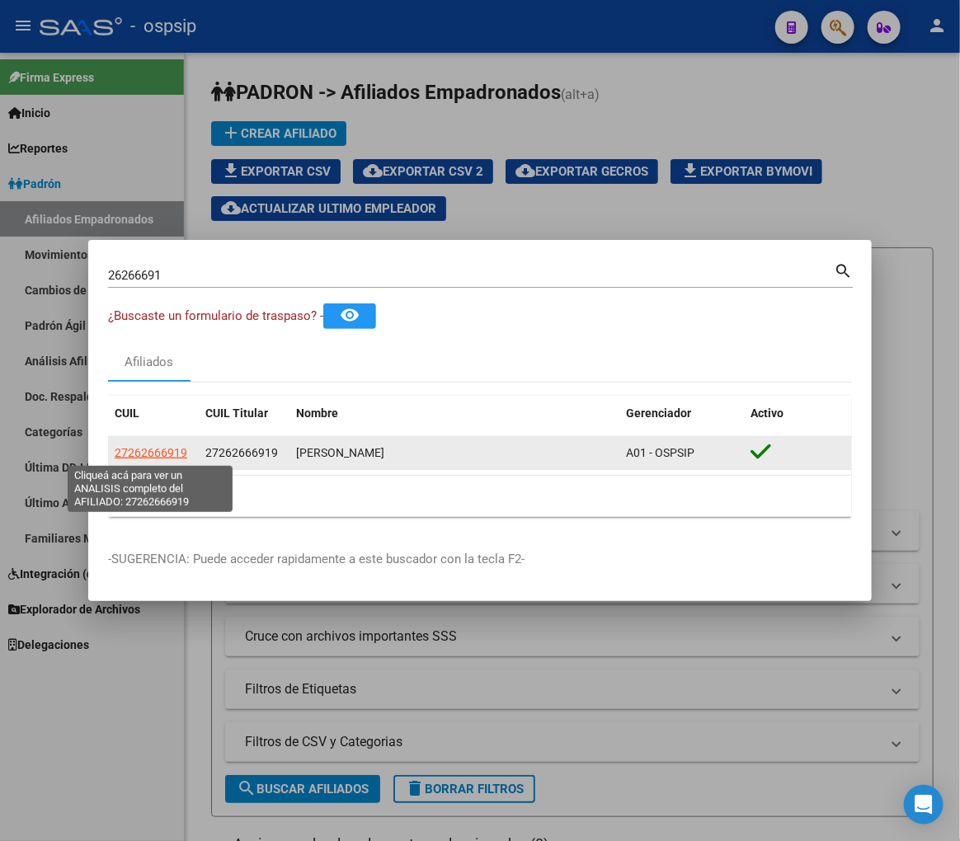
click at [154, 452] on span "27262666919" at bounding box center [151, 452] width 73 height 13
type textarea "27262666919"
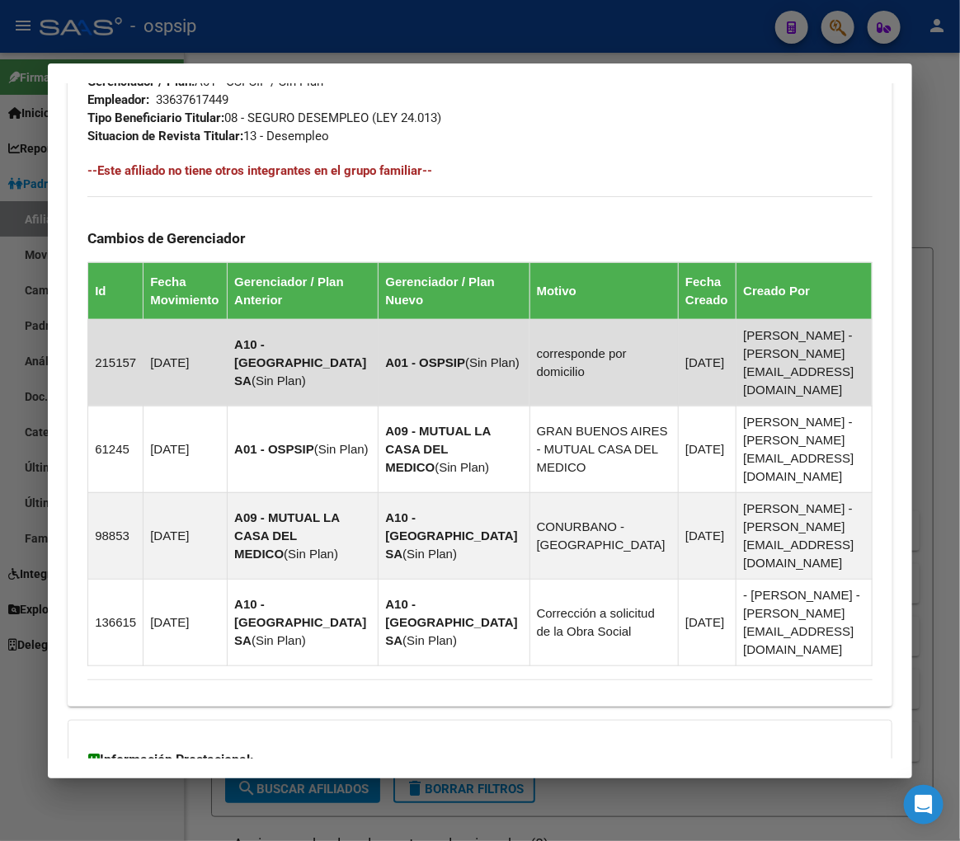
scroll to position [219, 0]
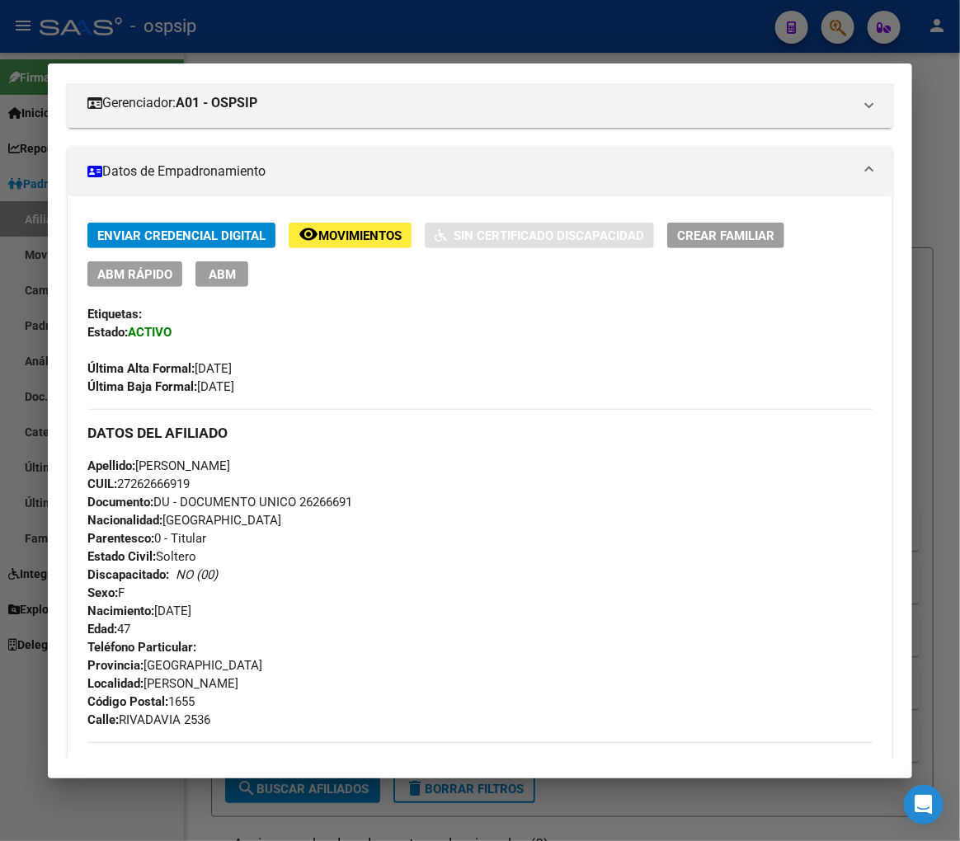
click at [228, 285] on button "ABM" at bounding box center [221, 274] width 53 height 26
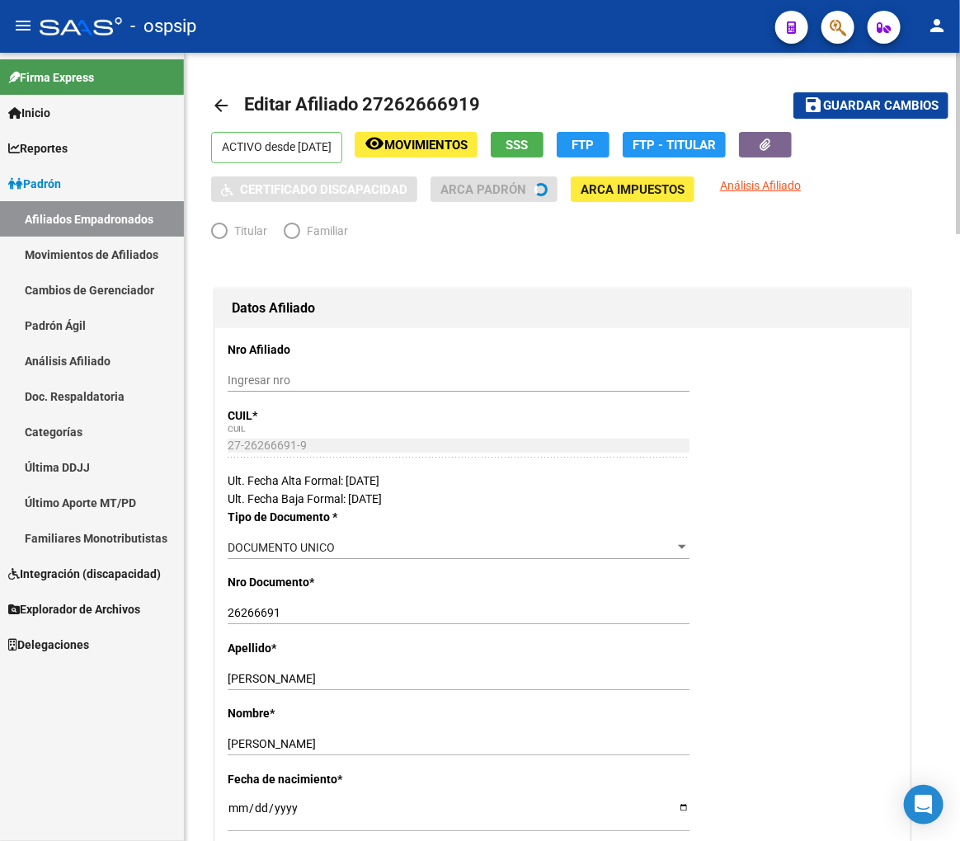
radio input "true"
type input "33-63761744-9"
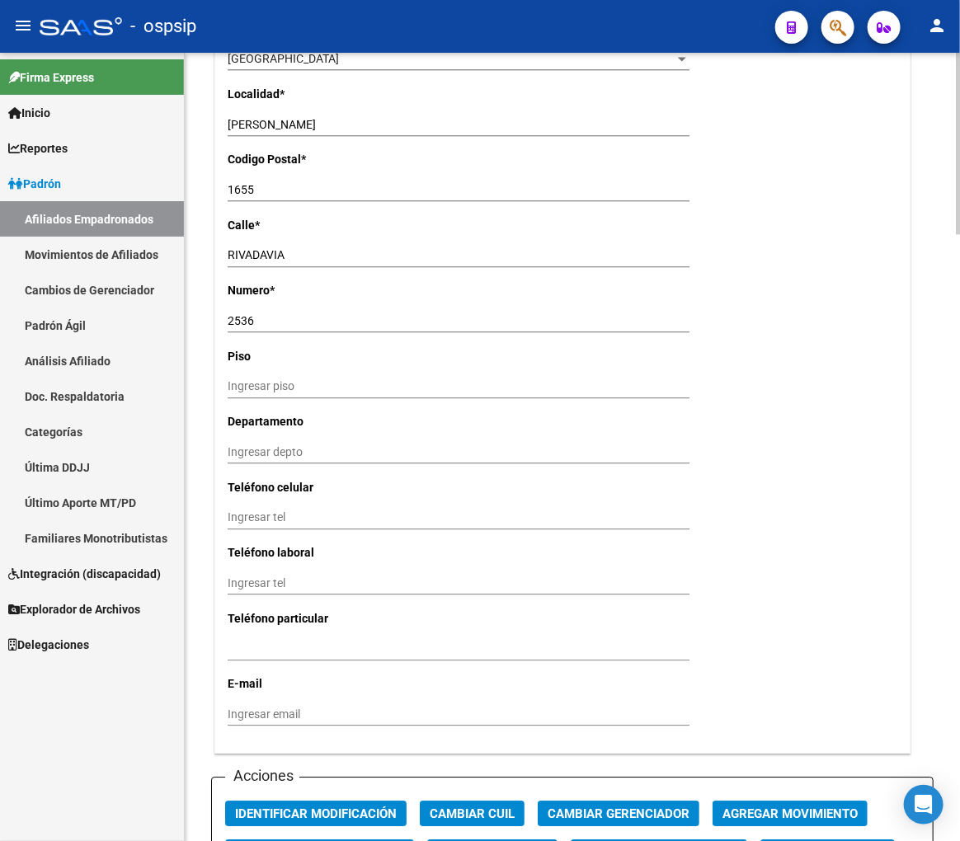
scroll to position [1741, 0]
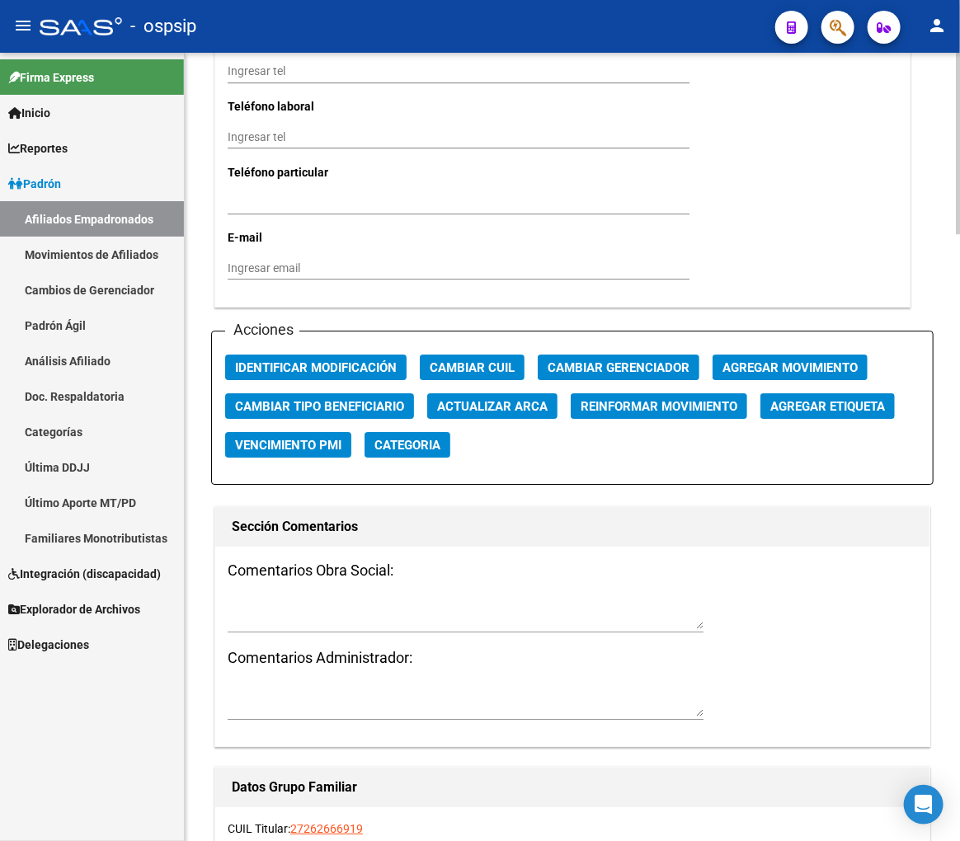
click at [720, 361] on button "Agregar Movimiento" at bounding box center [790, 368] width 155 height 26
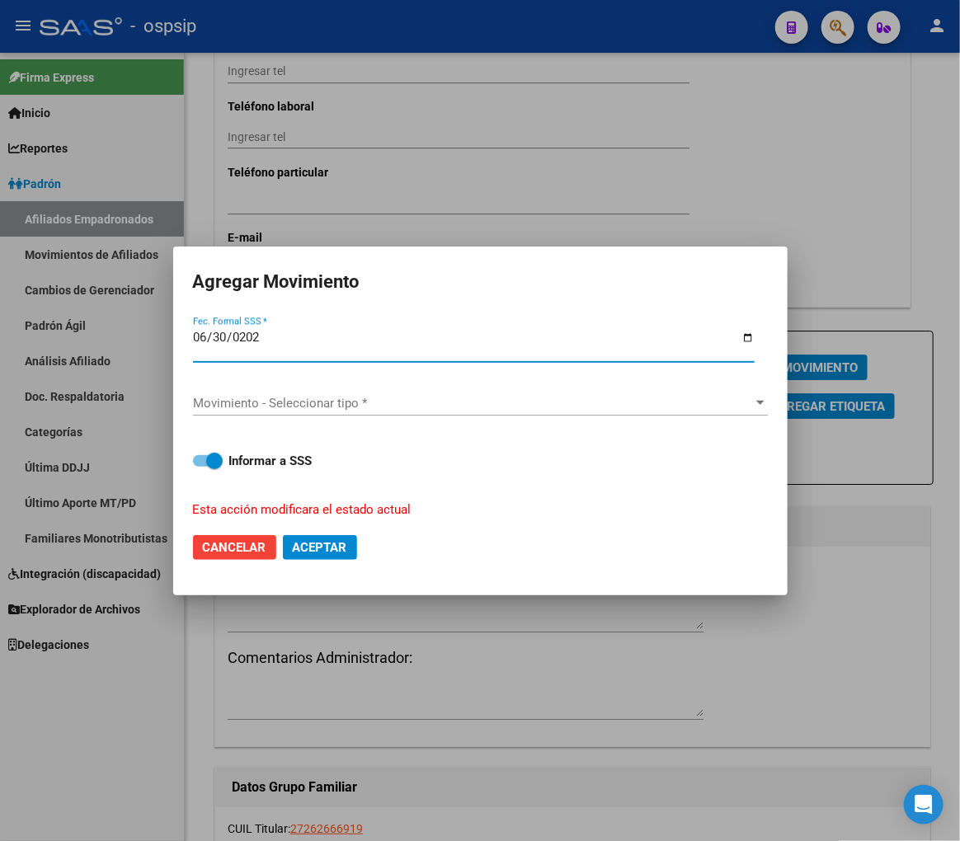
type input "2025-06-30"
drag, startPoint x: 468, startPoint y: 382, endPoint x: 475, endPoint y: 399, distance: 18.8
click at [468, 383] on div "Movimiento - Seleccionar tipo * Movimiento - Seleccionar tipo *" at bounding box center [480, 405] width 575 height 54
click at [481, 406] on span "Movimiento - Seleccionar tipo *" at bounding box center [473, 403] width 560 height 15
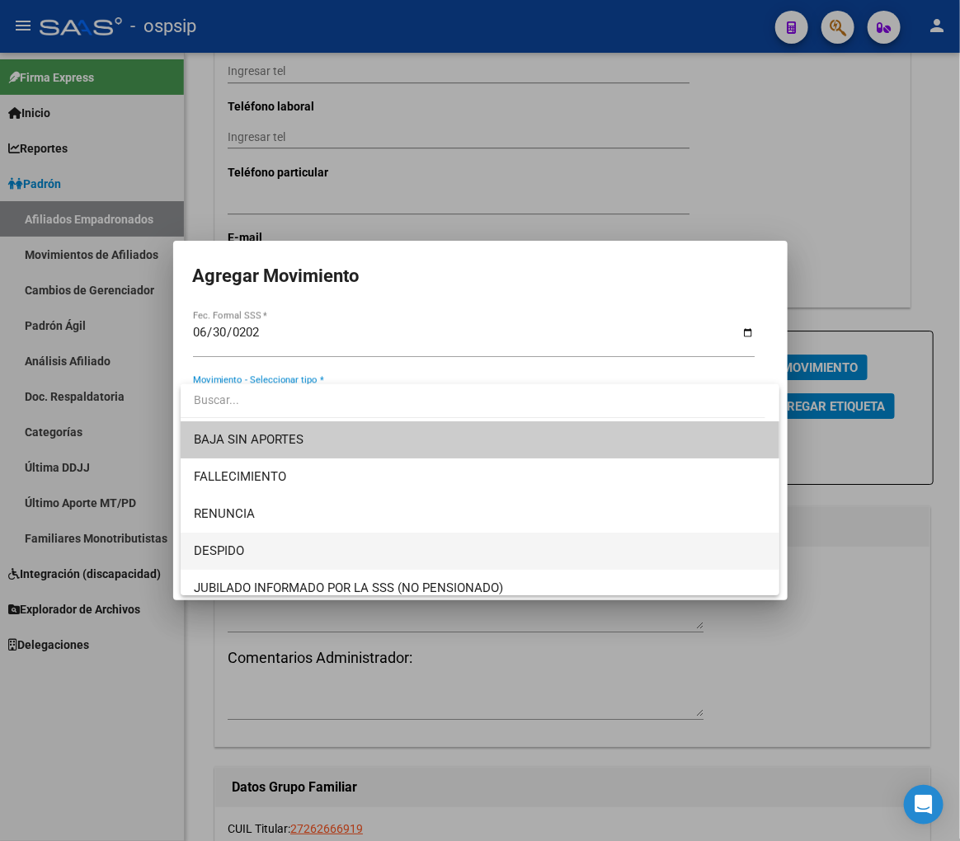
scroll to position [366, 0]
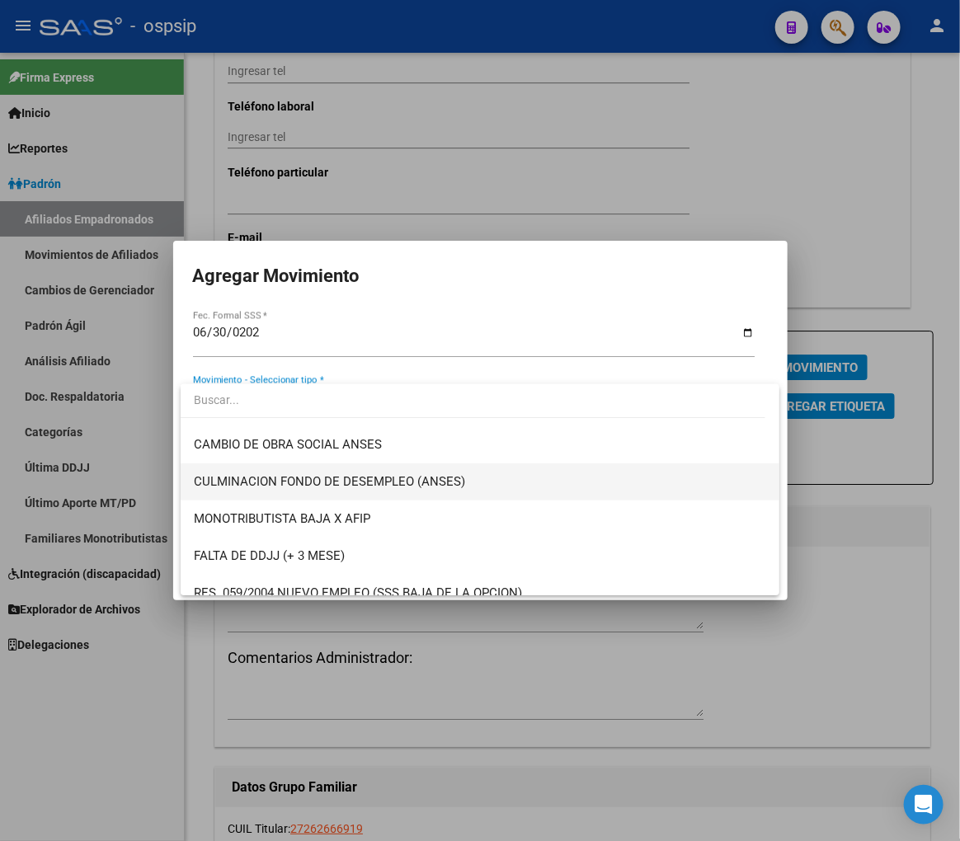
click at [477, 482] on span "CULMINACION FONDO DE DESEMPLEO (ANSES)" at bounding box center [480, 481] width 572 height 37
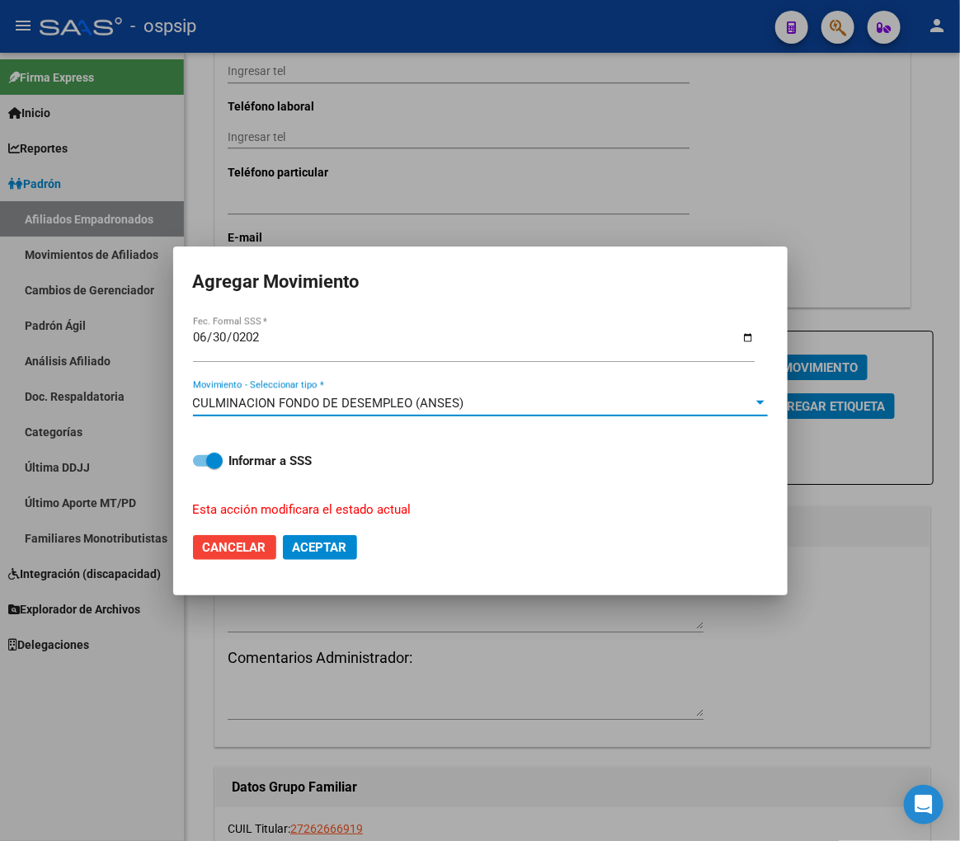
drag, startPoint x: 347, startPoint y: 549, endPoint x: 305, endPoint y: 507, distance: 59.5
click at [345, 549] on span "Aceptar" at bounding box center [320, 547] width 54 height 15
checkbox input "false"
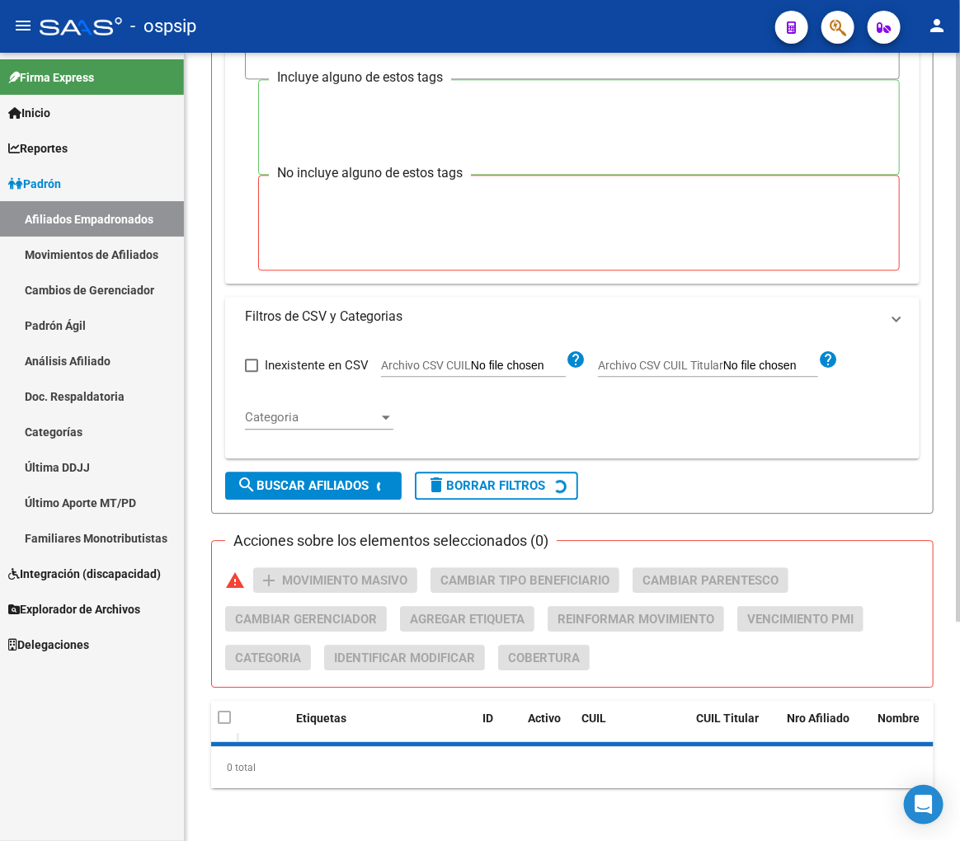
scroll to position [303, 0]
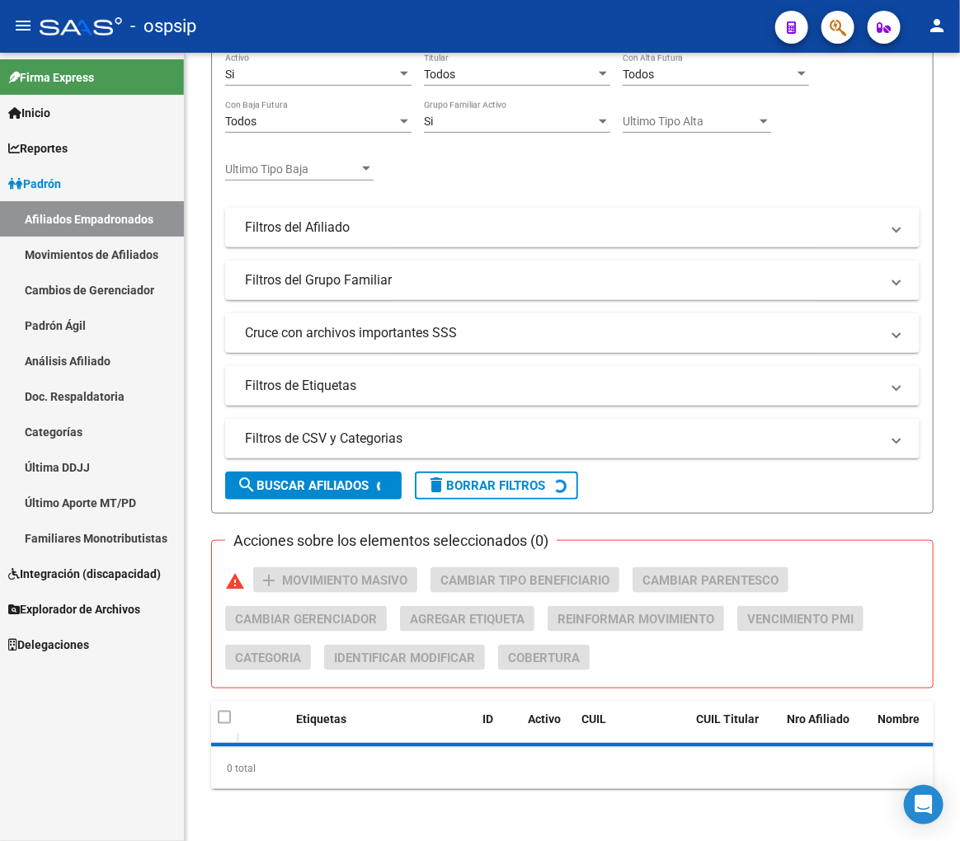
click at [839, 35] on icon "button" at bounding box center [838, 27] width 16 height 19
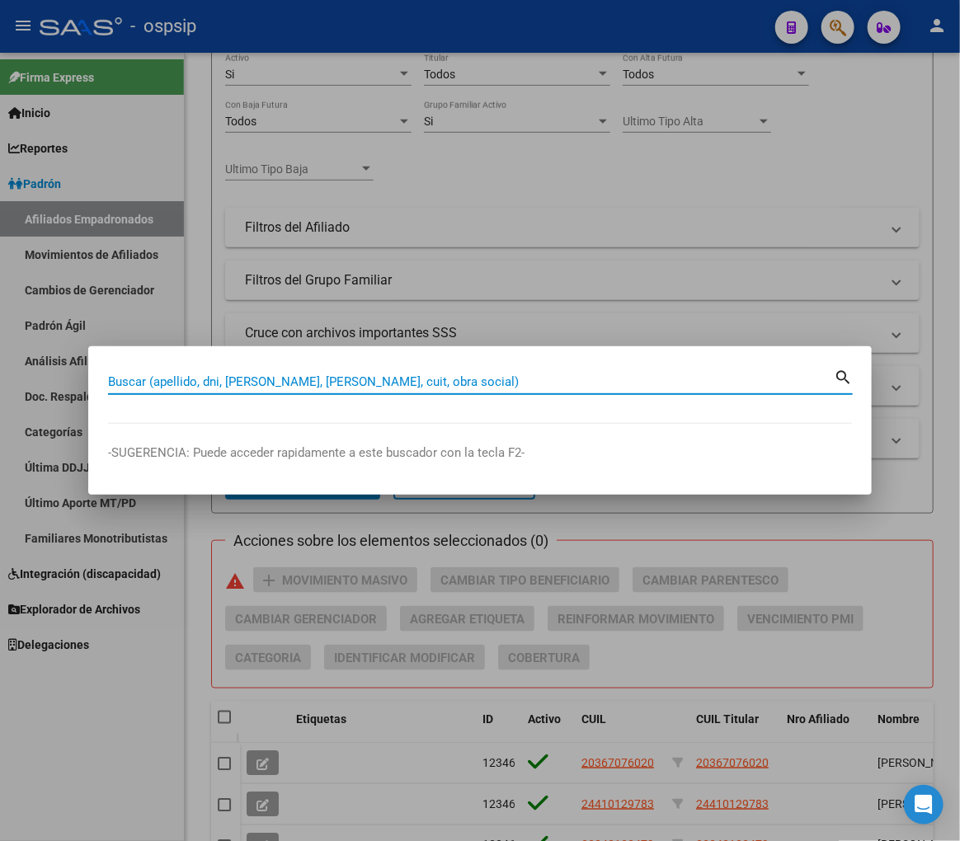
scroll to position [726, 0]
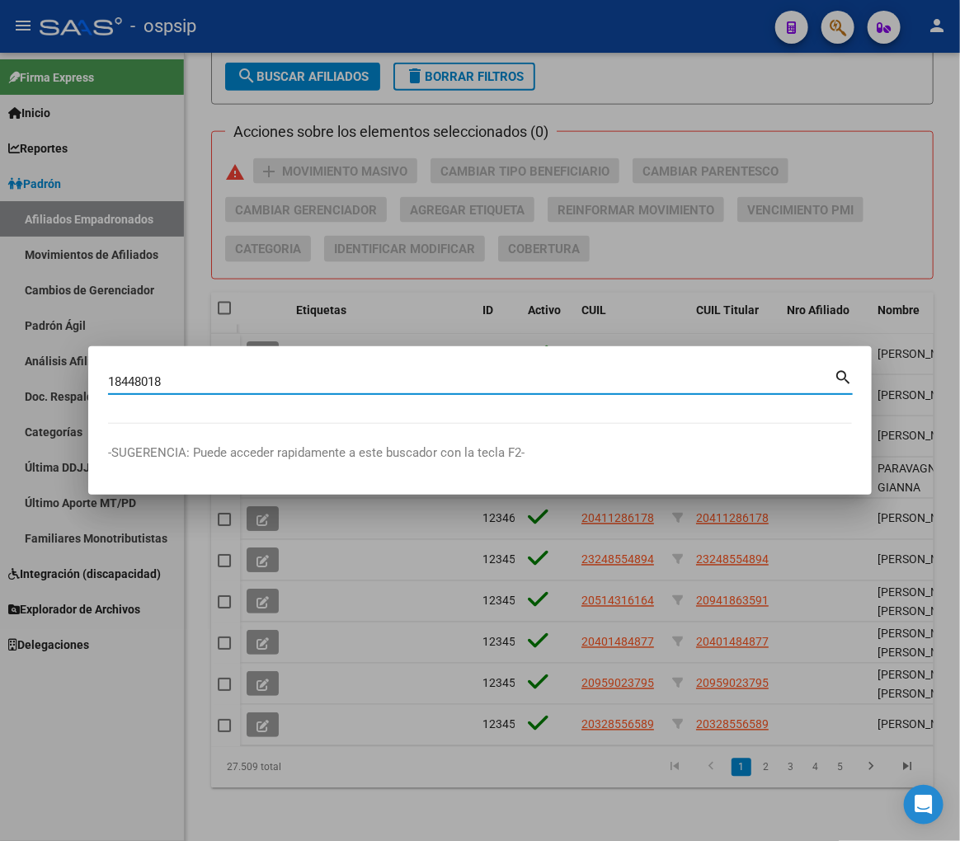
type input "18448018"
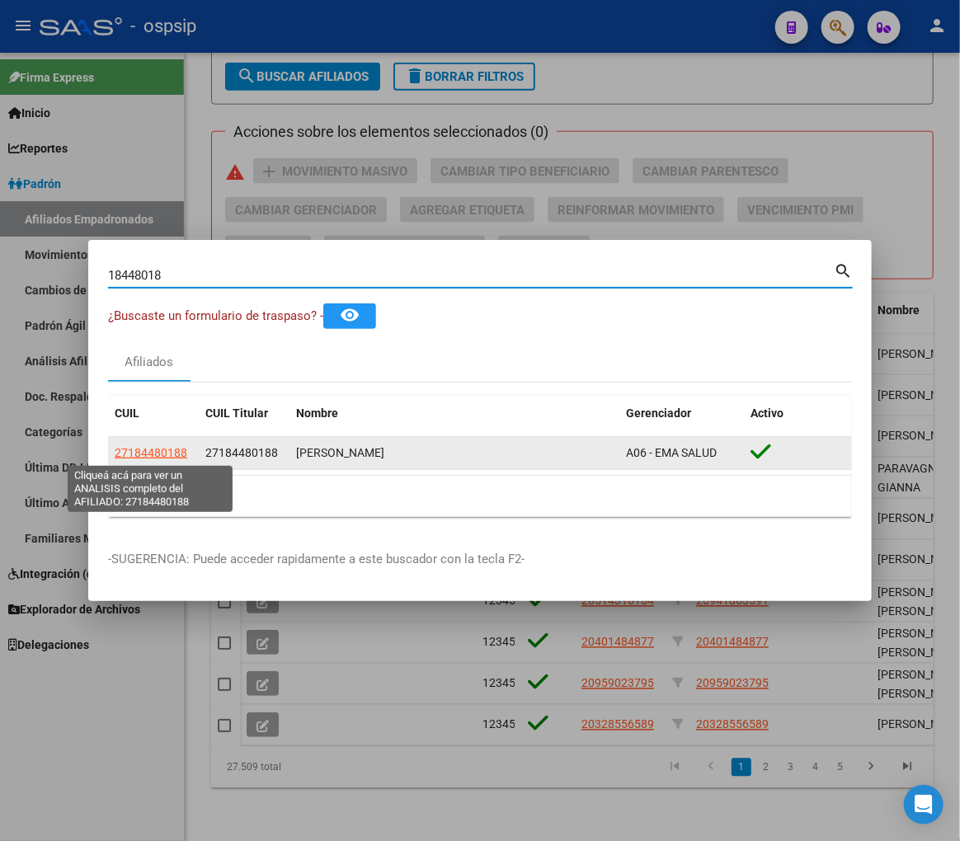
click at [148, 455] on span "27184480188" at bounding box center [151, 452] width 73 height 13
type textarea "27184480188"
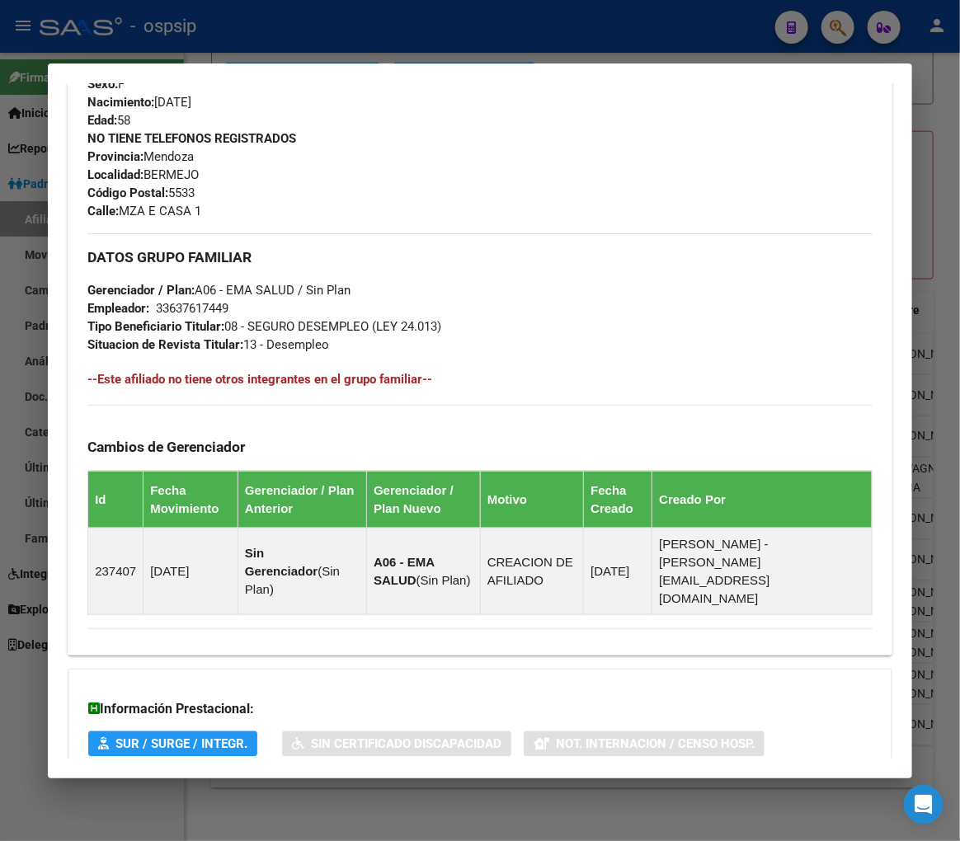
scroll to position [820, 0]
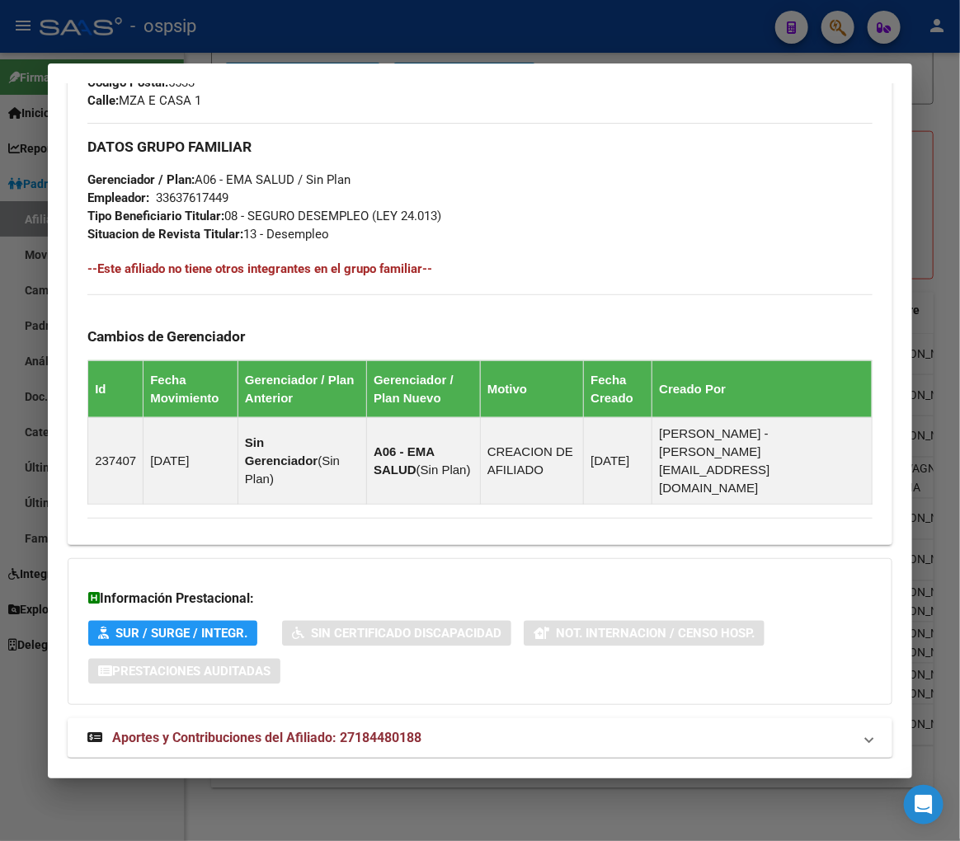
drag, startPoint x: 506, startPoint y: 710, endPoint x: 576, endPoint y: 614, distance: 119.3
click at [506, 728] on mat-panel-title "Aportes y Contribuciones del Afiliado: 27184480188" at bounding box center [469, 738] width 765 height 20
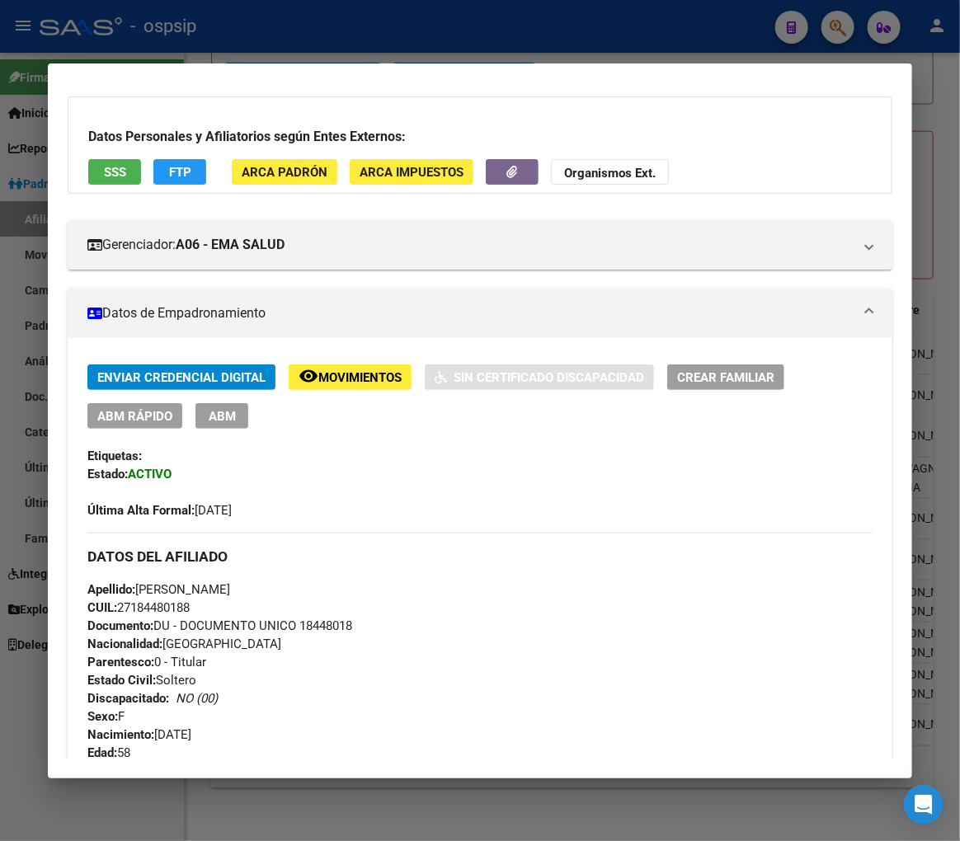
scroll to position [0, 0]
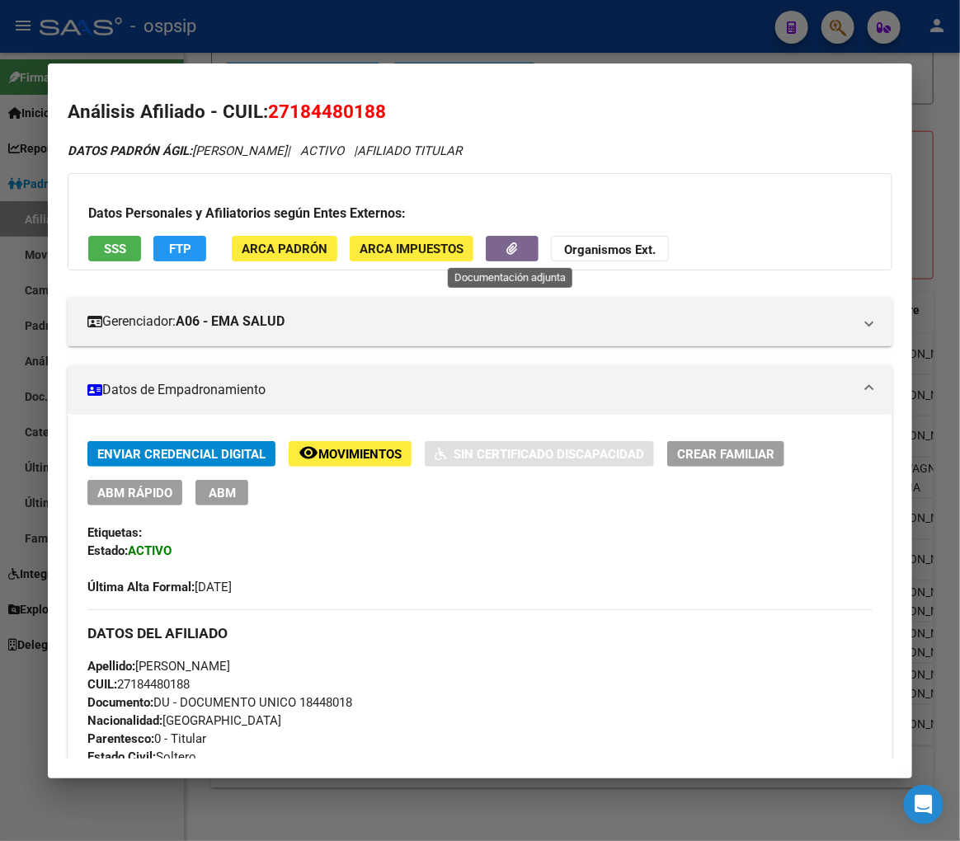
click at [506, 253] on button "button" at bounding box center [512, 249] width 53 height 26
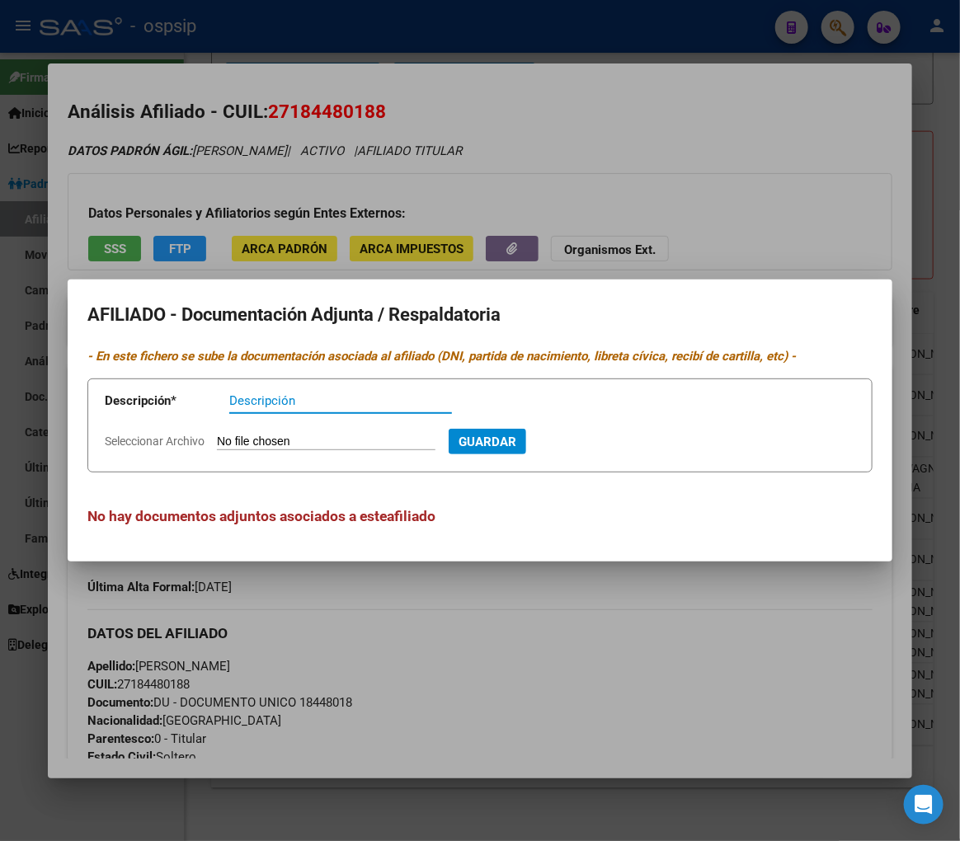
drag, startPoint x: 549, startPoint y: 722, endPoint x: 290, endPoint y: 633, distance: 273.8
click at [548, 722] on div at bounding box center [480, 420] width 960 height 841
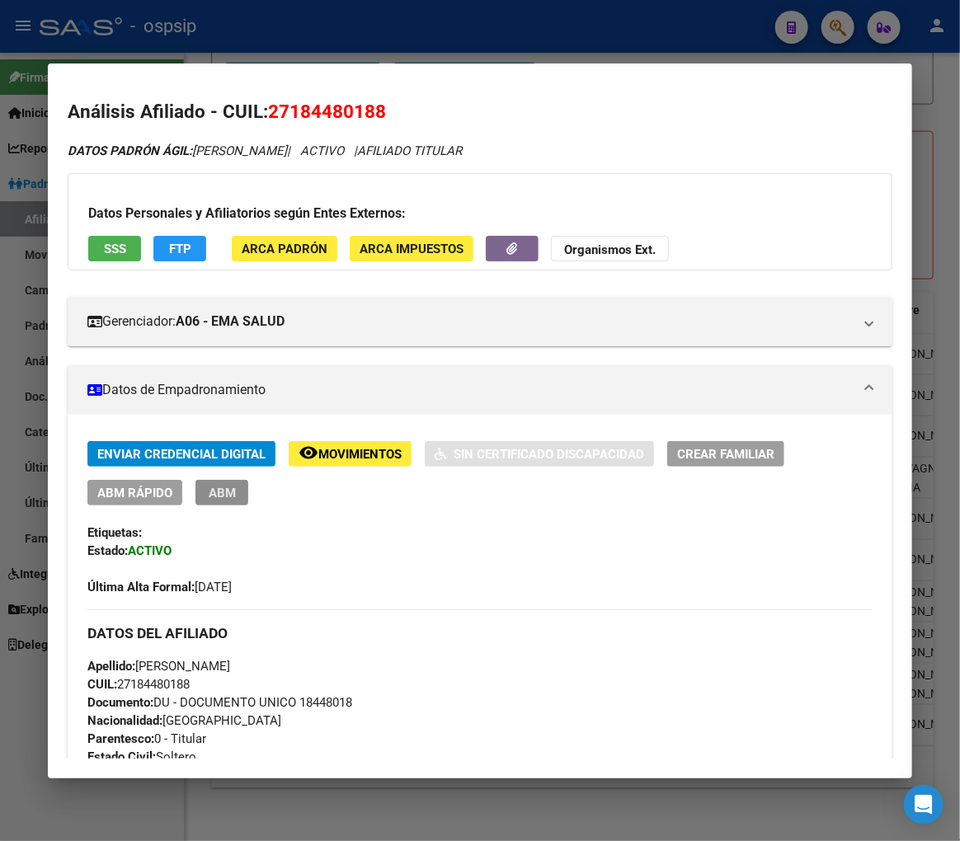
drag, startPoint x: 220, startPoint y: 500, endPoint x: 229, endPoint y: 505, distance: 10.3
click at [221, 503] on button "ABM" at bounding box center [221, 493] width 53 height 26
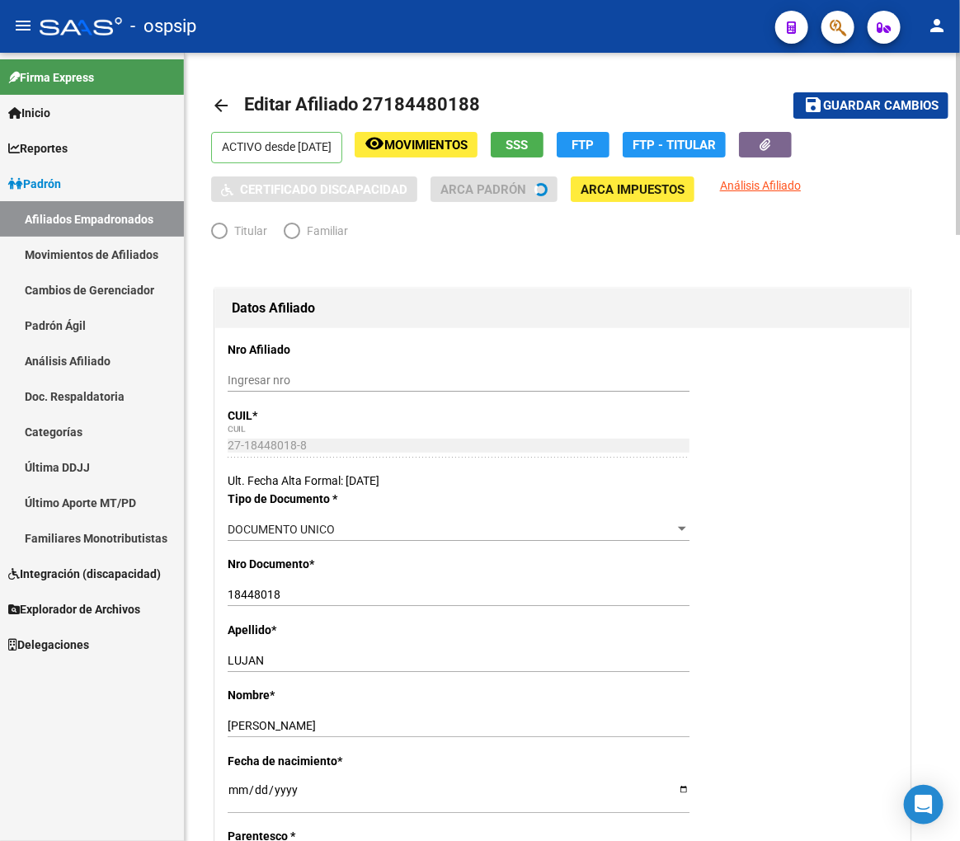
radio input "true"
type input "33-63761744-9"
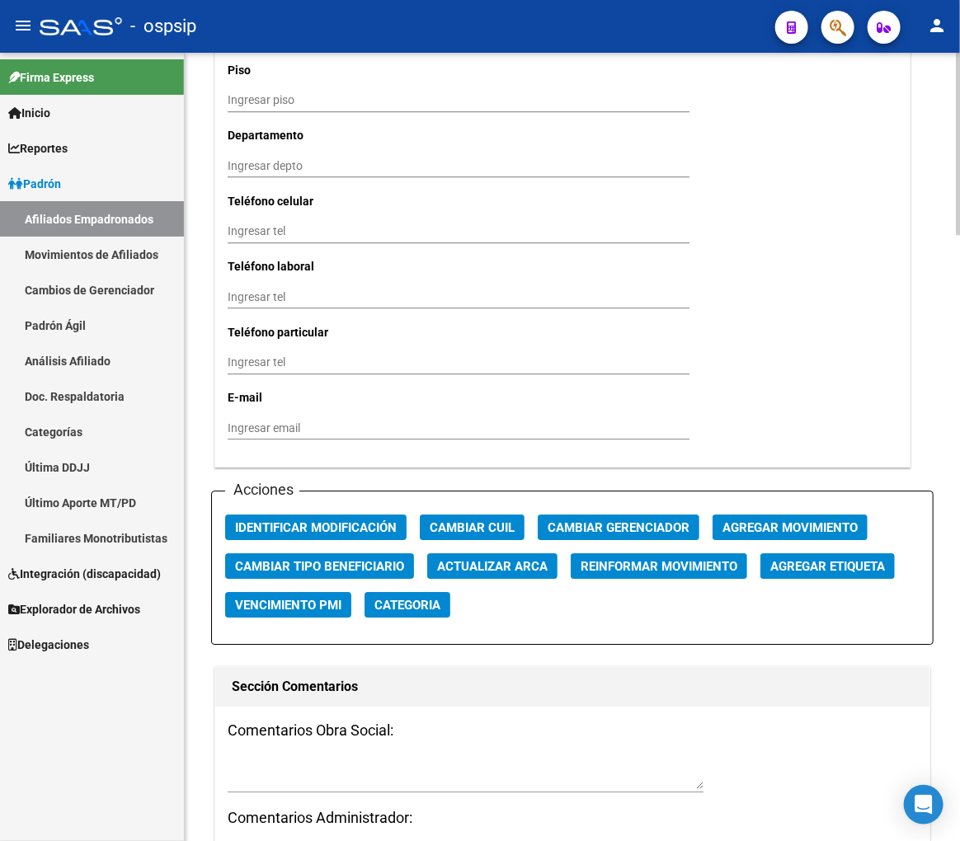
scroll to position [1741, 0]
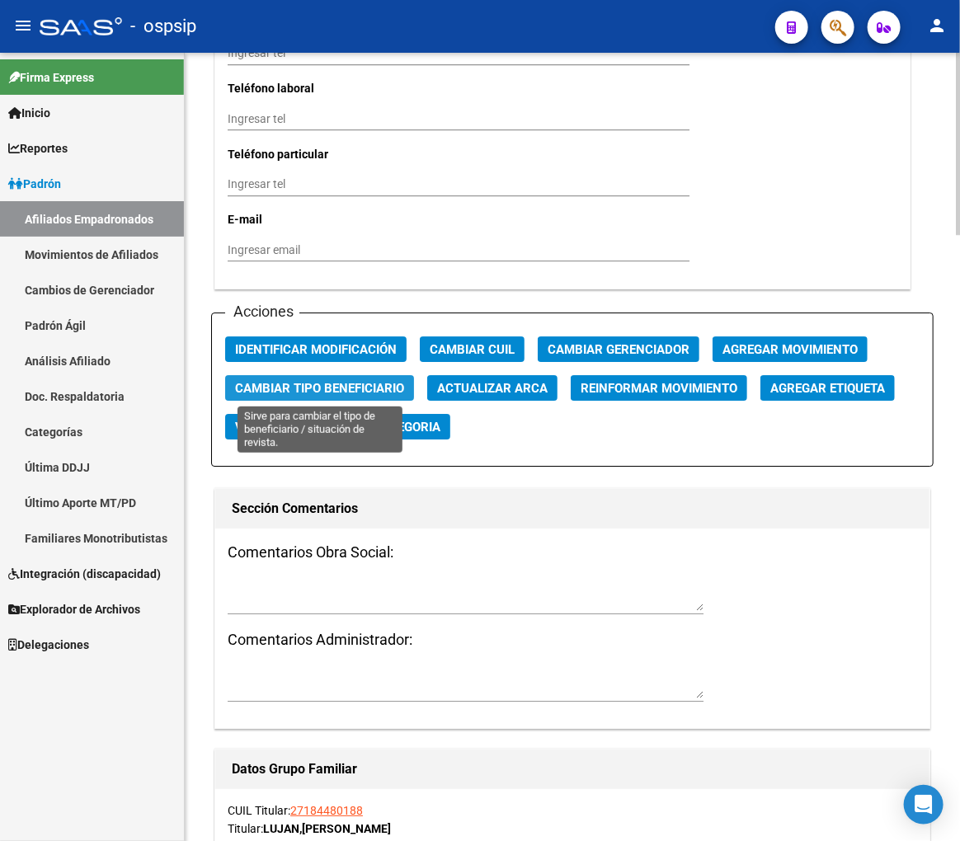
click at [299, 384] on span "Cambiar Tipo Beneficiario" at bounding box center [319, 388] width 169 height 15
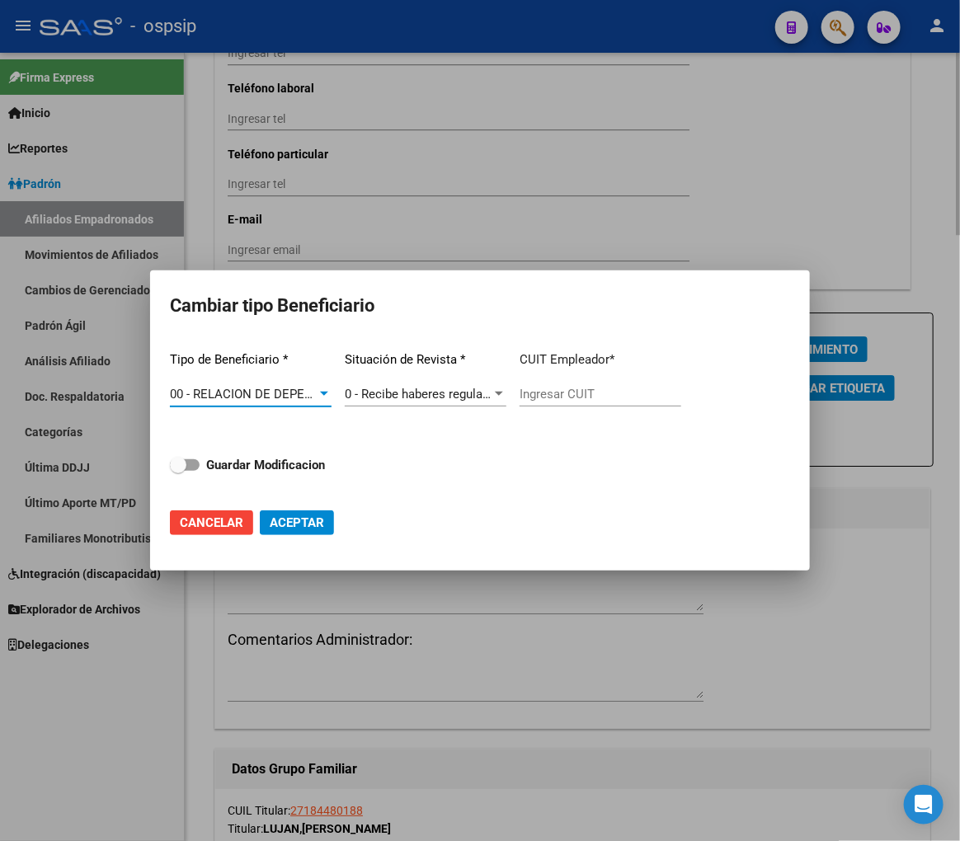
type input "30-71229769-3"
click at [679, 662] on div at bounding box center [480, 420] width 960 height 841
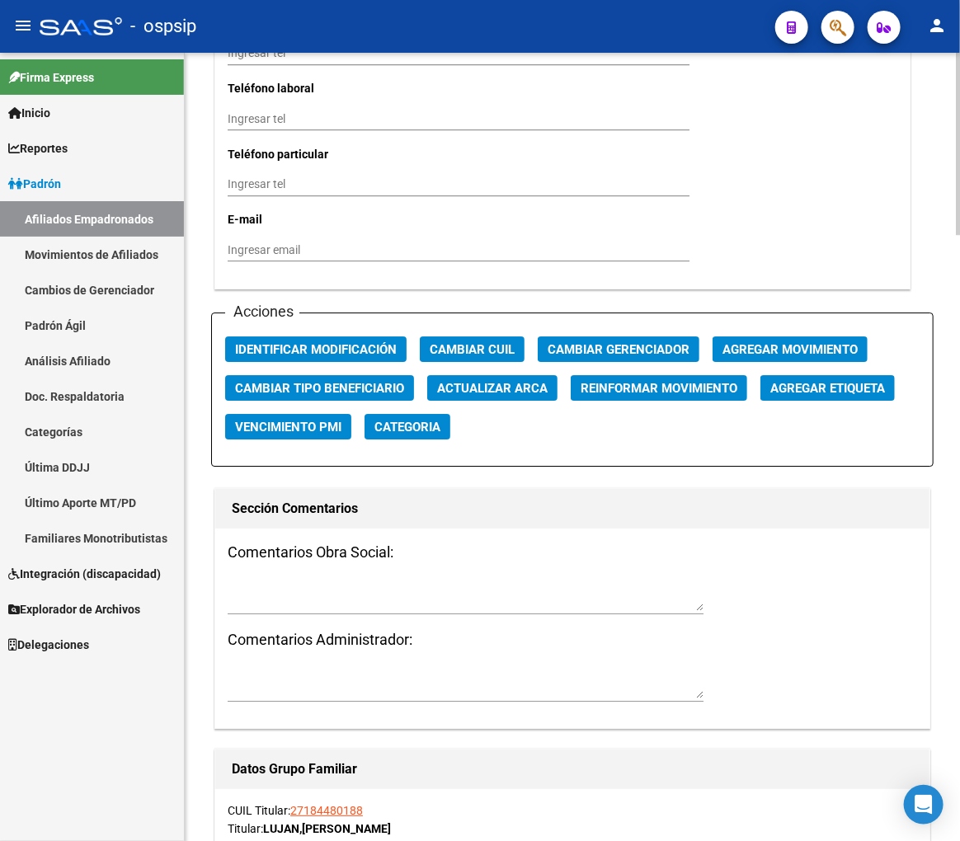
click at [805, 352] on span "Agregar Movimiento" at bounding box center [789, 349] width 135 height 15
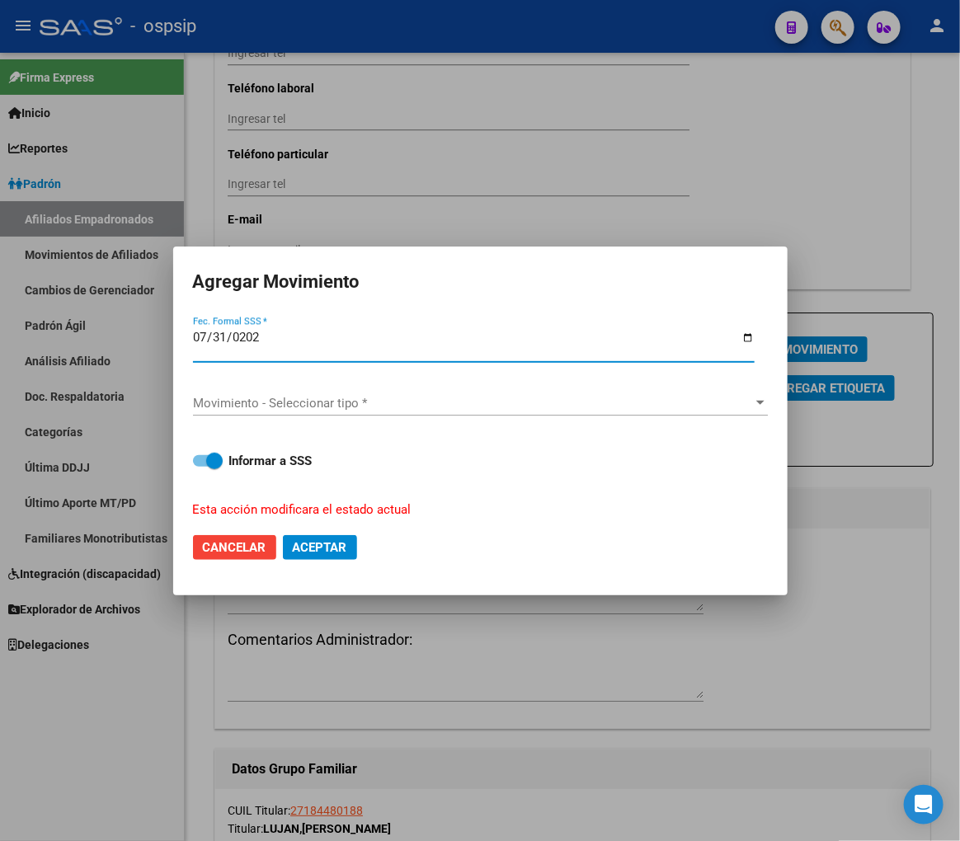
type input "2025-07-31"
click at [386, 413] on div "Movimiento - Seleccionar tipo * Movimiento - Seleccionar tipo *" at bounding box center [480, 411] width 575 height 40
click at [408, 411] on div "Movimiento - Seleccionar tipo * Movimiento - Seleccionar tipo *" at bounding box center [480, 403] width 575 height 25
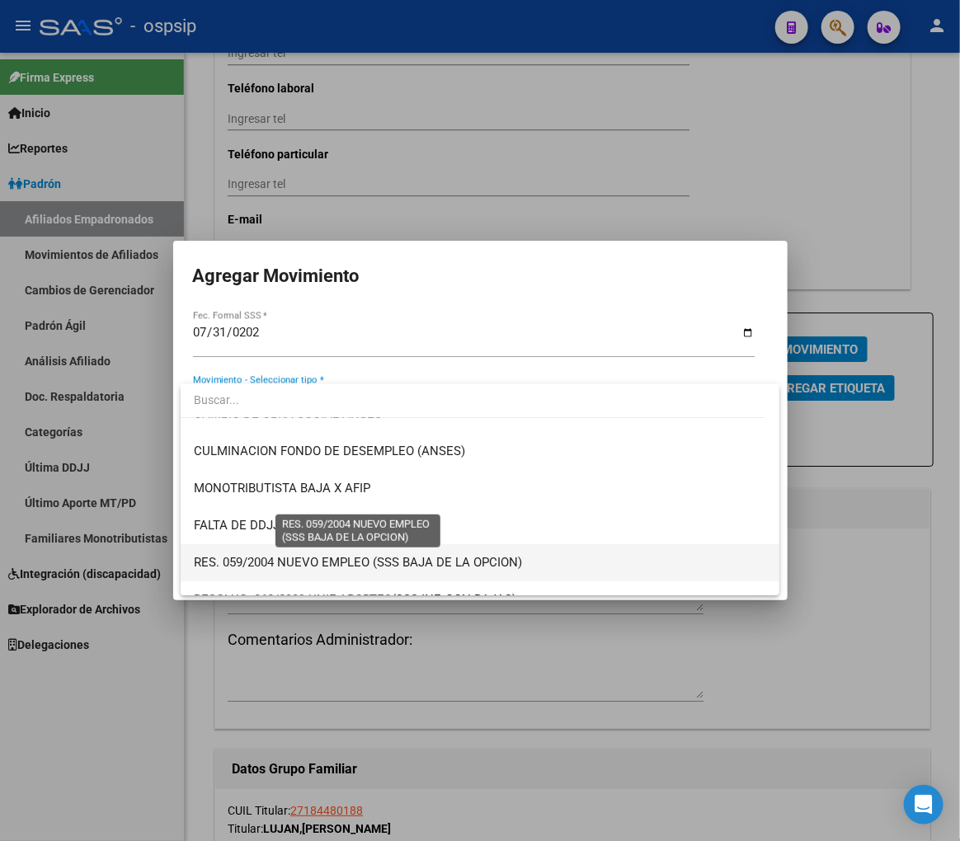
scroll to position [366, 0]
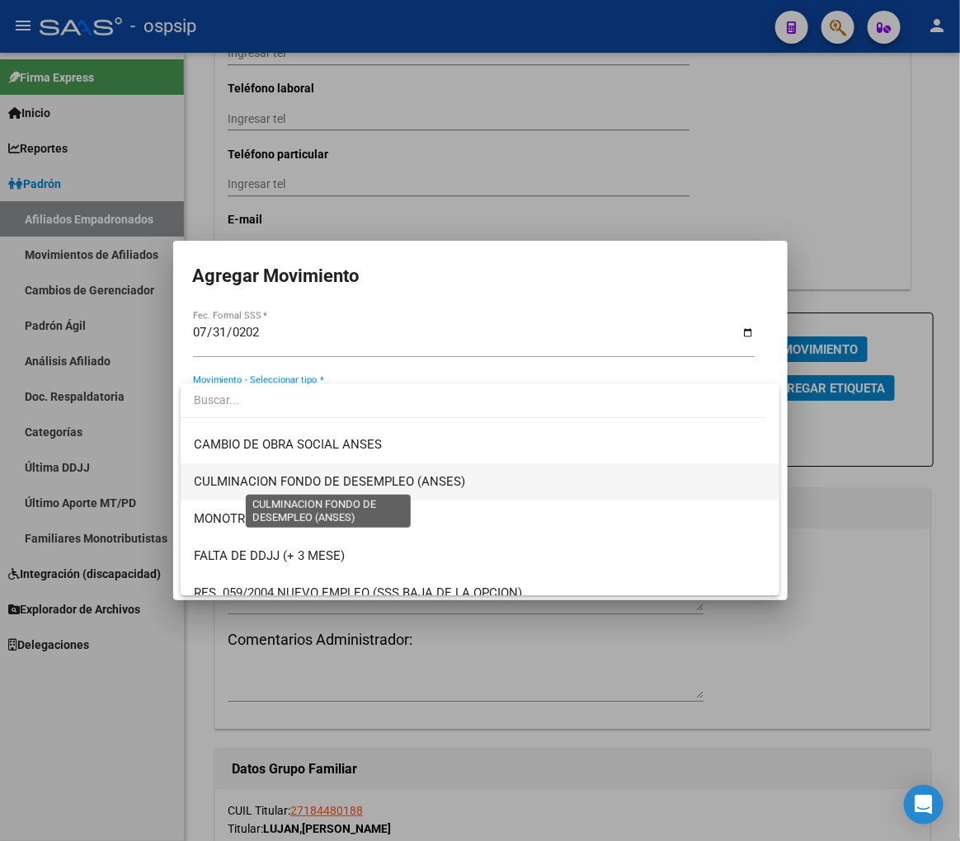
click at [394, 482] on span "CULMINACION FONDO DE DESEMPLEO (ANSES)" at bounding box center [329, 481] width 271 height 15
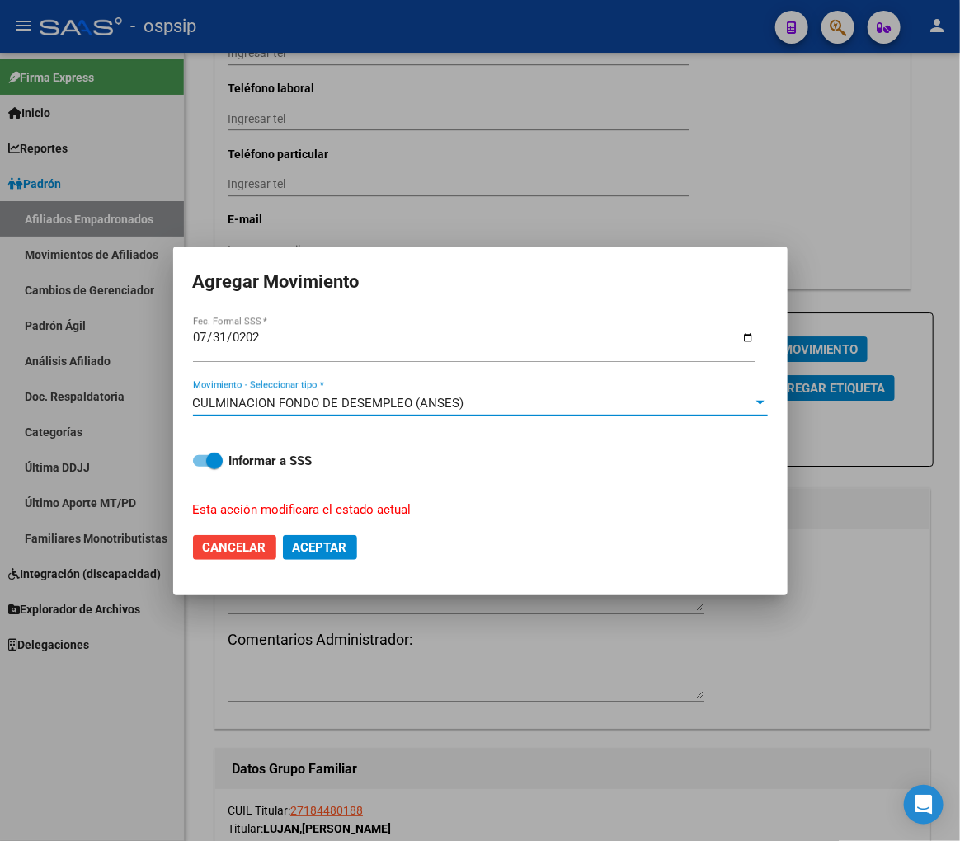
click at [350, 548] on button "Aceptar" at bounding box center [320, 547] width 74 height 25
checkbox input "false"
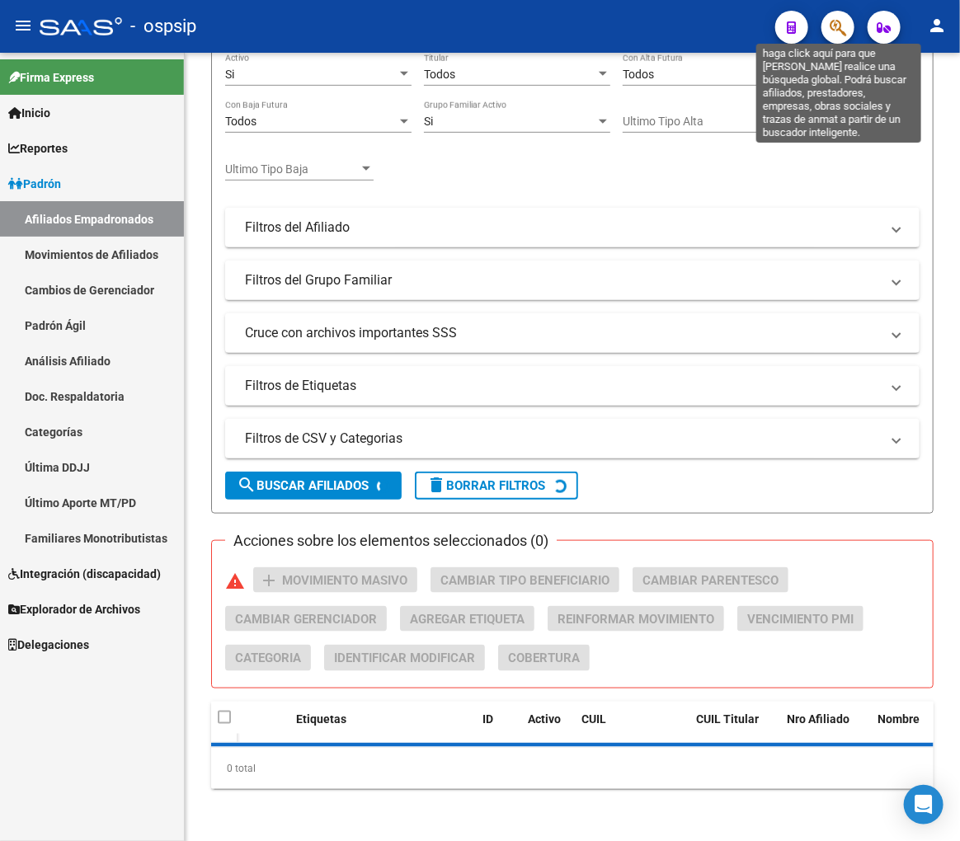
scroll to position [726, 0]
click at [838, 33] on icon "button" at bounding box center [838, 27] width 16 height 19
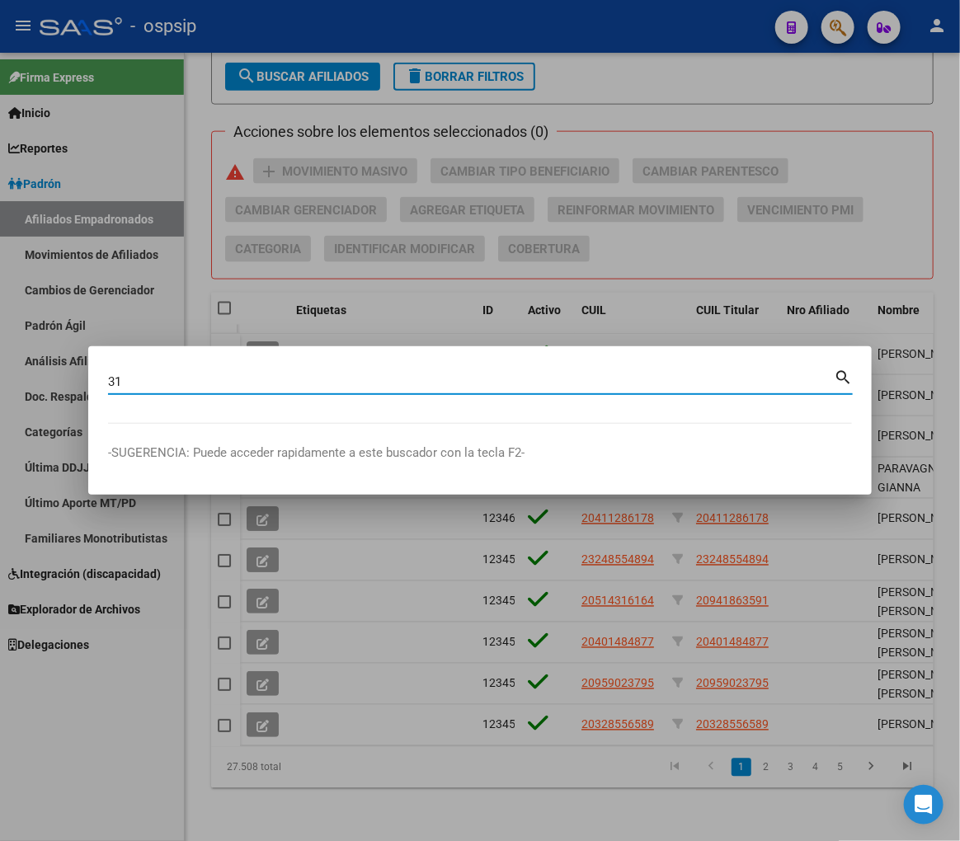
type input "3"
type input "21377785"
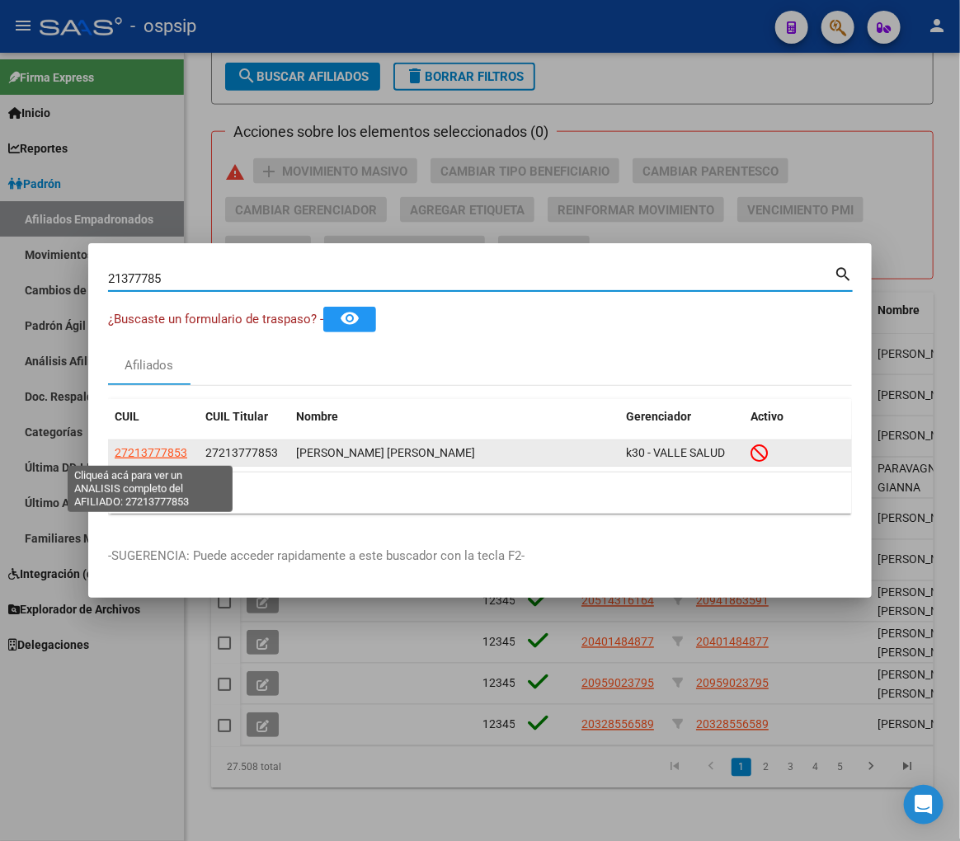
click at [130, 459] on span "27213777853" at bounding box center [151, 452] width 73 height 13
type textarea "27213777853"
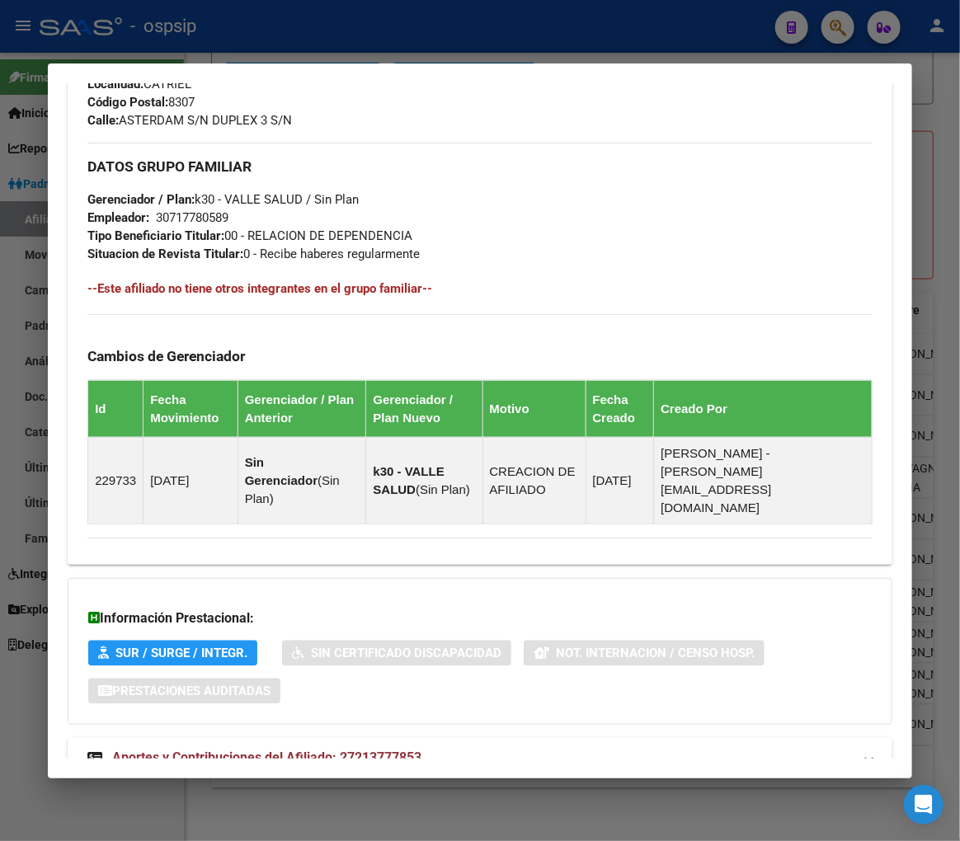
scroll to position [887, 0]
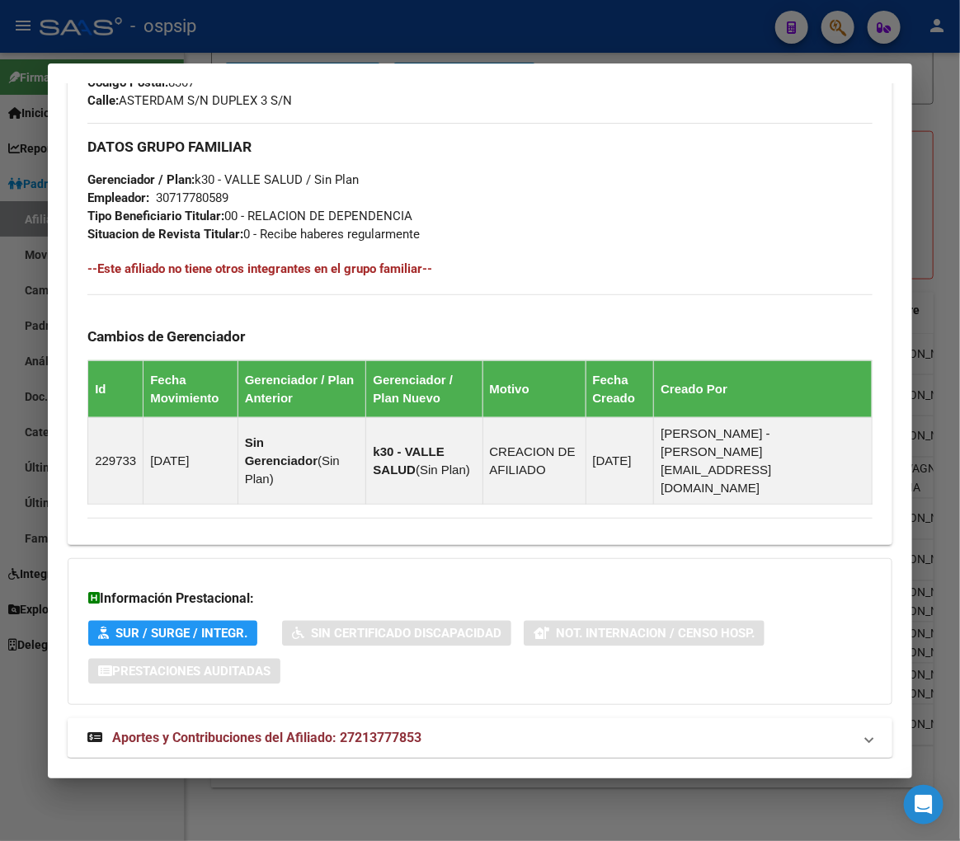
drag, startPoint x: 604, startPoint y: 722, endPoint x: 612, endPoint y: 709, distance: 15.1
click at [604, 718] on div "DATOS PADRÓN ÁGIL: SALINAS ANGELA BEATRIZ | INACTIVO | AFILIADO TITULAR Datos P…" at bounding box center [480, 15] width 825 height 1522
click at [612, 728] on mat-panel-title "Aportes y Contribuciones del Afiliado: 27213777853" at bounding box center [469, 738] width 765 height 20
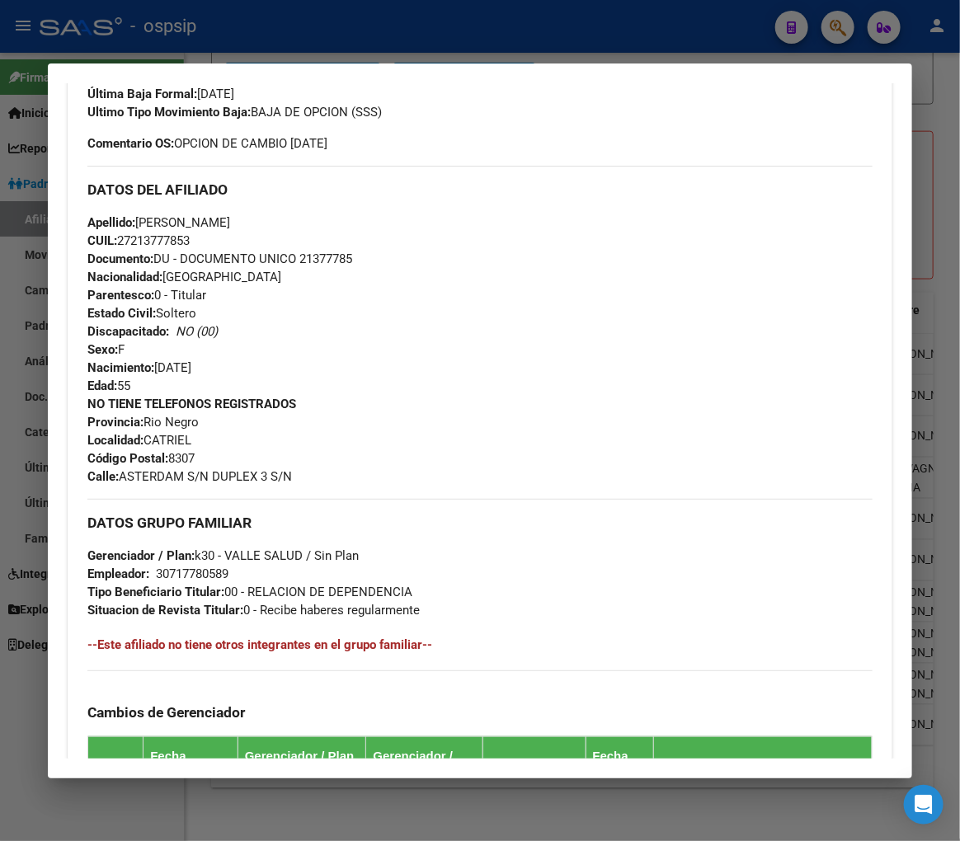
scroll to position [53, 0]
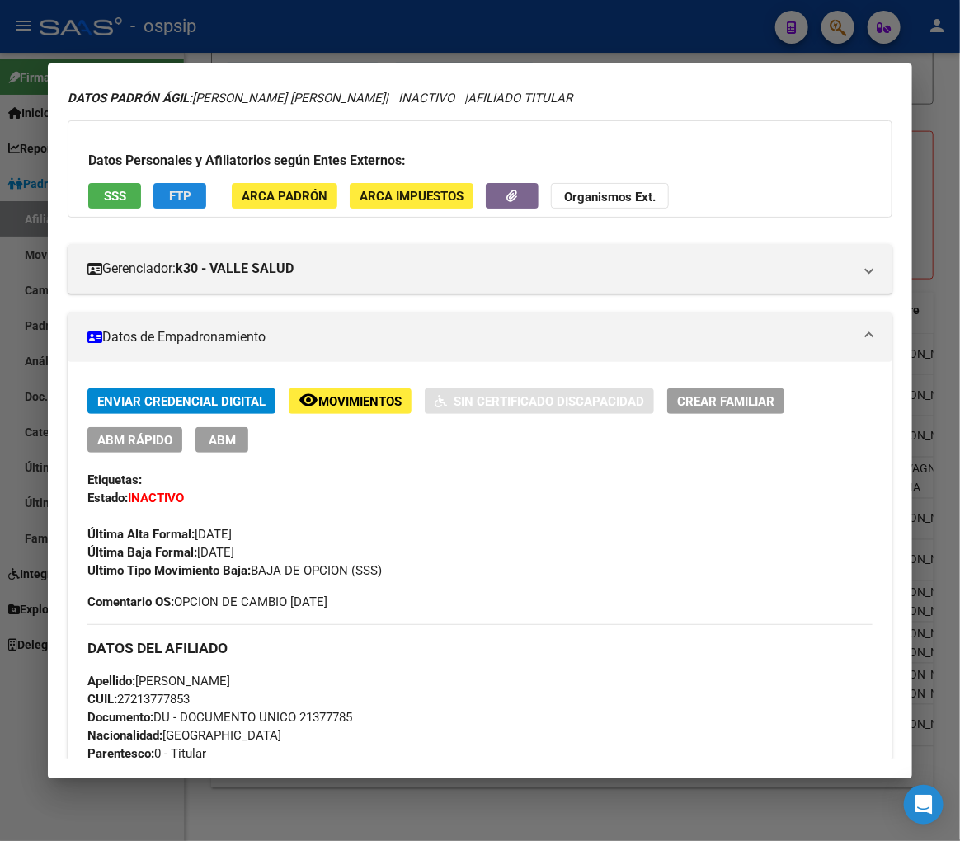
click at [162, 199] on button "FTP" at bounding box center [179, 196] width 53 height 26
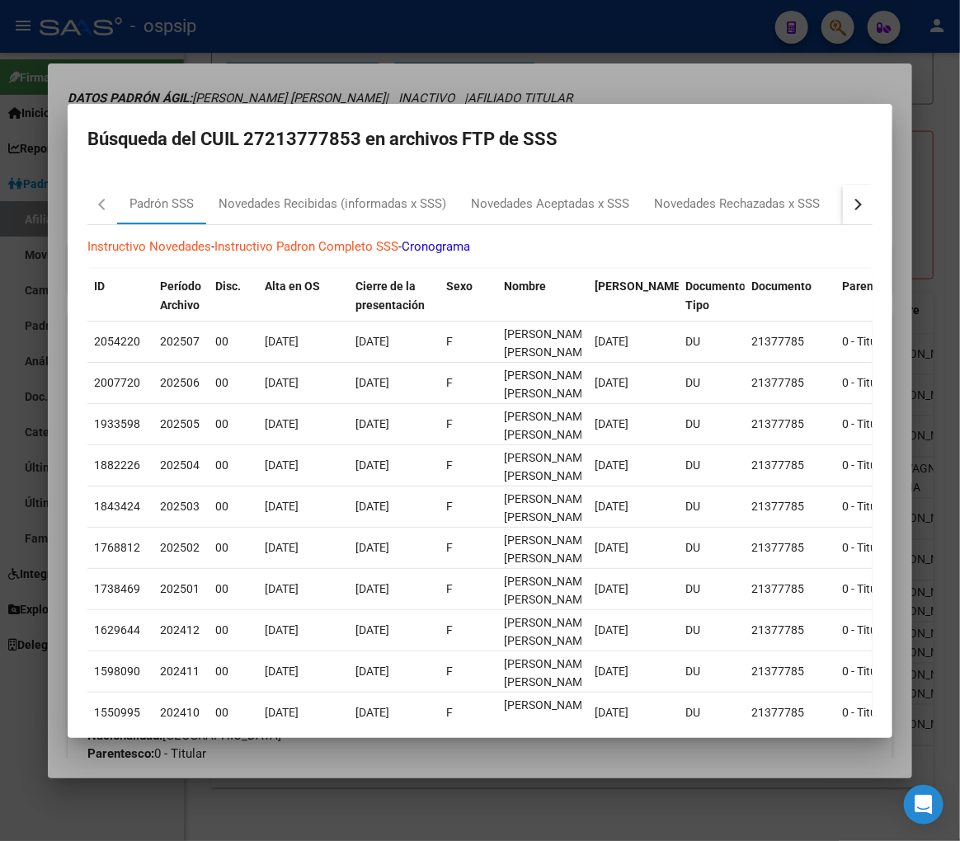
click at [851, 210] on button "button" at bounding box center [858, 205] width 30 height 40
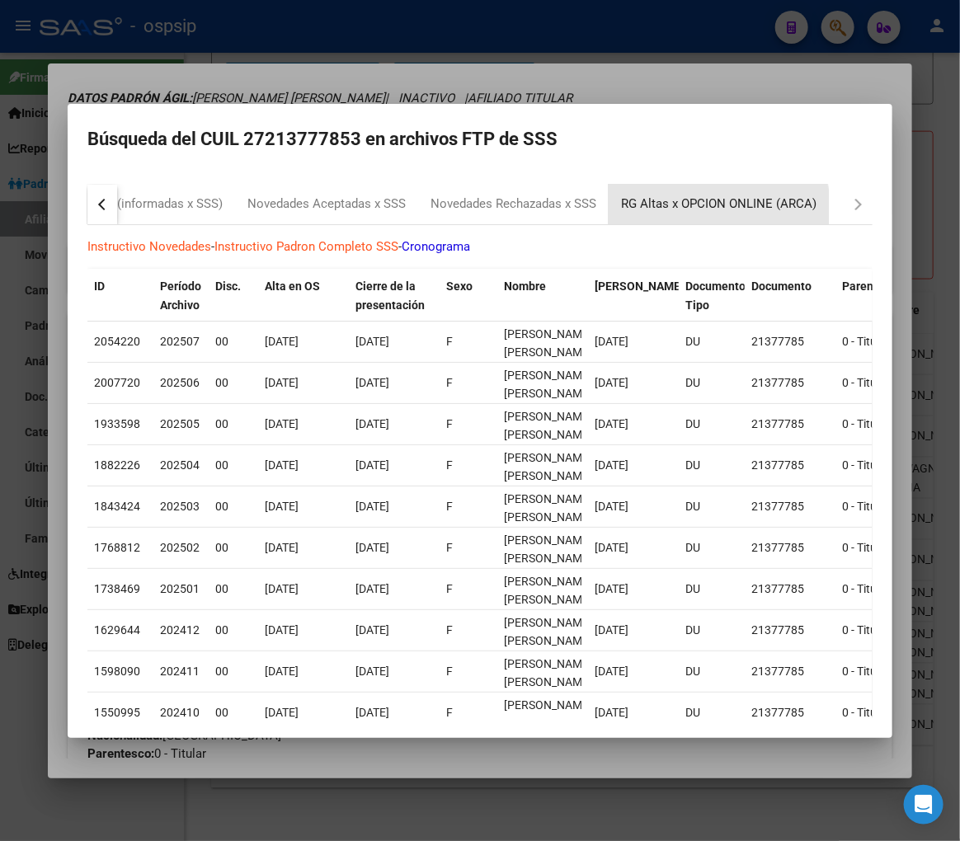
click at [709, 208] on div "RG Altas x OPCION ONLINE (ARCA)" at bounding box center [718, 204] width 195 height 19
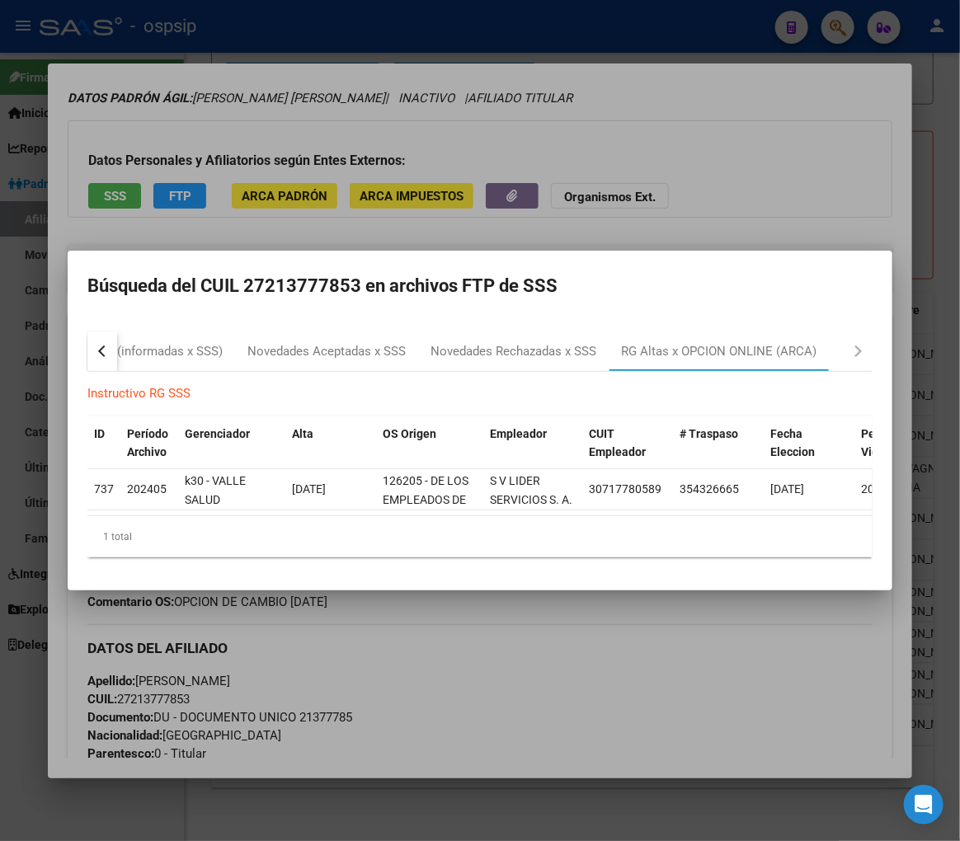
click at [675, 193] on div at bounding box center [480, 420] width 960 height 841
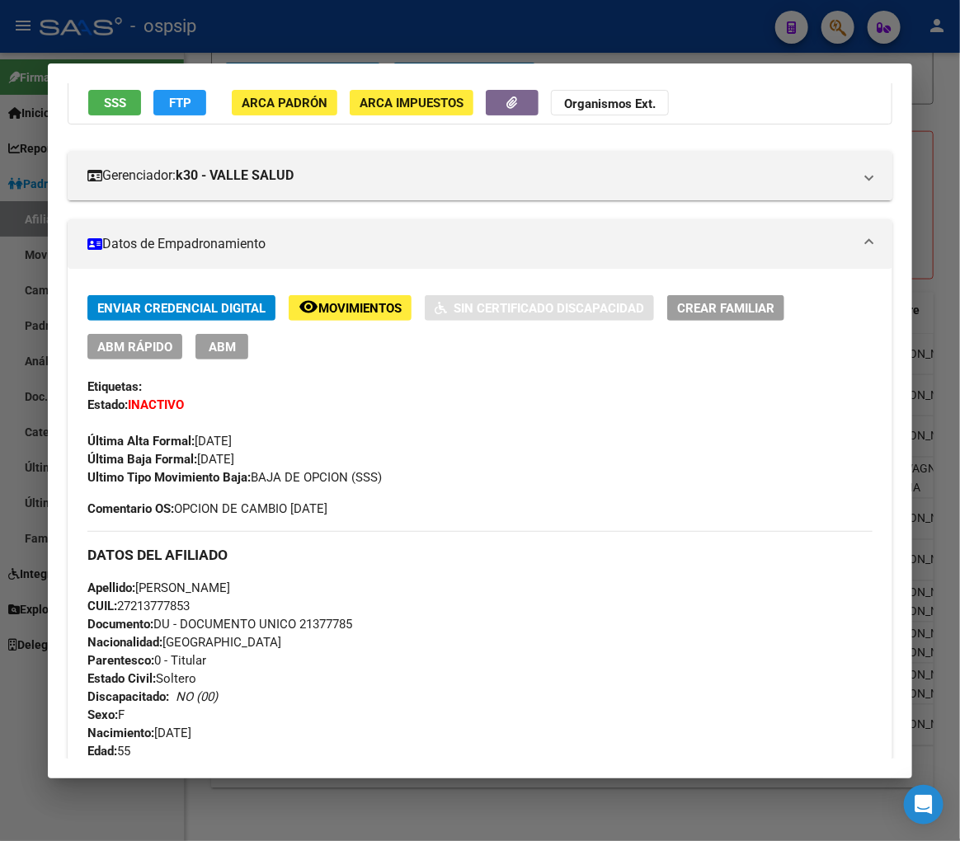
scroll to position [236, 0]
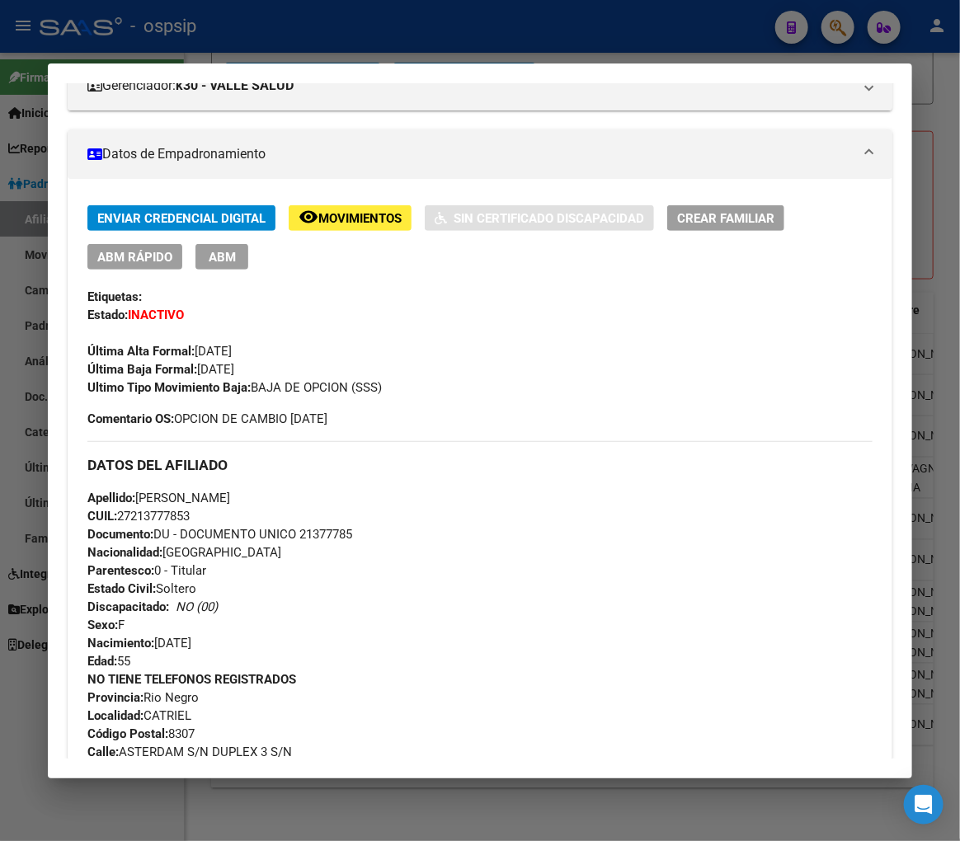
click at [346, 213] on span "Movimientos" at bounding box center [359, 218] width 83 height 15
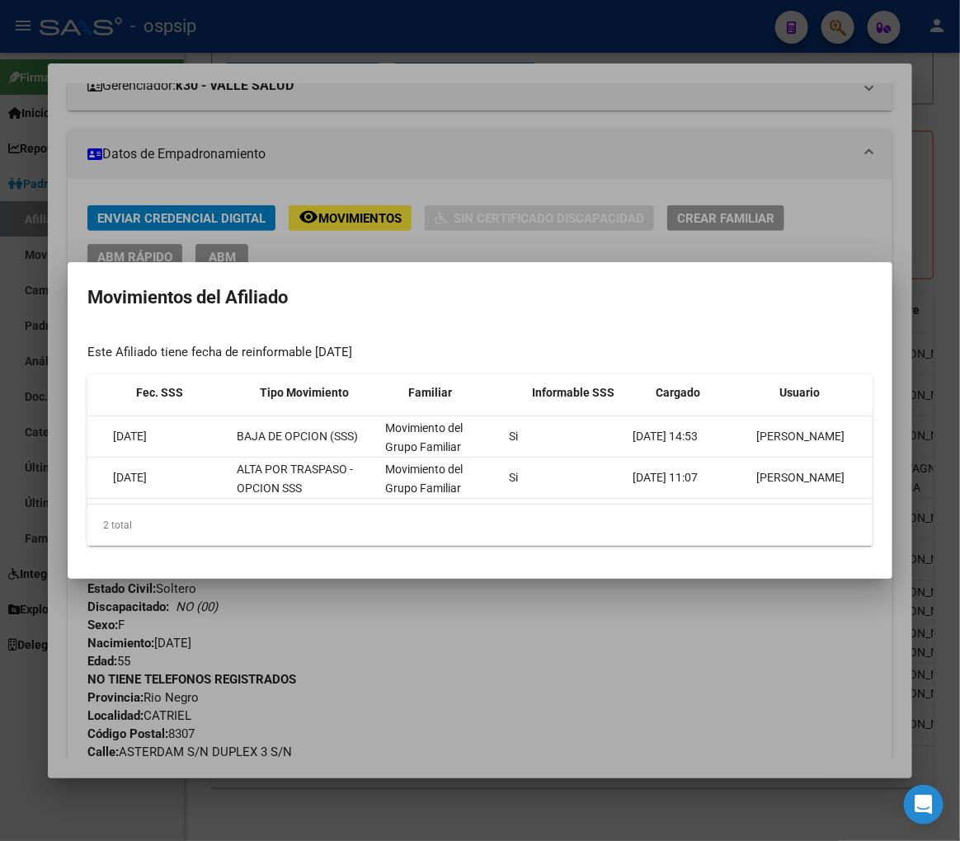
scroll to position [0, 68]
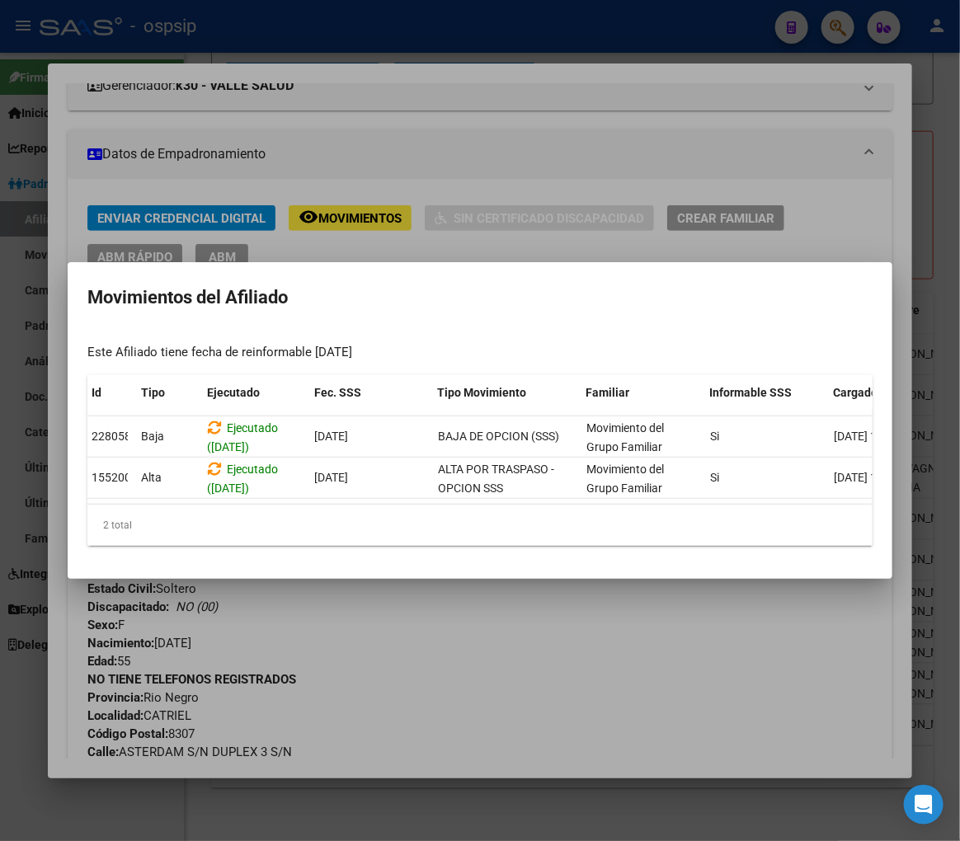
click at [619, 683] on div at bounding box center [480, 420] width 960 height 841
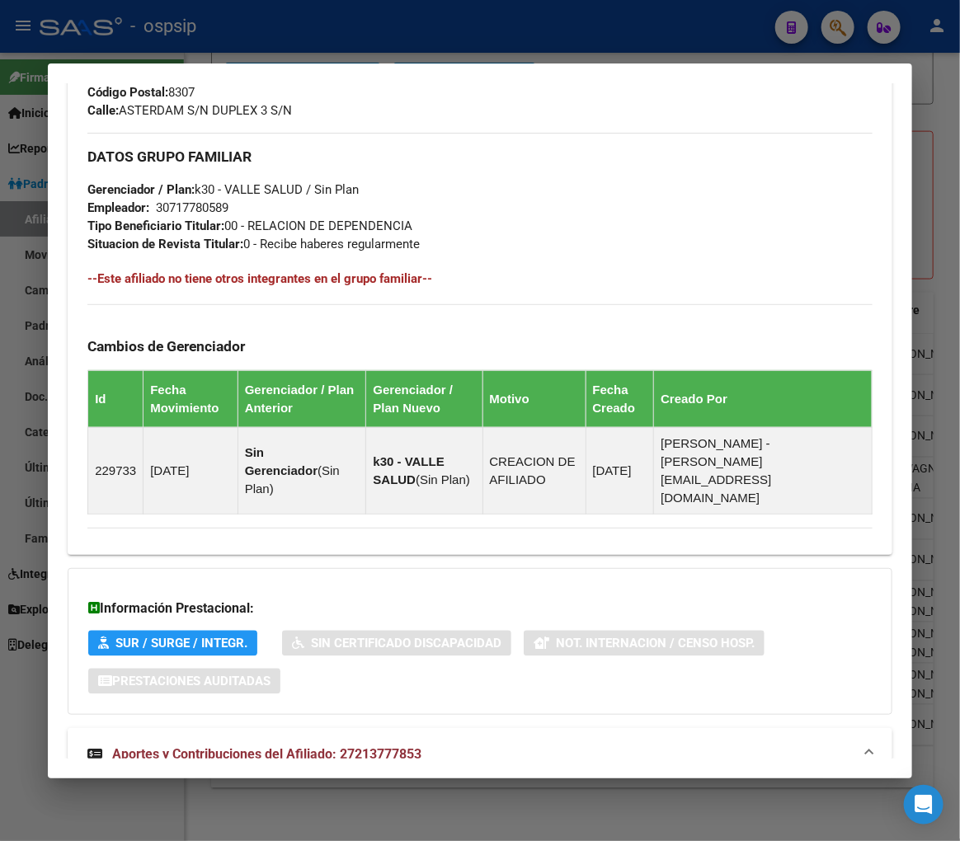
scroll to position [1519, 0]
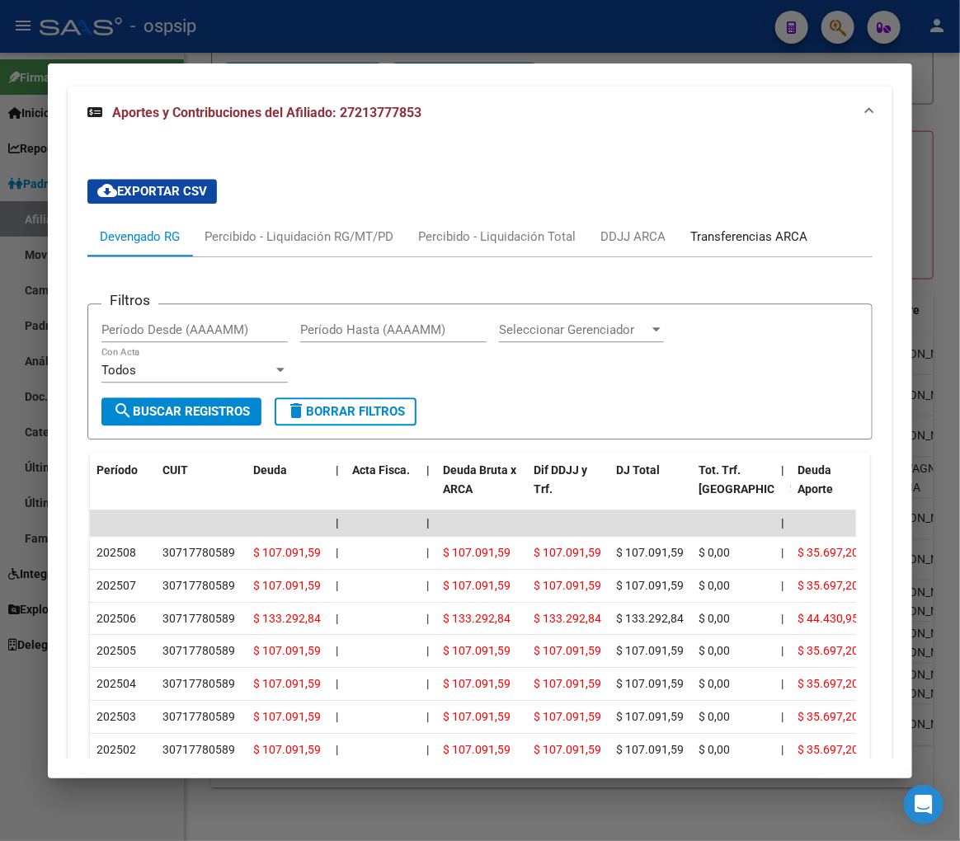
click at [785, 228] on div "Transferencias ARCA" at bounding box center [748, 237] width 117 height 18
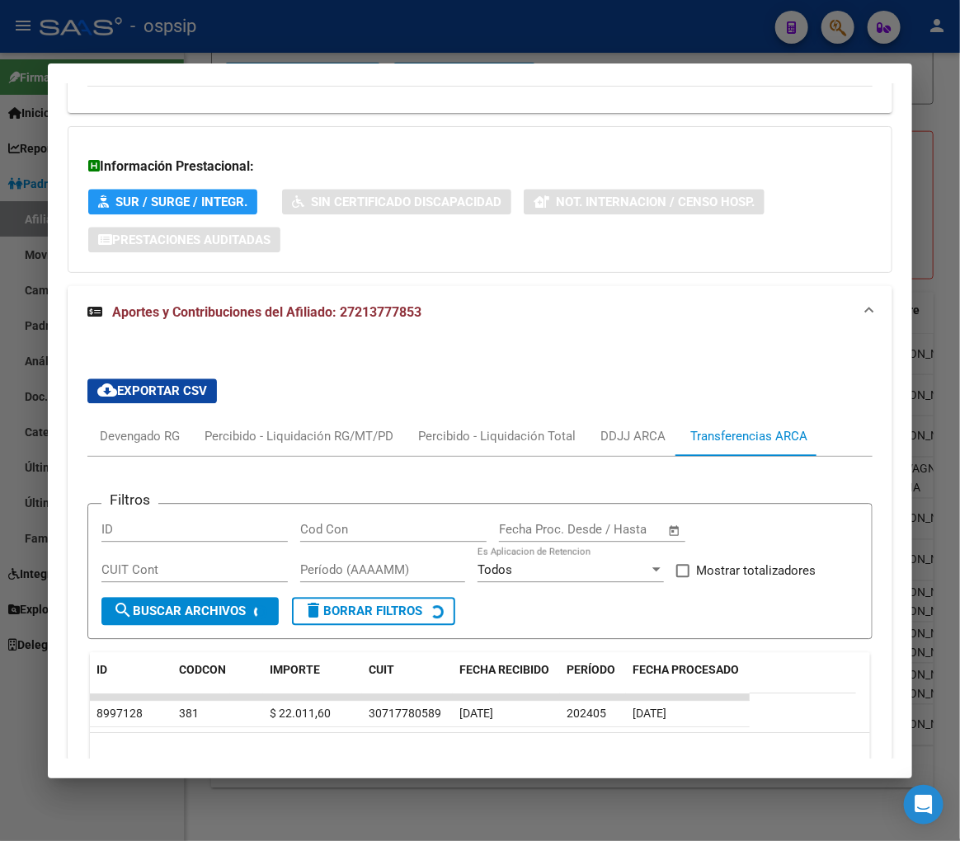
scroll to position [1376, 0]
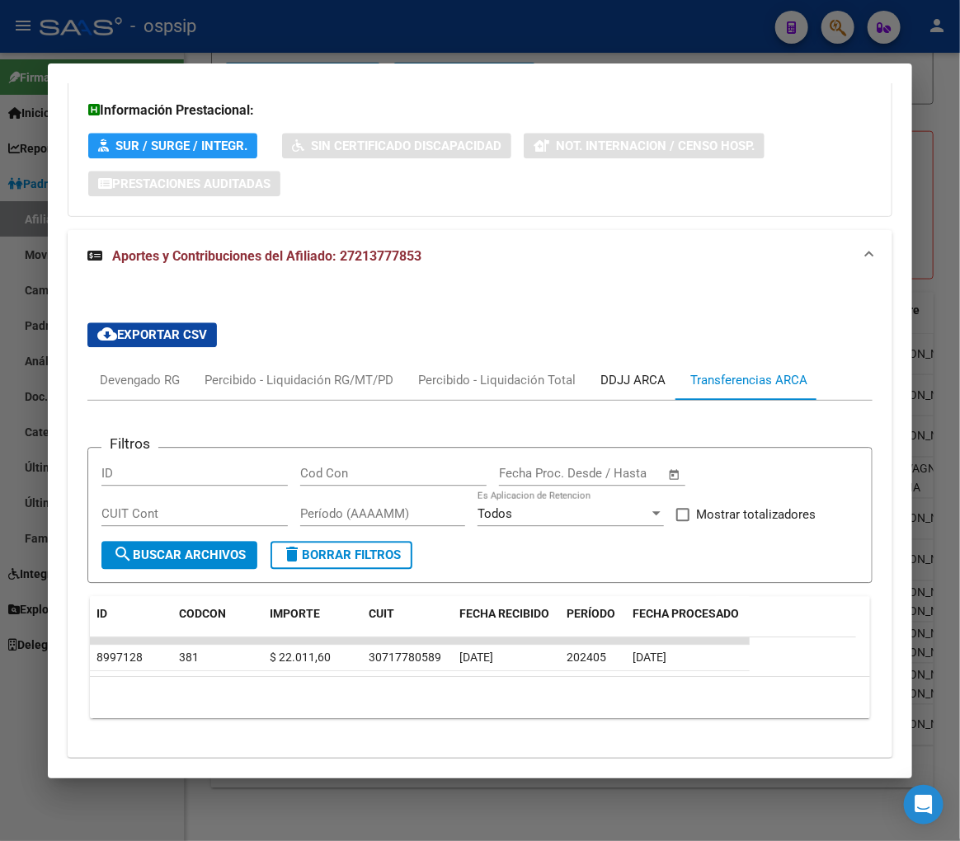
click at [623, 371] on div "DDJJ ARCA" at bounding box center [632, 380] width 65 height 18
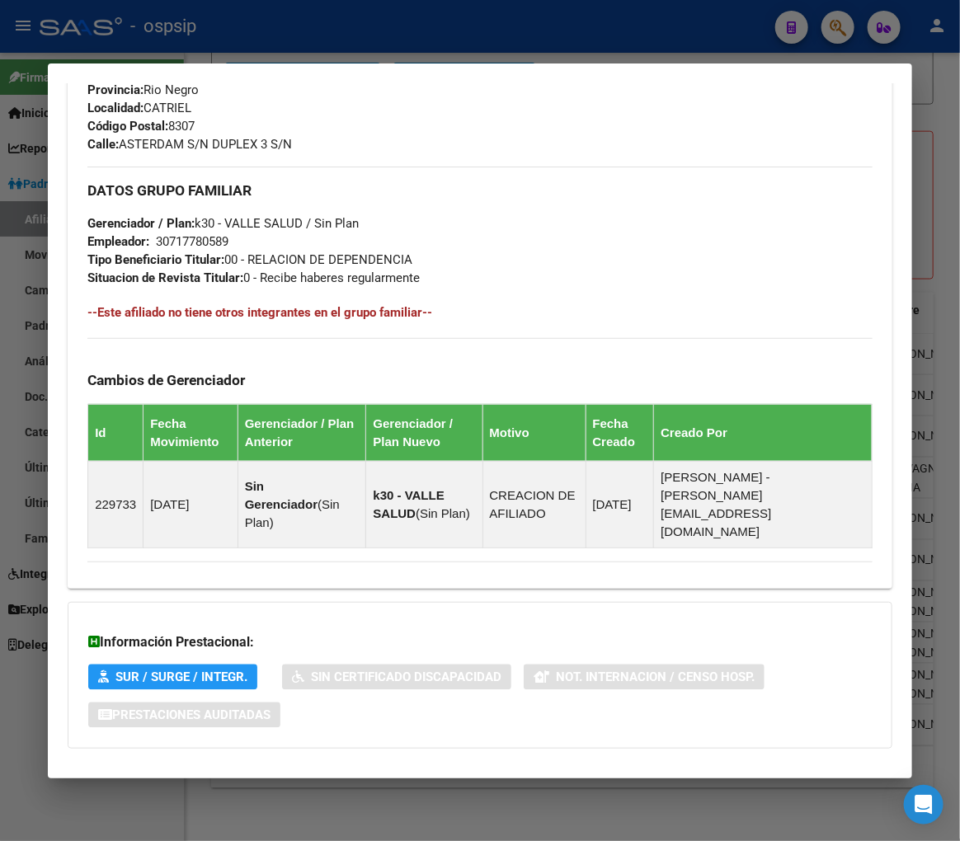
scroll to position [735, 0]
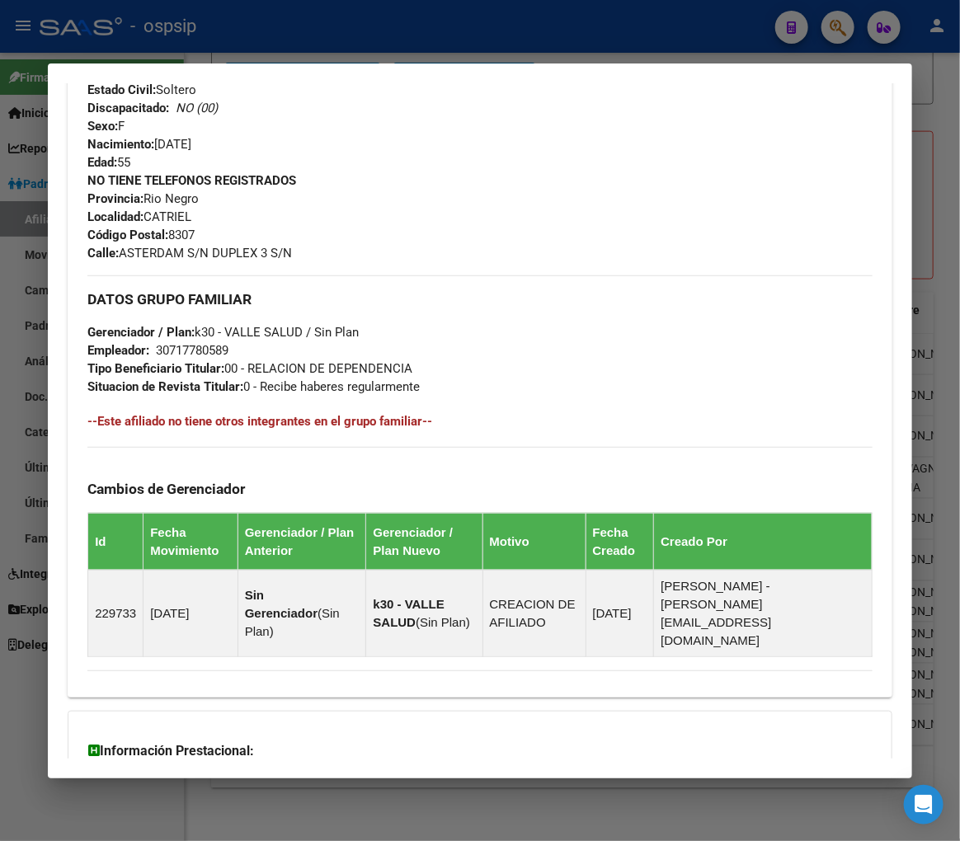
click at [393, 45] on div at bounding box center [480, 420] width 960 height 841
click at [394, 44] on div at bounding box center [480, 420] width 960 height 841
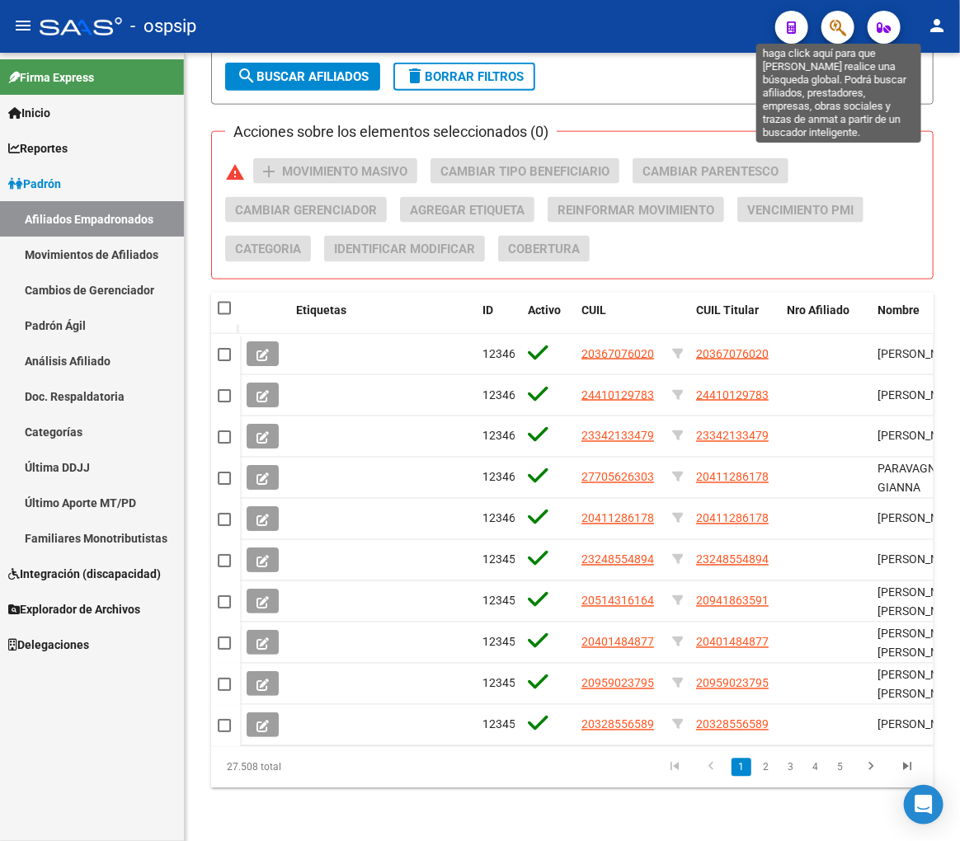
click at [830, 26] on icon "button" at bounding box center [838, 27] width 16 height 19
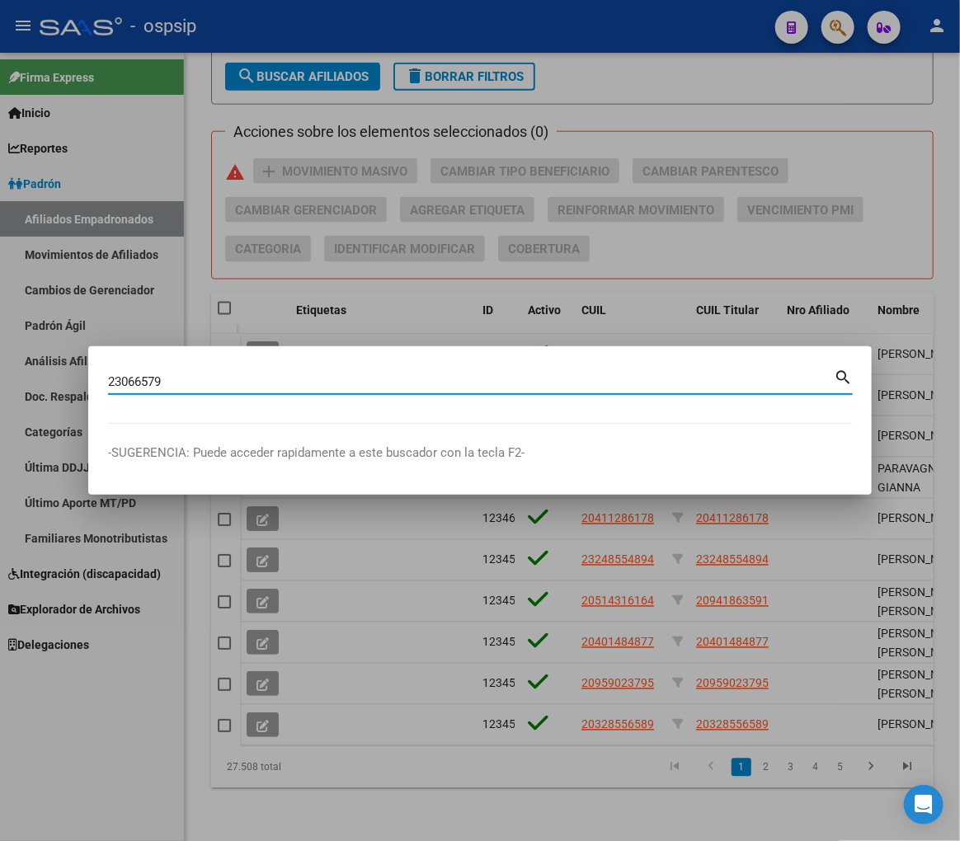
type input "23066579"
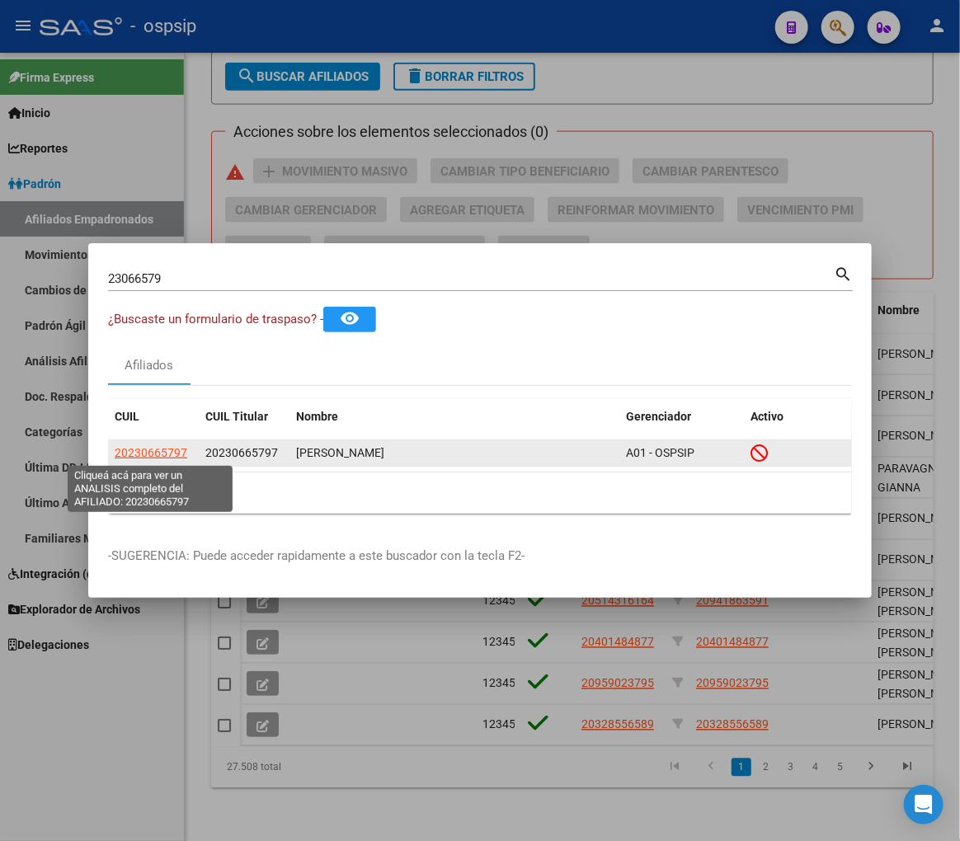
click at [134, 452] on span "20230665797" at bounding box center [151, 452] width 73 height 13
type textarea "20230665797"
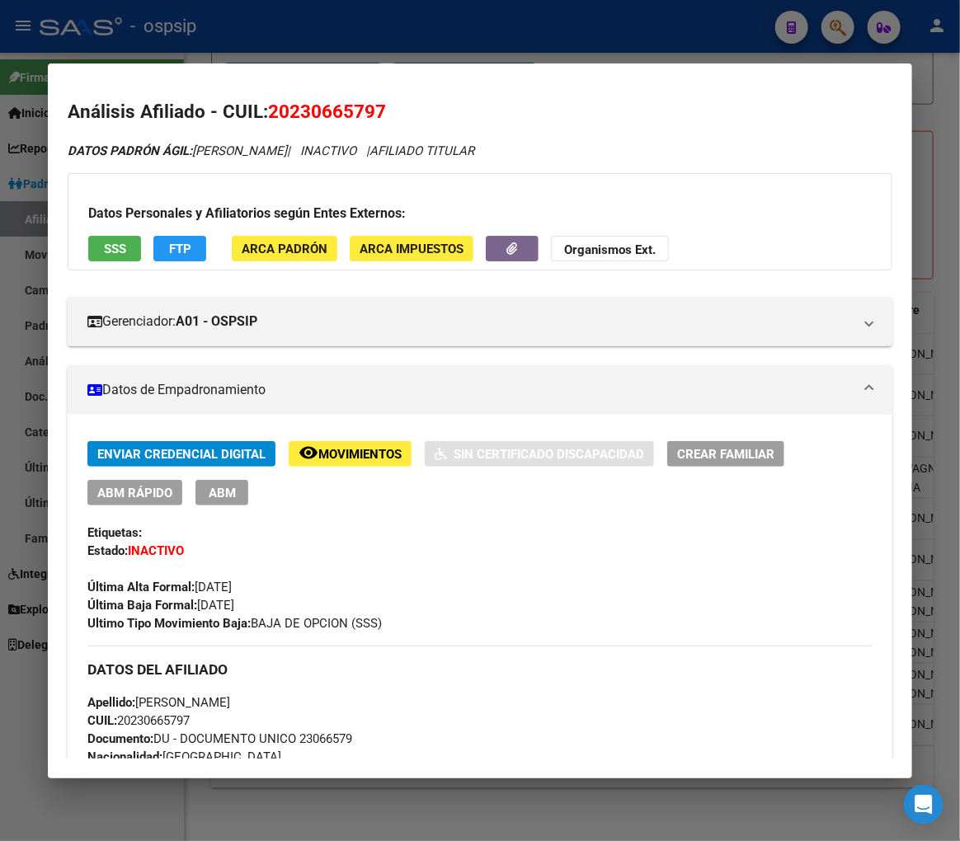
click at [341, 446] on span "remove_red_eye Movimientos" at bounding box center [350, 453] width 103 height 15
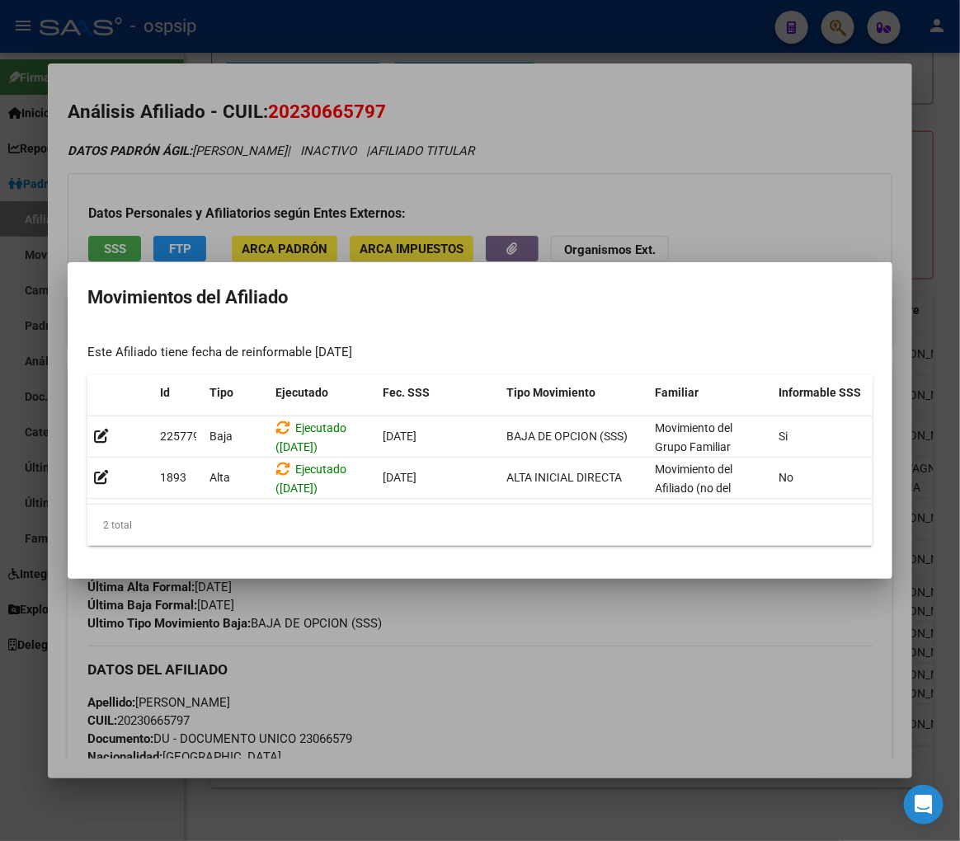
click at [488, 617] on div at bounding box center [480, 420] width 960 height 841
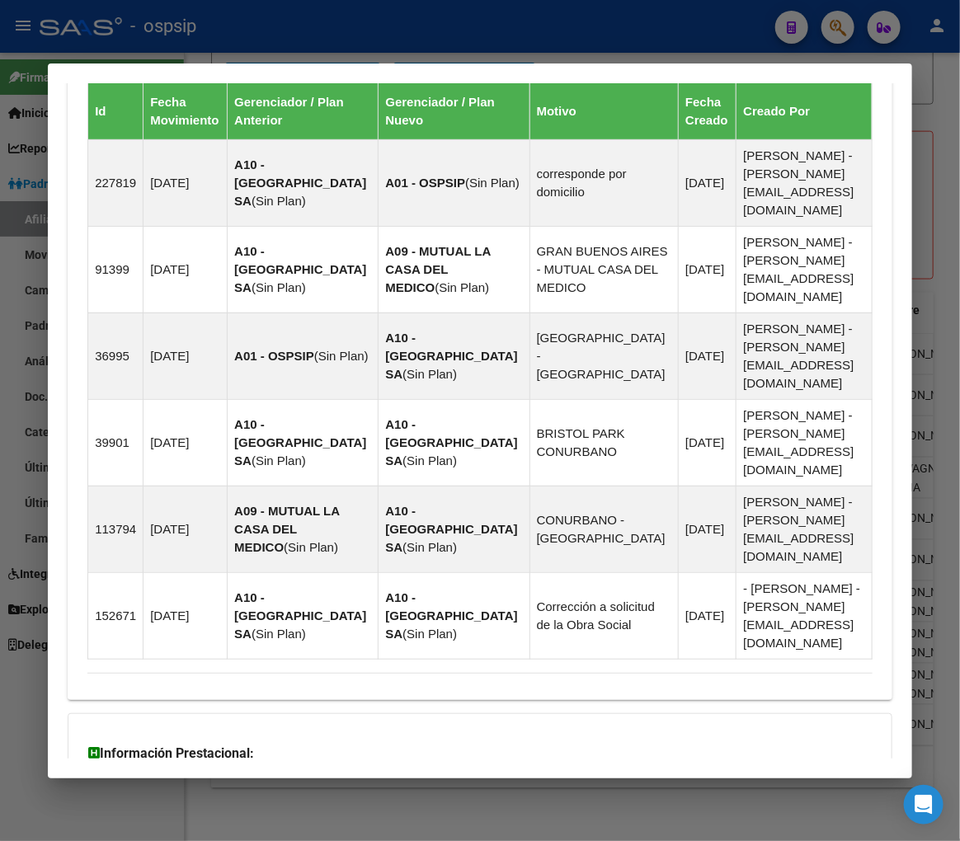
scroll to position [1346, 0]
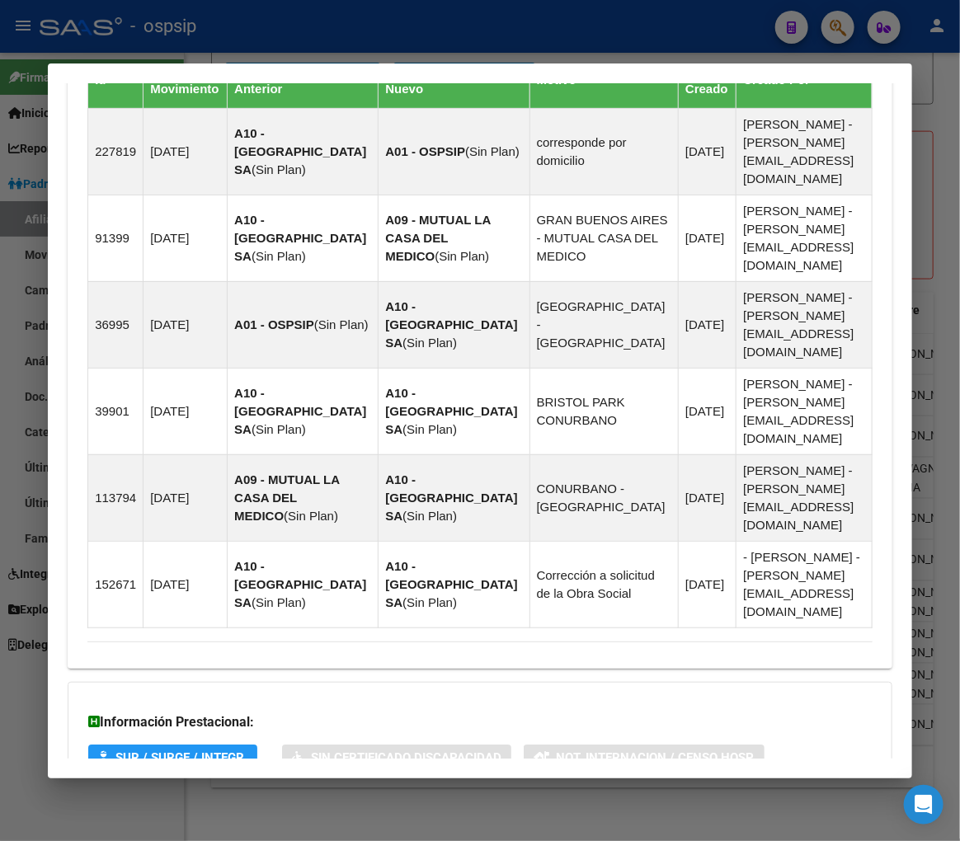
drag, startPoint x: 506, startPoint y: 711, endPoint x: 548, endPoint y: 641, distance: 81.7
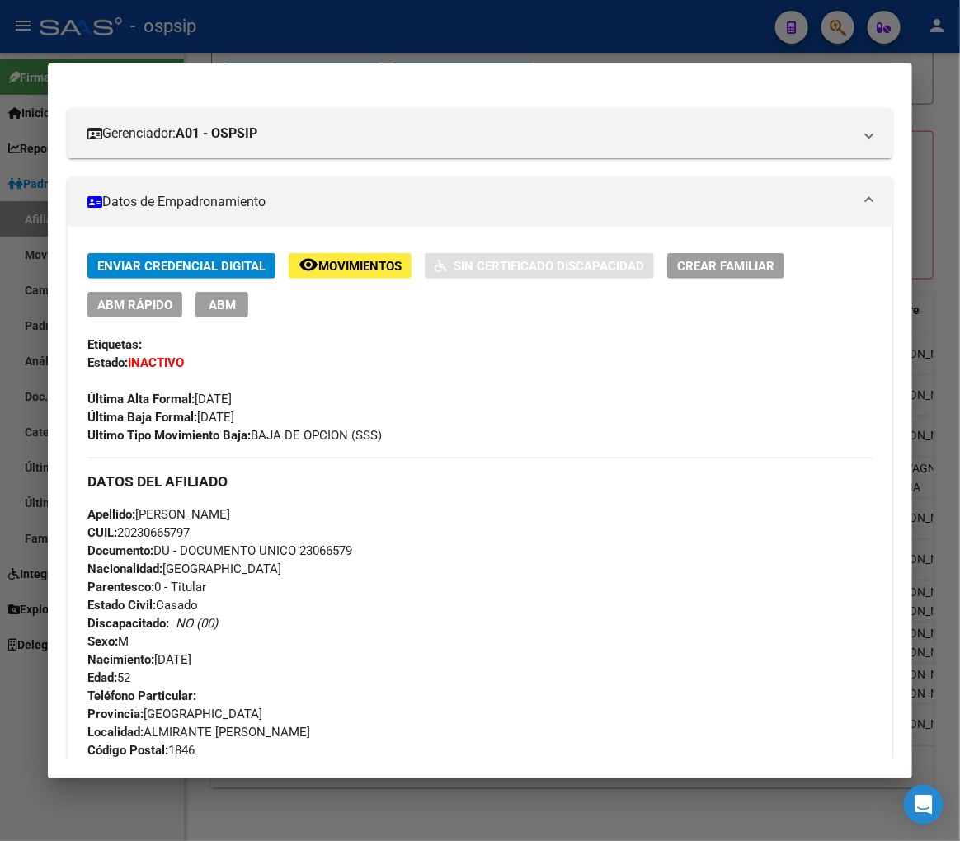
scroll to position [0, 0]
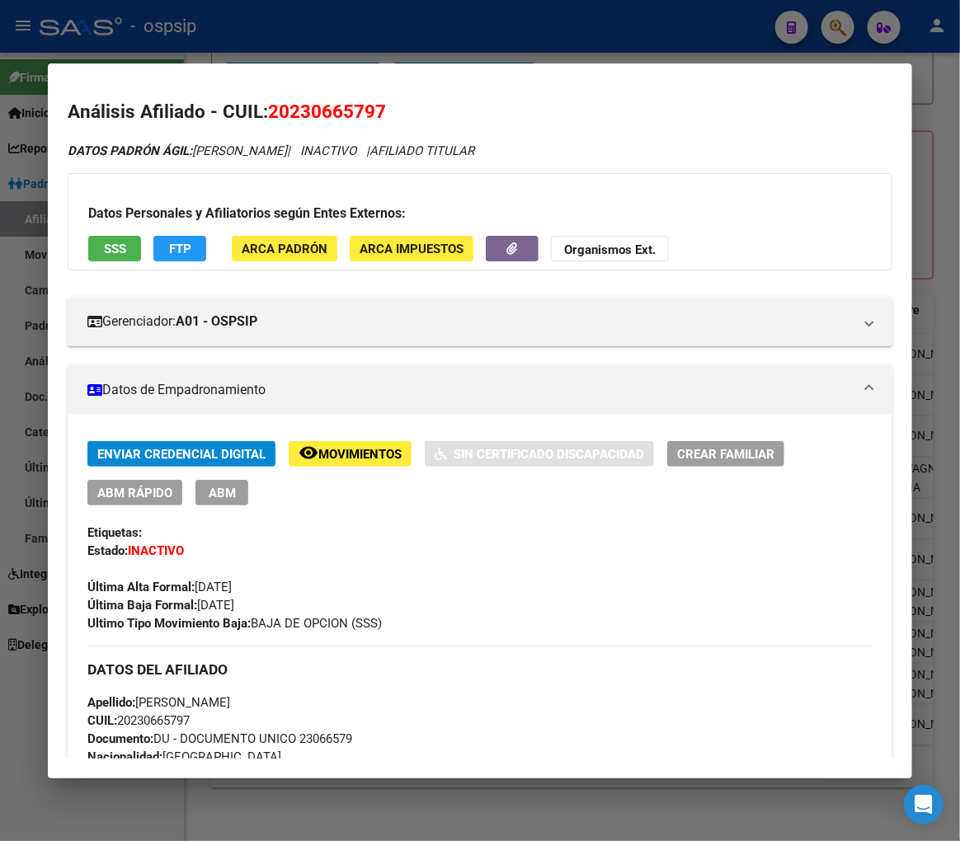
click at [184, 252] on span "FTP" at bounding box center [180, 249] width 22 height 15
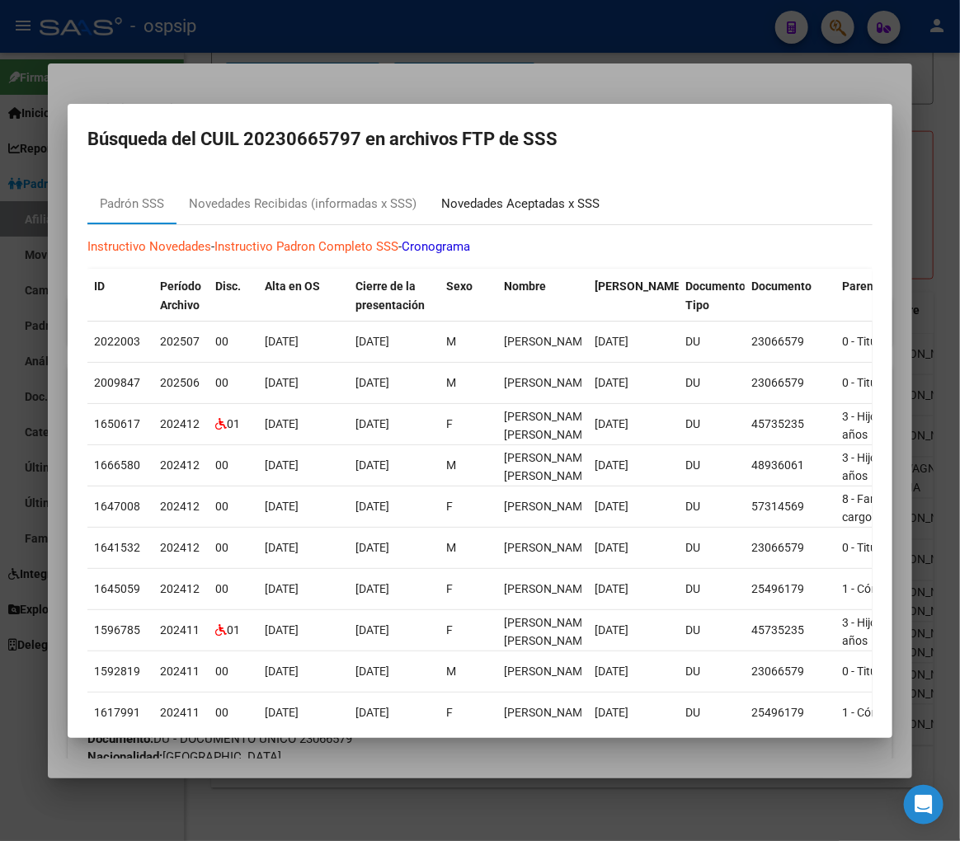
click at [536, 204] on div "Novedades Aceptadas x SSS" at bounding box center [520, 204] width 158 height 19
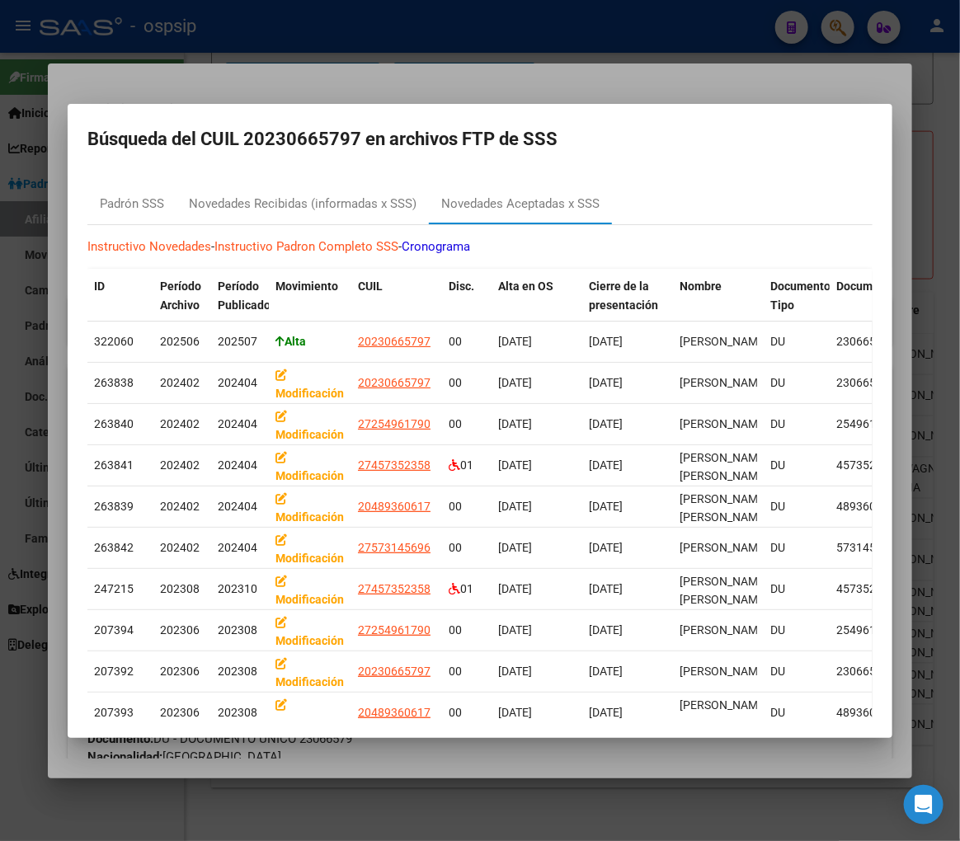
click at [698, 82] on div at bounding box center [480, 420] width 960 height 841
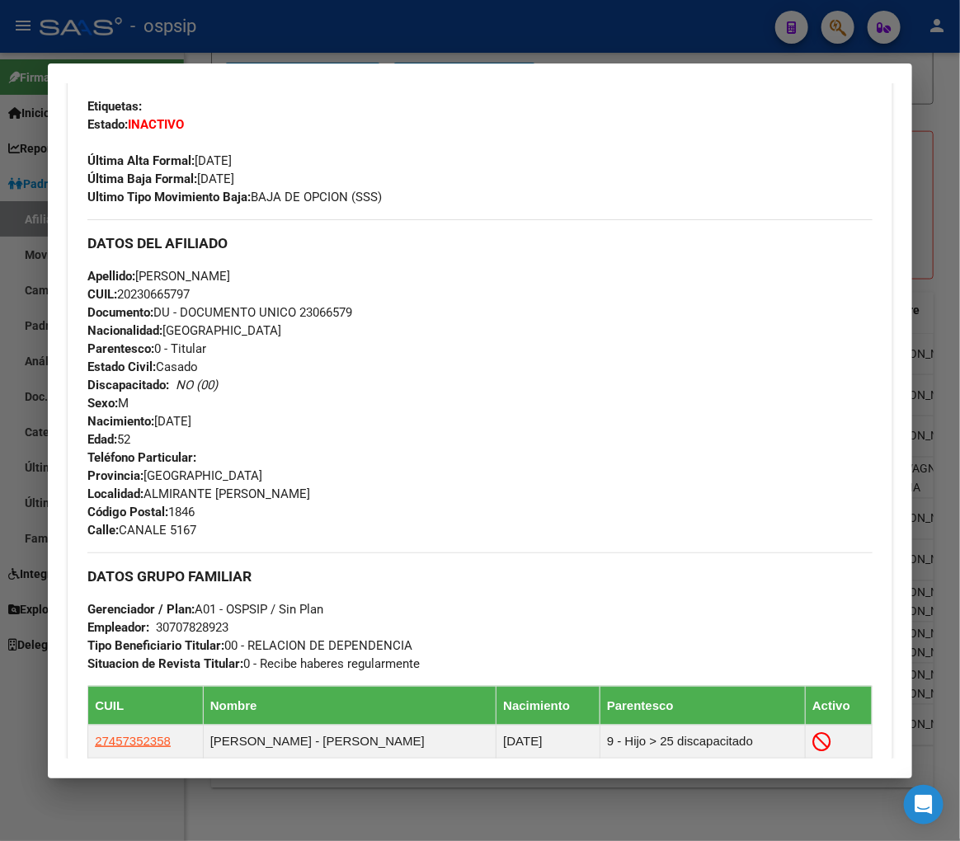
scroll to position [366, 0]
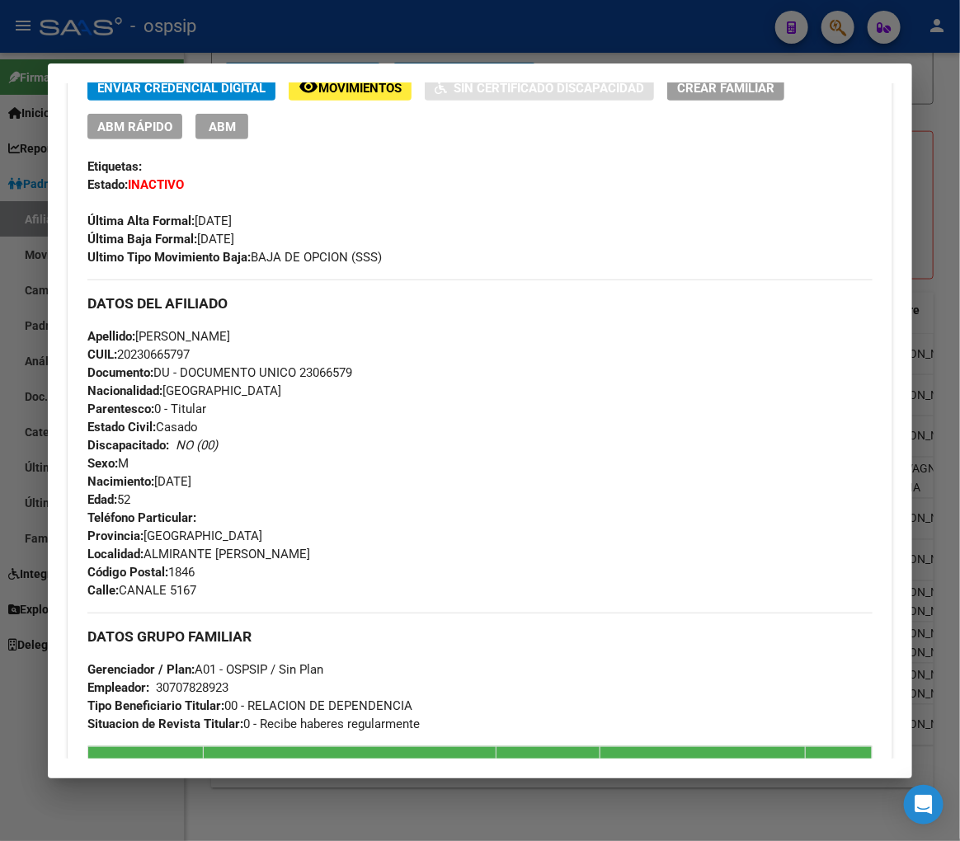
click at [250, 21] on div at bounding box center [480, 420] width 960 height 841
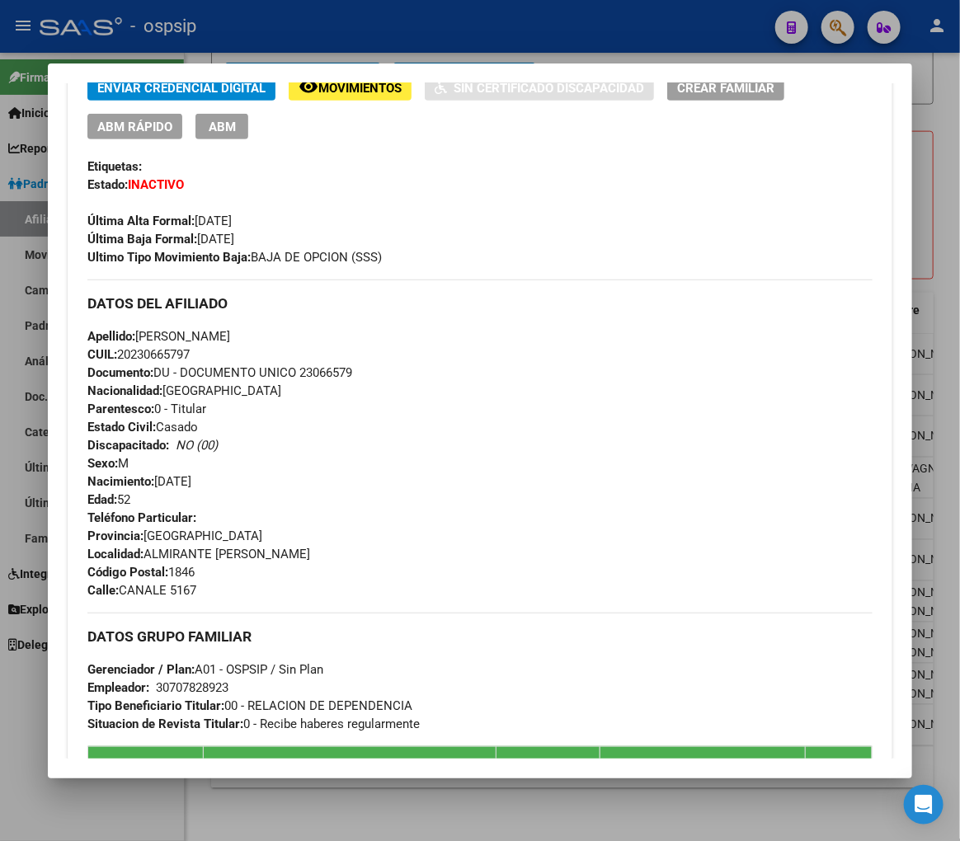
click at [250, 21] on div at bounding box center [480, 420] width 960 height 841
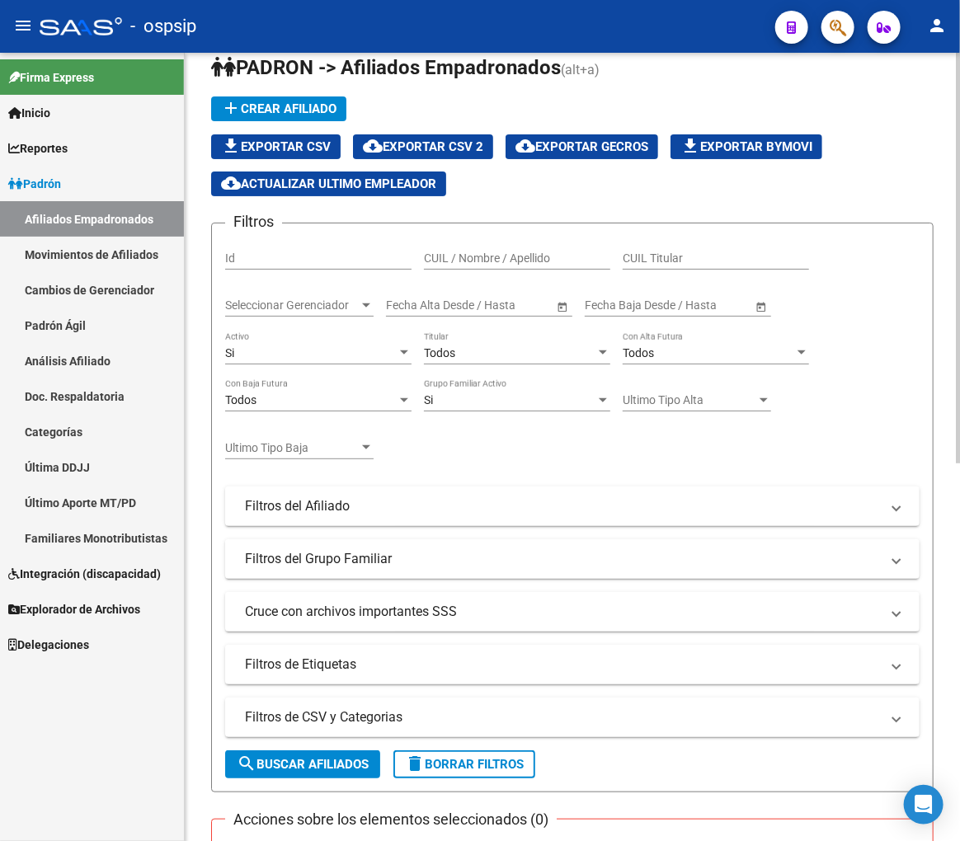
scroll to position [0, 0]
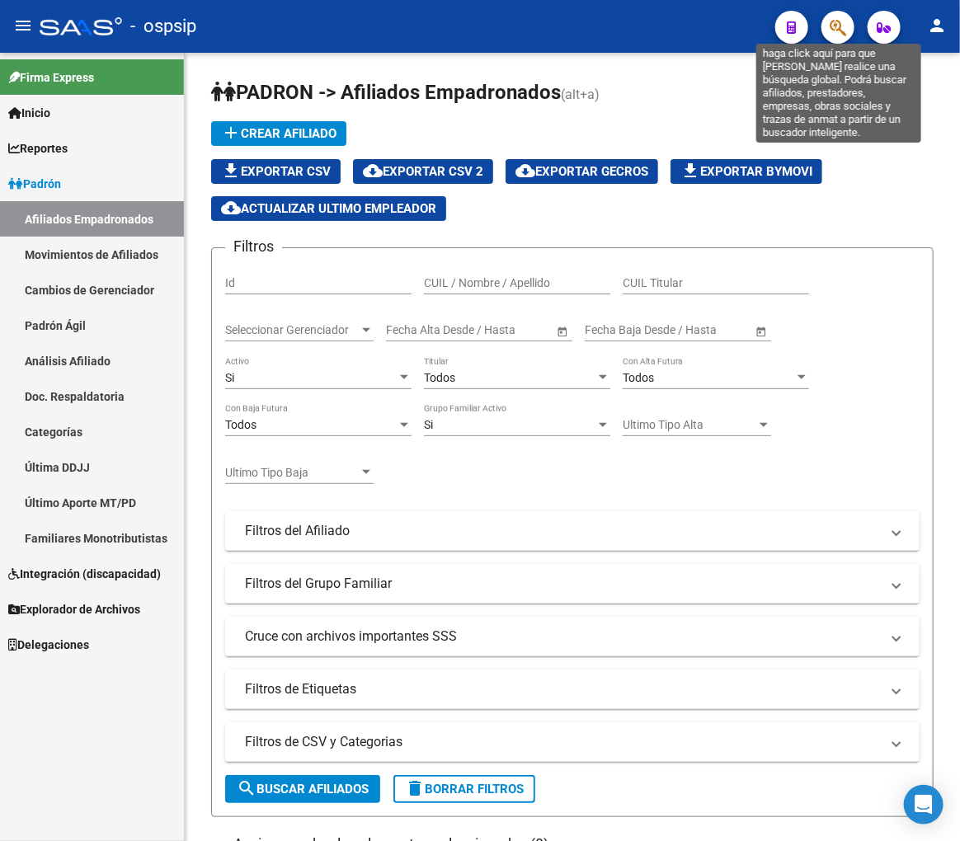
click at [834, 22] on icon "button" at bounding box center [838, 27] width 16 height 19
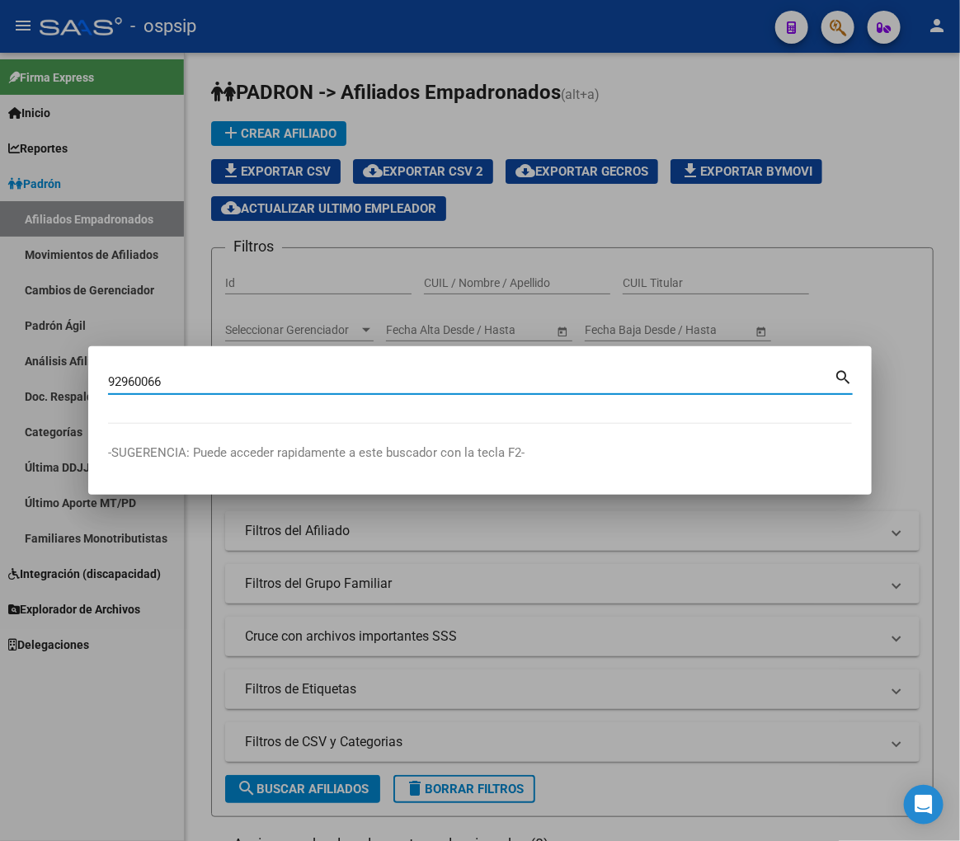
type input "92960066"
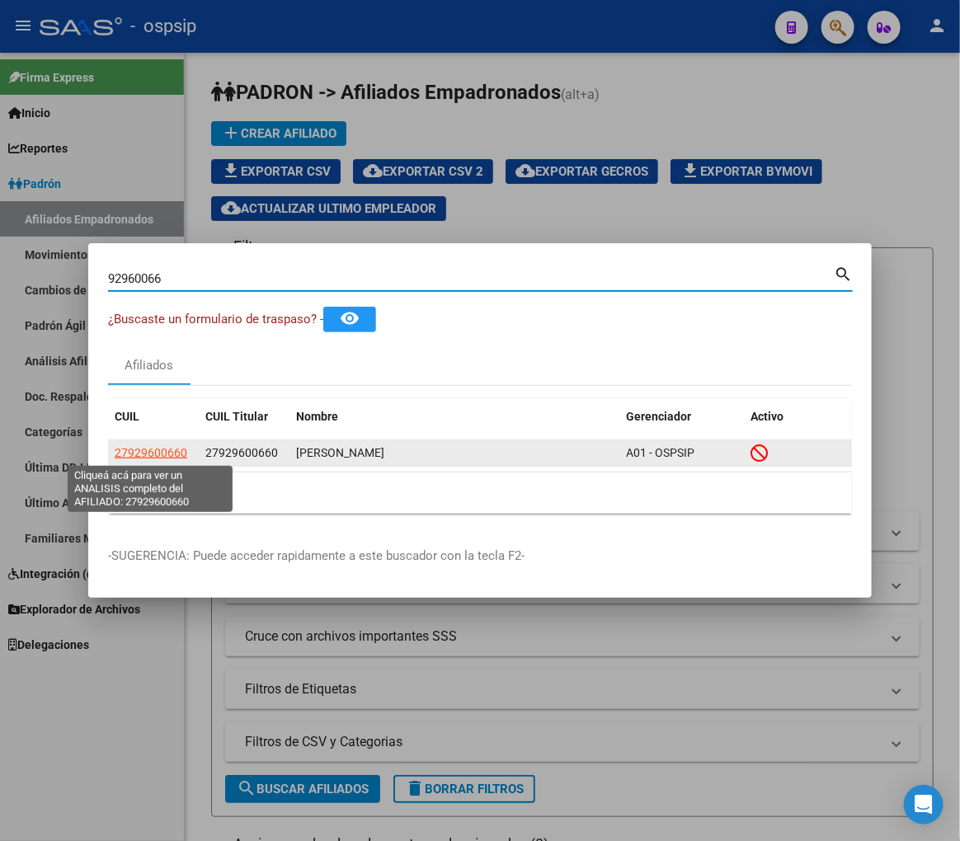
click at [147, 456] on span "27929600660" at bounding box center [151, 452] width 73 height 13
type textarea "27929600660"
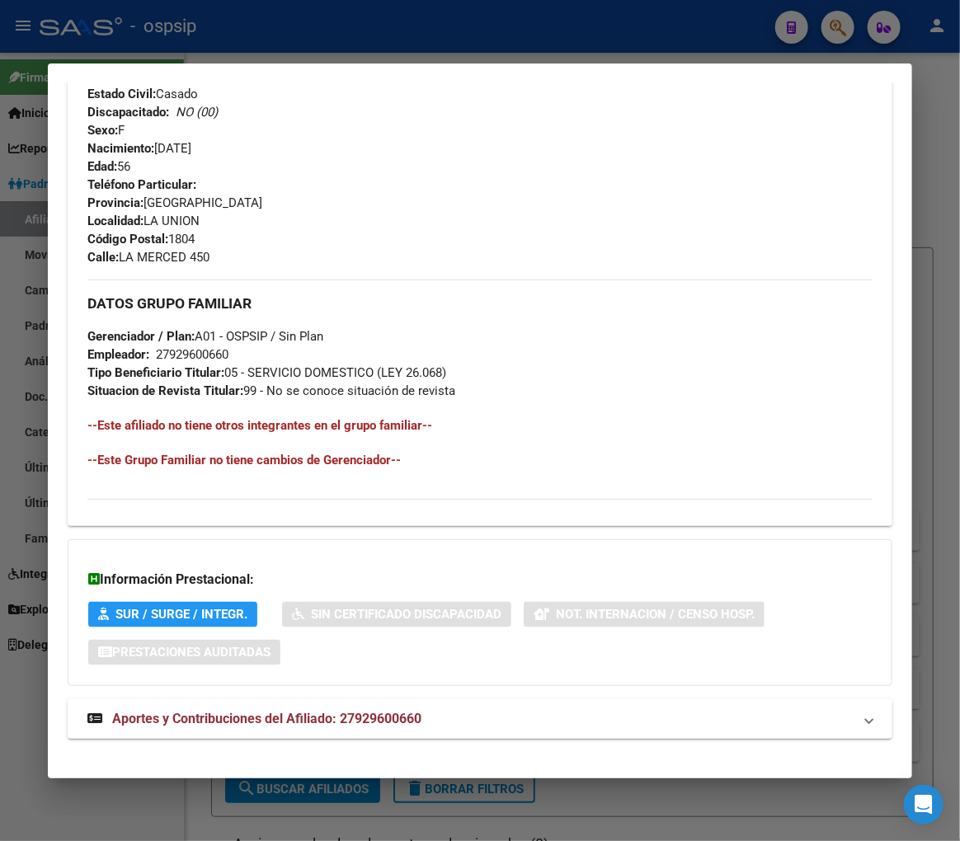
scroll to position [699, 0]
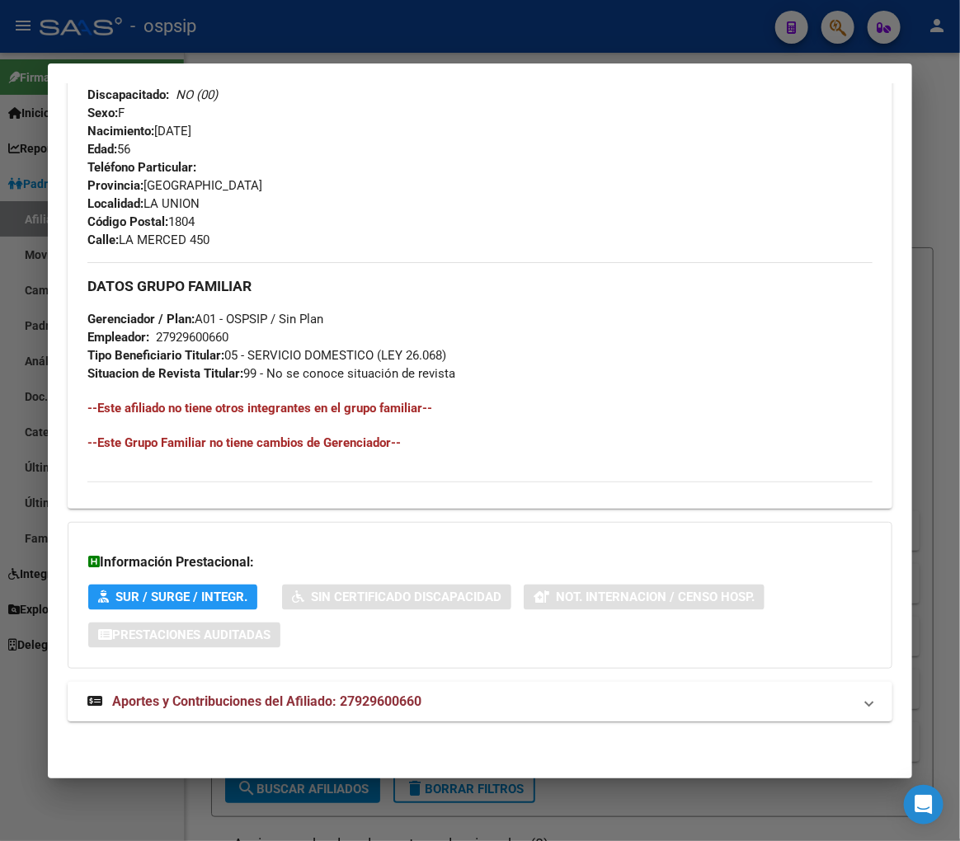
click at [576, 712] on mat-expansion-panel-header "Aportes y Contribuciones del Afiliado: 27929600660" at bounding box center [480, 702] width 825 height 40
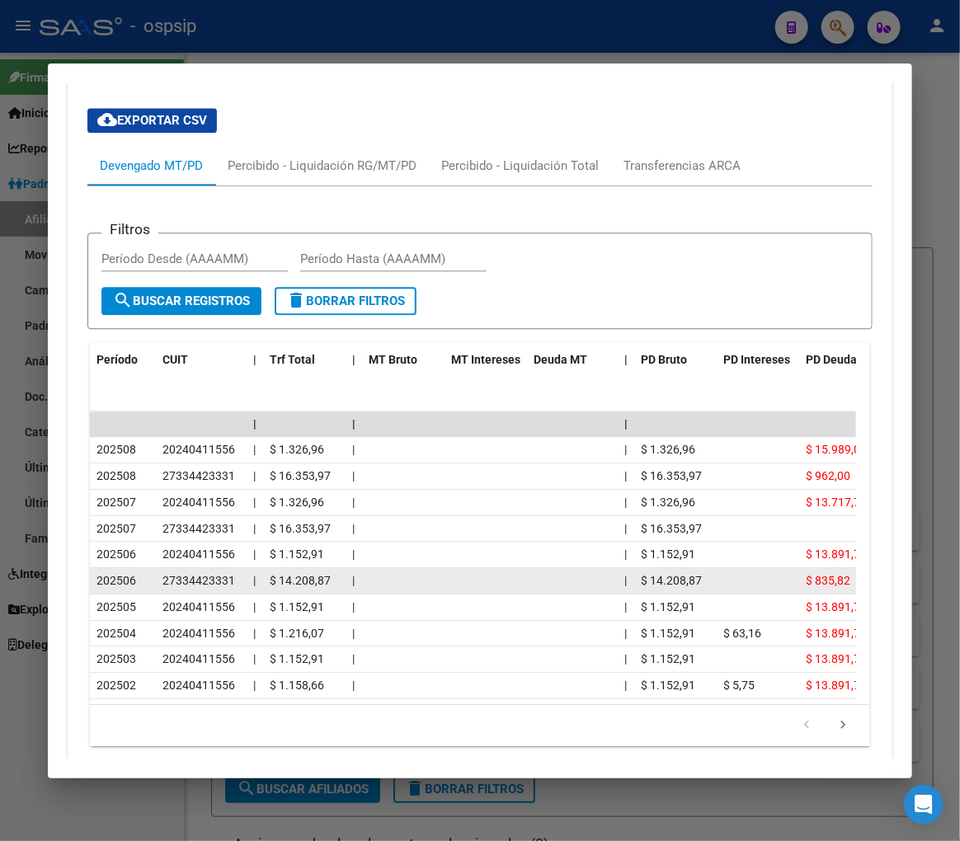
scroll to position [1392, 0]
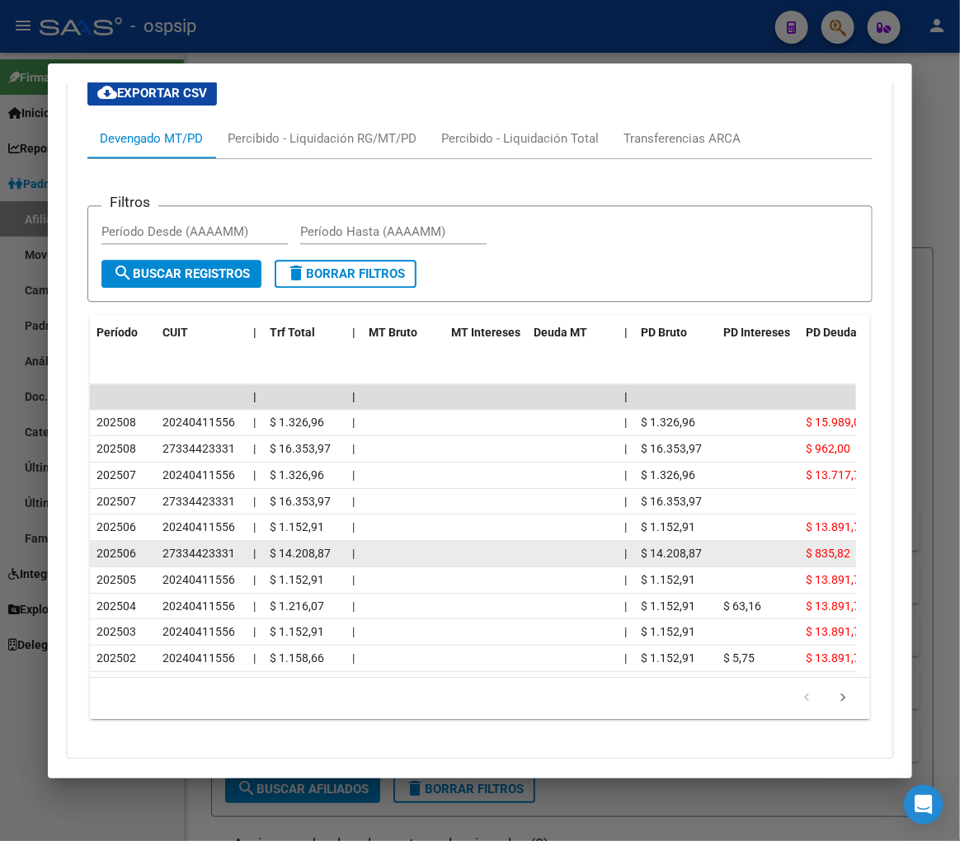
click at [442, 563] on datatable-body-cell at bounding box center [403, 554] width 82 height 26
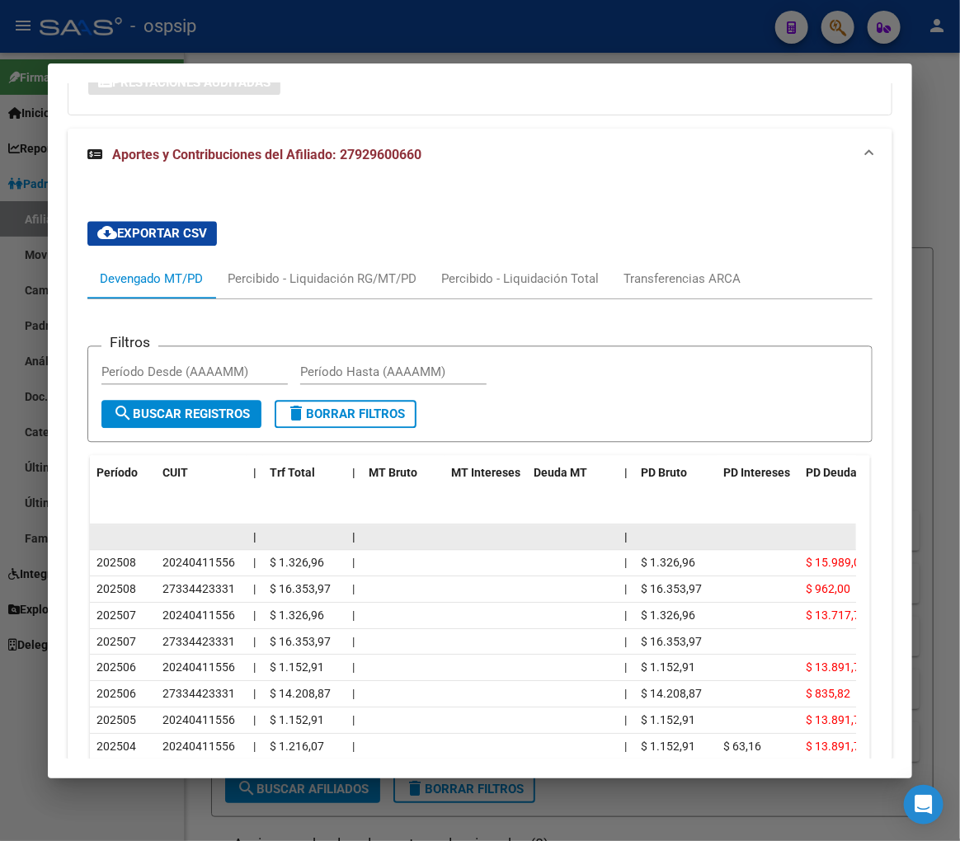
scroll to position [1209, 0]
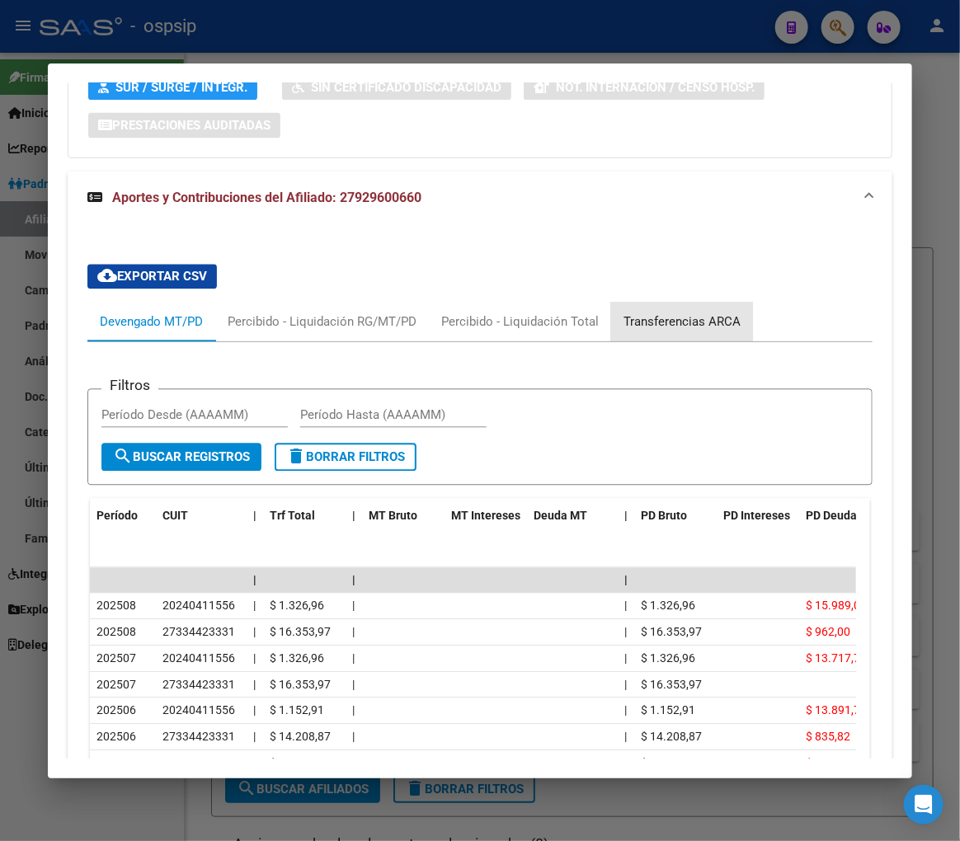
click at [675, 308] on div "Transferencias ARCA" at bounding box center [682, 322] width 142 height 40
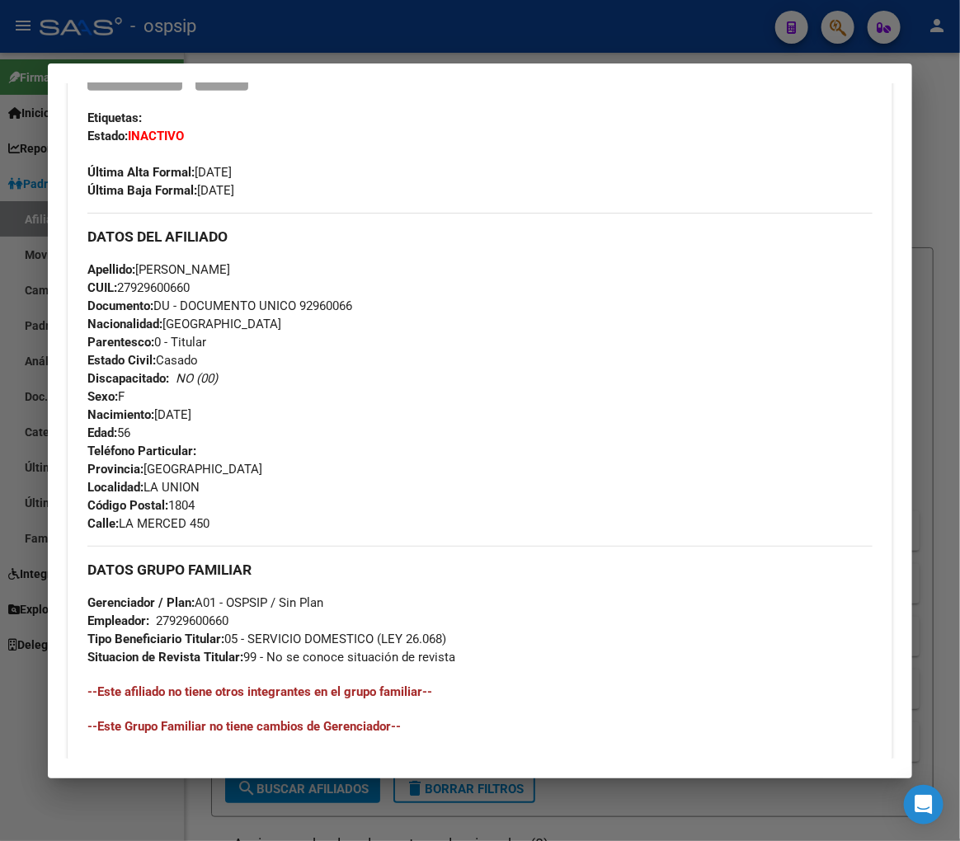
scroll to position [0, 0]
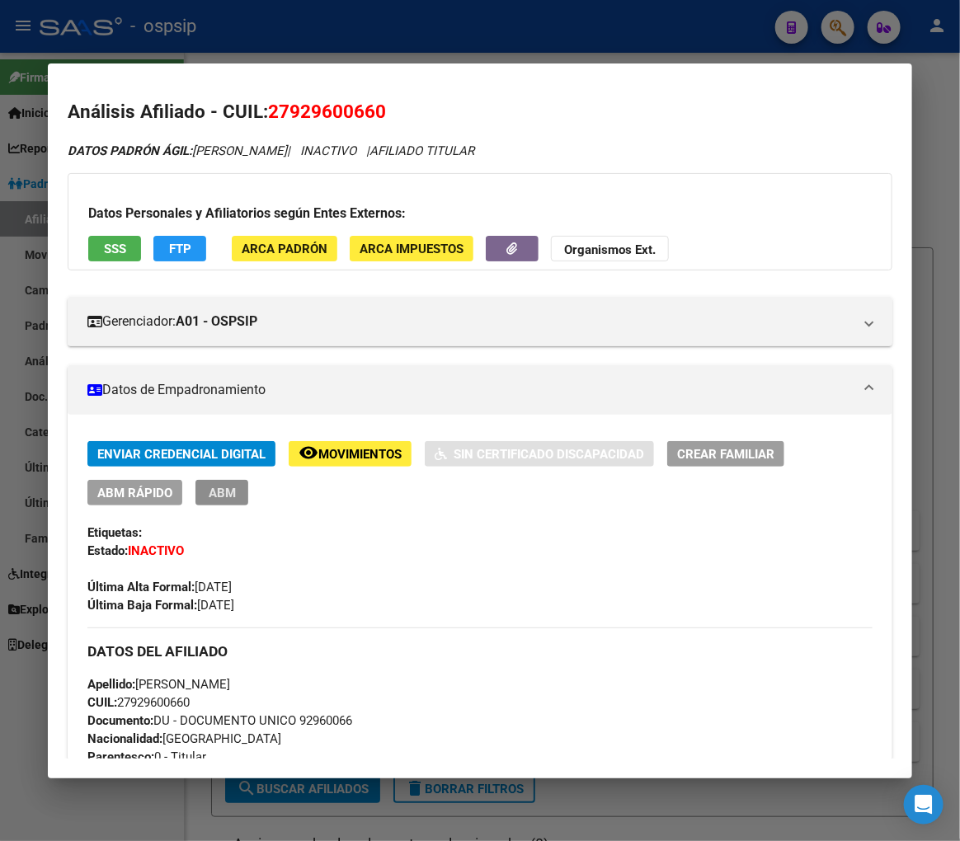
click at [237, 492] on button "ABM" at bounding box center [221, 493] width 53 height 26
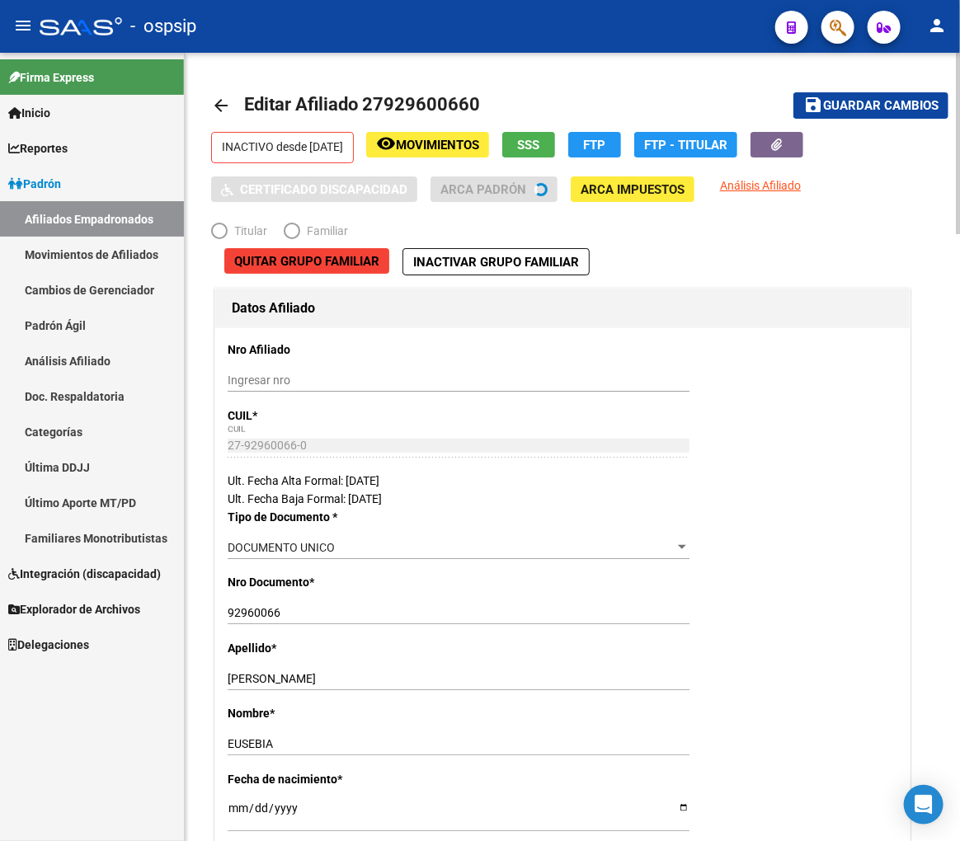
radio input "true"
type input "27-92960066-0"
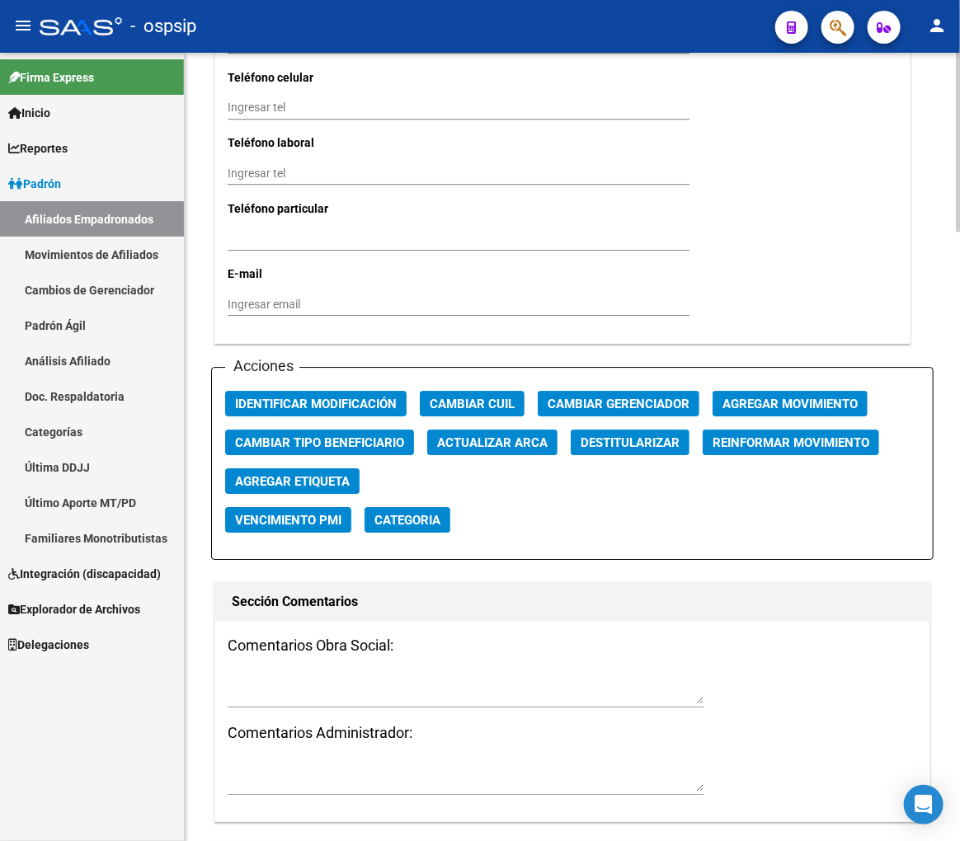
scroll to position [1924, 0]
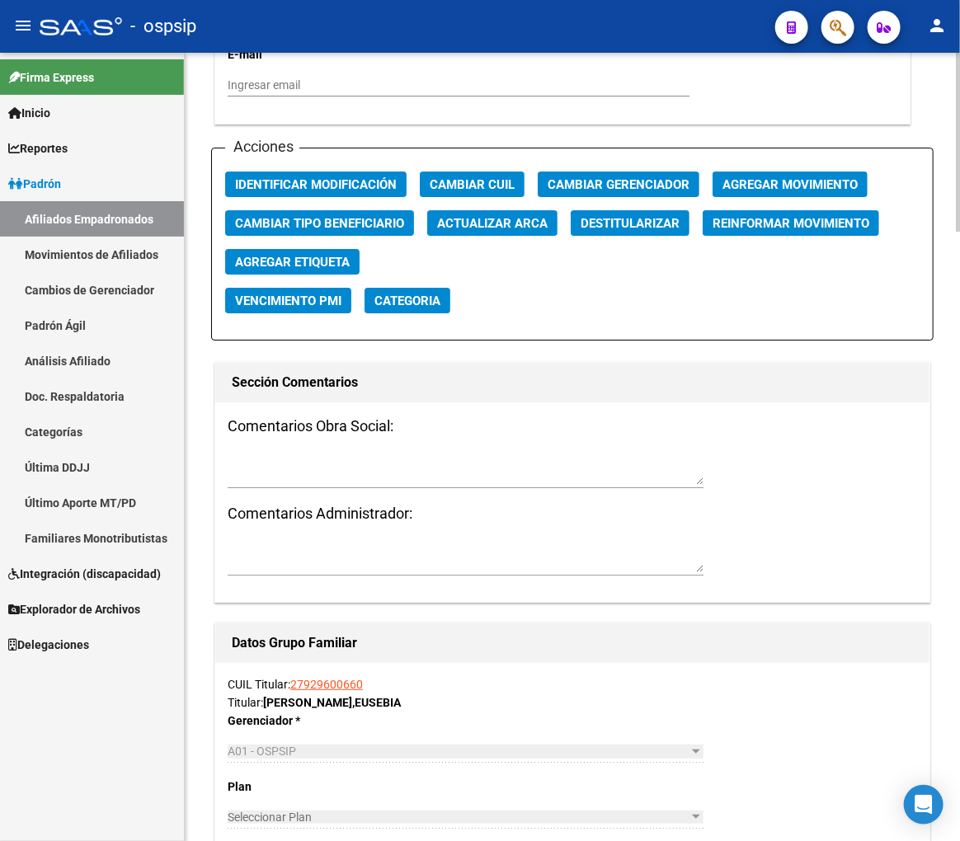
click at [790, 186] on span "Agregar Movimiento" at bounding box center [789, 184] width 135 height 15
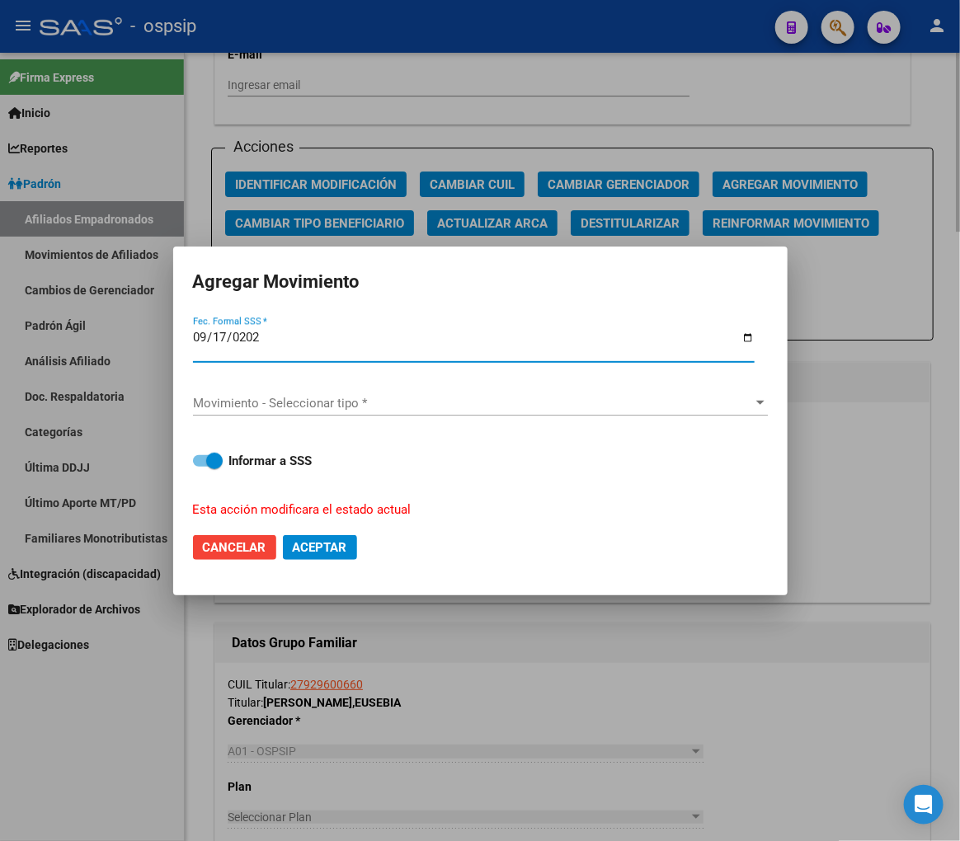
type input "2025-09-17"
click at [355, 408] on span "Movimiento - Seleccionar tipo *" at bounding box center [473, 403] width 560 height 15
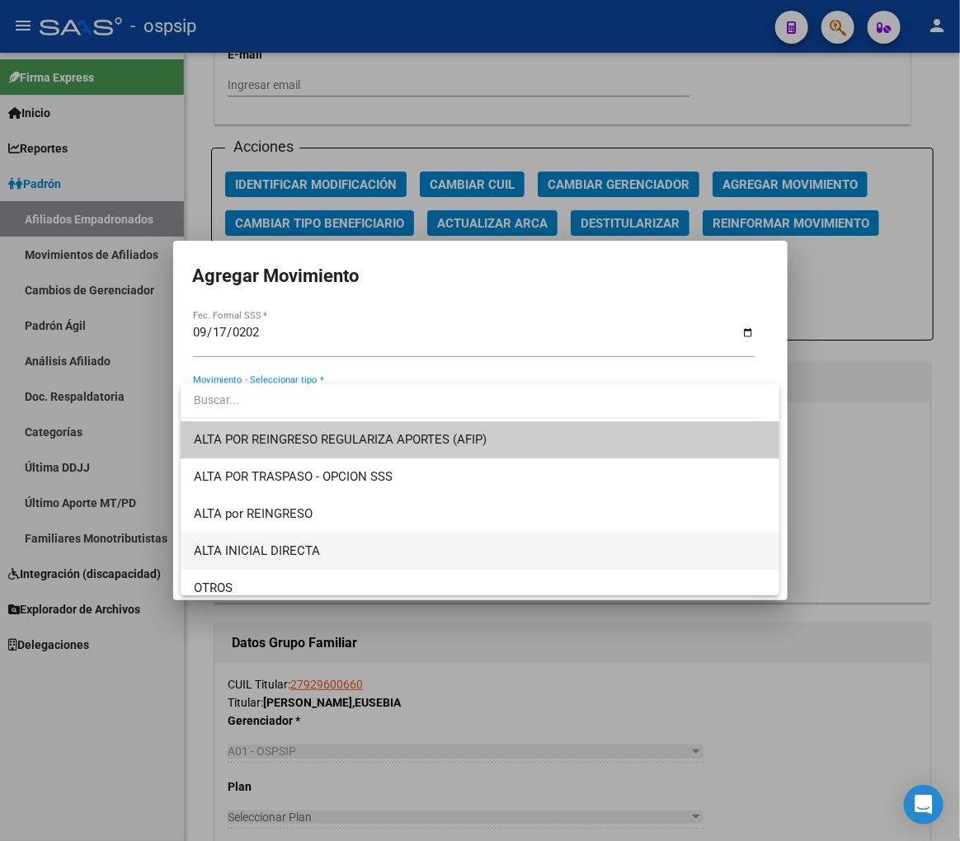
click at [339, 547] on span "ALTA INICIAL DIRECTA" at bounding box center [480, 551] width 572 height 37
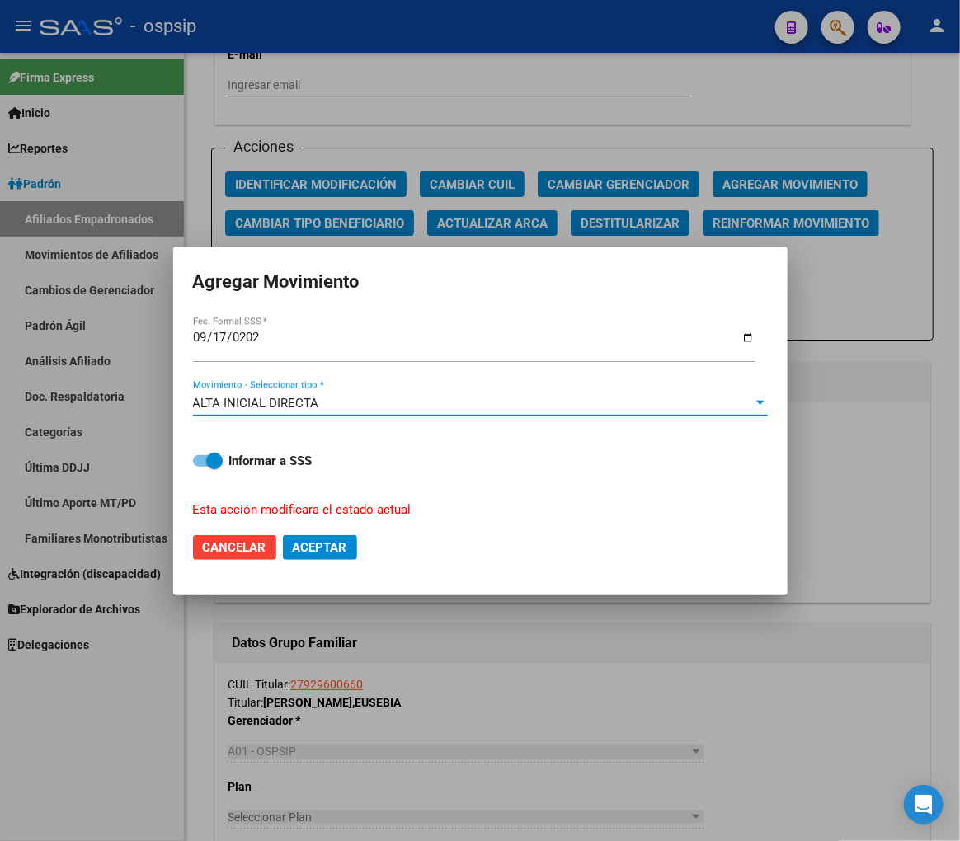
click at [314, 535] on button "Aceptar" at bounding box center [320, 547] width 74 height 25
checkbox input "false"
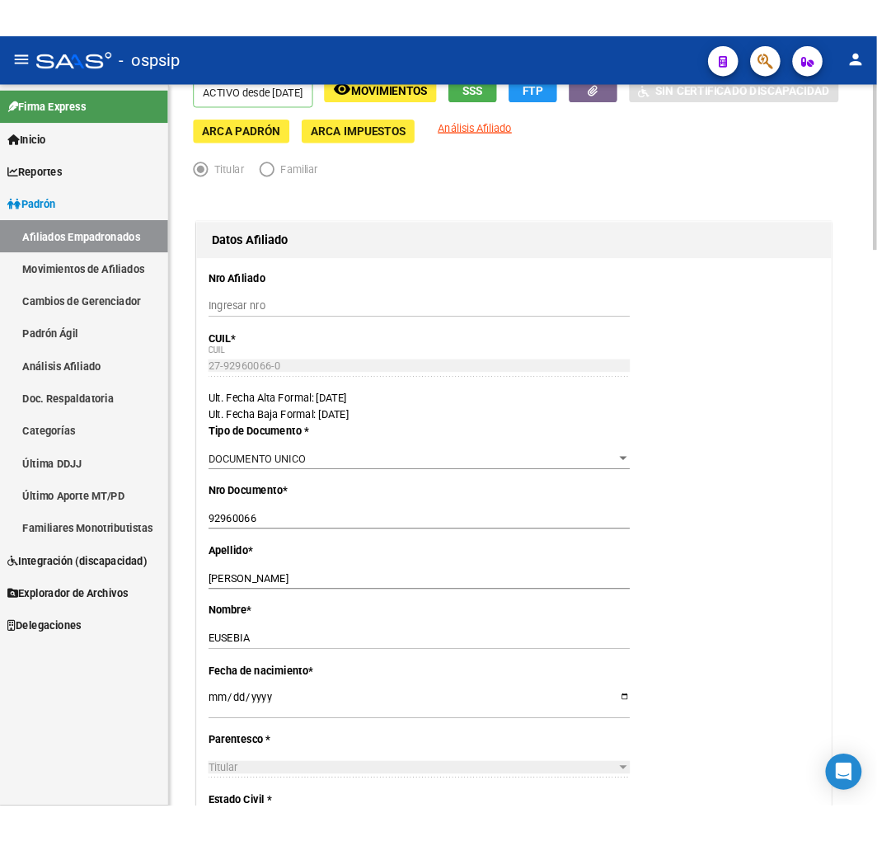
scroll to position [0, 0]
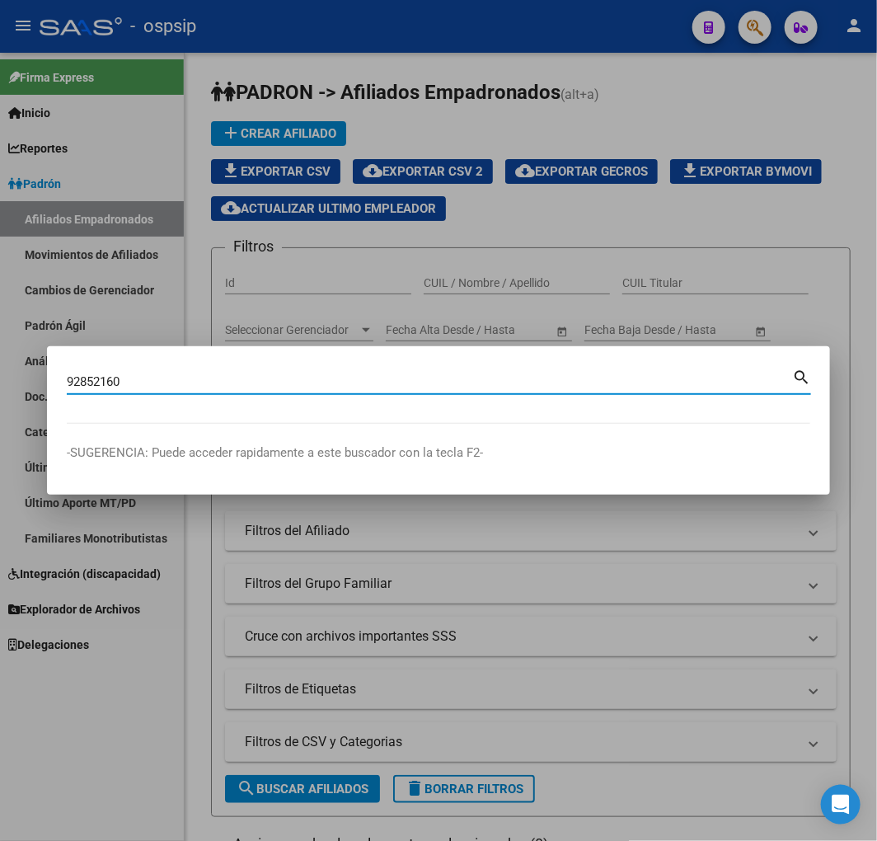
type input "92852160"
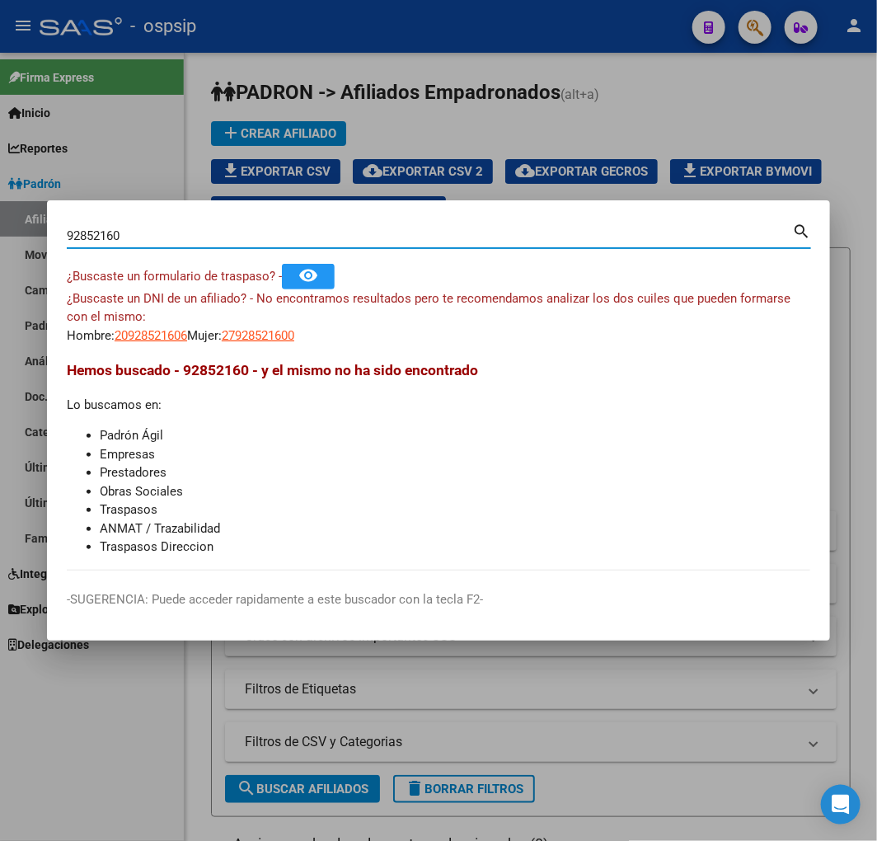
click at [174, 168] on div at bounding box center [438, 420] width 877 height 841
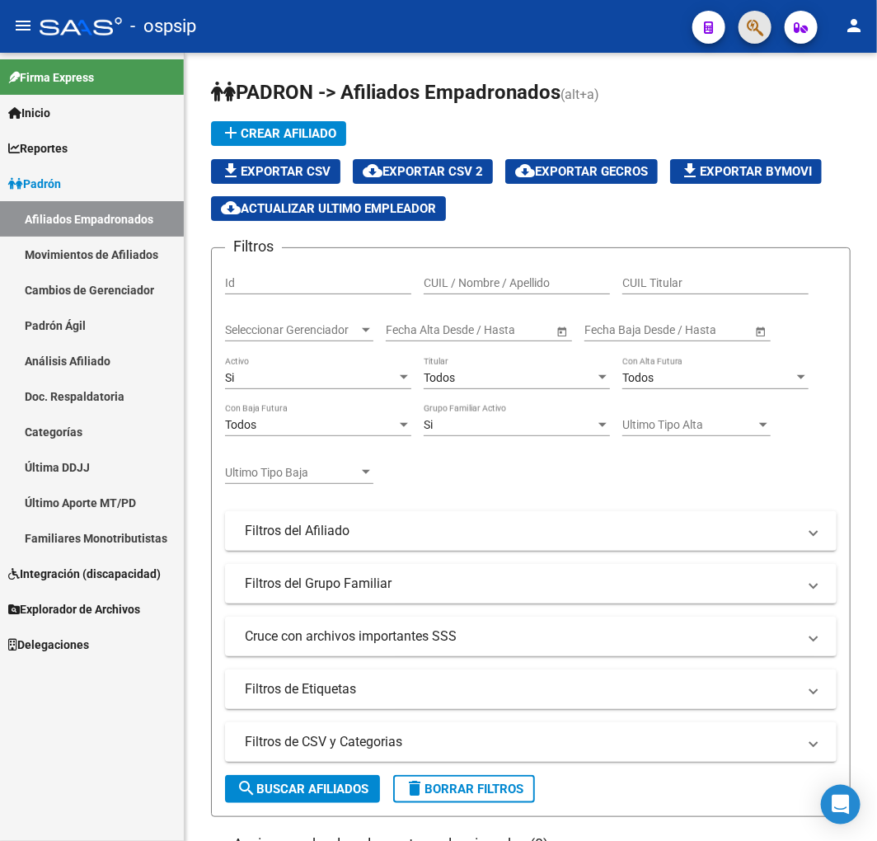
click at [764, 29] on button "button" at bounding box center [755, 27] width 33 height 33
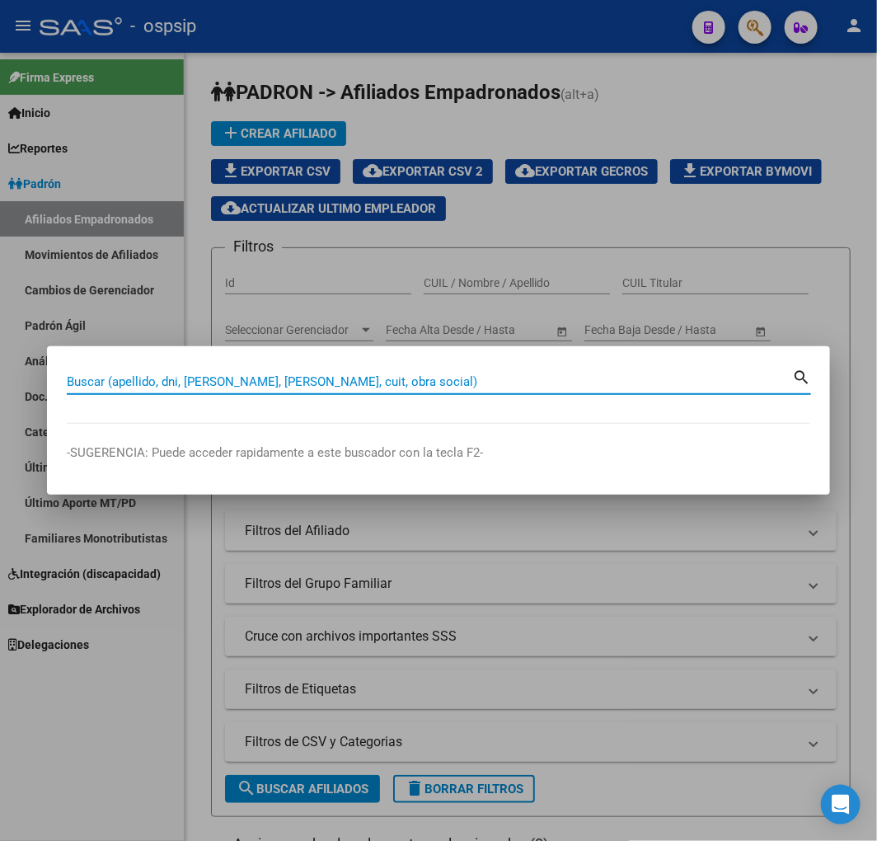
click at [108, 386] on input "Buscar (apellido, dni, [PERSON_NAME], [PERSON_NAME], cuit, obra social)" at bounding box center [430, 381] width 726 height 15
type input "41195967"
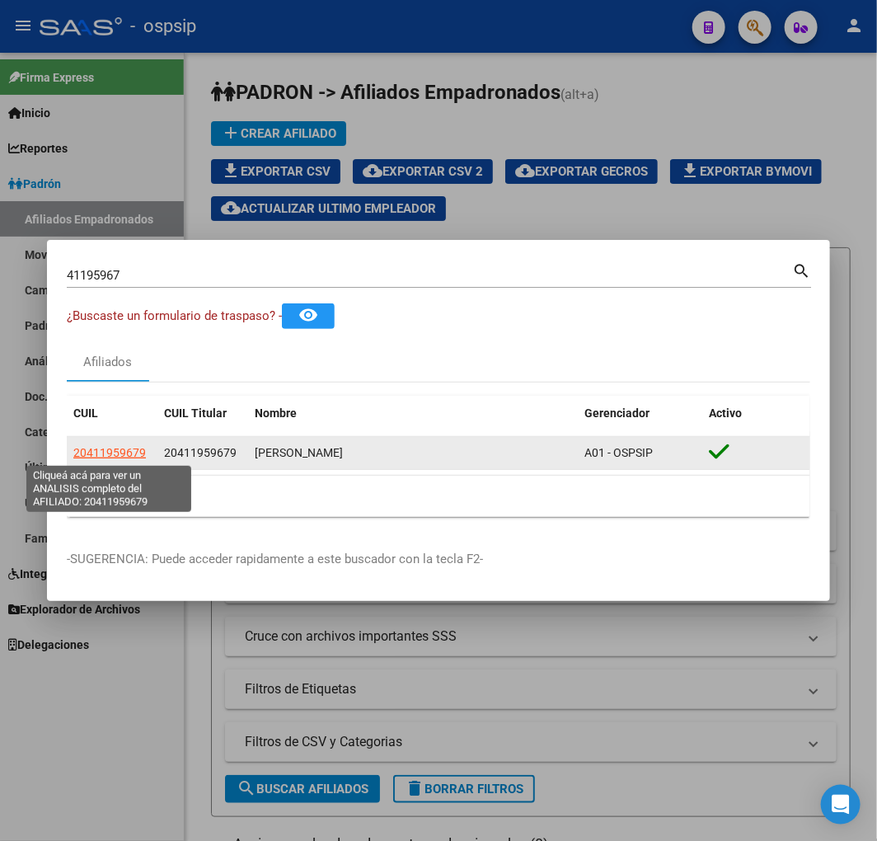
click at [127, 450] on span "20411959679" at bounding box center [109, 452] width 73 height 13
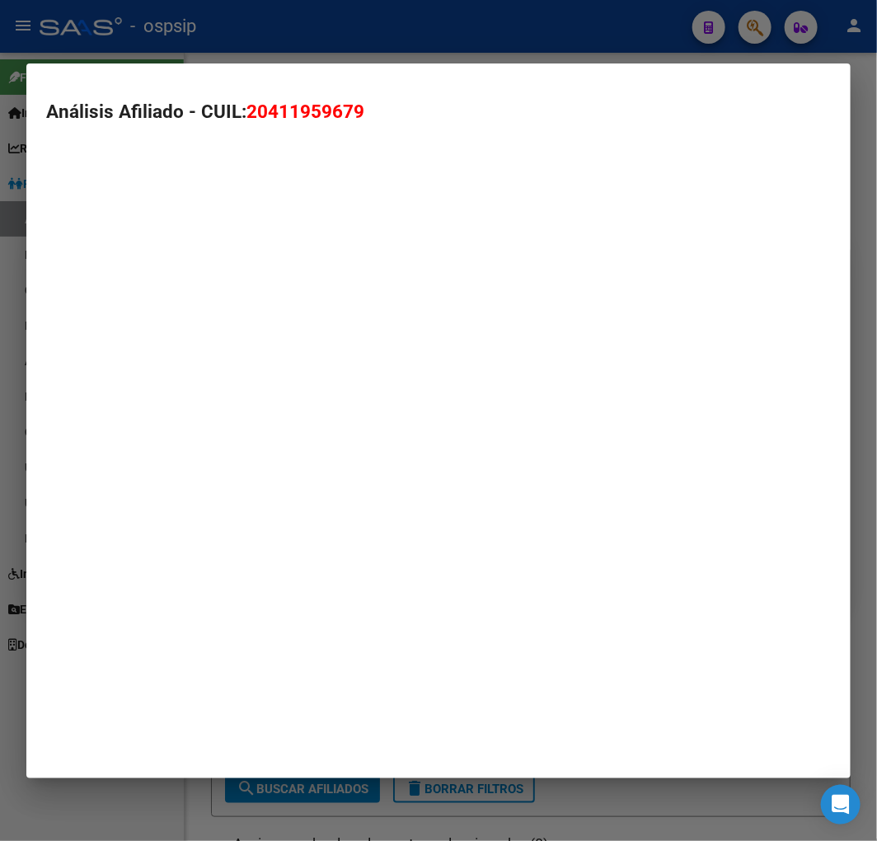
type textarea "20411959679"
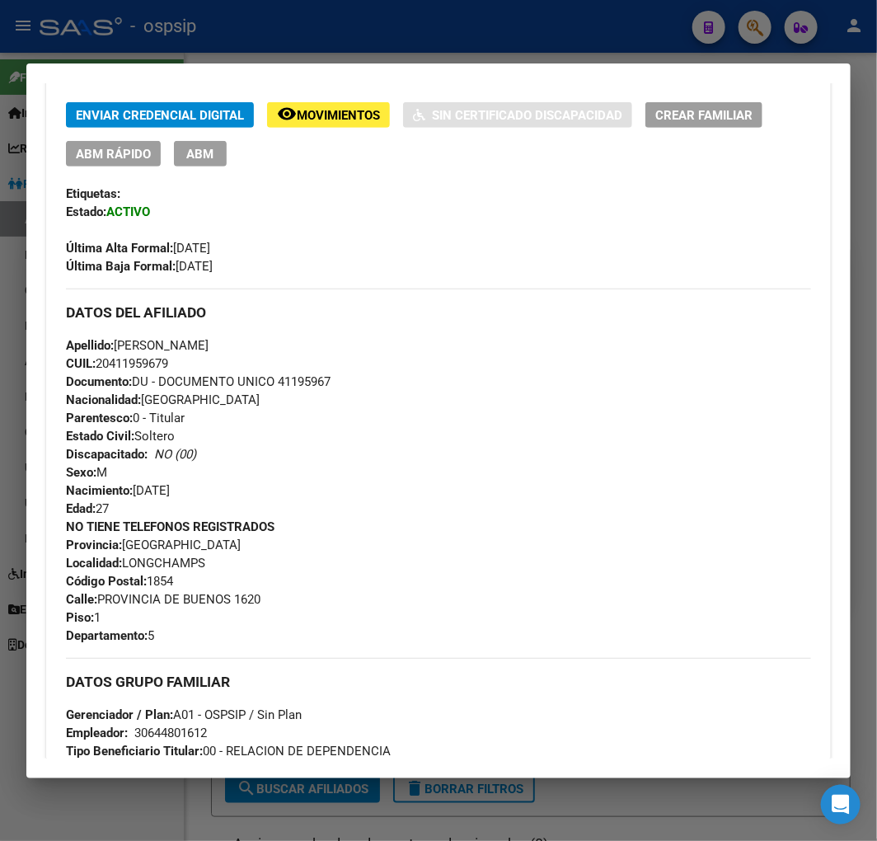
scroll to position [275, 0]
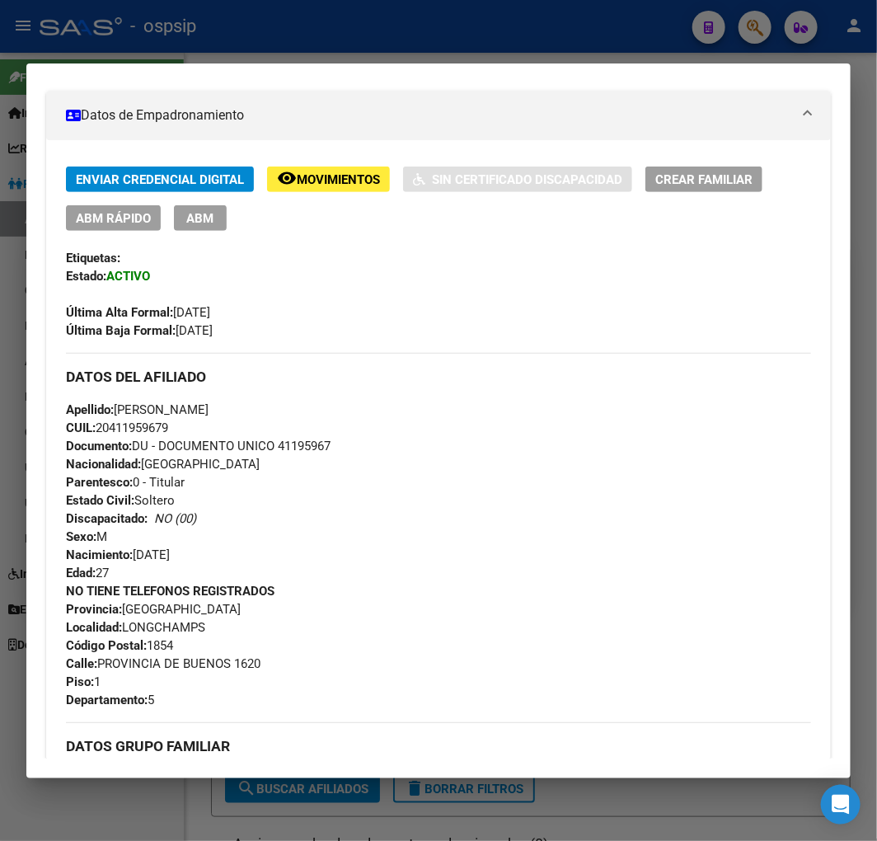
click at [204, 223] on span "ABM" at bounding box center [200, 218] width 27 height 15
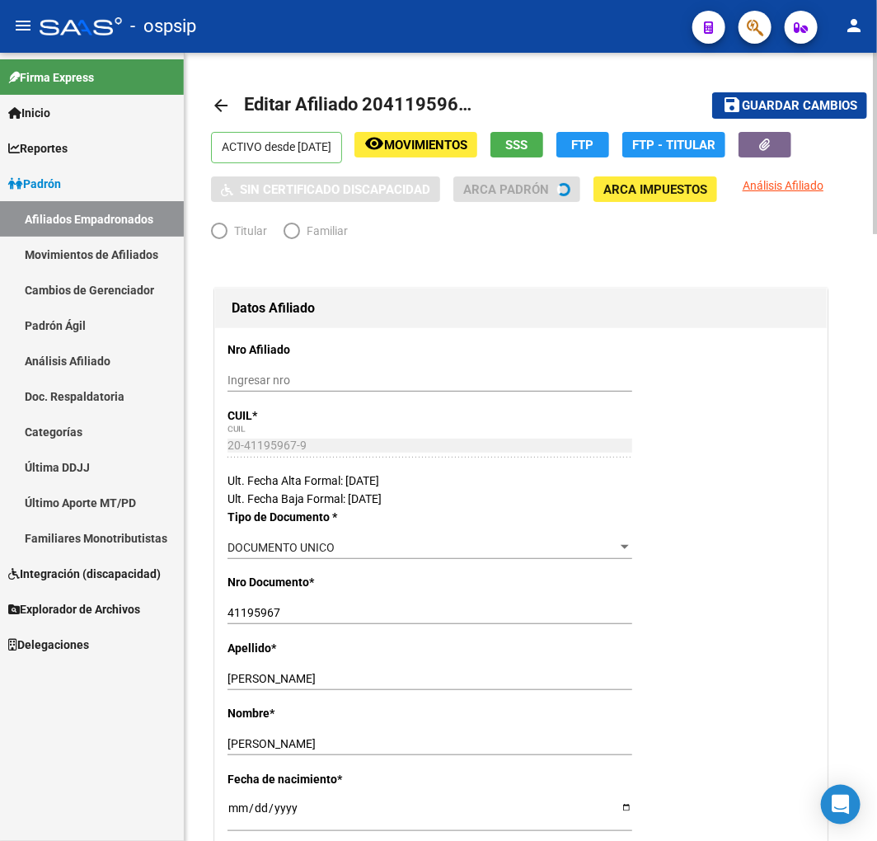
radio input "true"
type input "30-64480161-2"
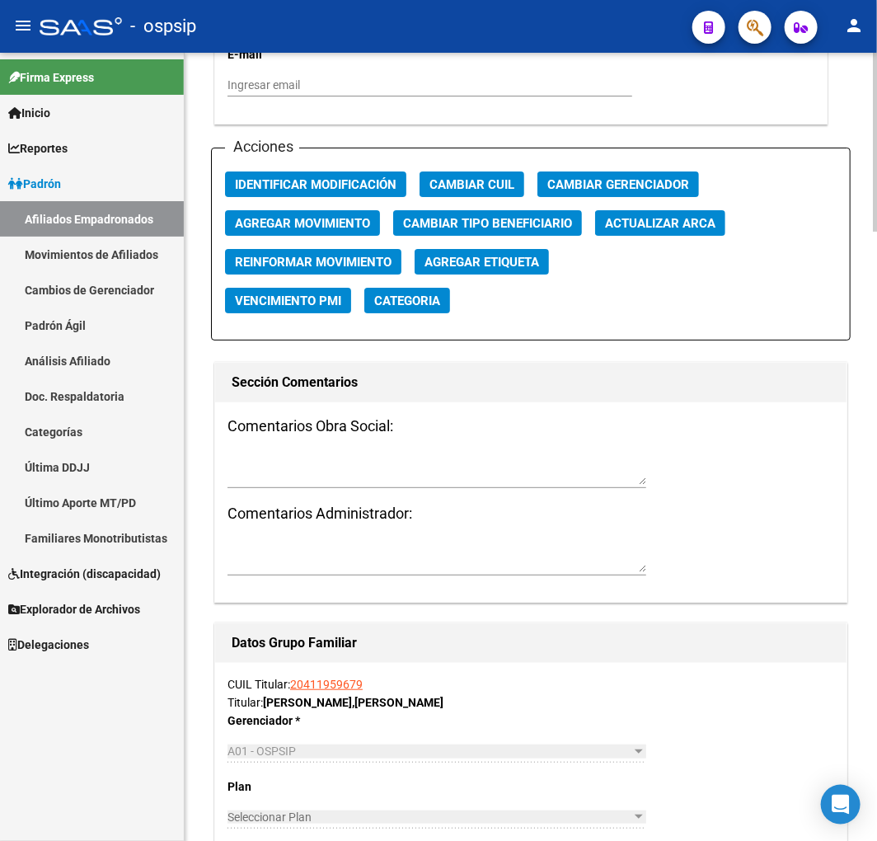
scroll to position [2474, 0]
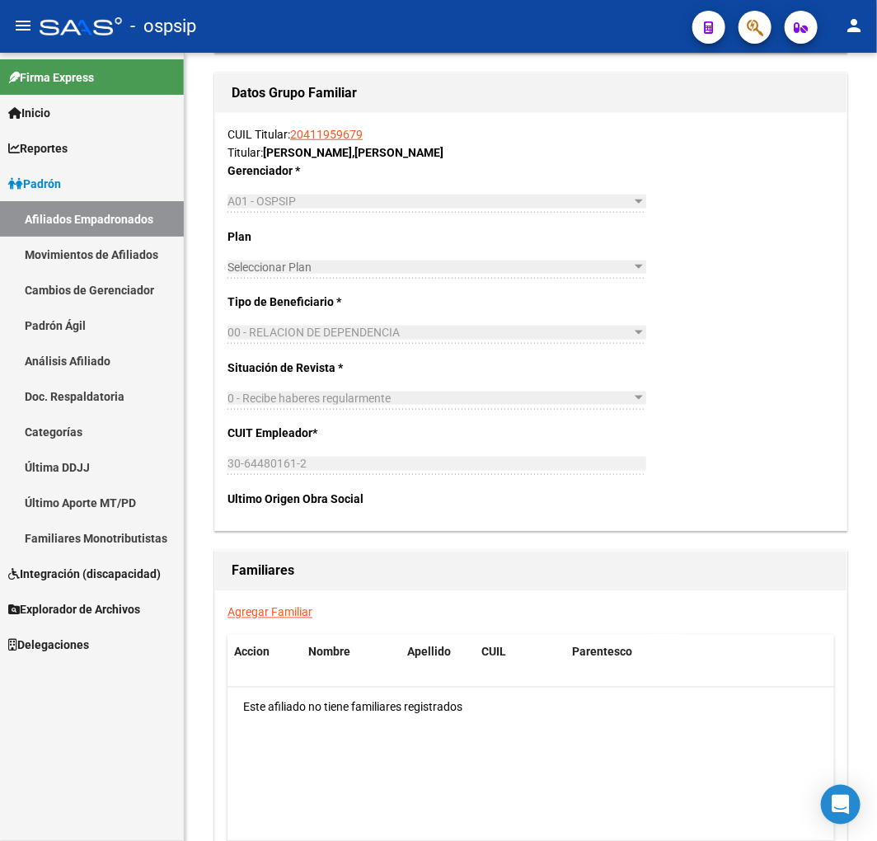
drag, startPoint x: 270, startPoint y: 610, endPoint x: 233, endPoint y: 616, distance: 37.6
click at [269, 609] on link "Agregar Familiar" at bounding box center [270, 612] width 85 height 13
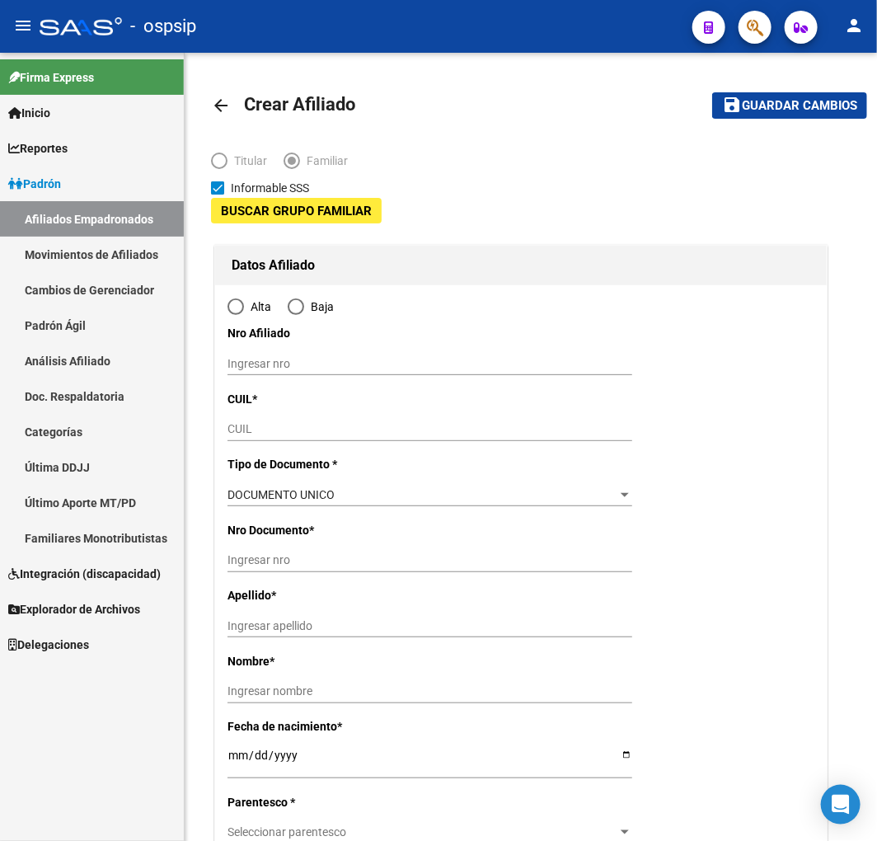
type input "30-64480161-2"
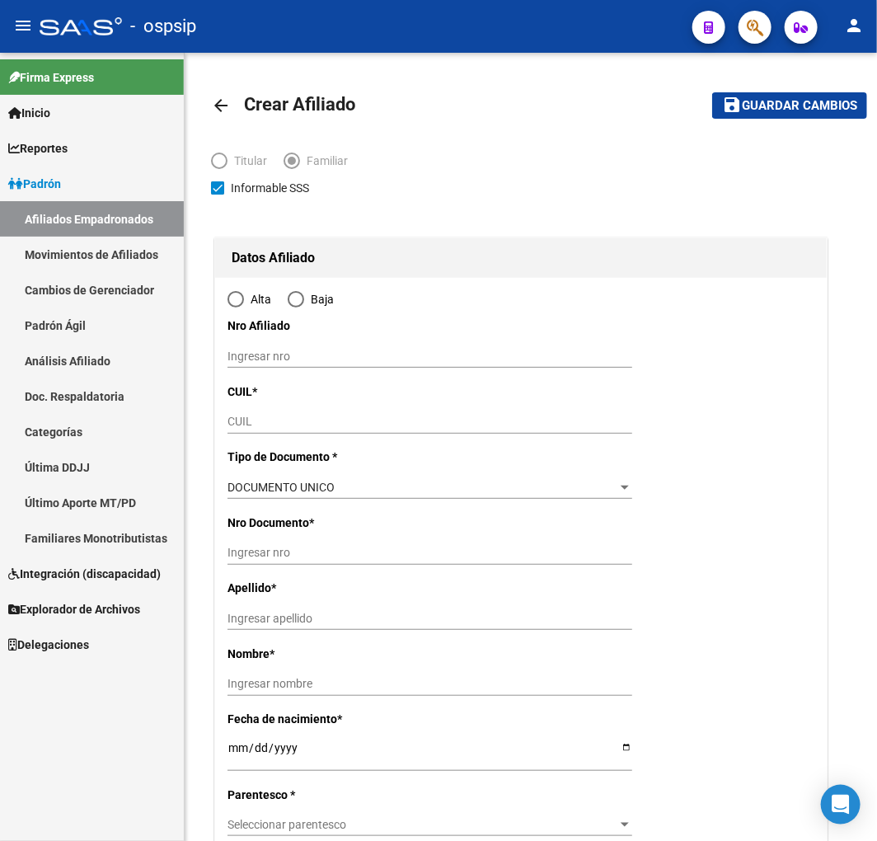
type input "LONGCHAMPS"
type input "1854"
type input "PROVINCIA DE BUENOS"
type input "1620"
type input "1"
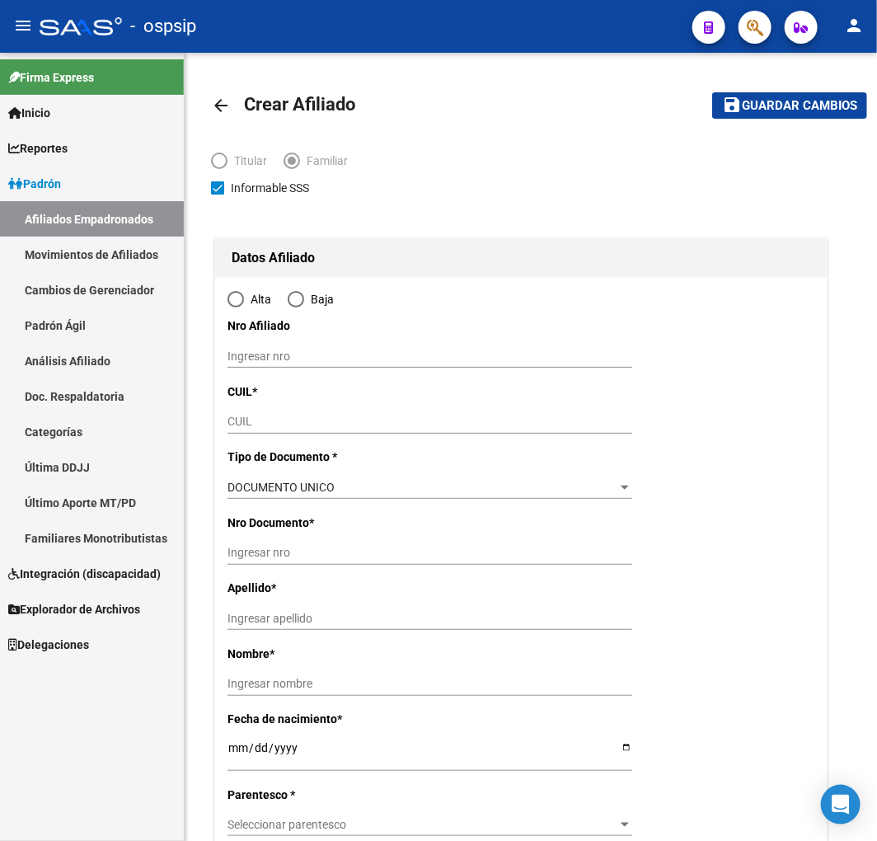
type input "5"
radio input "true"
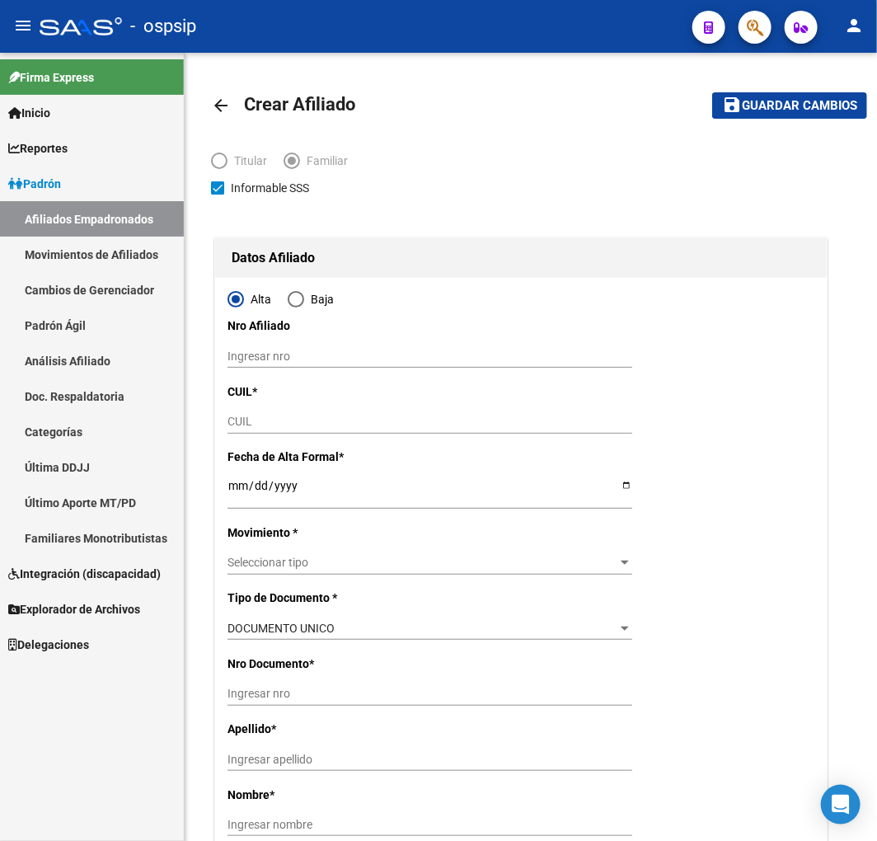
type input "30-64480161-2"
click at [242, 492] on input "Ingresar fecha" at bounding box center [430, 491] width 405 height 25
type input "2025-09-17"
click at [470, 573] on div "Seleccionar tipo Seleccionar tipo" at bounding box center [430, 563] width 405 height 23
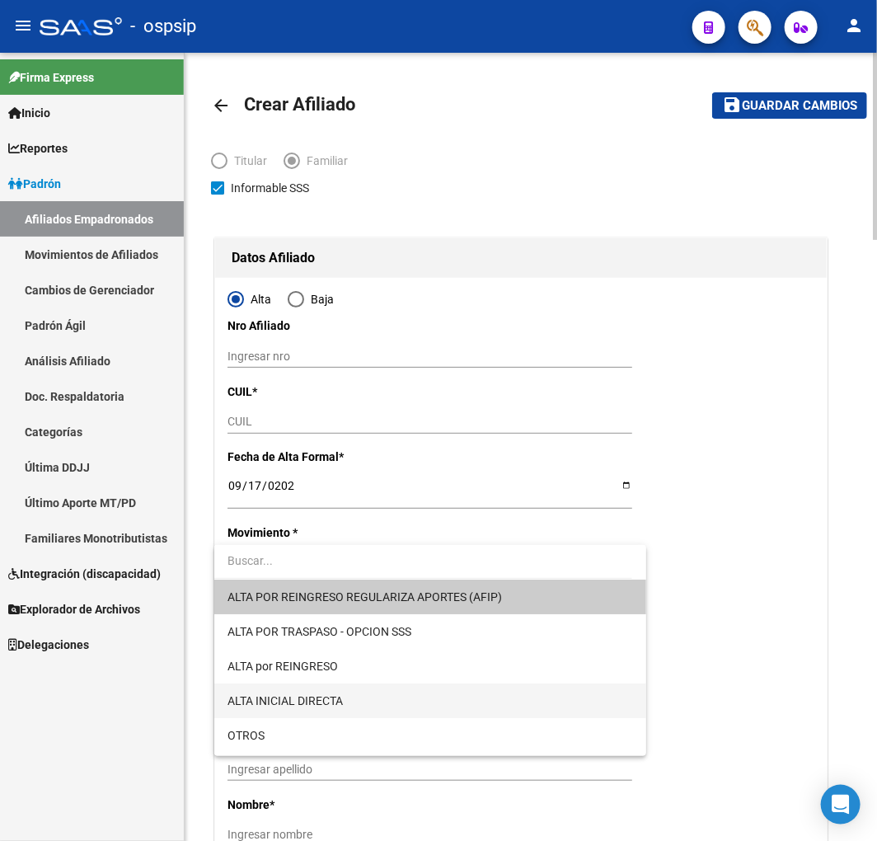
drag, startPoint x: 446, startPoint y: 697, endPoint x: 426, endPoint y: 662, distance: 39.9
click at [444, 696] on span "ALTA INICIAL DIRECTA" at bounding box center [430, 701] width 405 height 35
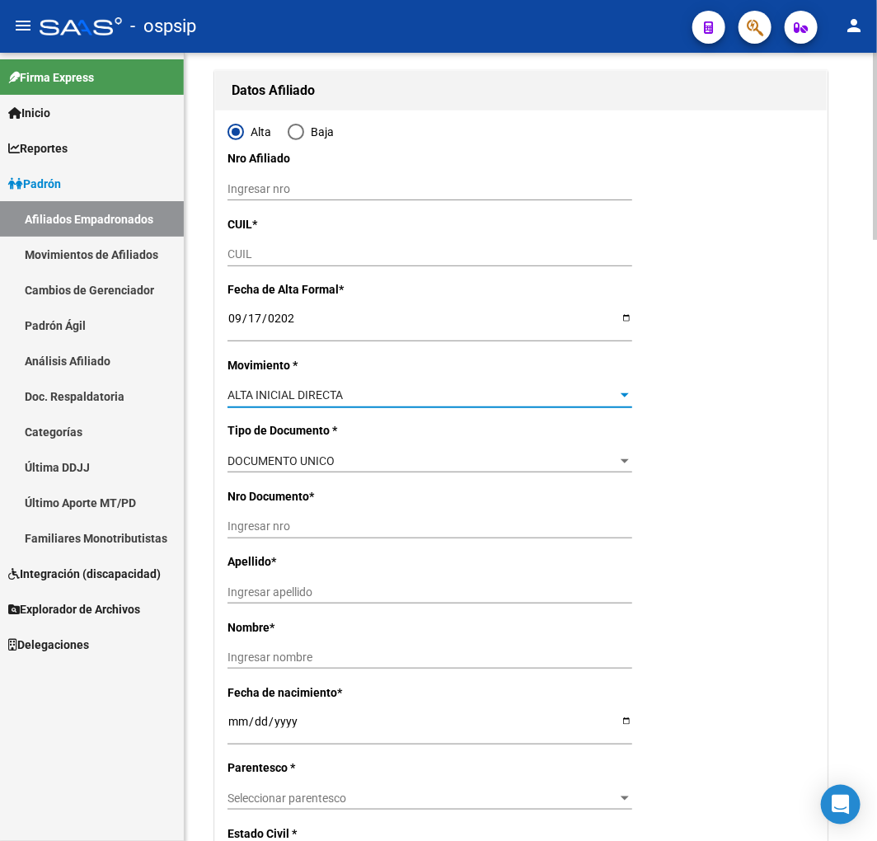
scroll to position [183, 0]
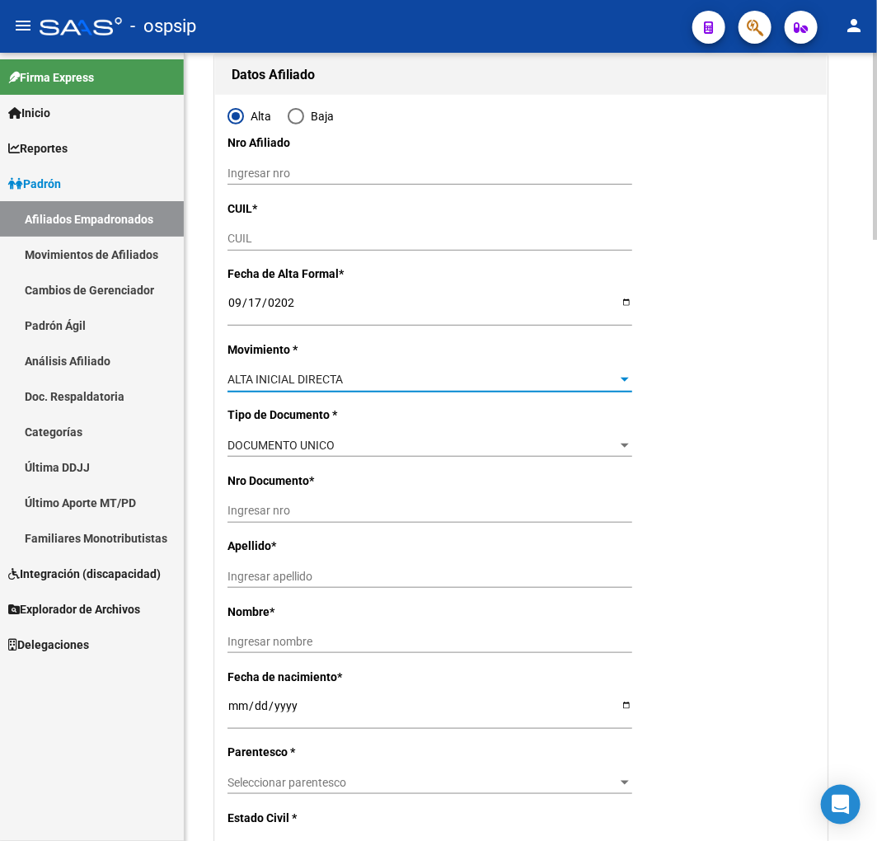
click at [366, 513] on input "Ingresar nro" at bounding box center [430, 511] width 405 height 14
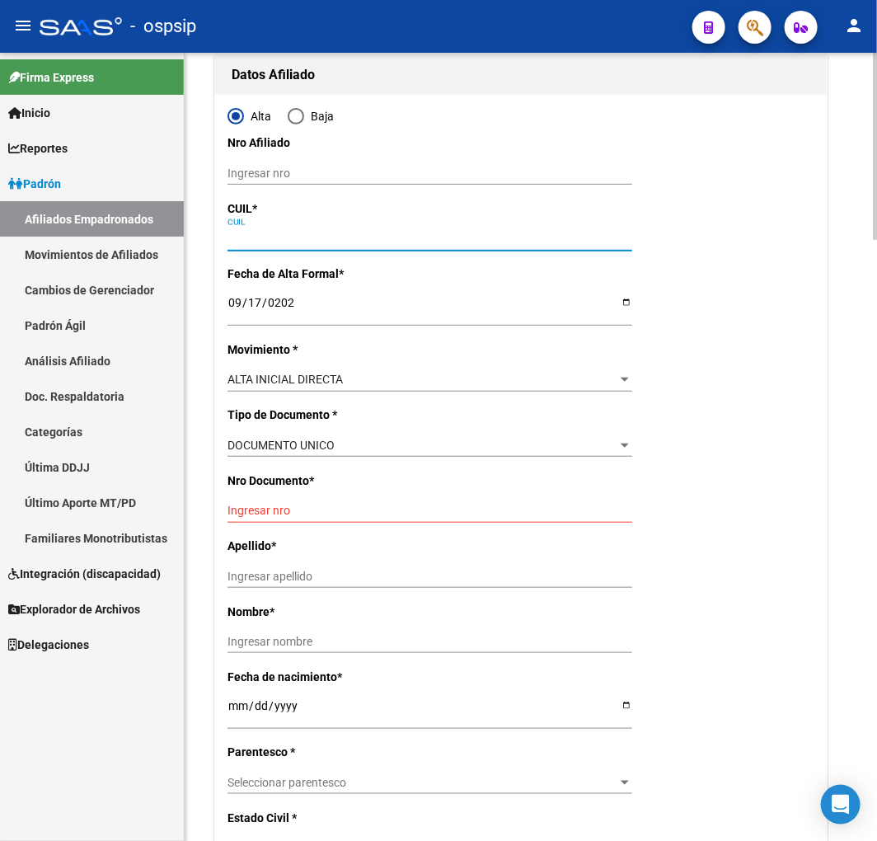
click at [327, 237] on input "CUIL" at bounding box center [430, 239] width 405 height 14
drag, startPoint x: 463, startPoint y: 258, endPoint x: 468, endPoint y: 249, distance: 10.3
click at [467, 252] on div "CUIL" at bounding box center [430, 246] width 405 height 37
click at [470, 248] on div "CUIL" at bounding box center [430, 239] width 405 height 23
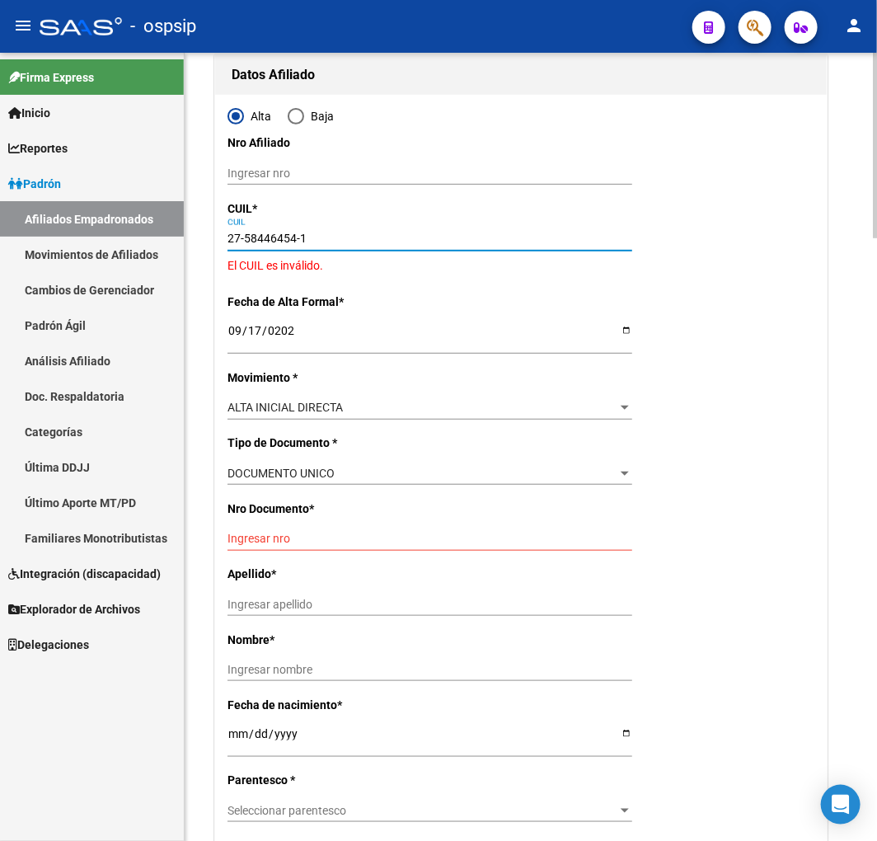
type input "27-58446454-1"
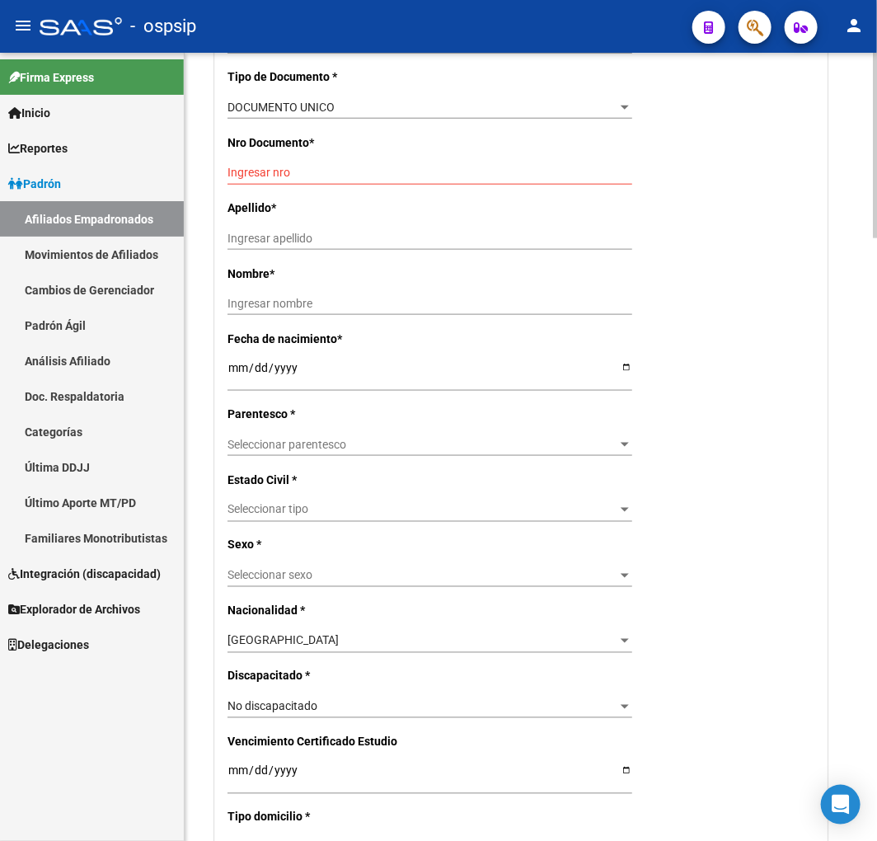
scroll to position [0, 0]
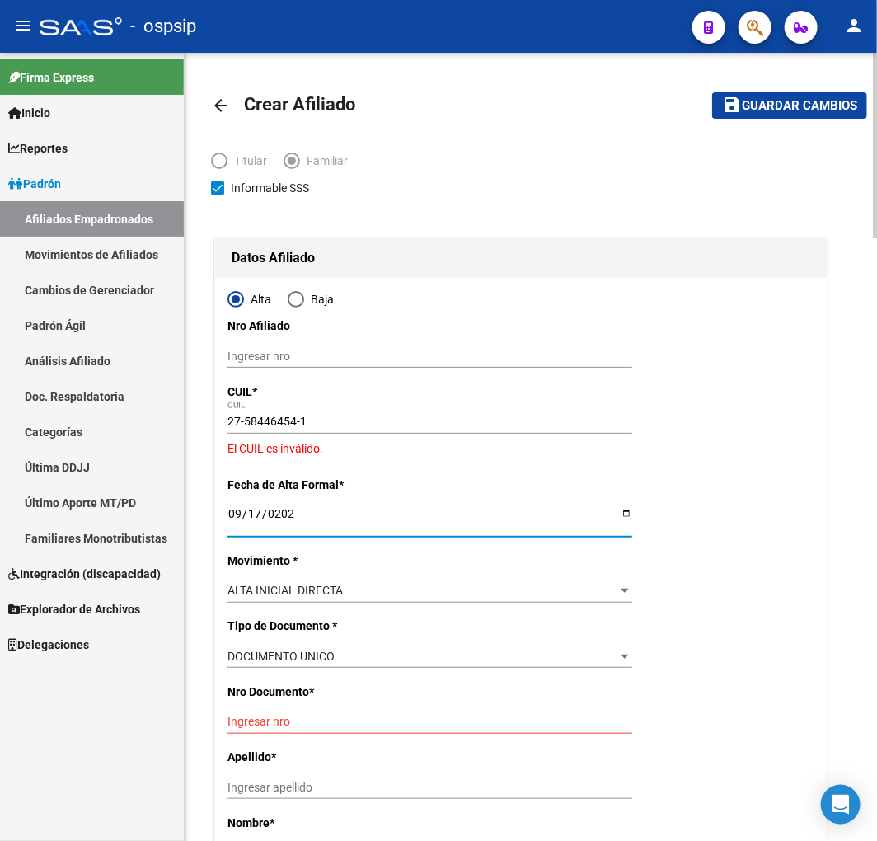
click at [217, 114] on mat-icon "arrow_back" at bounding box center [221, 106] width 20 height 20
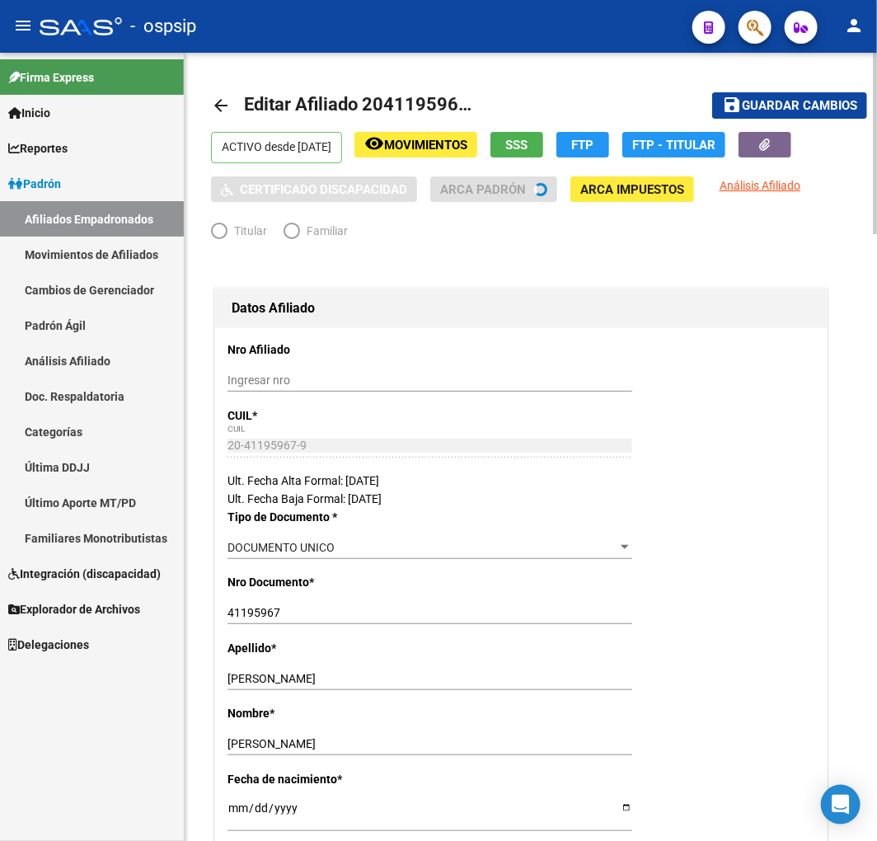
radio input "true"
type input "30-64480161-2"
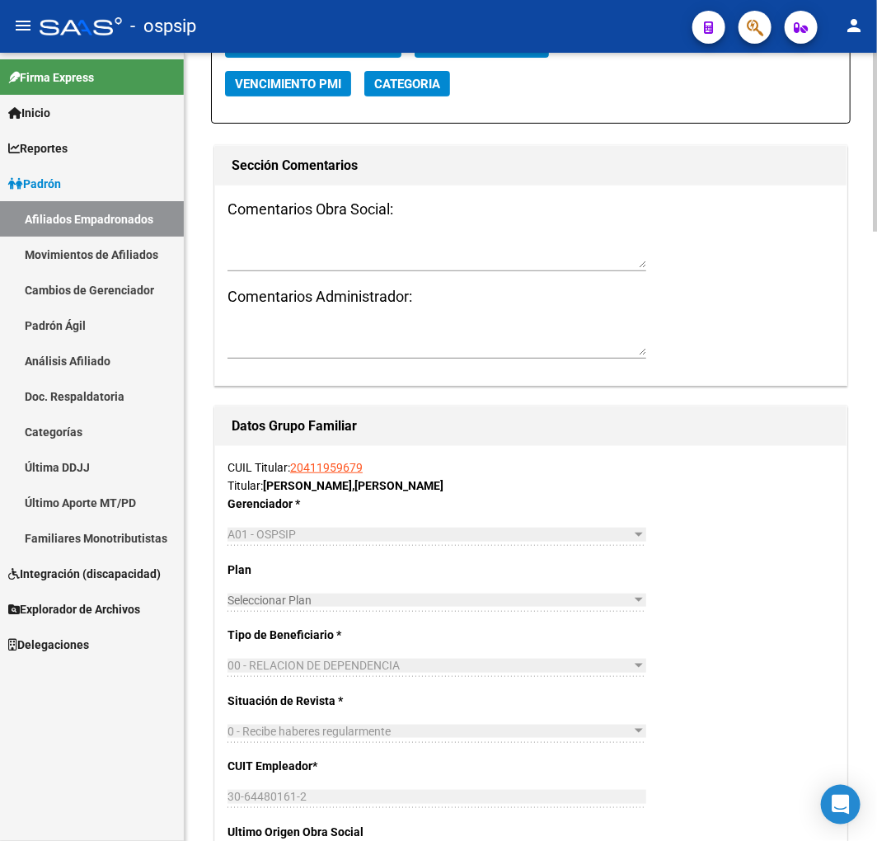
scroll to position [2474, 0]
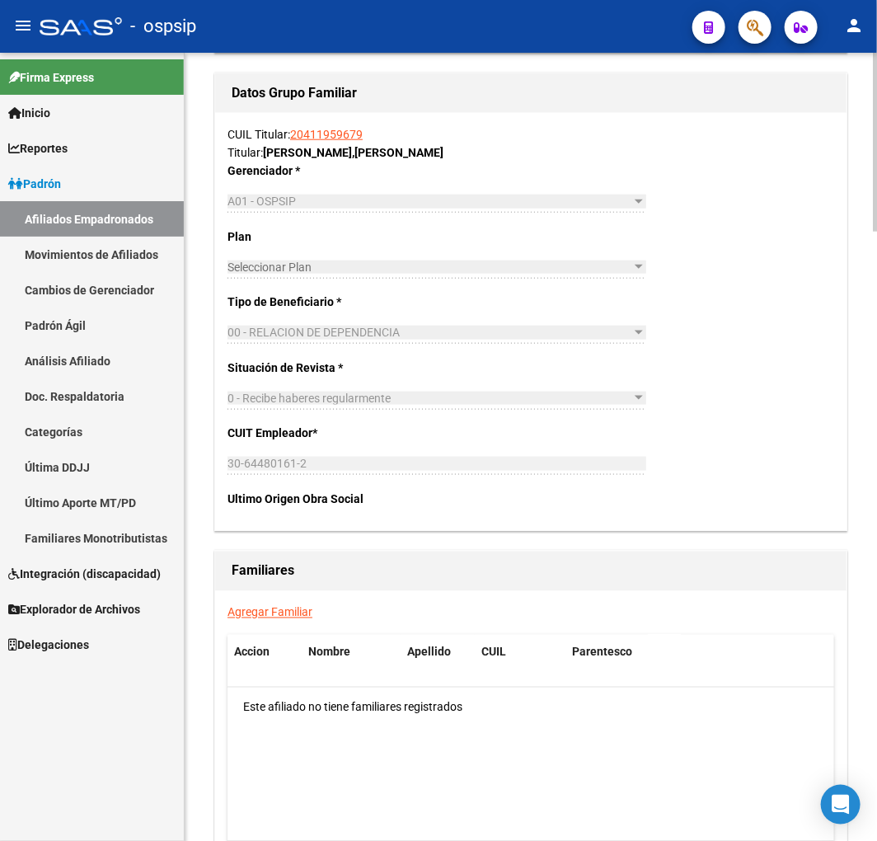
click at [309, 619] on link "Agregar Familiar" at bounding box center [270, 612] width 85 height 13
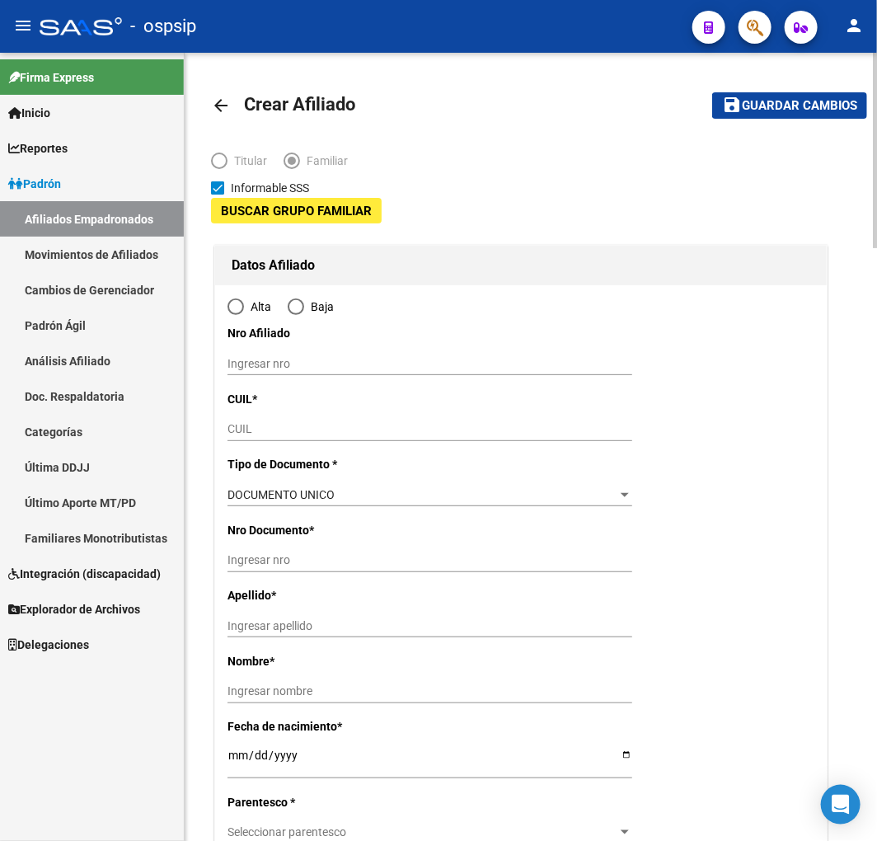
type input "30-64480161-2"
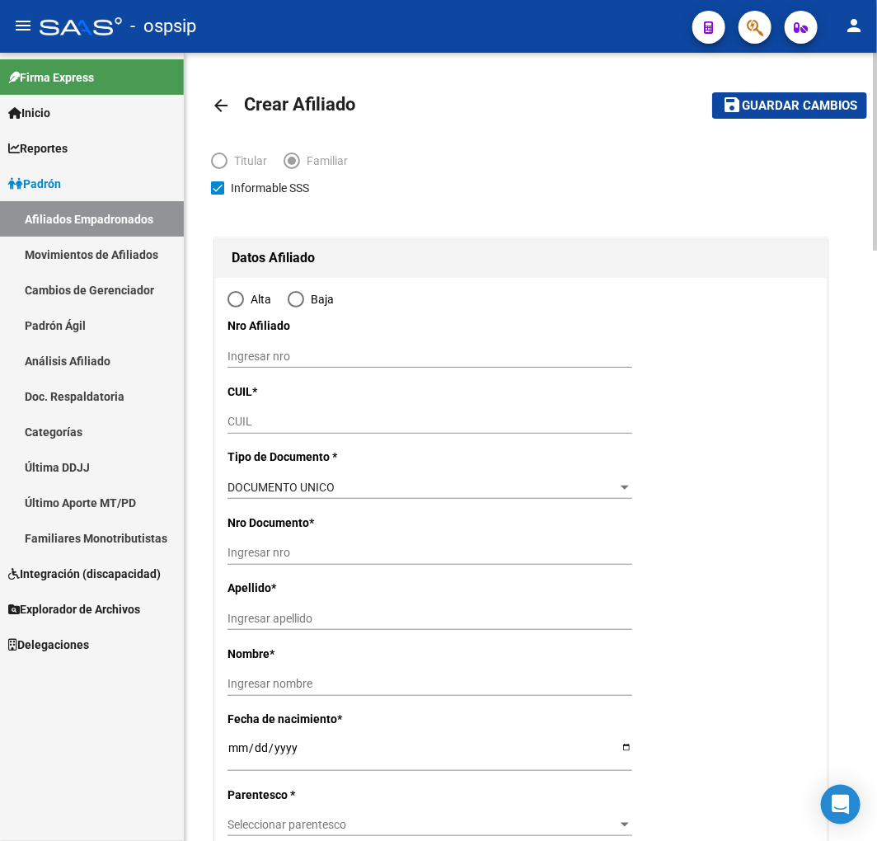
type input "LONGCHAMPS"
type input "1854"
type input "PROVINCIA DE BUENOS"
type input "1620"
type input "1"
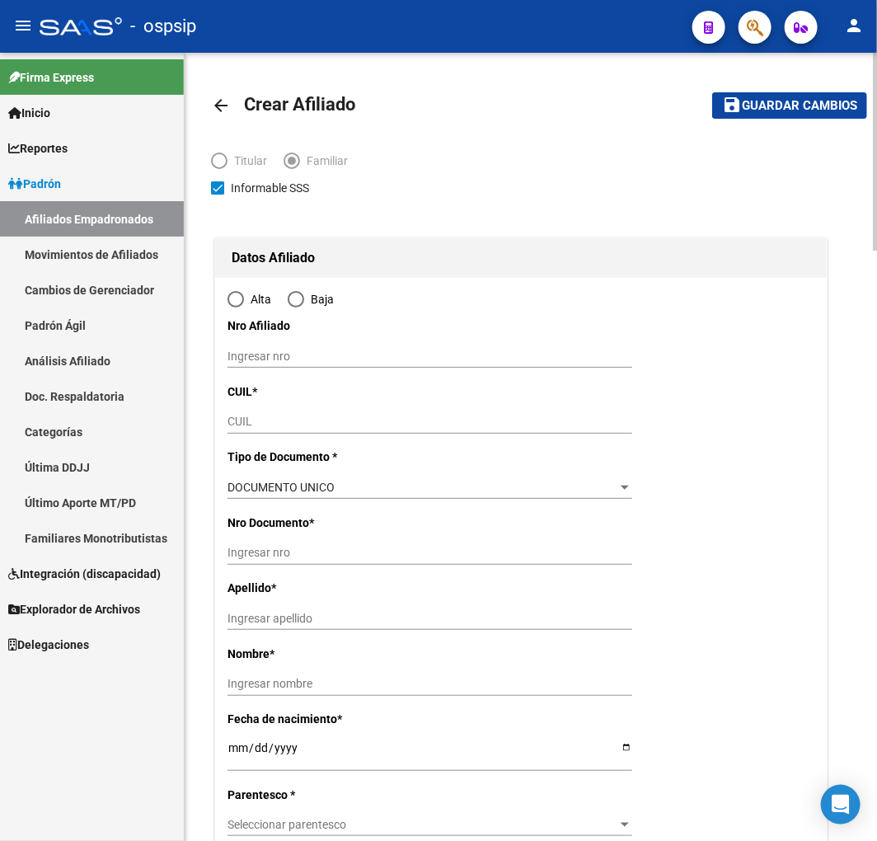
type input "5"
radio input "true"
click at [294, 432] on div "CUIL" at bounding box center [430, 429] width 405 height 37
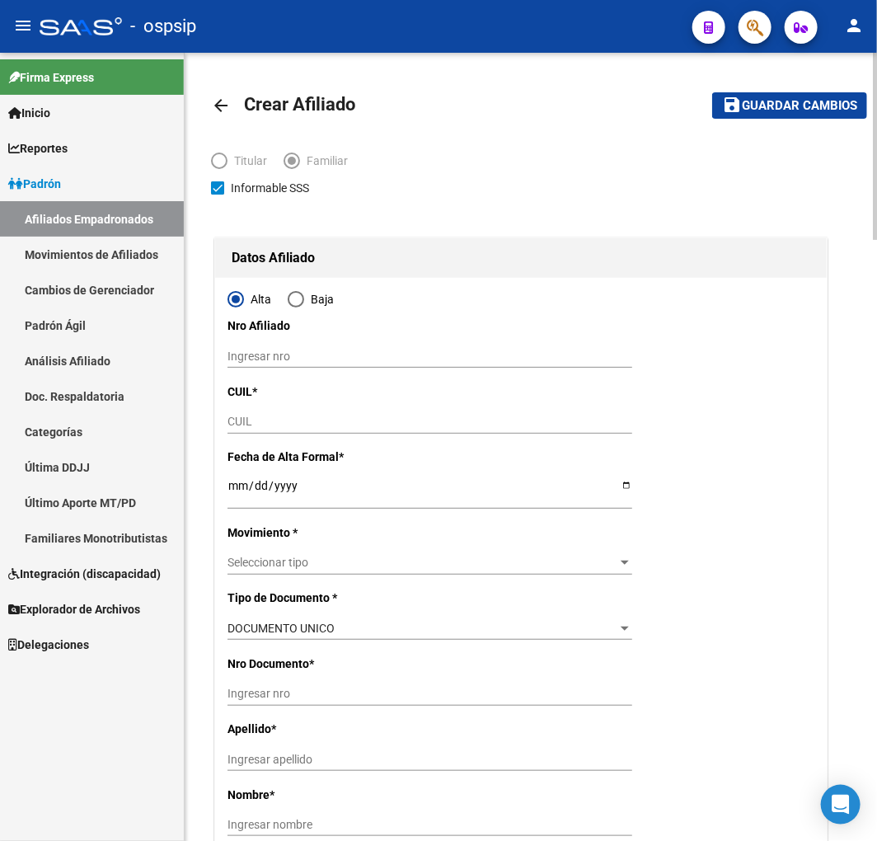
type input "30-64480161-2"
click at [297, 427] on input "CUIL" at bounding box center [430, 422] width 405 height 14
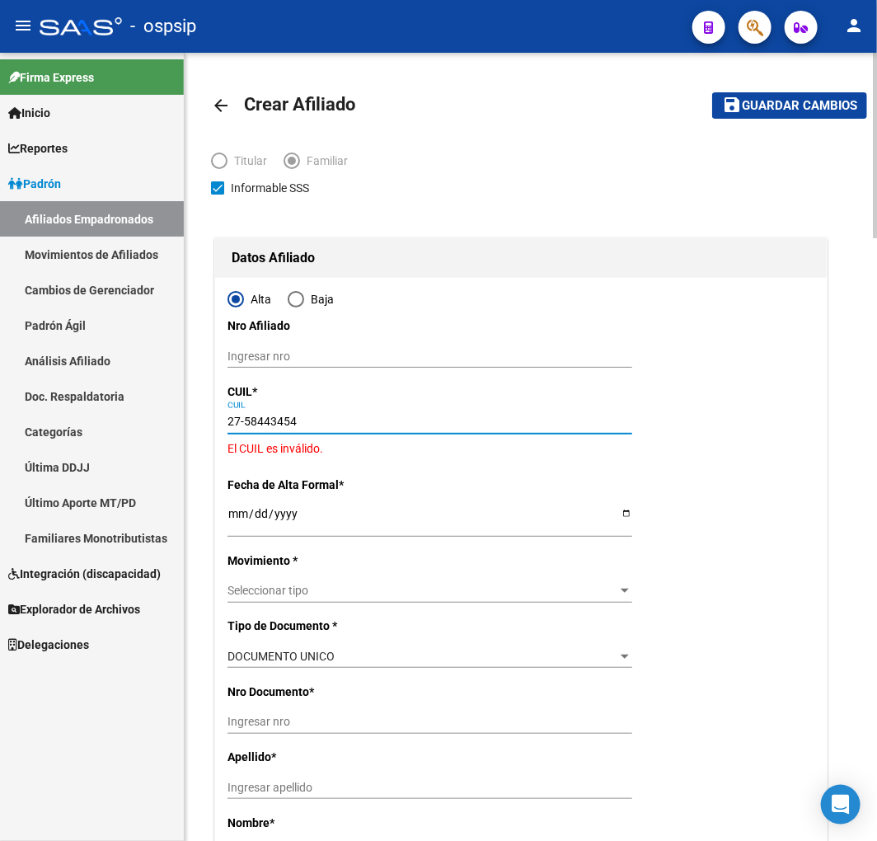
type input "27-58443454-1"
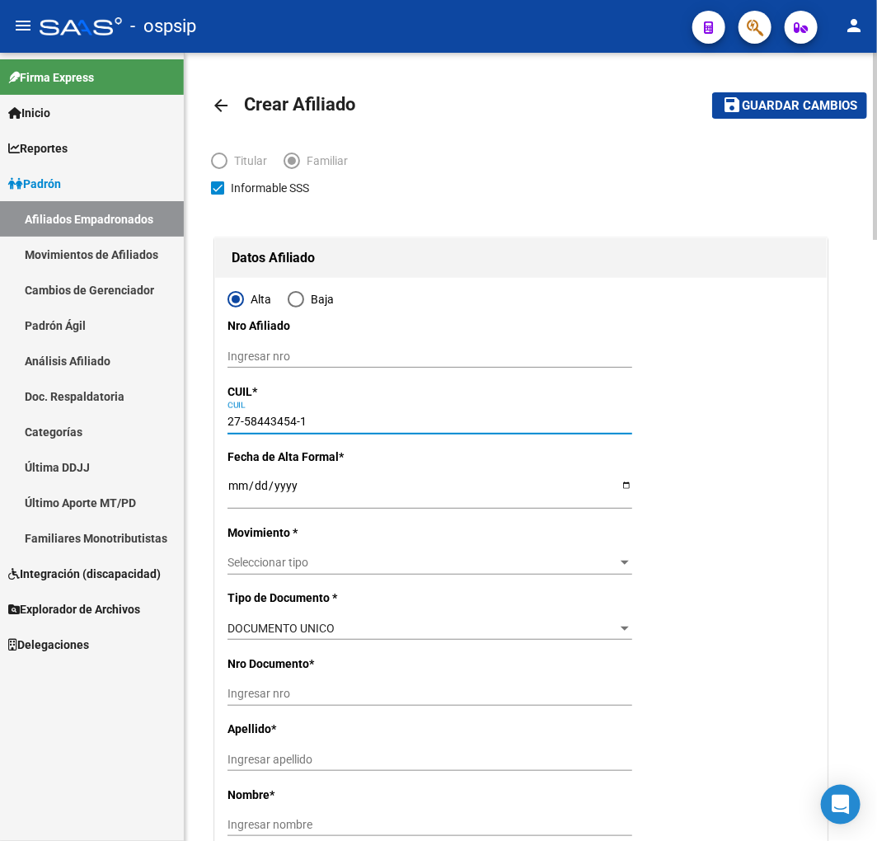
type input "58443454"
type input "MATEO CASTELETTI"
type input "RENATA ABIGAIL"
type input "2020-09-13"
type input "VALENT­N ALSINA"
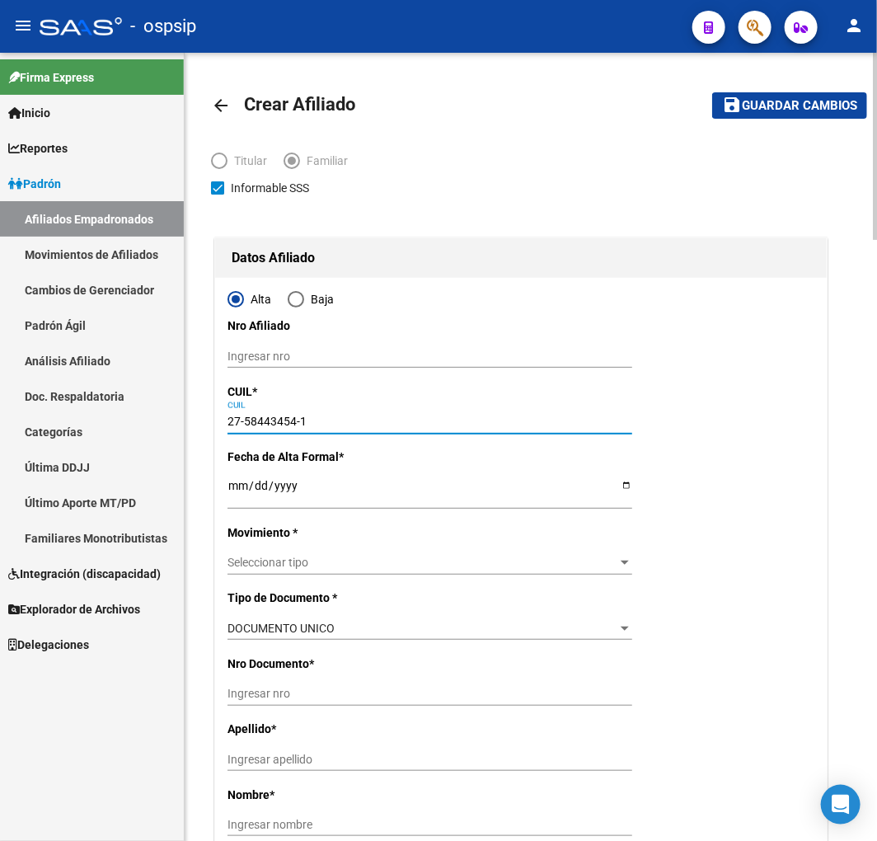
type input "1826"
type input "PJE EL MORO"
type input "2957"
type input "27-58443454-1"
click at [229, 483] on input "Ingresar fecha" at bounding box center [430, 491] width 405 height 25
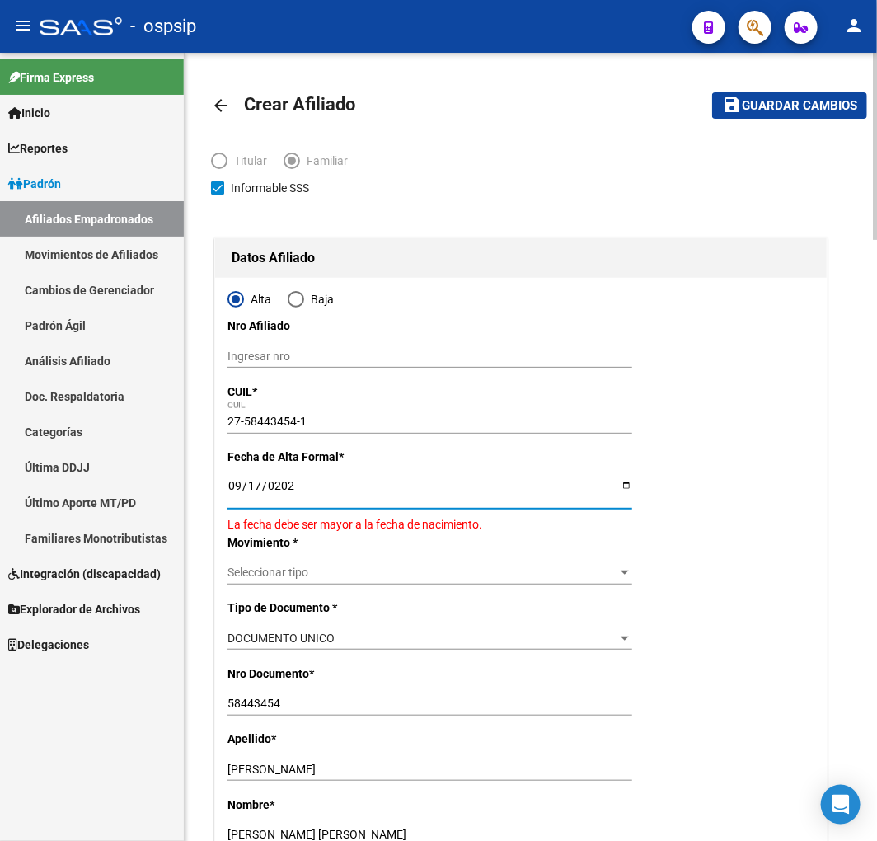
type input "2025-09-17"
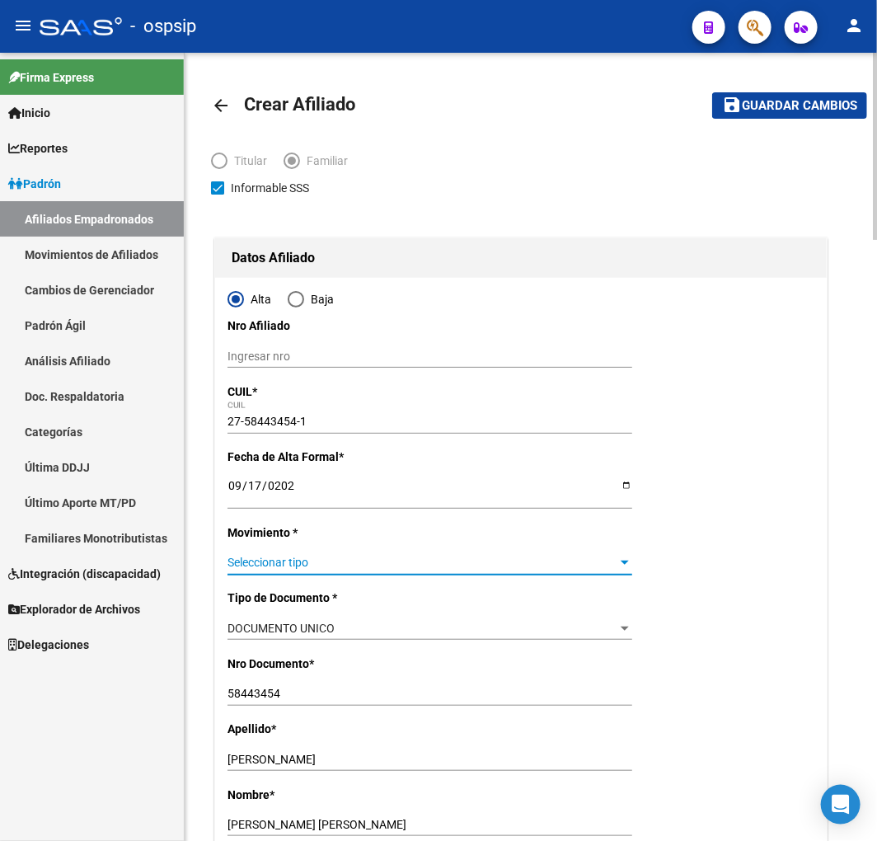
click at [352, 558] on span "Seleccionar tipo" at bounding box center [423, 563] width 390 height 14
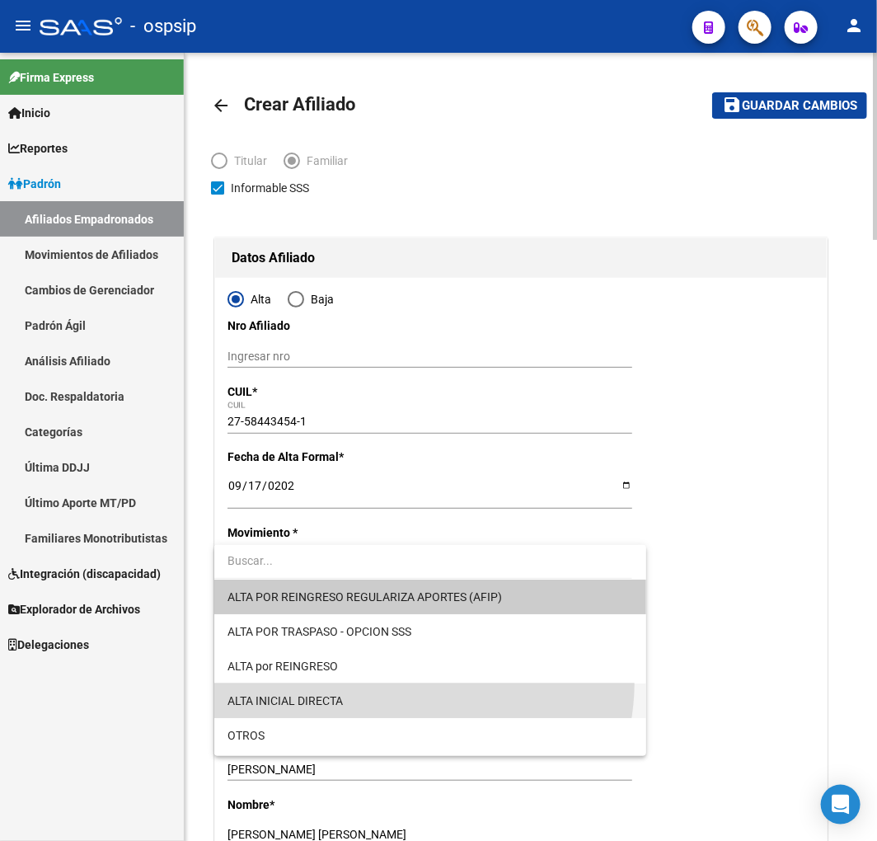
drag, startPoint x: 402, startPoint y: 682, endPoint x: 405, endPoint y: 695, distance: 13.6
click at [404, 695] on span "ALTA INICIAL DIRECTA" at bounding box center [430, 701] width 405 height 35
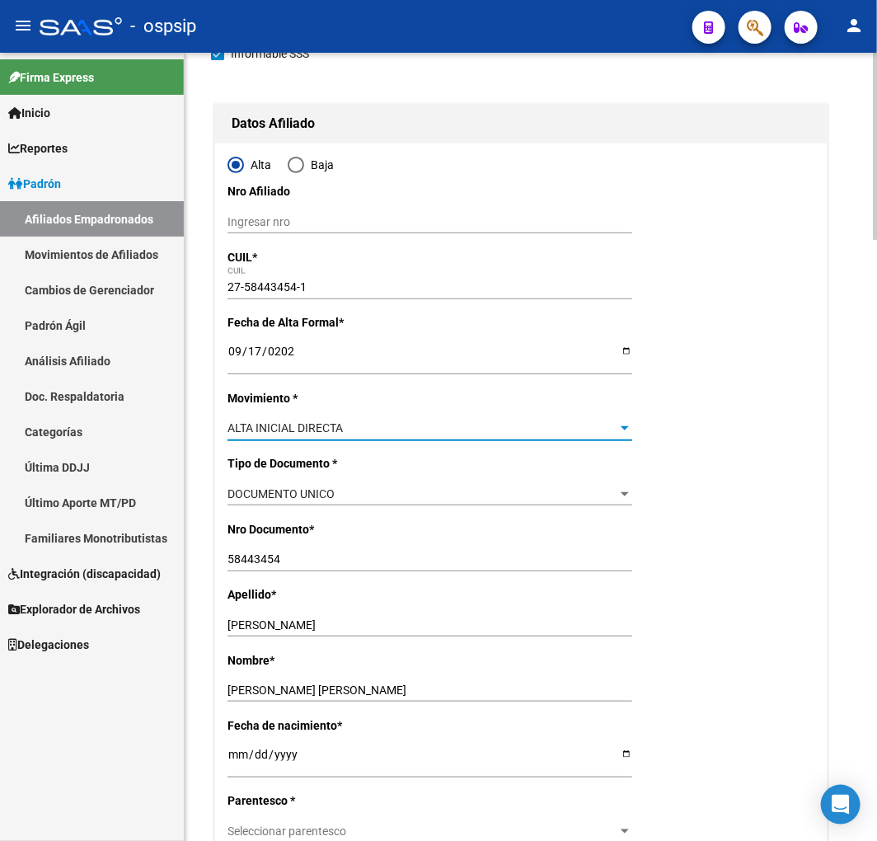
scroll to position [366, 0]
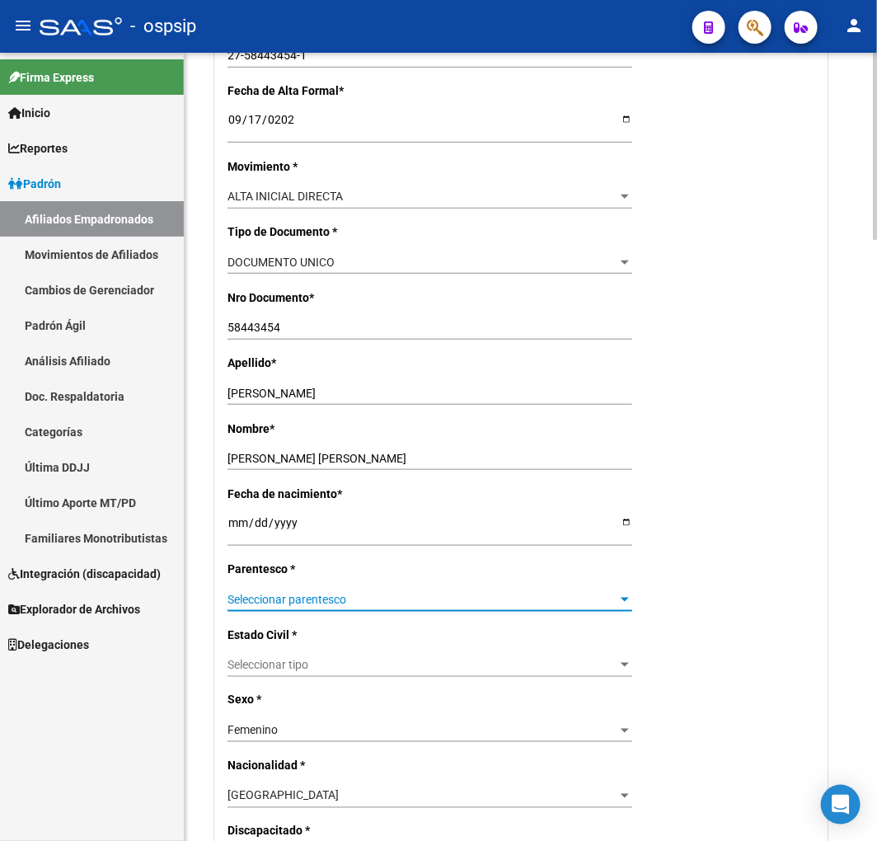
click at [397, 597] on span "Seleccionar parentesco" at bounding box center [423, 600] width 390 height 14
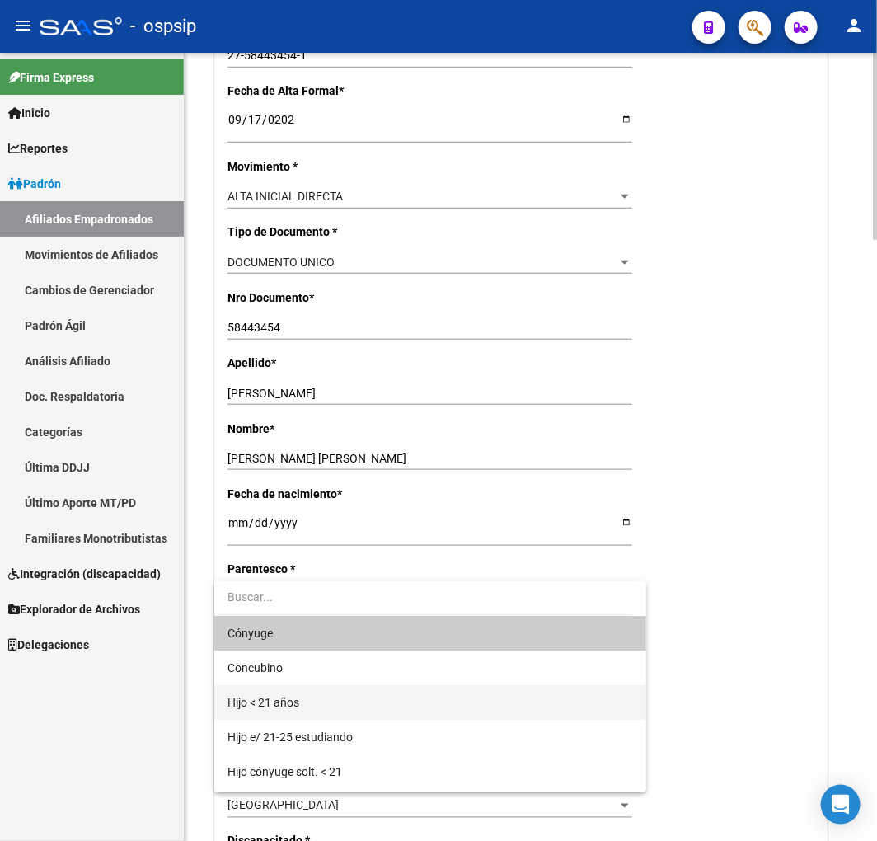
click at [393, 702] on span "Hijo < 21 años" at bounding box center [430, 702] width 405 height 35
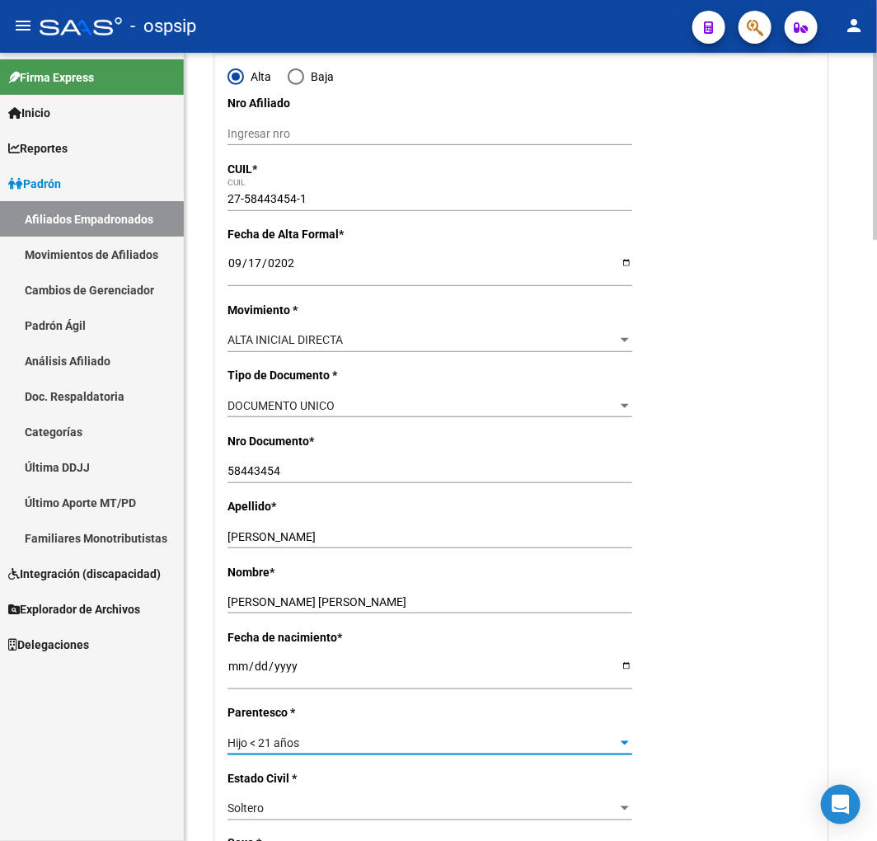
scroll to position [0, 0]
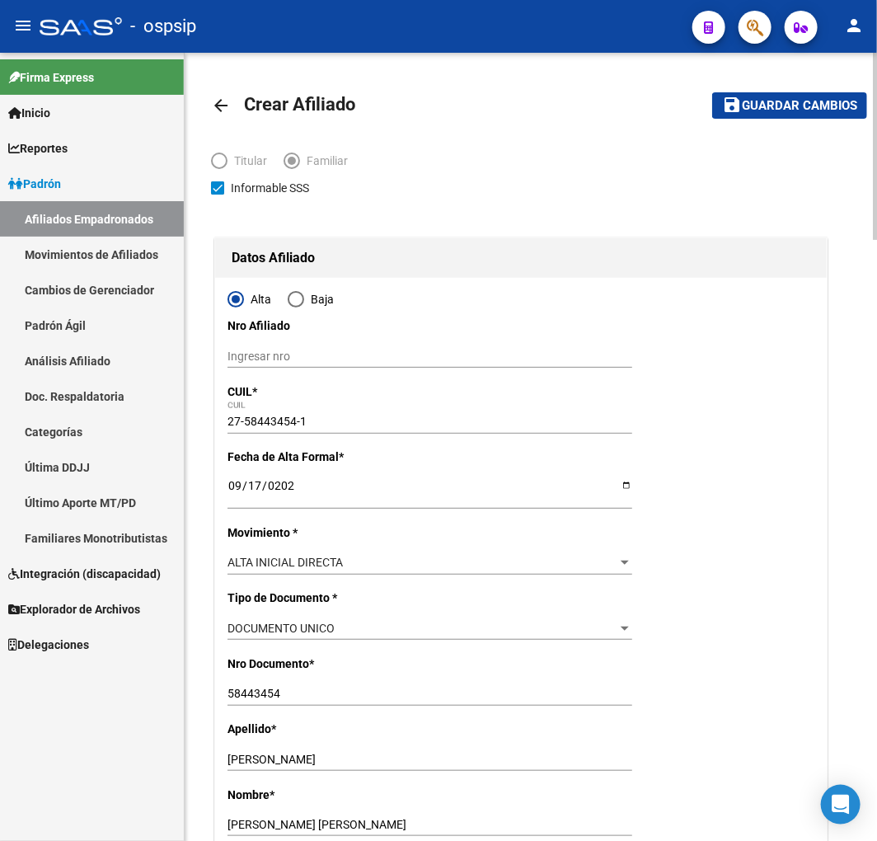
click at [781, 100] on span "Guardar cambios" at bounding box center [799, 106] width 115 height 15
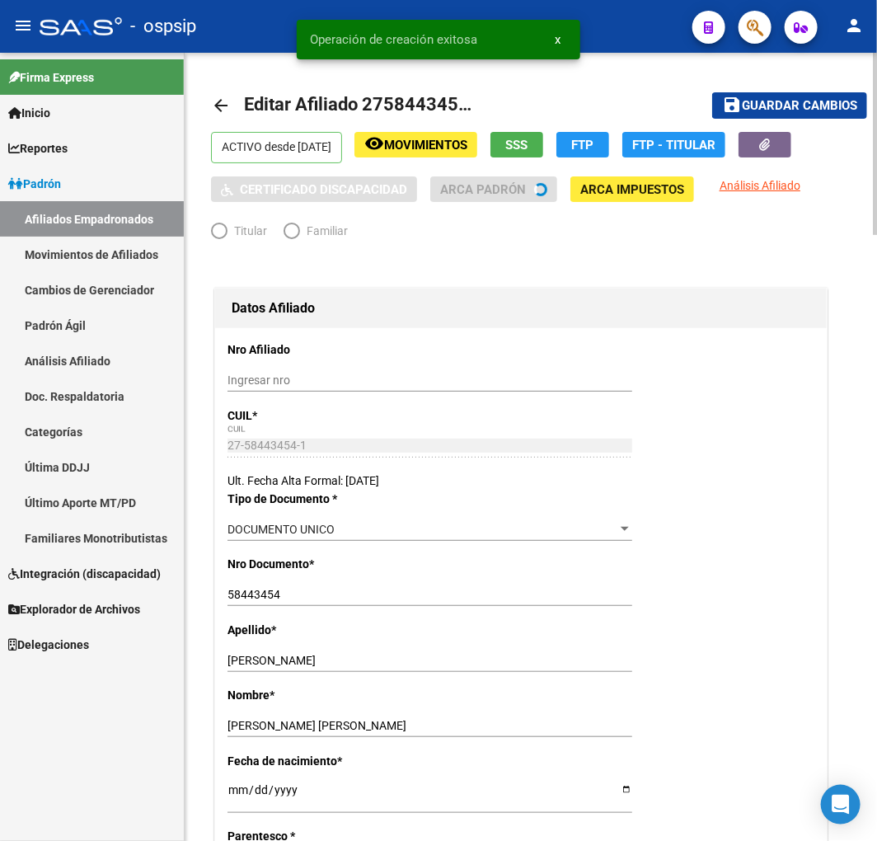
radio input "true"
type input "30-64480161-2"
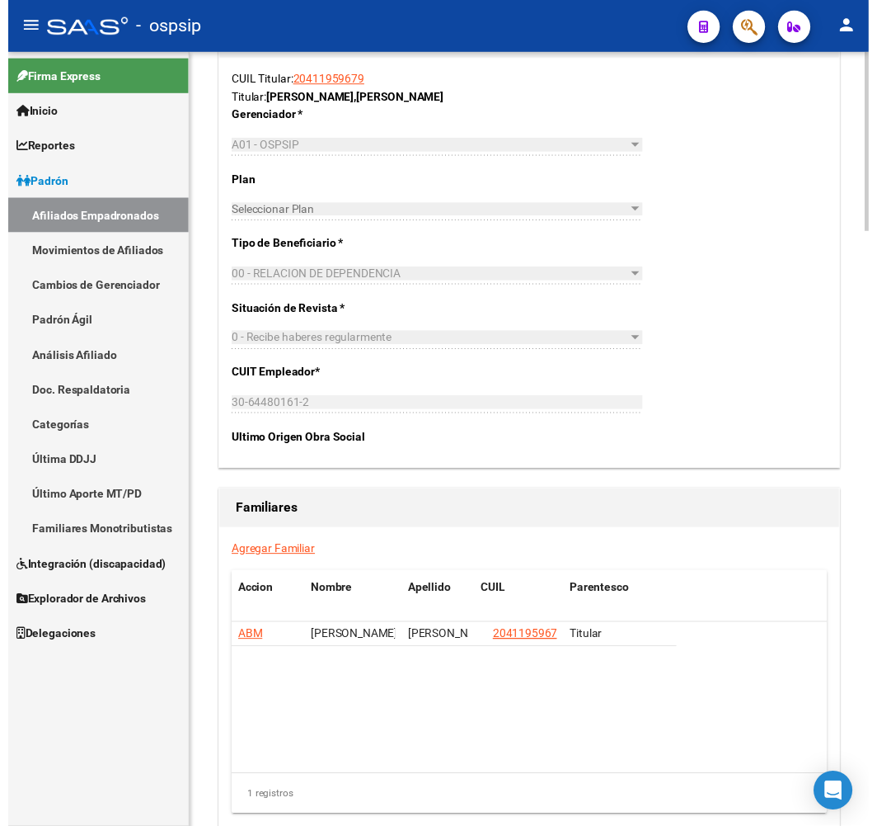
scroll to position [2474, 0]
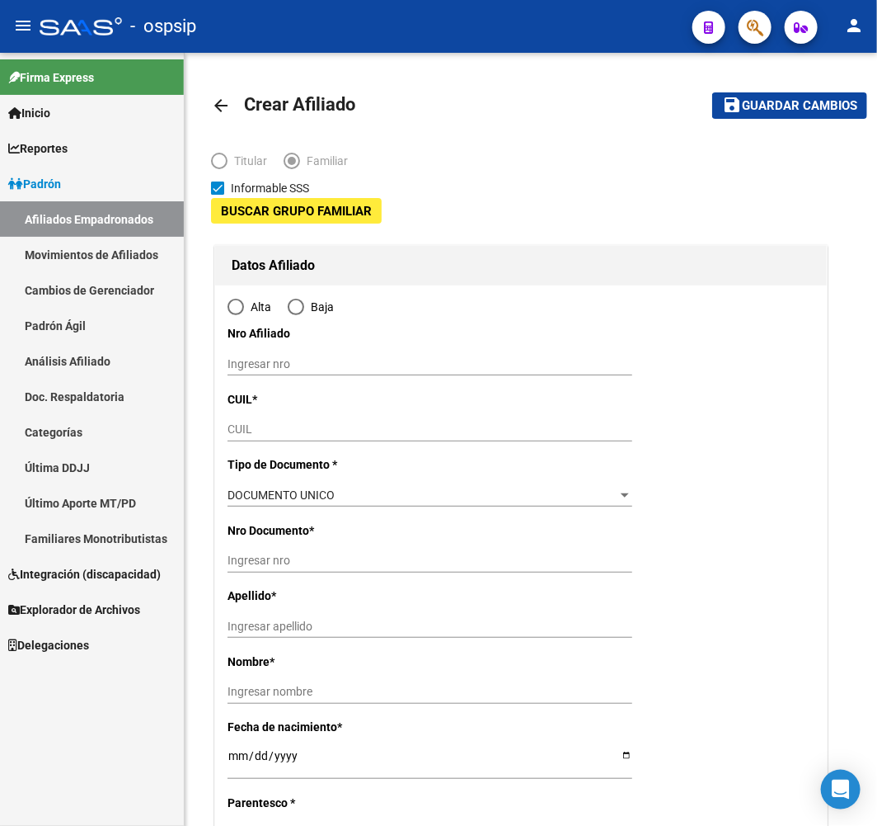
type input "30-64480161-2"
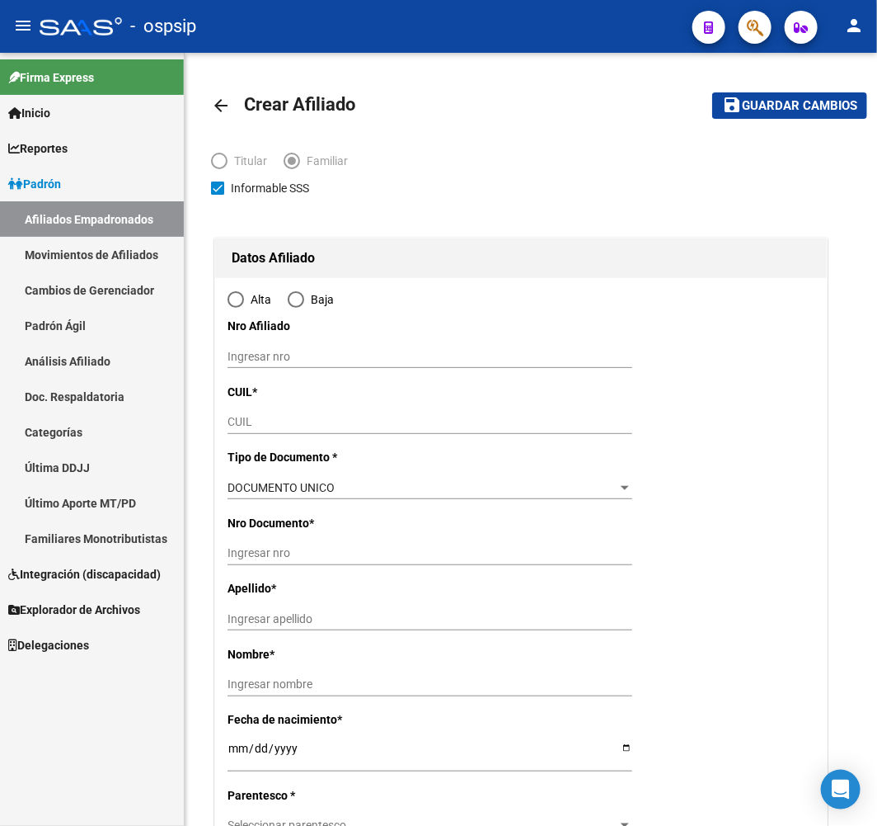
type input "LONGCHAMPS"
type input "1854"
type input "PROVINCIA DE BUENOS"
type input "1620"
type input "1"
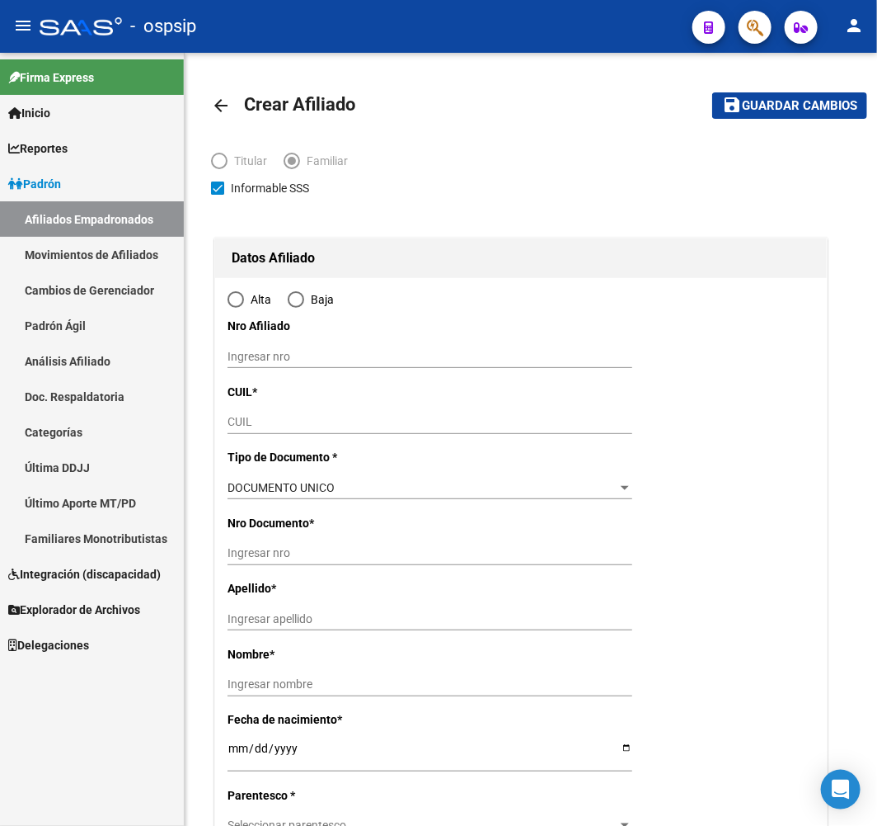
type input "5"
radio input "true"
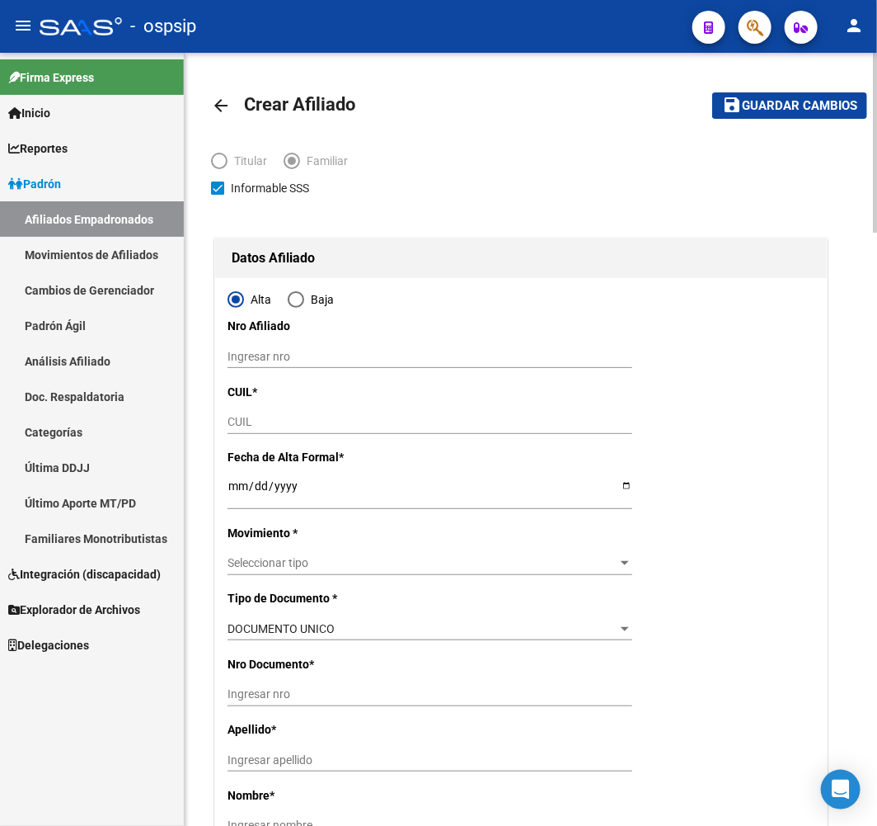
type input "30-64480161-2"
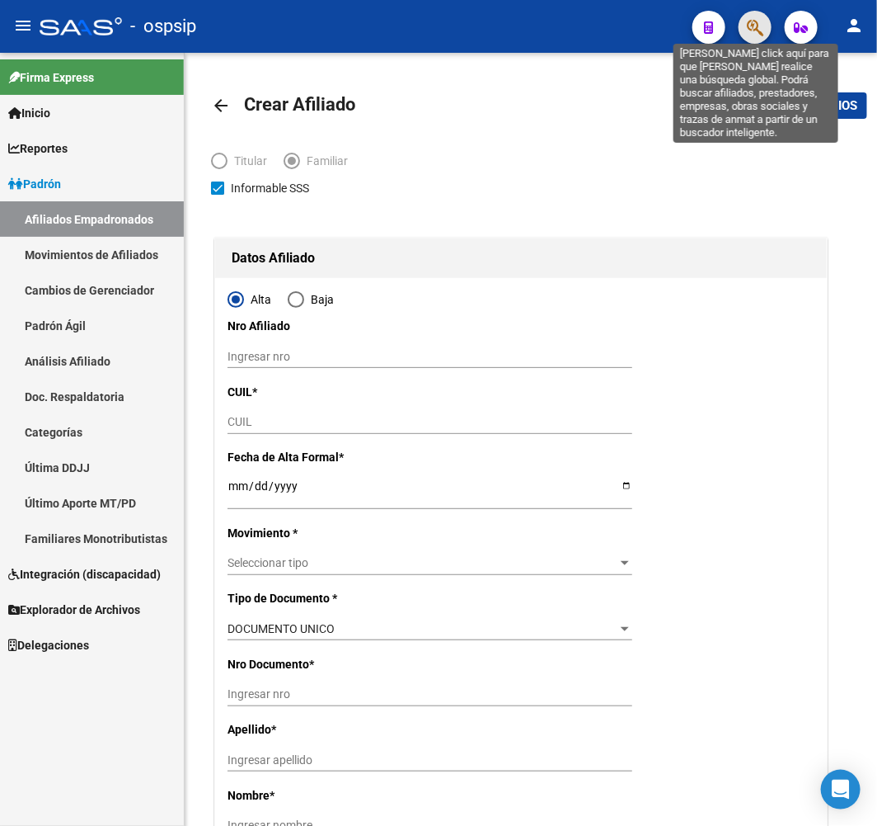
click at [751, 21] on icon "button" at bounding box center [755, 27] width 16 height 19
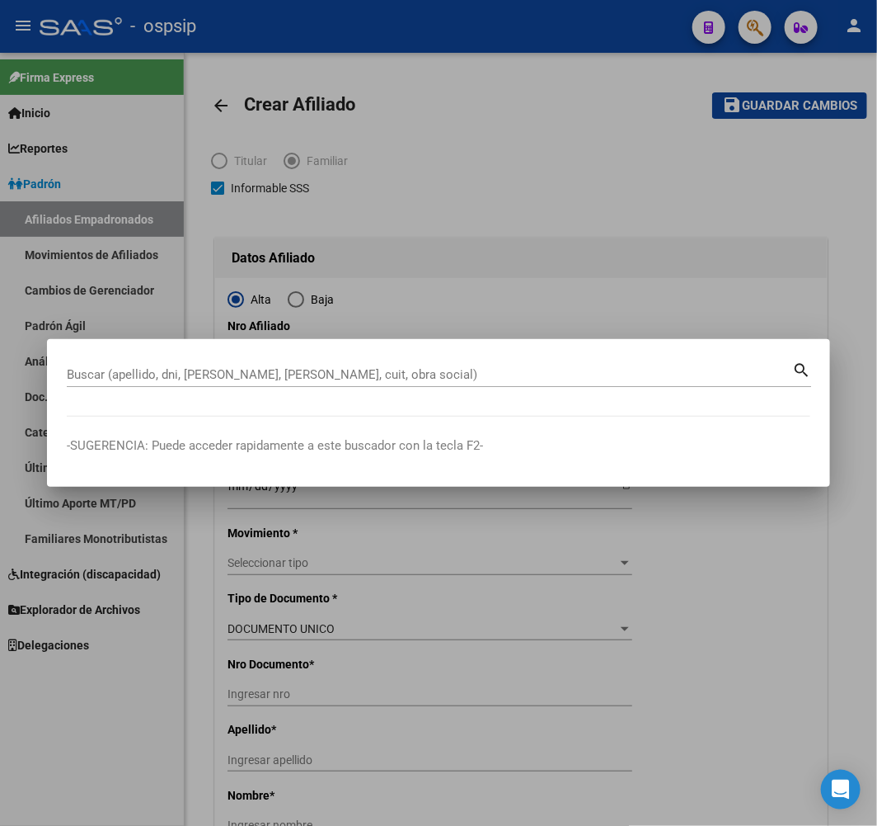
drag, startPoint x: 424, startPoint y: 239, endPoint x: 92, endPoint y: 149, distance: 344.3
click at [416, 239] on div at bounding box center [438, 413] width 877 height 826
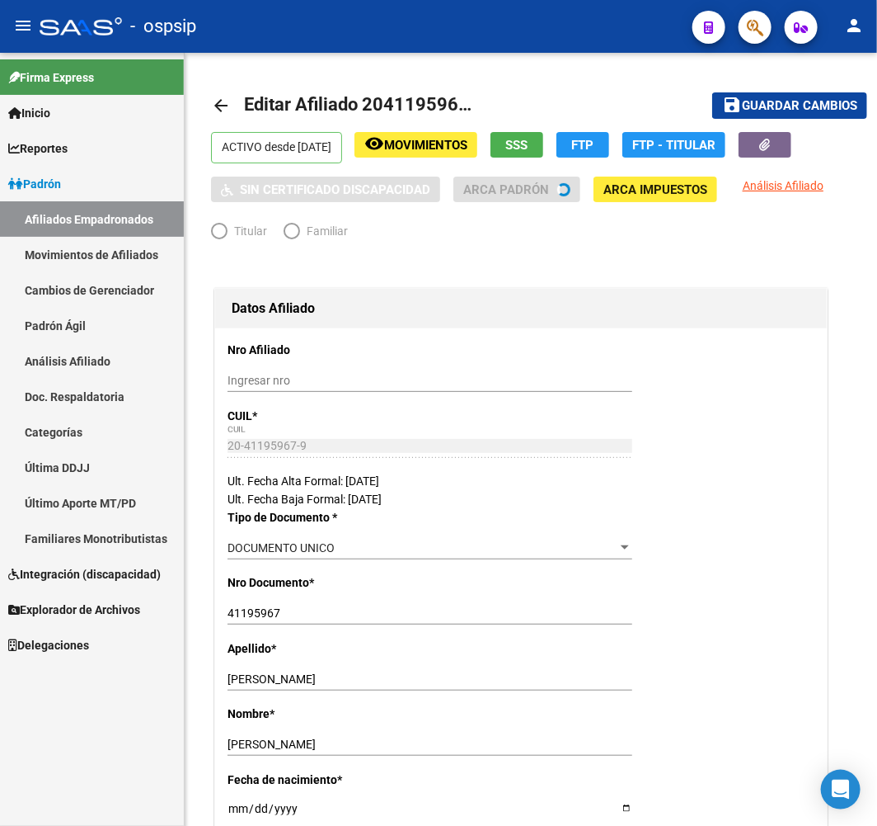
radio input "true"
type input "30-64480161-2"
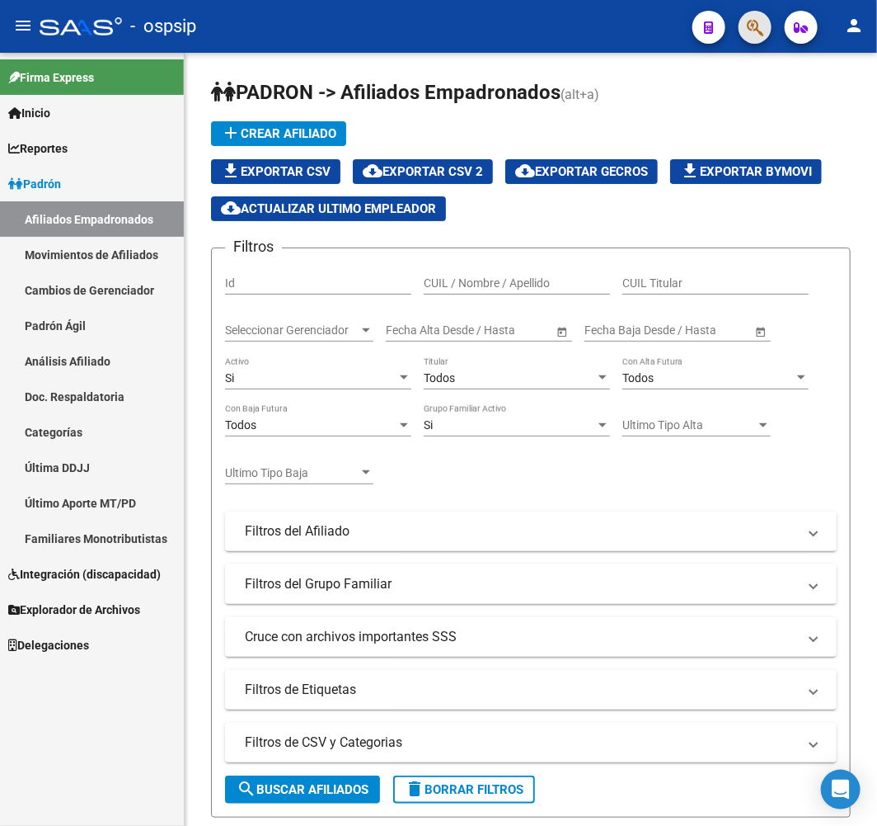
click at [760, 38] on span "button" at bounding box center [755, 28] width 16 height 34
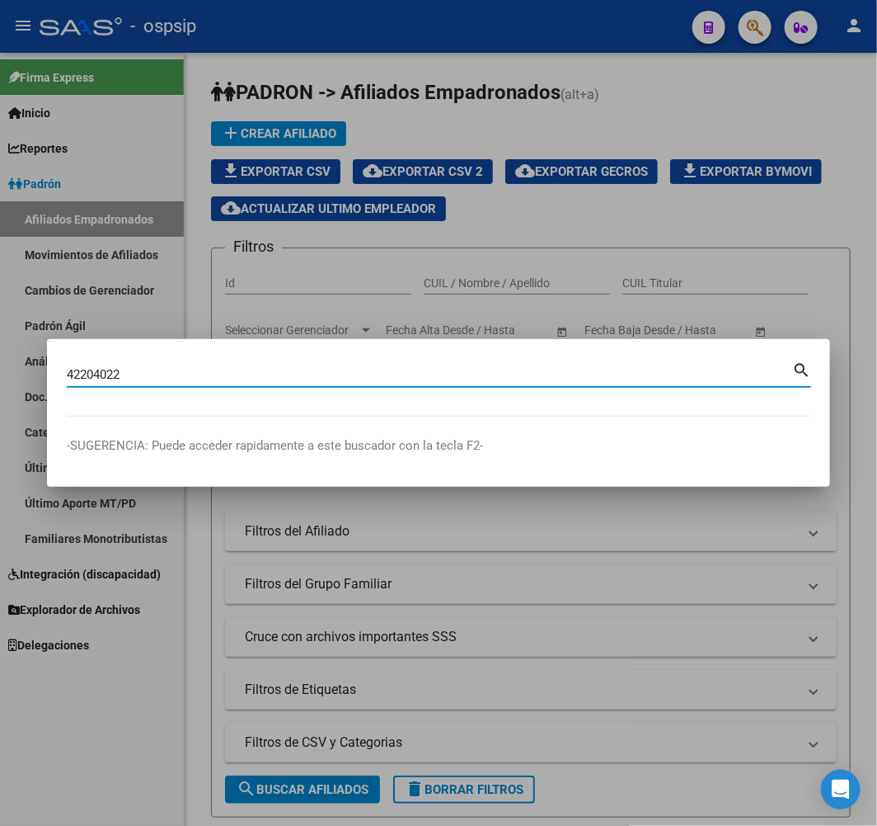
type input "42204022"
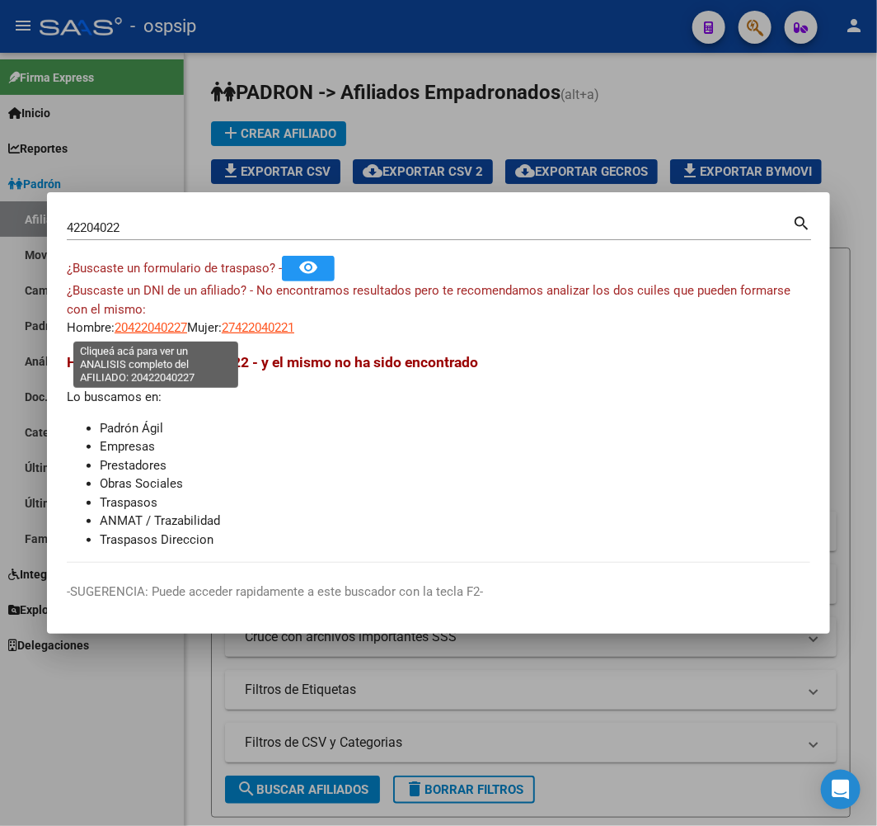
click at [173, 326] on span "20422040227" at bounding box center [151, 327] width 73 height 15
type textarea "20422040227"
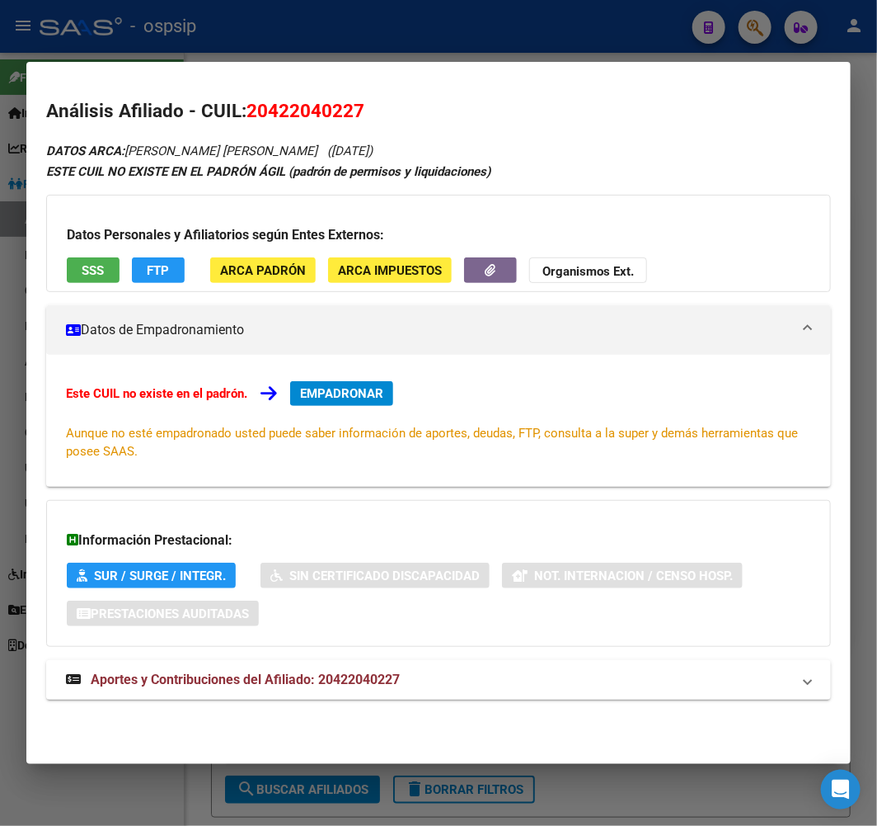
drag, startPoint x: 449, startPoint y: 666, endPoint x: 452, endPoint y: 656, distance: 9.4
click at [451, 666] on mat-expansion-panel-header "Aportes y Contribuciones del Afiliado: 20422040227" at bounding box center [438, 680] width 785 height 40
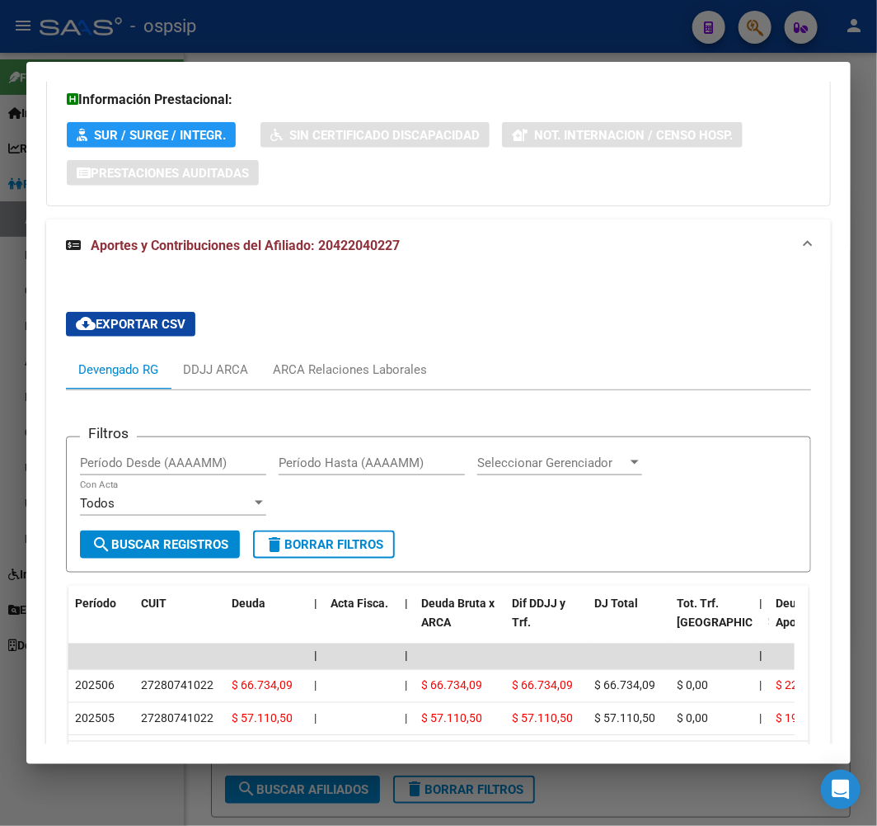
scroll to position [570, 0]
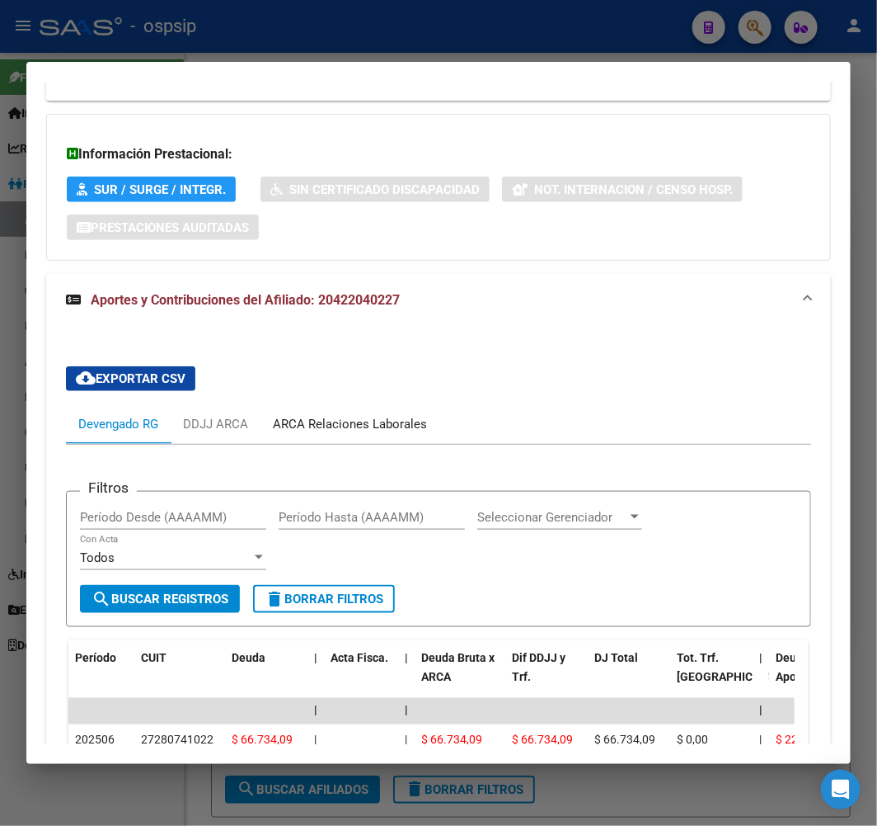
click at [341, 421] on div "ARCA Relaciones Laborales" at bounding box center [350, 424] width 154 height 18
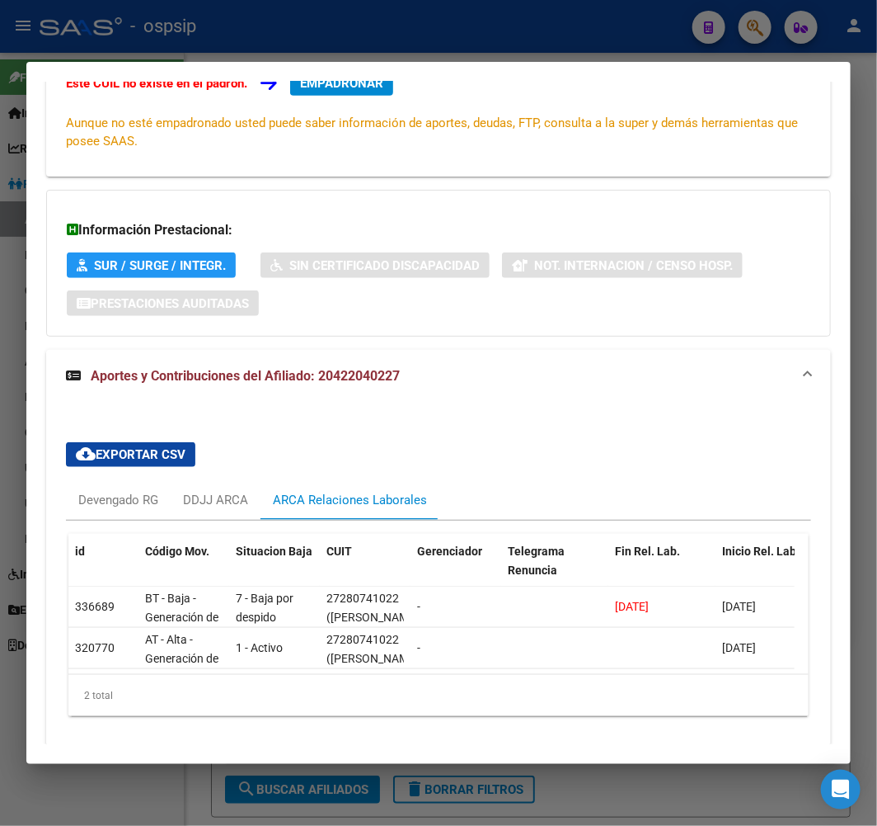
scroll to position [281, 0]
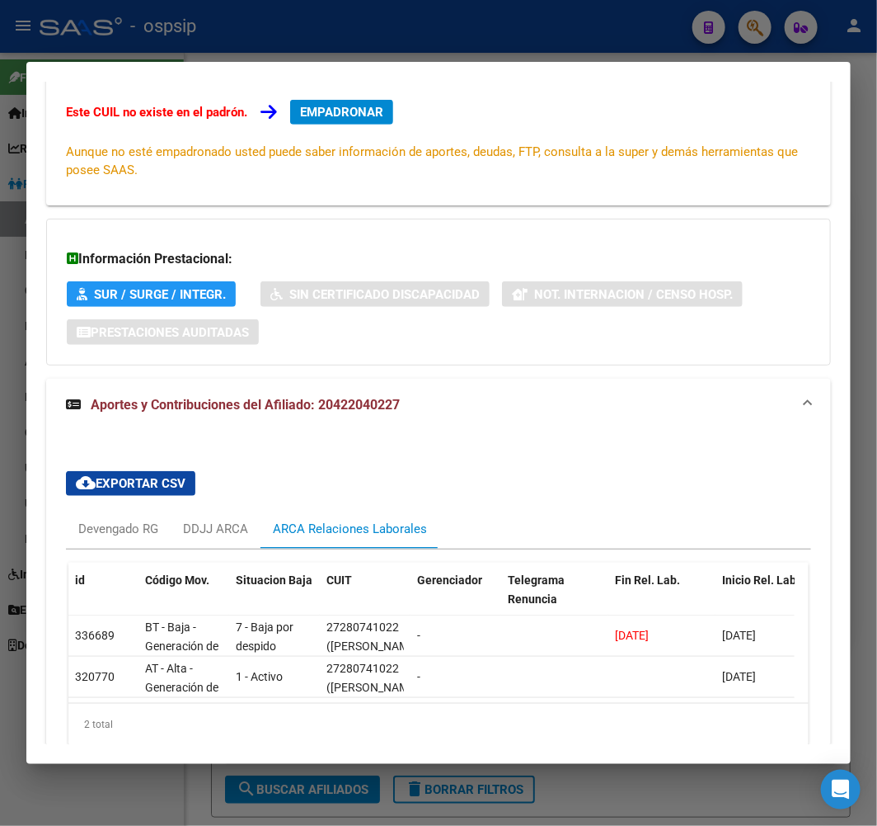
click at [367, 31] on div at bounding box center [438, 413] width 877 height 826
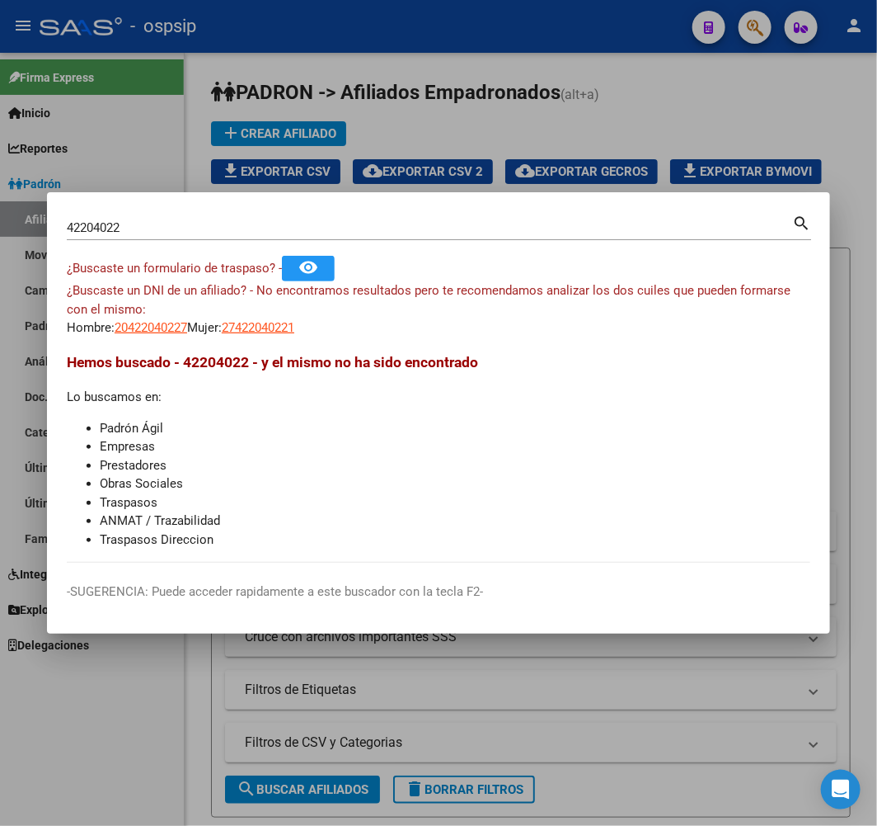
click at [367, 31] on div at bounding box center [438, 413] width 877 height 826
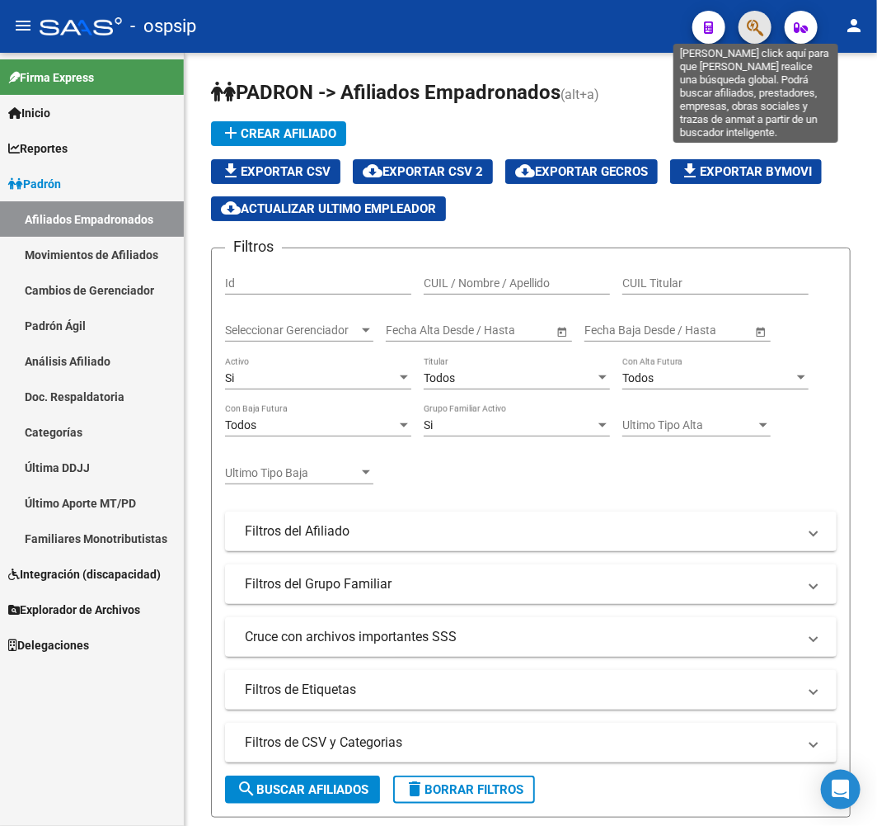
click at [757, 29] on icon "button" at bounding box center [755, 27] width 16 height 19
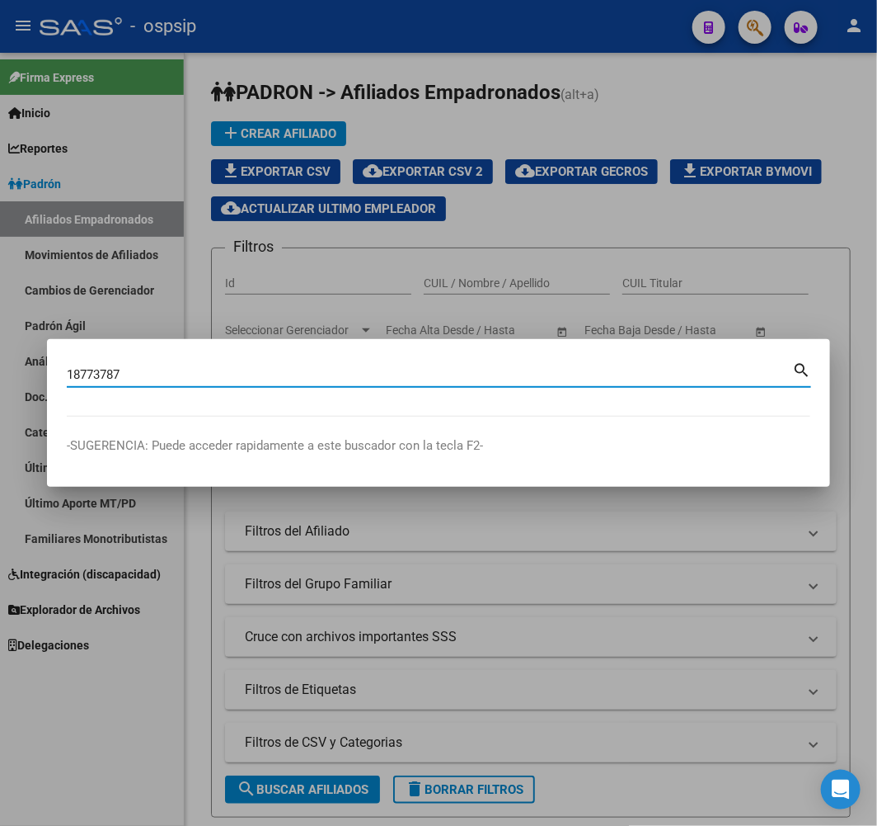
type input "18773787"
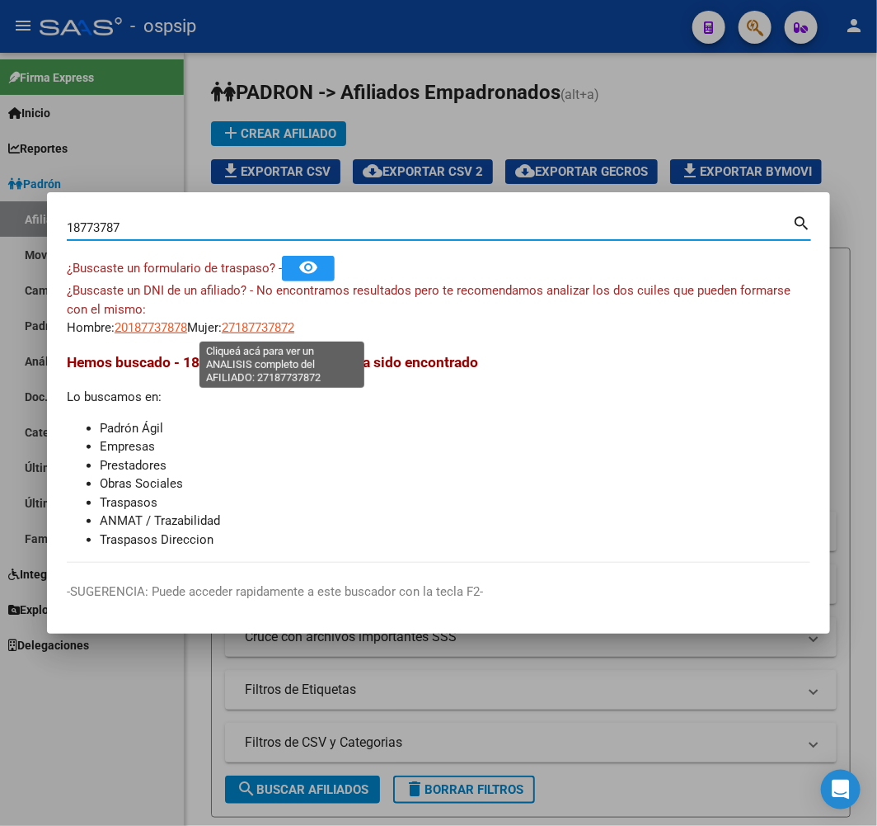
click at [283, 332] on span "27187737872" at bounding box center [258, 327] width 73 height 15
type textarea "27187737872"
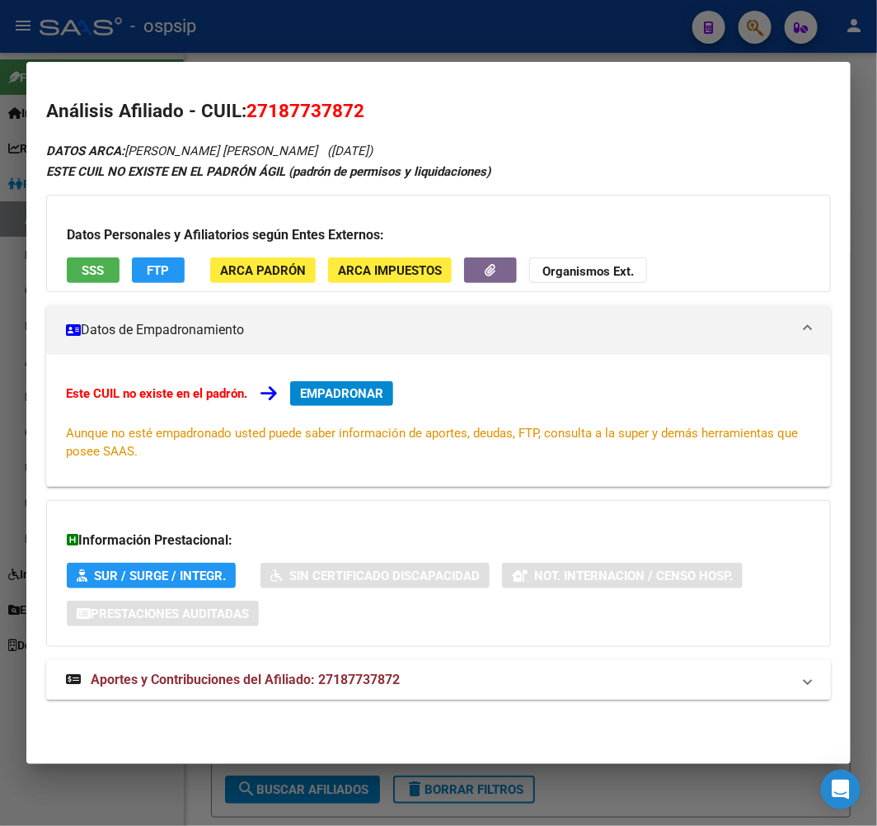
click at [449, 666] on mat-expansion-panel-header "Aportes y Contribuciones del Afiliado: 27187737872" at bounding box center [438, 680] width 785 height 40
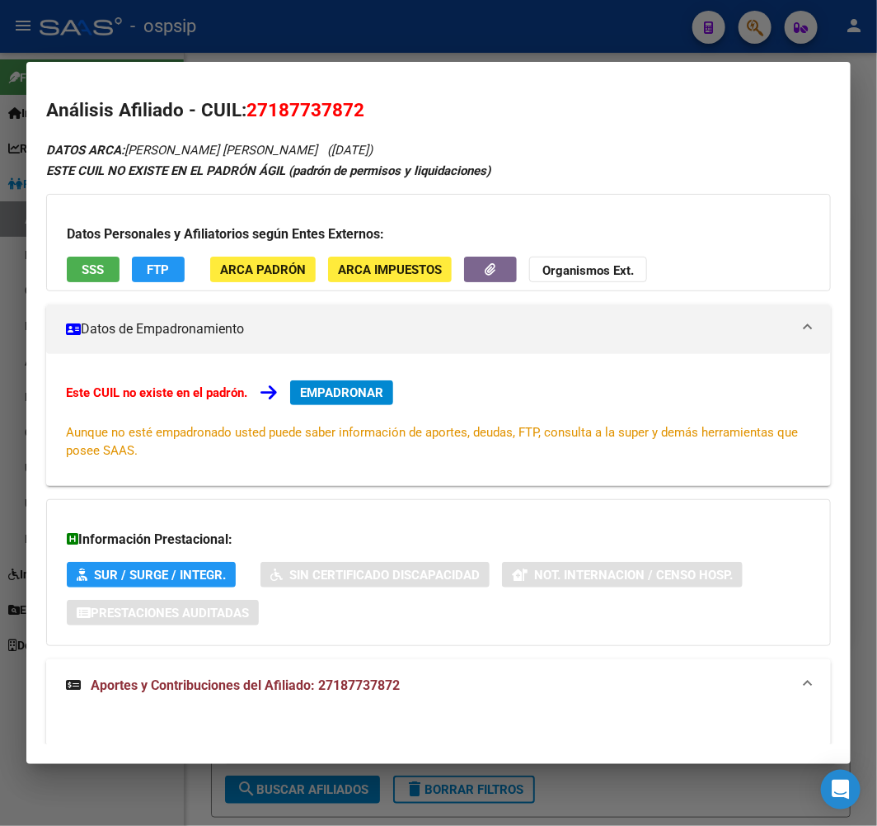
scroll to position [0, 0]
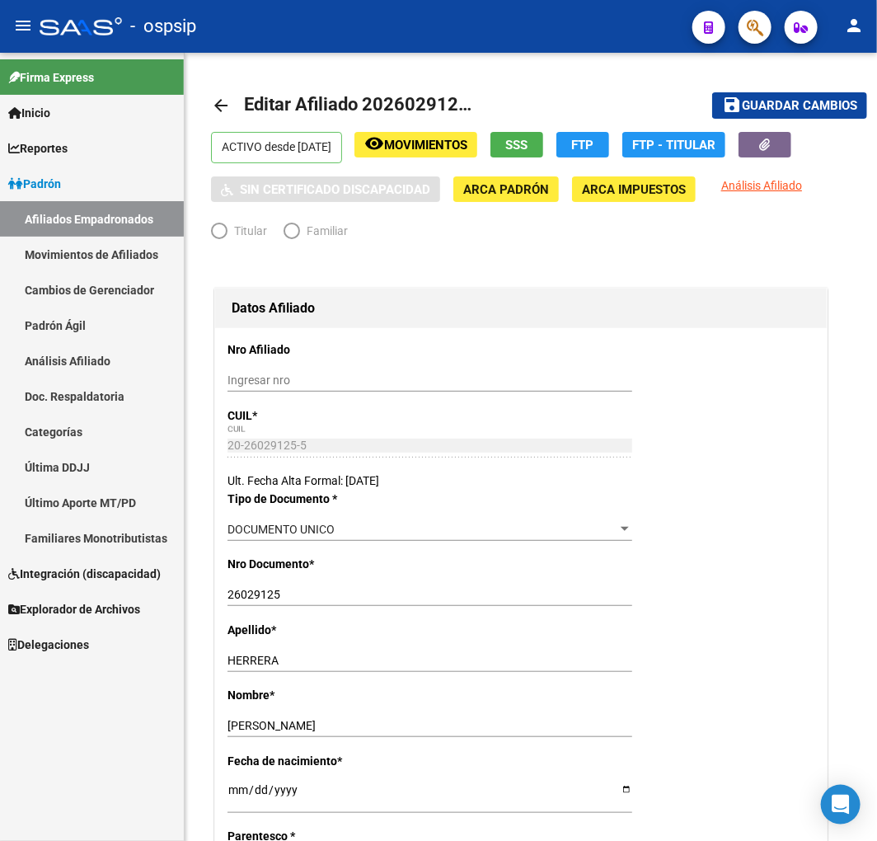
radio input "true"
type input "30-55244260-8"
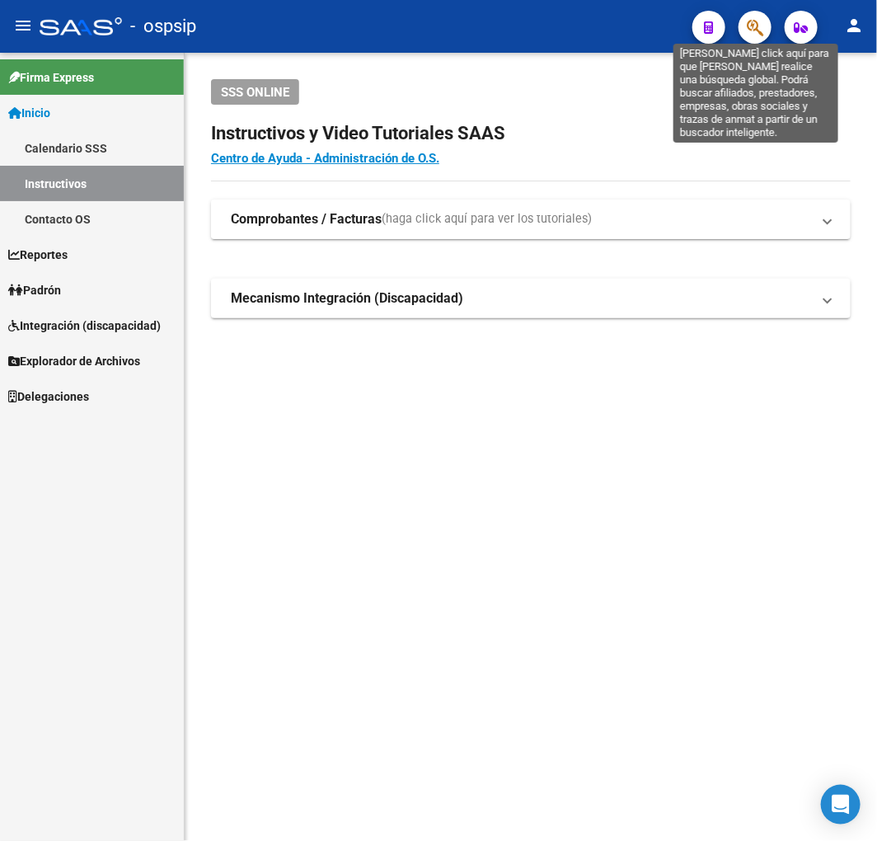
click at [755, 33] on icon "button" at bounding box center [755, 27] width 16 height 19
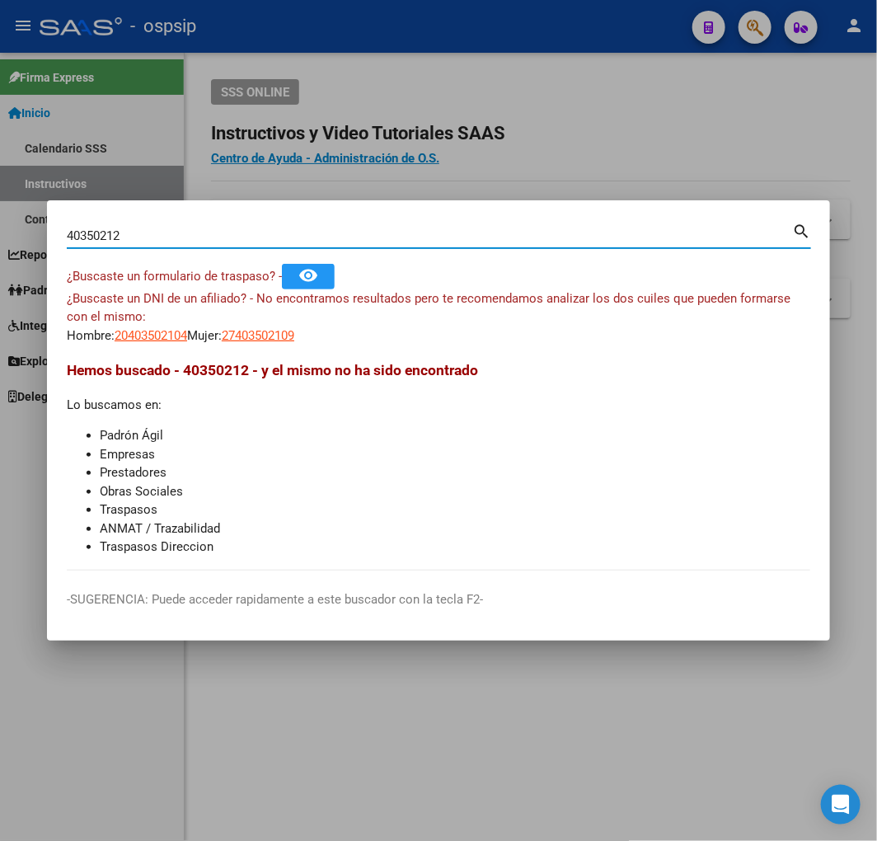
type input "40350212"
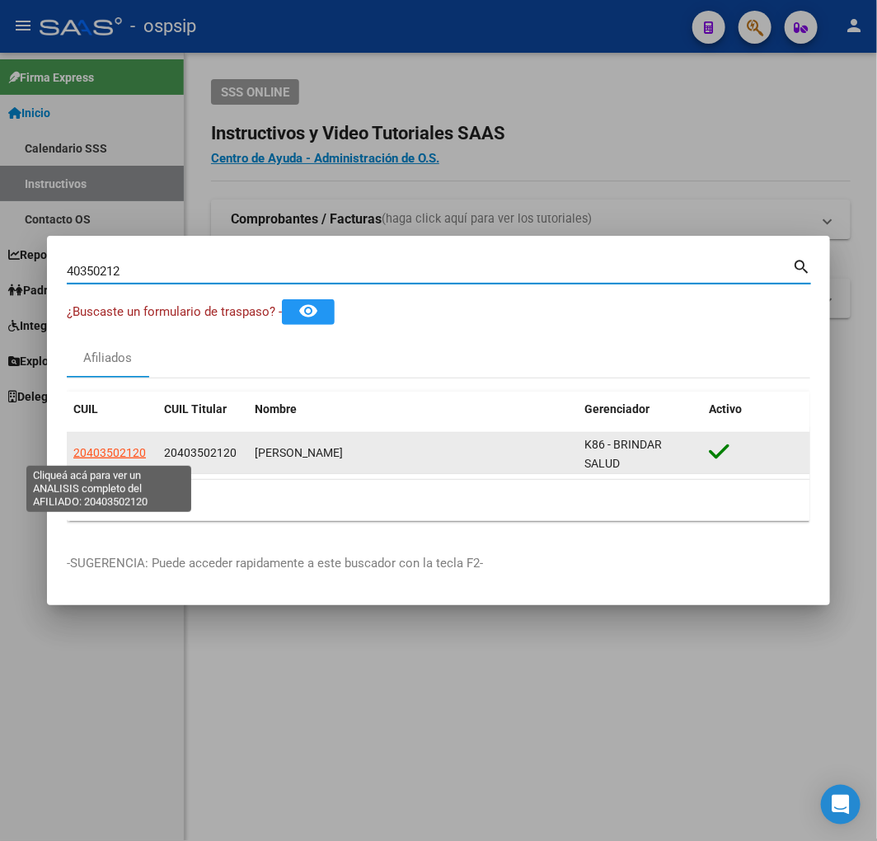
click at [120, 454] on span "20403502120" at bounding box center [109, 452] width 73 height 13
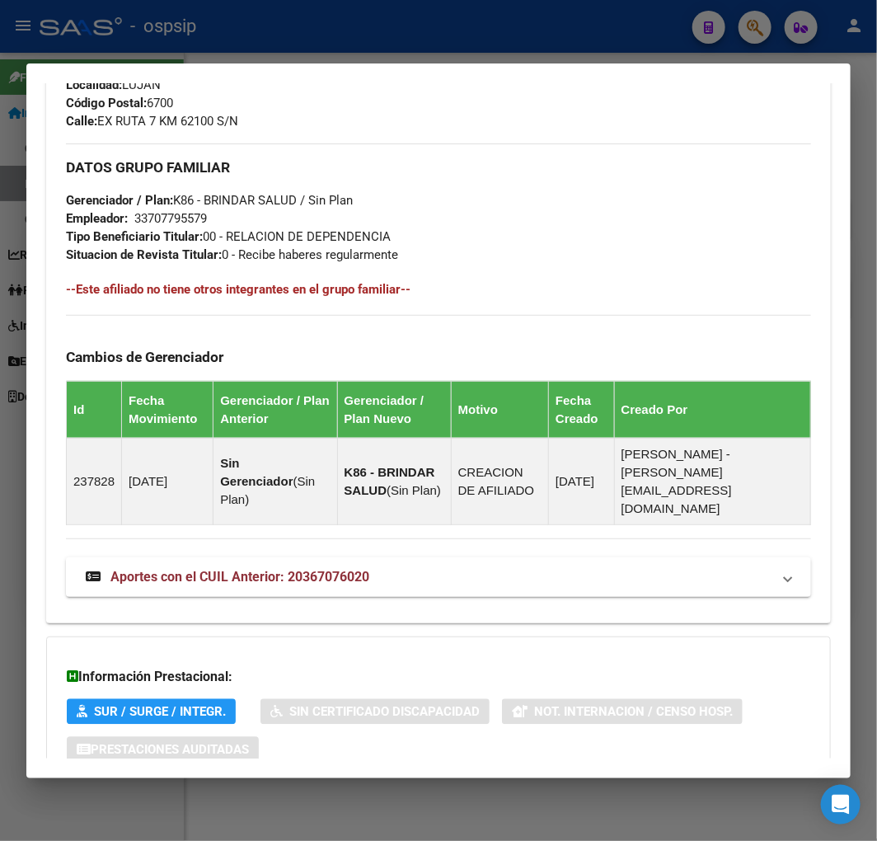
scroll to position [896, 0]
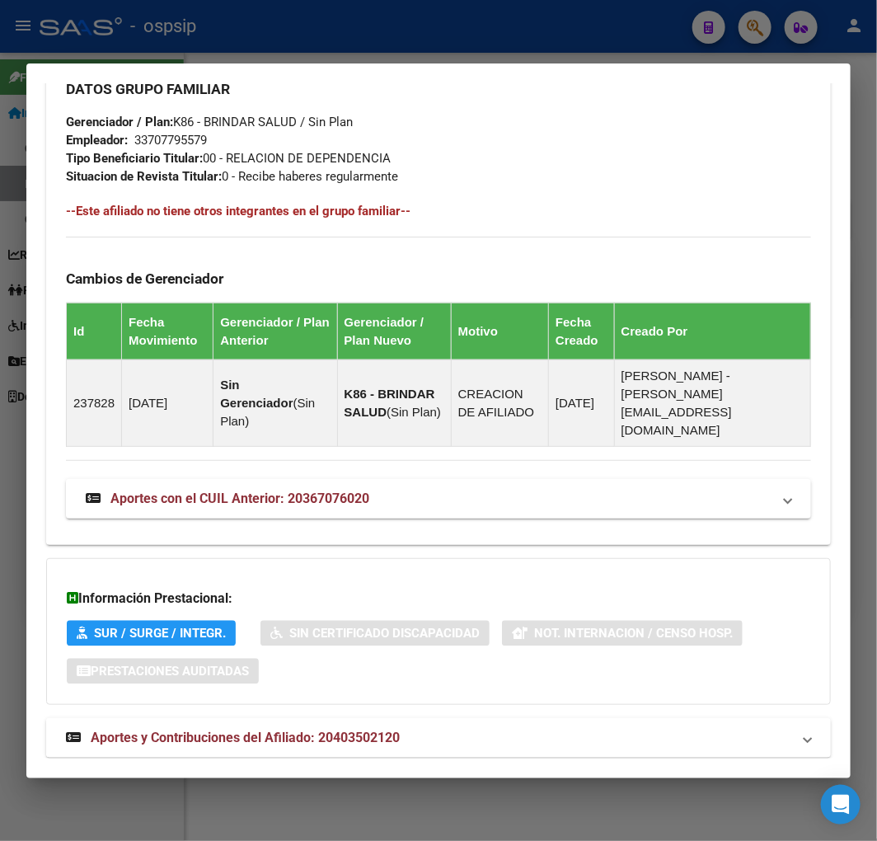
drag, startPoint x: 432, startPoint y: 717, endPoint x: 459, endPoint y: 699, distance: 32.5
click at [437, 718] on mat-expansion-panel-header "Aportes y Contribuciones del Afiliado: 20403502120" at bounding box center [438, 738] width 785 height 40
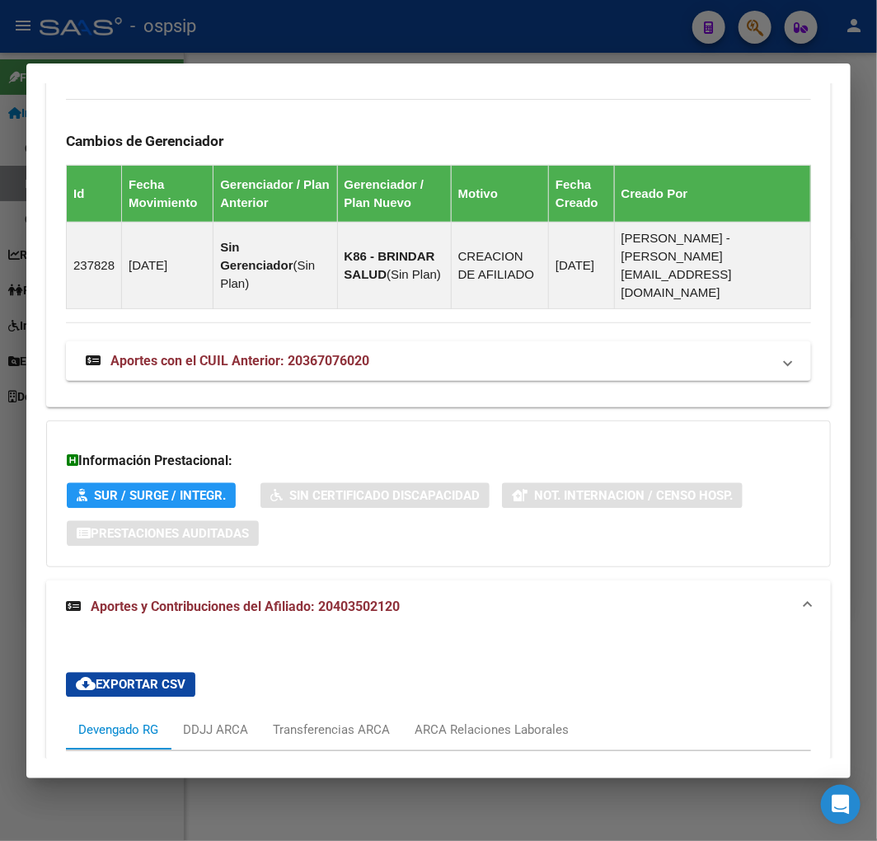
scroll to position [300, 0]
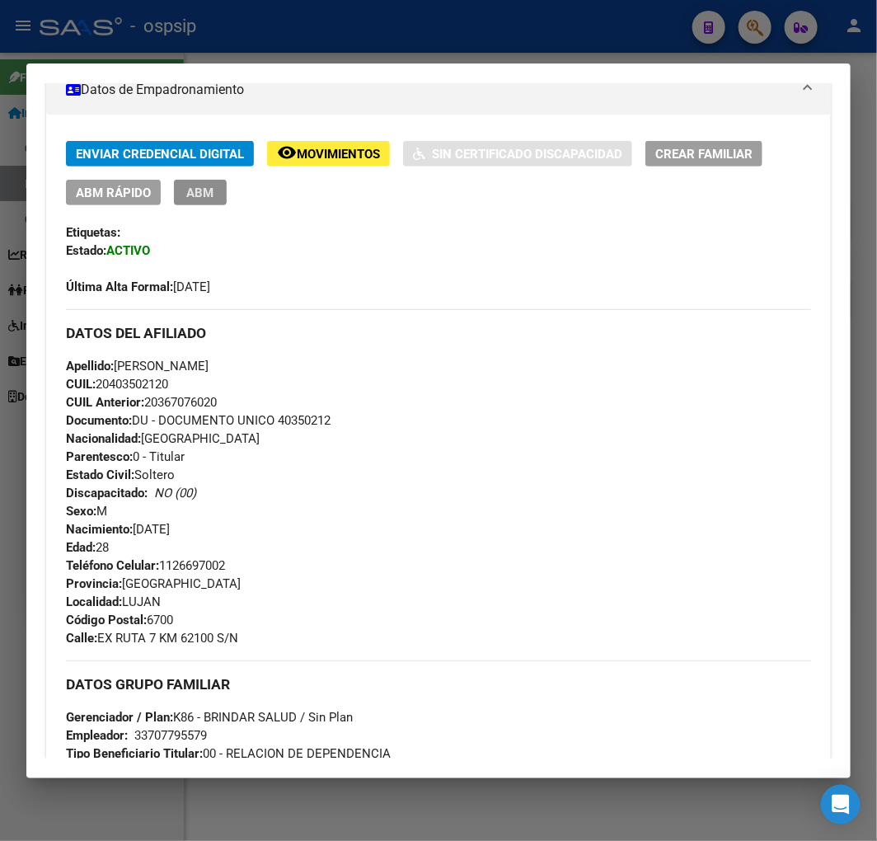
click at [194, 198] on span "ABM" at bounding box center [200, 193] width 27 height 15
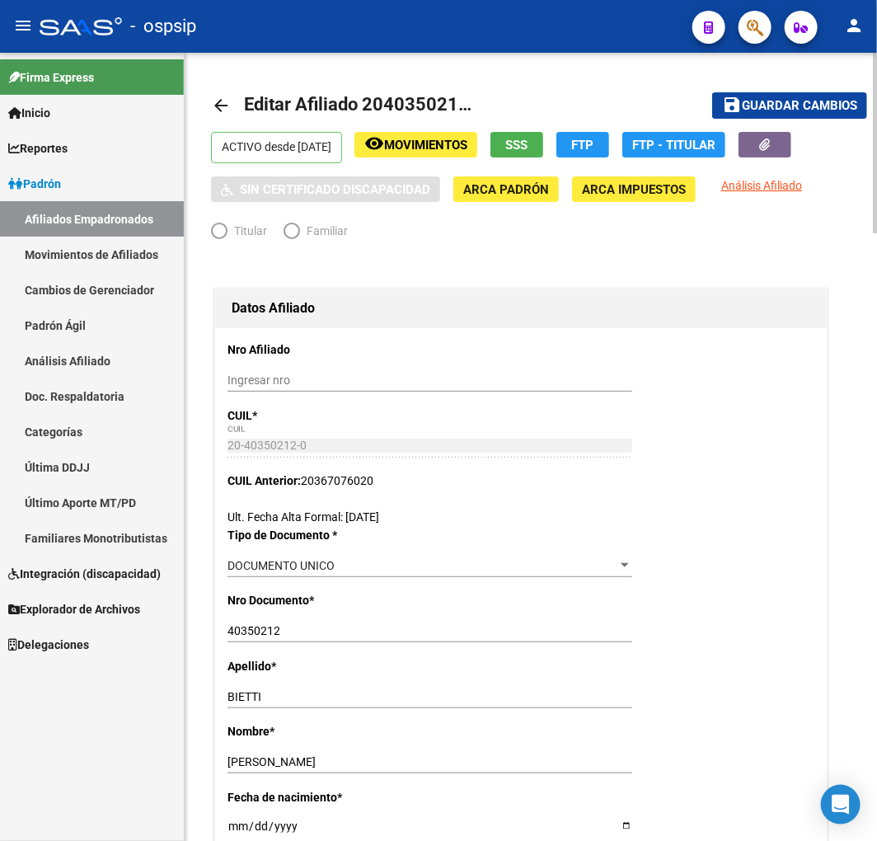
radio input "true"
type input "33-70779557-9"
click at [515, 192] on span "ARCA Padrón" at bounding box center [506, 189] width 86 height 15
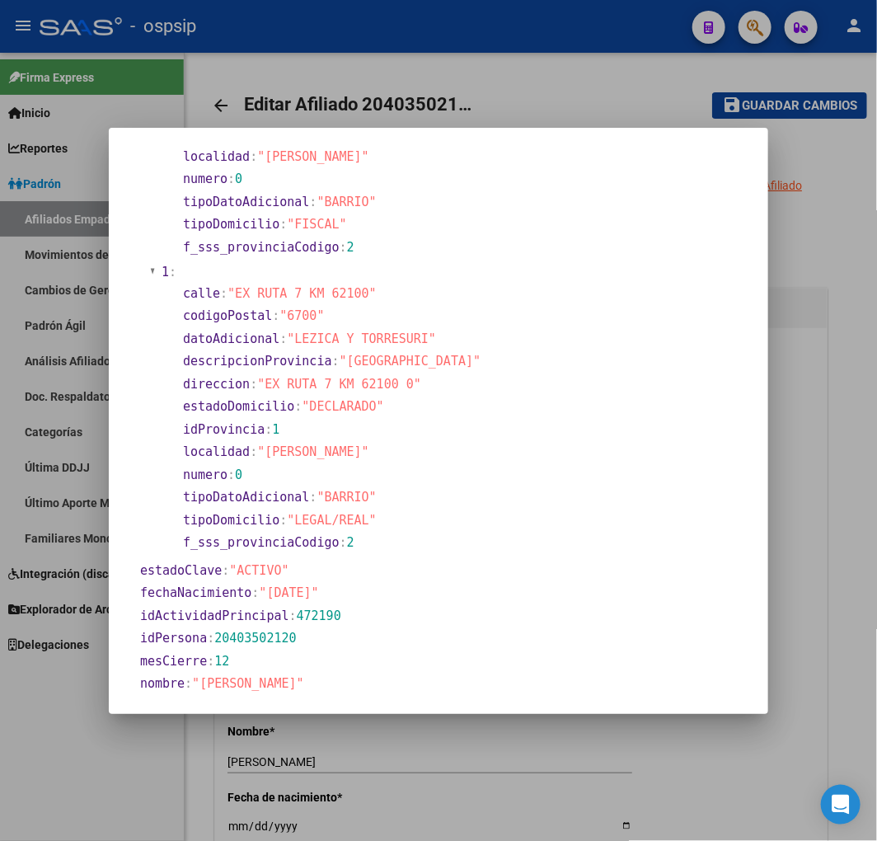
scroll to position [366, 0]
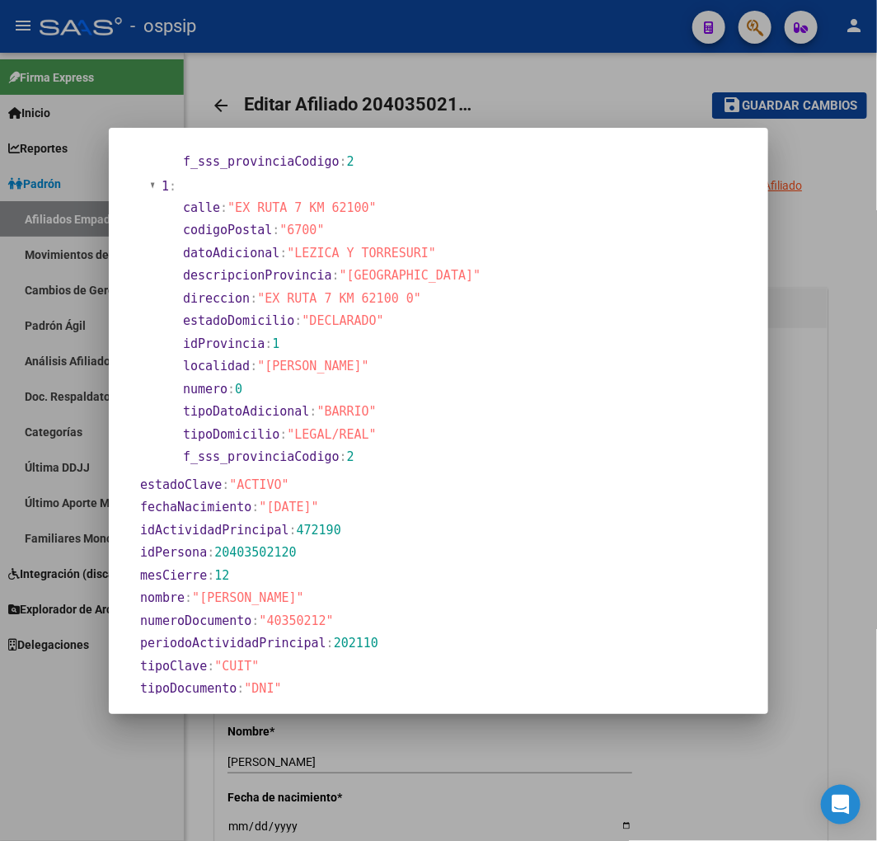
click at [823, 628] on div at bounding box center [438, 420] width 877 height 841
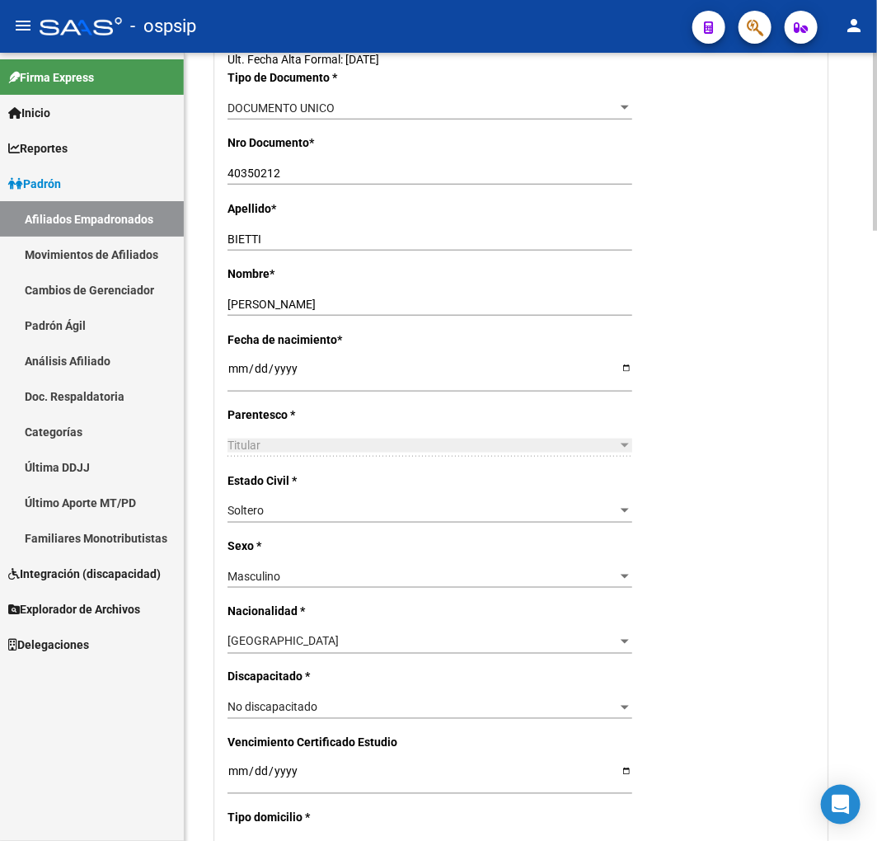
scroll to position [0, 0]
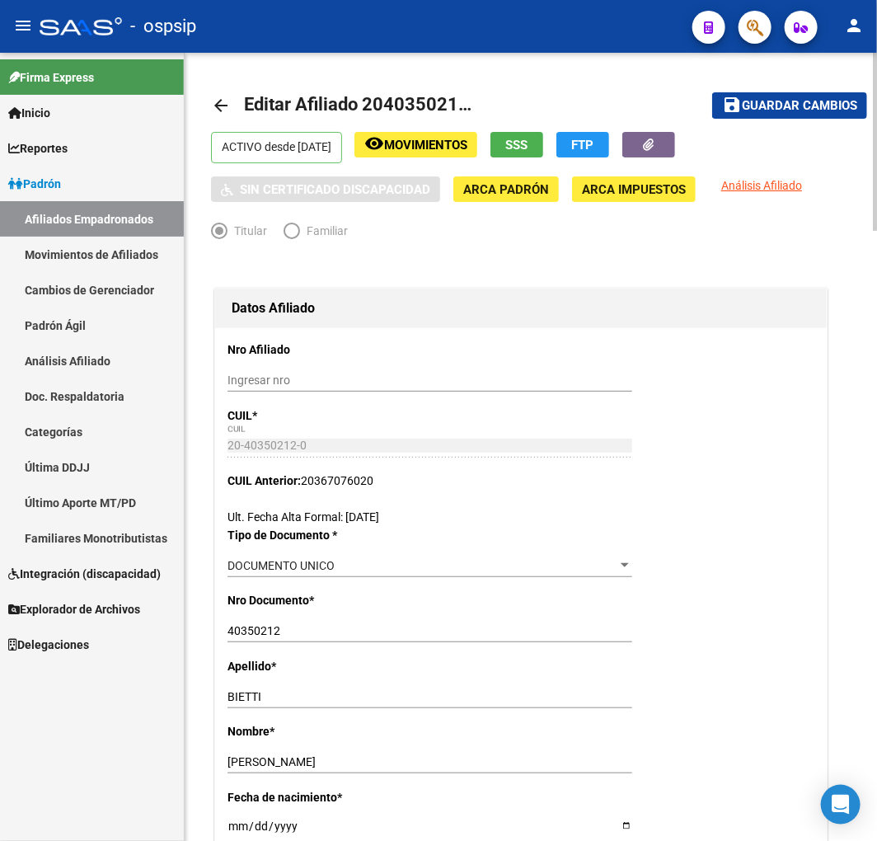
click at [787, 103] on span "Guardar cambios" at bounding box center [799, 106] width 115 height 15
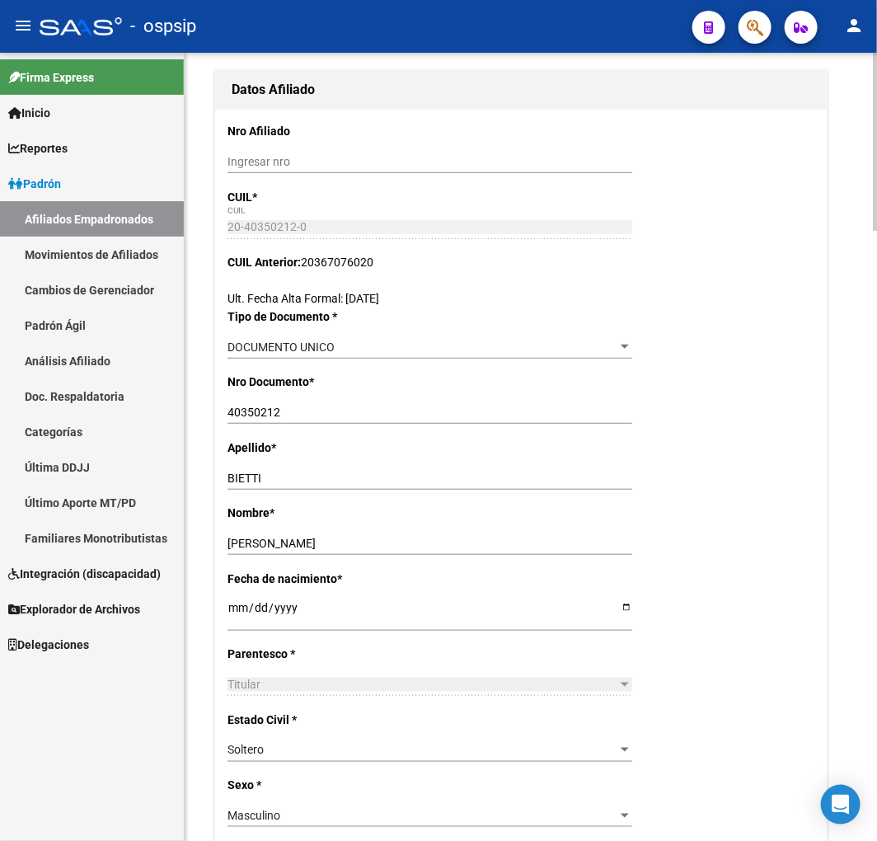
scroll to position [183, 0]
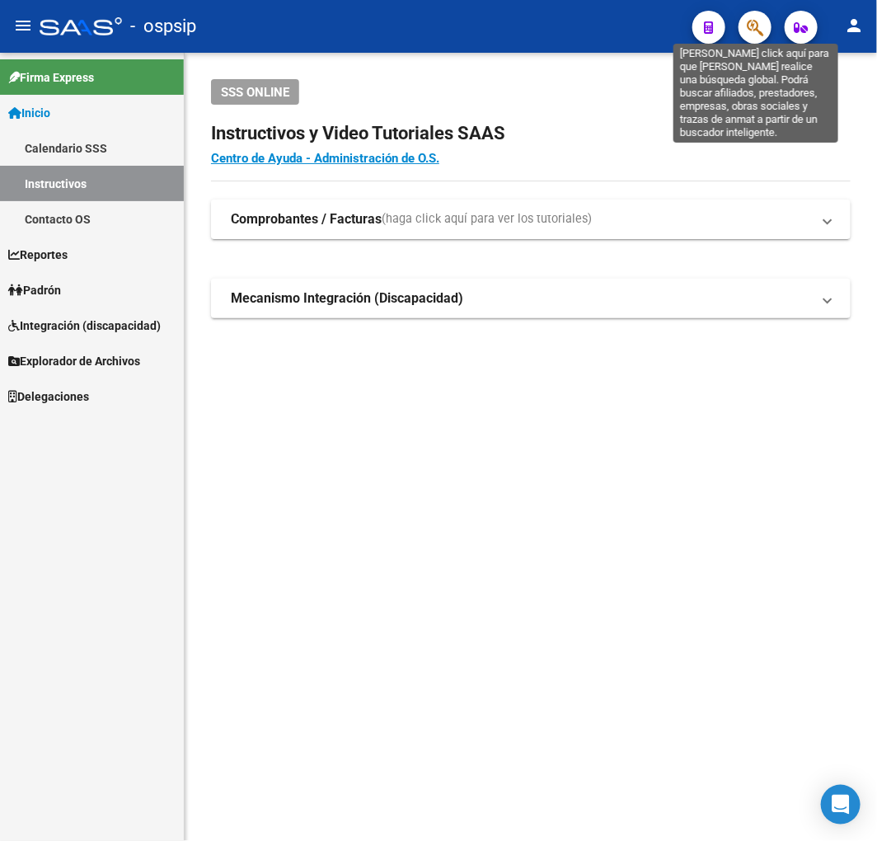
click at [761, 28] on icon "button" at bounding box center [755, 27] width 16 height 19
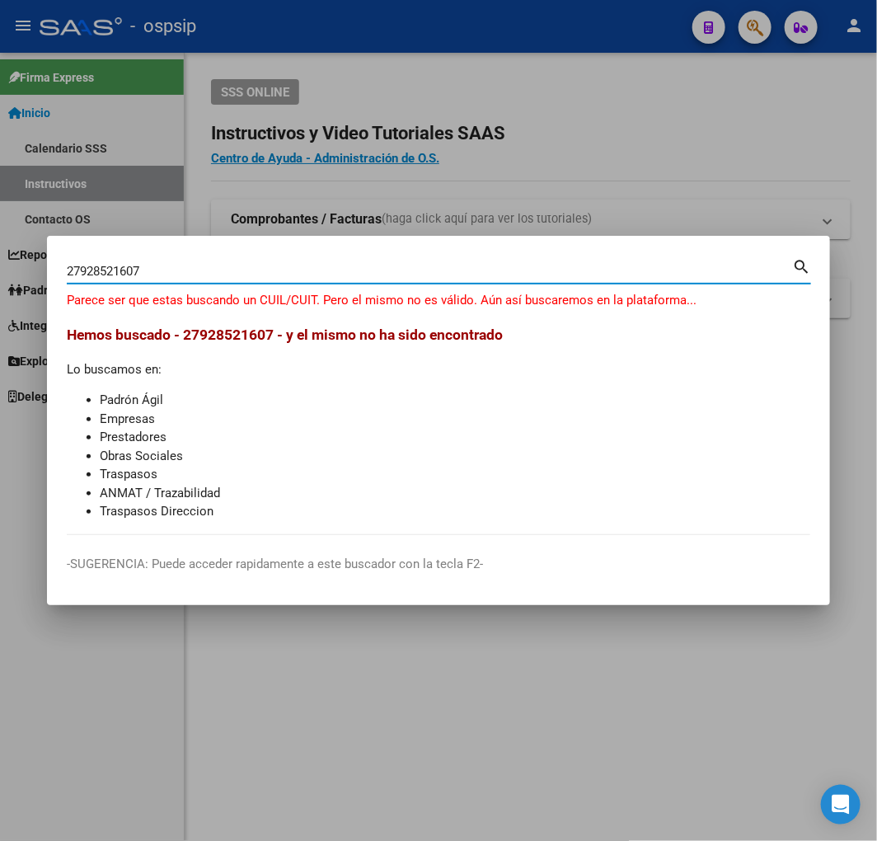
type input "27928521607"
click at [211, 332] on span "Hemos buscado - 27928521607 - y el mismo no ha sido encontrado" at bounding box center [285, 335] width 436 height 16
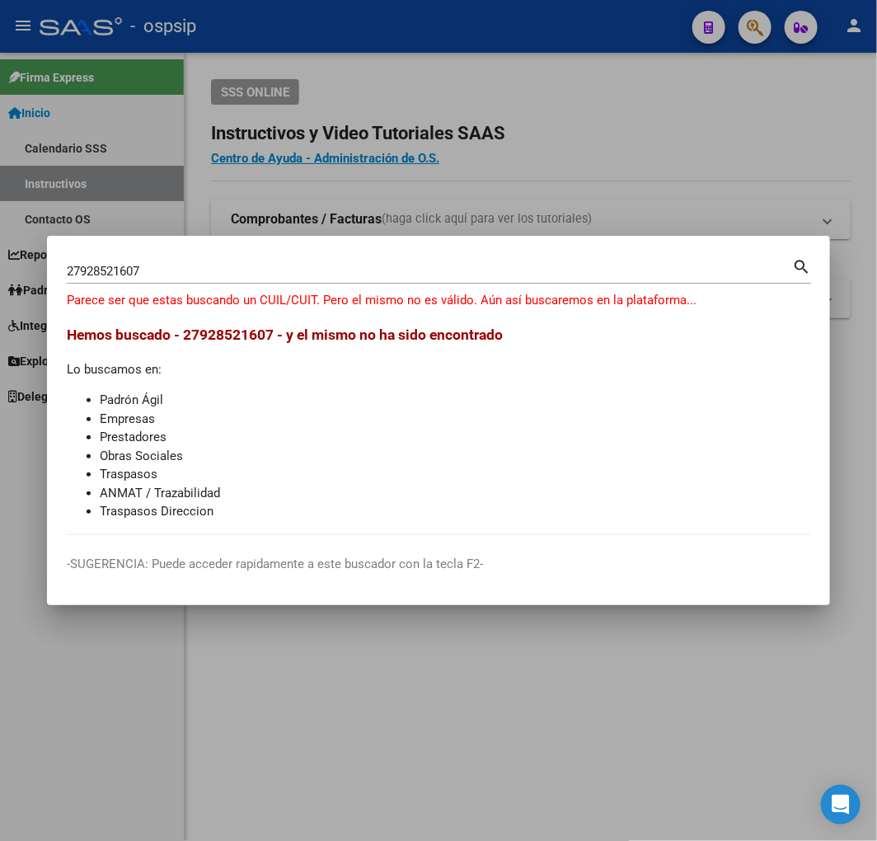
click at [226, 335] on span "Hemos buscado - 27928521607 - y el mismo no ha sido encontrado" at bounding box center [285, 335] width 436 height 16
click at [229, 335] on span "Hemos buscado - 27928521607 - y el mismo no ha sido encontrado" at bounding box center [285, 335] width 436 height 16
click at [232, 335] on span "Hemos buscado - 27928521607 - y el mismo no ha sido encontrado" at bounding box center [285, 335] width 436 height 16
click at [243, 336] on span "Hemos buscado - 27928521607 - y el mismo no ha sido encontrado" at bounding box center [285, 335] width 436 height 16
click at [802, 272] on mat-icon "search" at bounding box center [802, 266] width 19 height 20
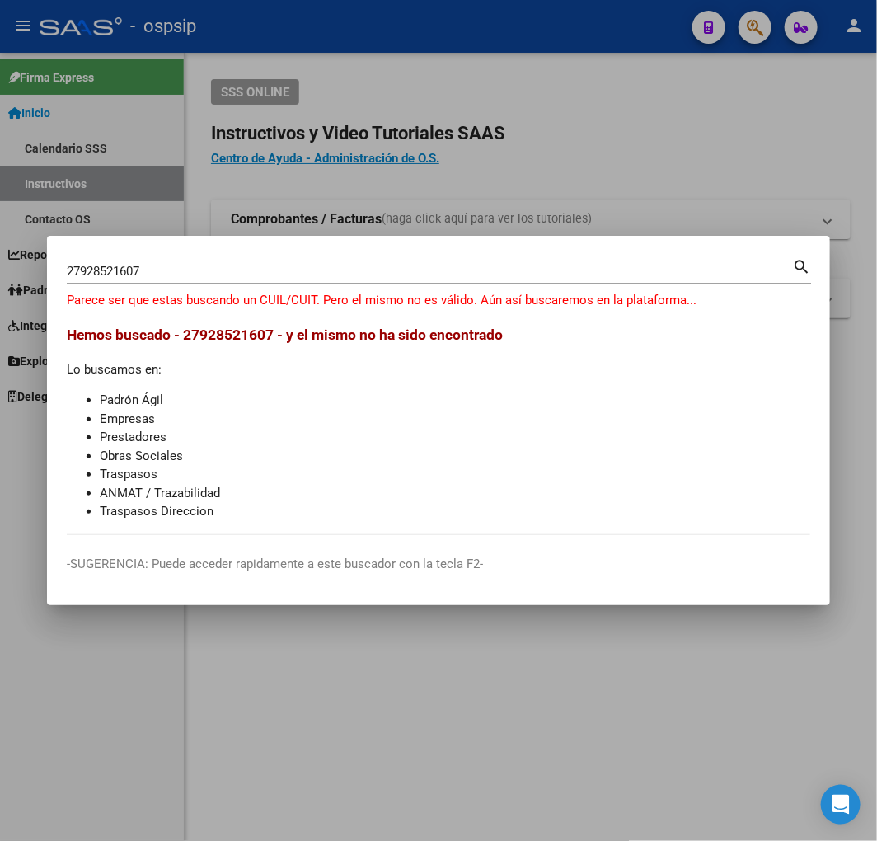
click at [539, 135] on div at bounding box center [438, 420] width 877 height 841
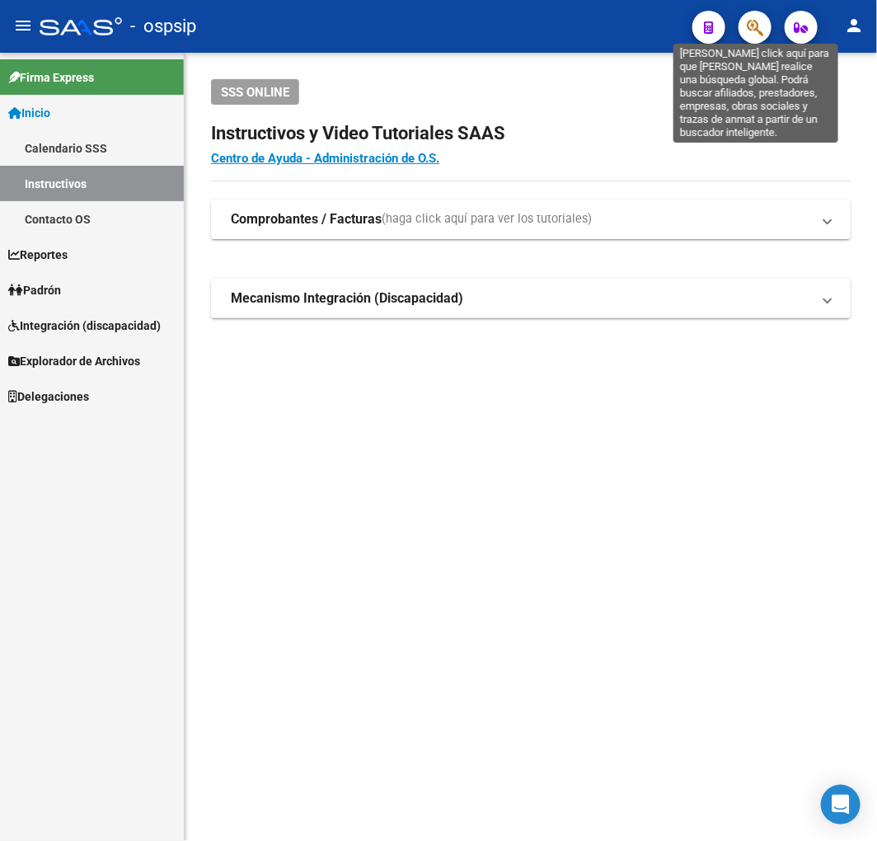
click at [753, 30] on icon "button" at bounding box center [755, 27] width 16 height 19
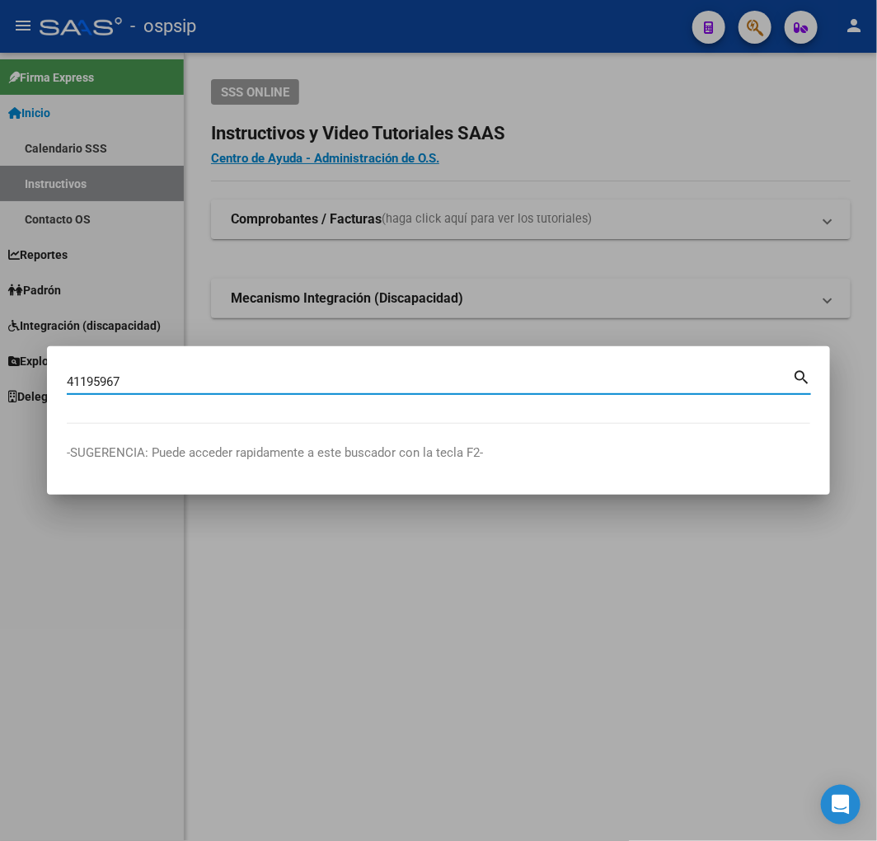
type input "41195967"
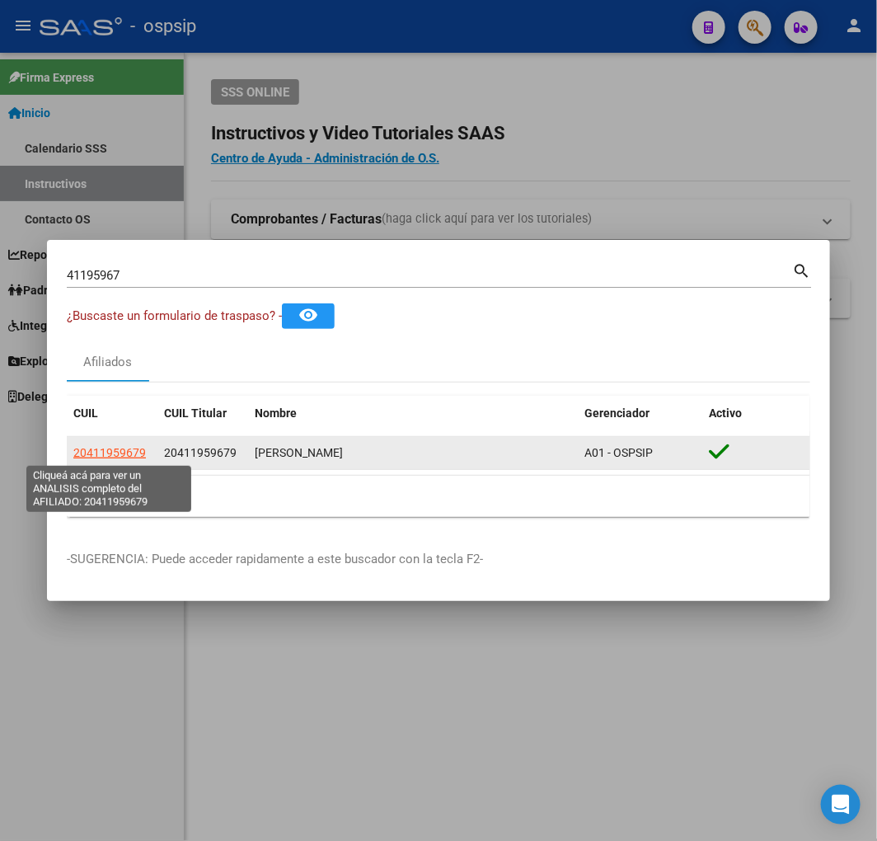
click at [89, 452] on span "20411959679" at bounding box center [109, 452] width 73 height 13
type textarea "20411959679"
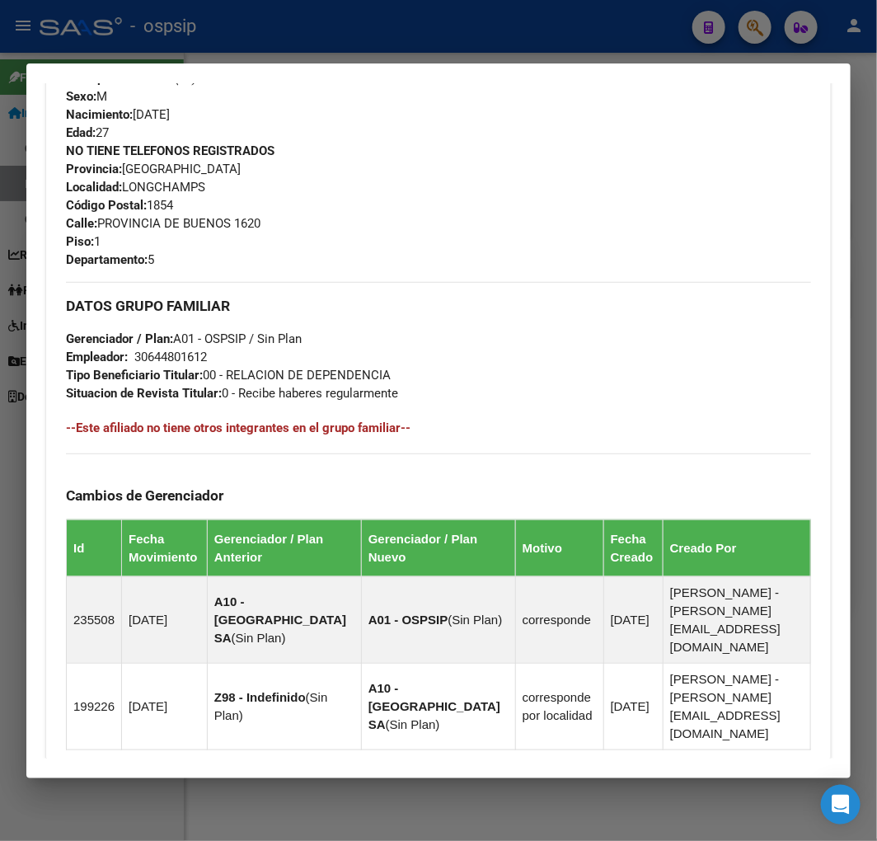
scroll to position [961, 0]
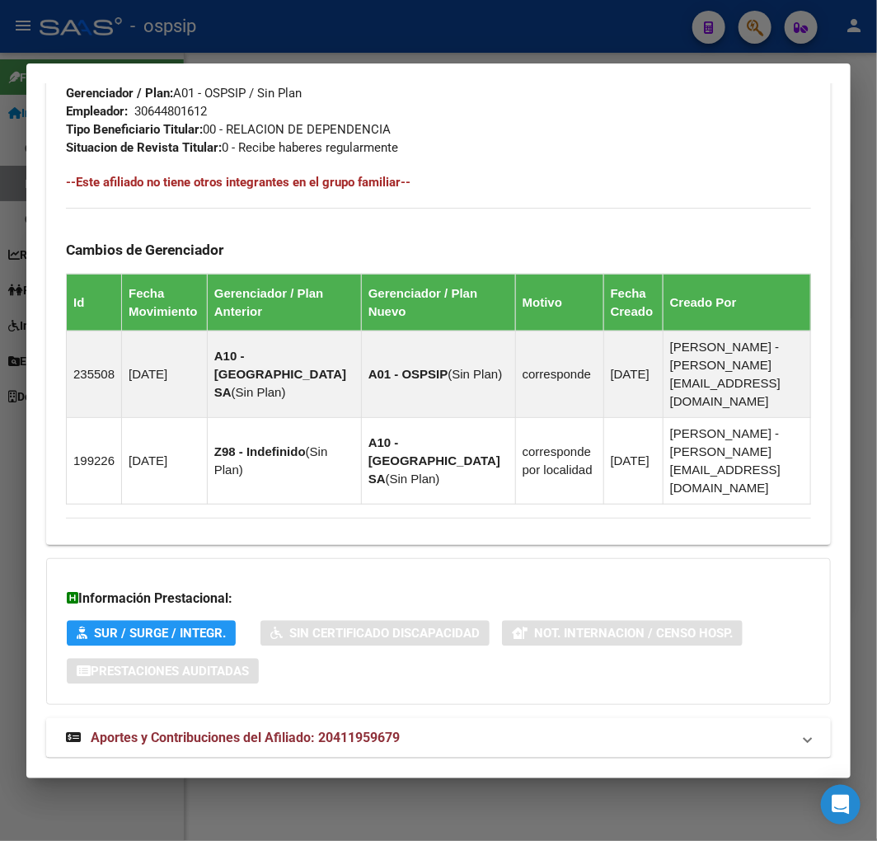
drag, startPoint x: 538, startPoint y: 713, endPoint x: 553, endPoint y: 660, distance: 54.8
click at [538, 718] on mat-expansion-panel-header "Aportes y Contribuciones del Afiliado: 20411959679" at bounding box center [438, 738] width 785 height 40
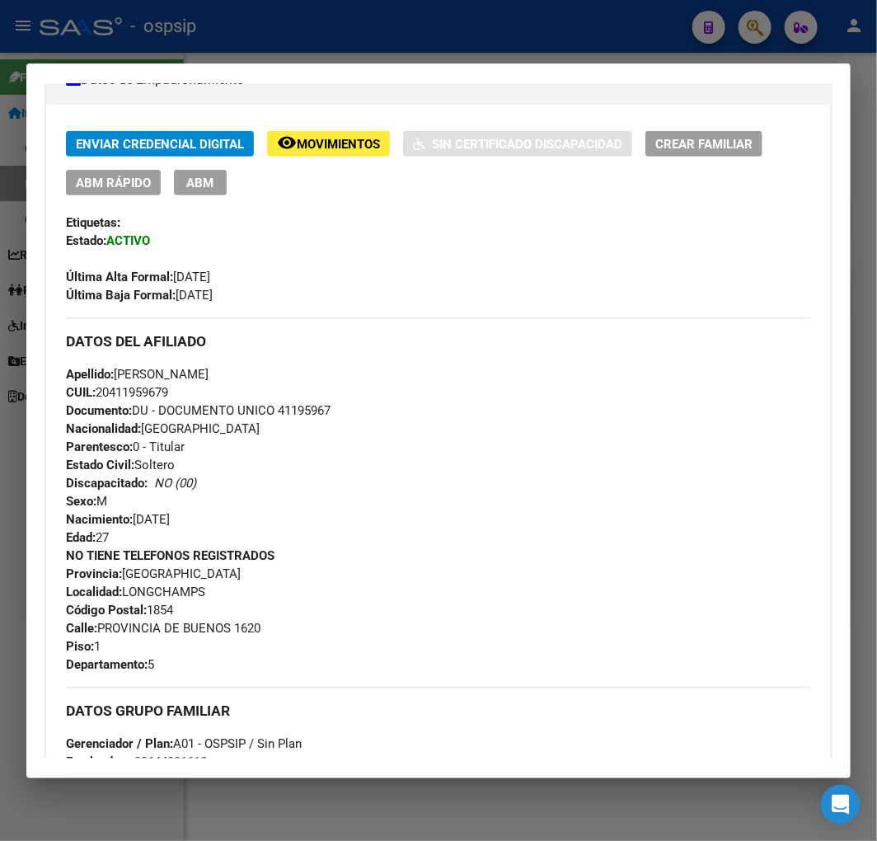
scroll to position [309, 0]
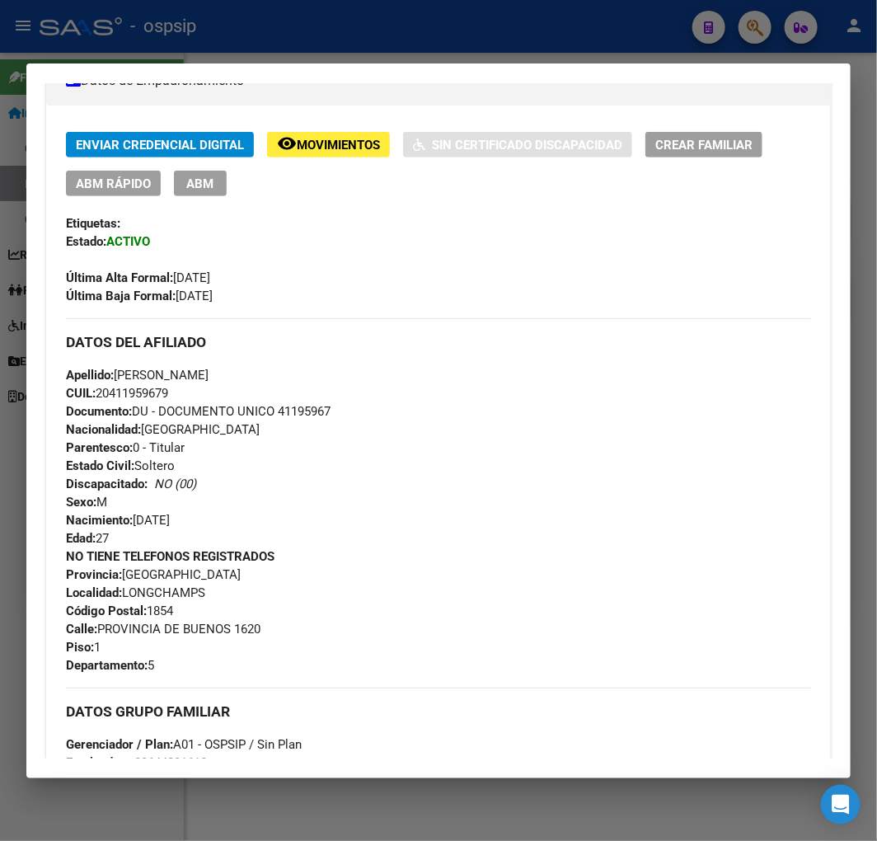
click at [207, 188] on span "ABM" at bounding box center [200, 183] width 27 height 15
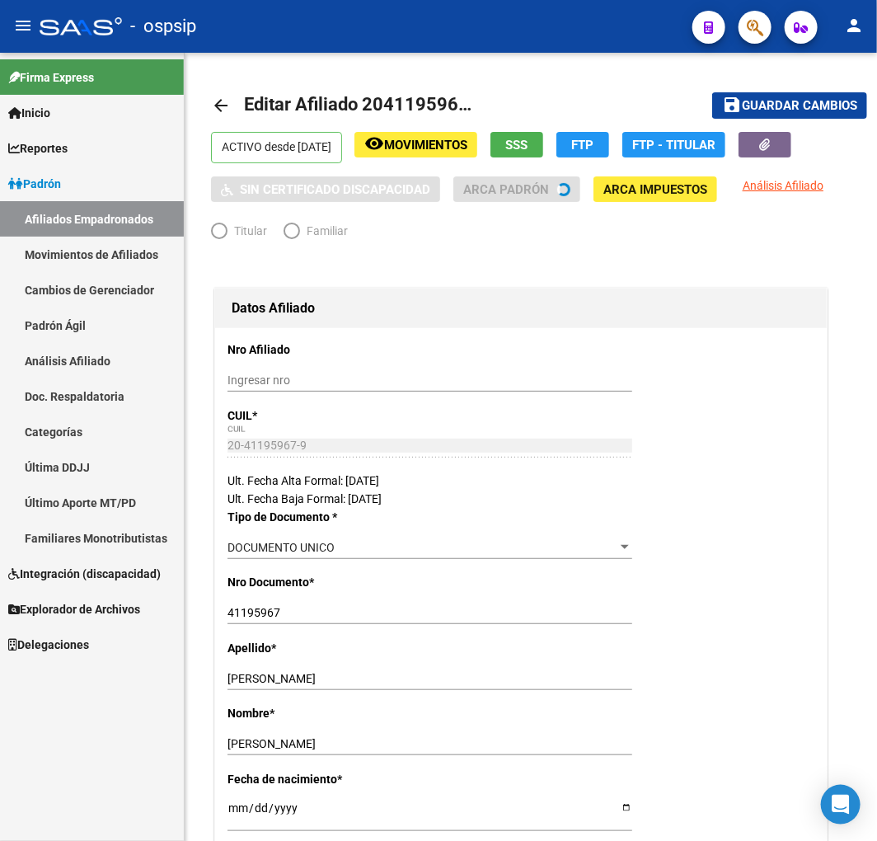
radio input "true"
type input "30-64480161-2"
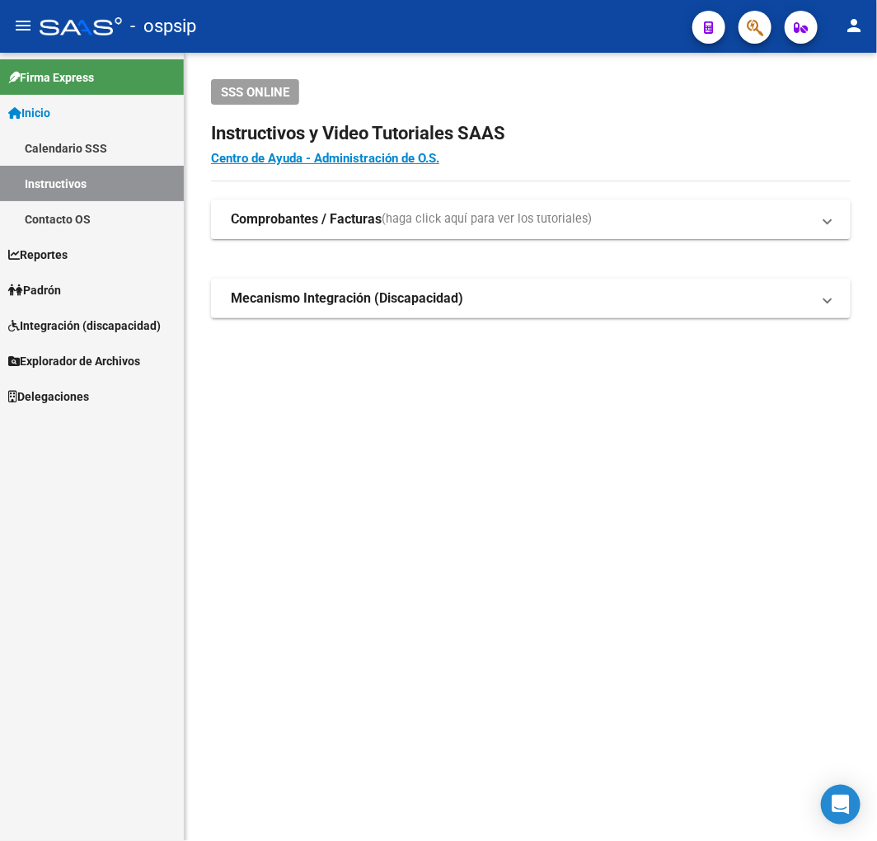
click at [763, 36] on icon "button" at bounding box center [755, 27] width 16 height 19
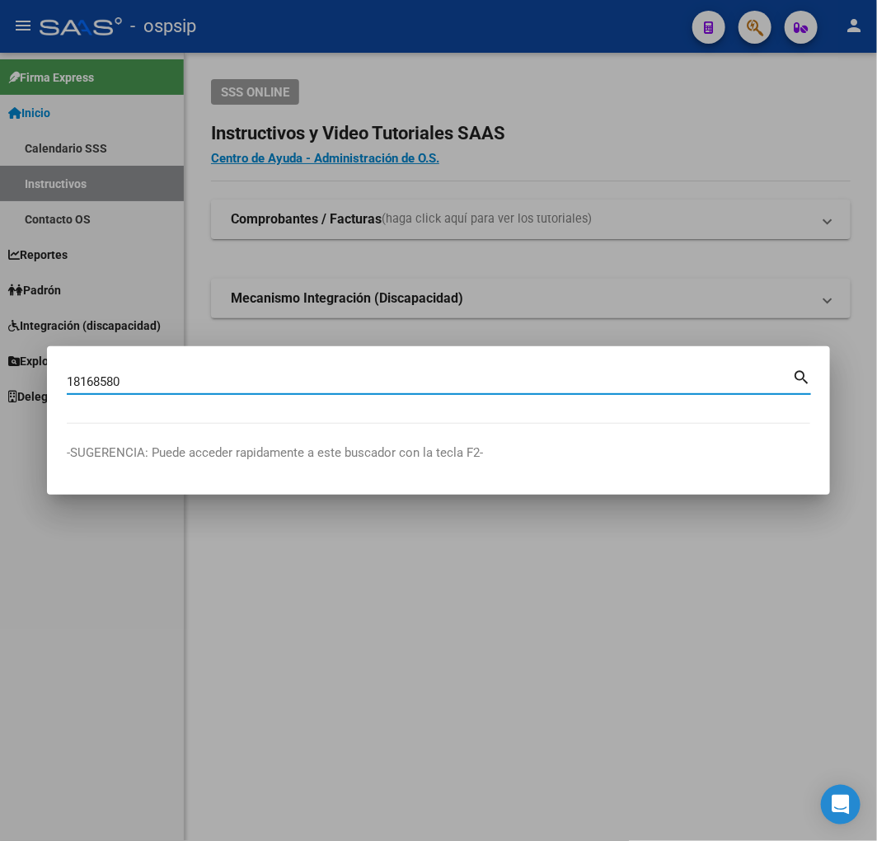
type input "18168580"
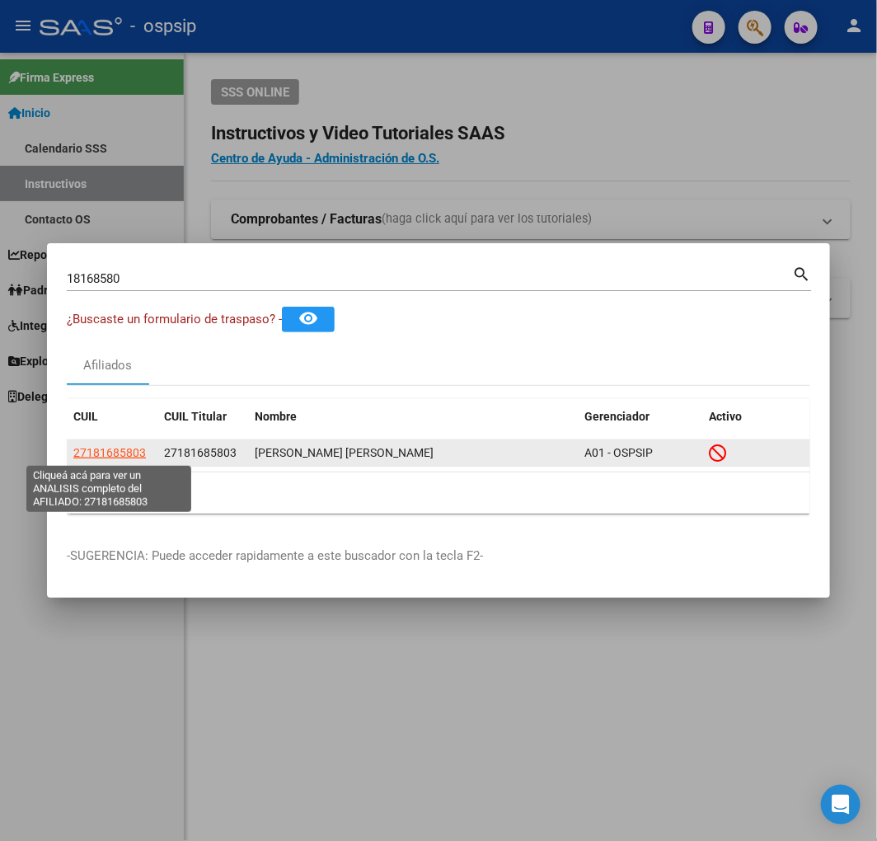
click at [134, 450] on span "27181685803" at bounding box center [109, 452] width 73 height 13
type textarea "27181685803"
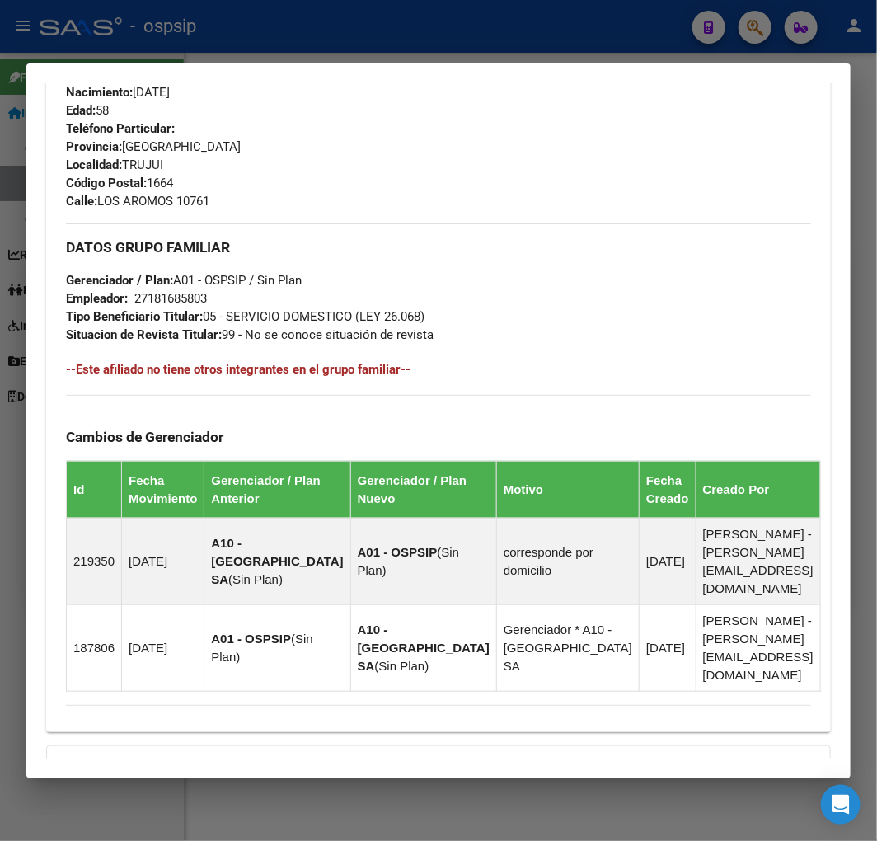
scroll to position [943, 0]
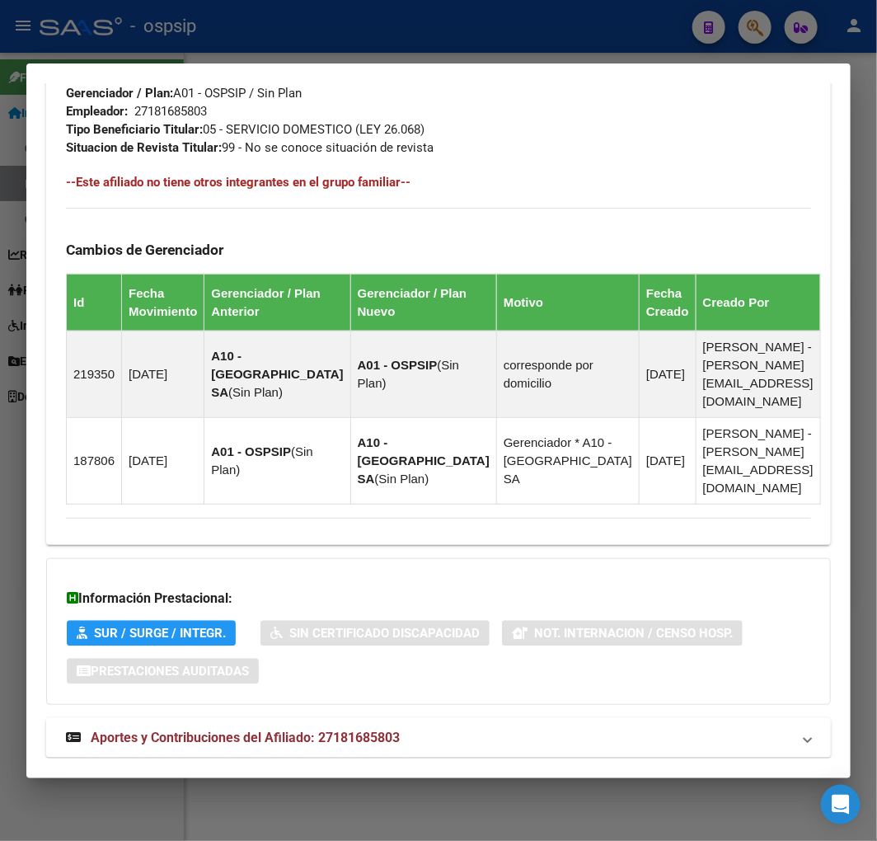
drag, startPoint x: 480, startPoint y: 710, endPoint x: 487, endPoint y: 693, distance: 18.5
click at [479, 728] on mat-panel-title "Aportes y Contribuciones del Afiliado: 27181685803" at bounding box center [429, 738] width 726 height 20
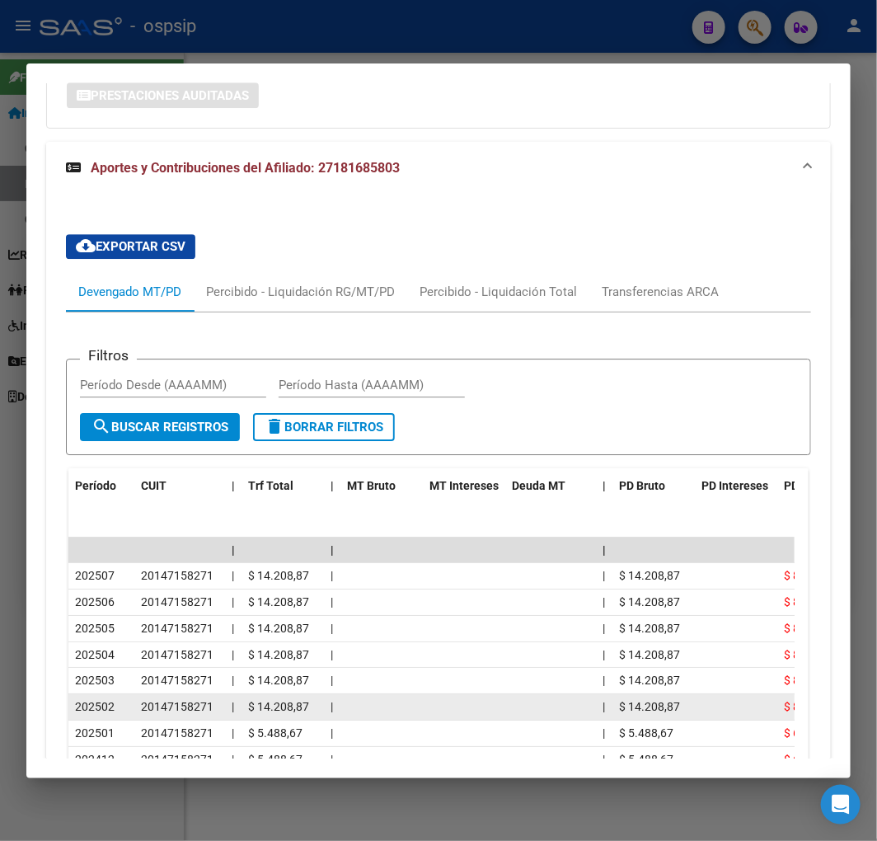
scroll to position [1400, 0]
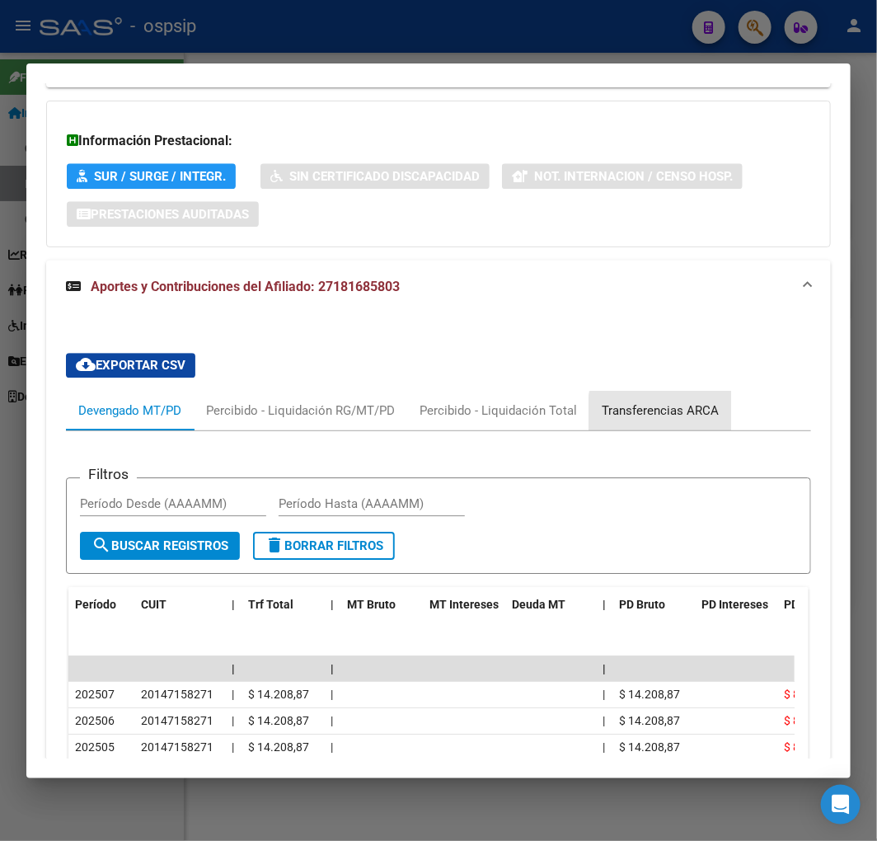
click at [680, 402] on div "Transferencias ARCA" at bounding box center [660, 411] width 117 height 18
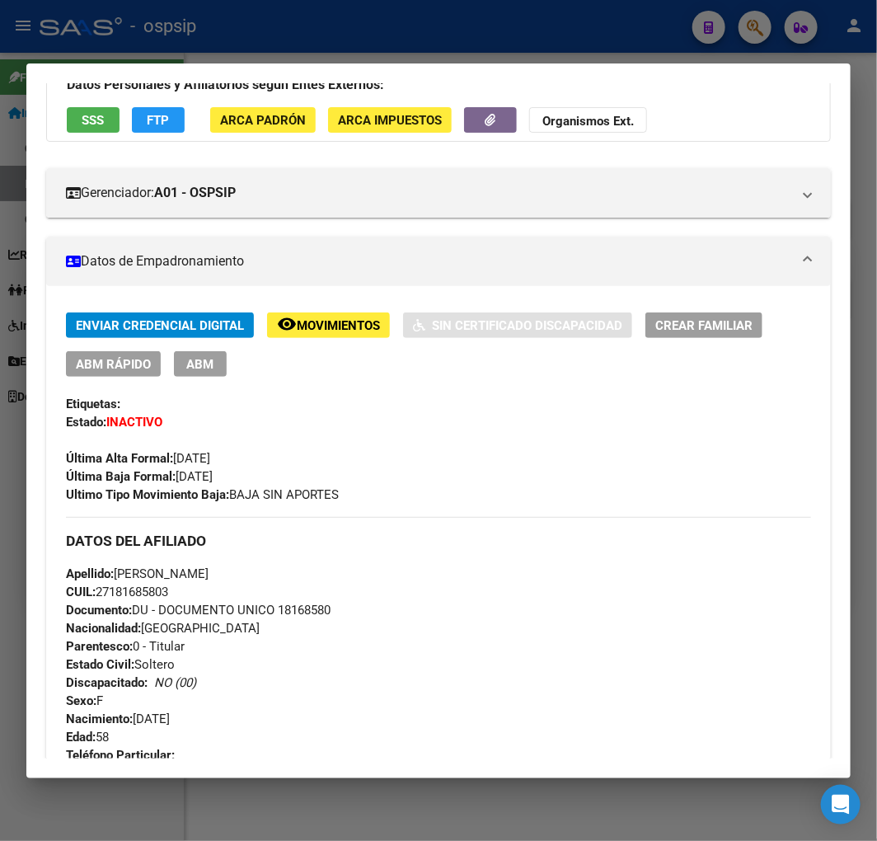
scroll to position [118, 0]
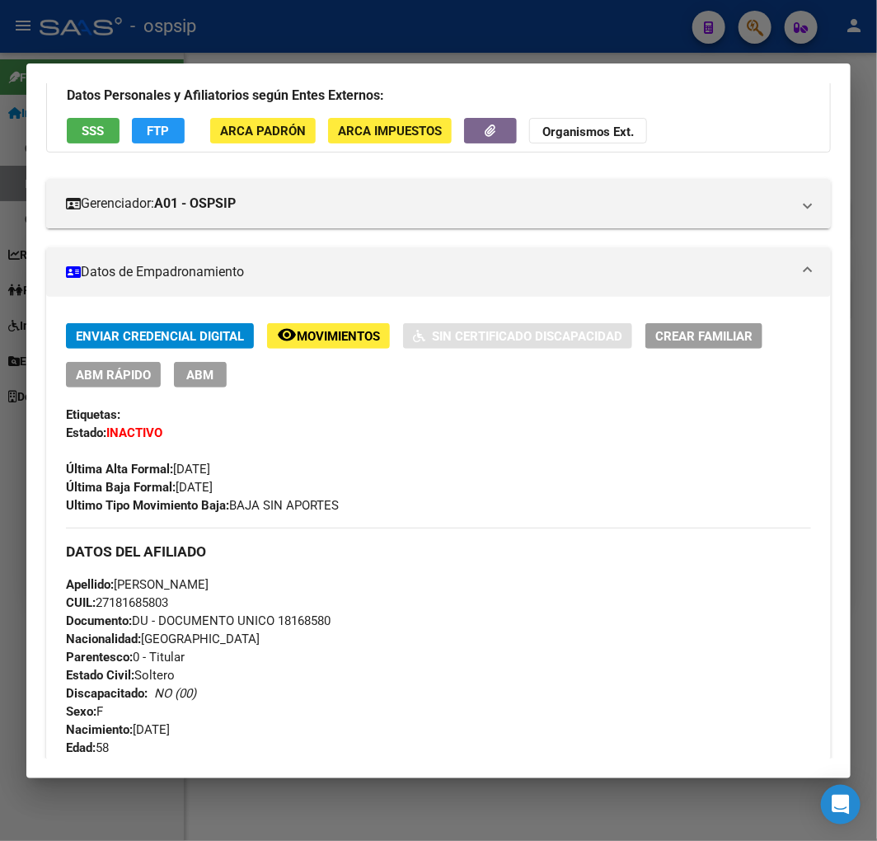
click at [219, 375] on button "ABM" at bounding box center [200, 375] width 53 height 26
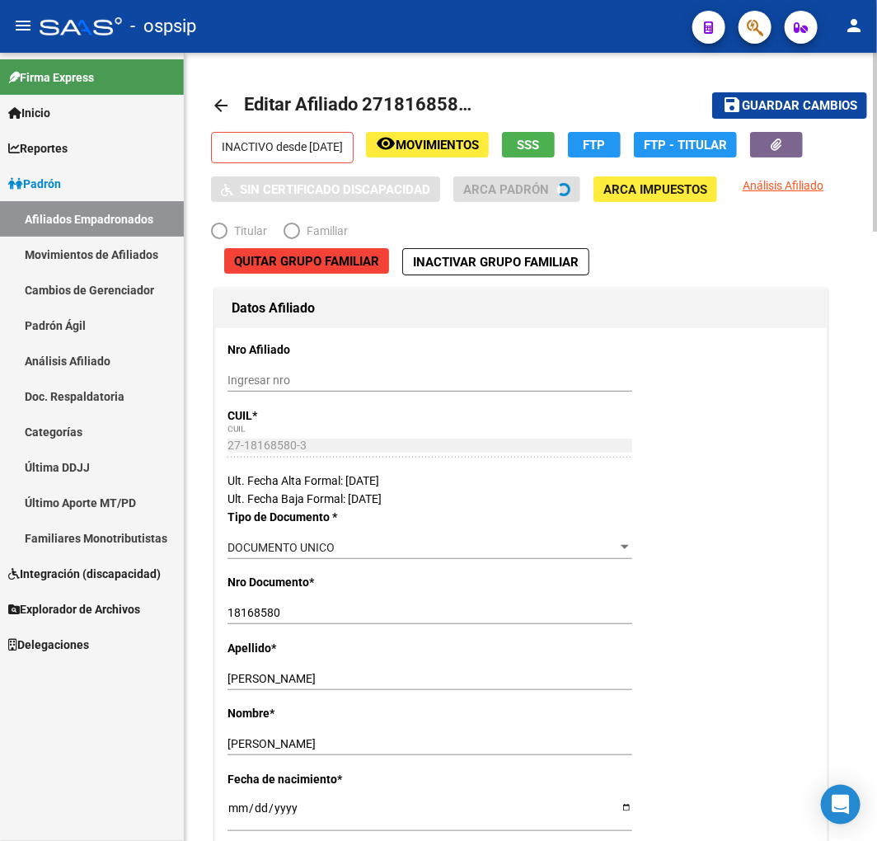
radio input "true"
type input "27-18168580-3"
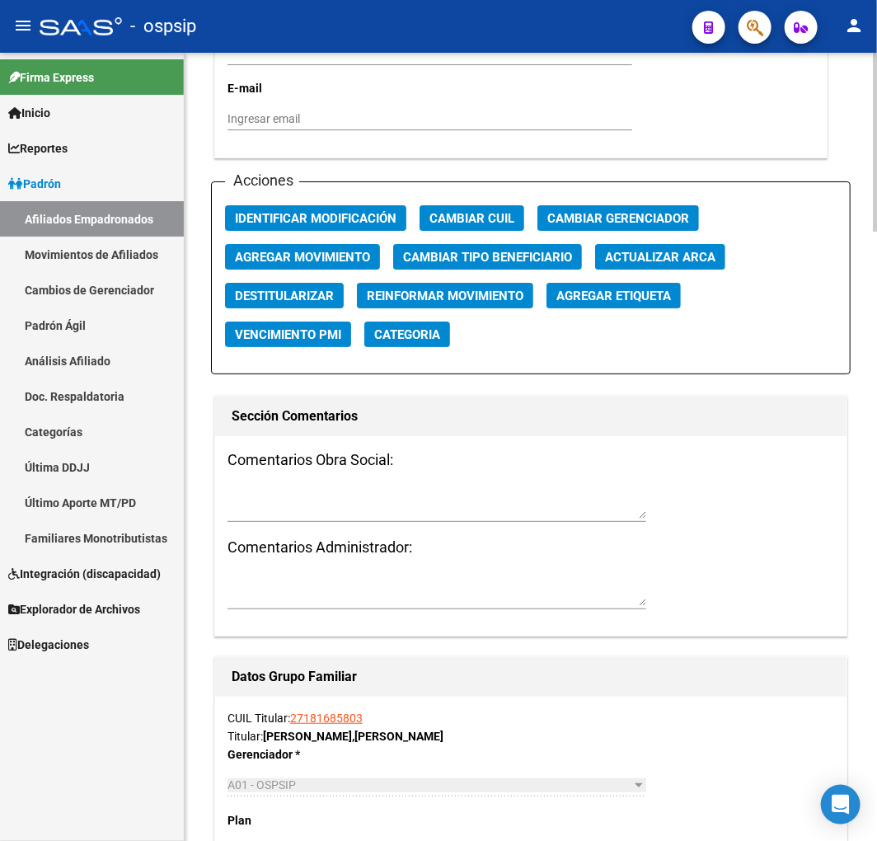
scroll to position [1924, 0]
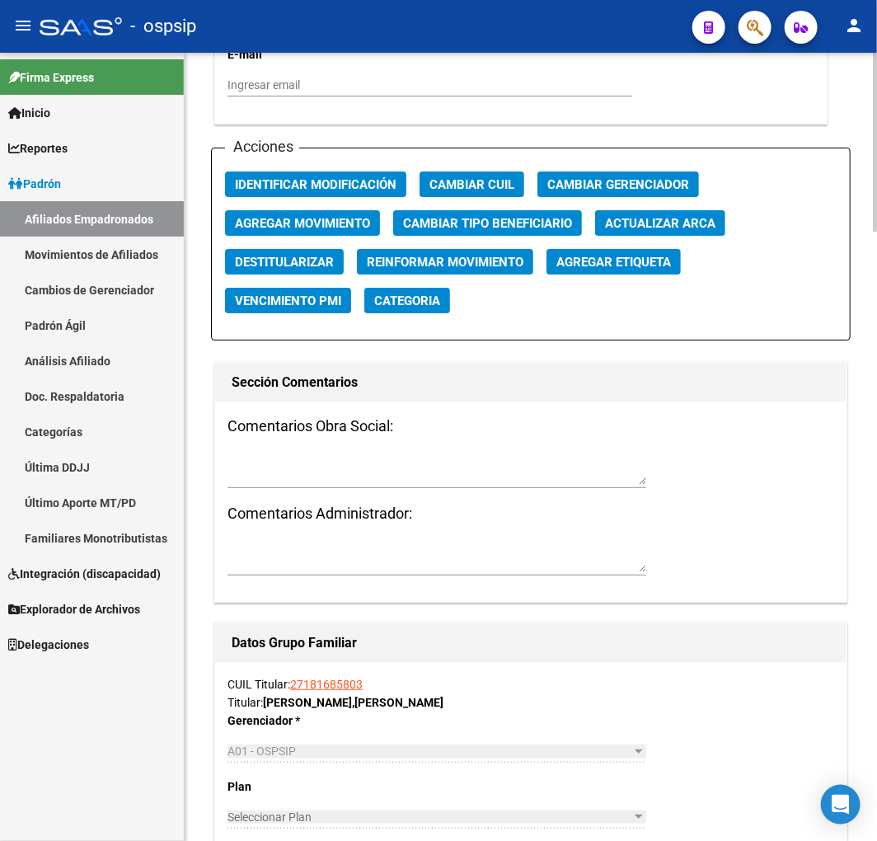
drag, startPoint x: 309, startPoint y: 199, endPoint x: 310, endPoint y: 210, distance: 11.6
click at [309, 207] on div "Acciones Identificar Modificación Cambiar CUIL Cambiar Gerenciador Agregar Movi…" at bounding box center [531, 244] width 640 height 193
click at [311, 216] on span "Agregar Movimiento" at bounding box center [302, 223] width 135 height 15
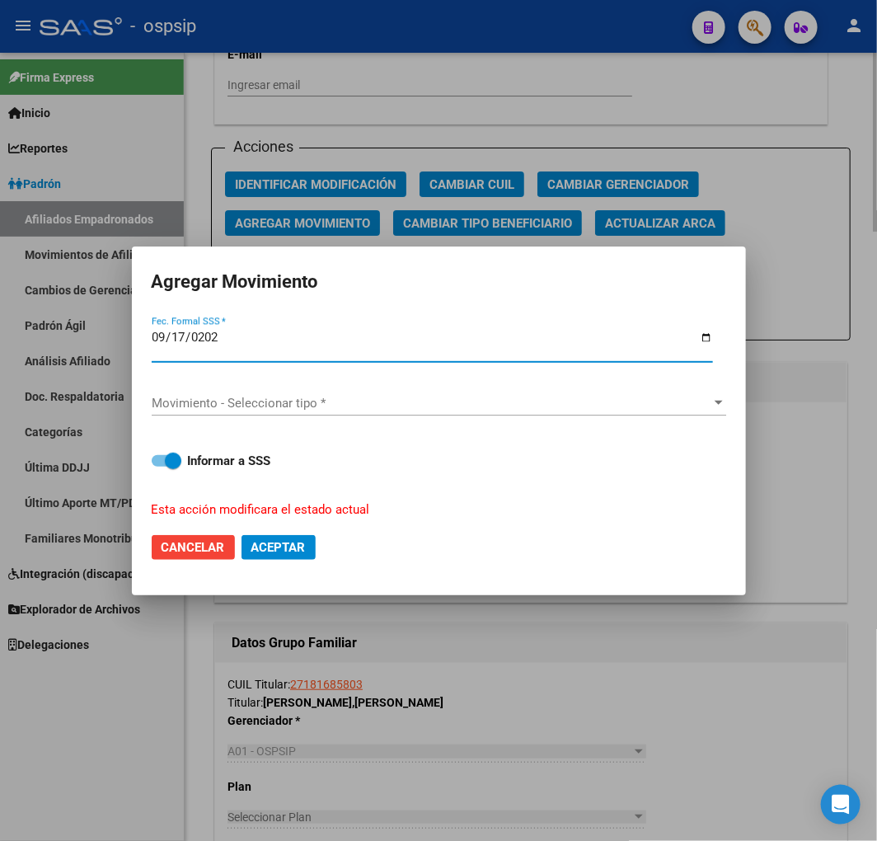
type input "2025-09-17"
click at [330, 392] on div "Movimiento - Seleccionar tipo * Movimiento - Seleccionar tipo *" at bounding box center [439, 403] width 575 height 25
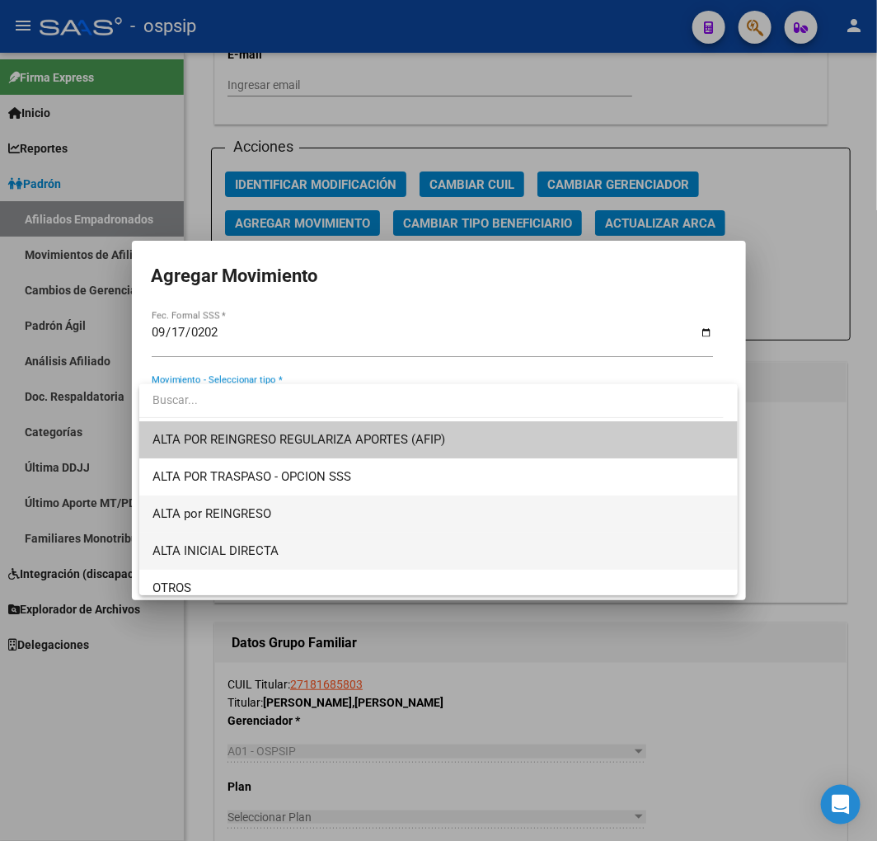
drag, startPoint x: 339, startPoint y: 523, endPoint x: 336, endPoint y: 545, distance: 22.5
click at [336, 544] on div "ALTA POR REINGRESO REGULARIZA APORTES (AFIP) ALTA POR TRASPASO - OPCION SSS ALT…" at bounding box center [438, 489] width 599 height 211
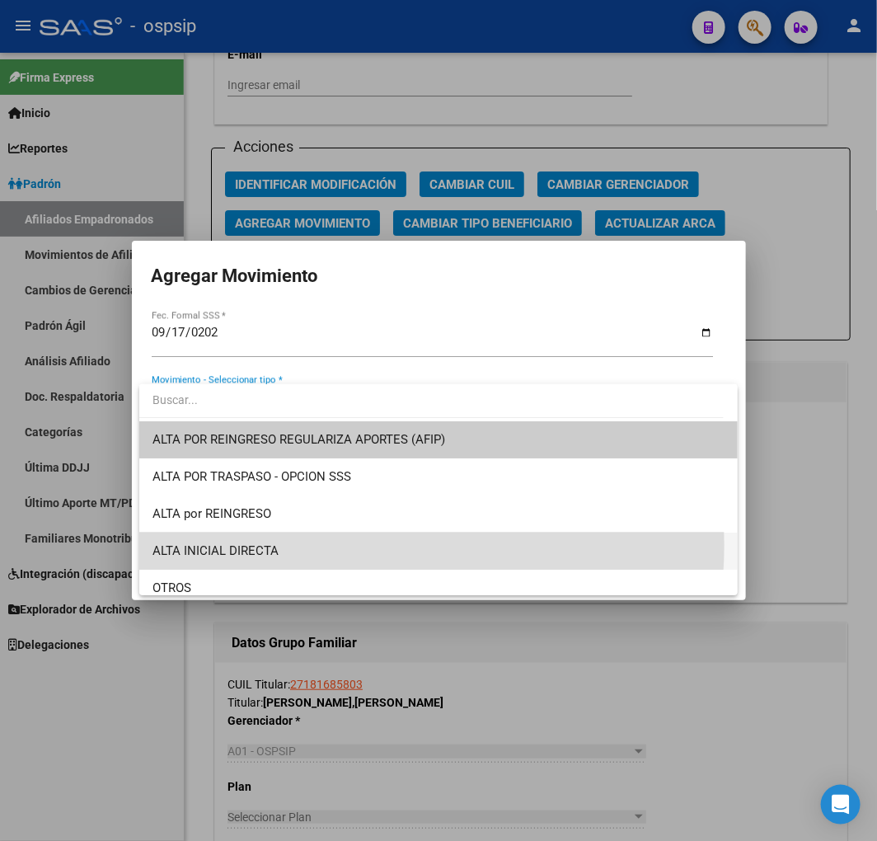
click at [336, 545] on span "ALTA INICIAL DIRECTA" at bounding box center [439, 551] width 572 height 37
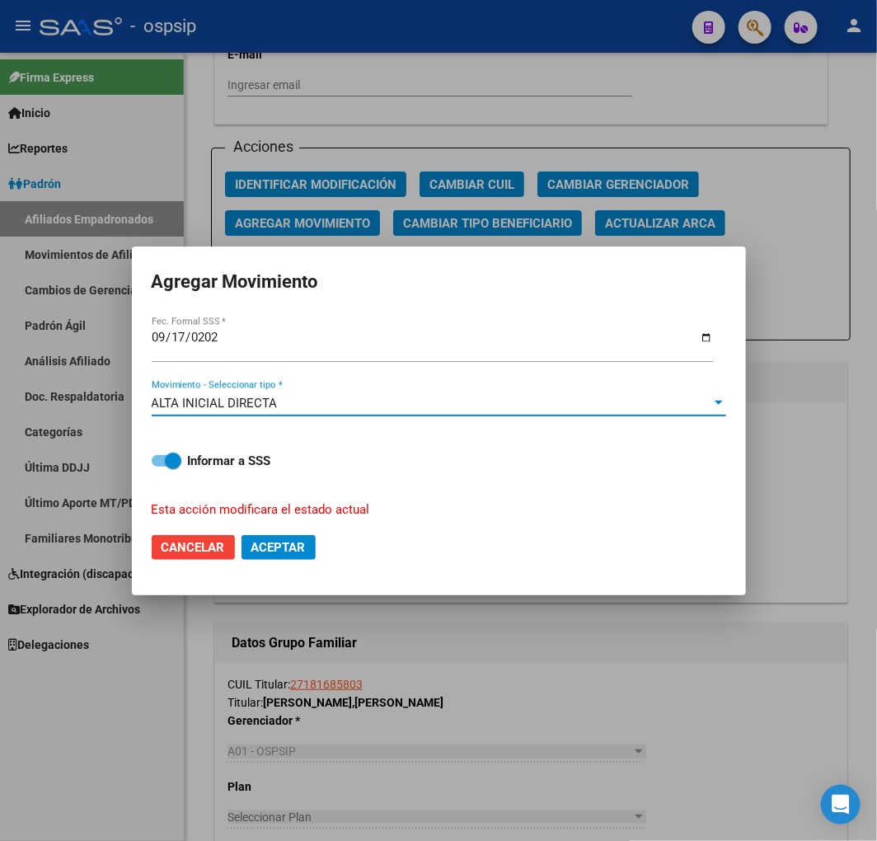
click at [278, 546] on span "Aceptar" at bounding box center [279, 547] width 54 height 15
checkbox input "false"
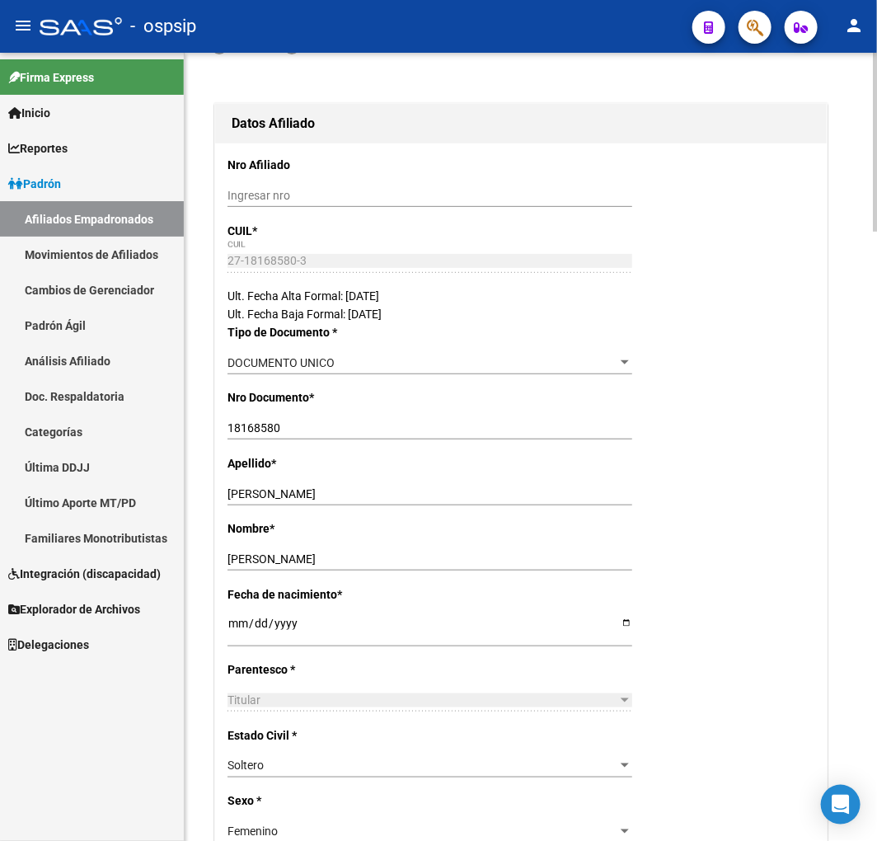
scroll to position [183, 0]
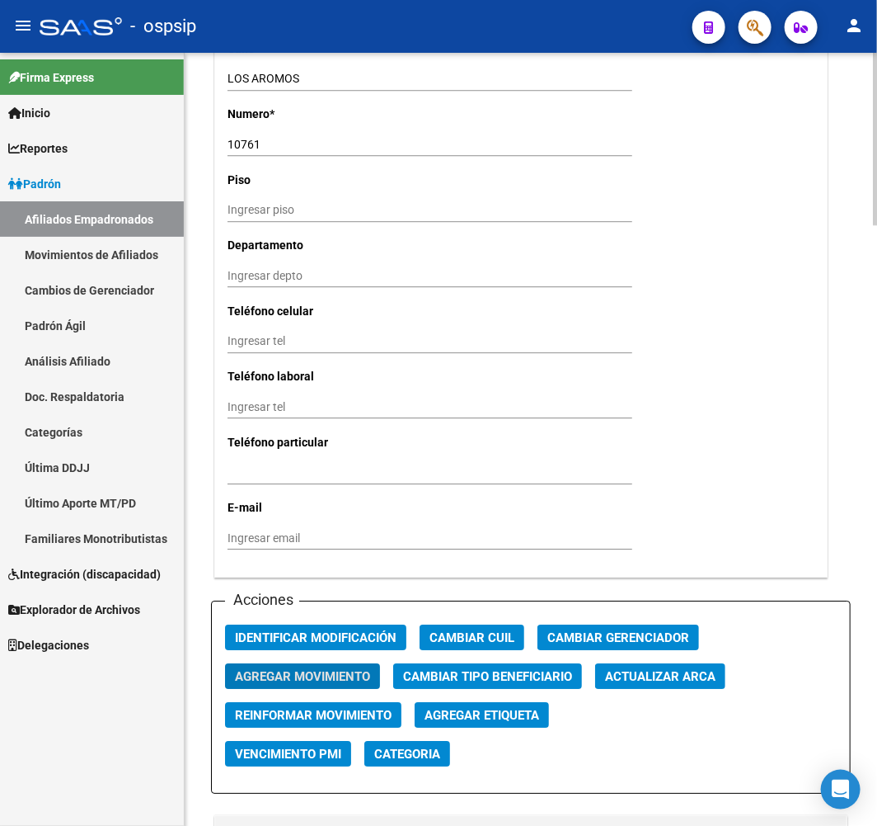
scroll to position [1649, 0]
